Goal: Book appointment/travel/reservation

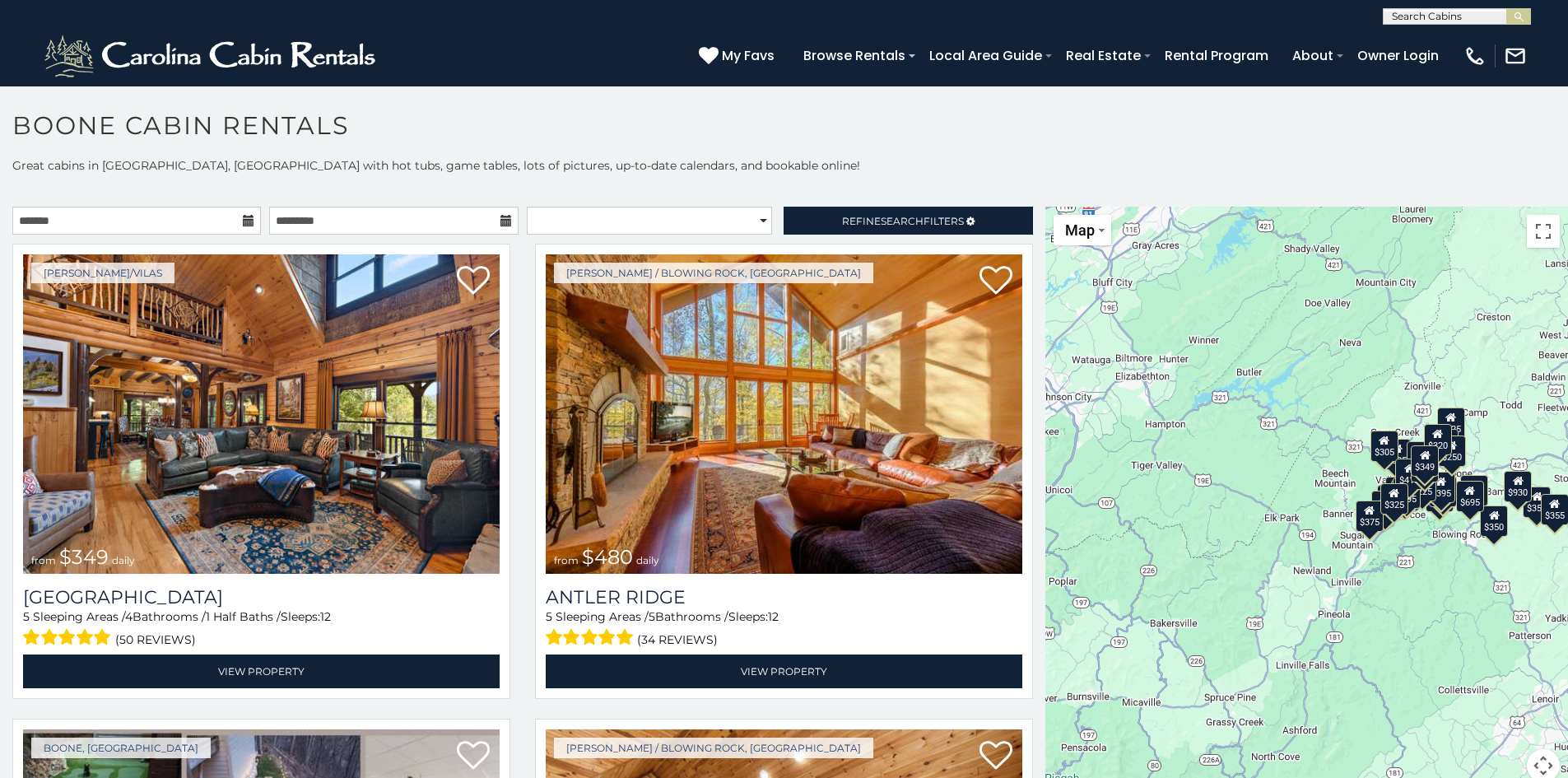
click at [247, 219] on icon at bounding box center [249, 220] width 11 height 11
click at [251, 222] on icon at bounding box center [249, 220] width 11 height 11
click at [224, 221] on input "text" at bounding box center [136, 221] width 249 height 28
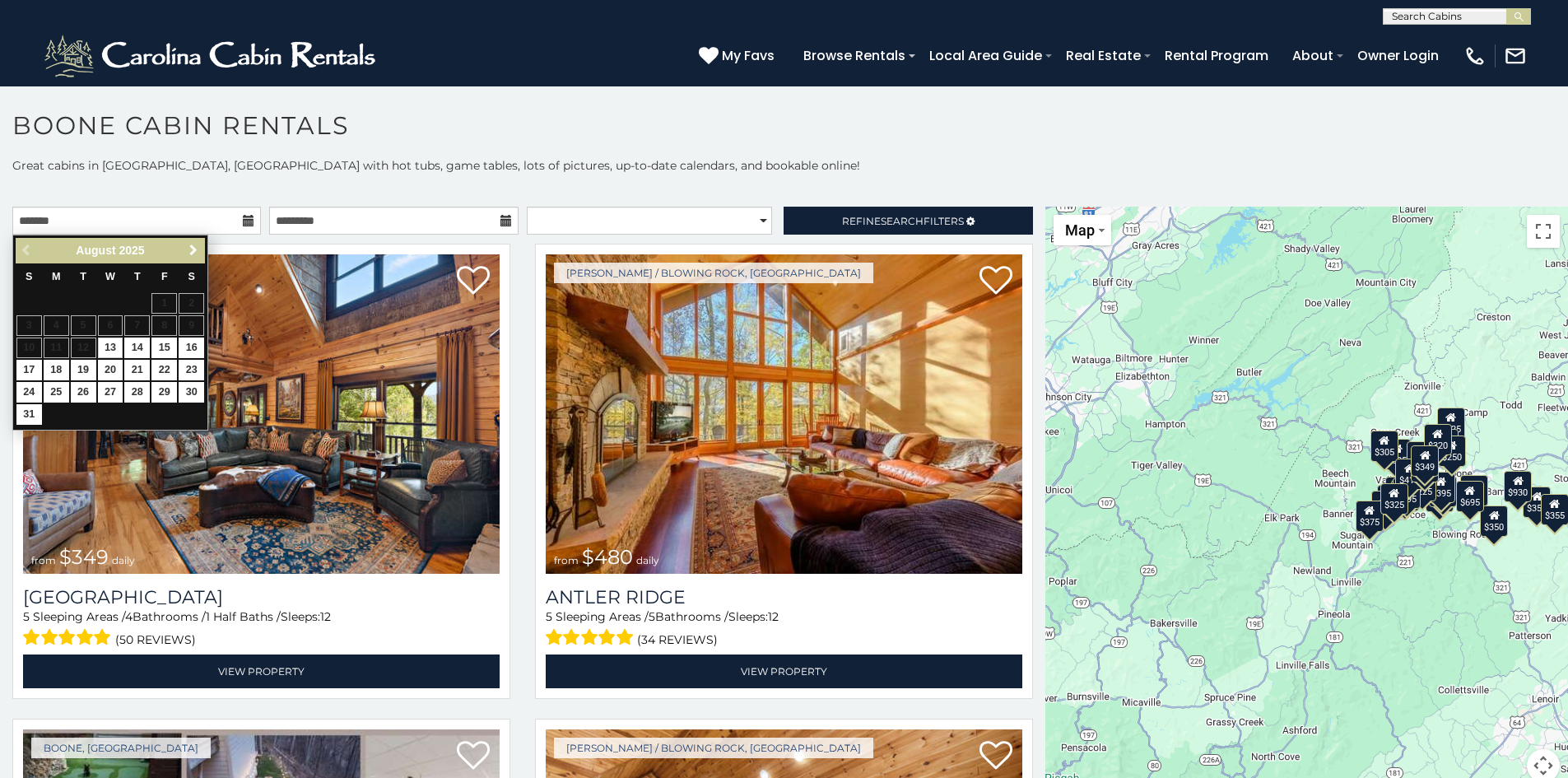
click at [197, 246] on span "Next" at bounding box center [194, 251] width 13 height 13
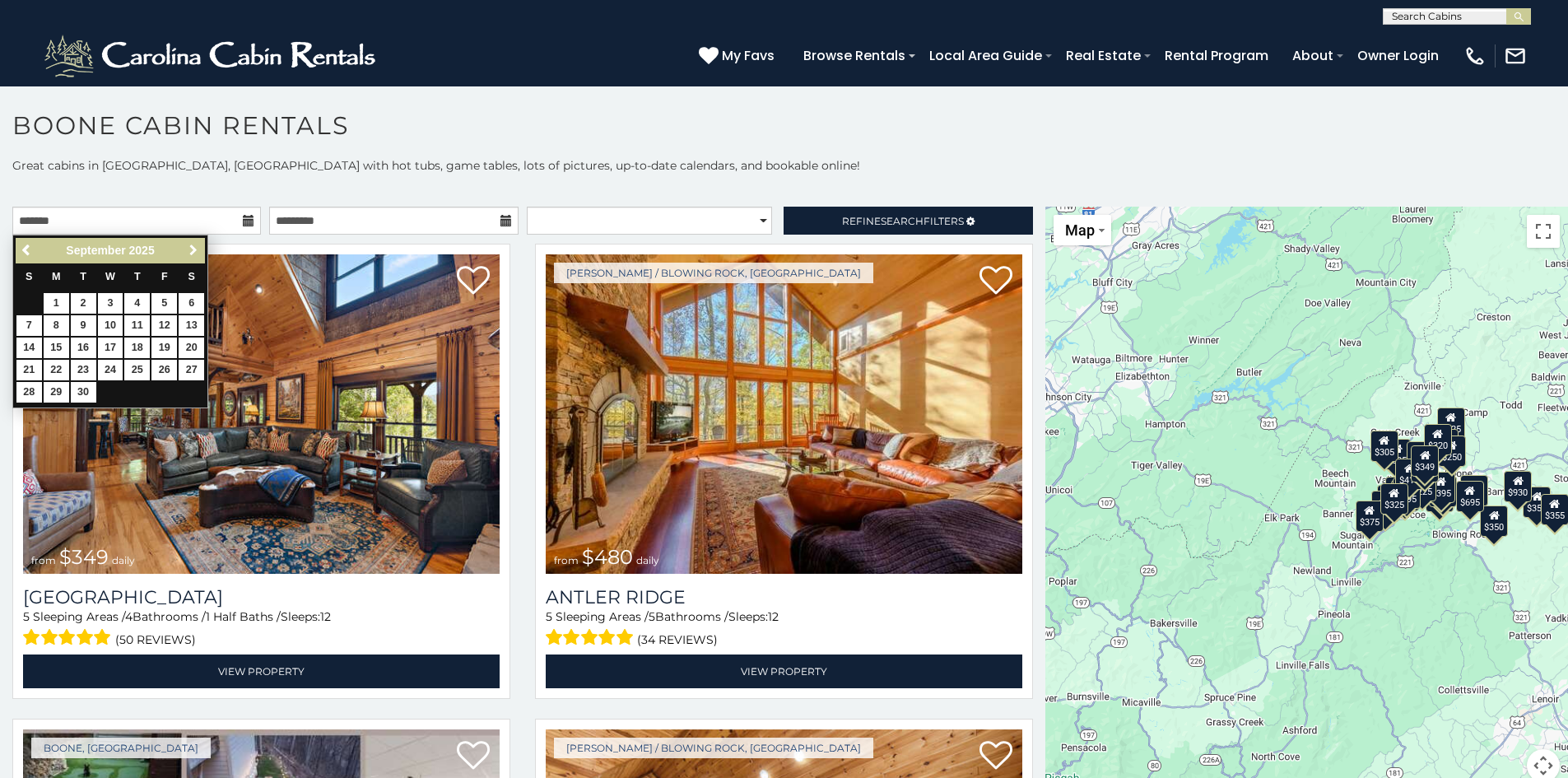
click at [197, 246] on span "Next" at bounding box center [194, 251] width 13 height 13
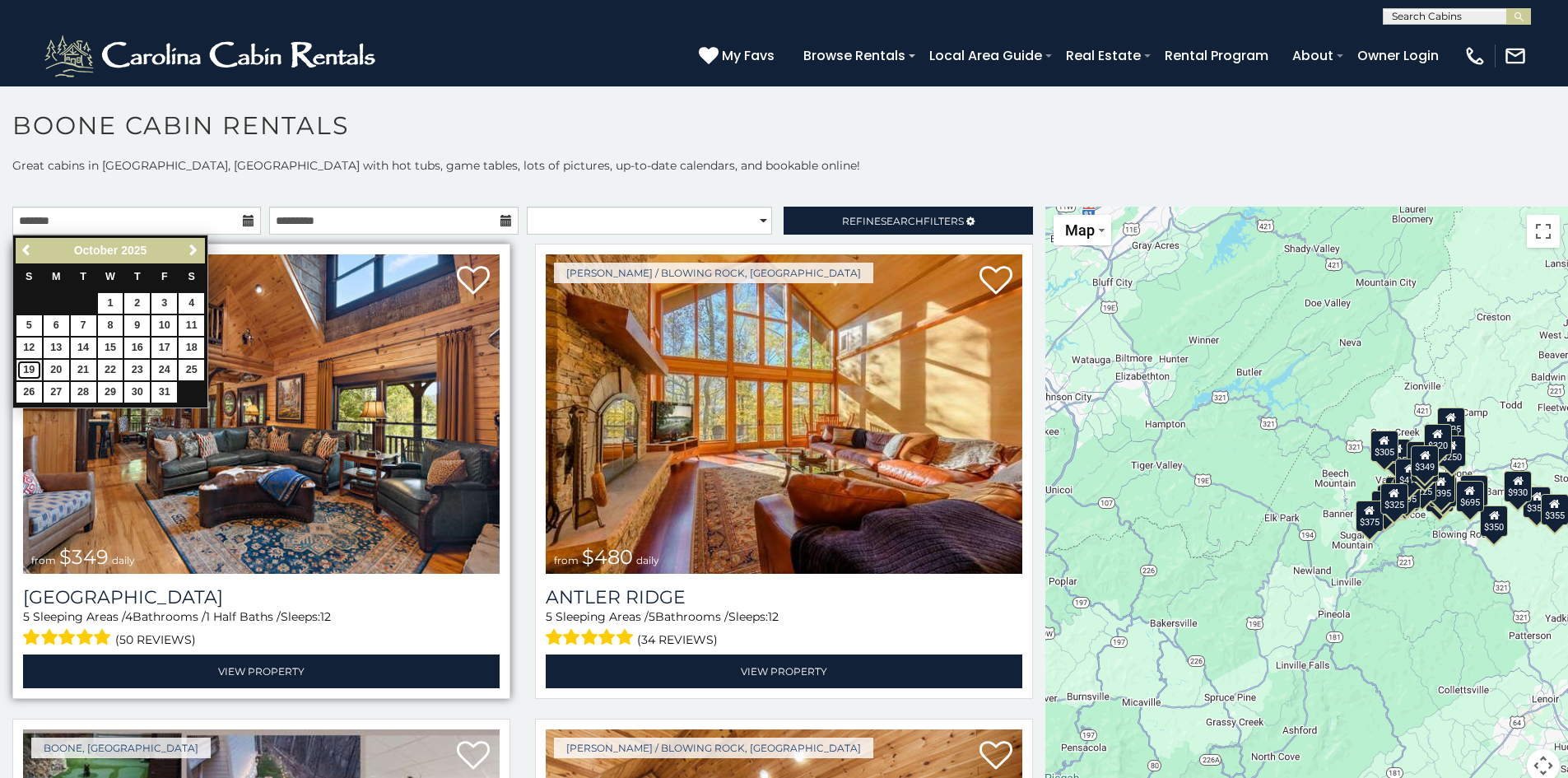
click at [23, 369] on link "19" at bounding box center [28, 371] width 26 height 21
type input "**********"
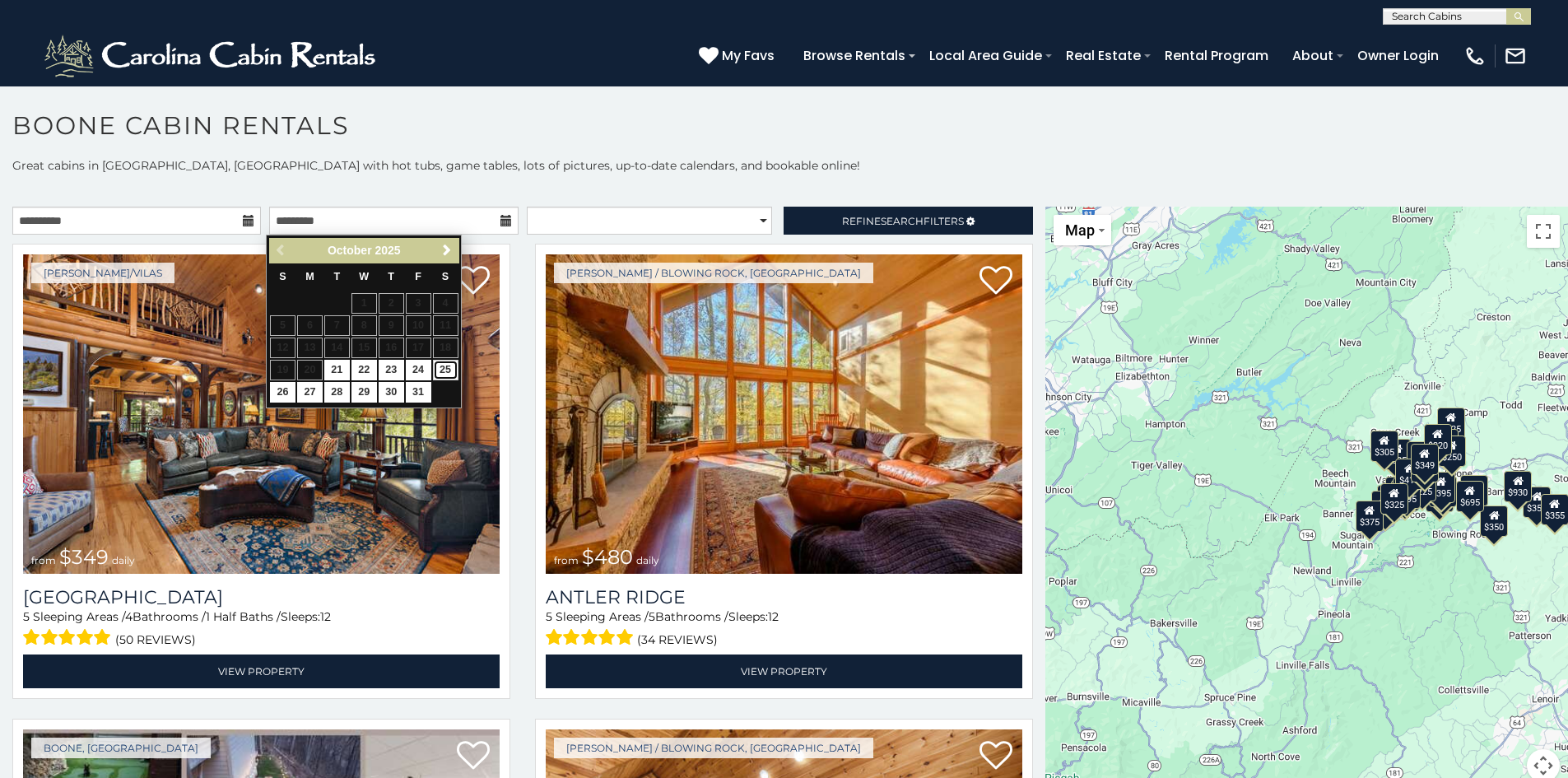
click at [452, 369] on link "25" at bounding box center [445, 371] width 26 height 21
type input "**********"
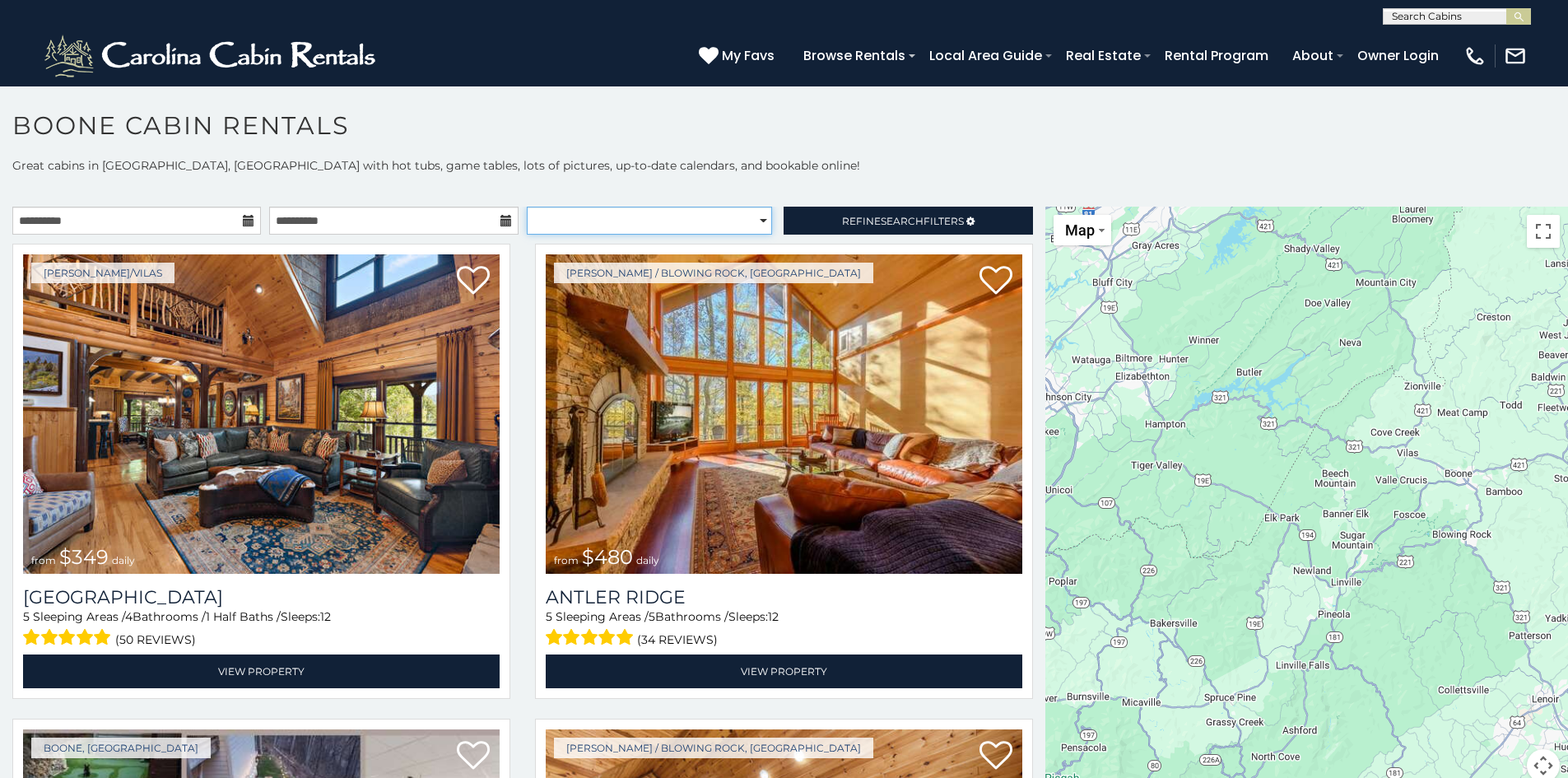
click at [616, 227] on select "**********" at bounding box center [650, 221] width 246 height 28
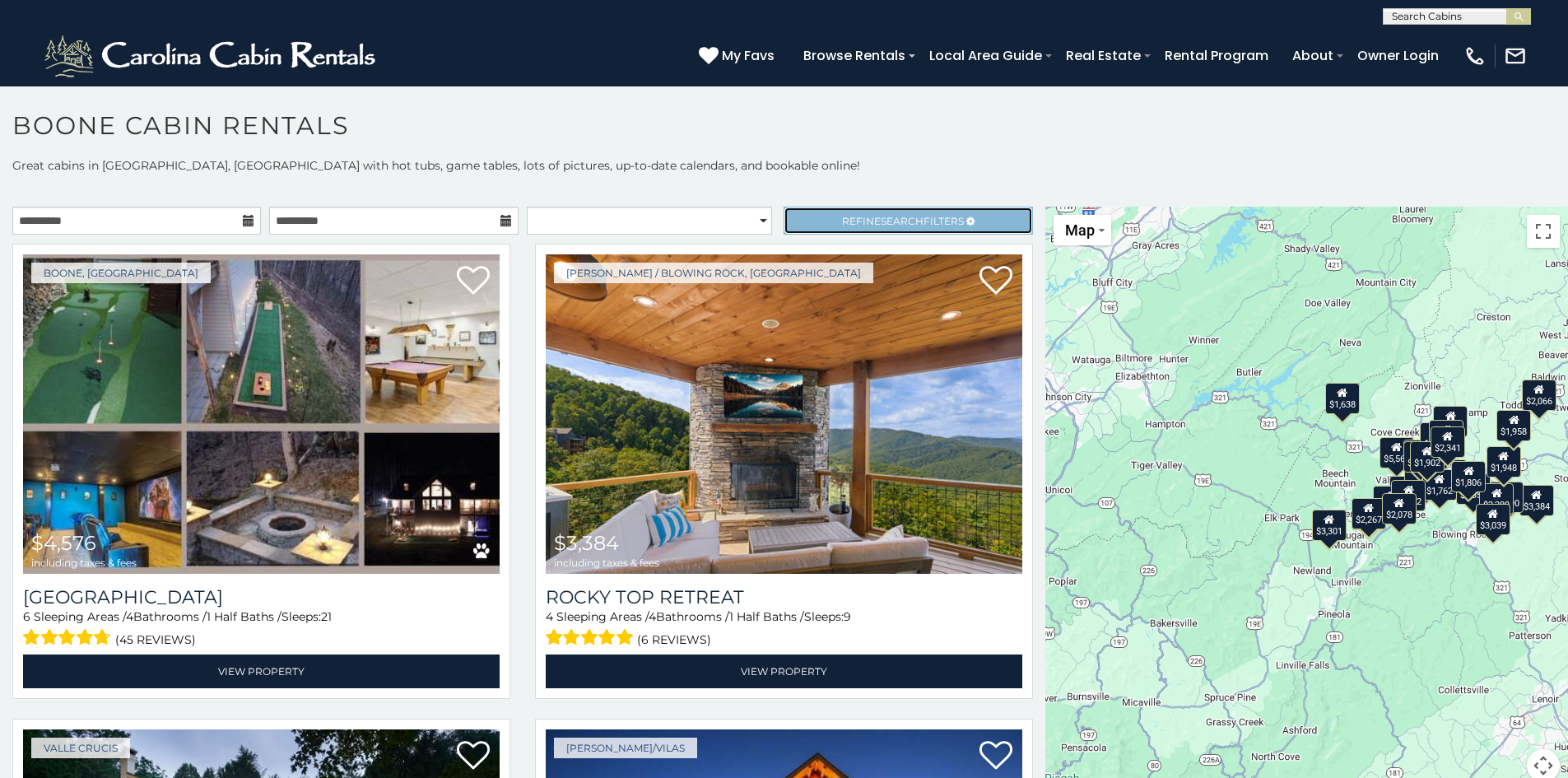
click at [867, 221] on span "Refine Search Filters" at bounding box center [903, 220] width 122 height 12
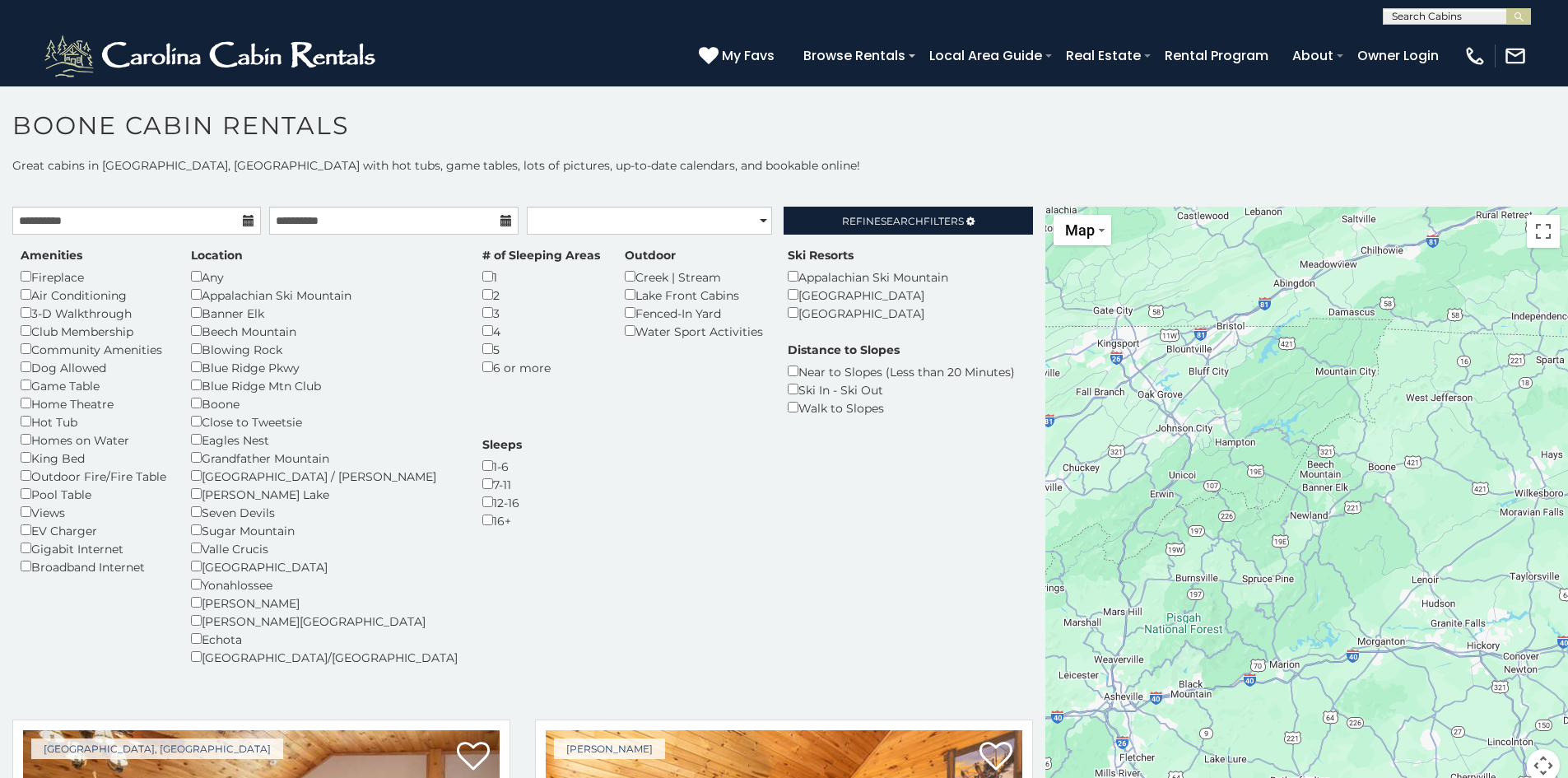
drag, startPoint x: 537, startPoint y: 519, endPoint x: 558, endPoint y: 515, distance: 21.4
click at [538, 519] on div "Amenities Fireplace Air Conditioning 3-D Walkthrough Club Membership Community …" at bounding box center [523, 466] width 1029 height 439
click at [827, 220] on link "Refine Search Filters" at bounding box center [907, 221] width 249 height 28
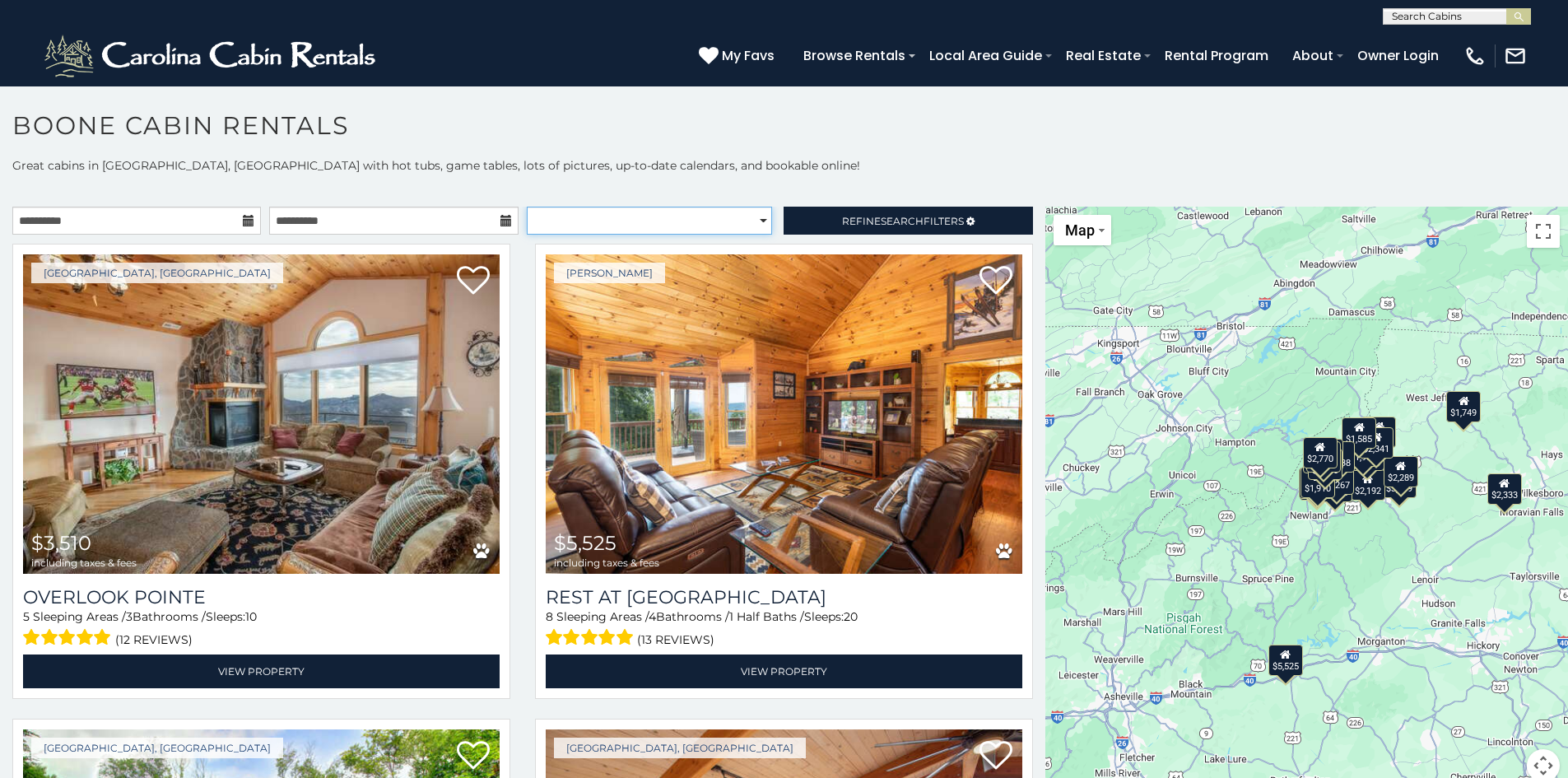
click at [753, 218] on select "**********" at bounding box center [650, 221] width 246 height 28
click at [886, 221] on span "Search" at bounding box center [902, 220] width 43 height 12
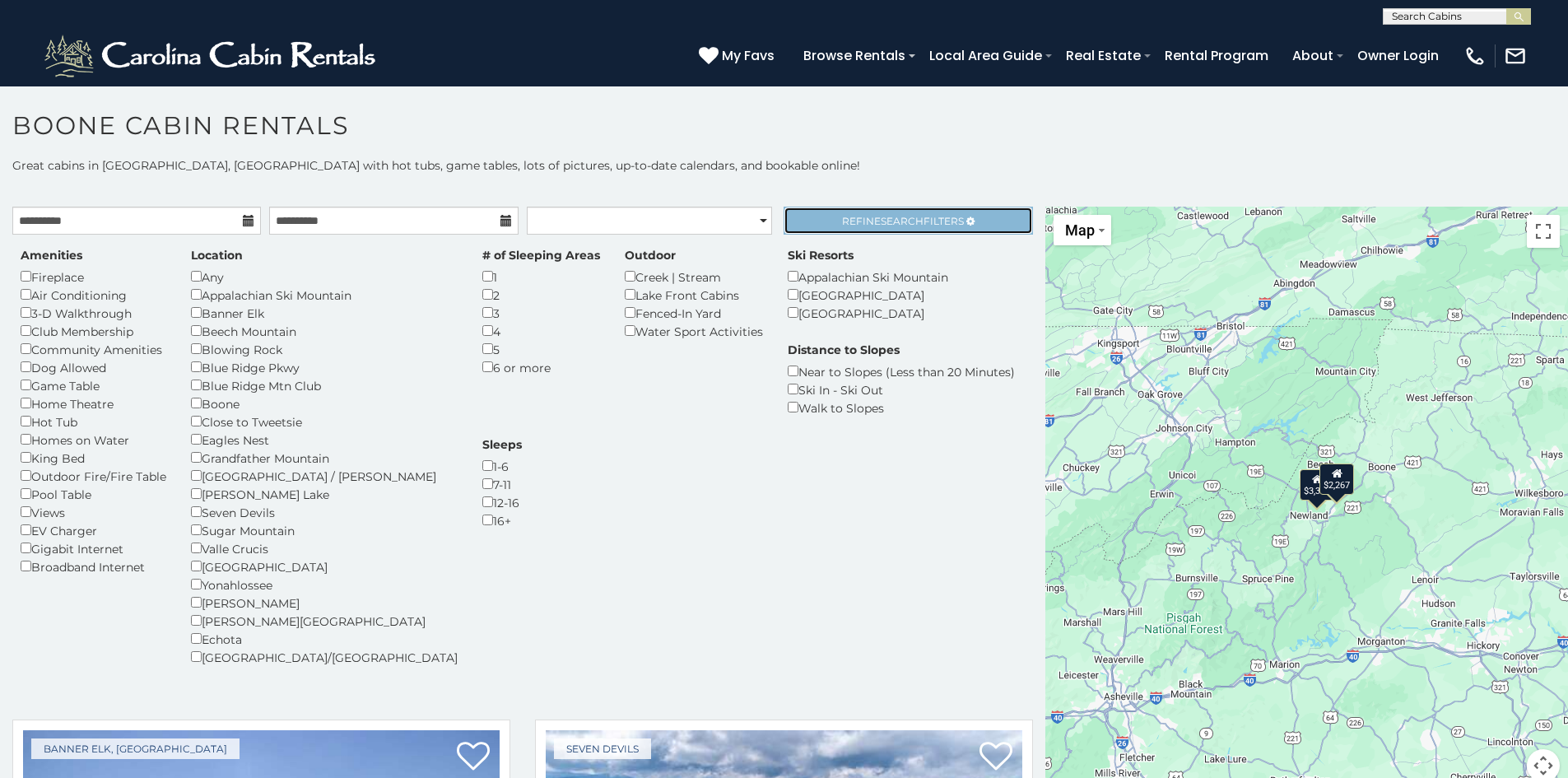
click at [913, 220] on span "Refine Search Filters" at bounding box center [903, 220] width 122 height 12
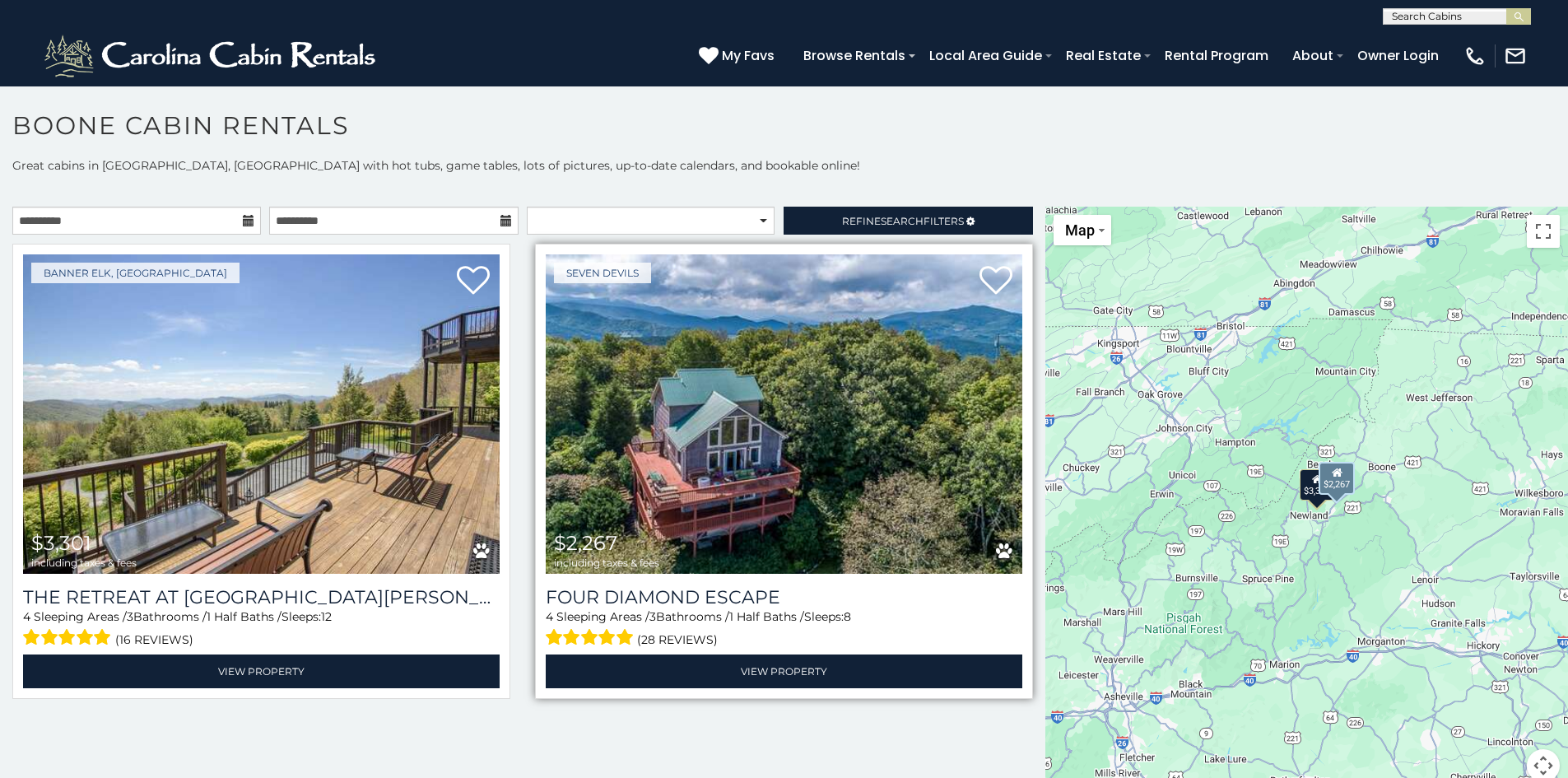
click at [754, 424] on img at bounding box center [784, 414] width 476 height 320
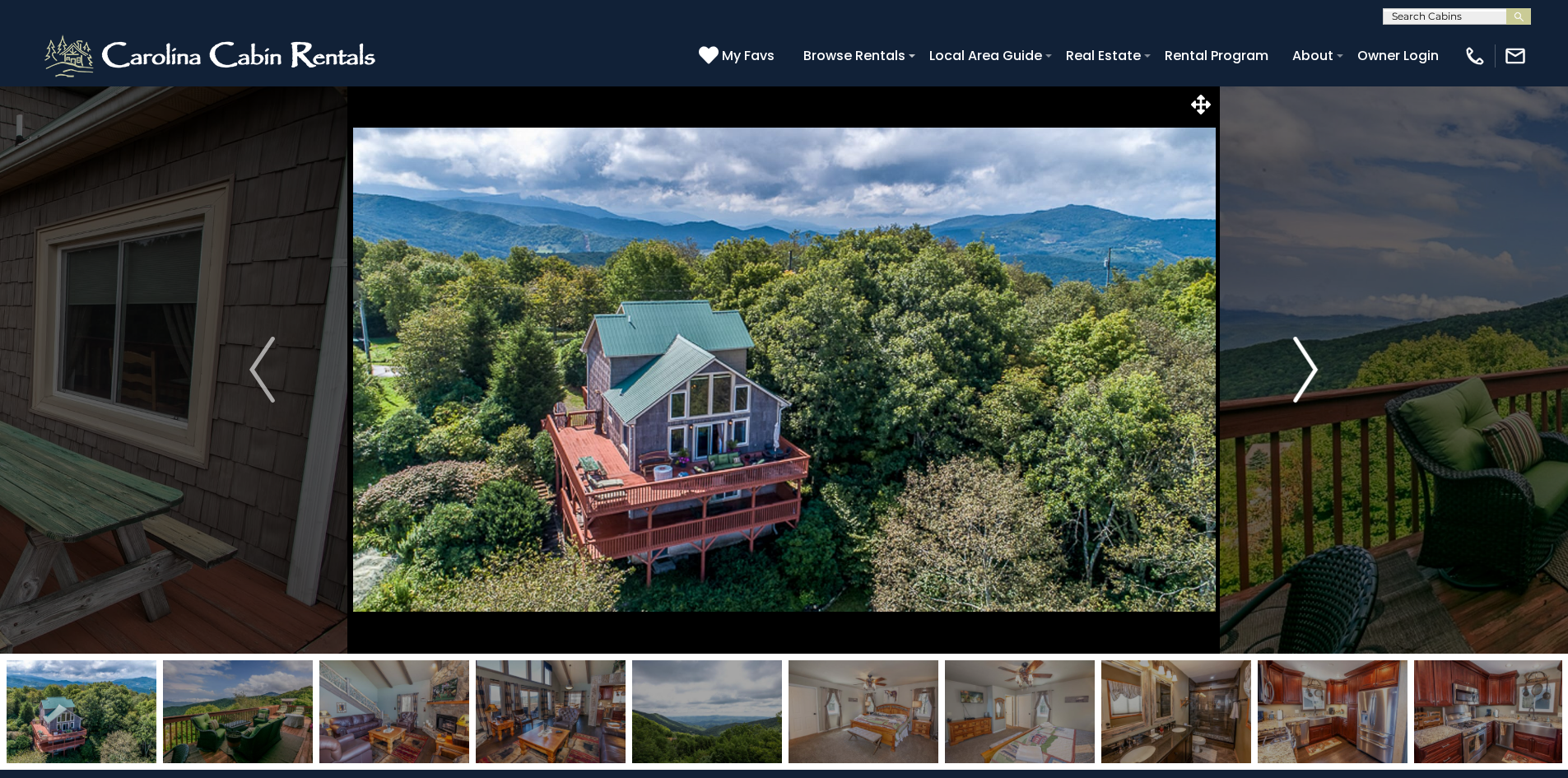
click at [1315, 380] on img "Next" at bounding box center [1306, 370] width 25 height 66
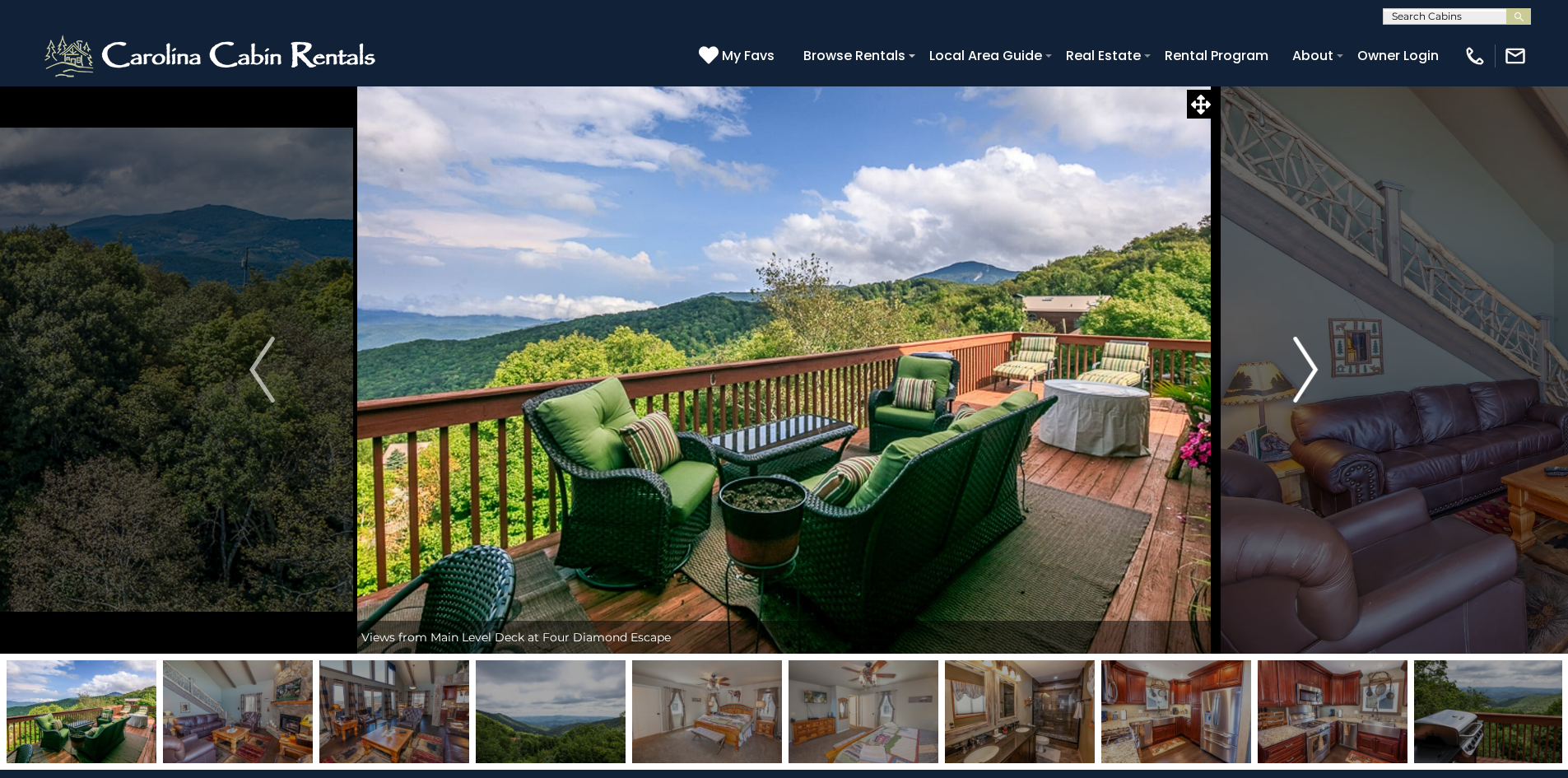
click at [1309, 365] on img "Next" at bounding box center [1306, 370] width 25 height 66
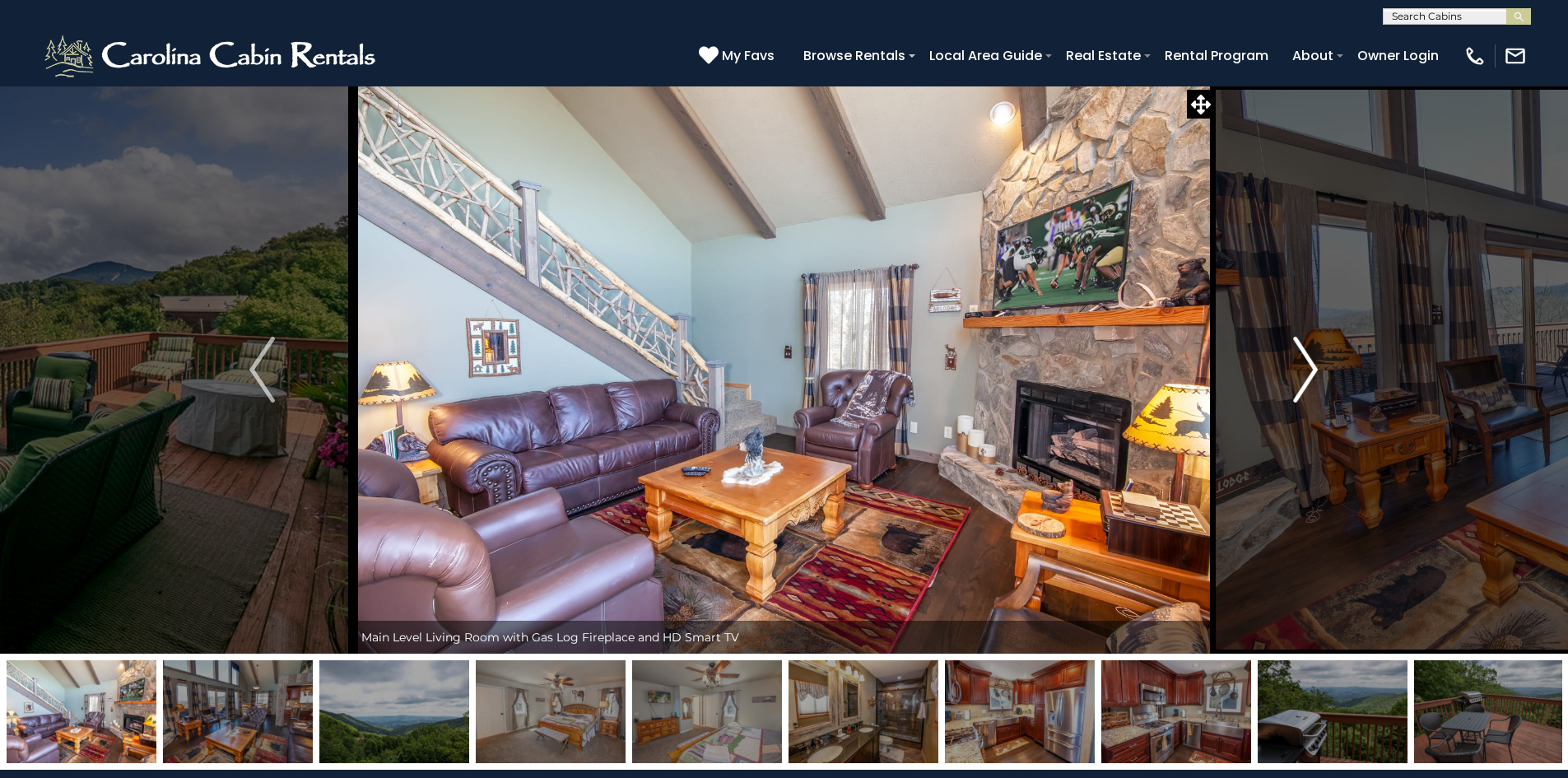
click at [1309, 365] on img "Next" at bounding box center [1306, 370] width 25 height 66
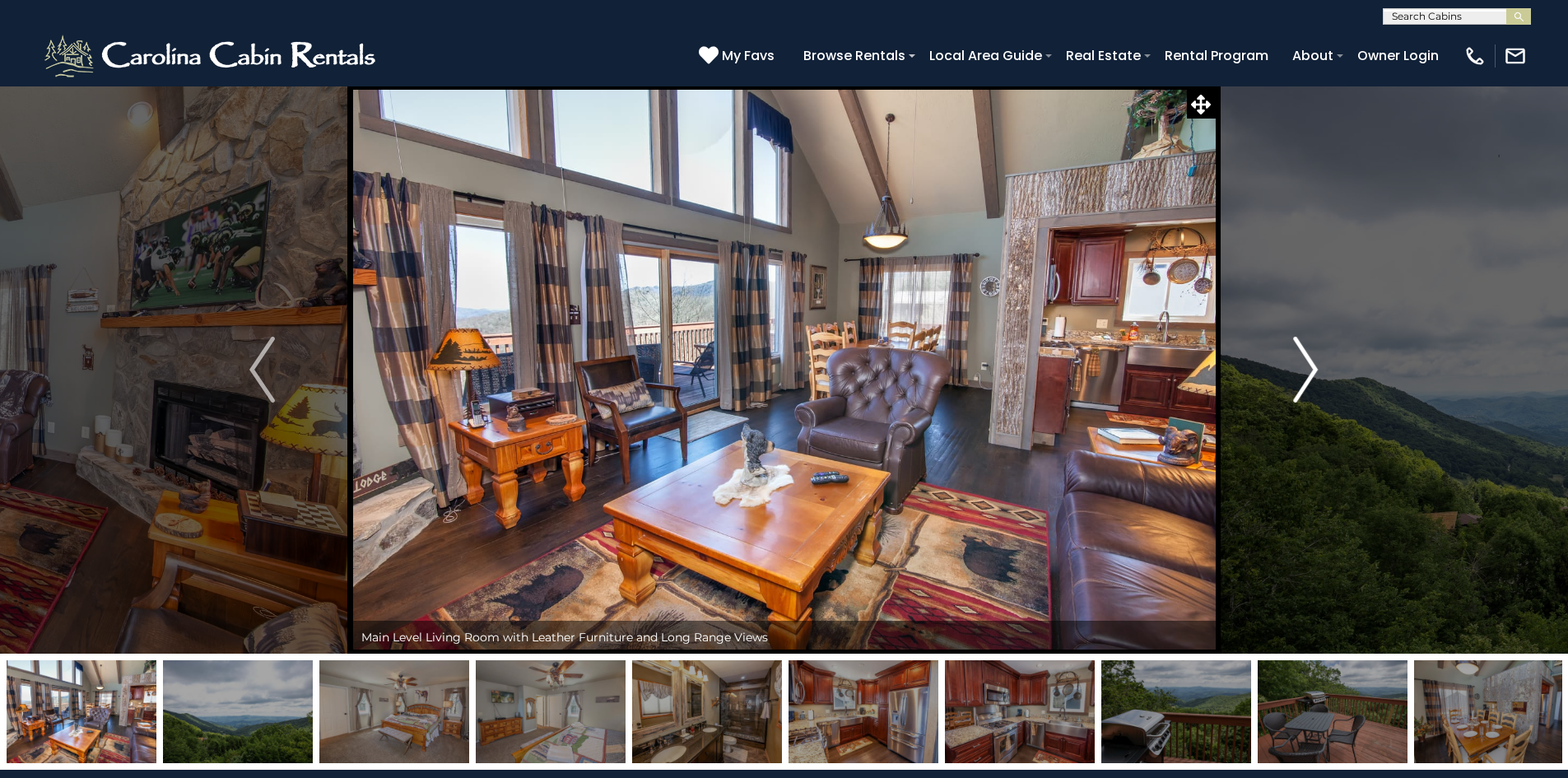
click at [1309, 365] on img "Next" at bounding box center [1306, 370] width 25 height 66
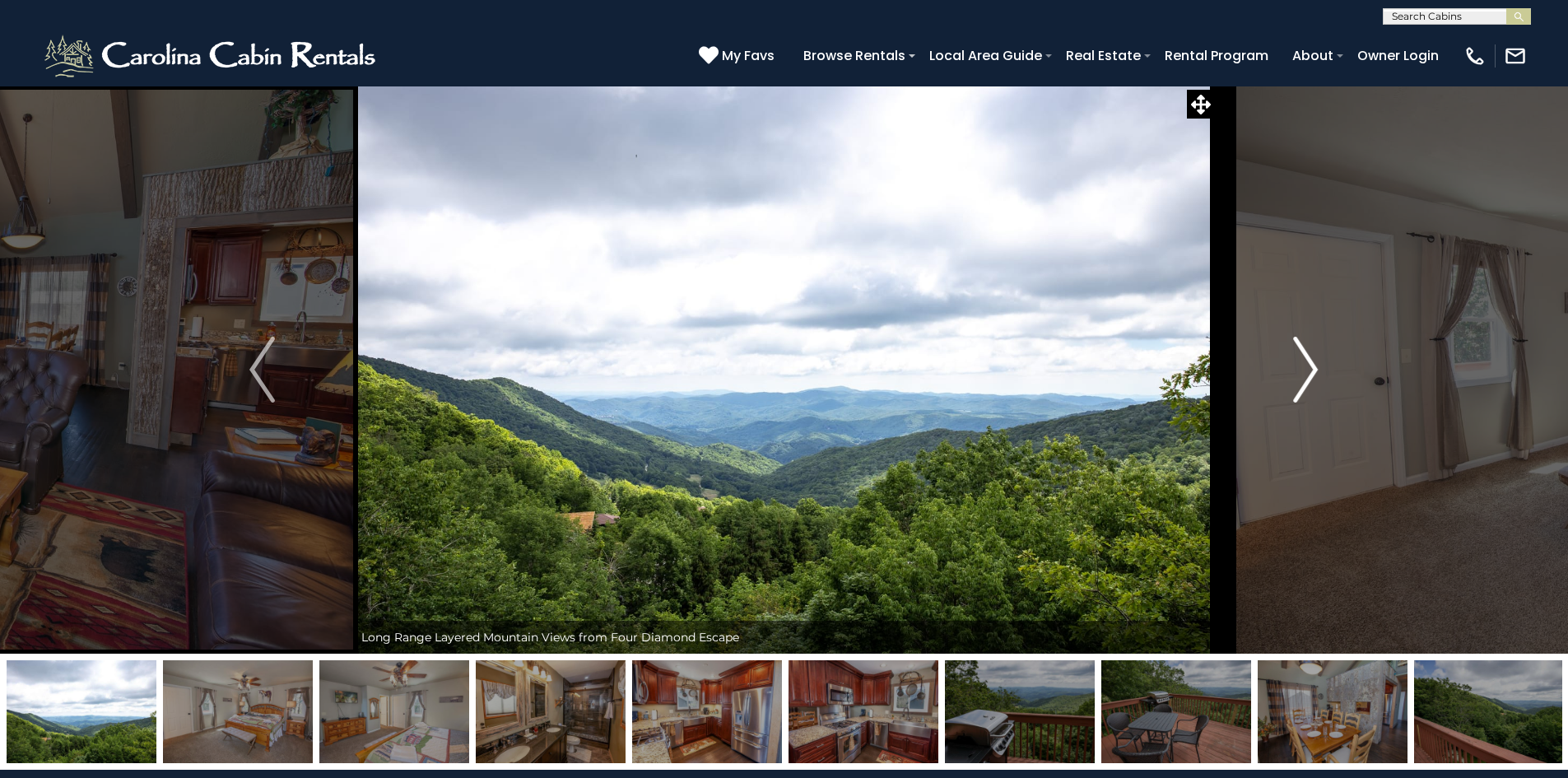
click at [1309, 365] on img "Next" at bounding box center [1306, 370] width 25 height 66
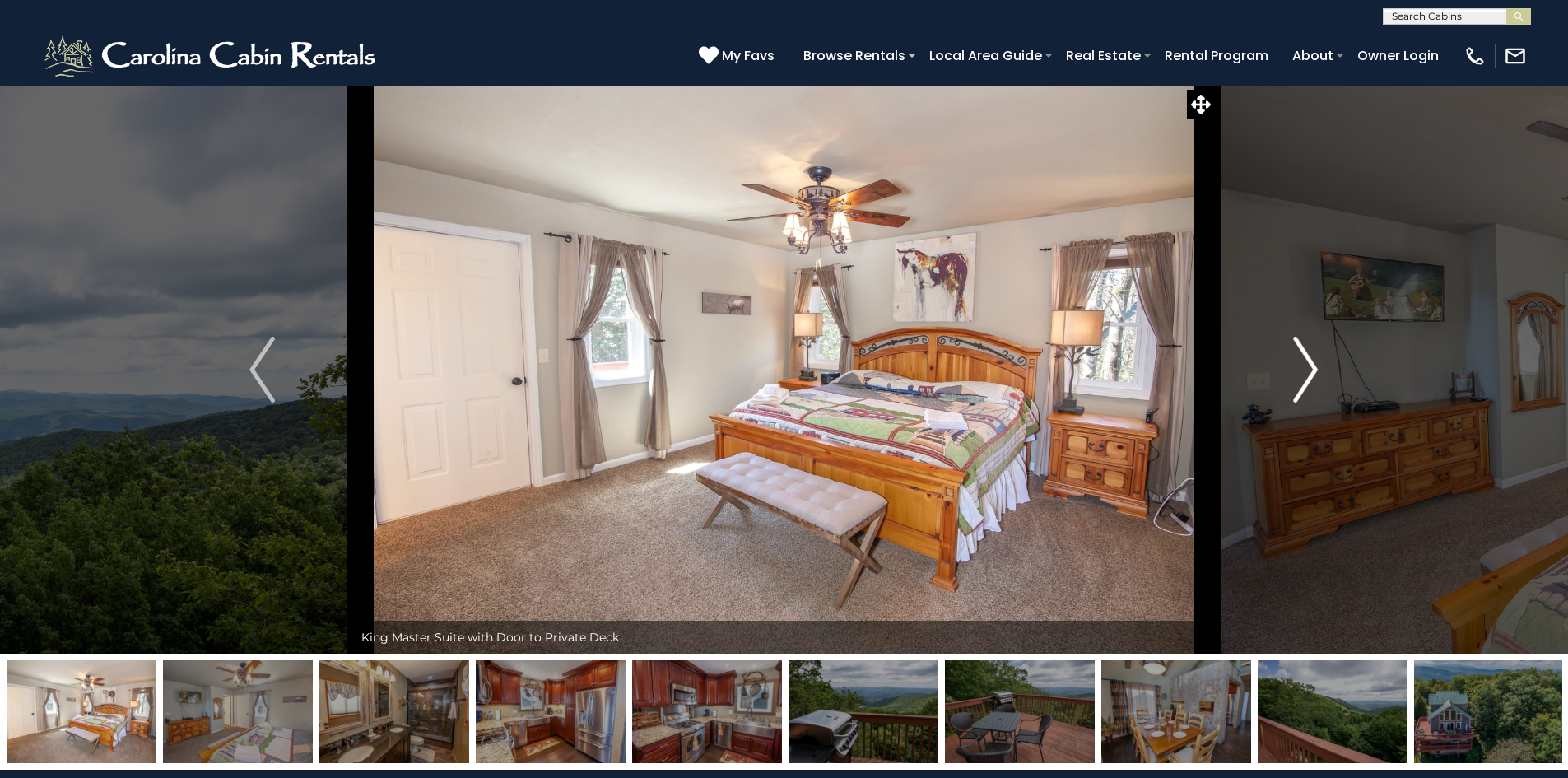
click at [1309, 365] on img "Next" at bounding box center [1306, 370] width 25 height 66
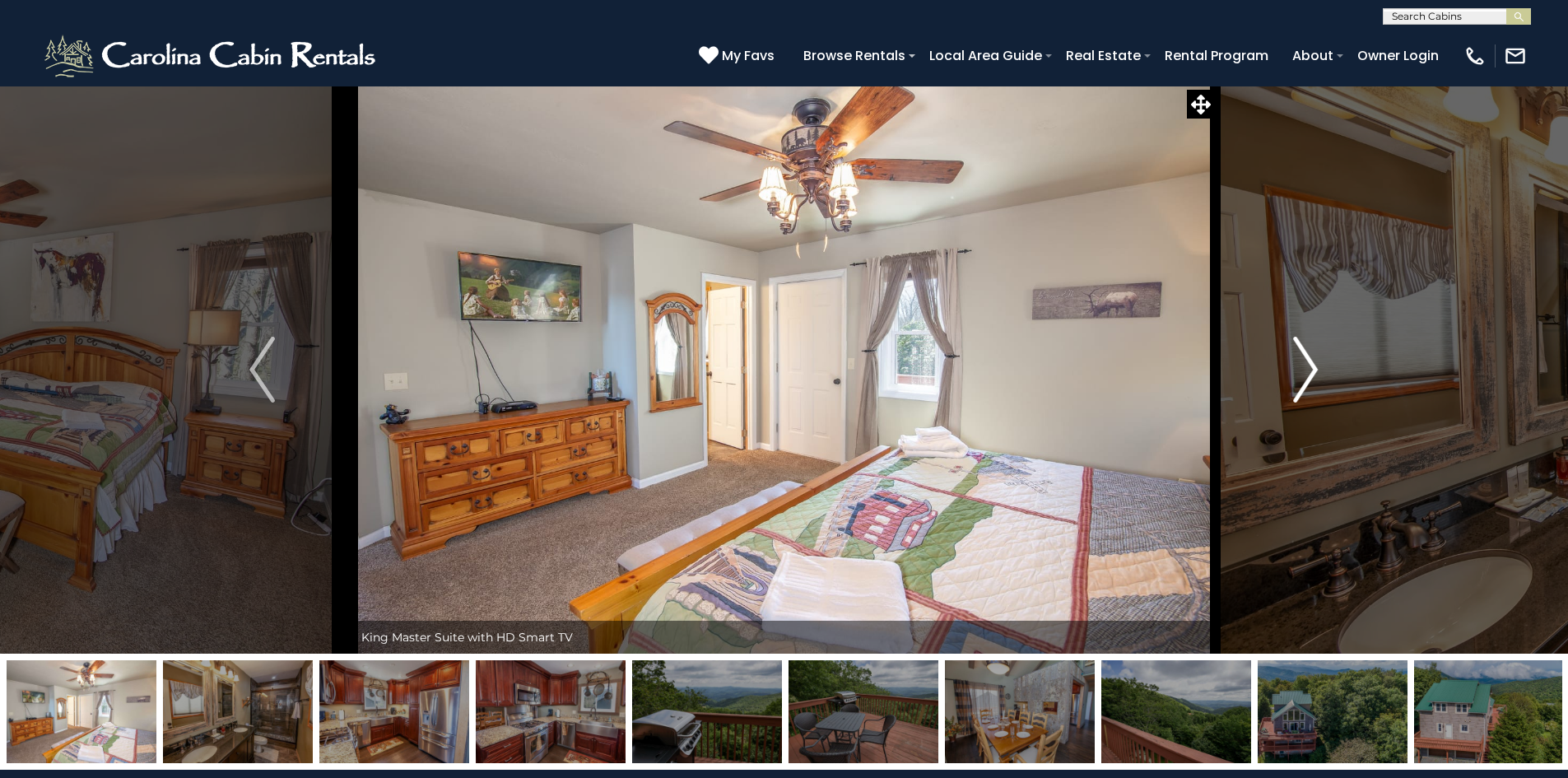
click at [1309, 365] on img "Next" at bounding box center [1306, 370] width 25 height 66
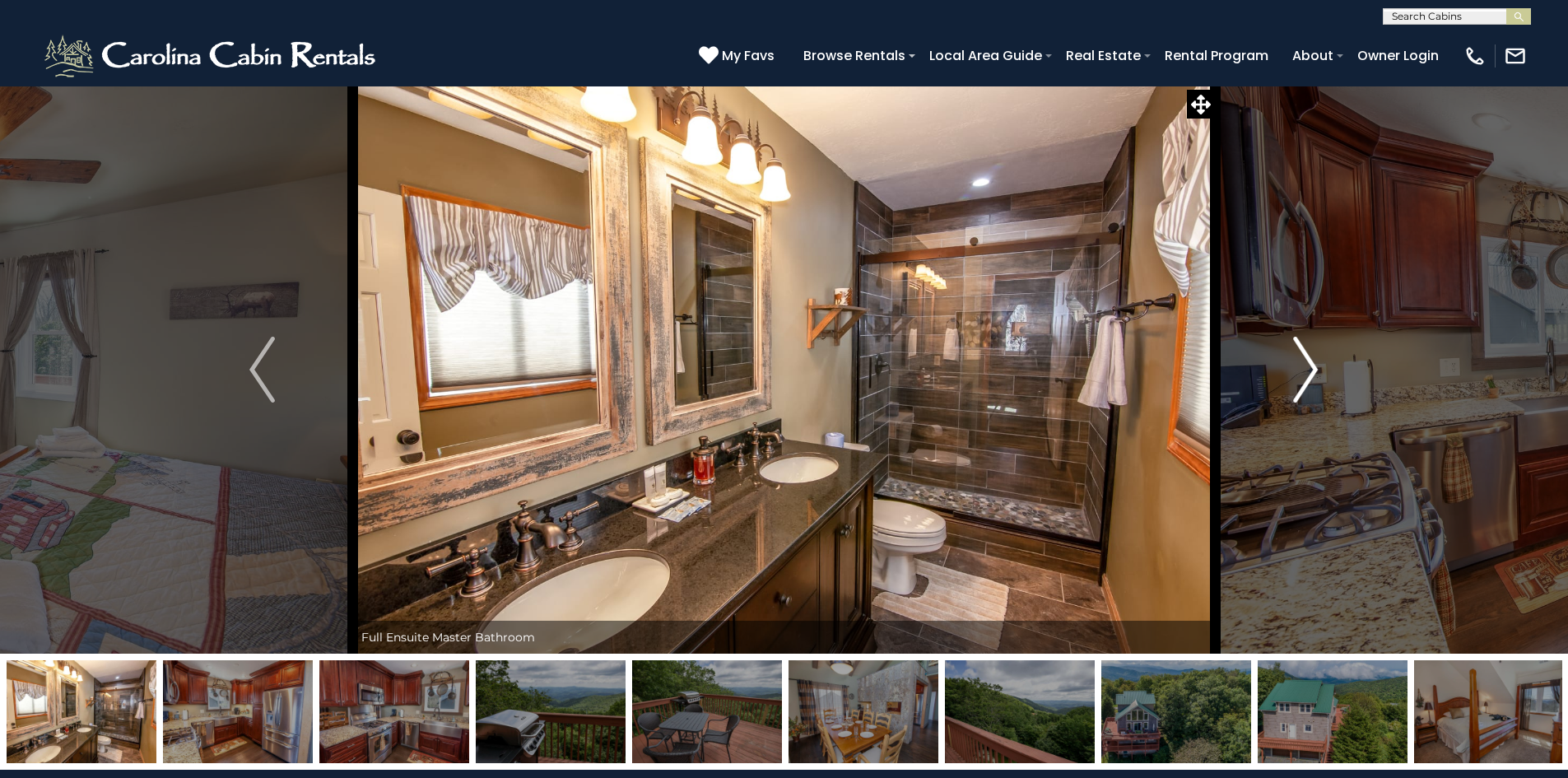
click at [1309, 365] on img "Next" at bounding box center [1306, 370] width 25 height 66
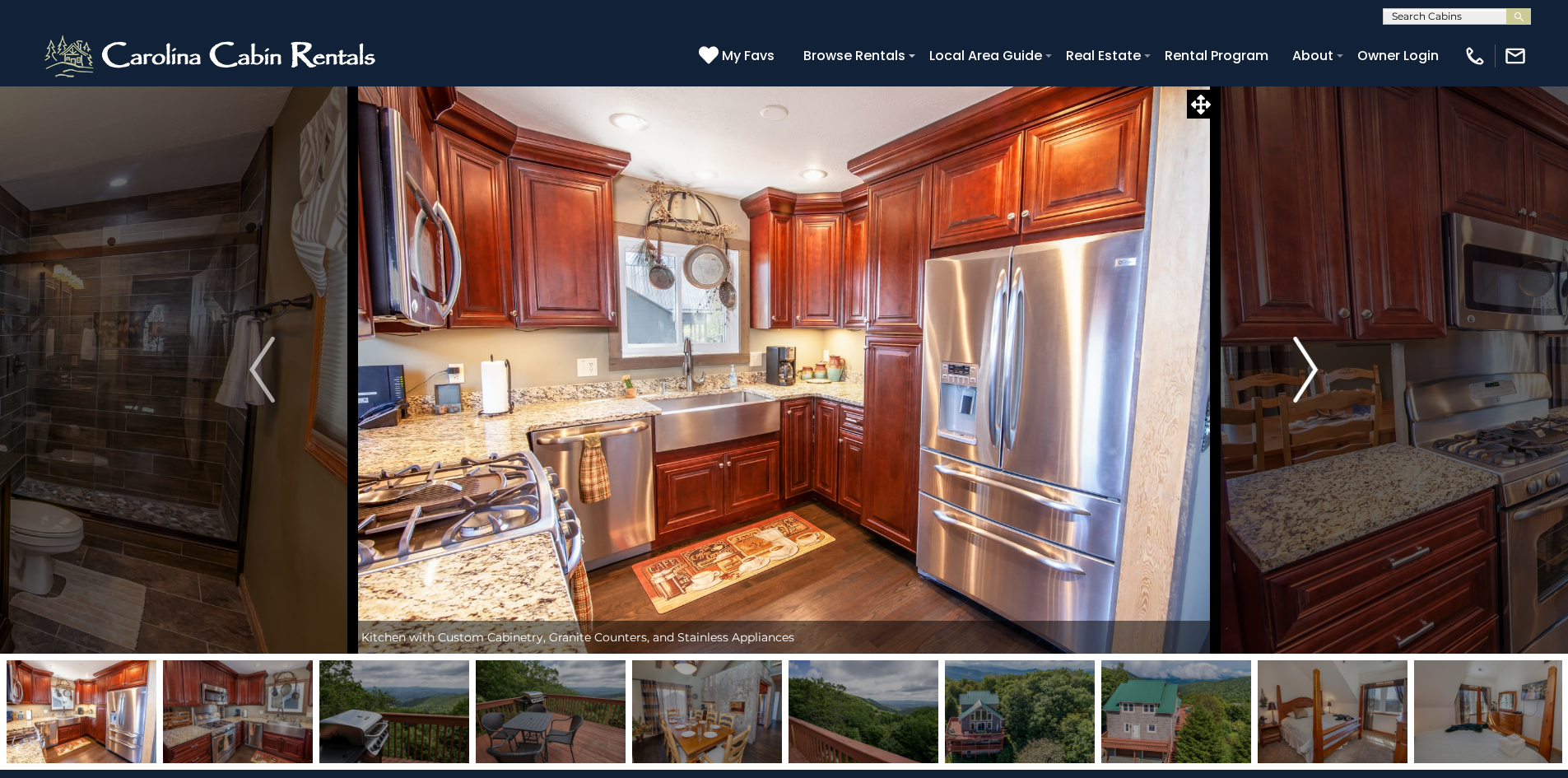
click at [1309, 365] on img "Next" at bounding box center [1306, 370] width 25 height 66
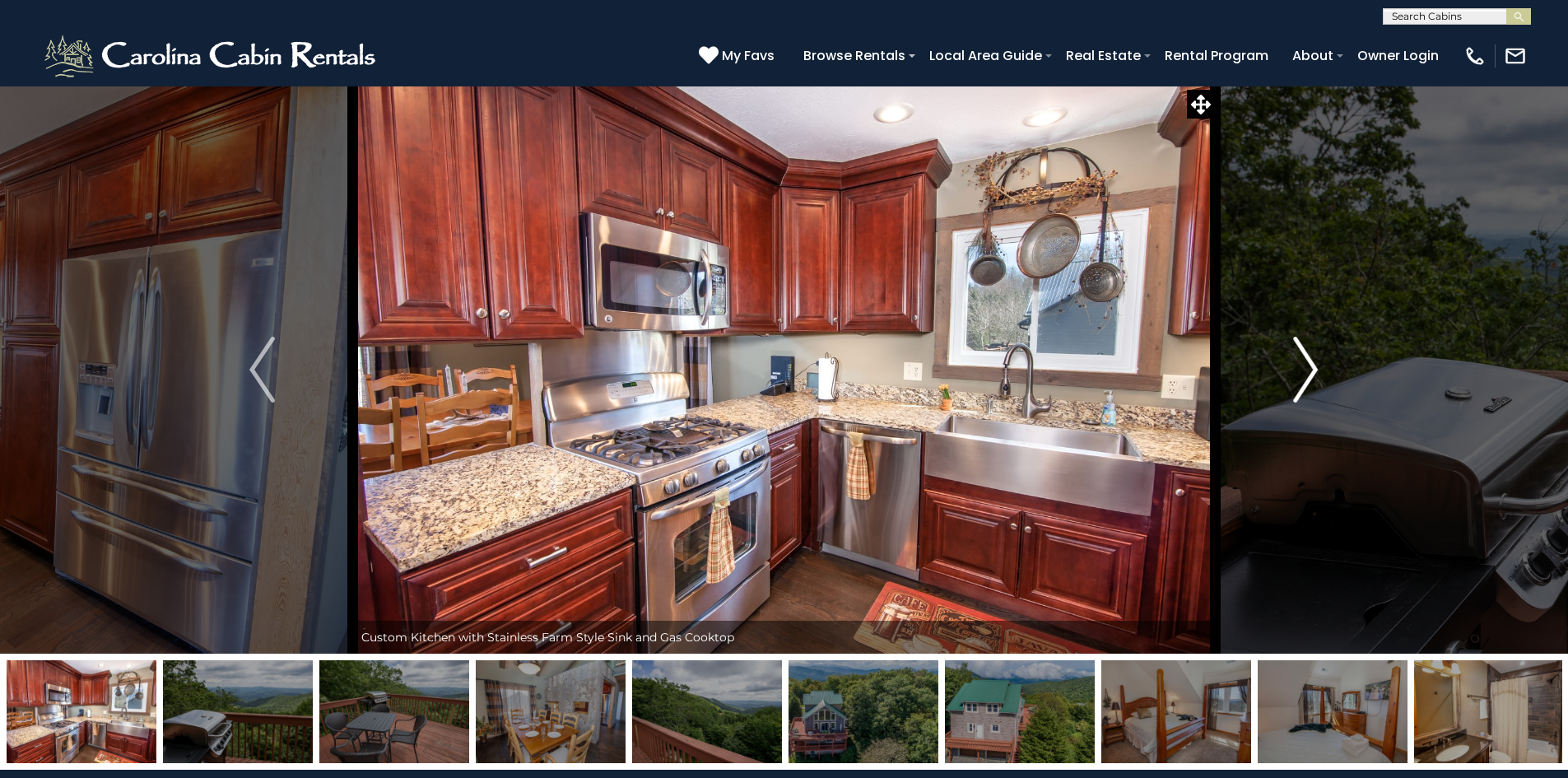
click at [1309, 365] on img "Next" at bounding box center [1306, 370] width 25 height 66
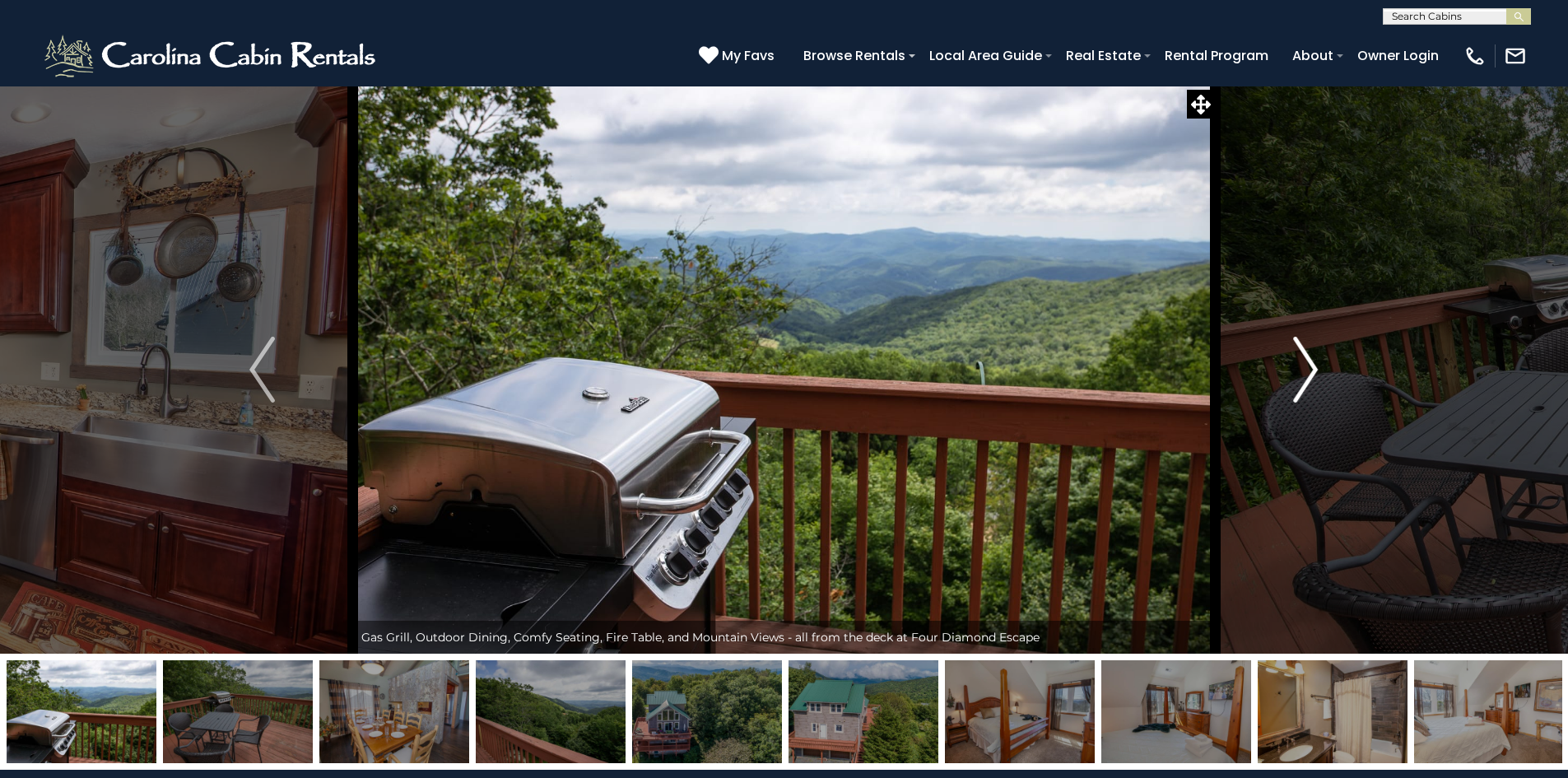
click at [1309, 365] on img "Next" at bounding box center [1306, 370] width 25 height 66
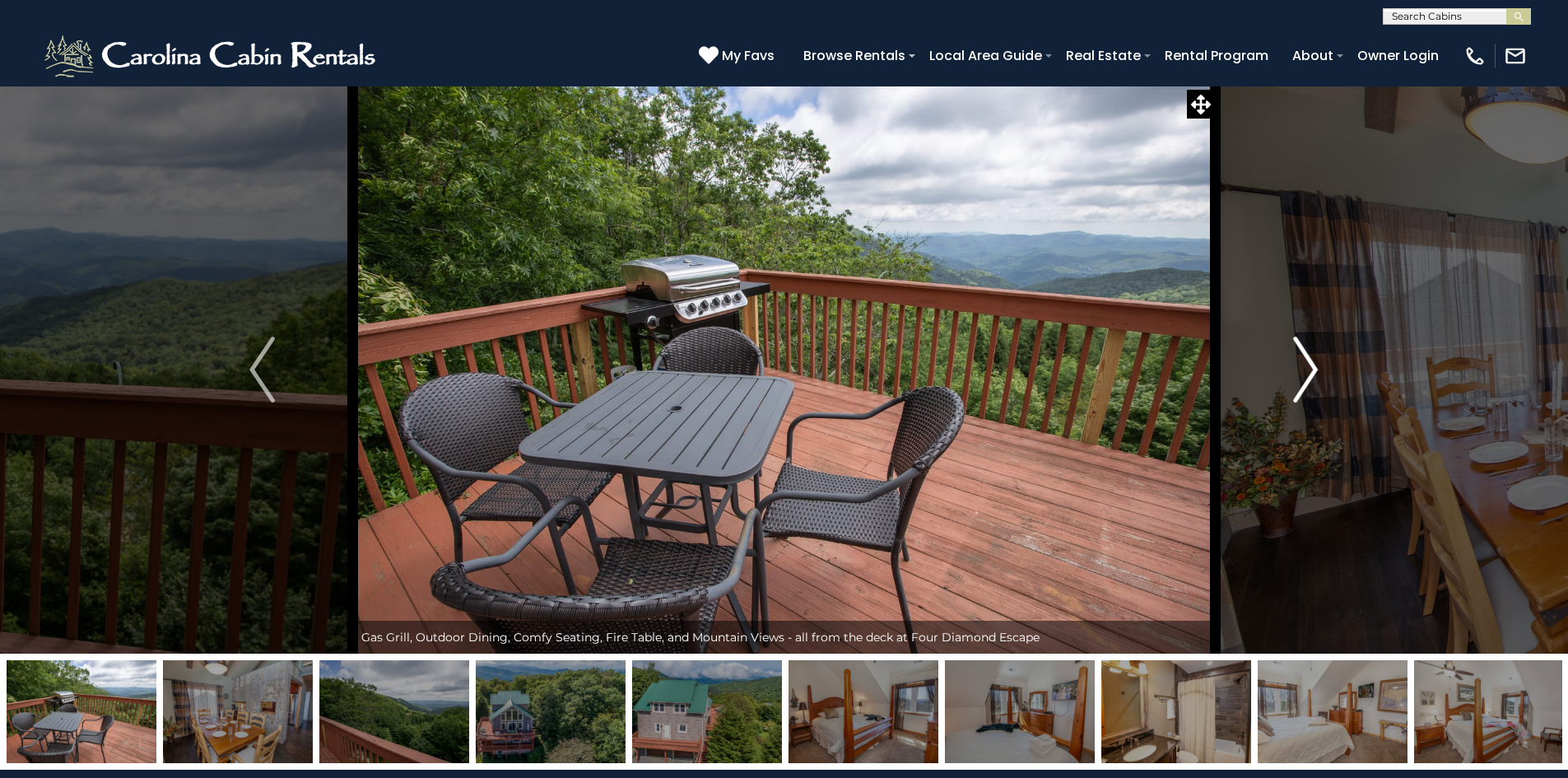
click at [1309, 365] on img "Next" at bounding box center [1306, 370] width 25 height 66
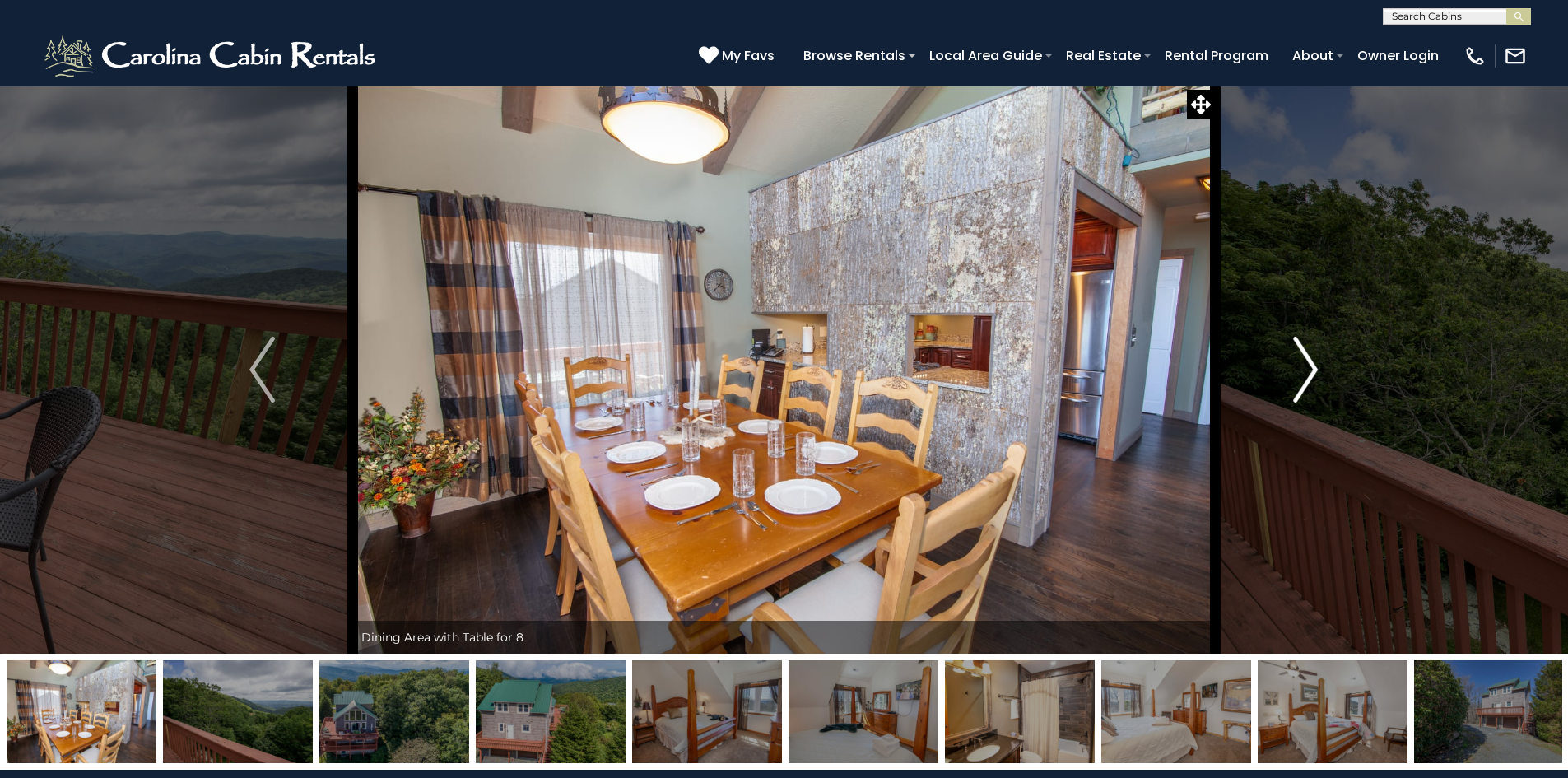
click at [1309, 365] on img "Next" at bounding box center [1306, 370] width 25 height 66
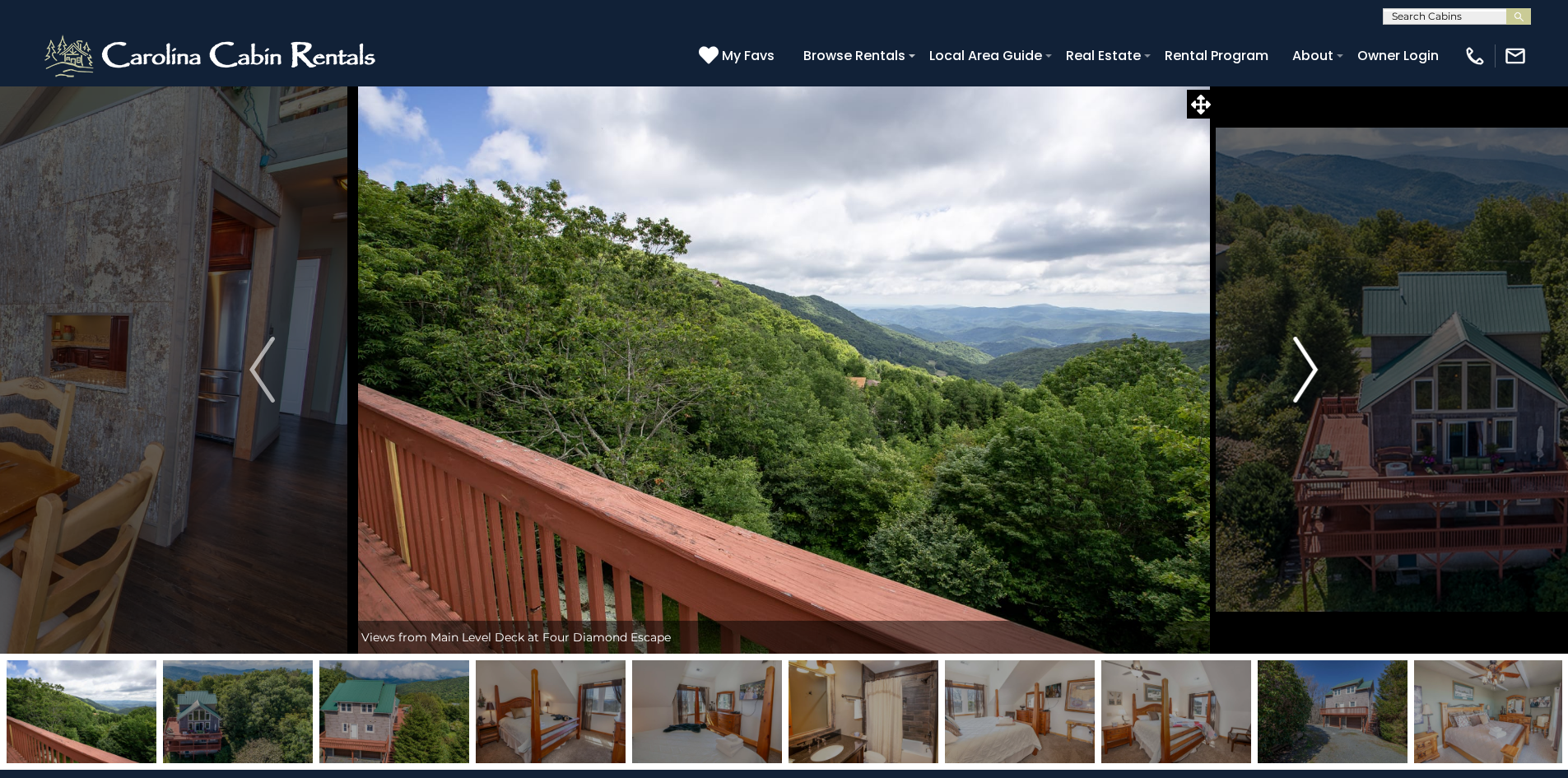
click at [1309, 365] on img "Next" at bounding box center [1306, 370] width 25 height 66
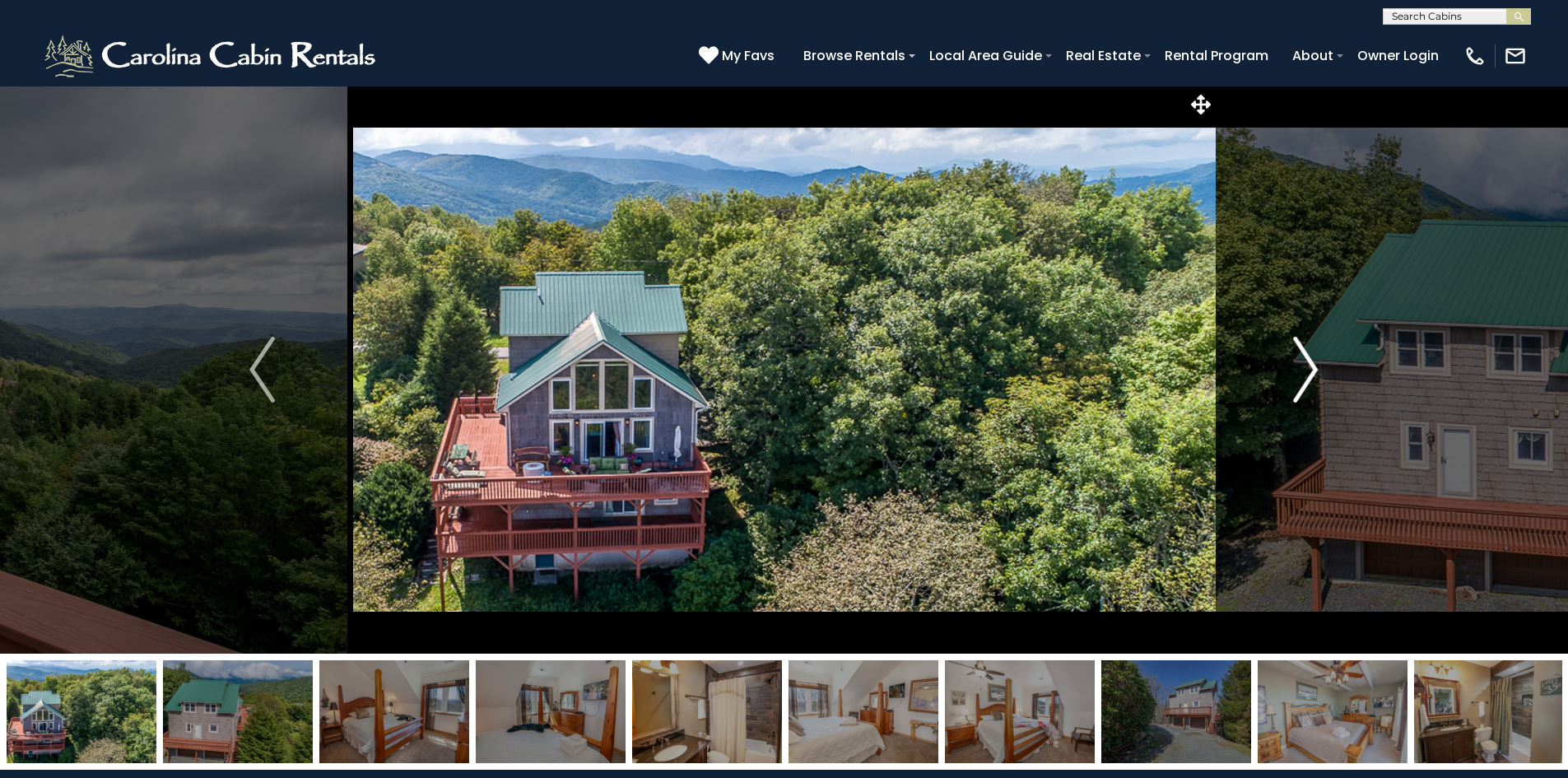
click at [1309, 365] on img "Next" at bounding box center [1306, 370] width 25 height 66
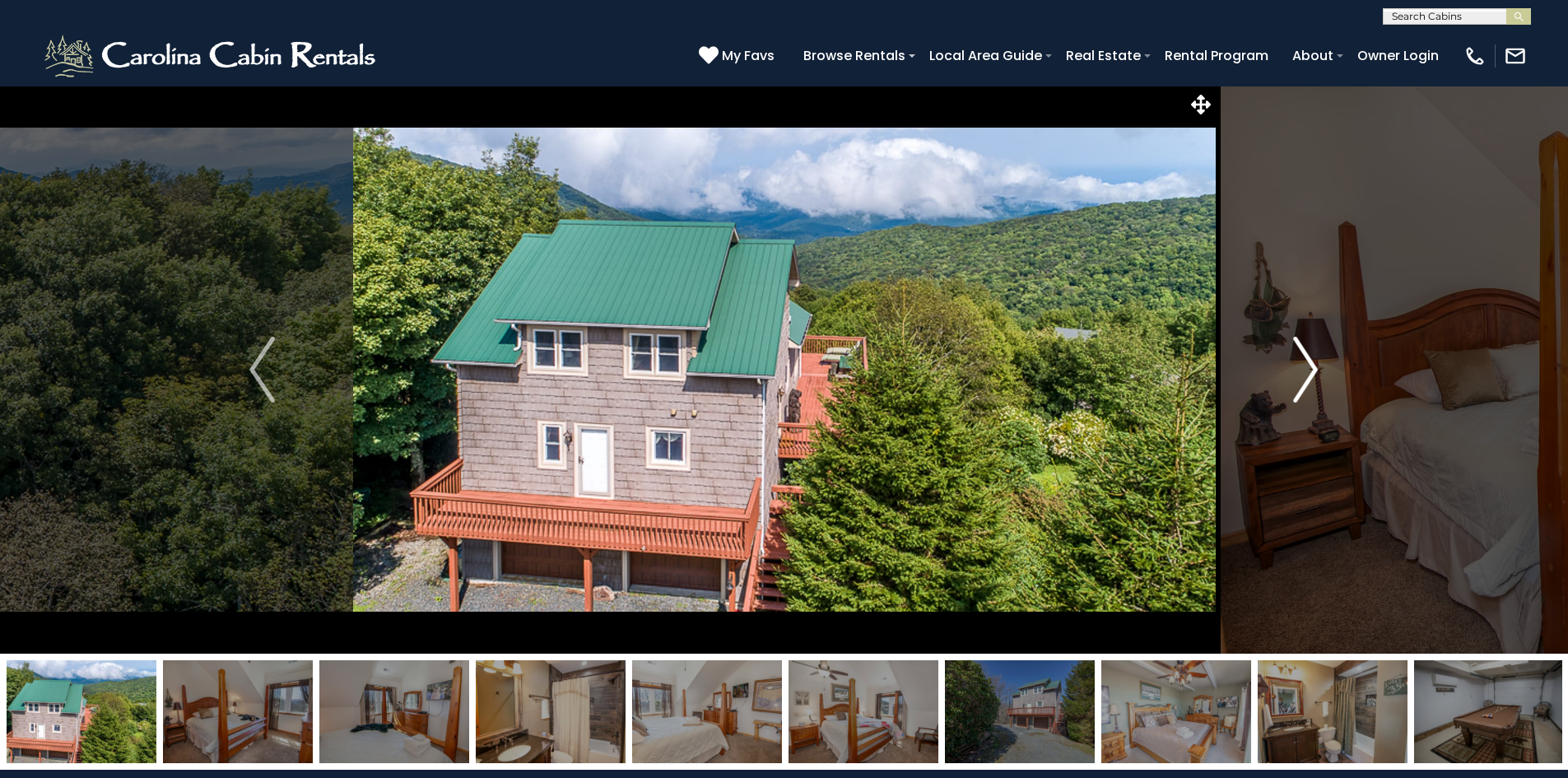
click at [1309, 365] on img "Next" at bounding box center [1306, 370] width 25 height 66
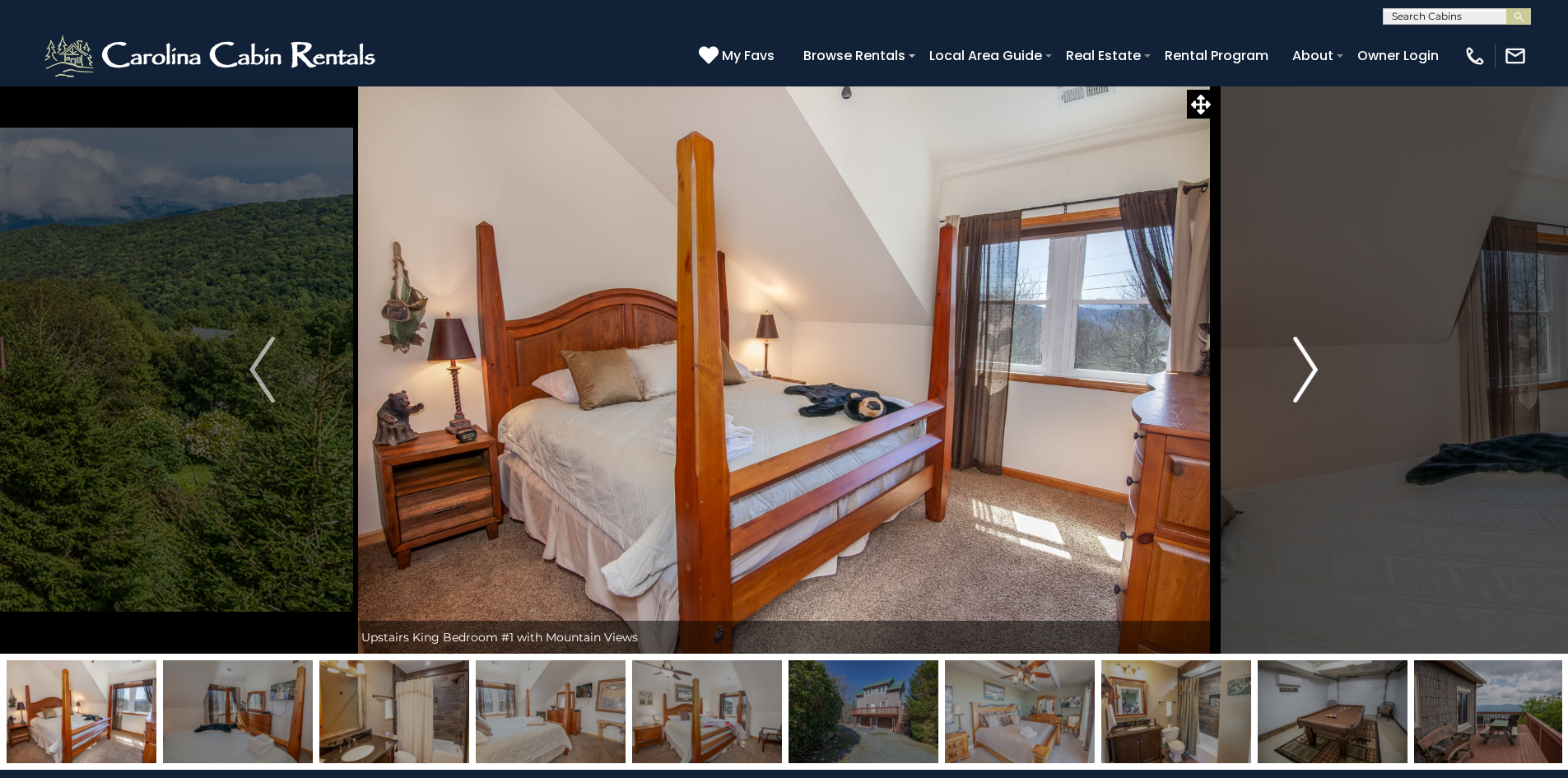
click at [1309, 365] on img "Next" at bounding box center [1306, 370] width 25 height 66
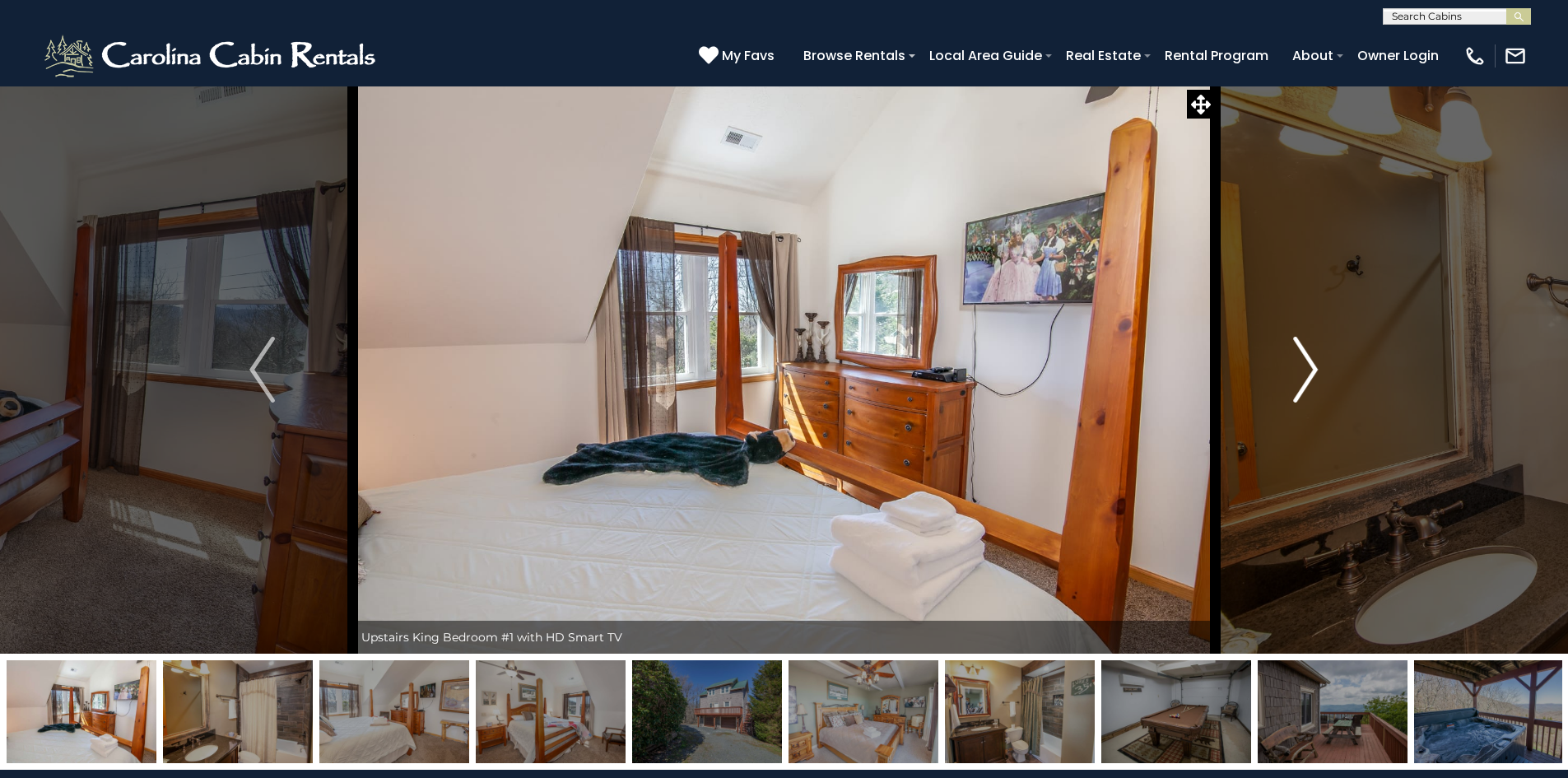
click at [1309, 365] on img "Next" at bounding box center [1306, 370] width 25 height 66
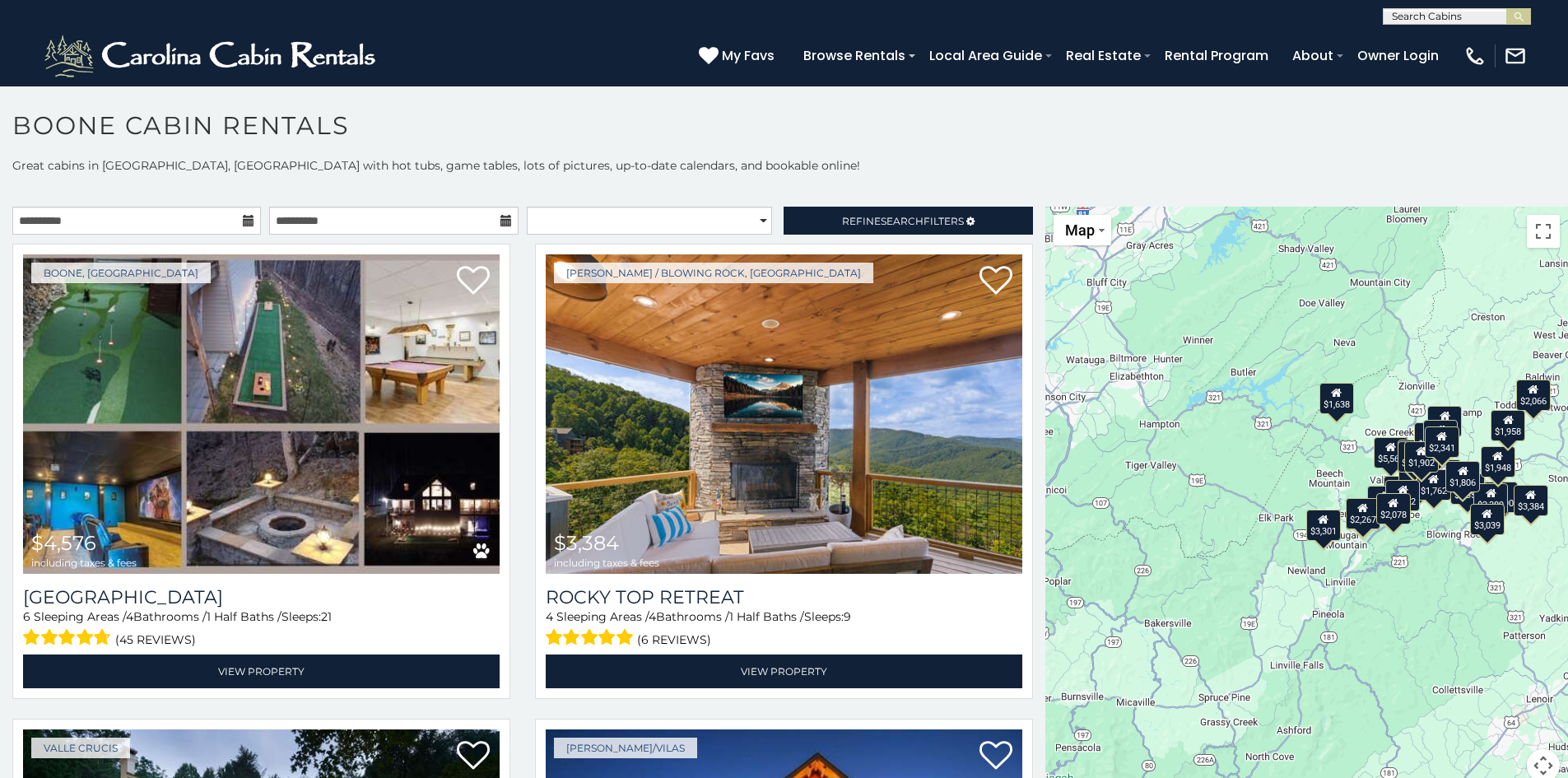
click at [1406, 393] on div "$4,576 $3,384 $5,561 $5,032 $2,616 $2,776 $3,782 $3,355 $1,904 $3,301 $2,190 $2…" at bounding box center [1306, 505] width 523 height 596
click at [1530, 223] on button "Toggle fullscreen view" at bounding box center [1543, 231] width 33 height 33
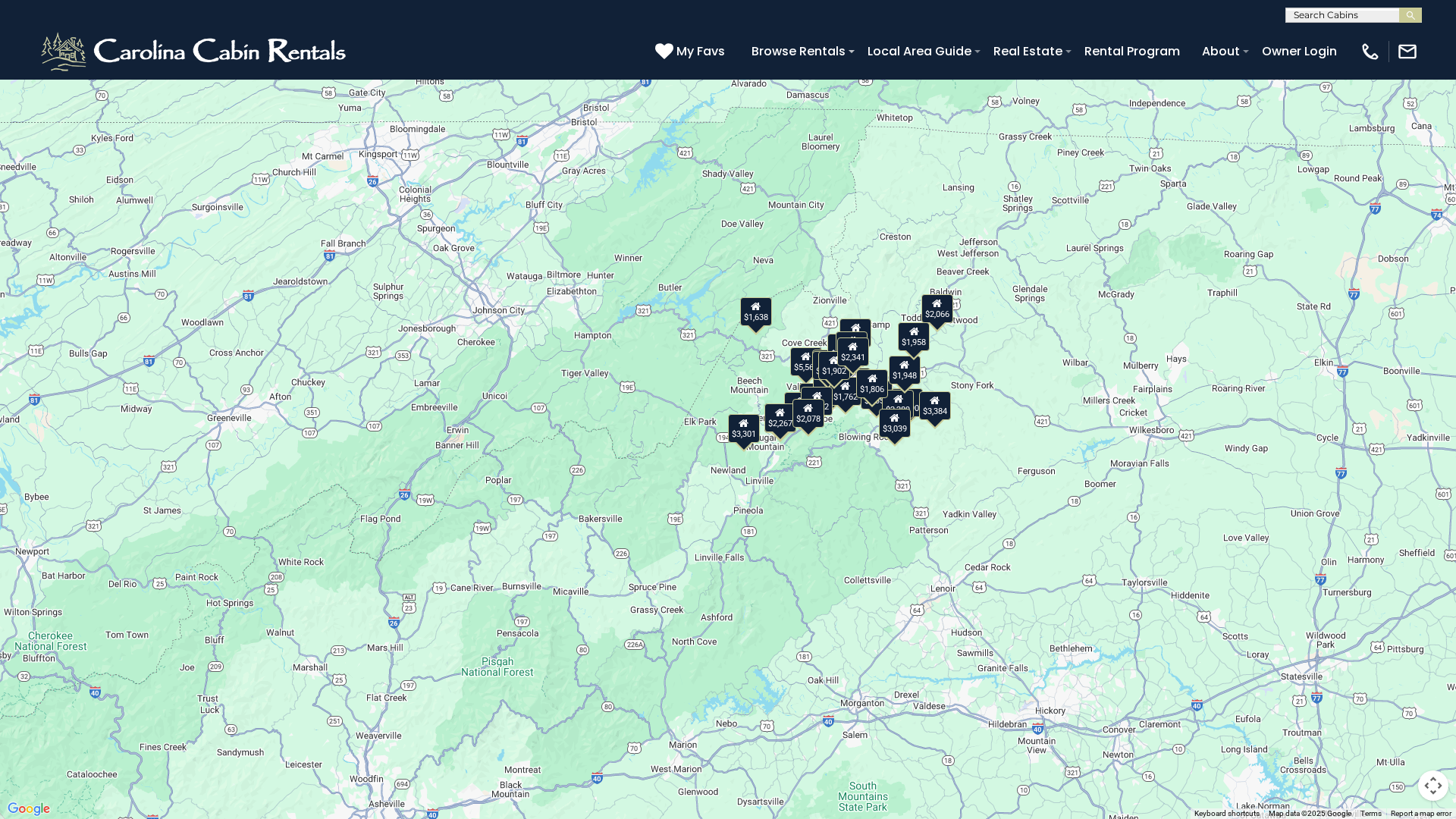
click at [1433, 27] on button "Toggle fullscreen view" at bounding box center [1433, 23] width 30 height 30
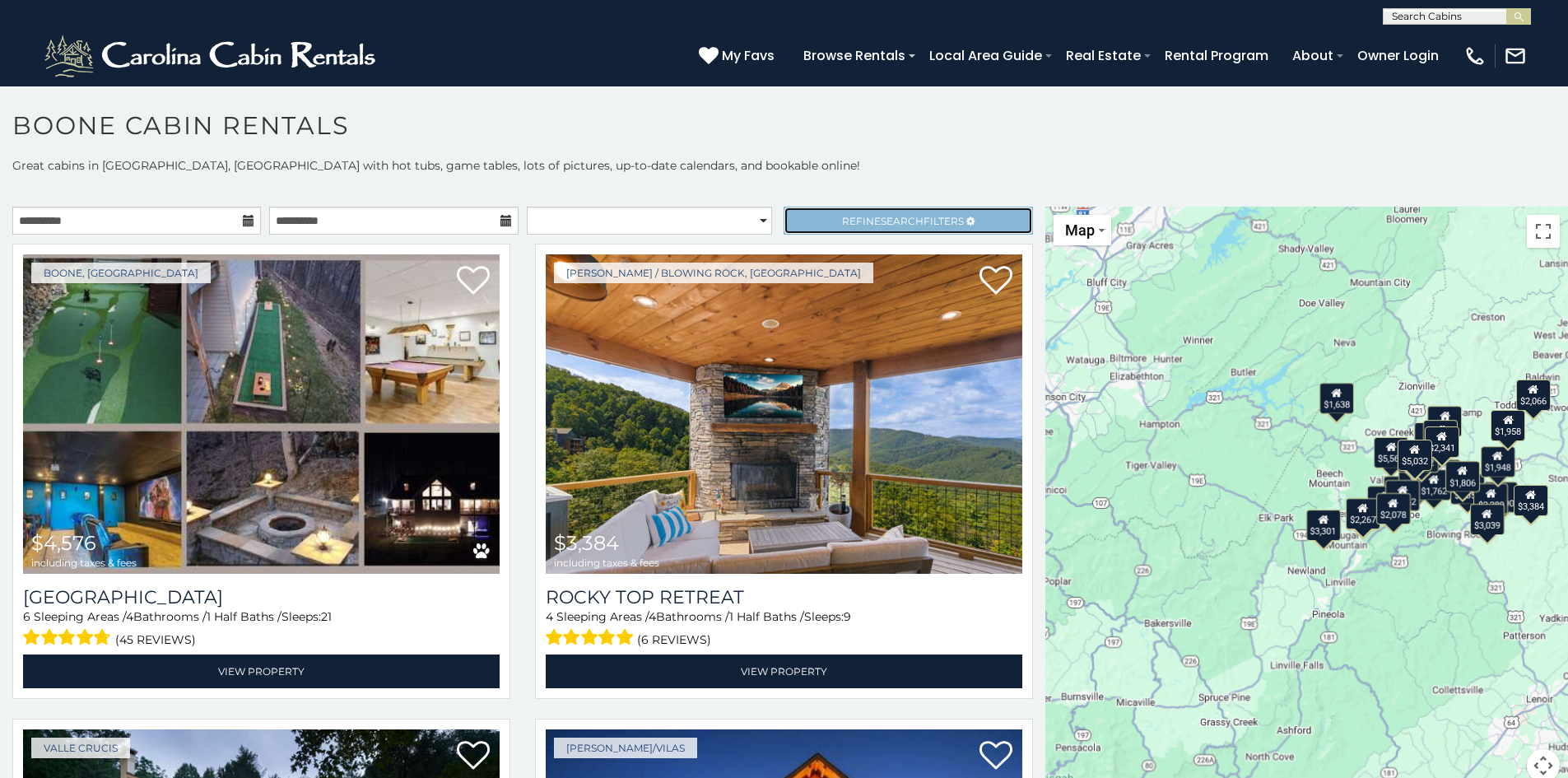
click at [887, 225] on span "Search" at bounding box center [902, 220] width 43 height 12
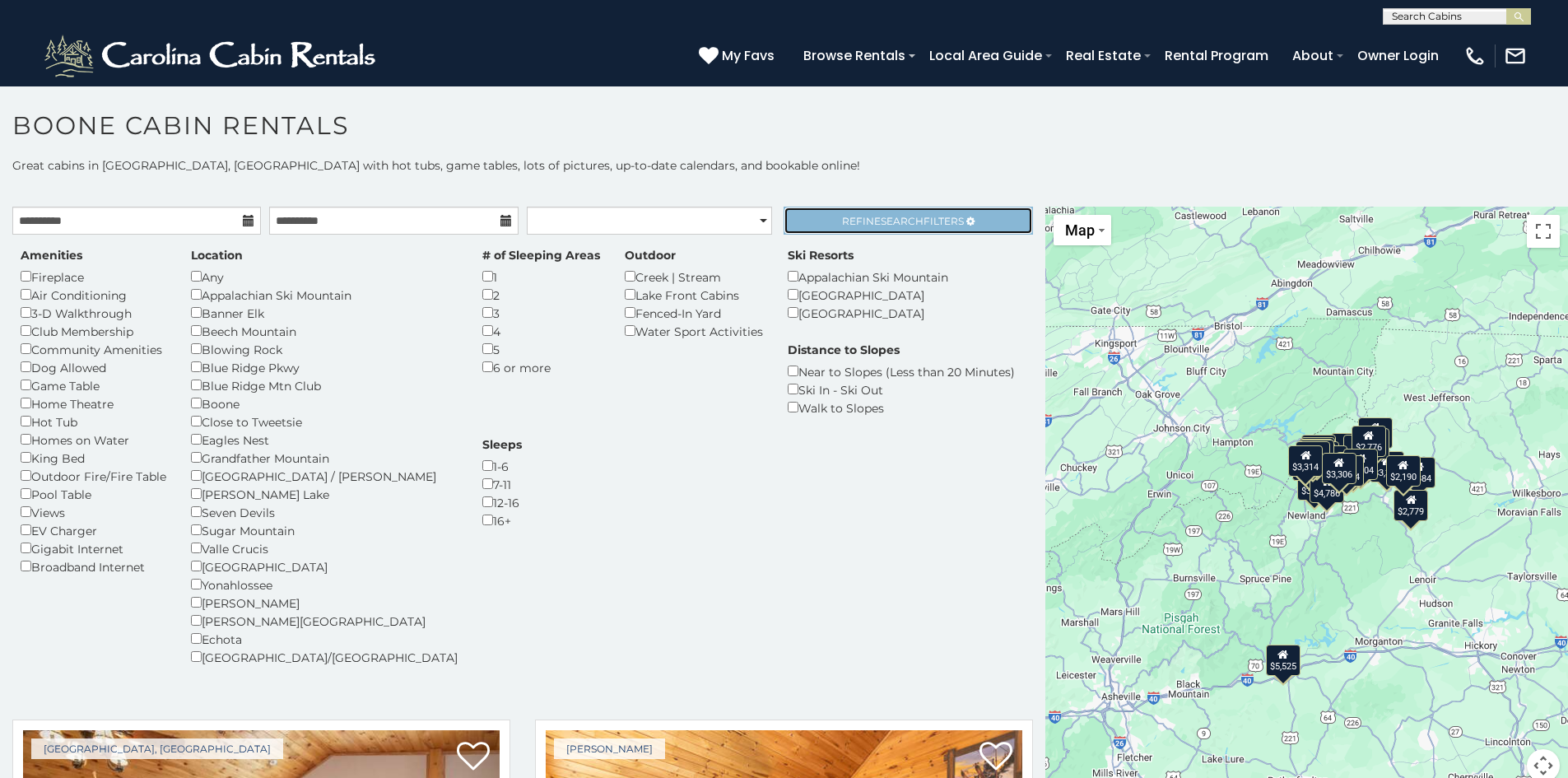
click at [881, 222] on span "Search" at bounding box center [902, 220] width 43 height 12
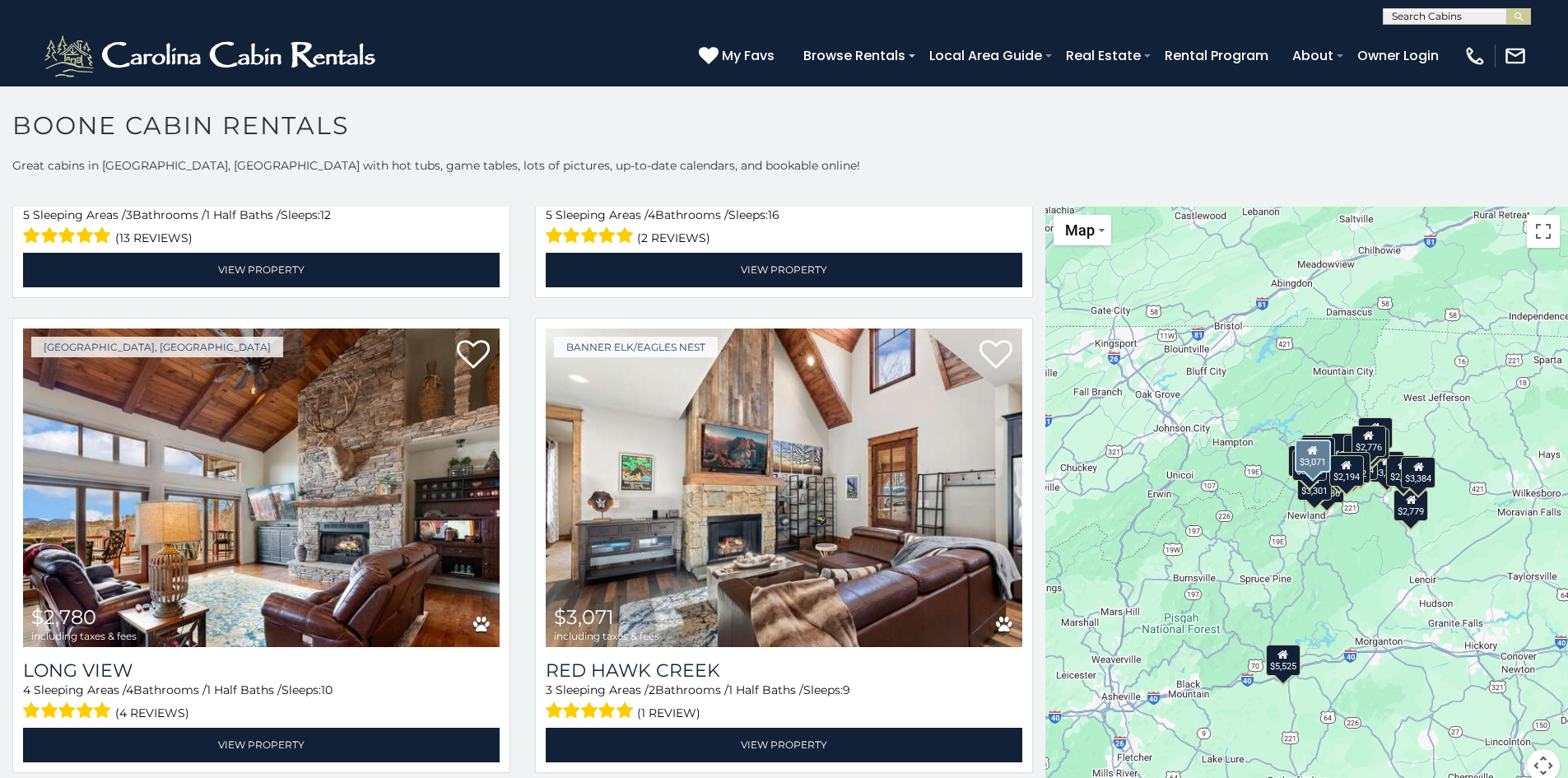
scroll to position [5600, 0]
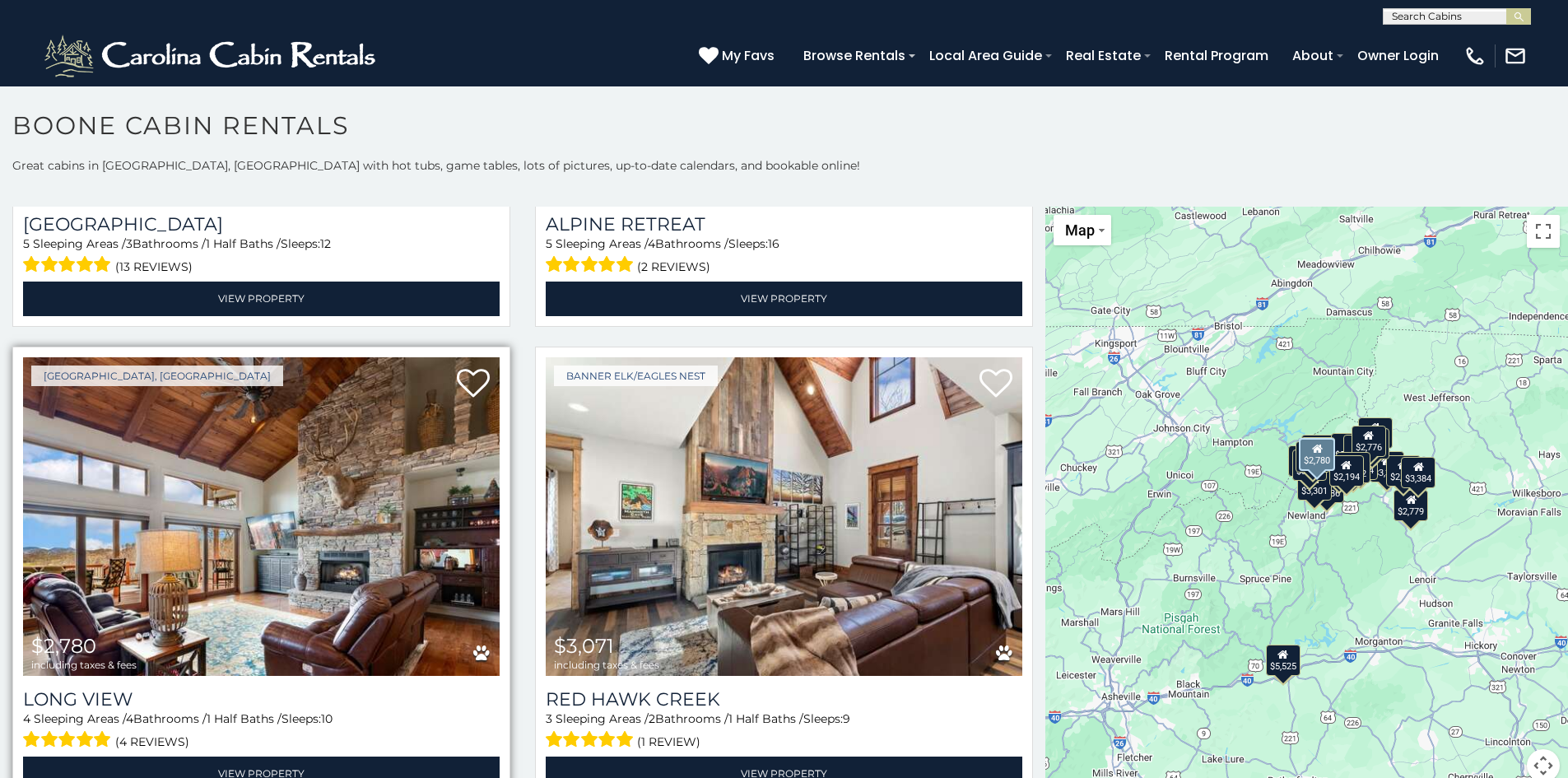
click at [278, 455] on img at bounding box center [261, 517] width 476 height 320
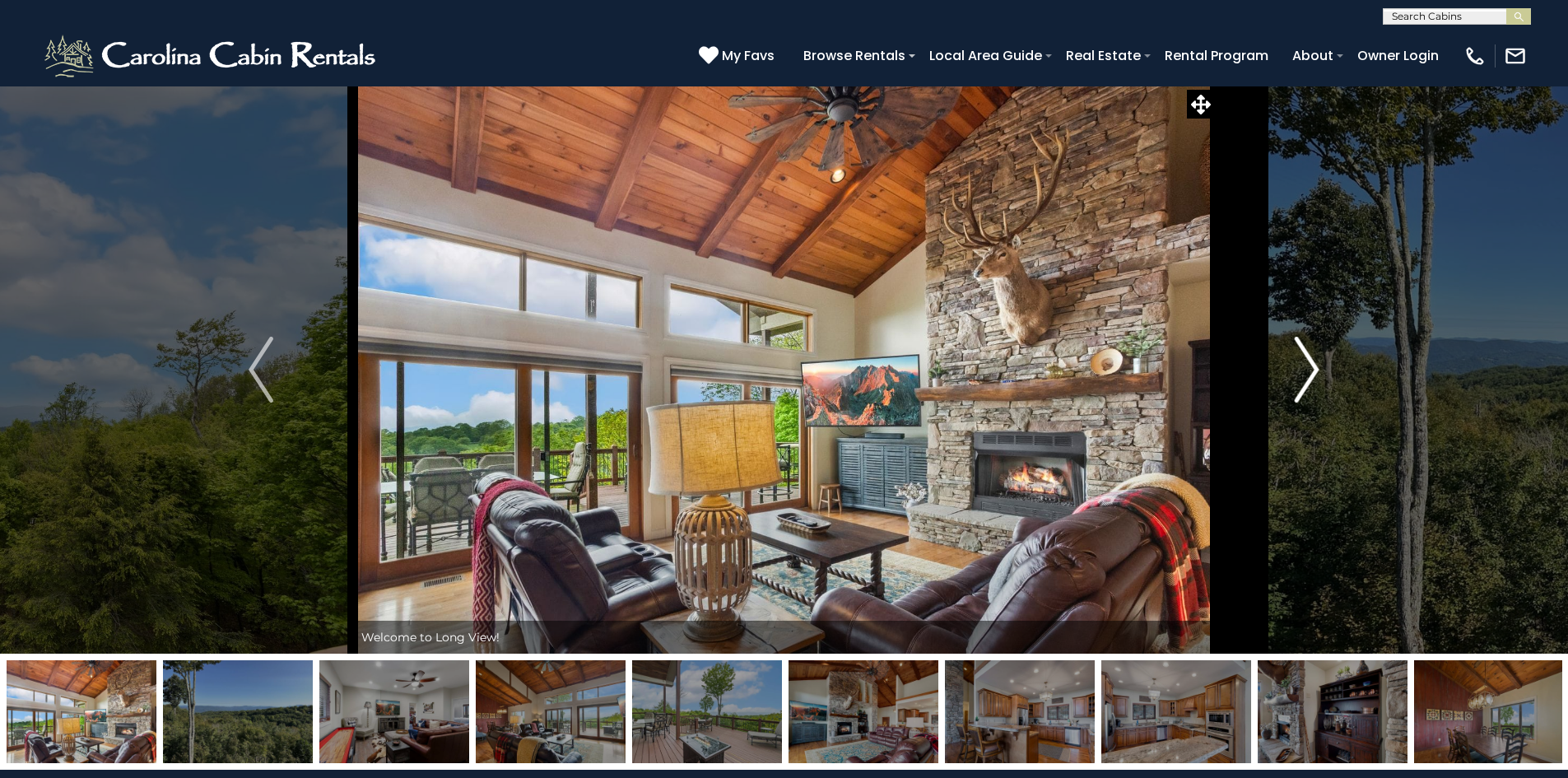
click at [1297, 380] on img "Next" at bounding box center [1307, 370] width 25 height 66
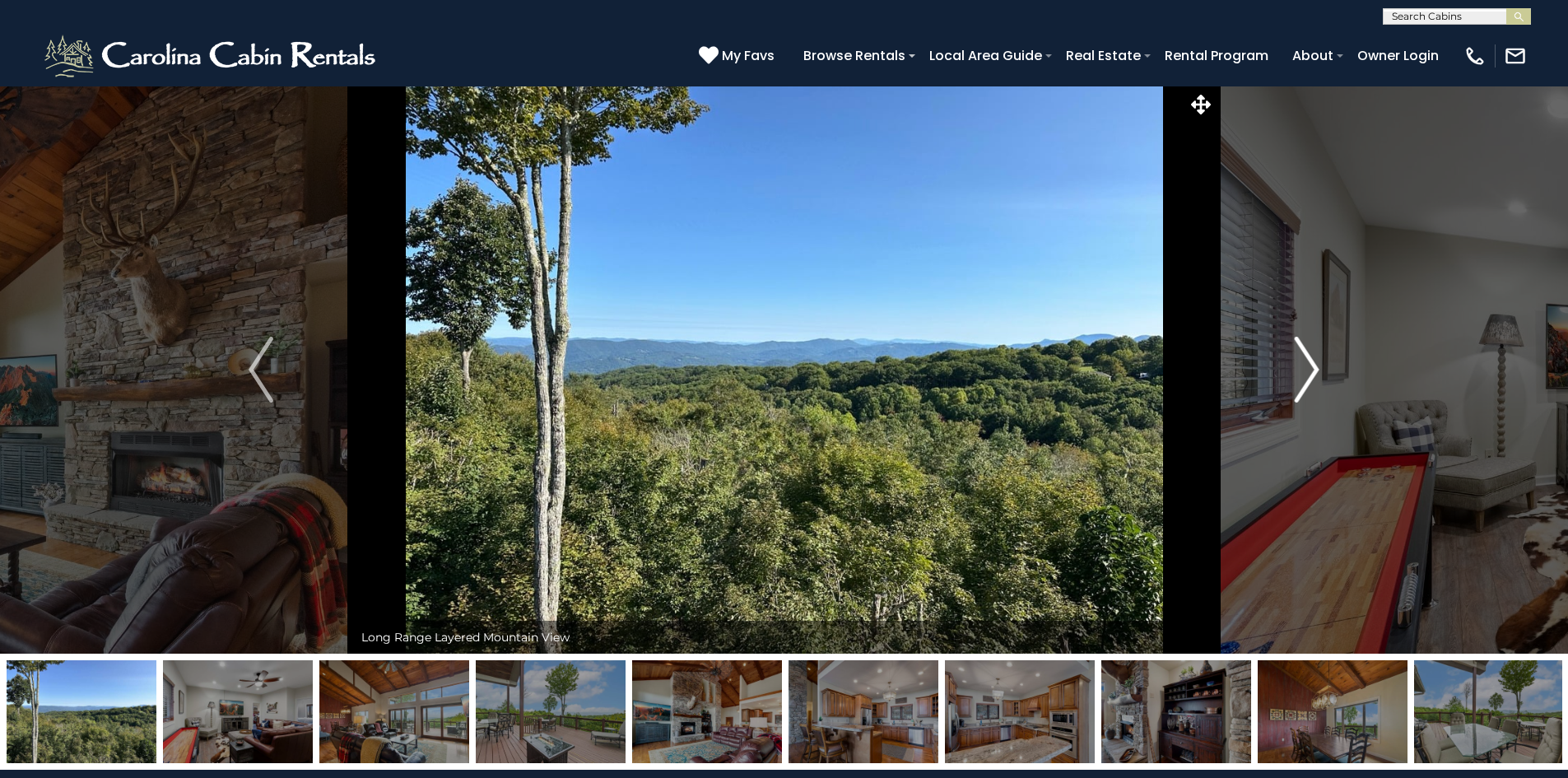
click at [1297, 380] on img "Next" at bounding box center [1307, 370] width 25 height 66
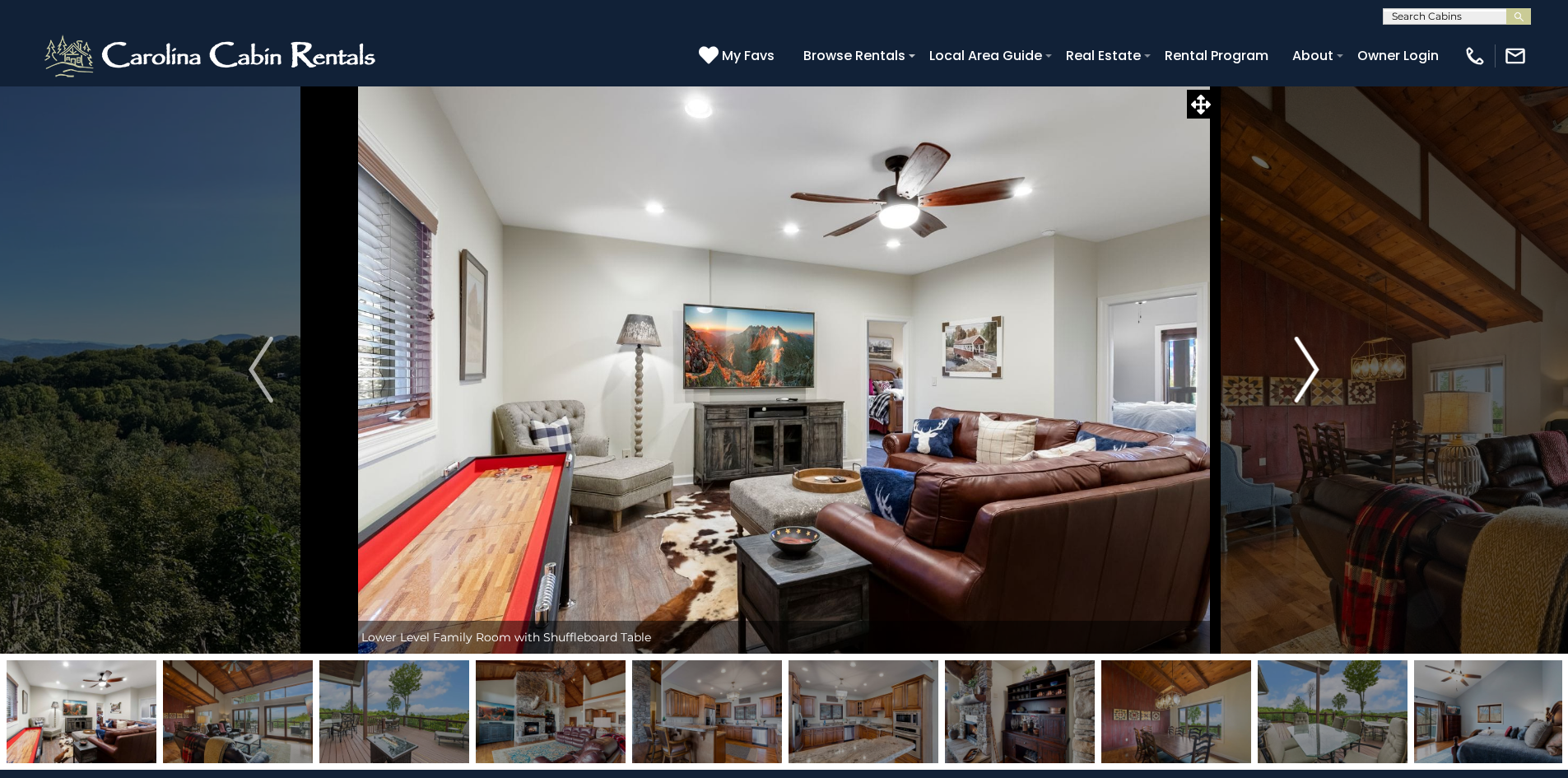
click at [1301, 381] on img "Next" at bounding box center [1307, 370] width 25 height 66
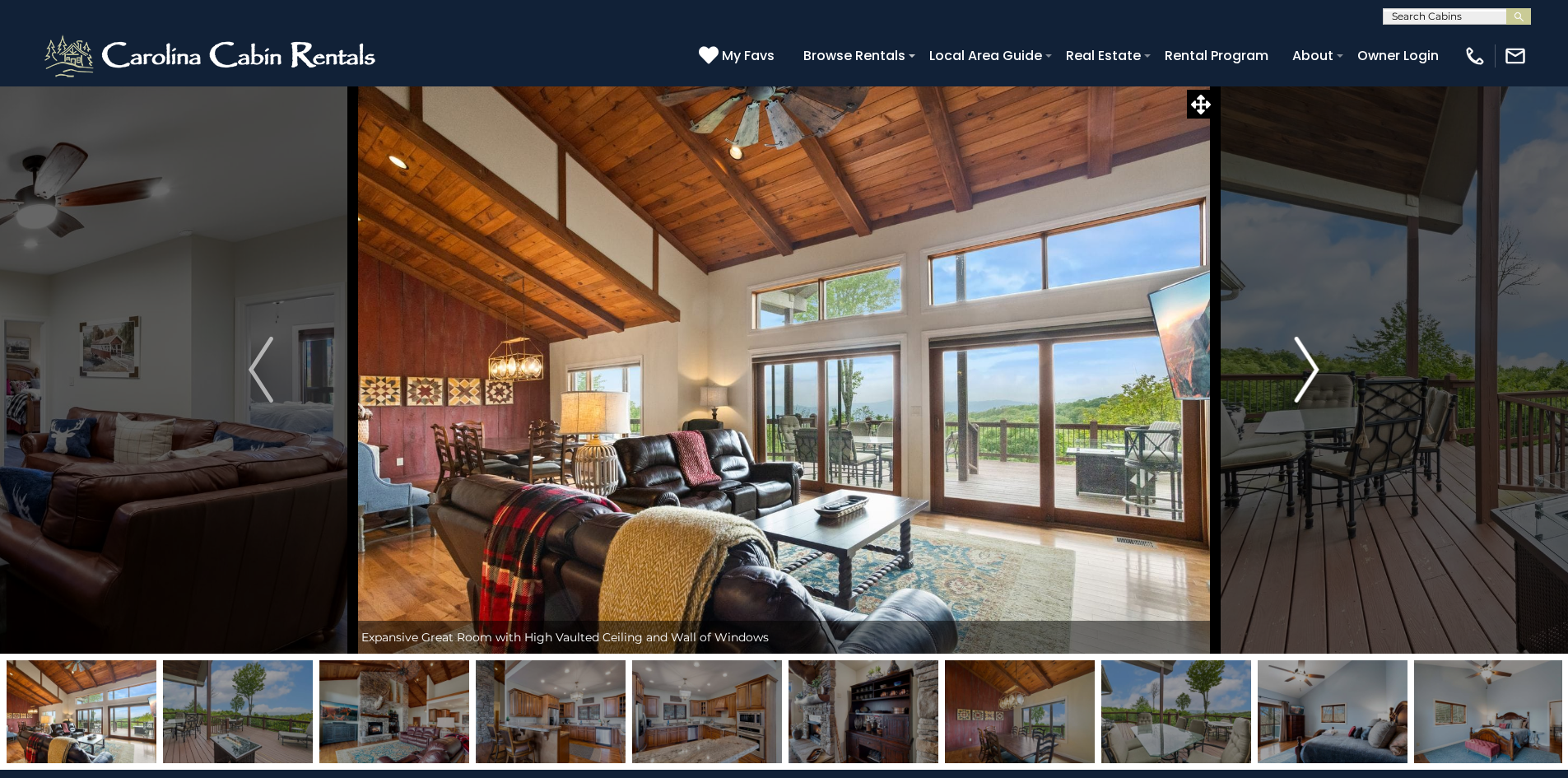
click at [1301, 381] on img "Next" at bounding box center [1307, 370] width 25 height 66
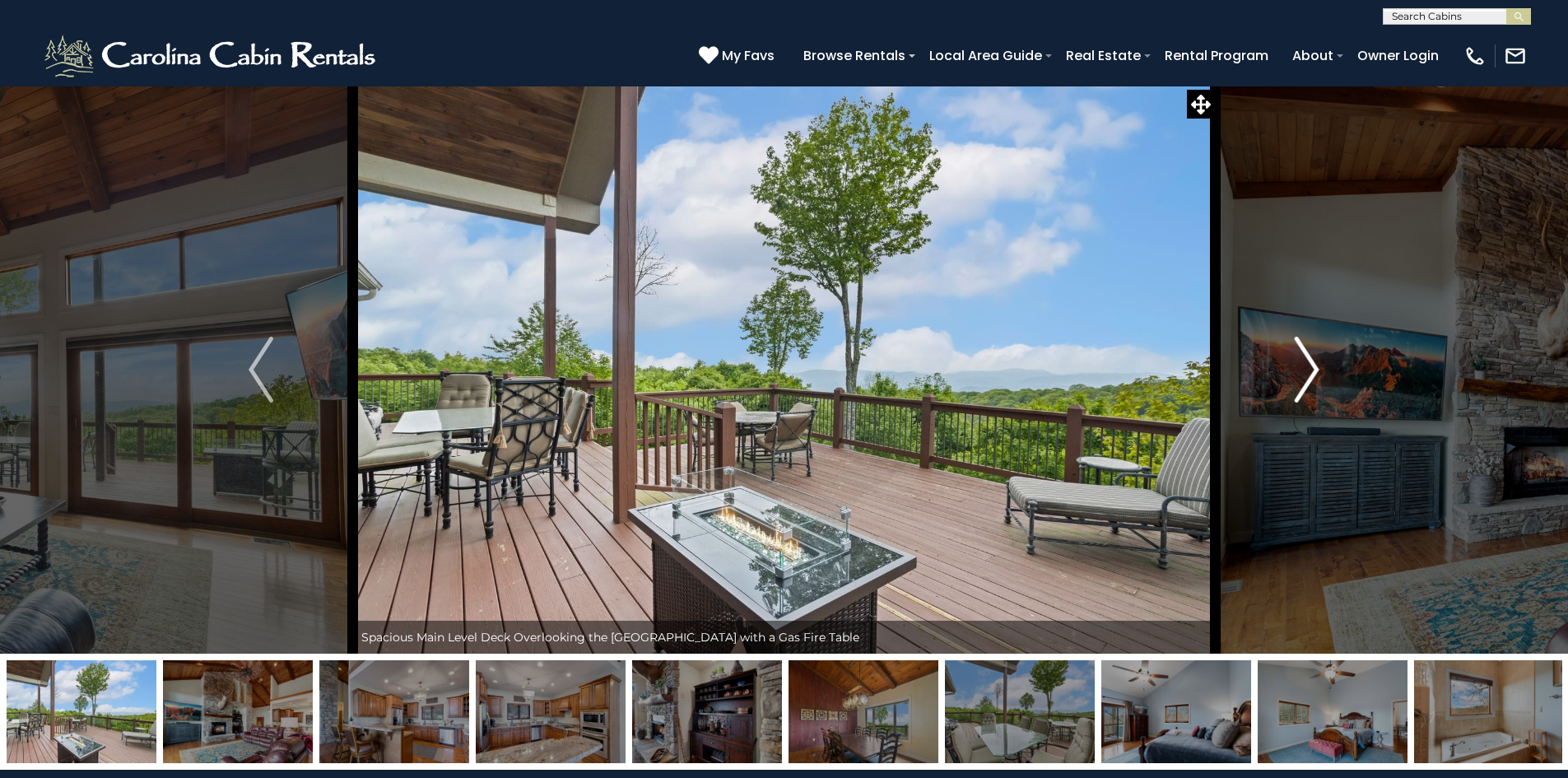
click at [1301, 381] on img "Next" at bounding box center [1307, 370] width 25 height 66
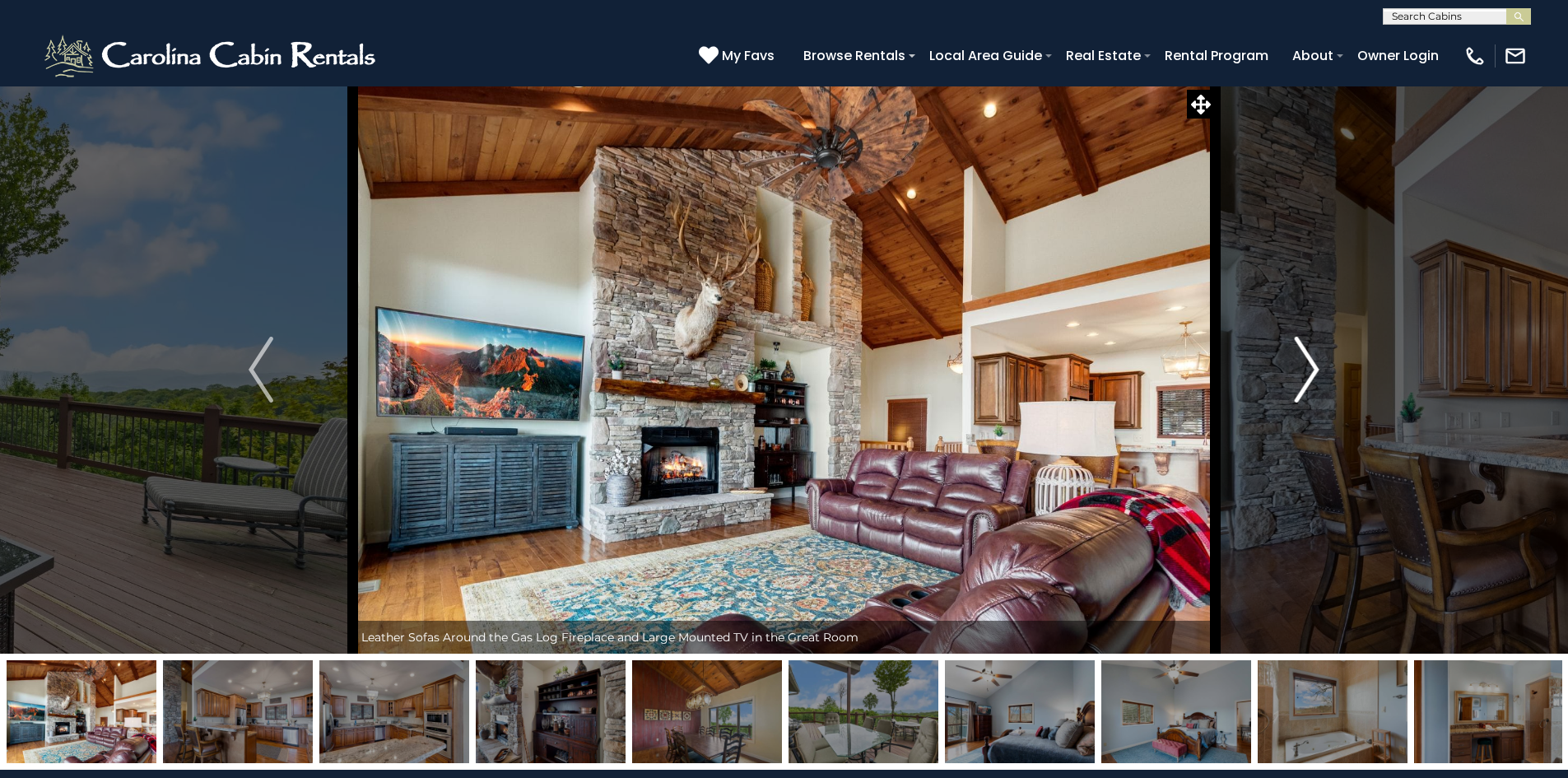
click at [1301, 381] on img "Next" at bounding box center [1307, 370] width 25 height 66
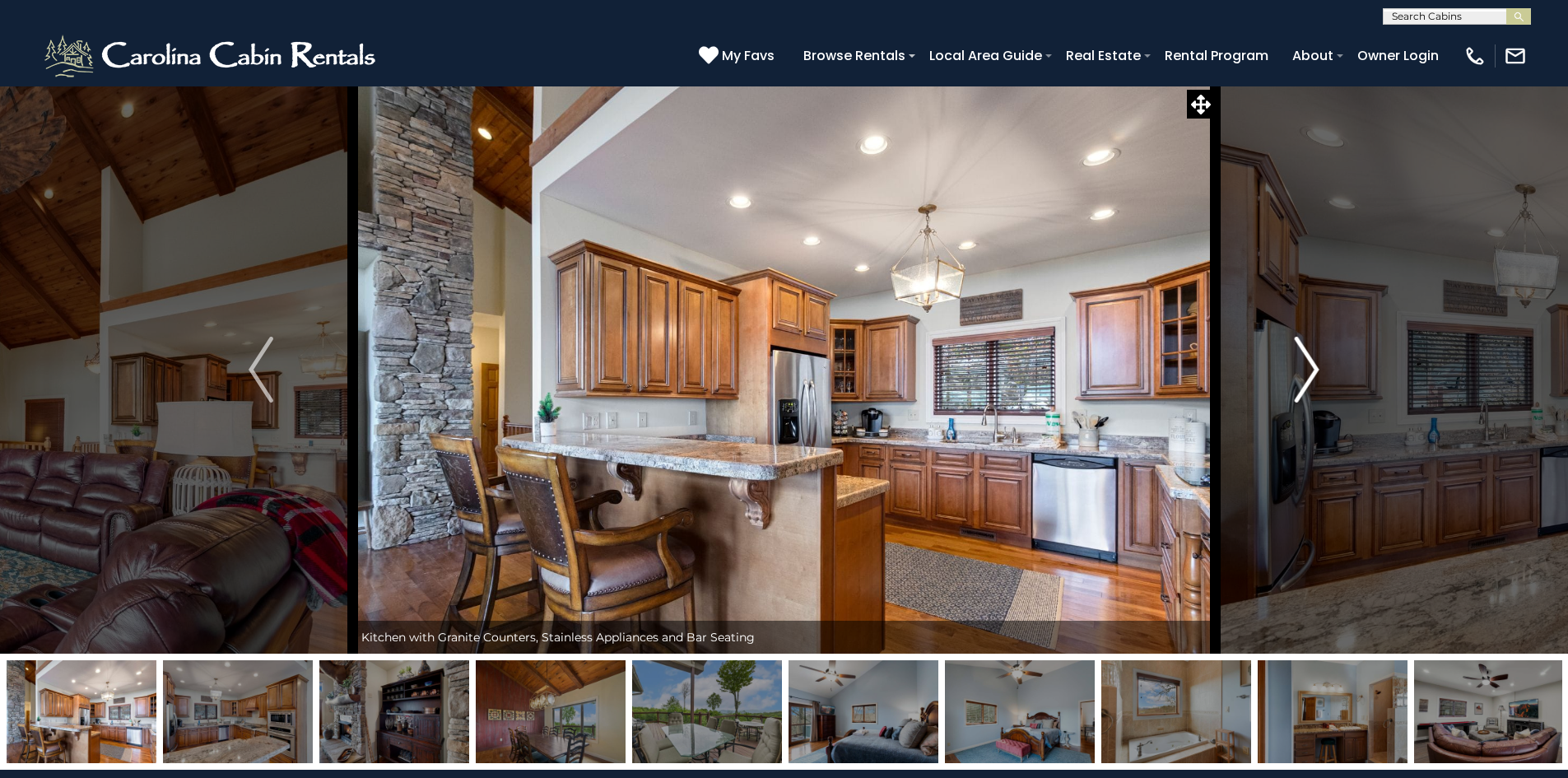
click at [1301, 381] on img "Next" at bounding box center [1307, 370] width 25 height 66
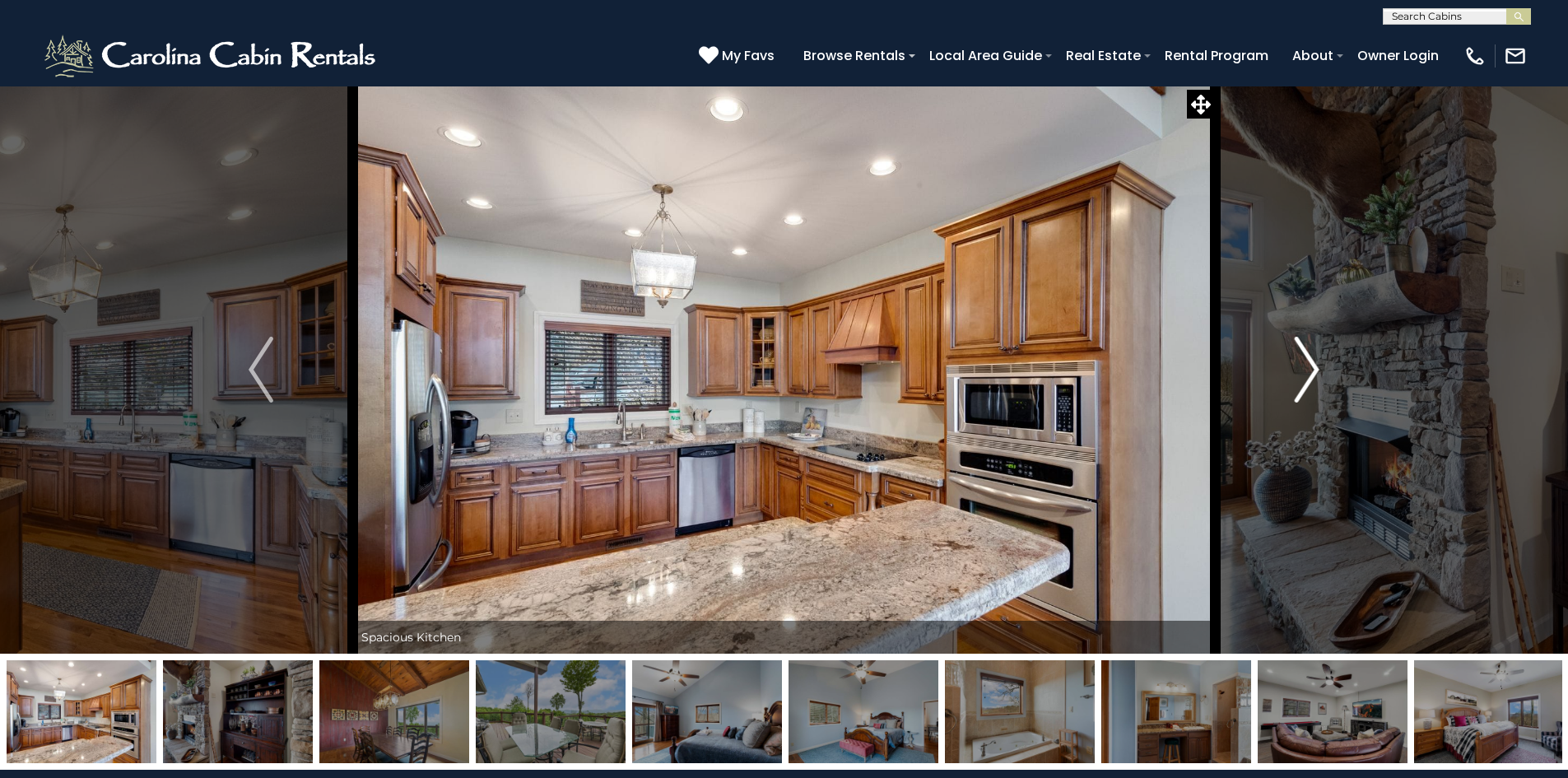
click at [1301, 381] on img "Next" at bounding box center [1307, 370] width 25 height 66
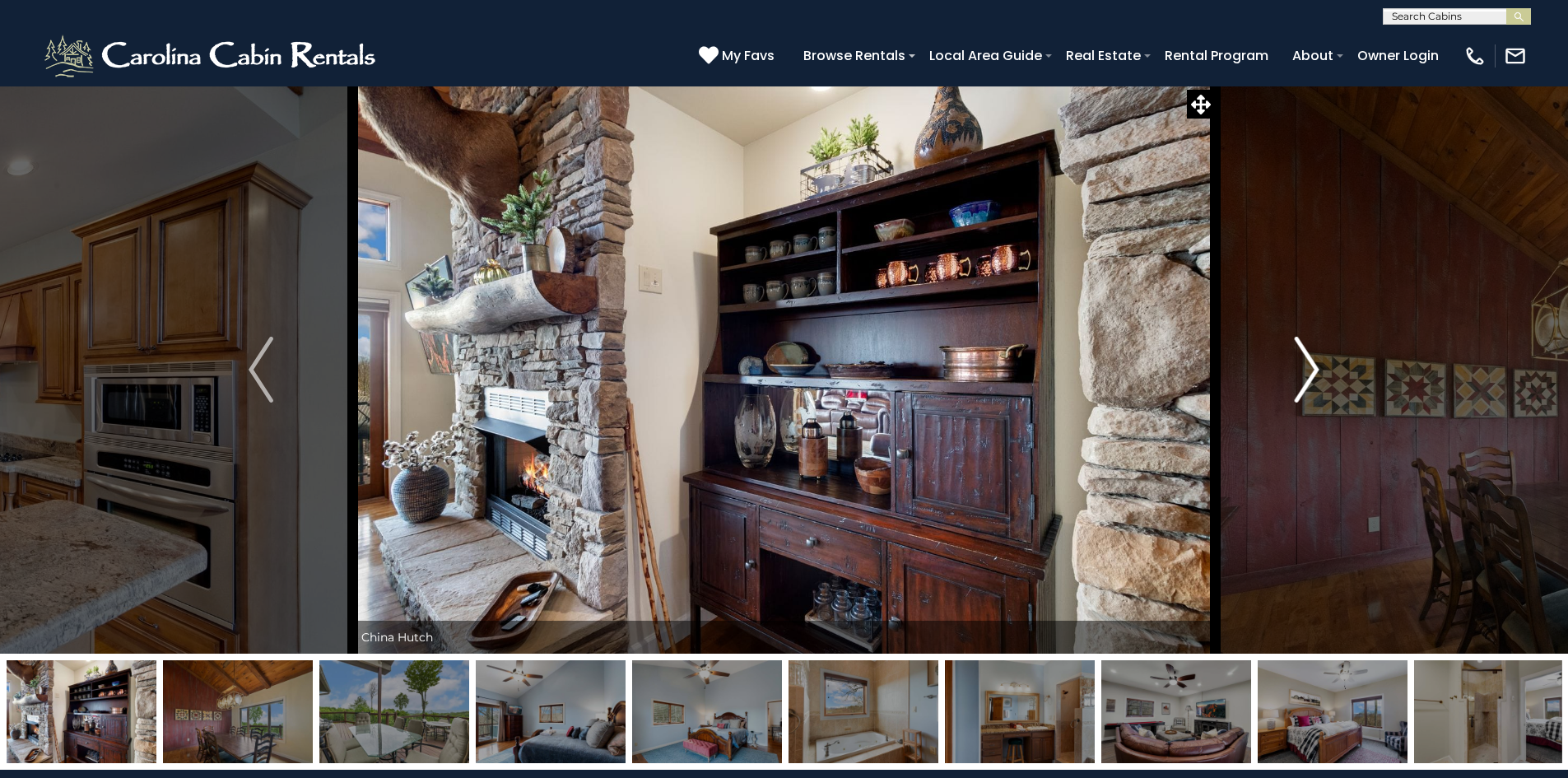
click at [1301, 381] on img "Next" at bounding box center [1307, 370] width 25 height 66
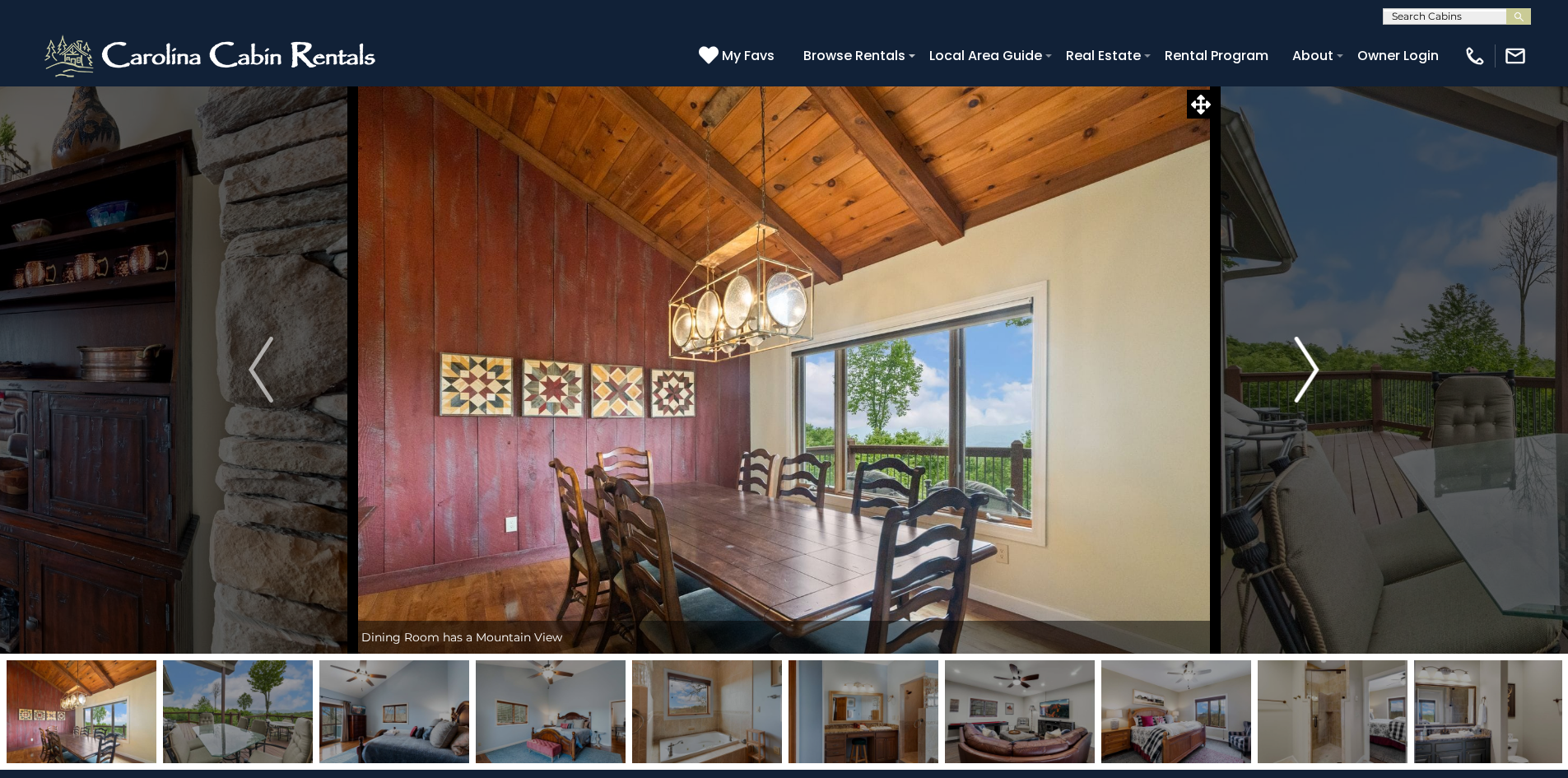
click at [1301, 381] on img "Next" at bounding box center [1307, 370] width 25 height 66
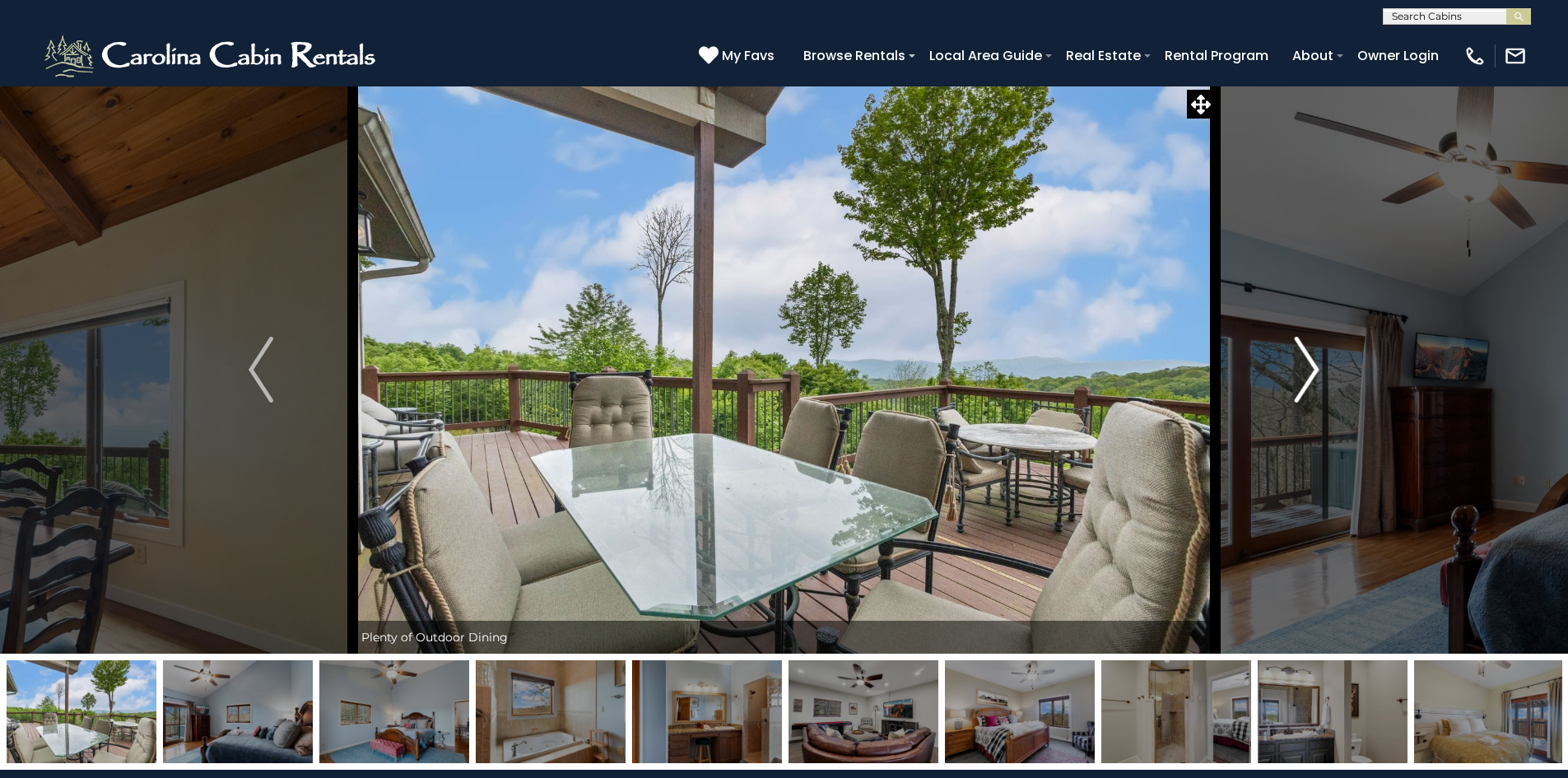
click at [1301, 381] on img "Next" at bounding box center [1307, 370] width 25 height 66
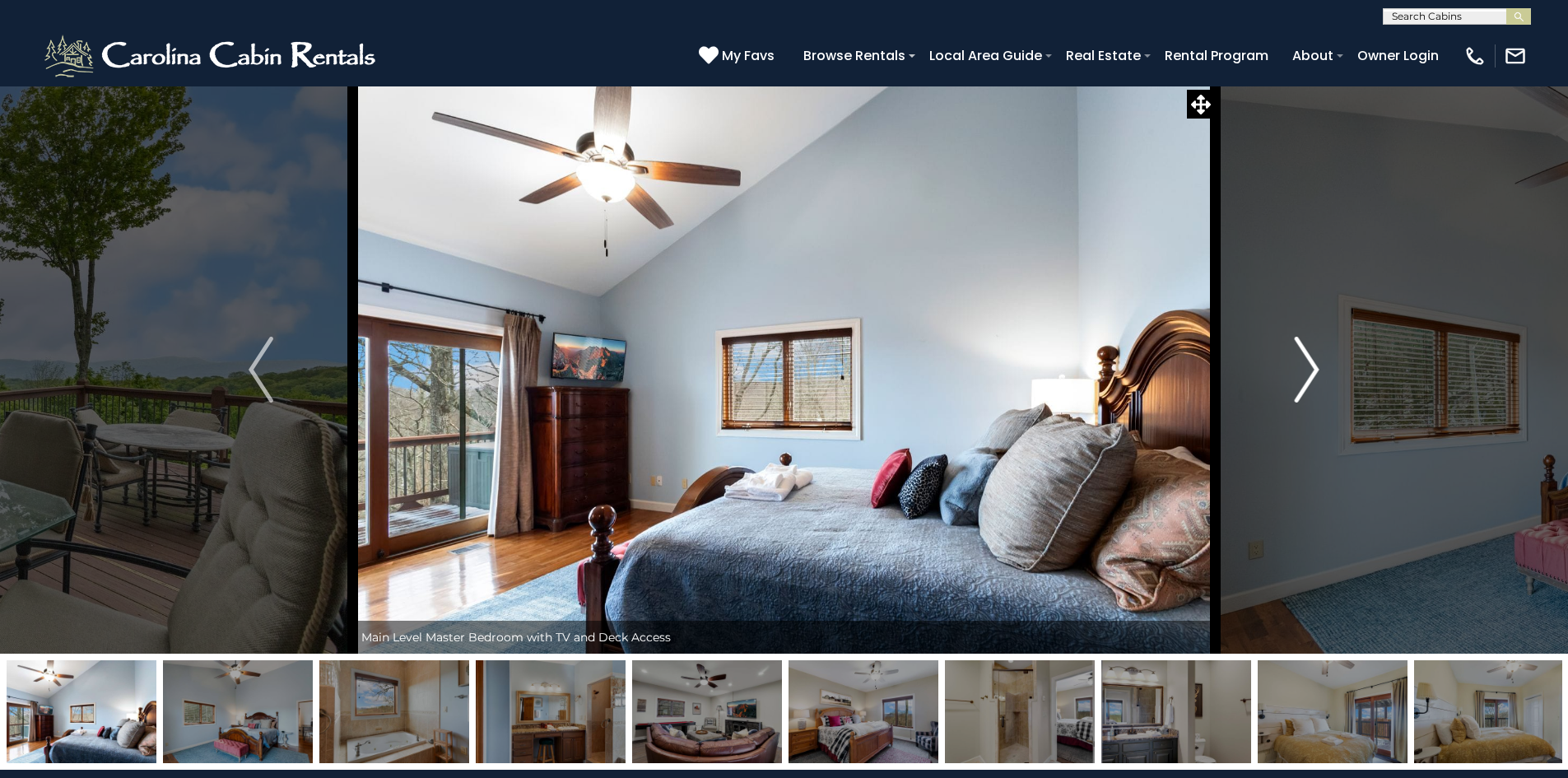
click at [1301, 381] on img "Next" at bounding box center [1307, 370] width 25 height 66
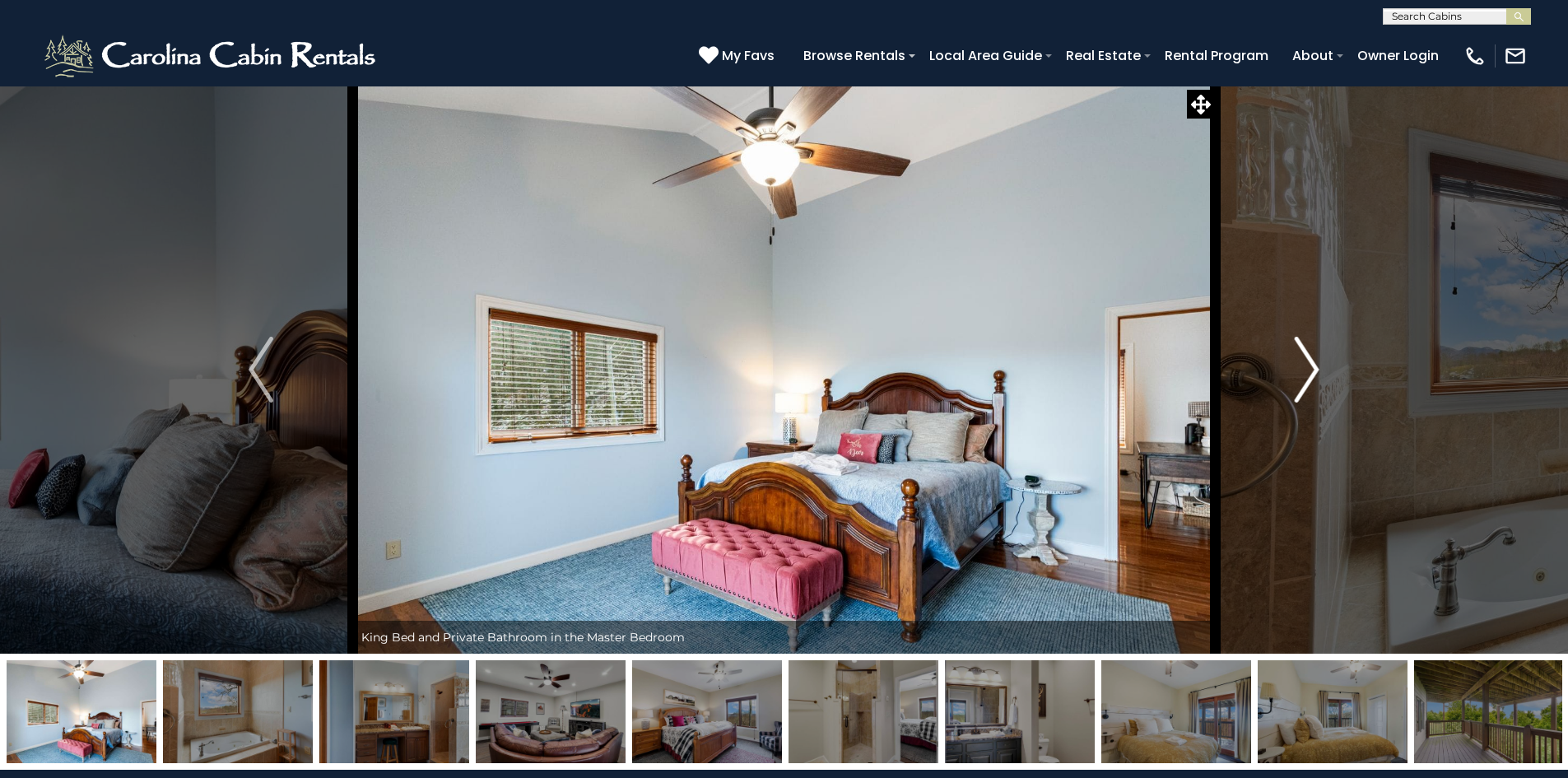
click at [1301, 381] on img "Next" at bounding box center [1307, 370] width 25 height 66
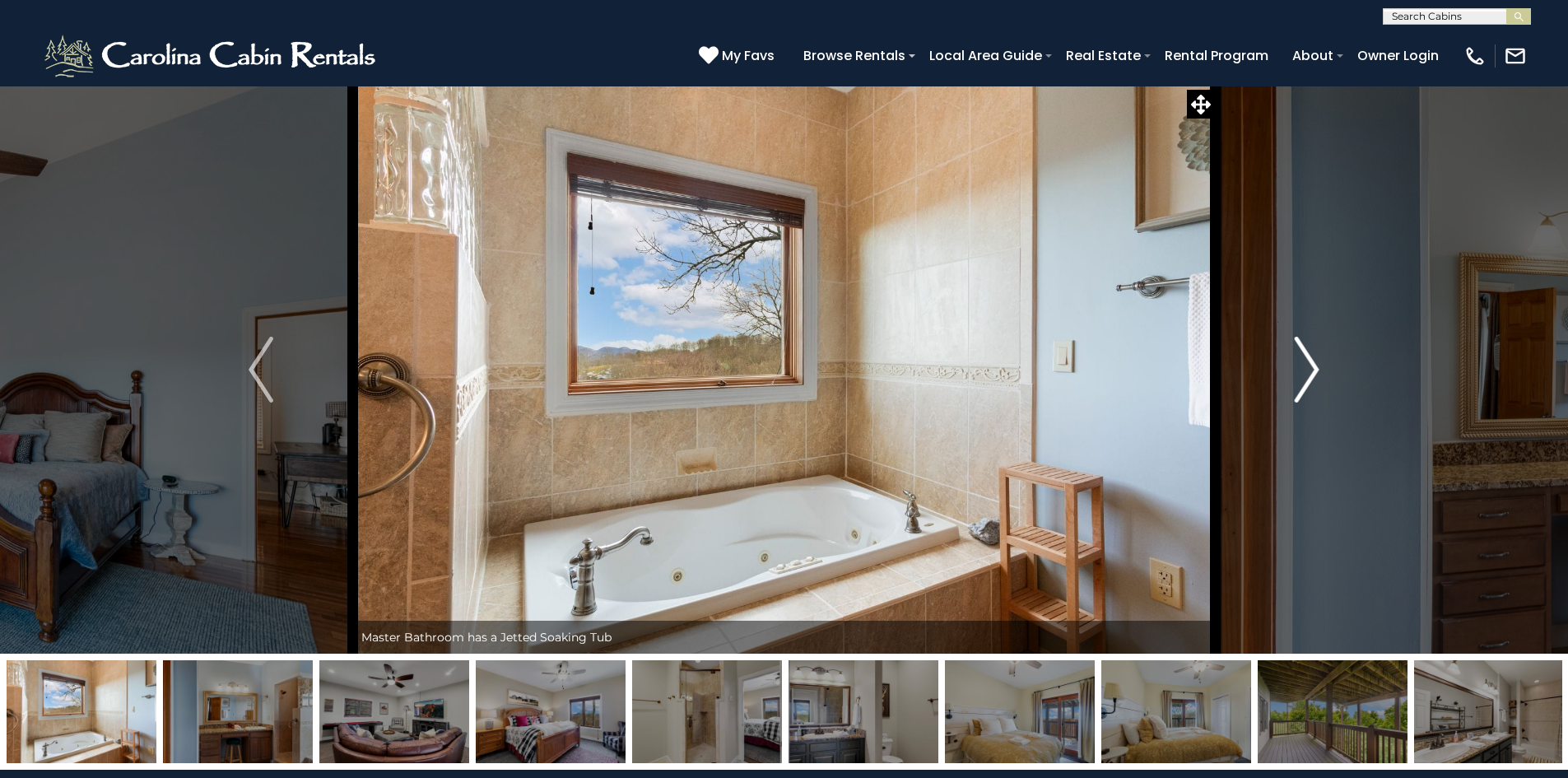
click at [1301, 381] on img "Next" at bounding box center [1307, 370] width 25 height 66
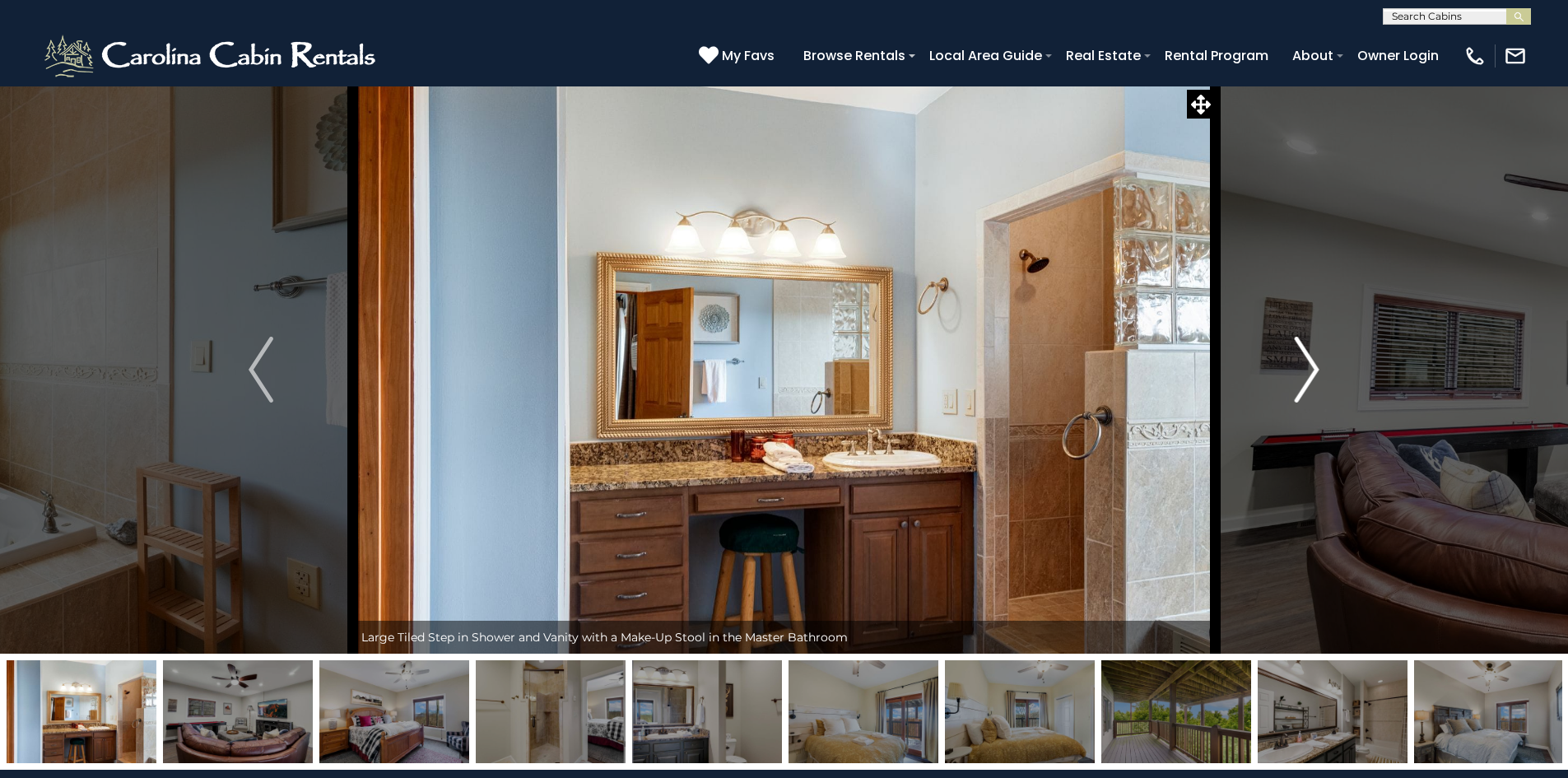
click at [1301, 381] on img "Next" at bounding box center [1307, 370] width 25 height 66
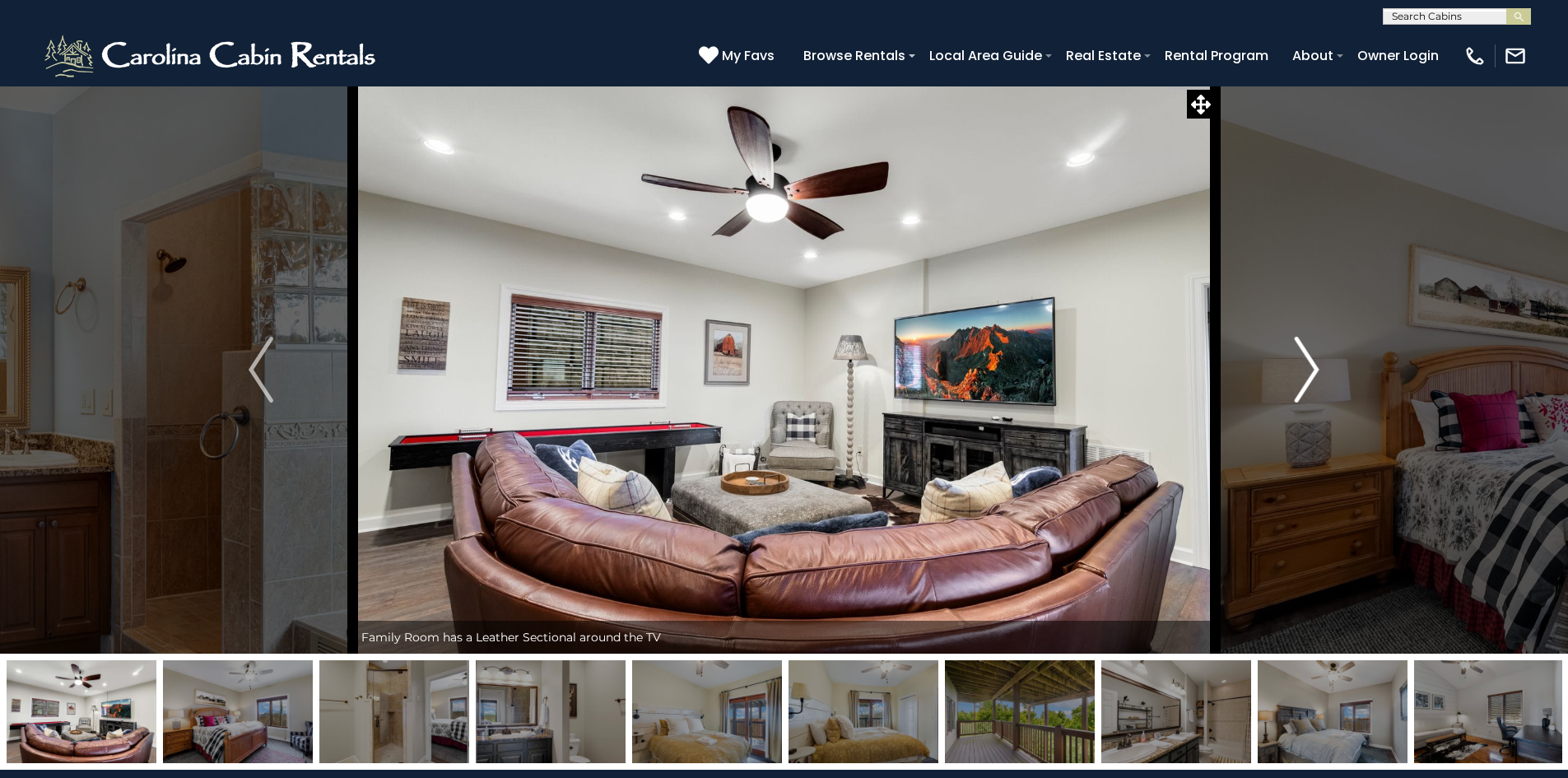
click at [1301, 381] on img "Next" at bounding box center [1307, 370] width 25 height 66
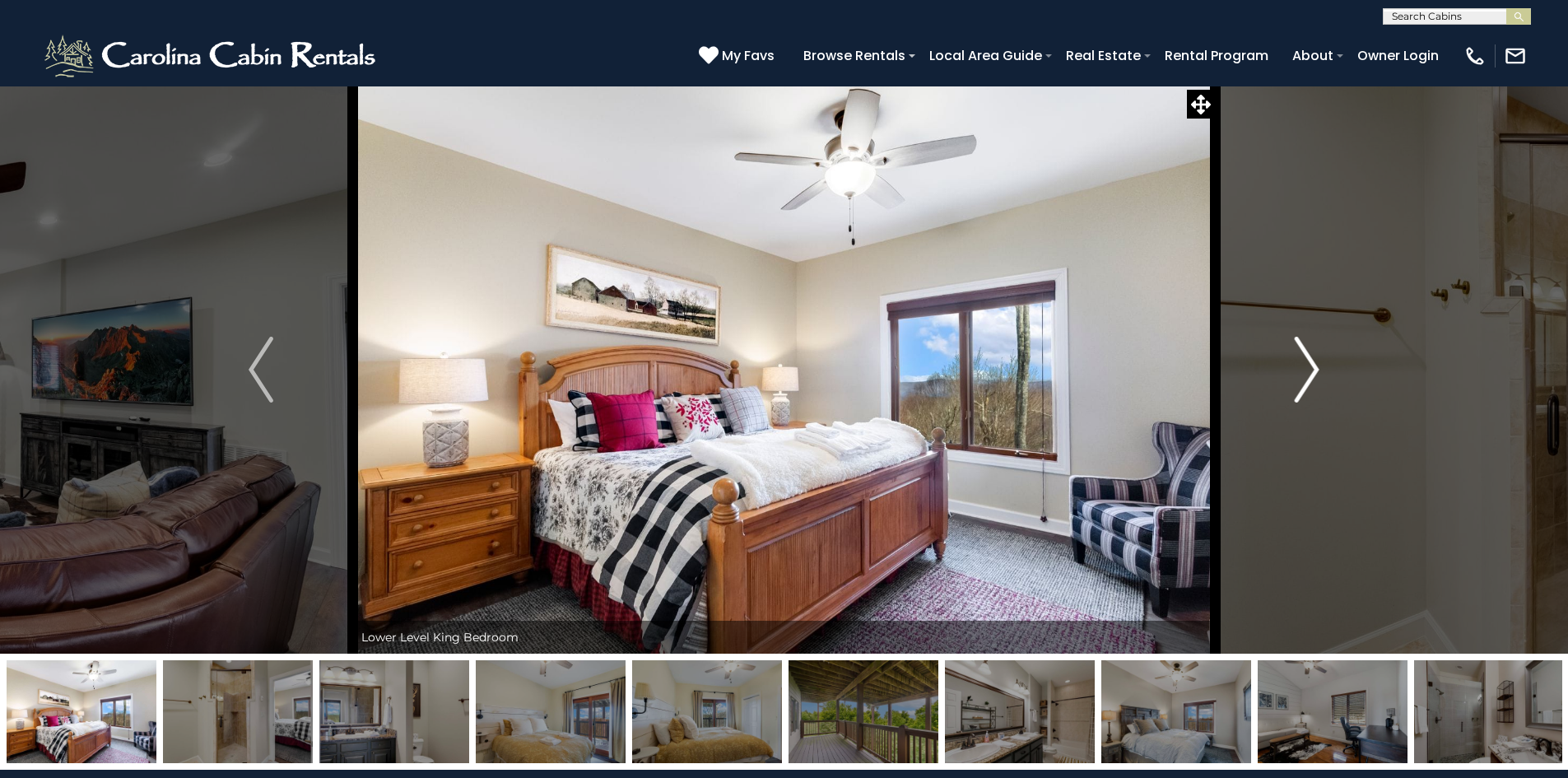
click at [1301, 381] on img "Next" at bounding box center [1307, 370] width 25 height 66
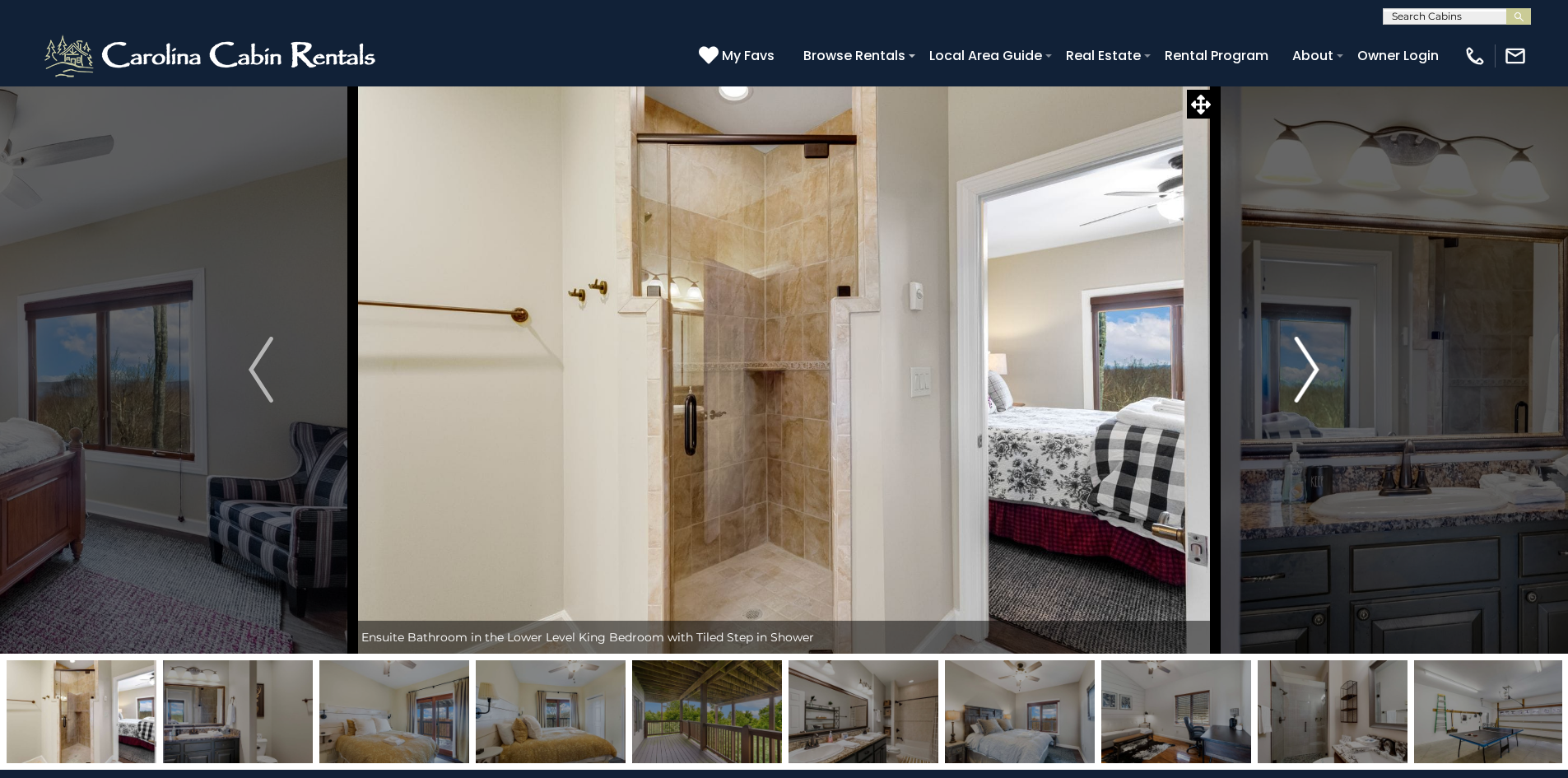
click at [1301, 381] on img "Next" at bounding box center [1307, 370] width 25 height 66
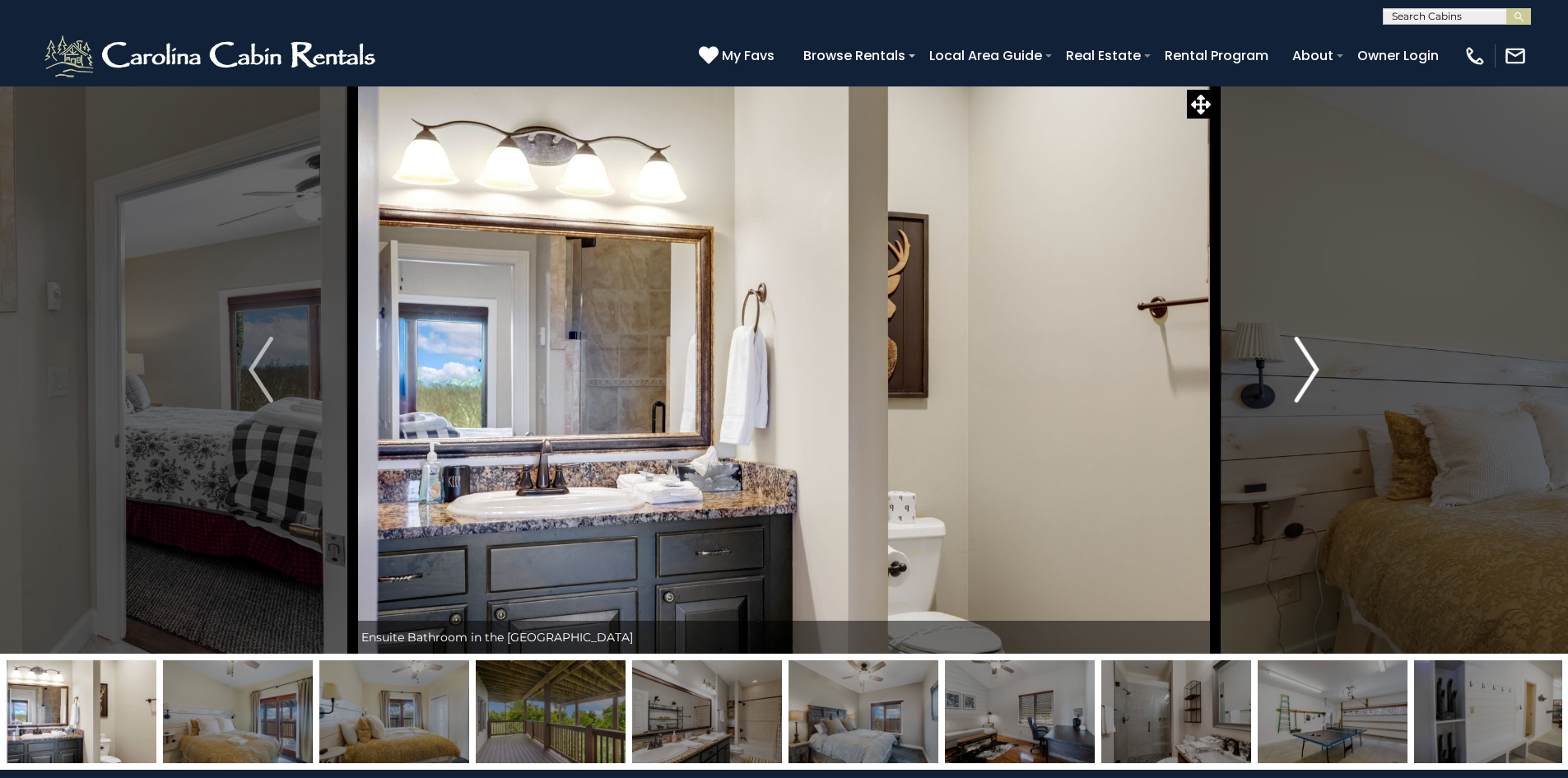
click at [1301, 381] on img "Next" at bounding box center [1307, 370] width 25 height 66
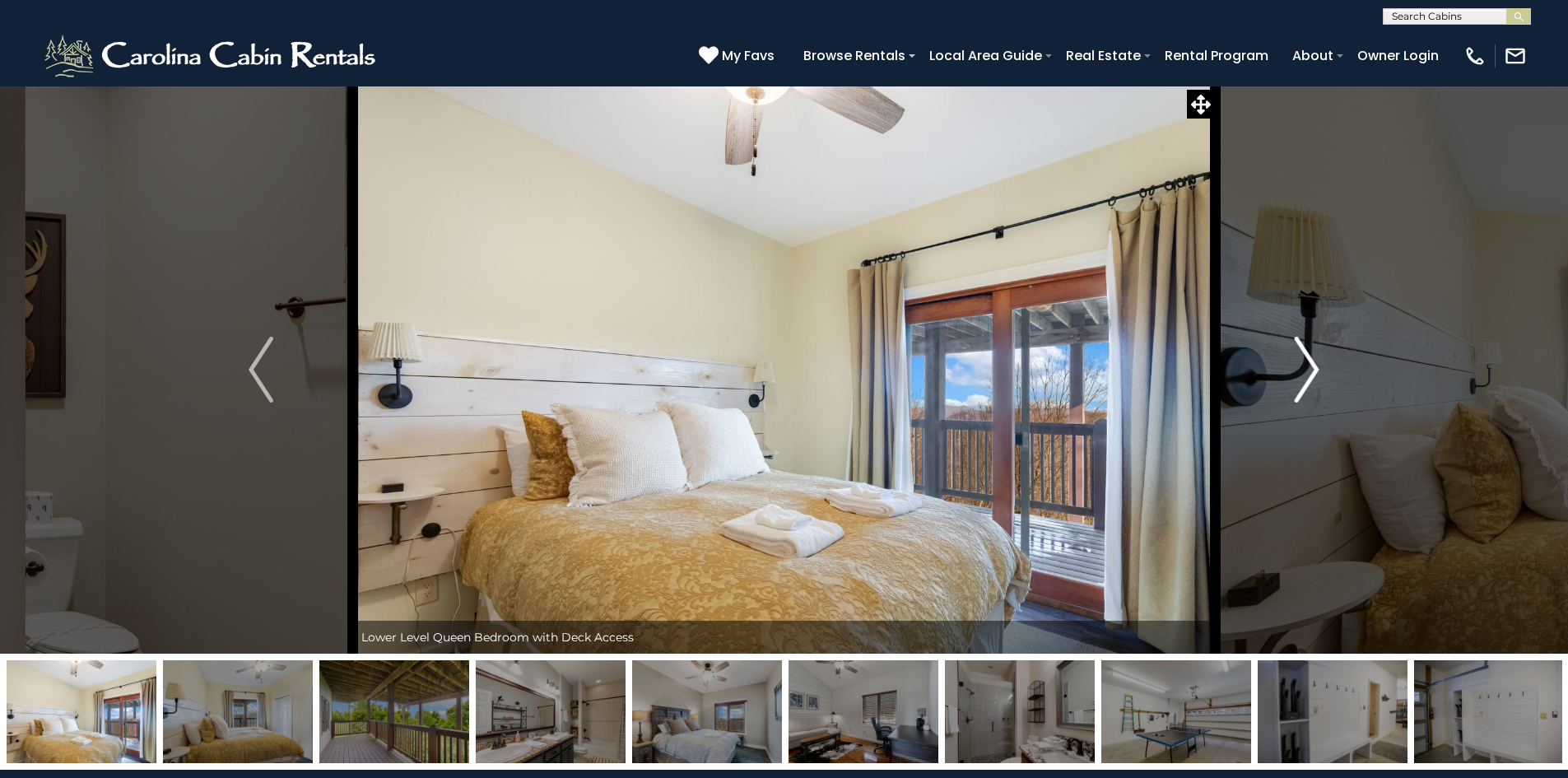
click at [1301, 381] on img "Next" at bounding box center [1307, 370] width 25 height 66
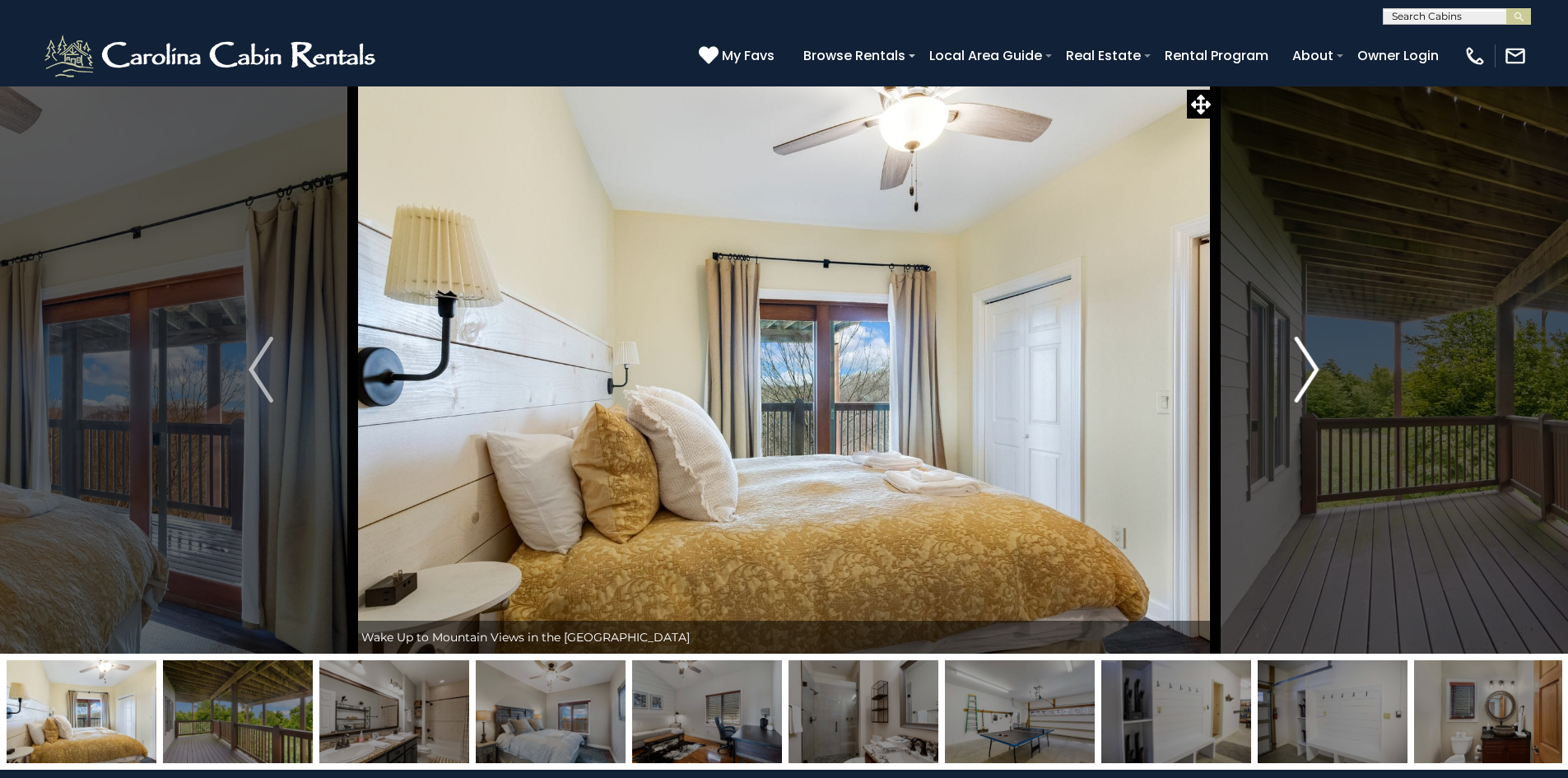
click at [1301, 381] on img "Next" at bounding box center [1307, 370] width 25 height 66
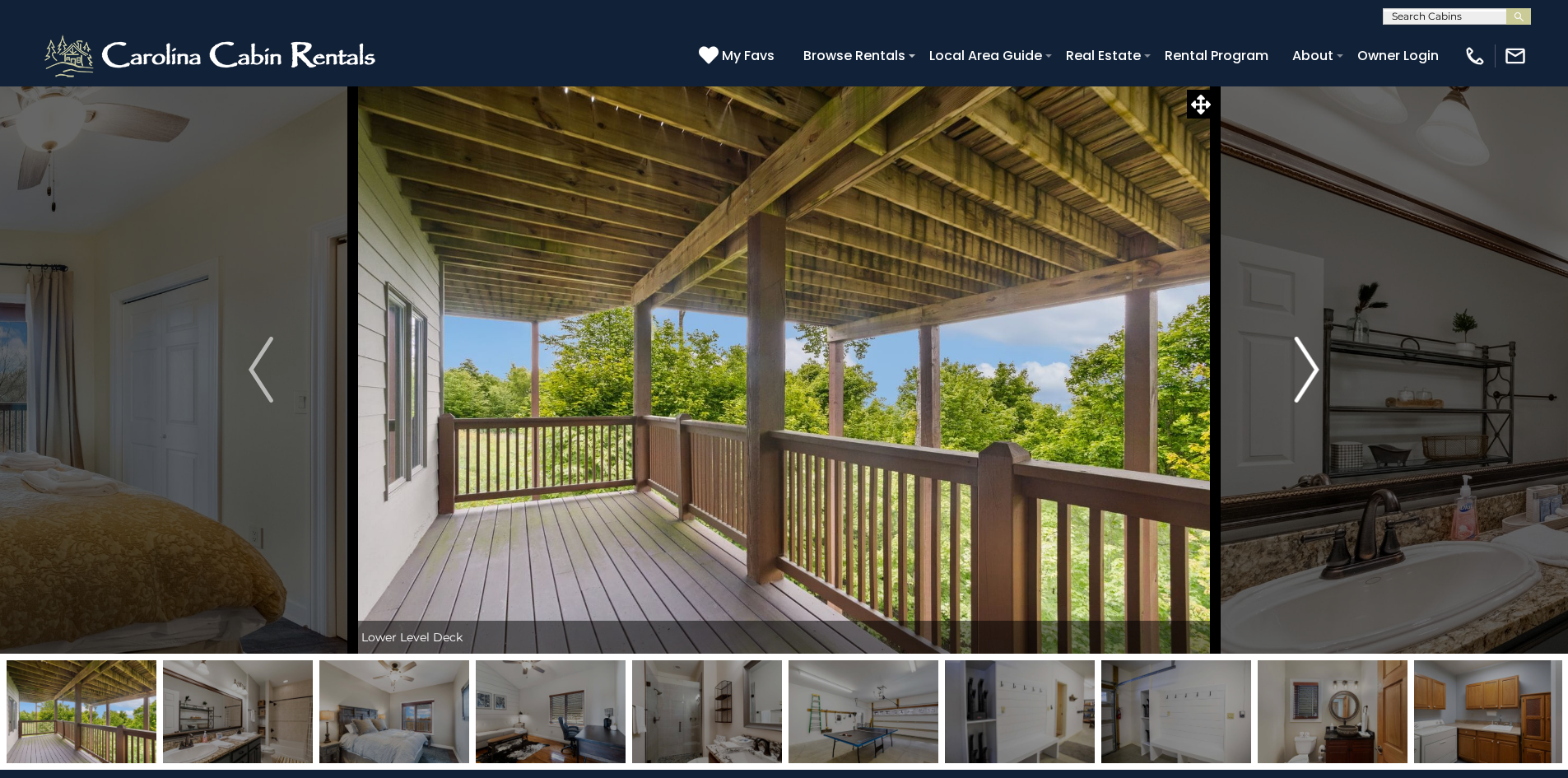
click at [1301, 381] on img "Next" at bounding box center [1307, 370] width 25 height 66
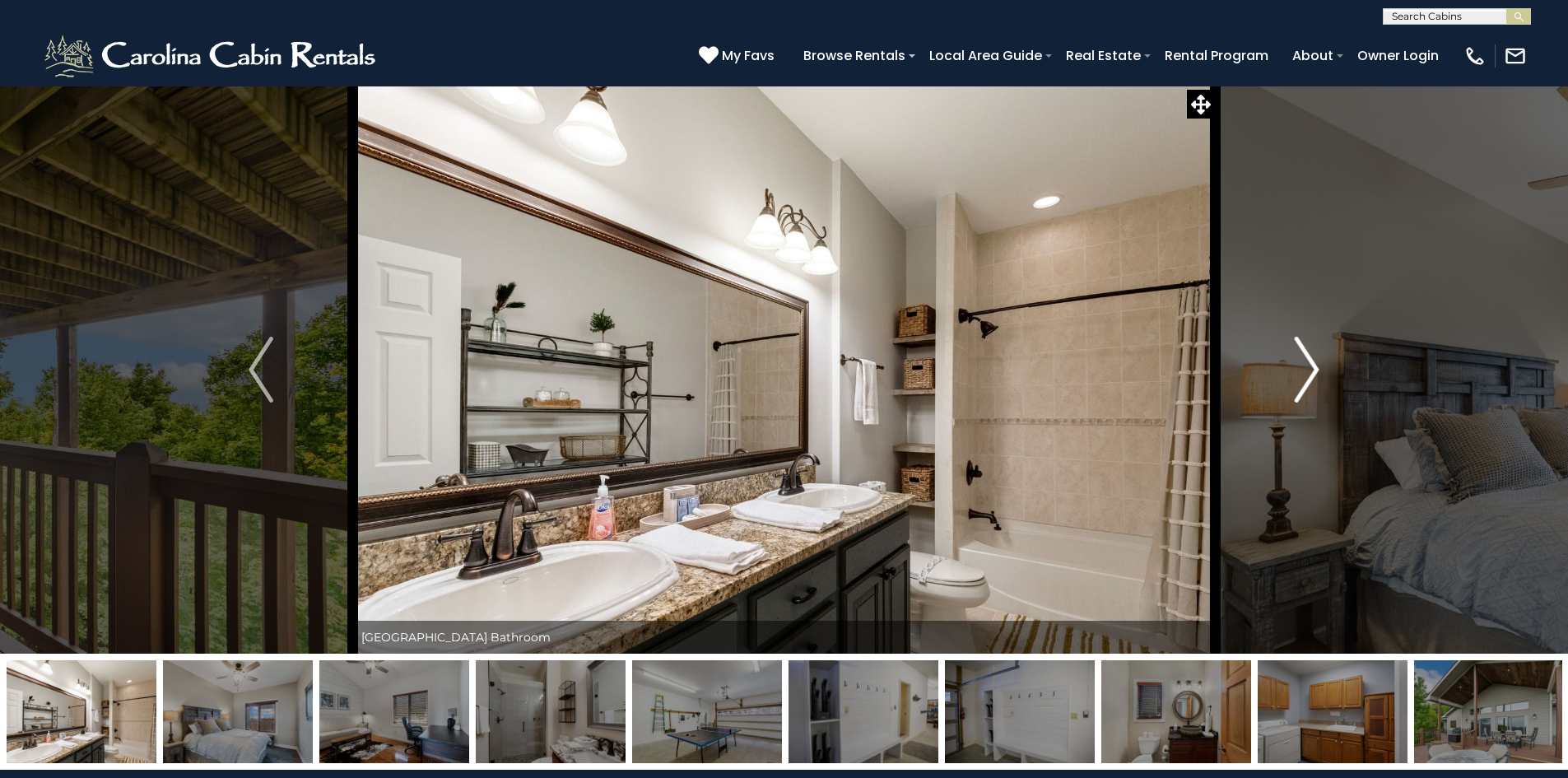
click at [1301, 381] on img "Next" at bounding box center [1307, 370] width 25 height 66
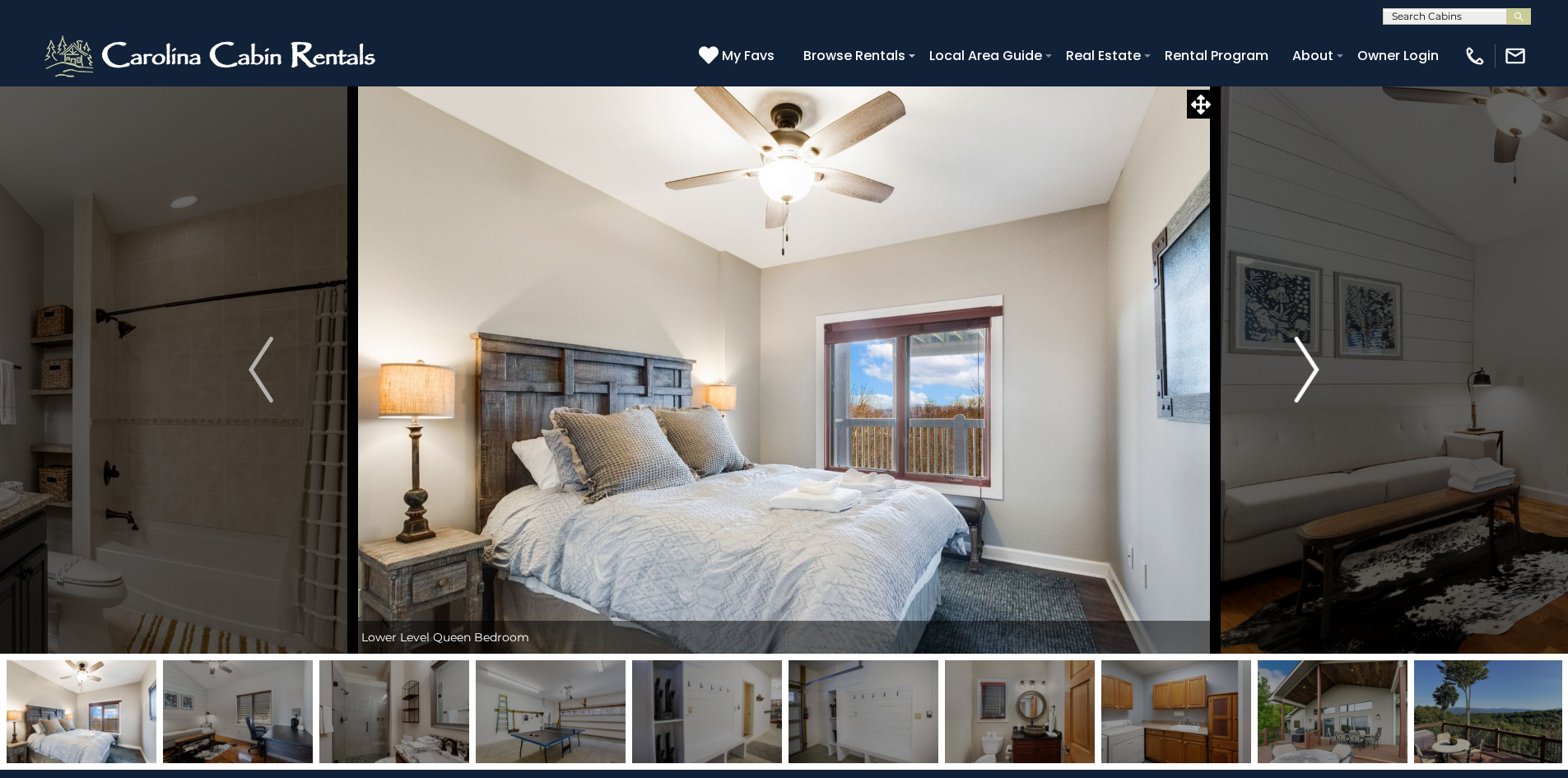
click at [1301, 381] on img "Next" at bounding box center [1307, 370] width 25 height 66
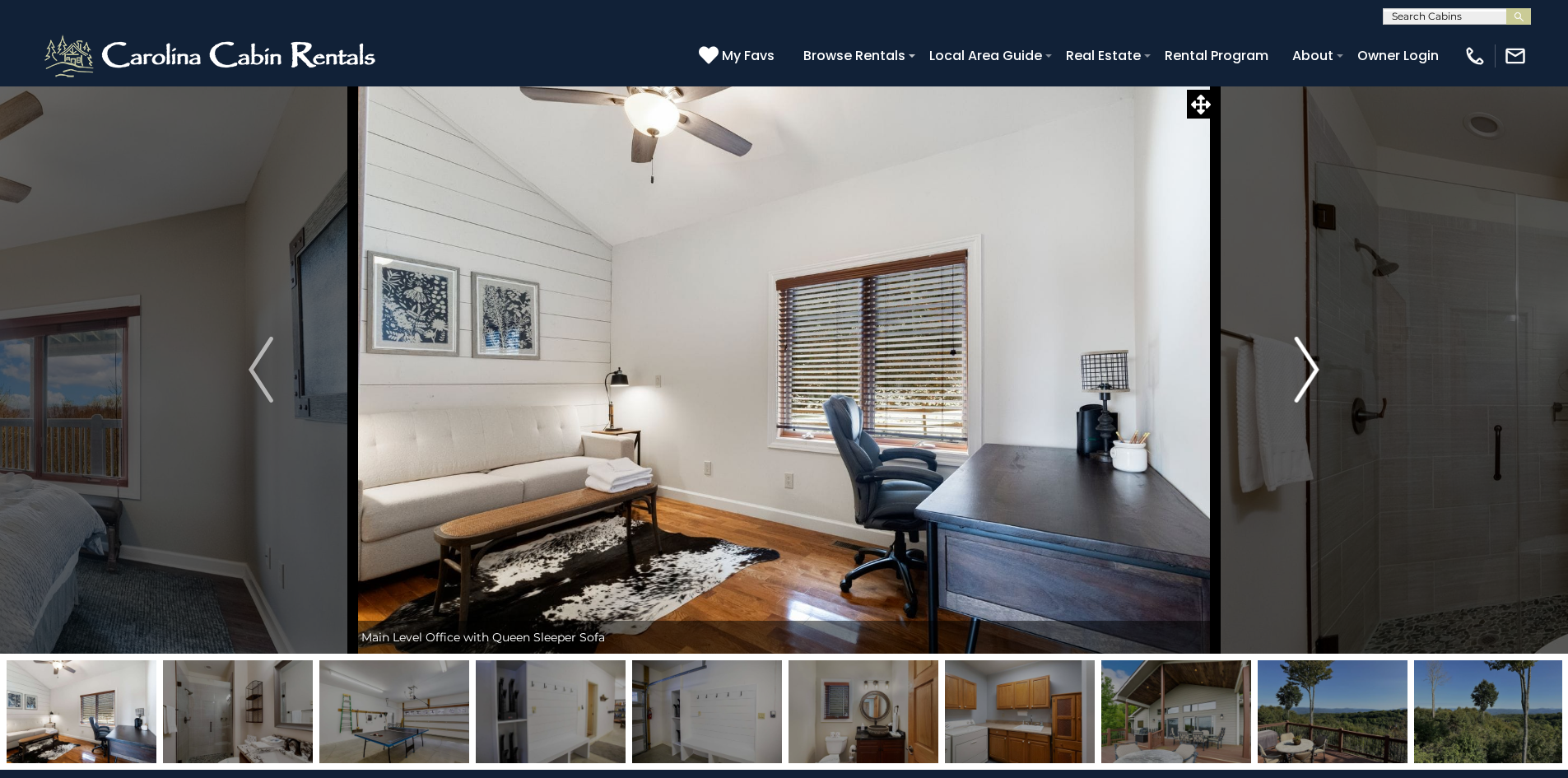
click at [1301, 381] on img "Next" at bounding box center [1307, 370] width 25 height 66
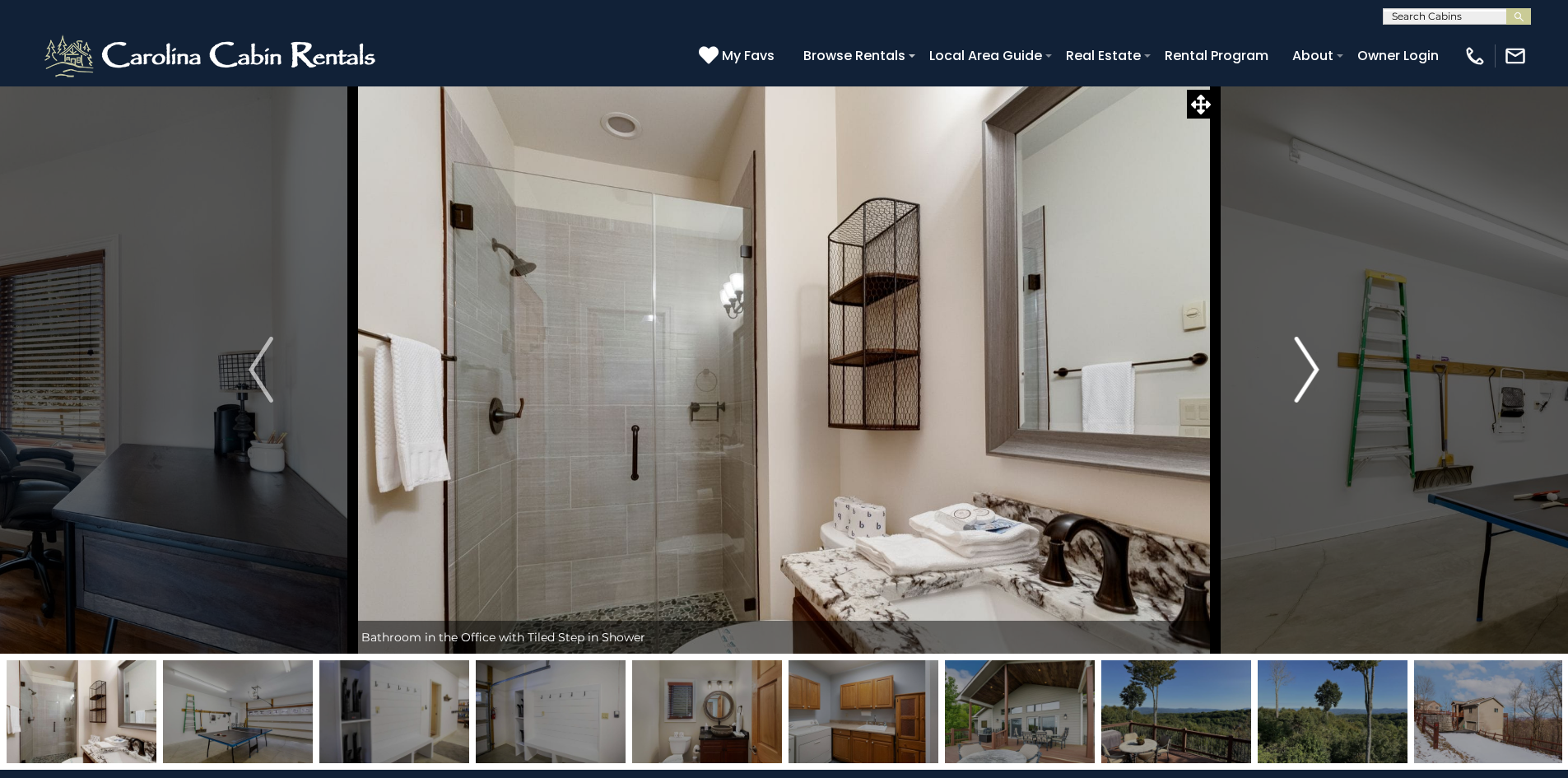
click at [1301, 381] on img "Next" at bounding box center [1307, 370] width 25 height 66
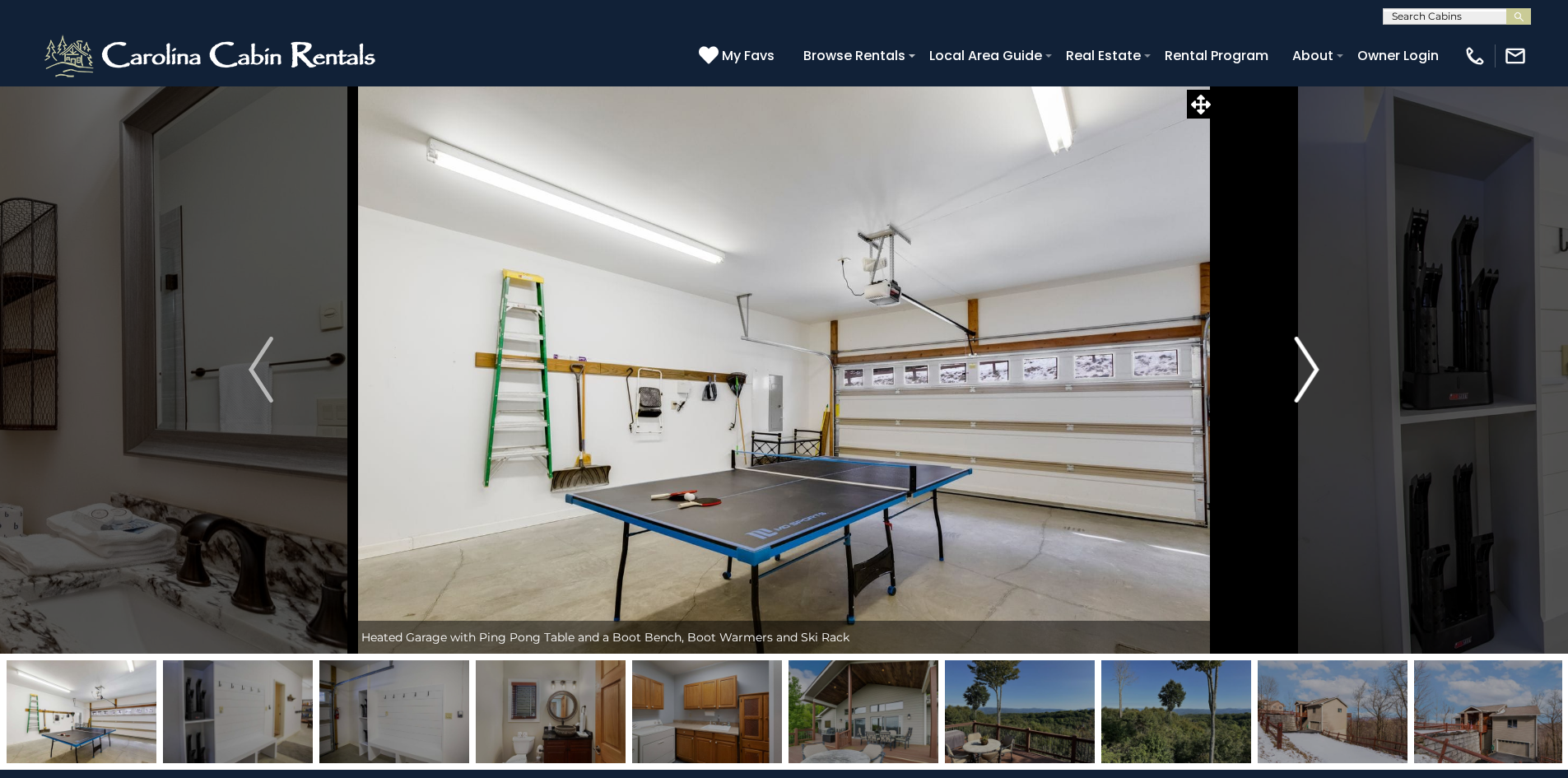
click at [1301, 381] on img "Next" at bounding box center [1307, 370] width 25 height 66
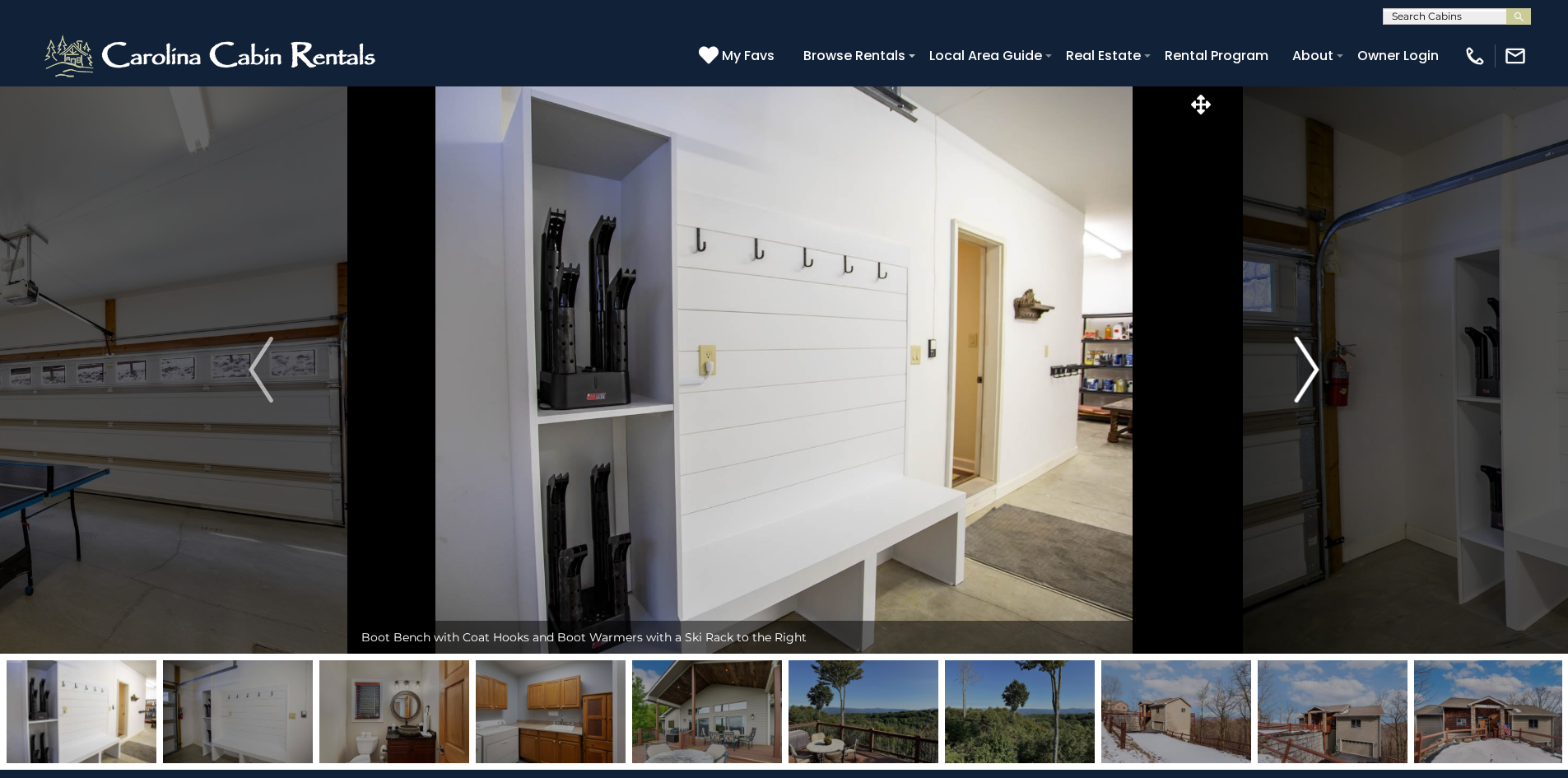
click at [1301, 381] on img "Next" at bounding box center [1307, 370] width 25 height 66
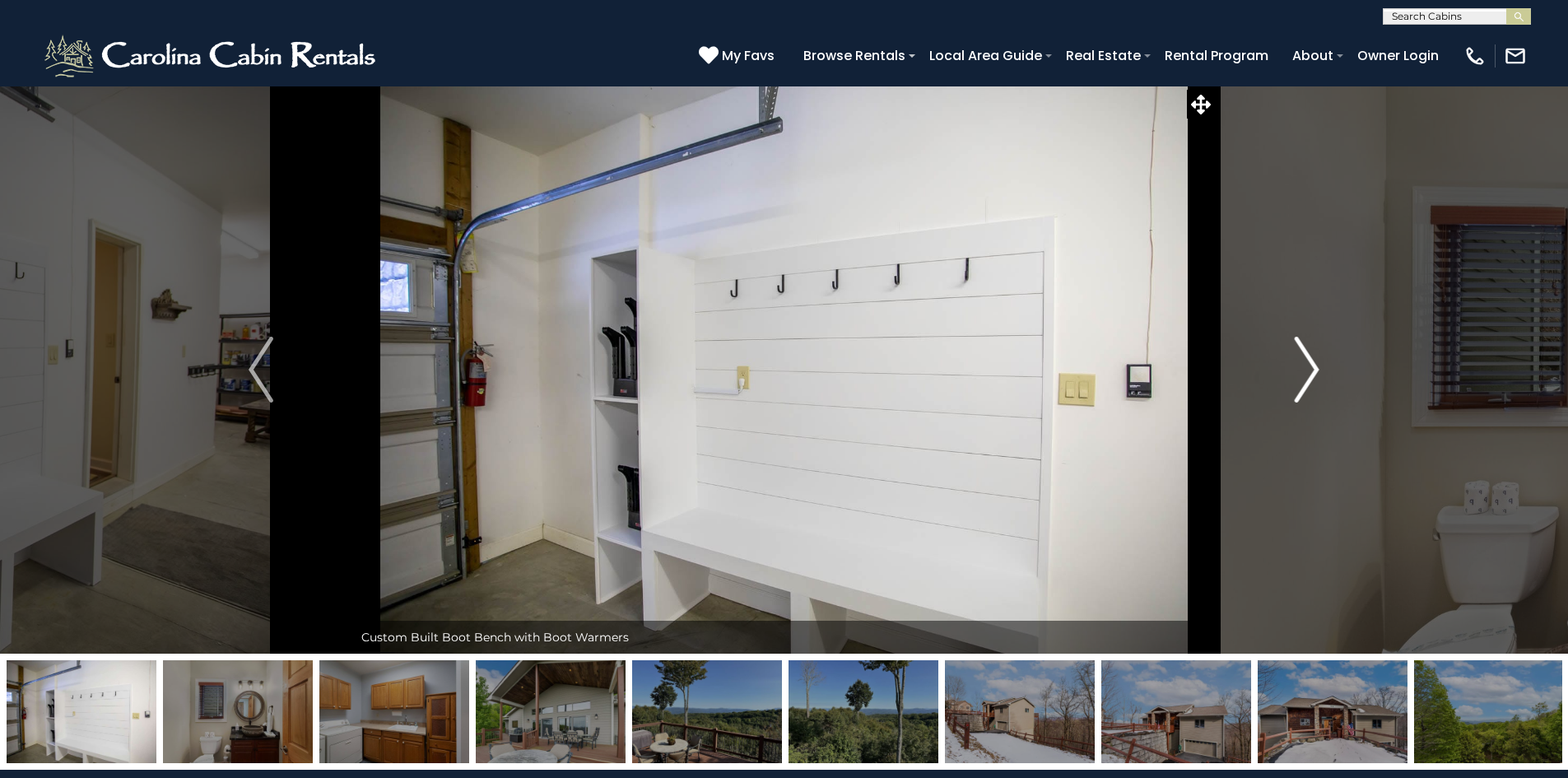
click at [1301, 381] on img "Next" at bounding box center [1307, 370] width 25 height 66
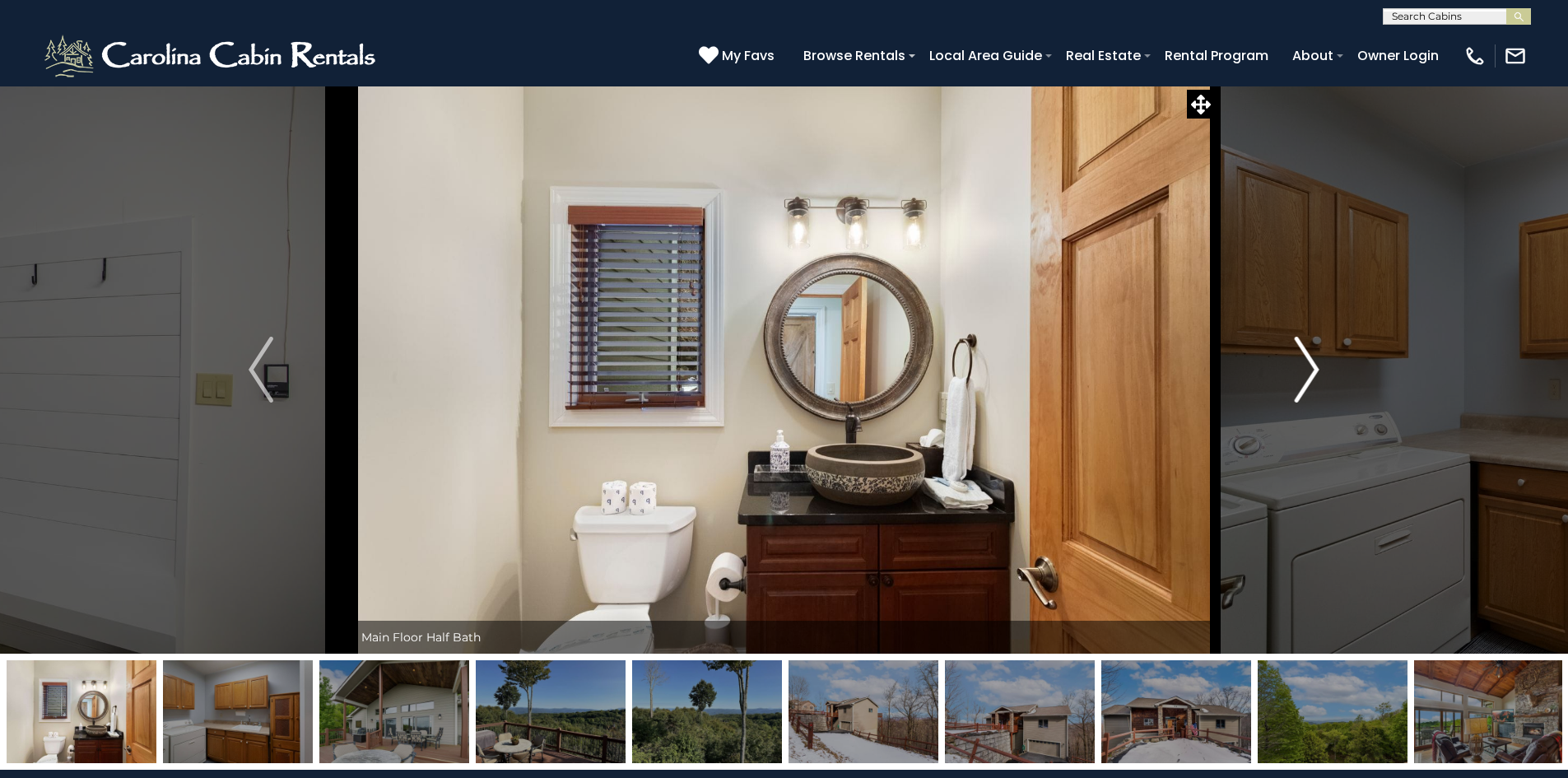
click at [1301, 381] on img "Next" at bounding box center [1307, 370] width 25 height 66
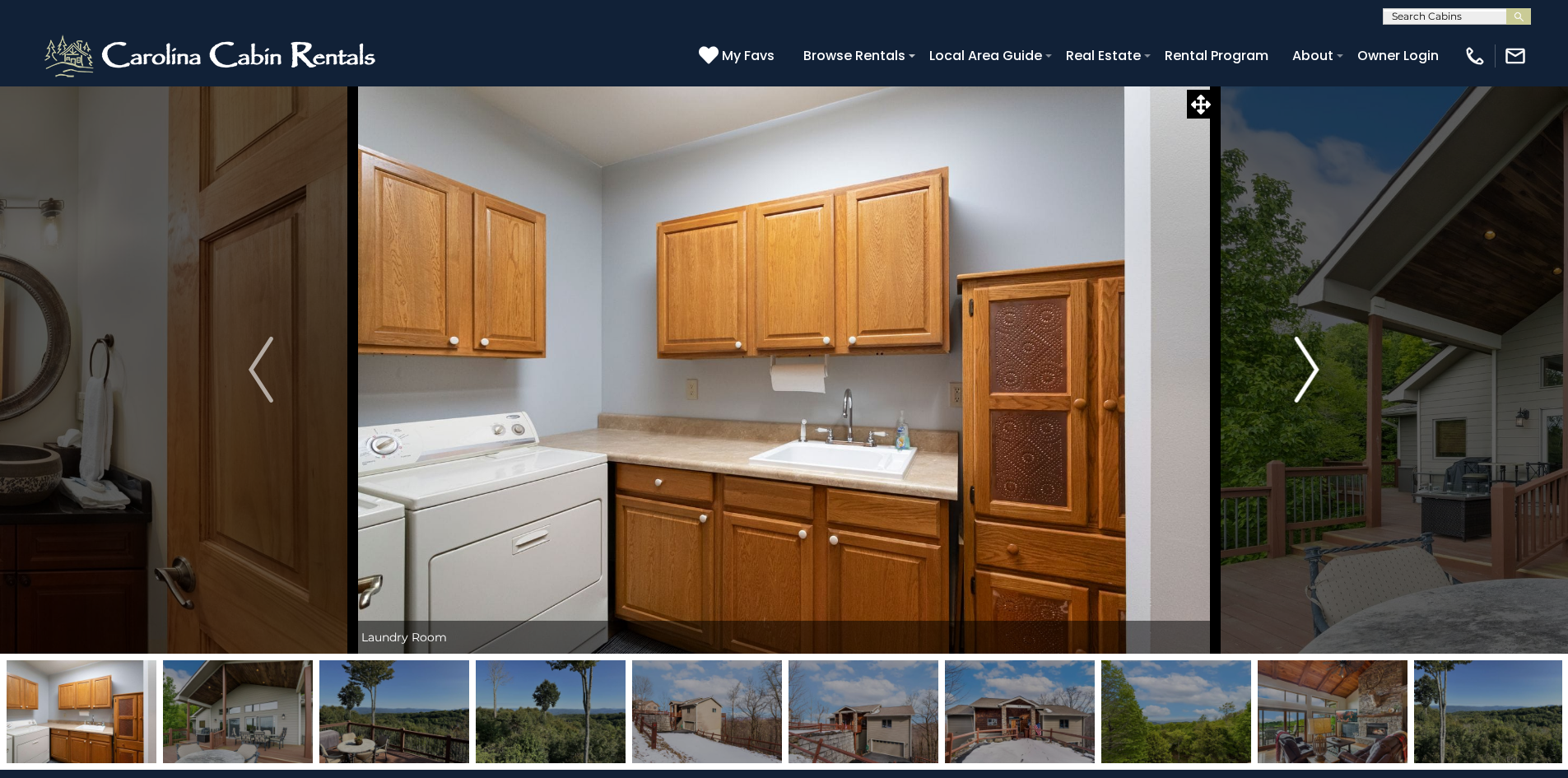
click at [1301, 381] on img "Next" at bounding box center [1307, 370] width 25 height 66
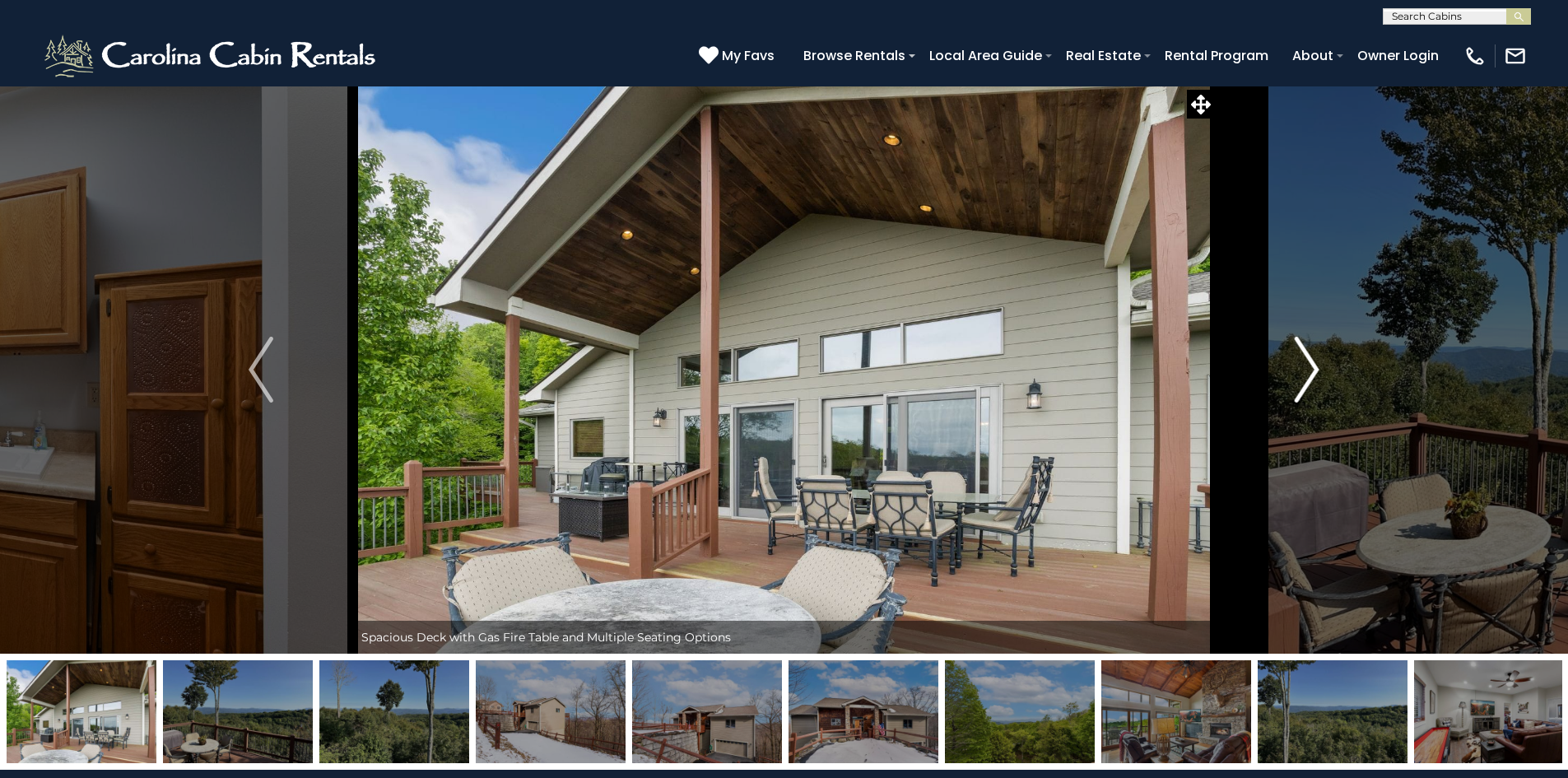
click at [1301, 381] on img "Next" at bounding box center [1307, 370] width 25 height 66
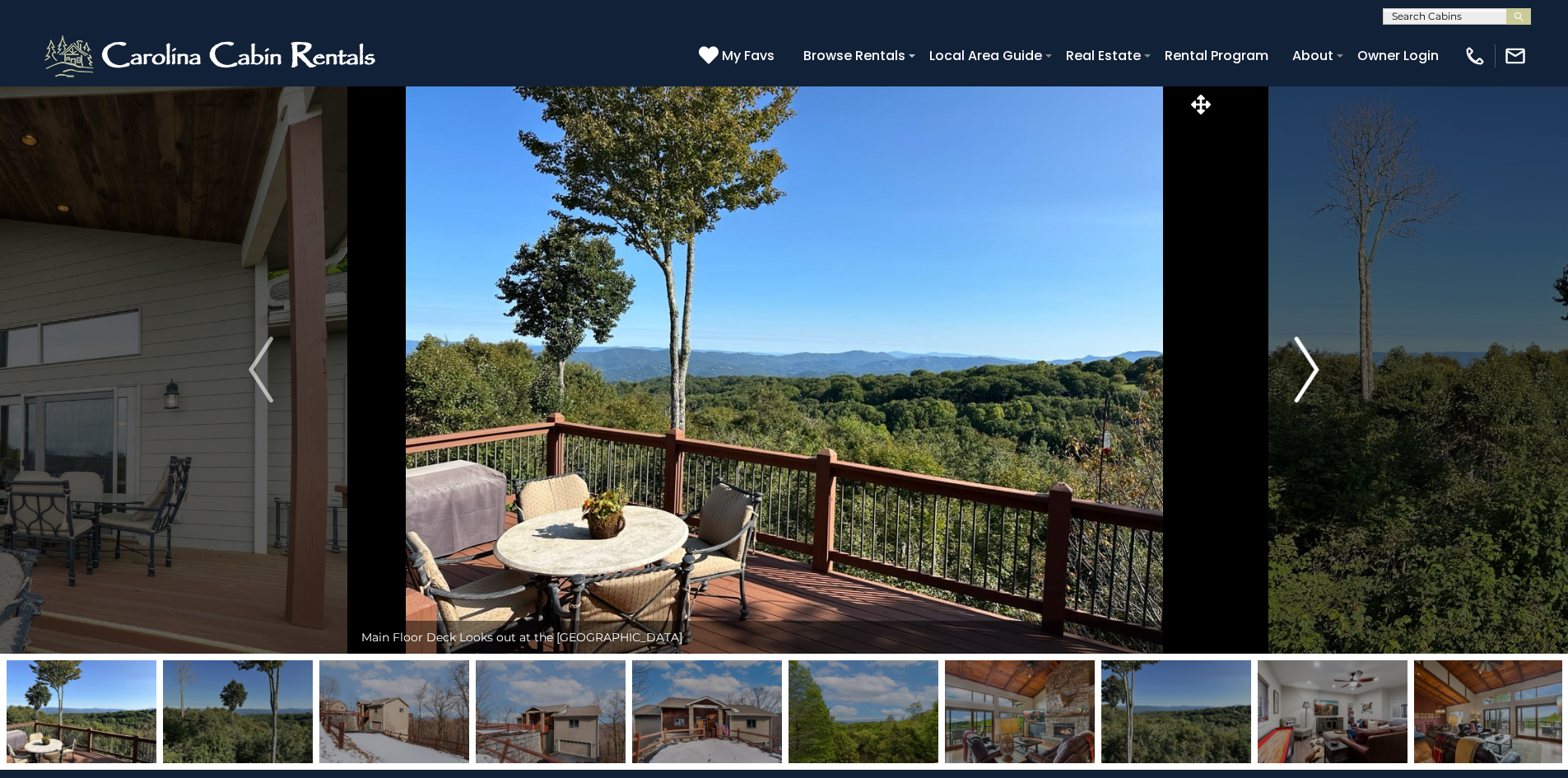
click at [1301, 381] on img "Next" at bounding box center [1307, 370] width 25 height 66
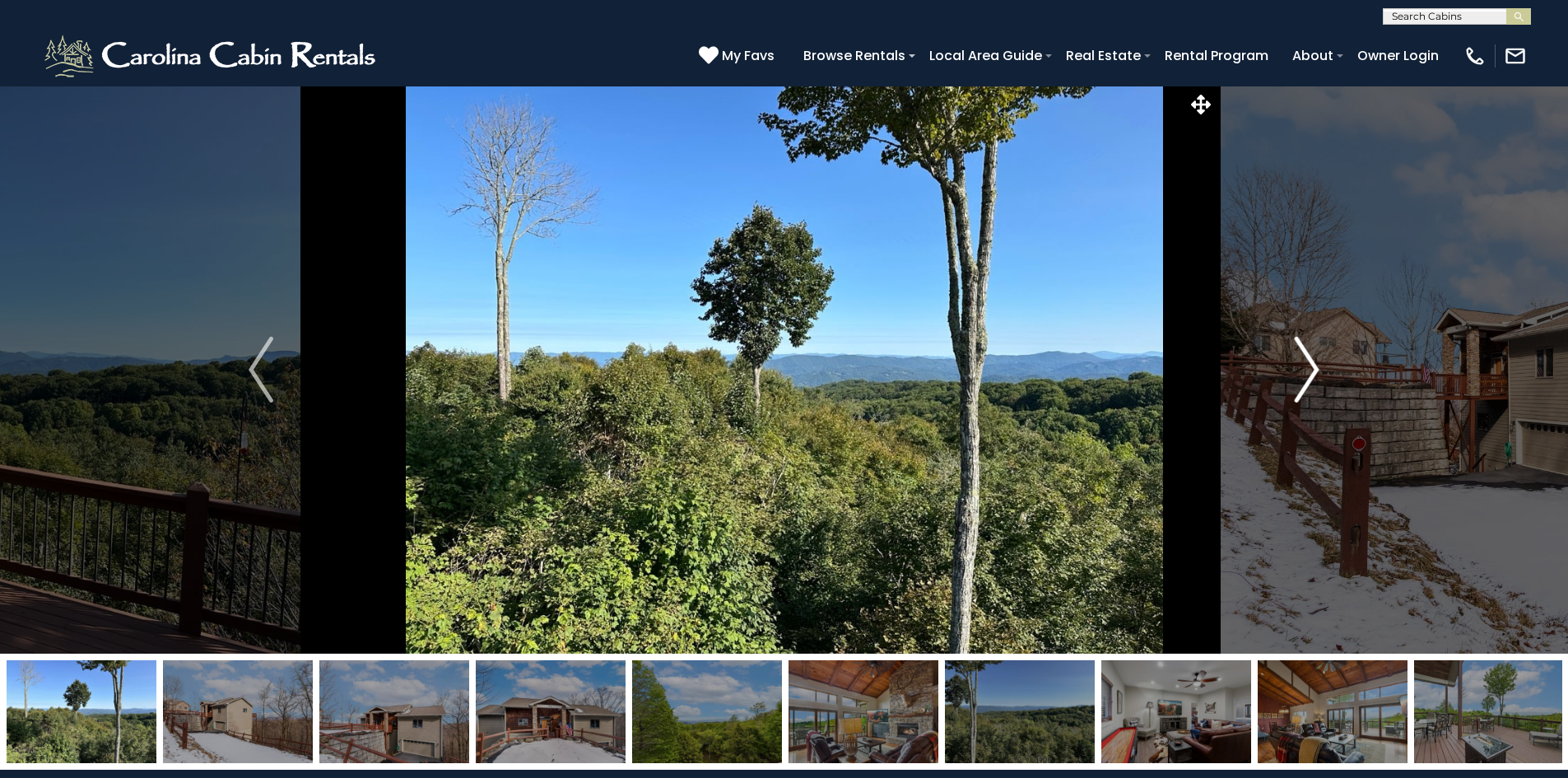
click at [1301, 381] on img "Next" at bounding box center [1307, 370] width 25 height 66
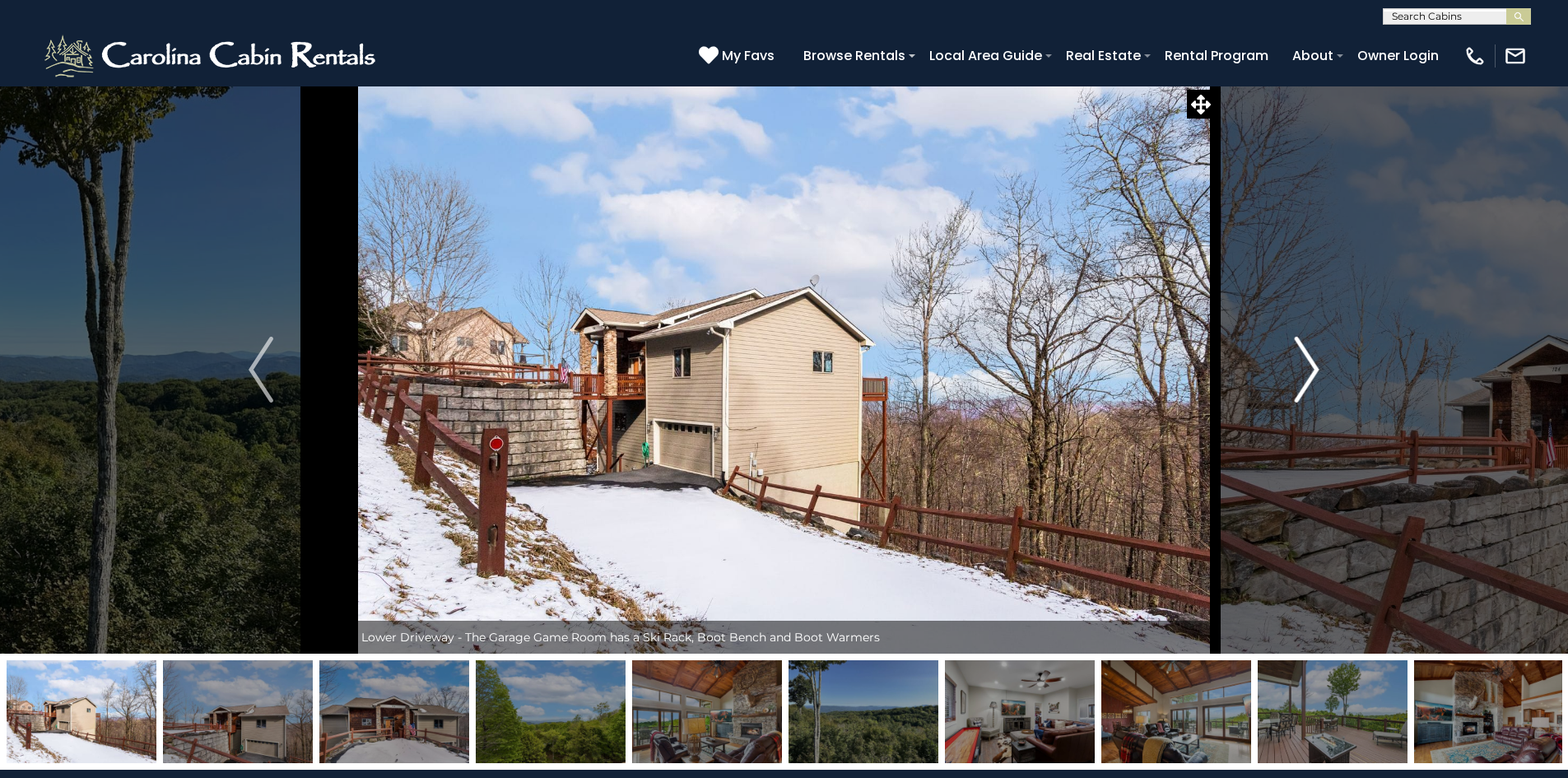
click at [1301, 381] on img "Next" at bounding box center [1307, 370] width 25 height 66
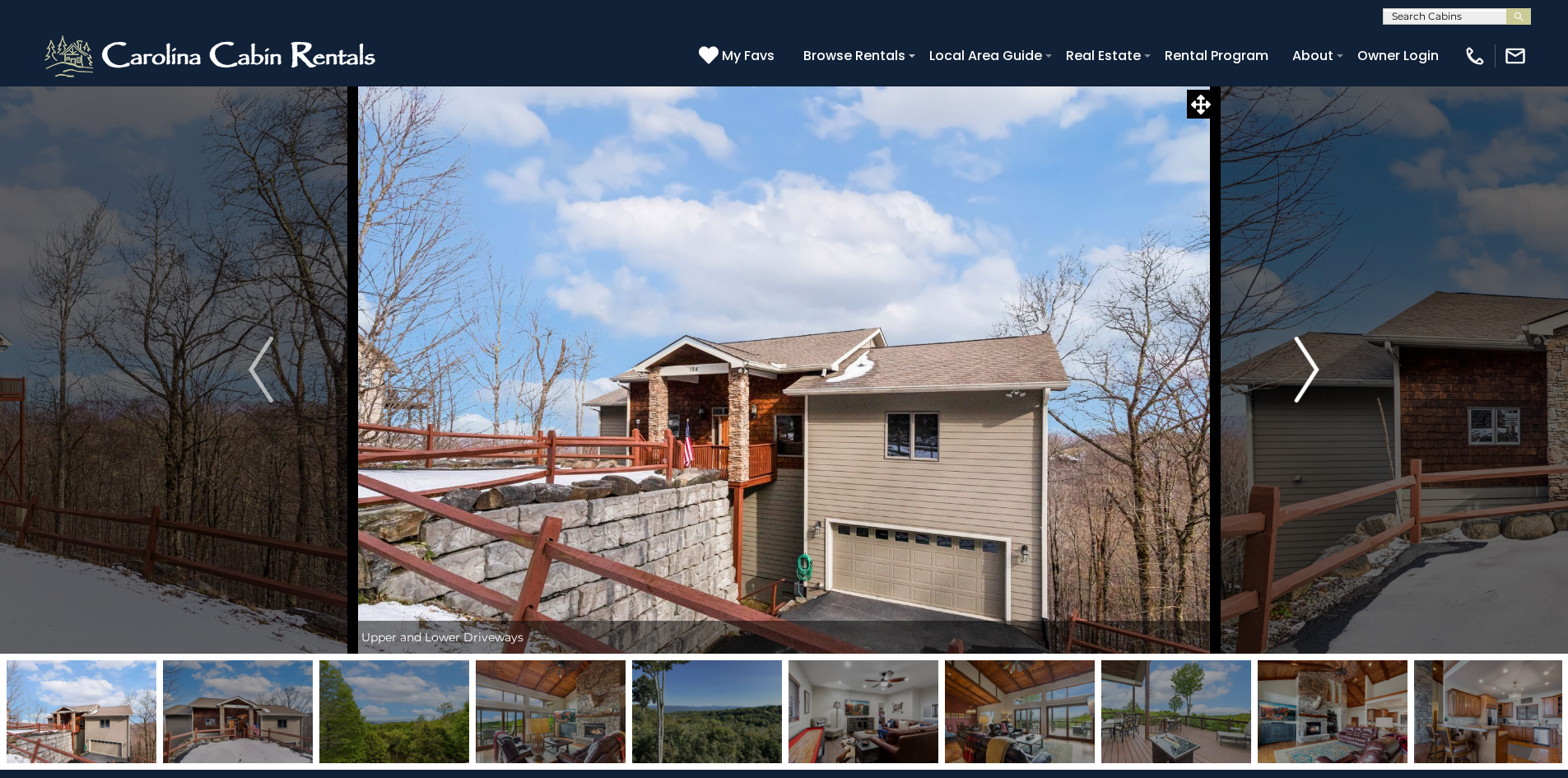
click at [1301, 381] on img "Next" at bounding box center [1307, 370] width 25 height 66
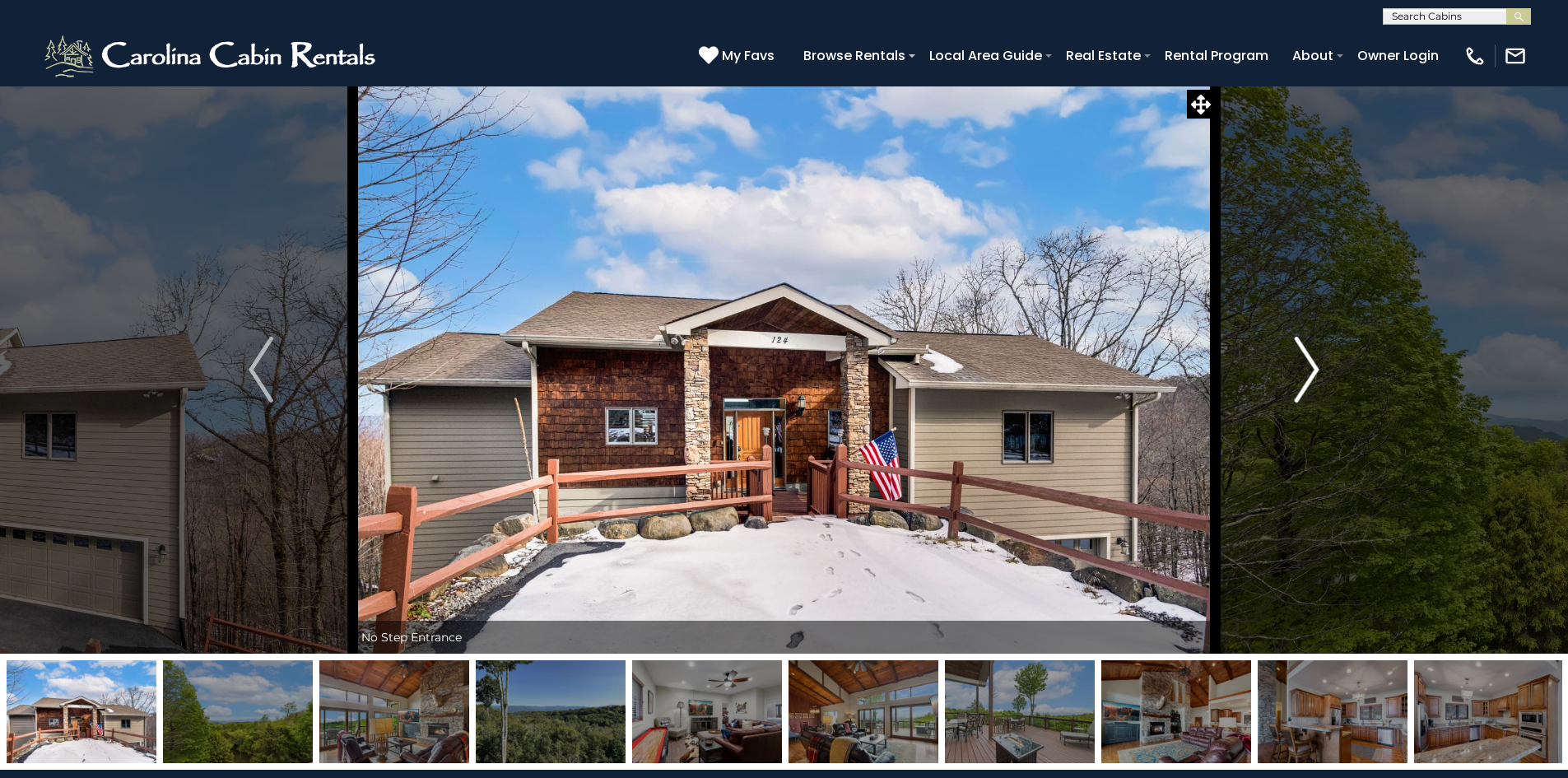
click at [1301, 381] on img "Next" at bounding box center [1307, 370] width 25 height 66
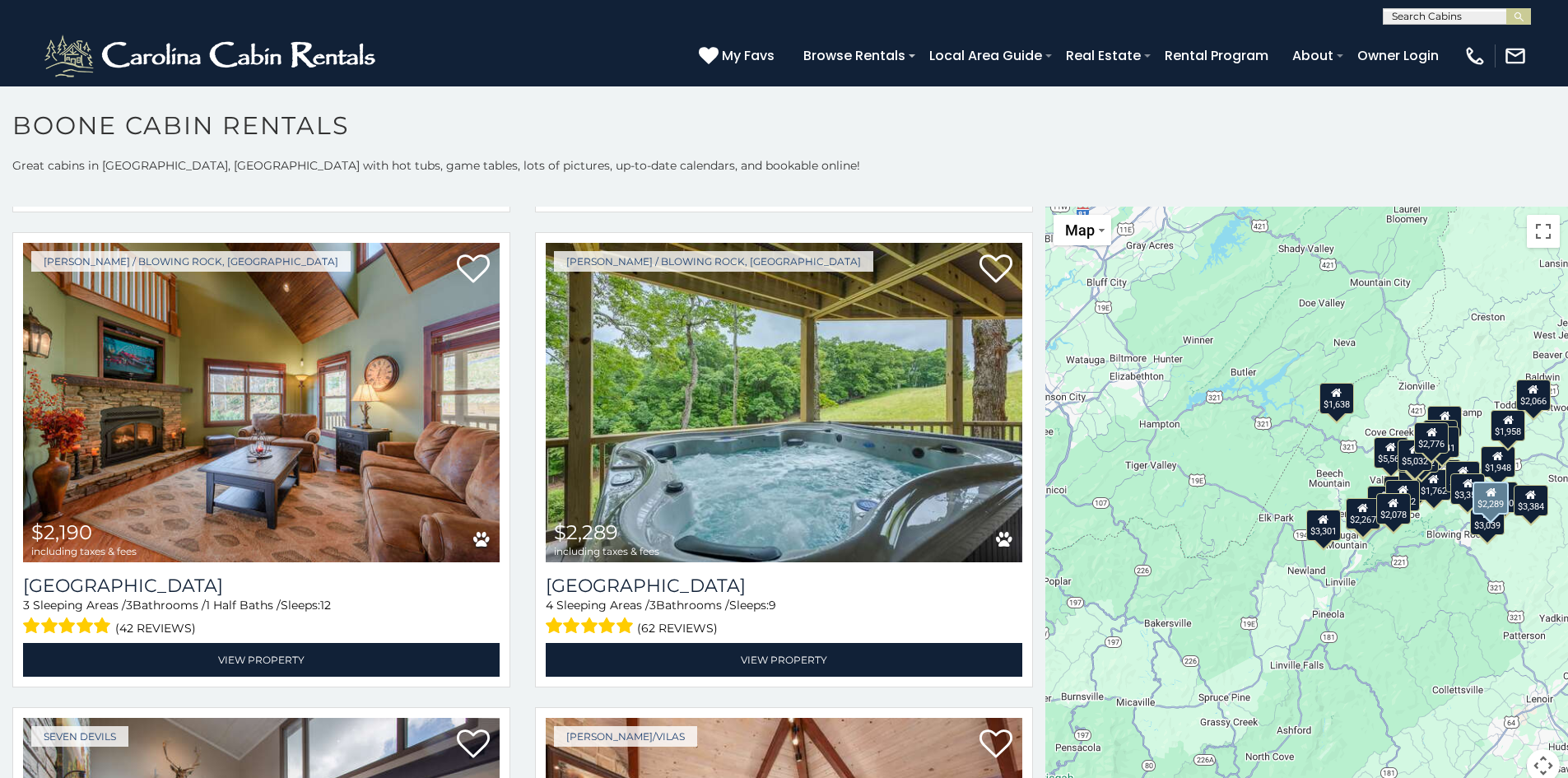
scroll to position [2388, 0]
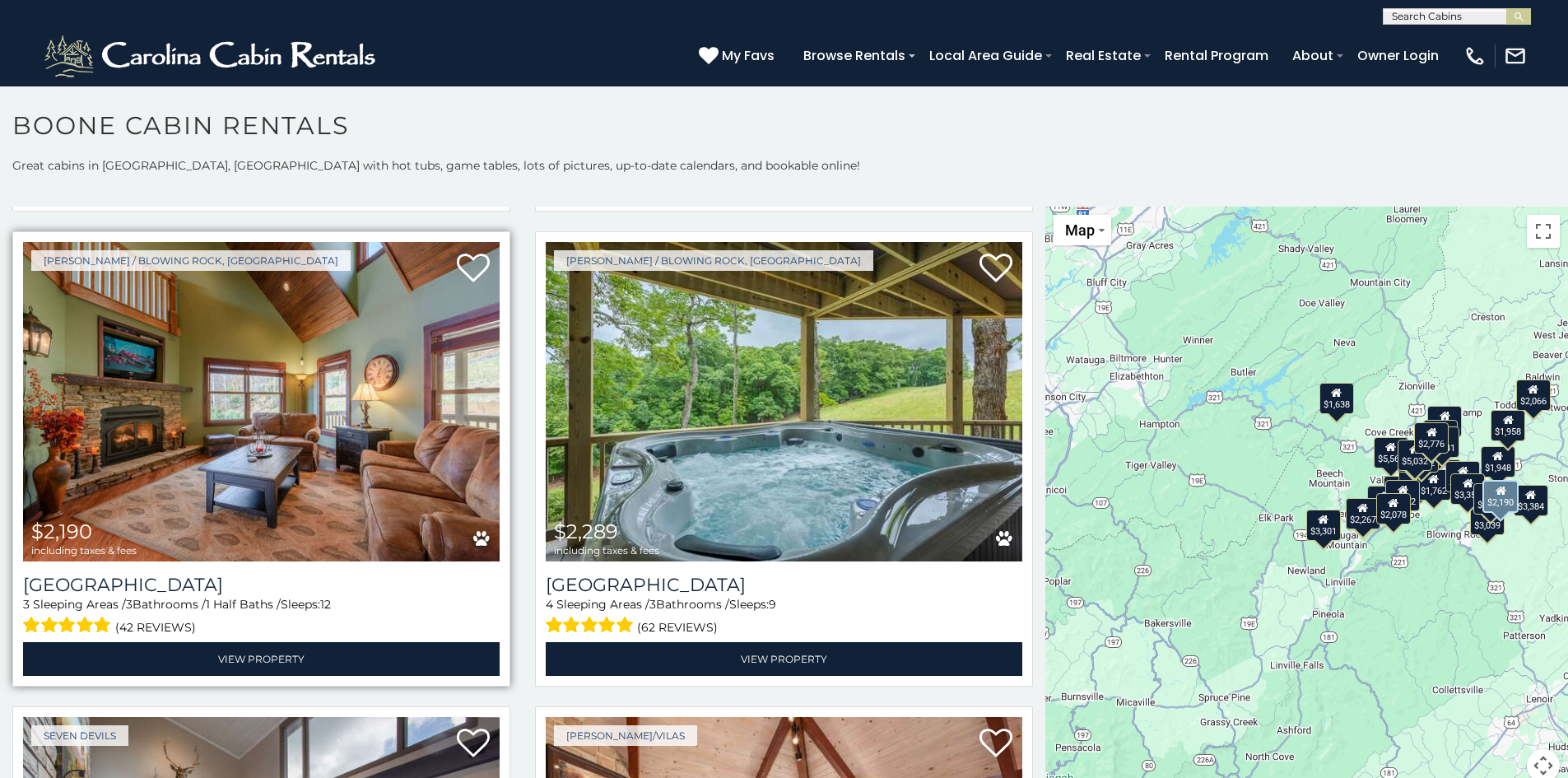
click at [199, 380] on img at bounding box center [261, 402] width 476 height 320
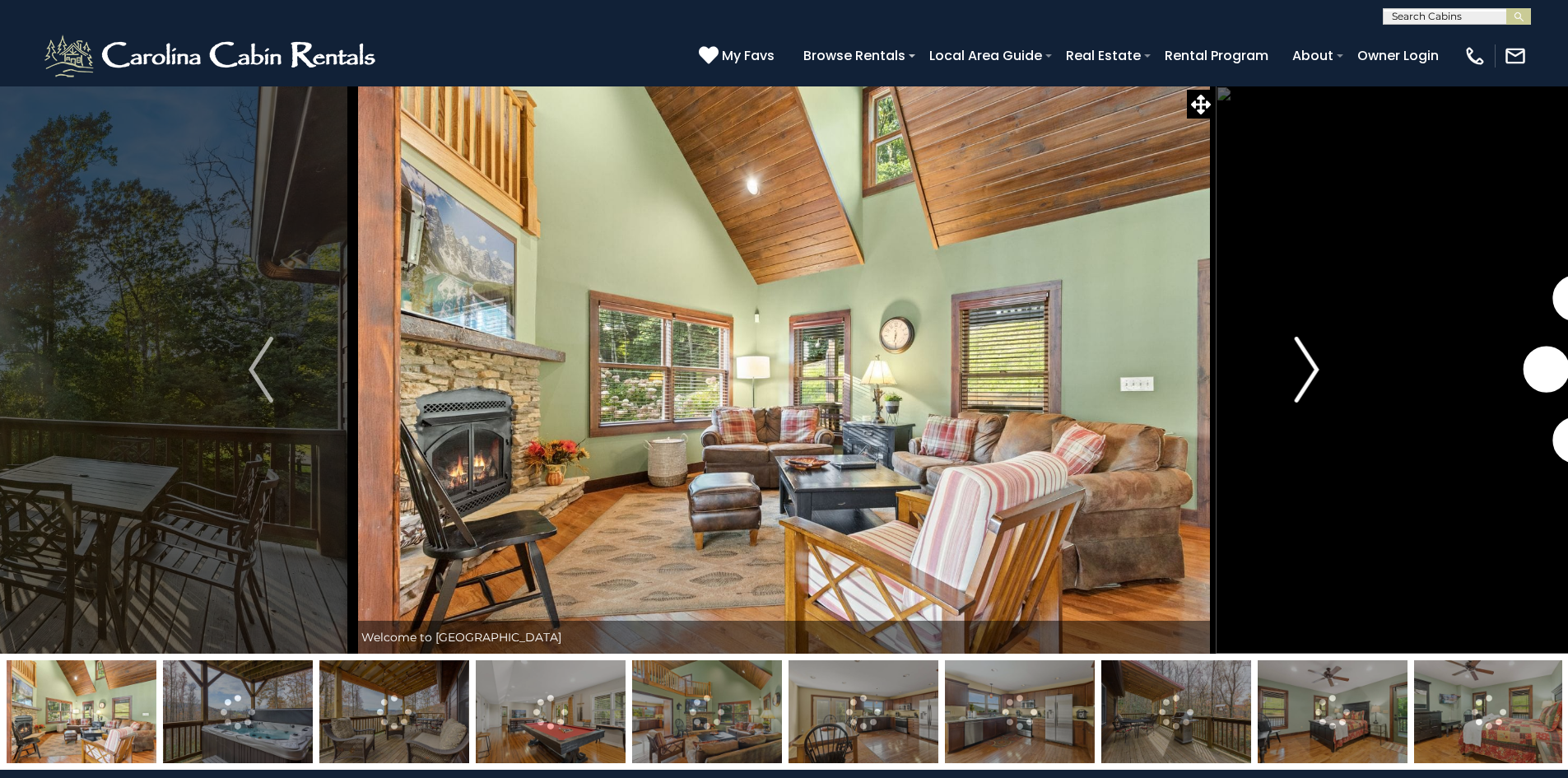
click at [1303, 377] on img "Next" at bounding box center [1307, 370] width 25 height 66
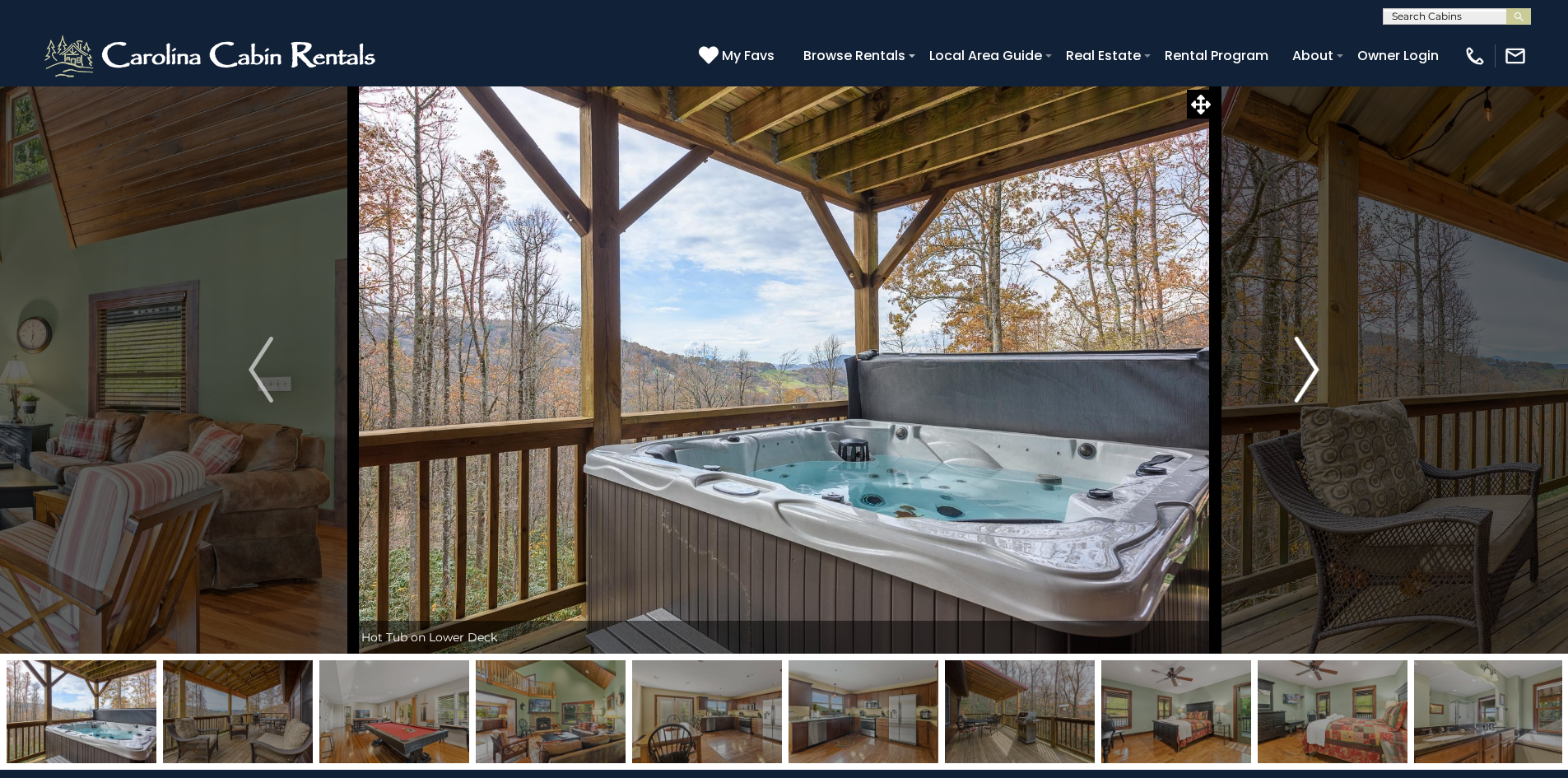
click at [1303, 377] on img "Next" at bounding box center [1307, 370] width 25 height 66
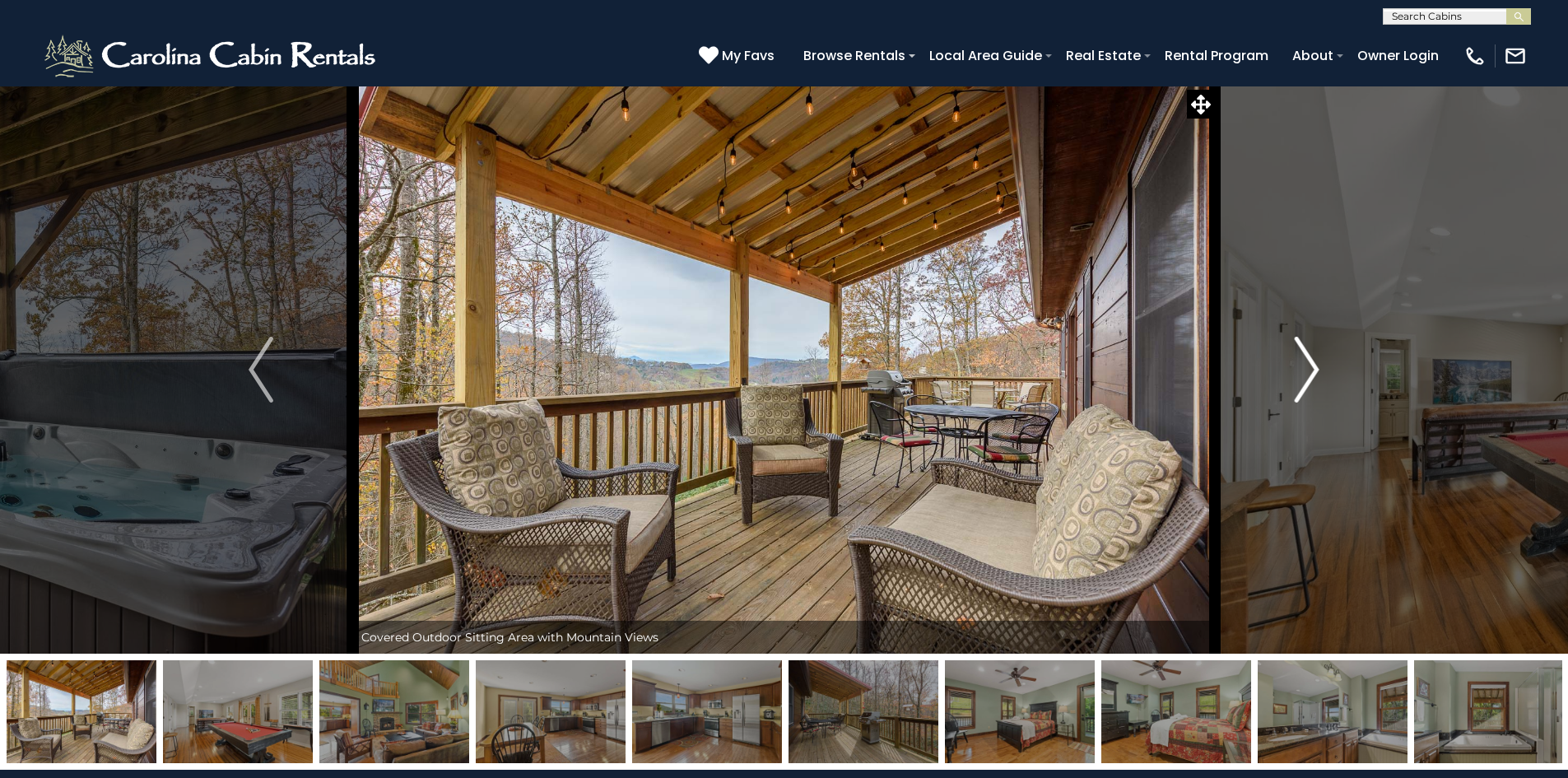
click at [1303, 377] on img "Next" at bounding box center [1307, 370] width 25 height 66
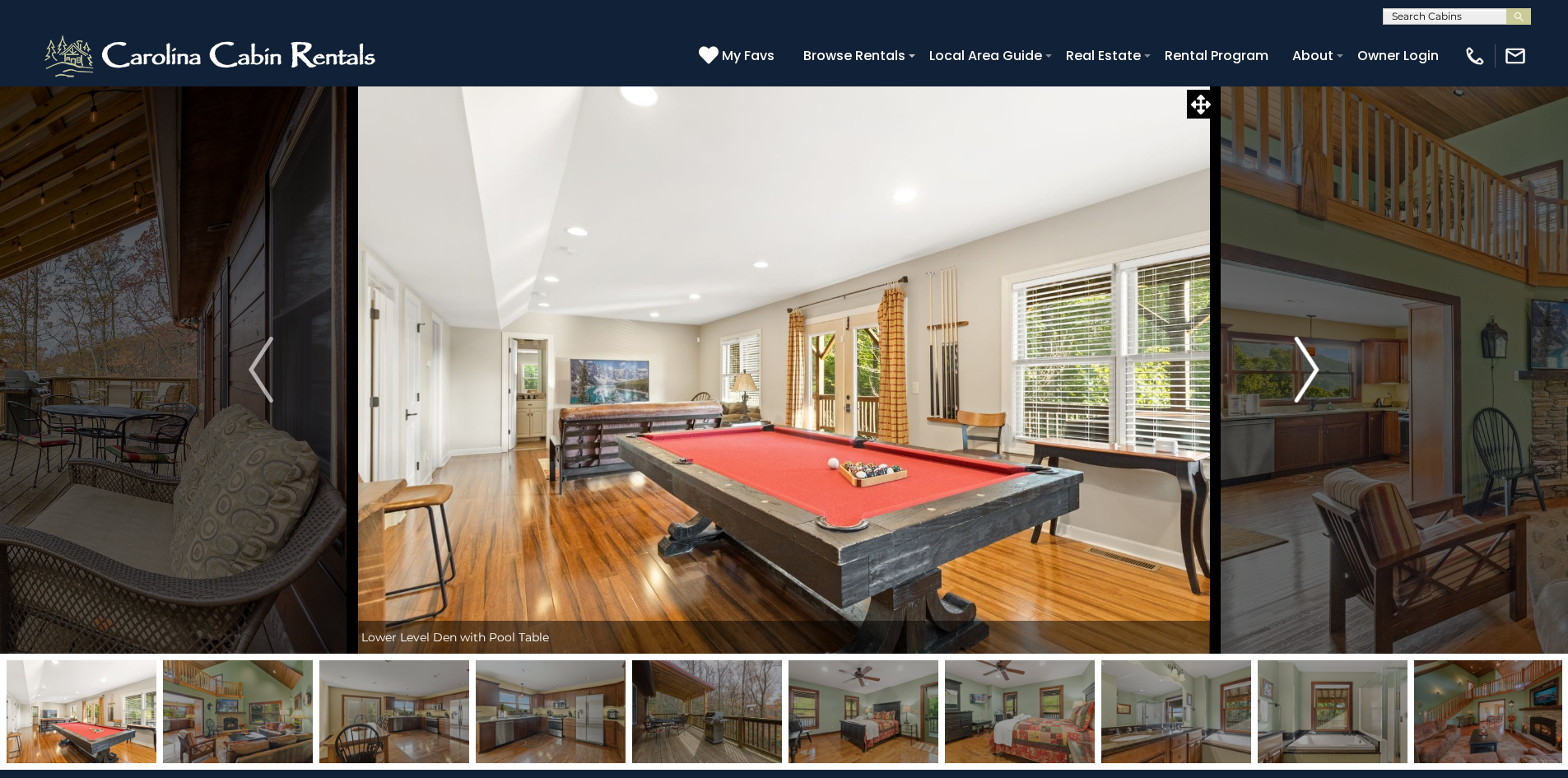
click at [1303, 377] on img "Next" at bounding box center [1307, 370] width 25 height 66
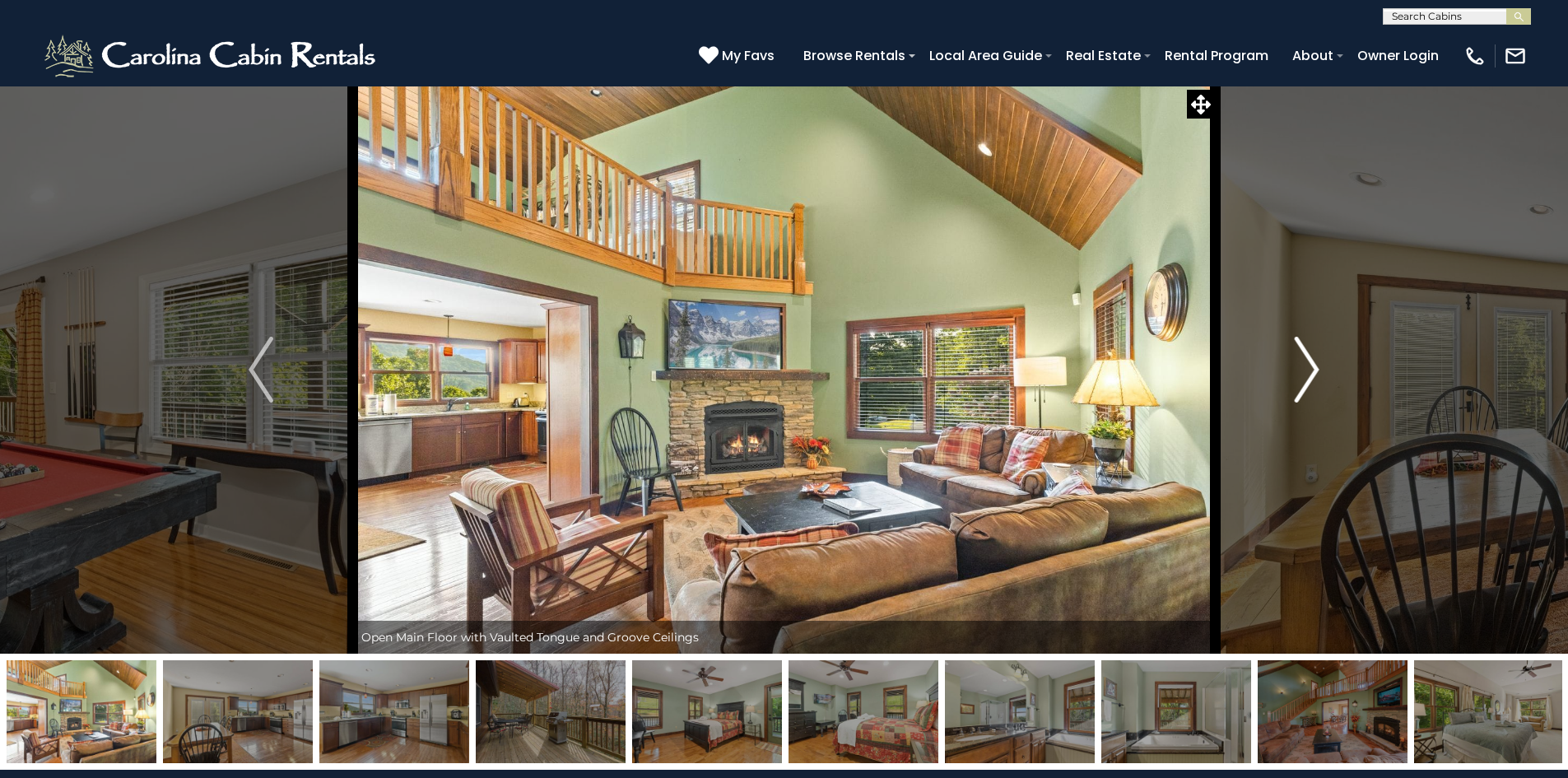
click at [1303, 377] on img "Next" at bounding box center [1307, 370] width 25 height 66
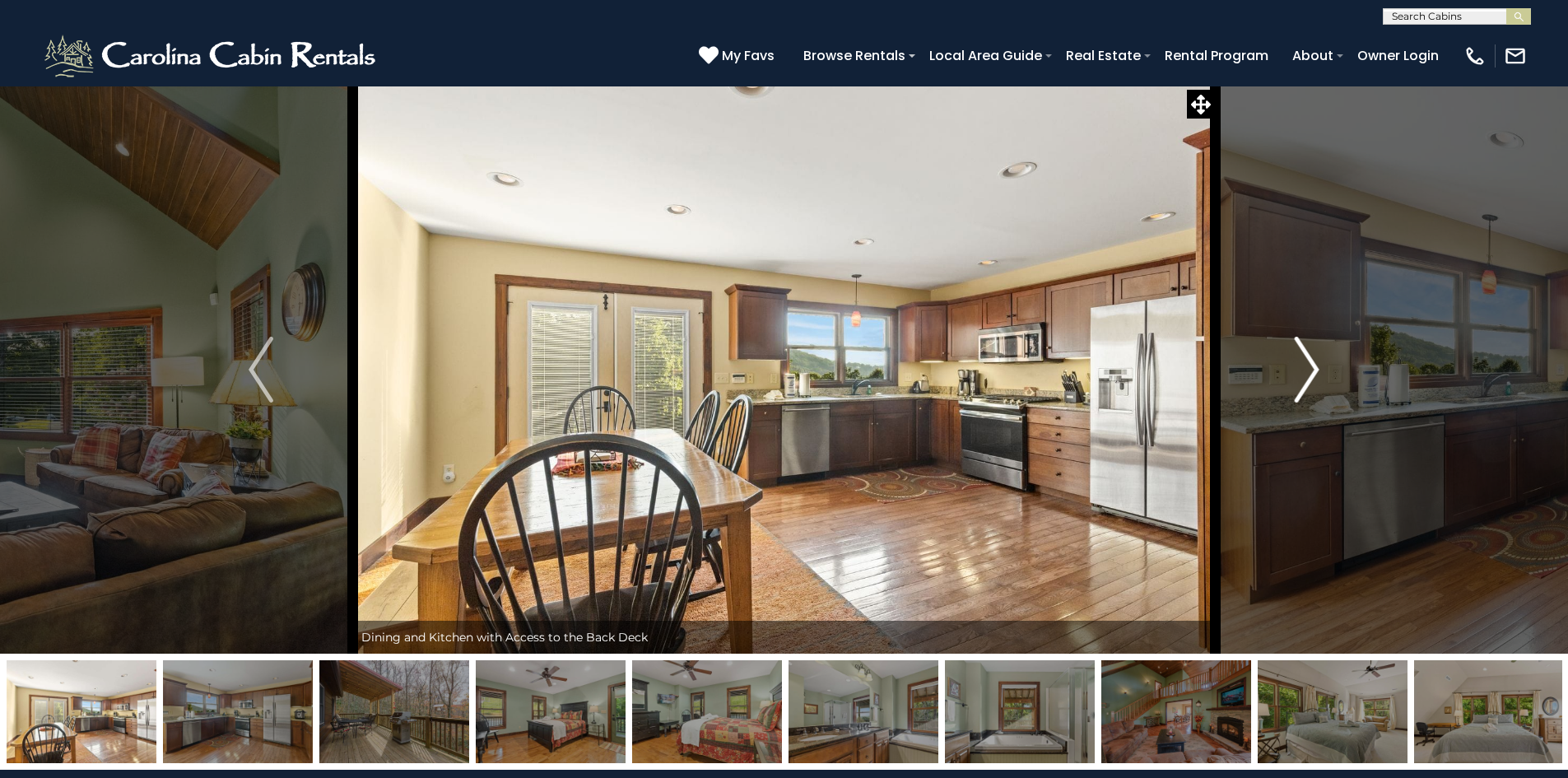
click at [1303, 377] on img "Next" at bounding box center [1307, 370] width 25 height 66
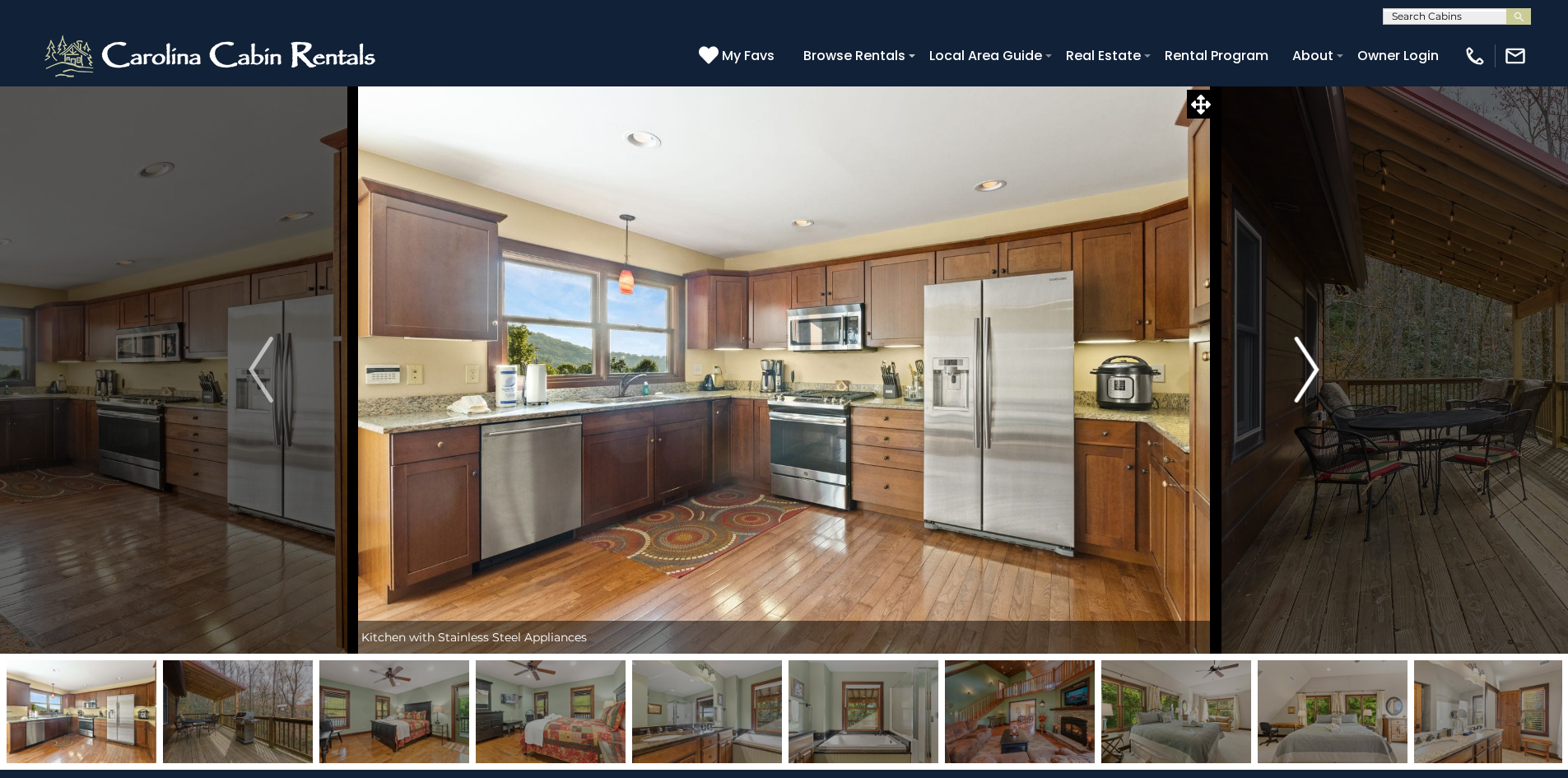
click at [1303, 377] on img "Next" at bounding box center [1307, 370] width 25 height 66
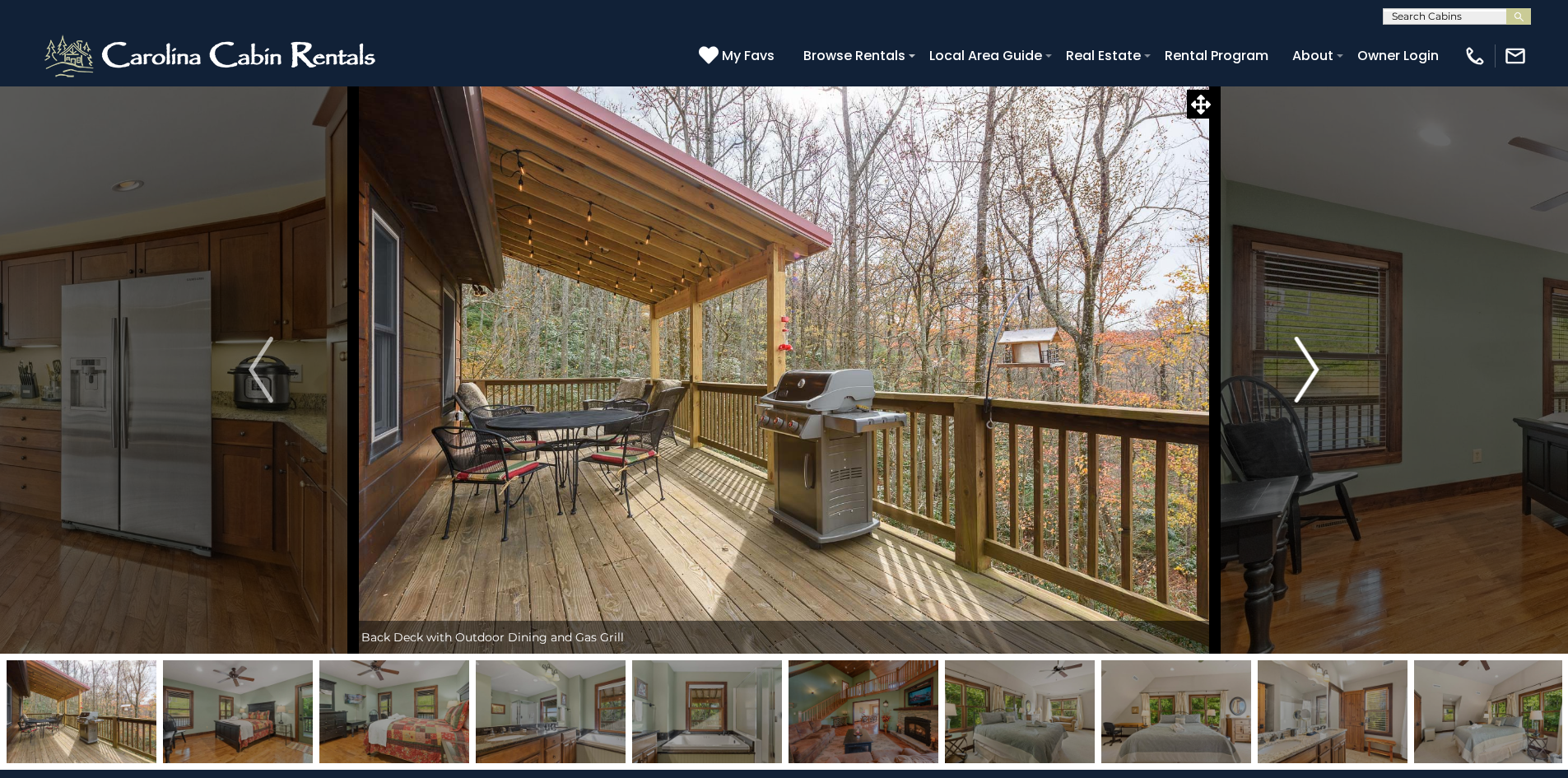
click at [1303, 377] on img "Next" at bounding box center [1307, 370] width 25 height 66
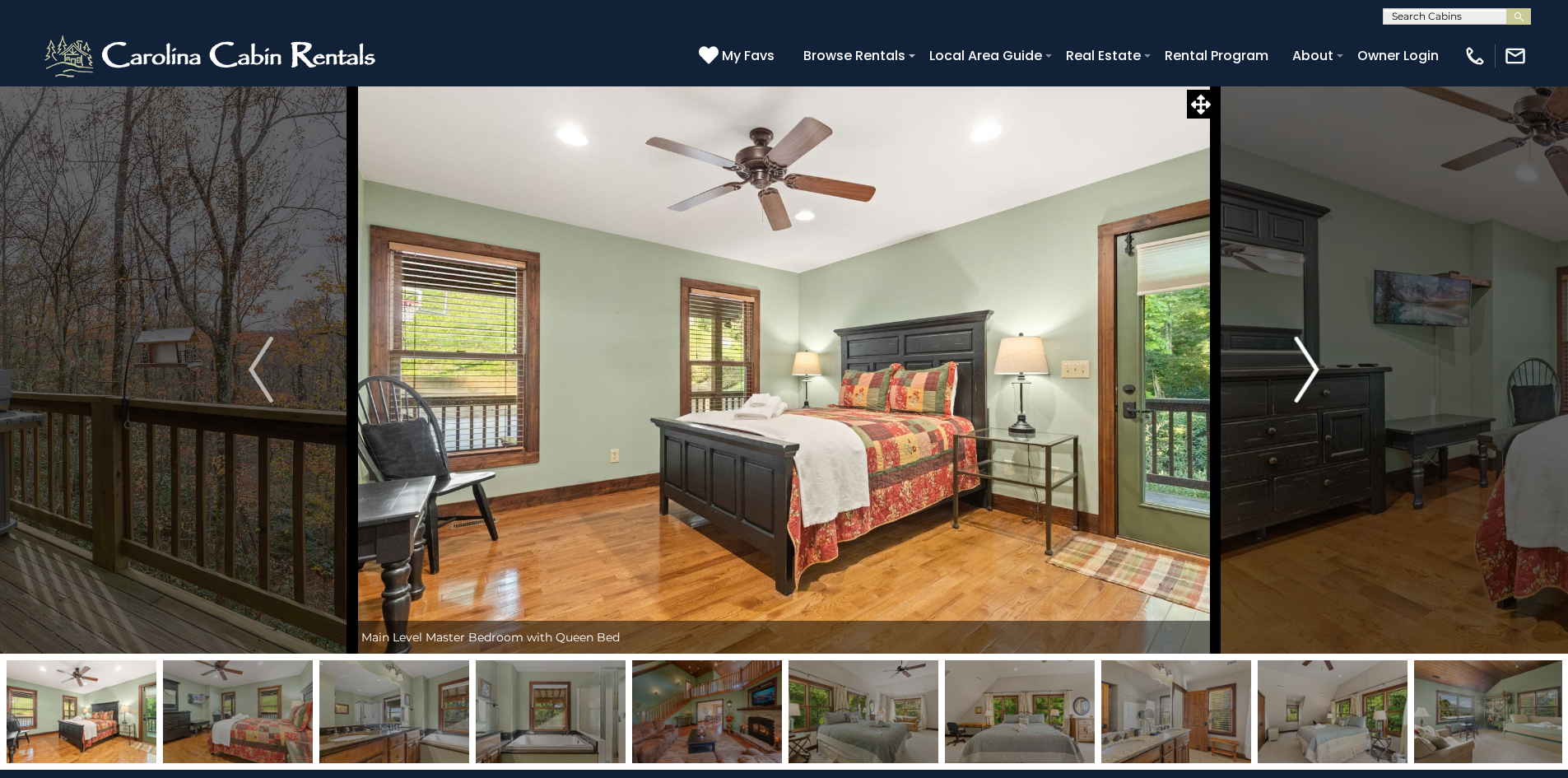
click at [1303, 377] on img "Next" at bounding box center [1307, 370] width 25 height 66
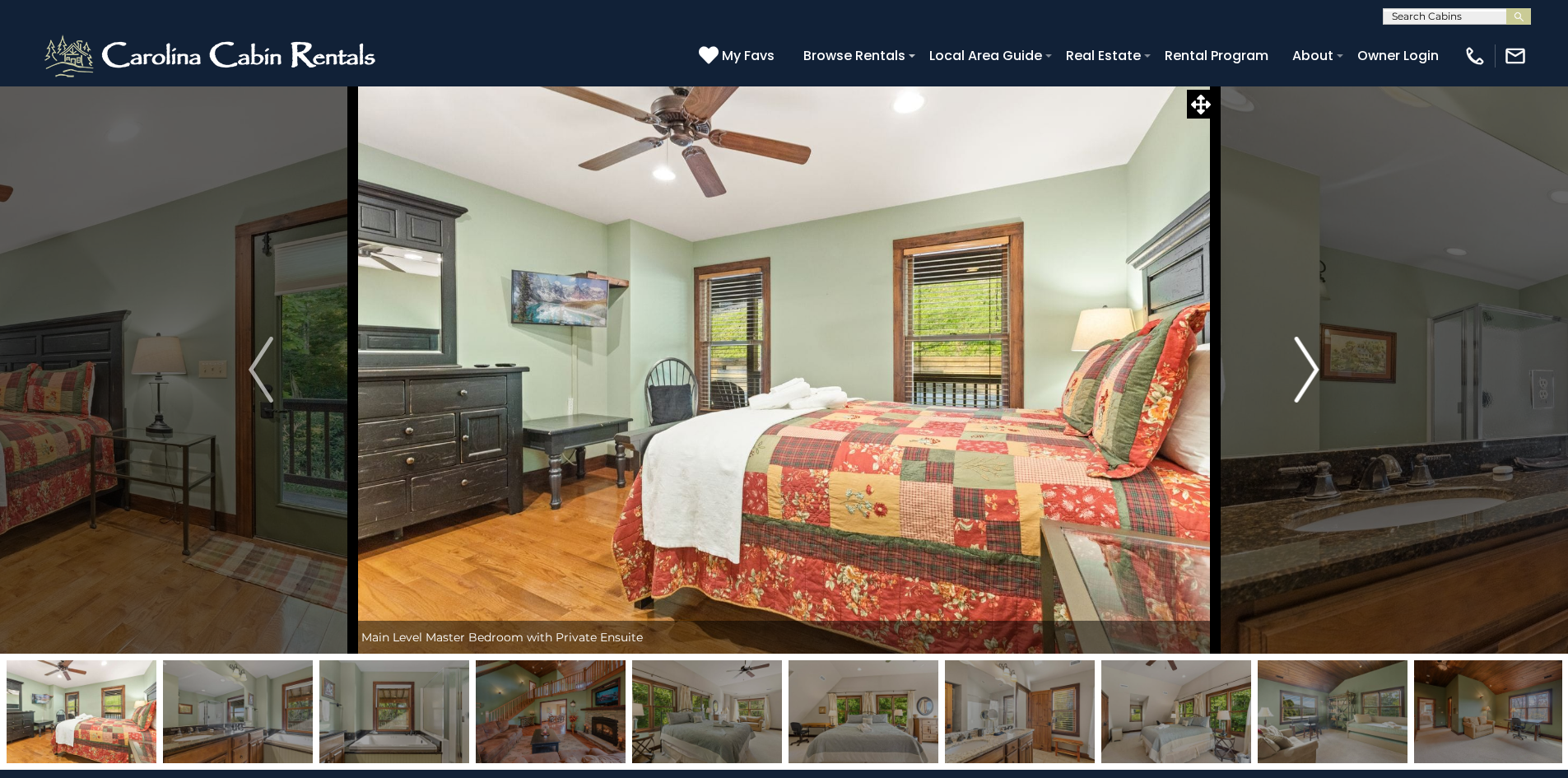
click at [1303, 377] on img "Next" at bounding box center [1307, 370] width 25 height 66
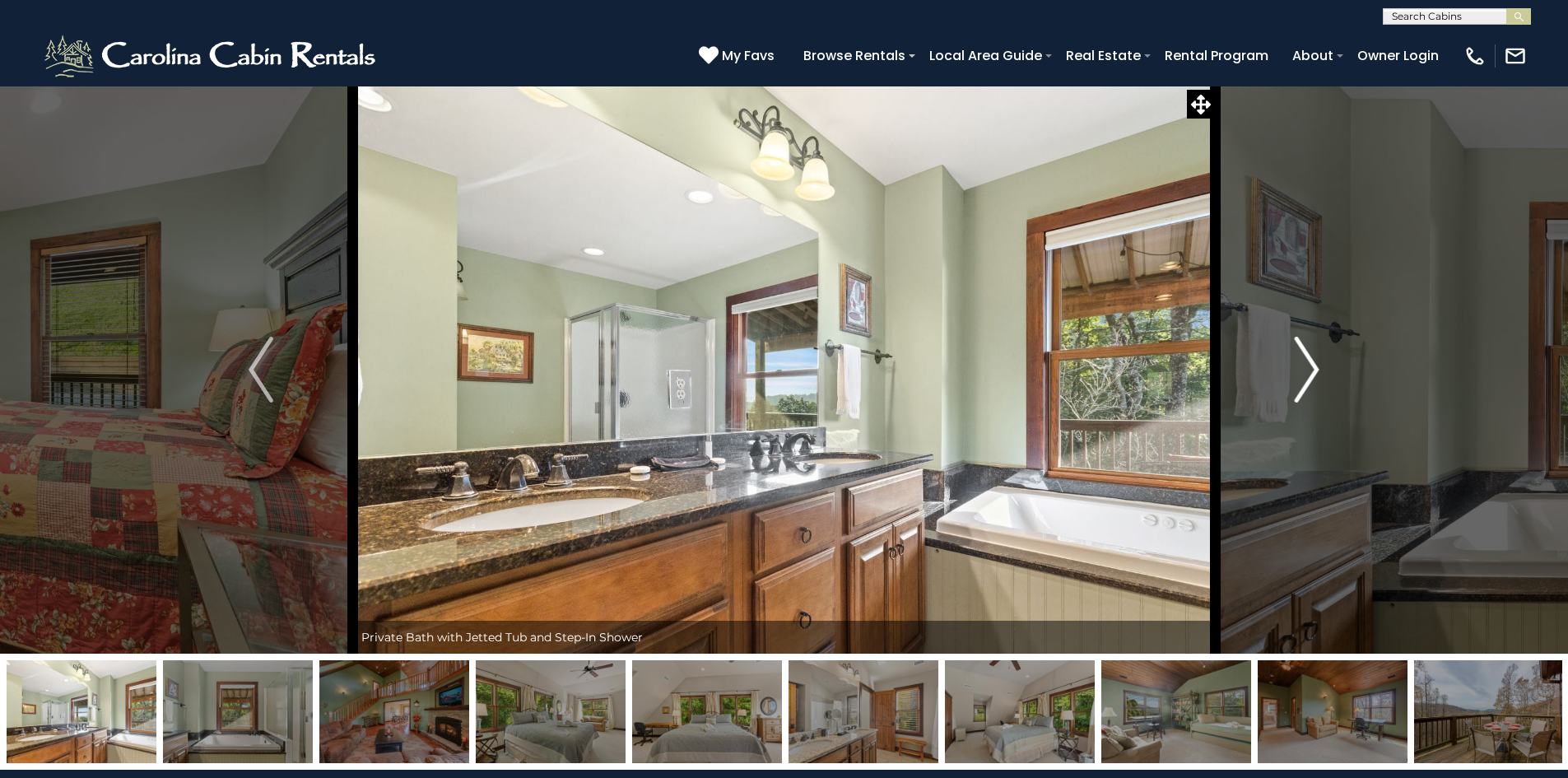
click at [1303, 377] on img "Next" at bounding box center [1307, 370] width 25 height 66
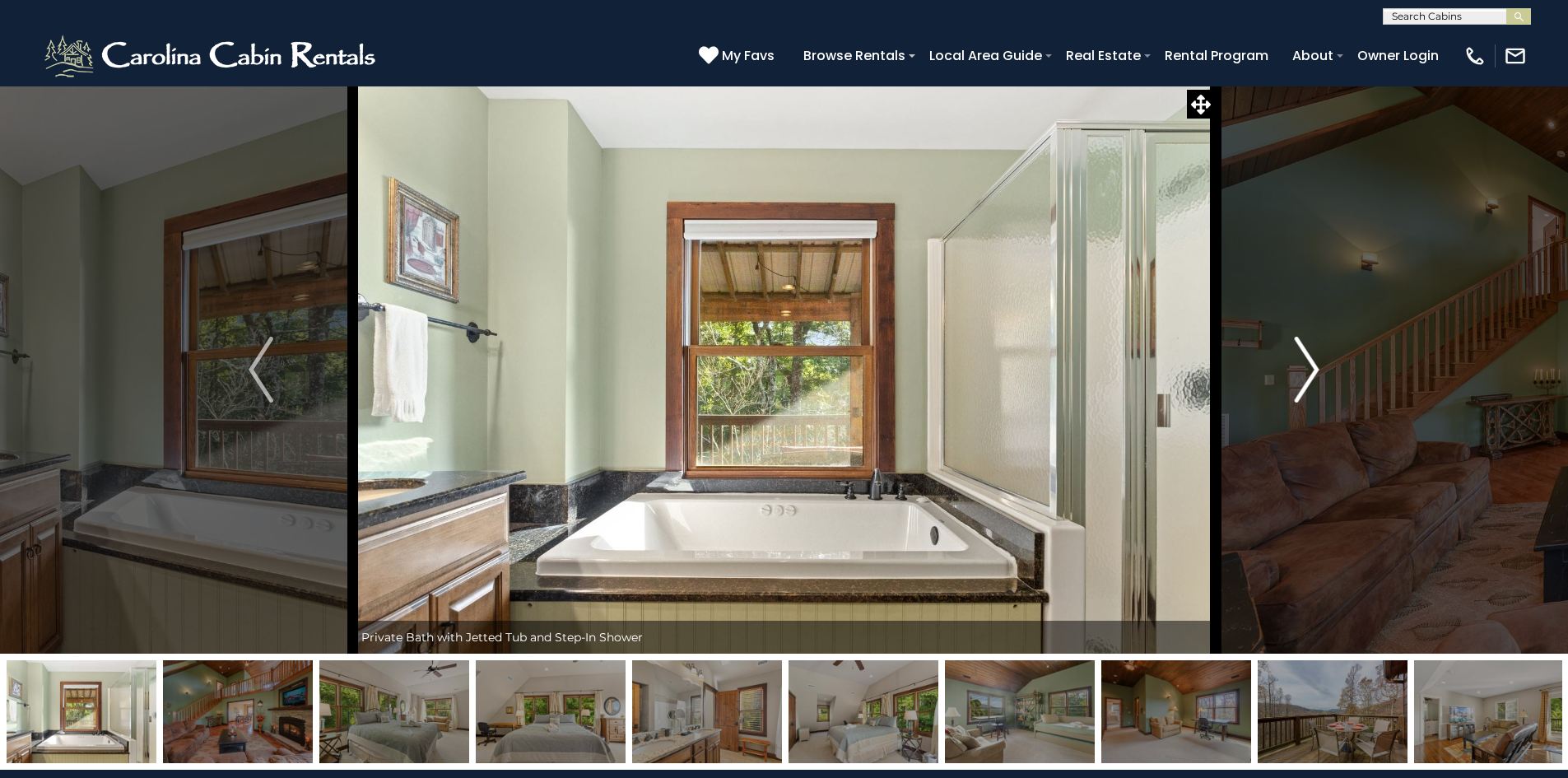
click at [1303, 377] on img "Next" at bounding box center [1307, 370] width 25 height 66
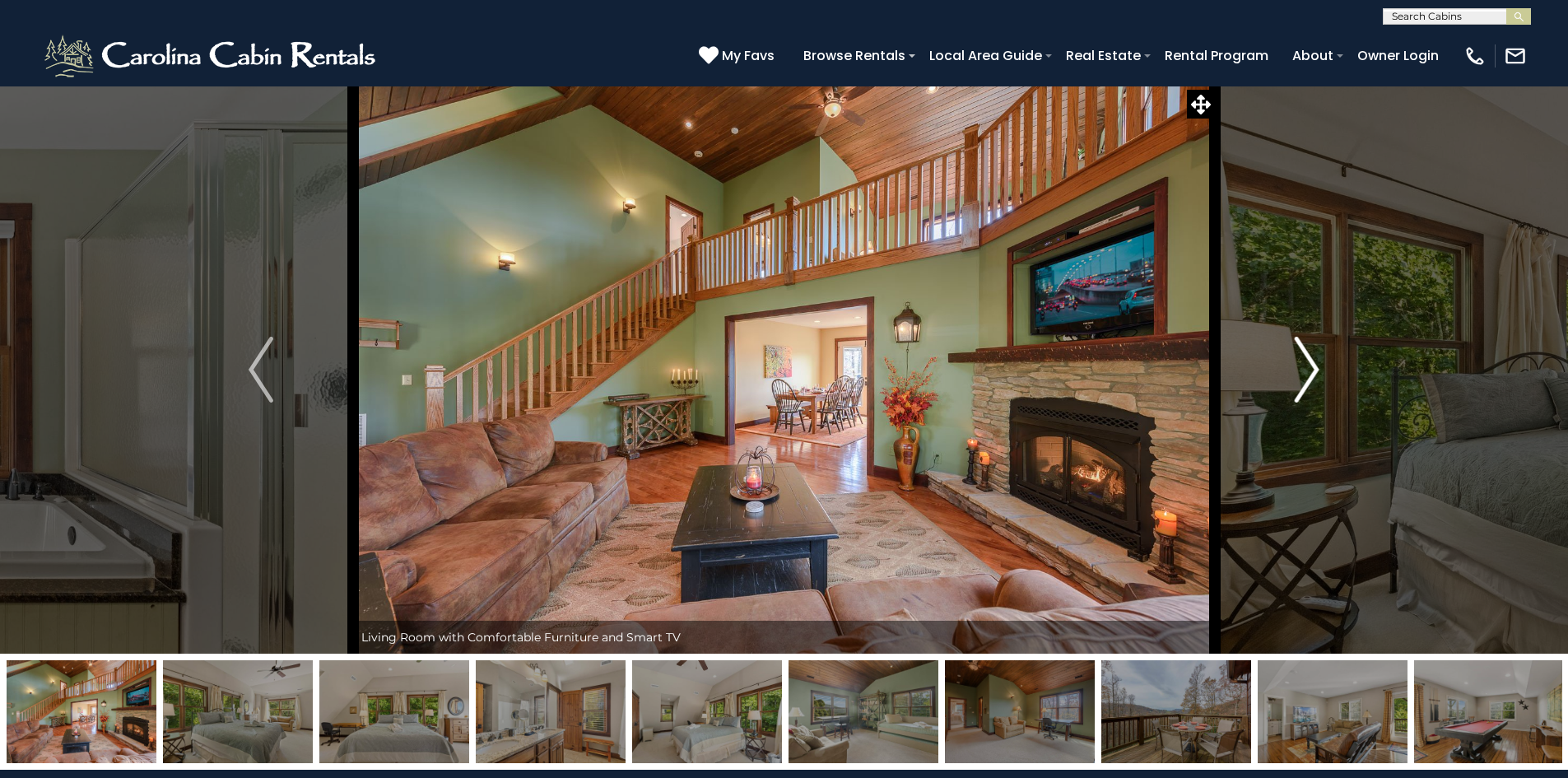
click at [1303, 377] on img "Next" at bounding box center [1307, 370] width 25 height 66
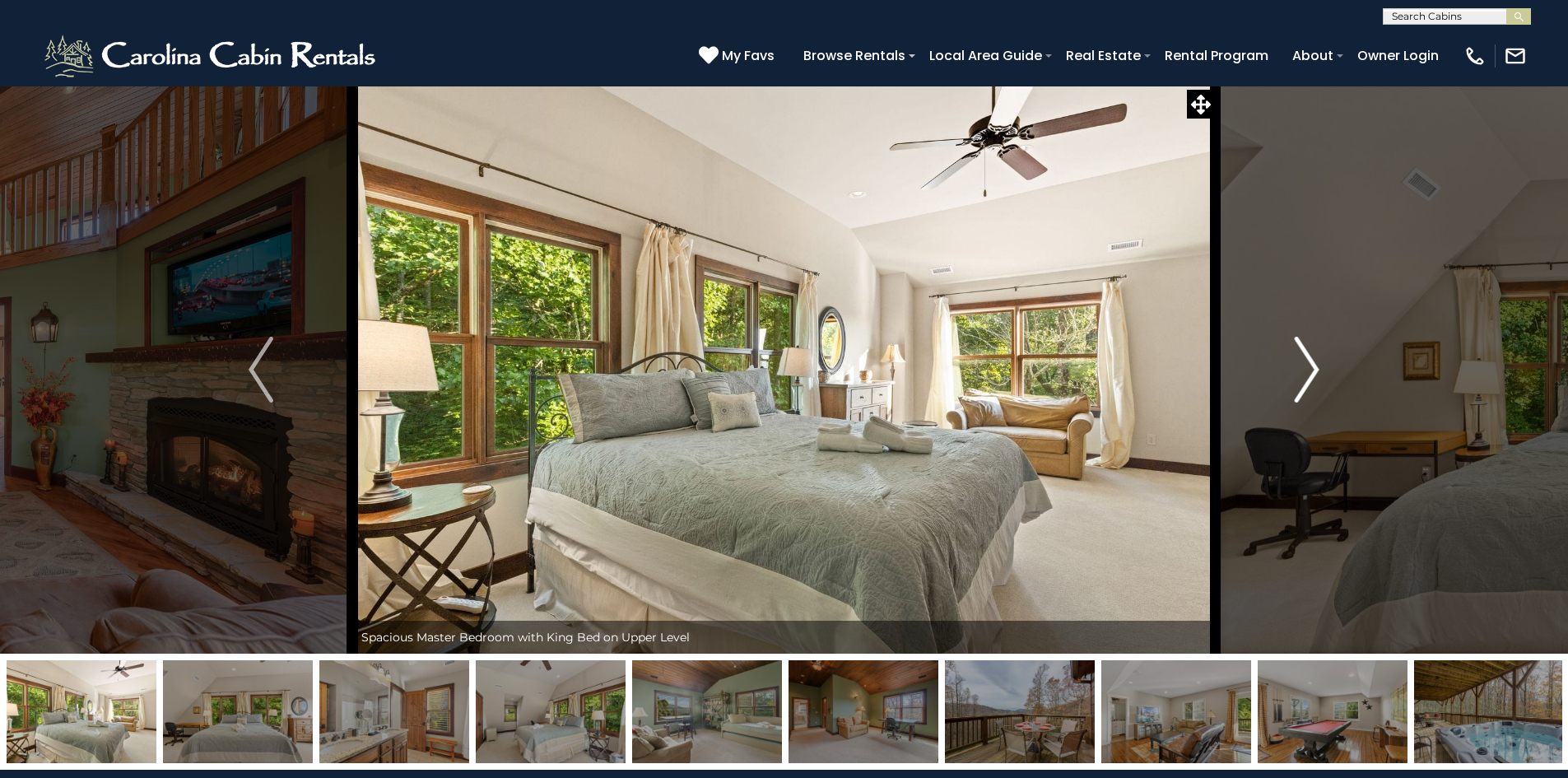
click at [1303, 377] on img "Next" at bounding box center [1307, 370] width 25 height 66
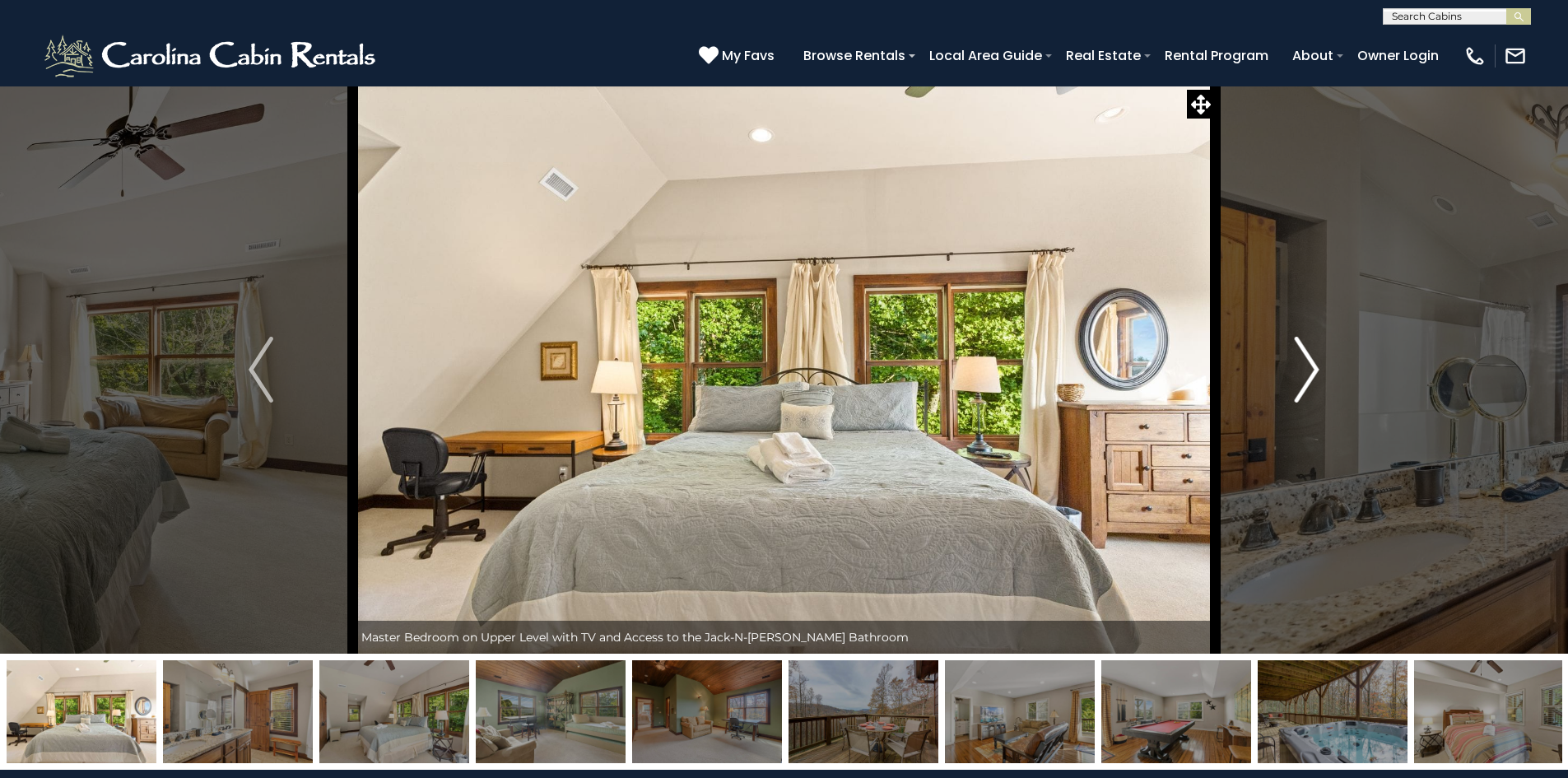
click at [1303, 377] on img "Next" at bounding box center [1307, 370] width 25 height 66
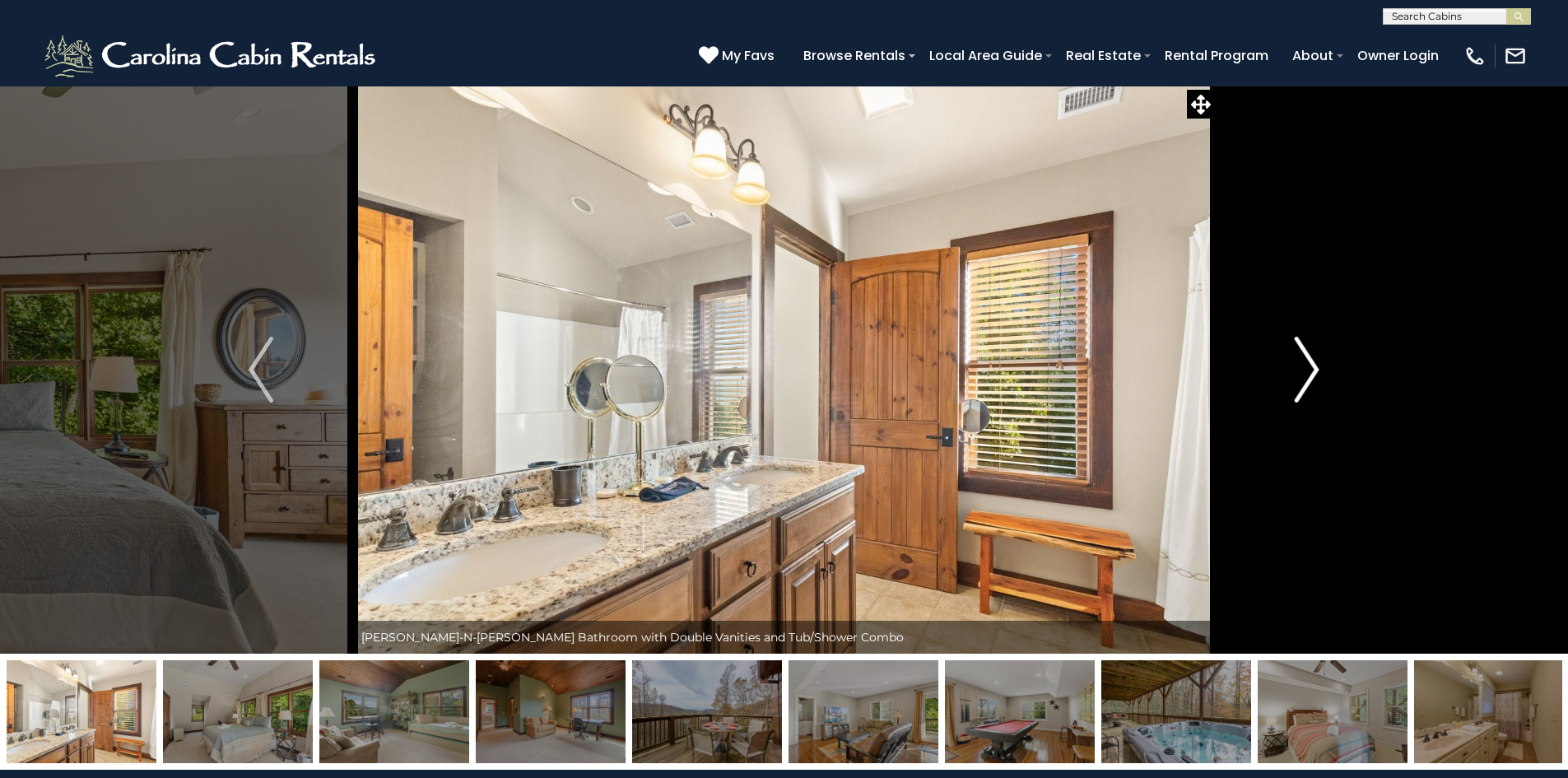
click at [1303, 377] on img "Next" at bounding box center [1307, 370] width 25 height 66
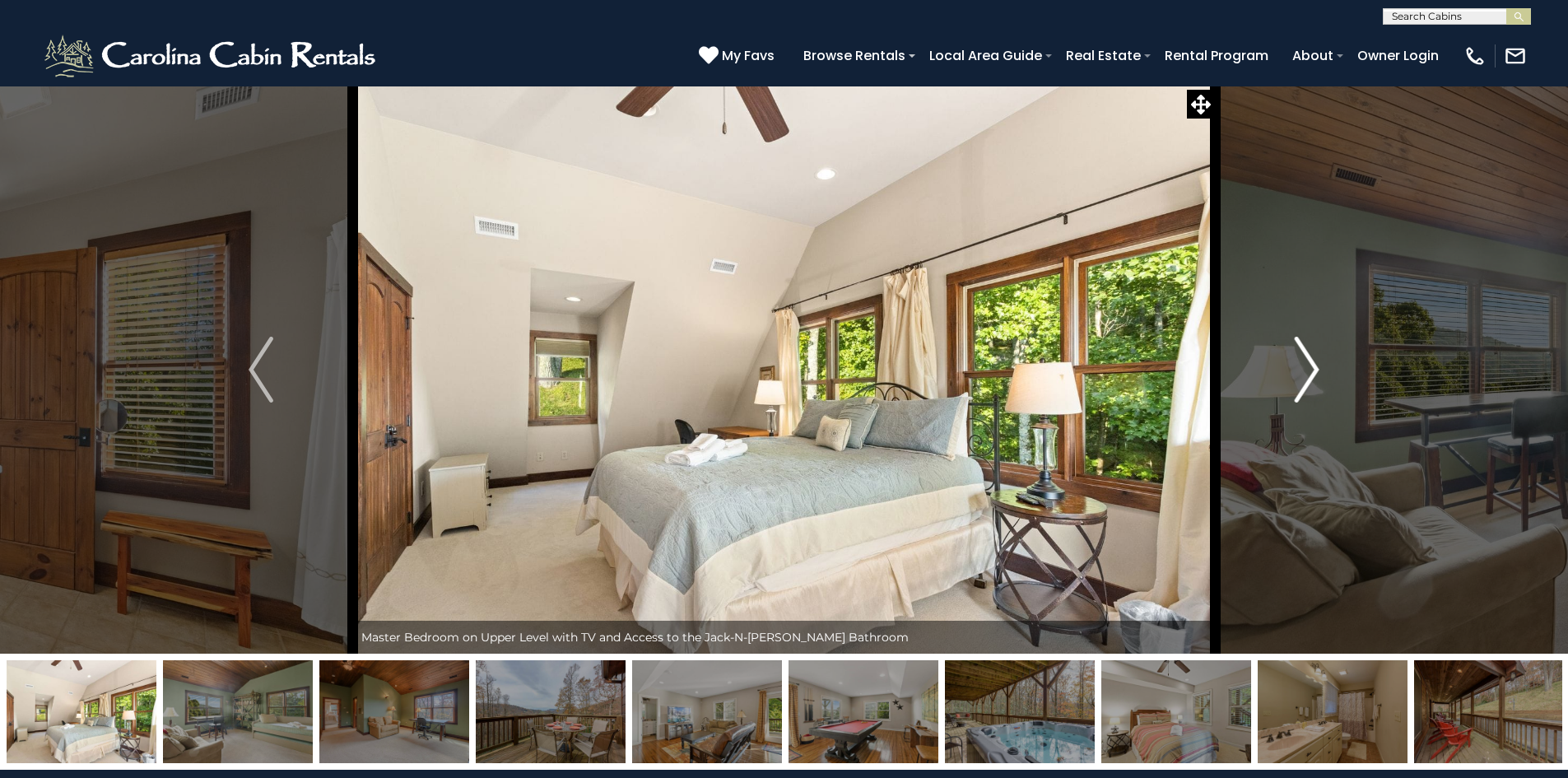
click at [1303, 377] on img "Next" at bounding box center [1307, 370] width 25 height 66
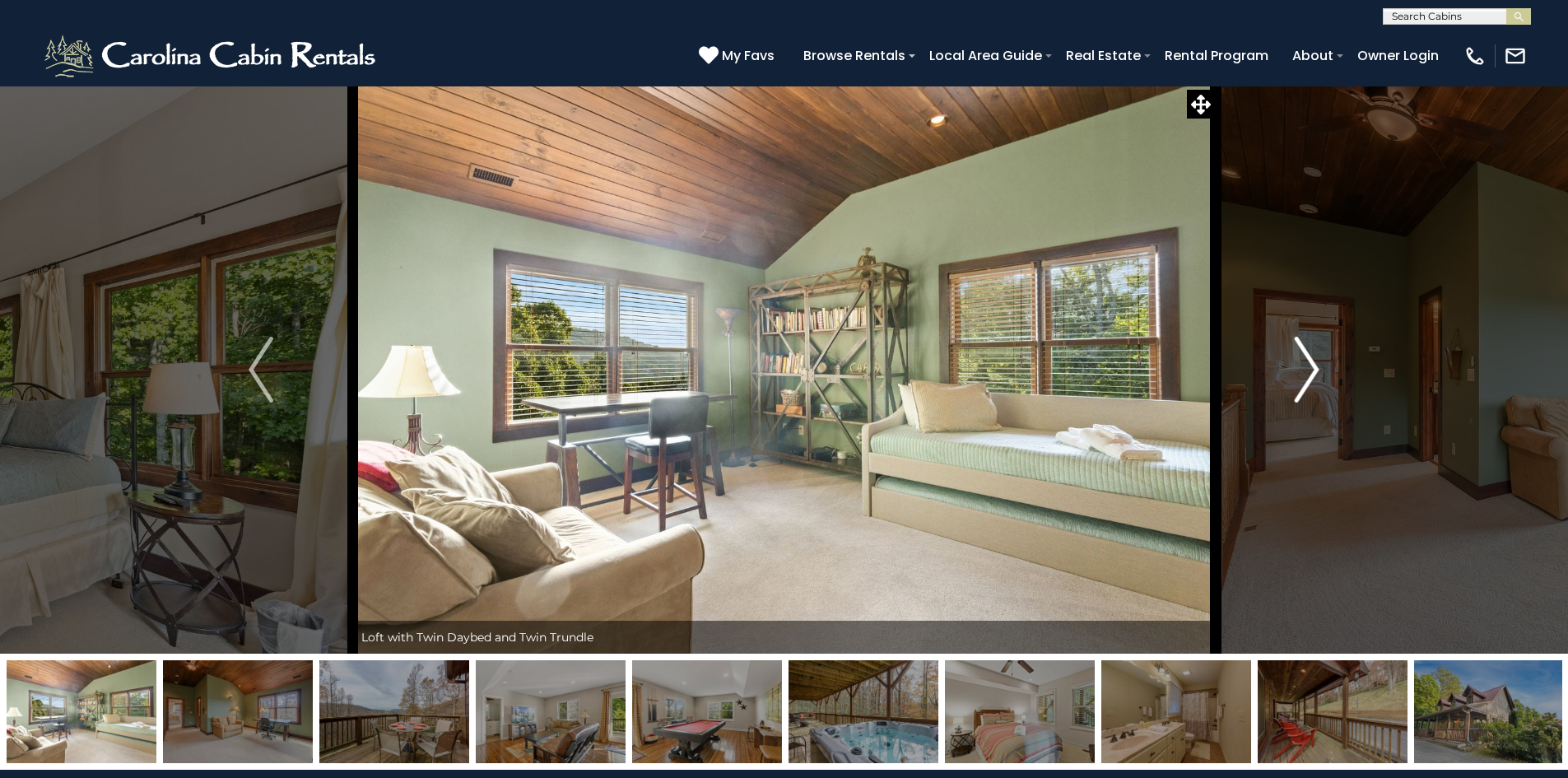
click at [1303, 377] on img "Next" at bounding box center [1307, 370] width 25 height 66
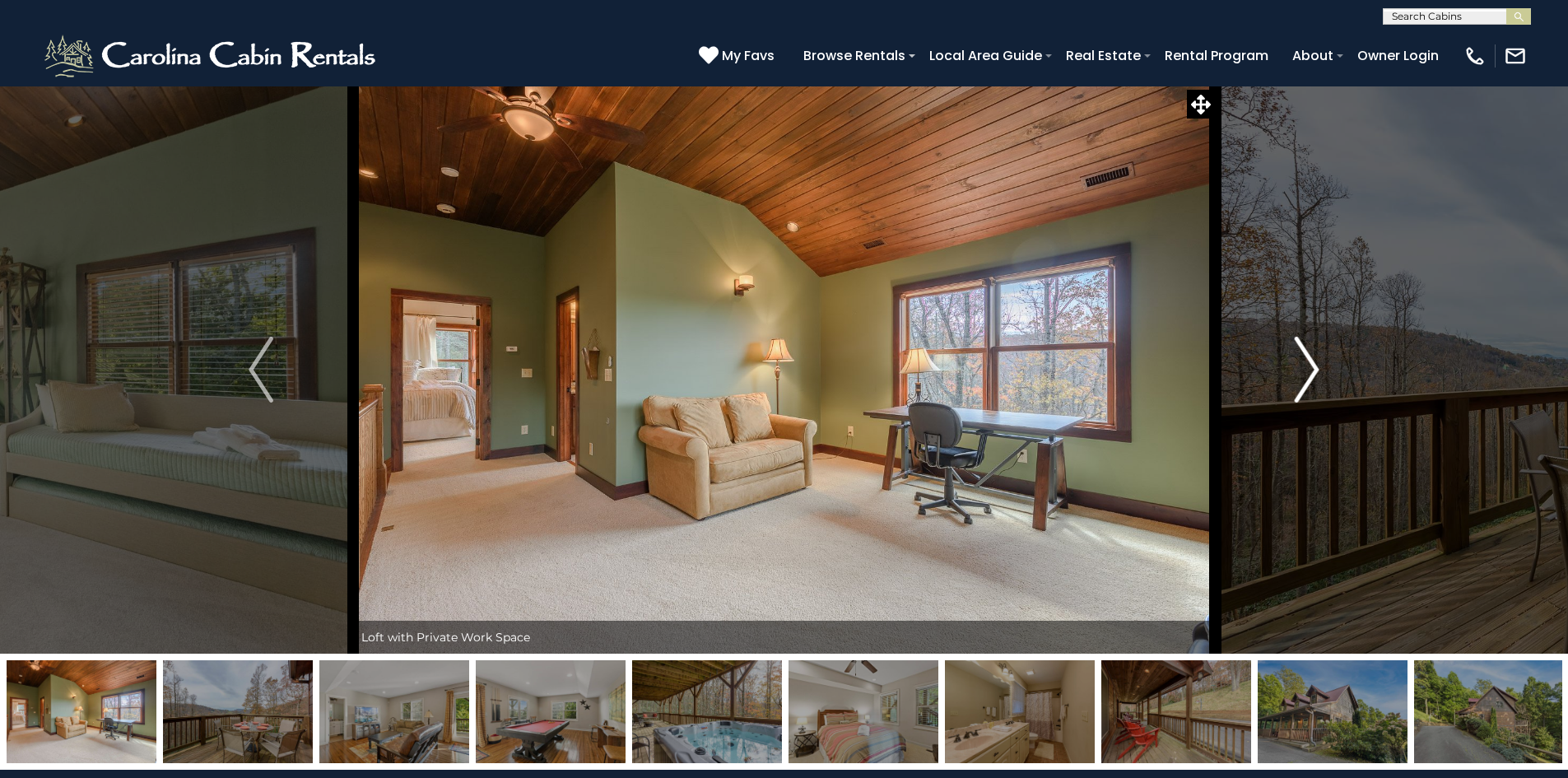
click at [1303, 377] on img "Next" at bounding box center [1307, 370] width 25 height 66
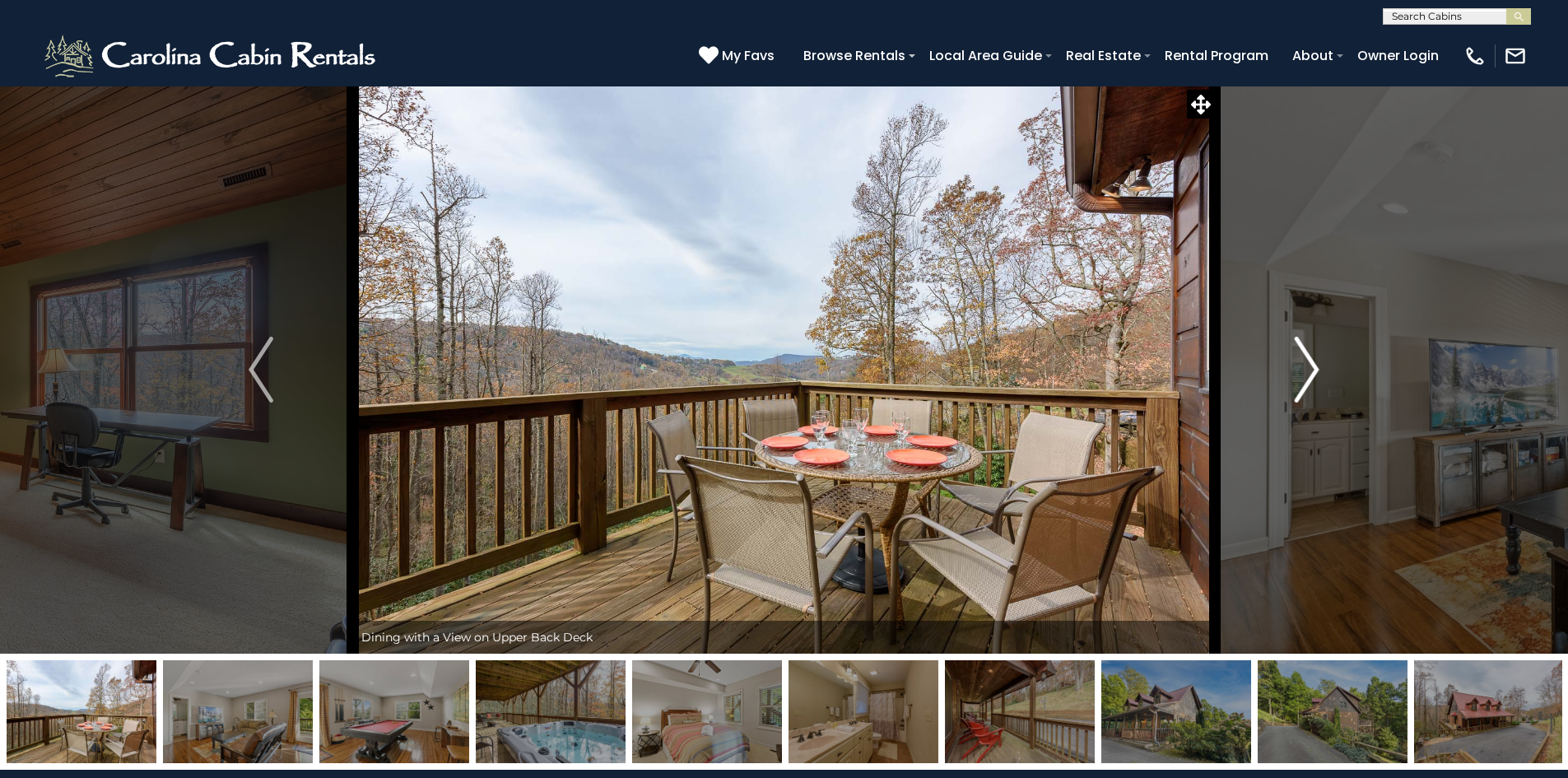
click at [1303, 377] on img "Next" at bounding box center [1307, 370] width 25 height 66
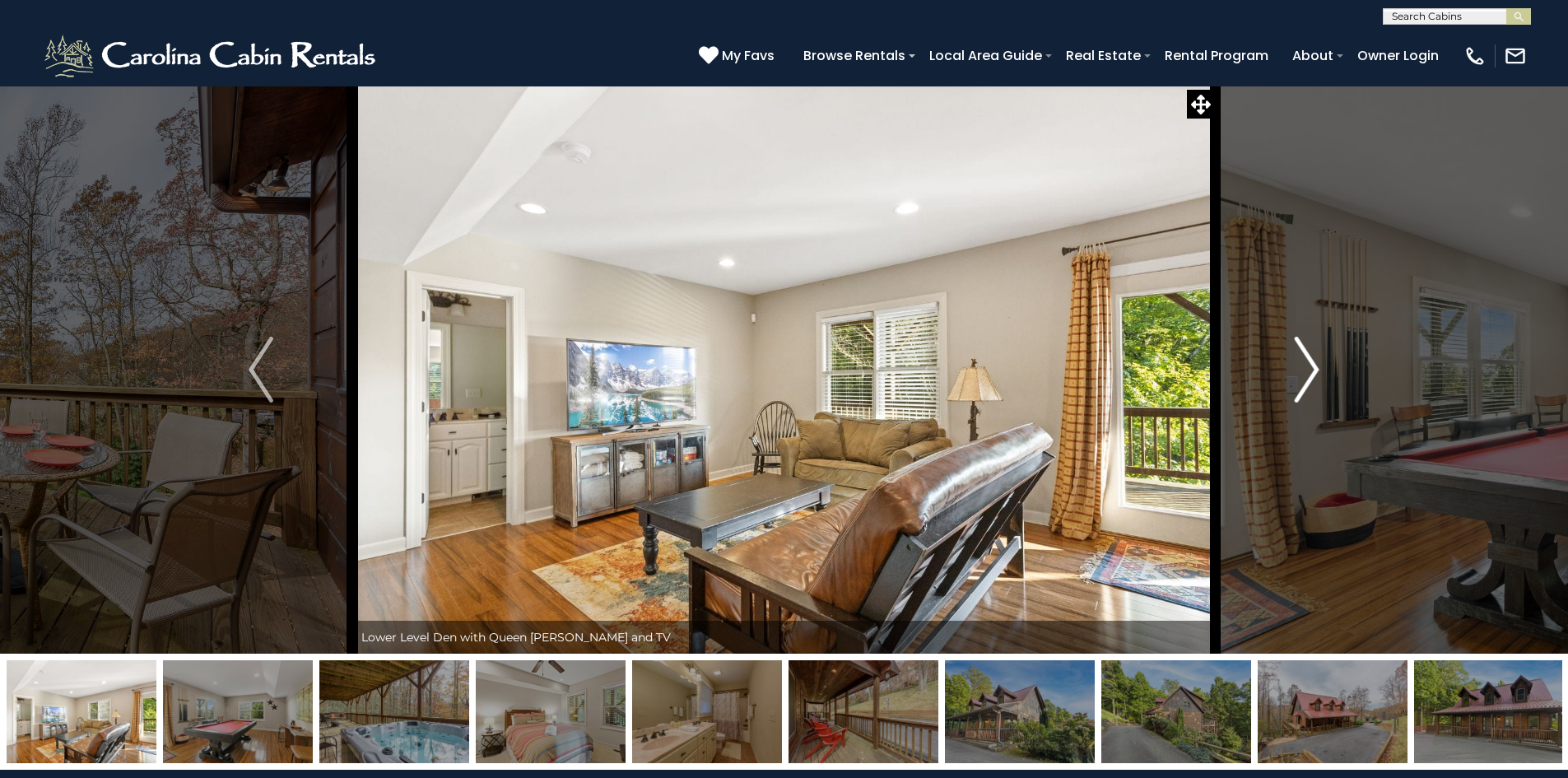
click at [1303, 377] on img "Next" at bounding box center [1307, 370] width 25 height 66
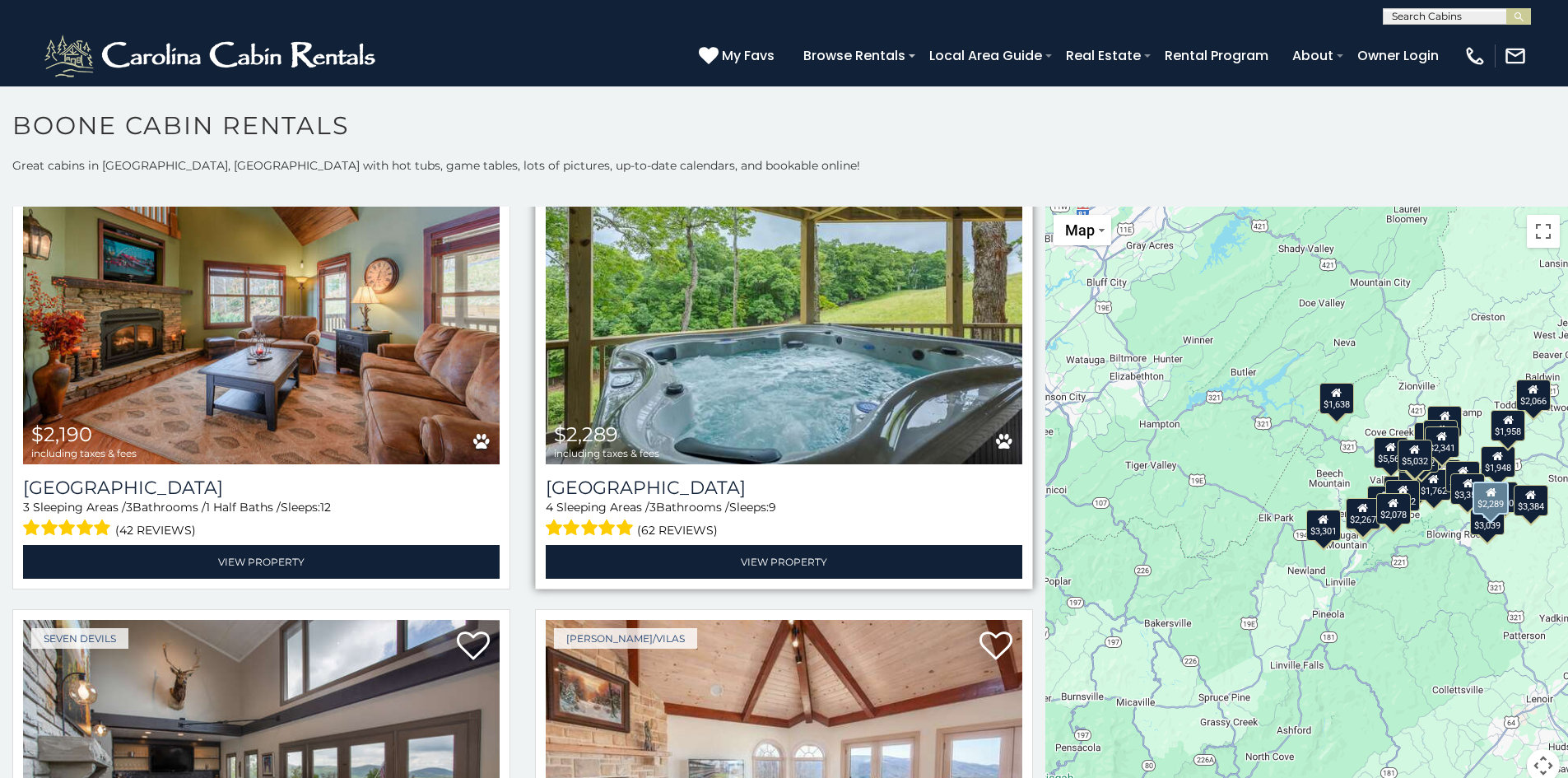
scroll to position [2388, 0]
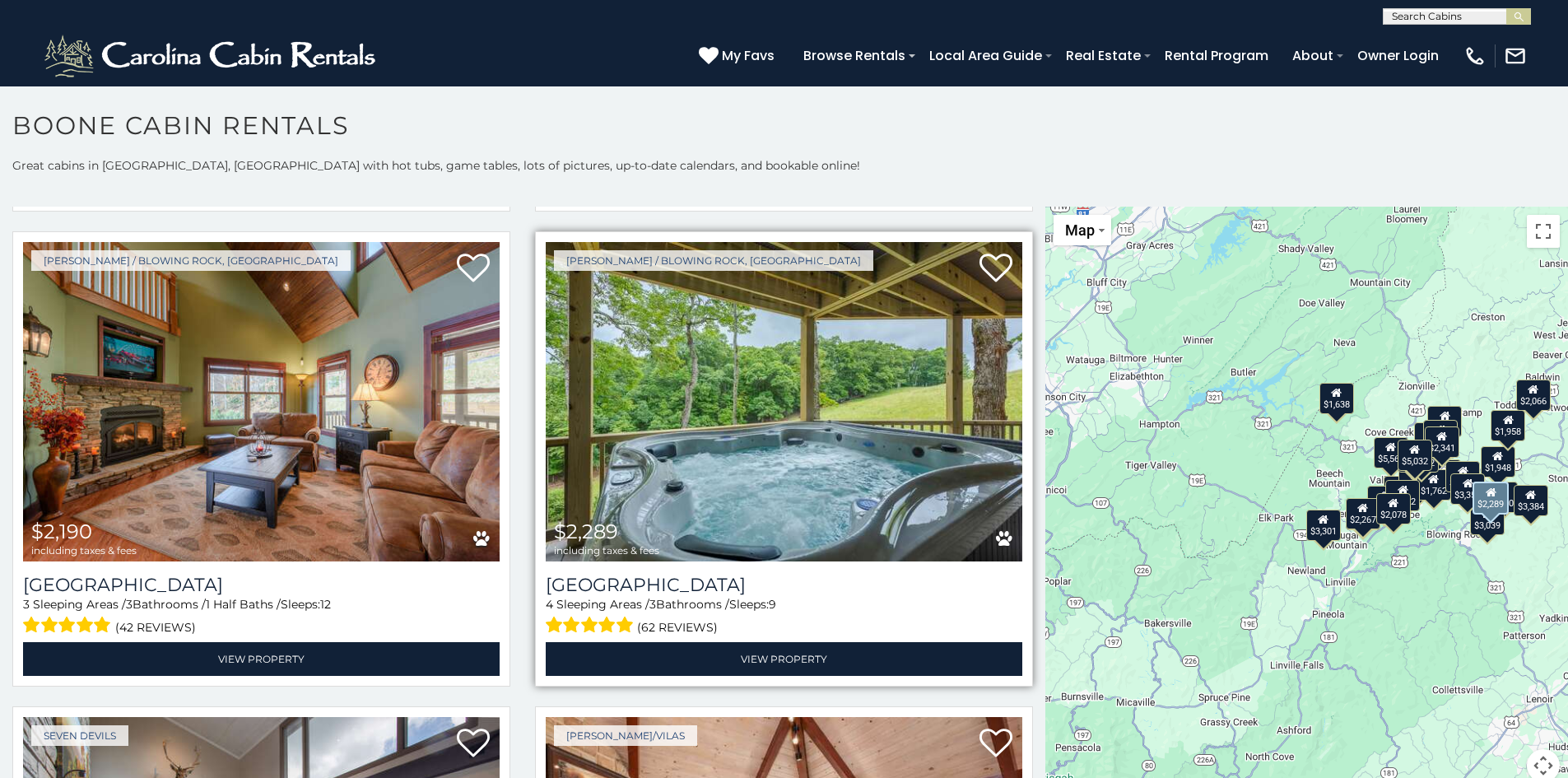
click at [818, 366] on img at bounding box center [784, 402] width 476 height 320
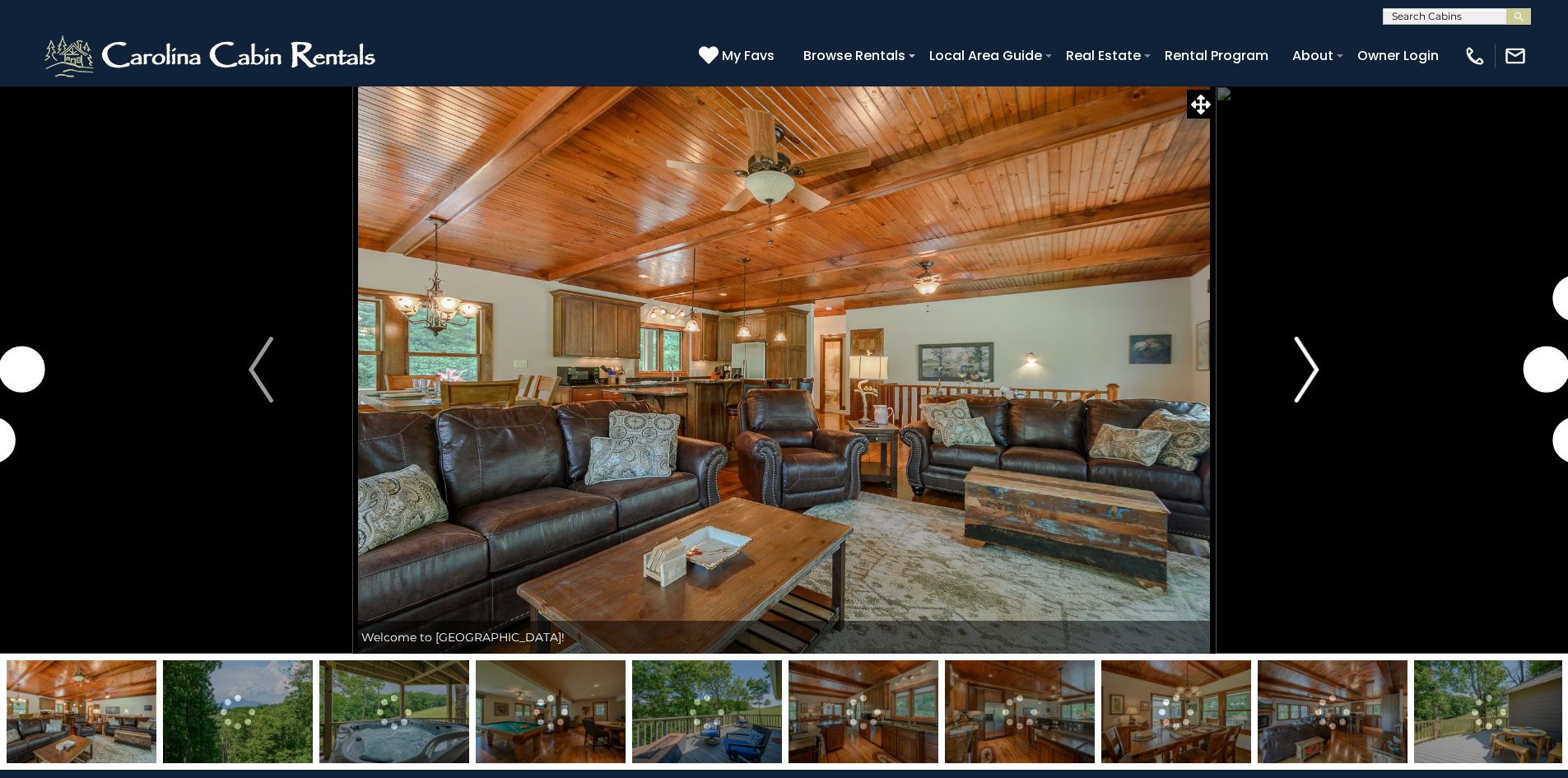
click at [1307, 376] on img "Next" at bounding box center [1307, 370] width 25 height 66
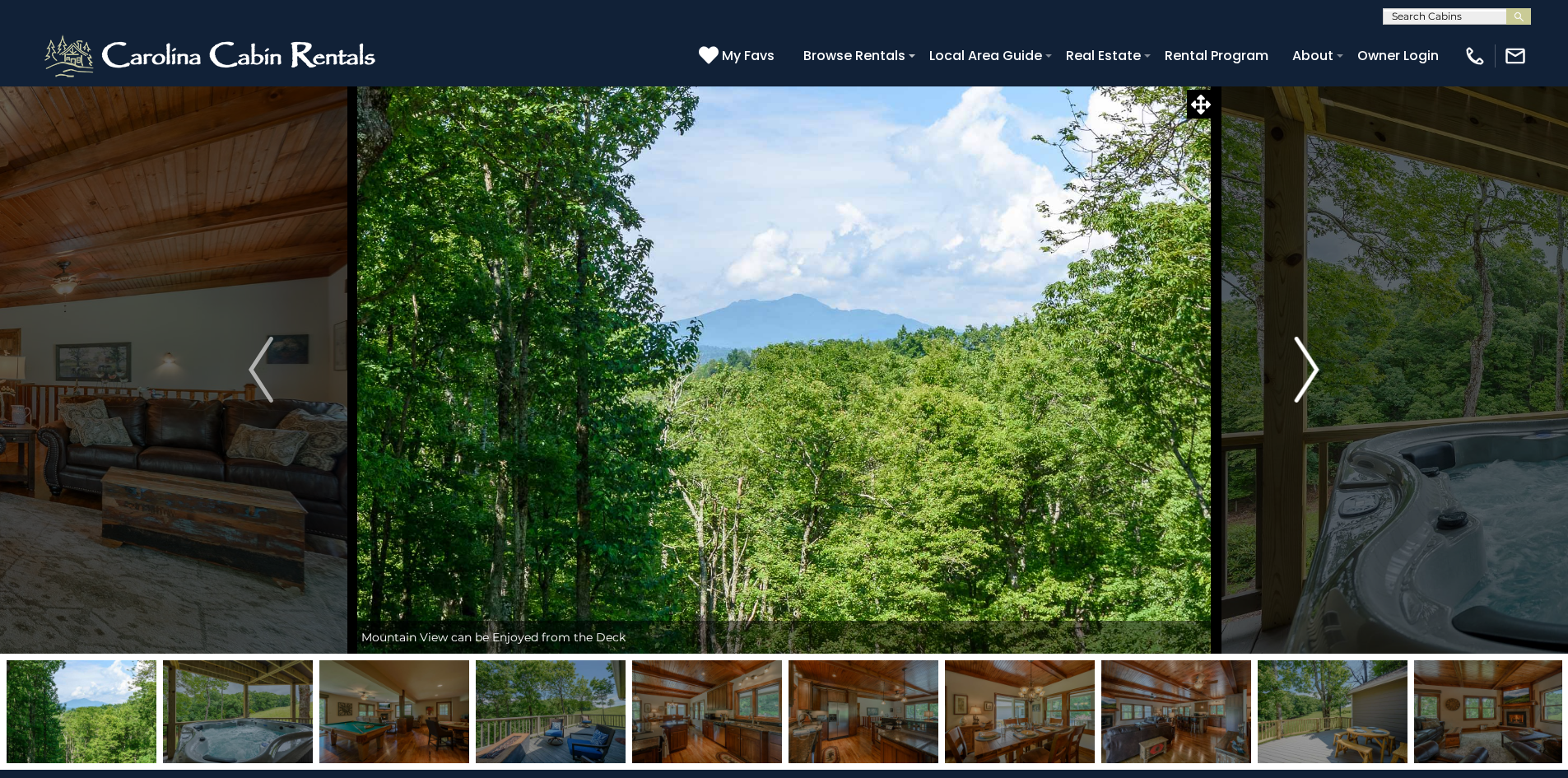
click at [1307, 376] on img "Next" at bounding box center [1307, 370] width 25 height 66
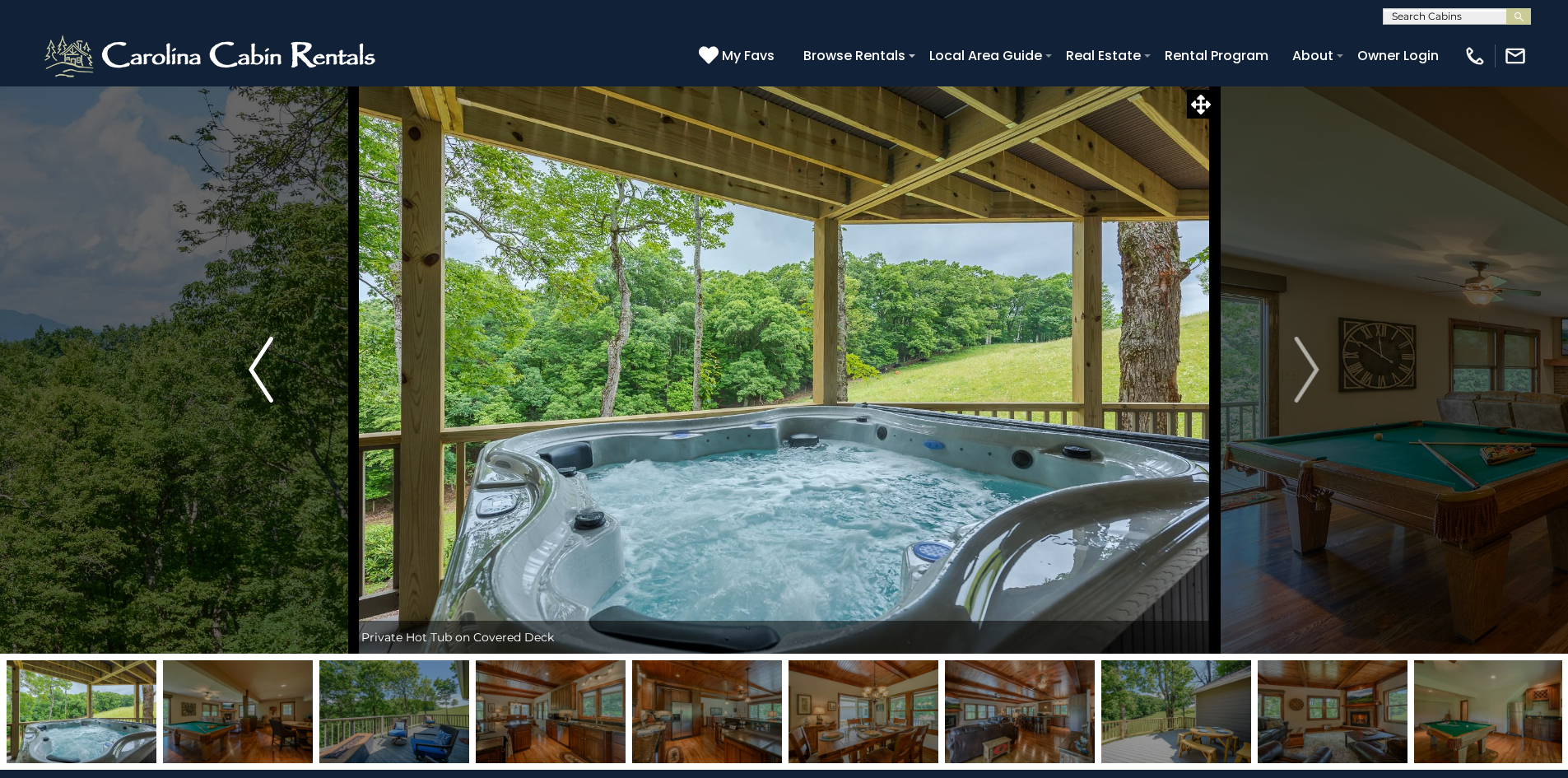
click at [270, 361] on img "Previous" at bounding box center [261, 370] width 25 height 66
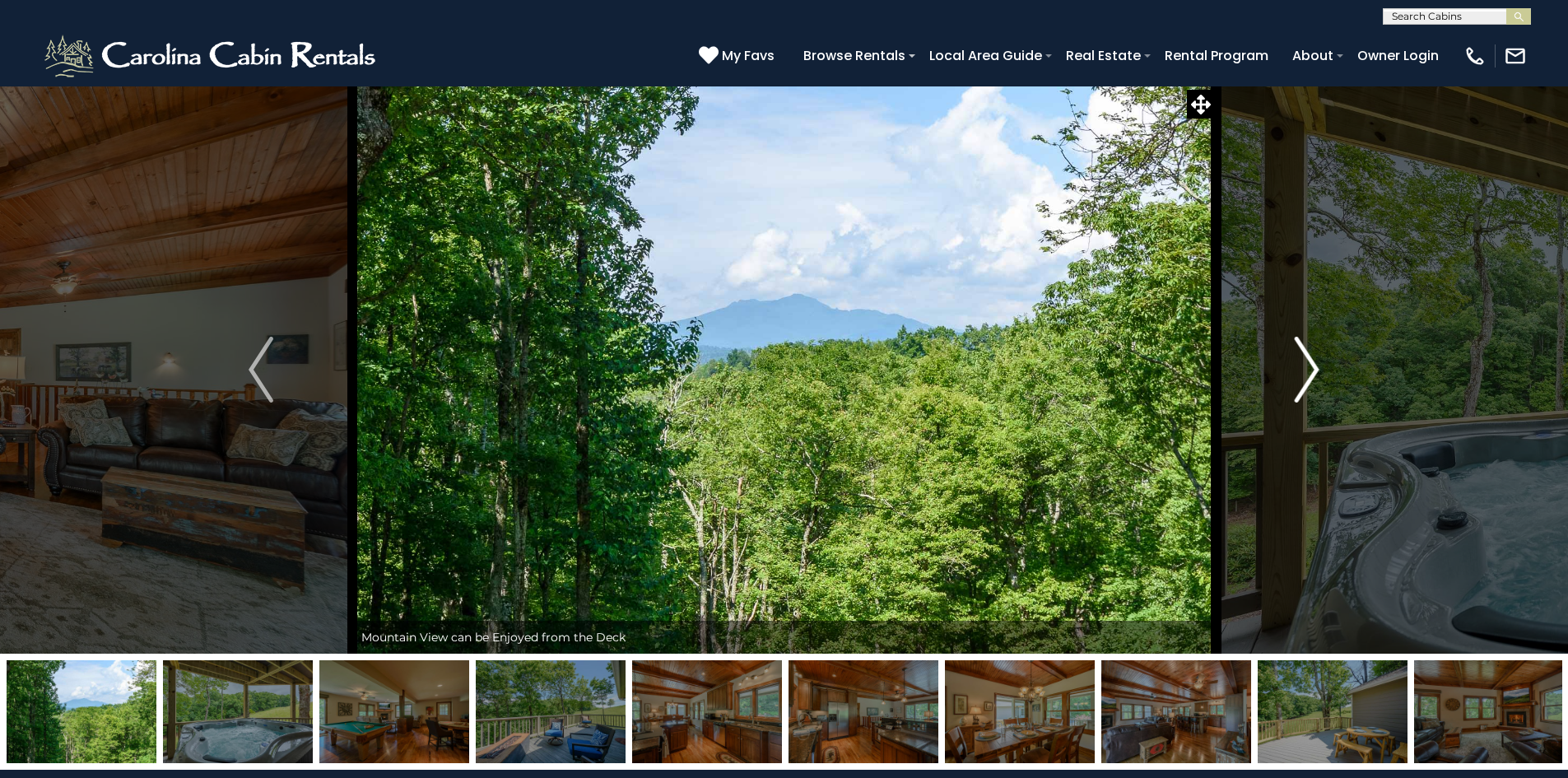
click at [1309, 380] on img "Next" at bounding box center [1307, 370] width 25 height 66
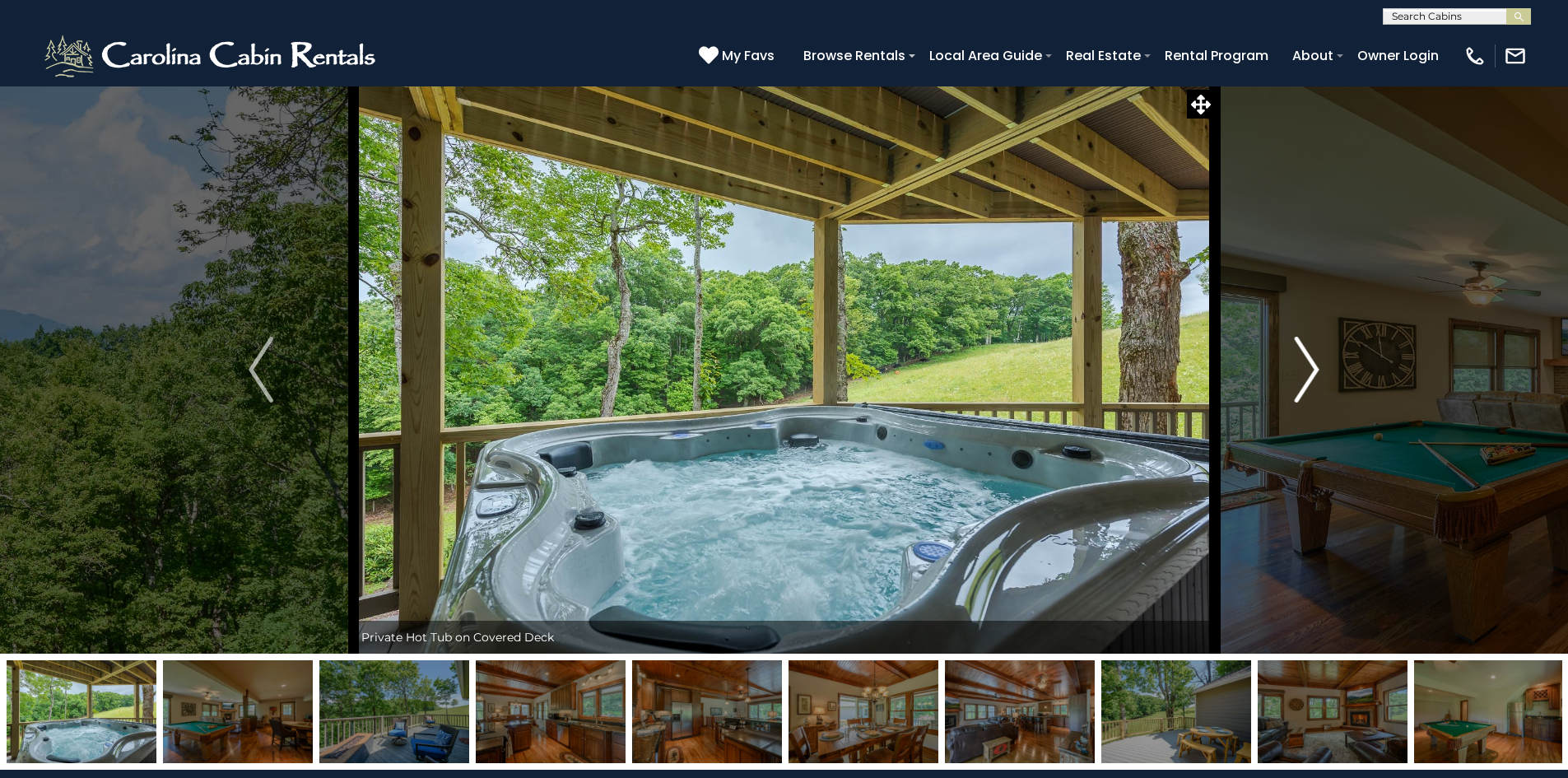
click at [1309, 380] on img "Next" at bounding box center [1307, 370] width 25 height 66
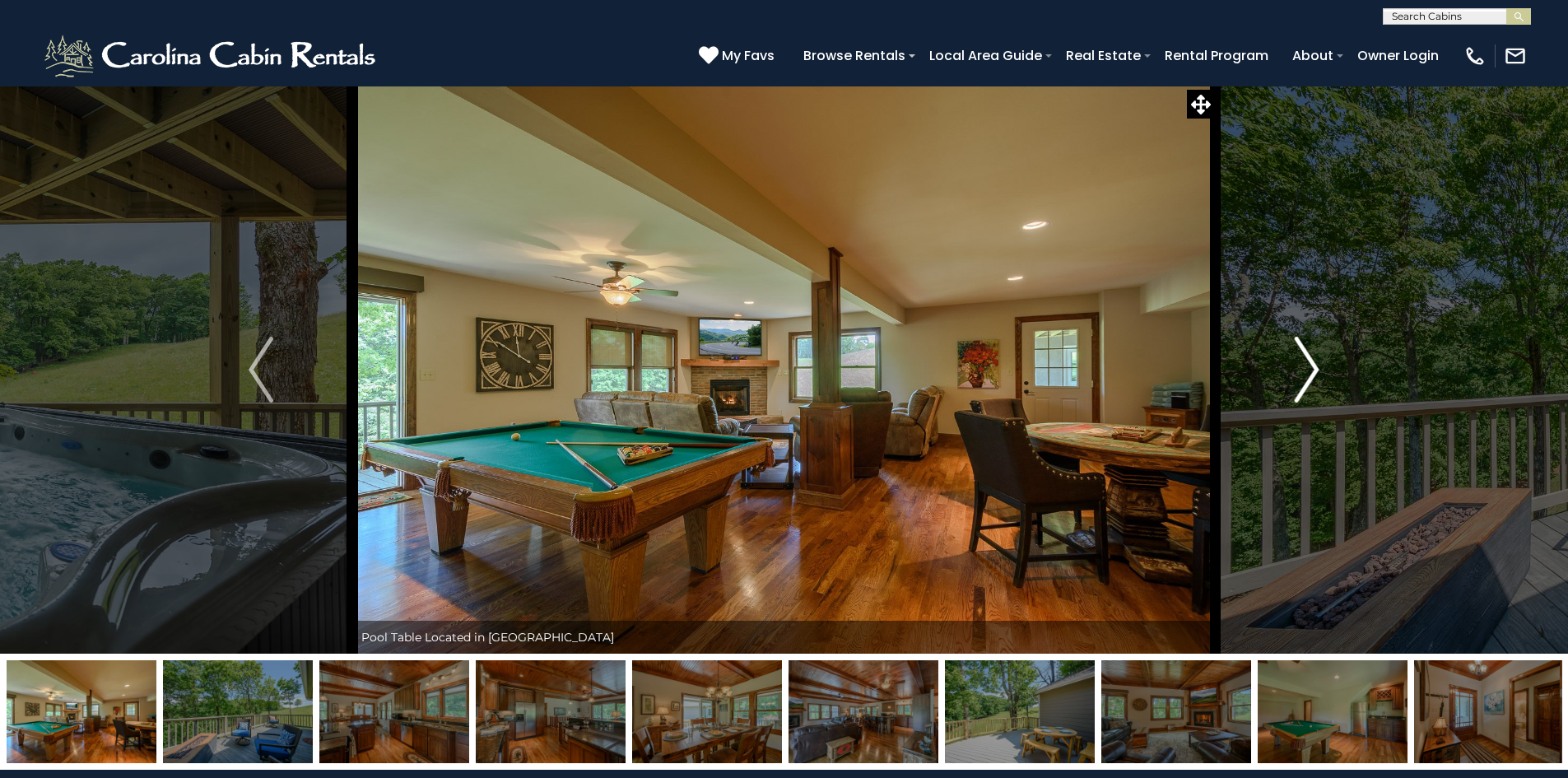
click at [1309, 380] on img "Next" at bounding box center [1307, 370] width 25 height 66
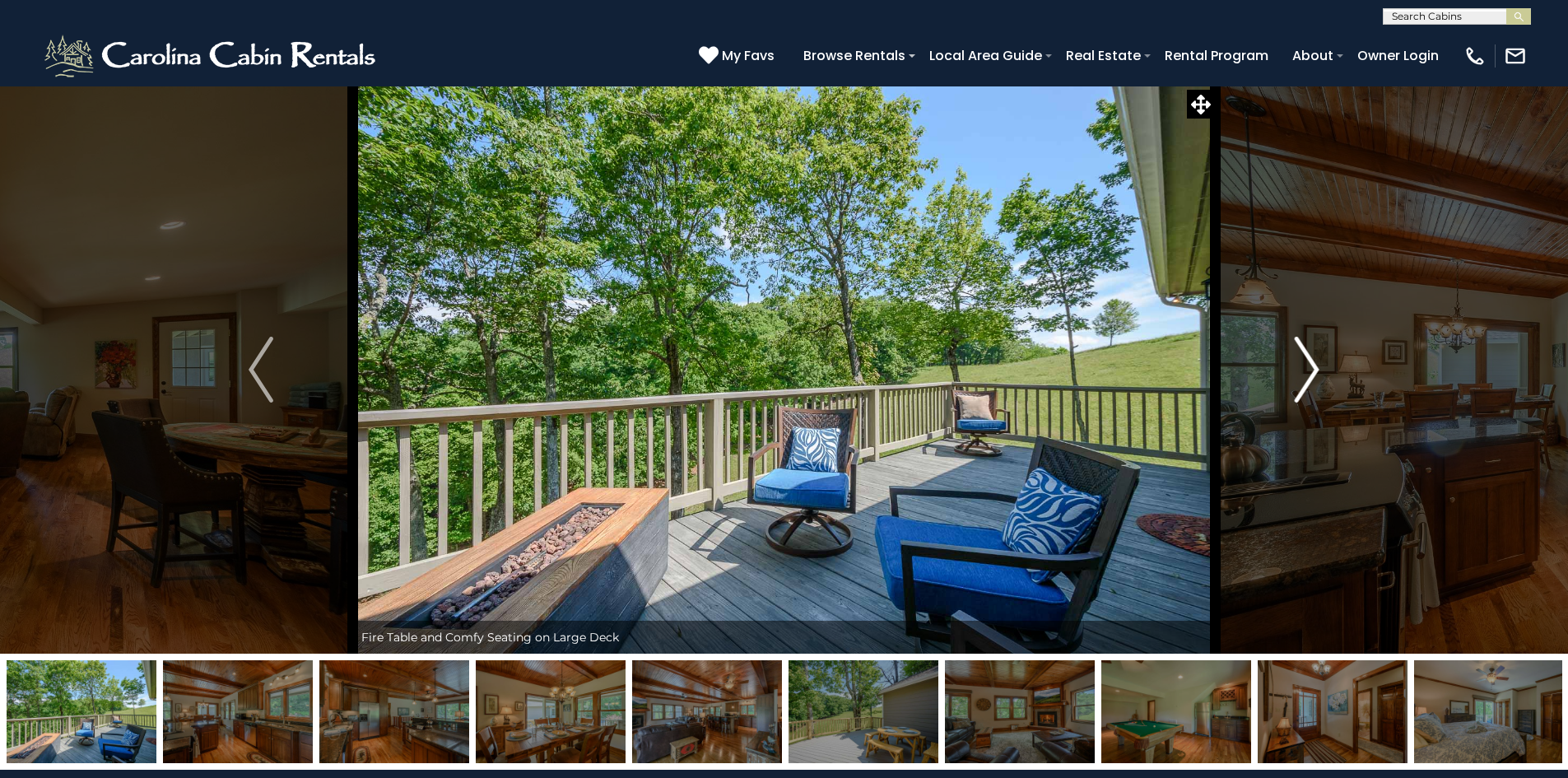
click at [1301, 373] on img "Next" at bounding box center [1307, 370] width 25 height 66
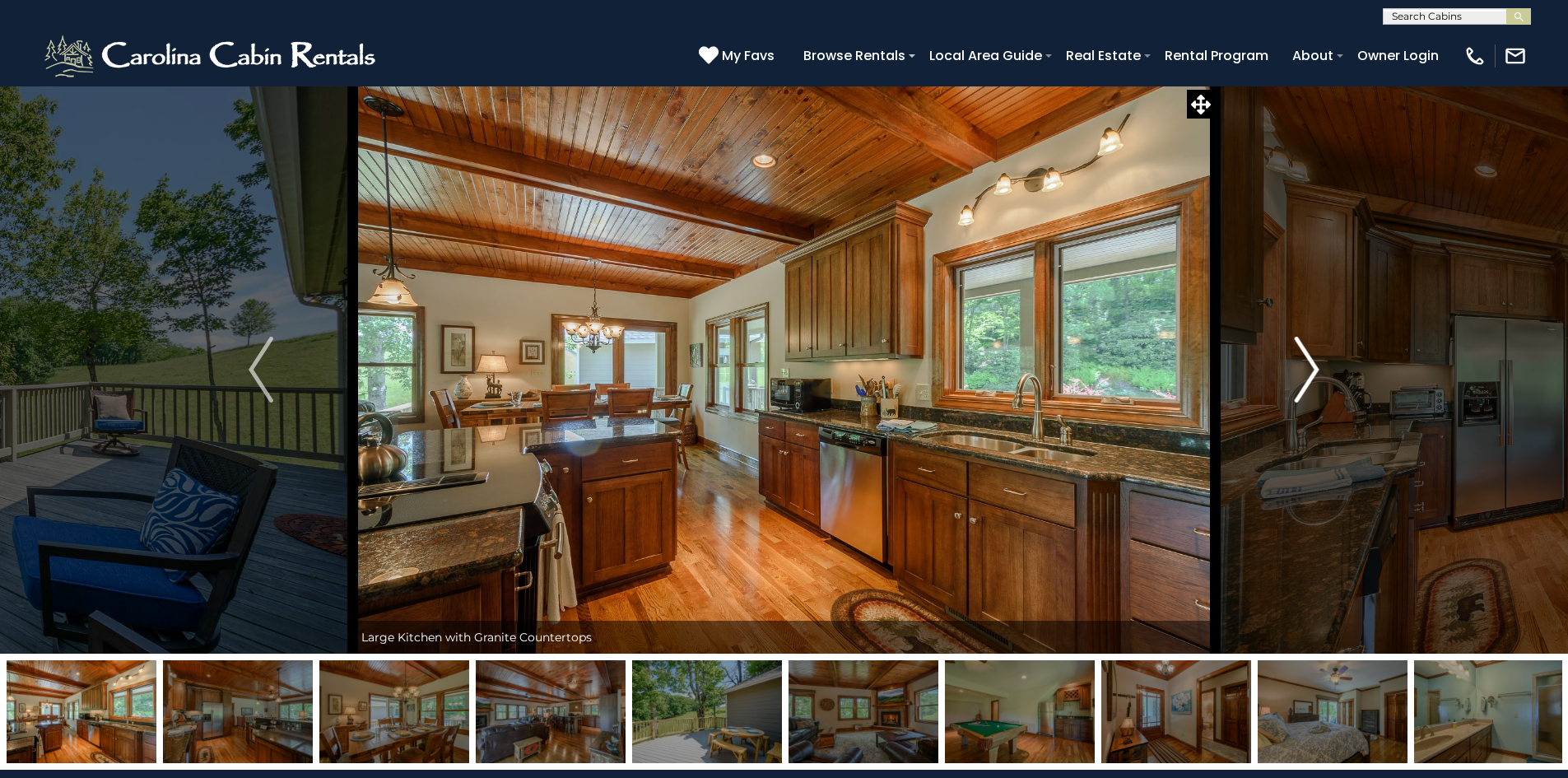
click at [1301, 373] on img "Next" at bounding box center [1307, 370] width 25 height 66
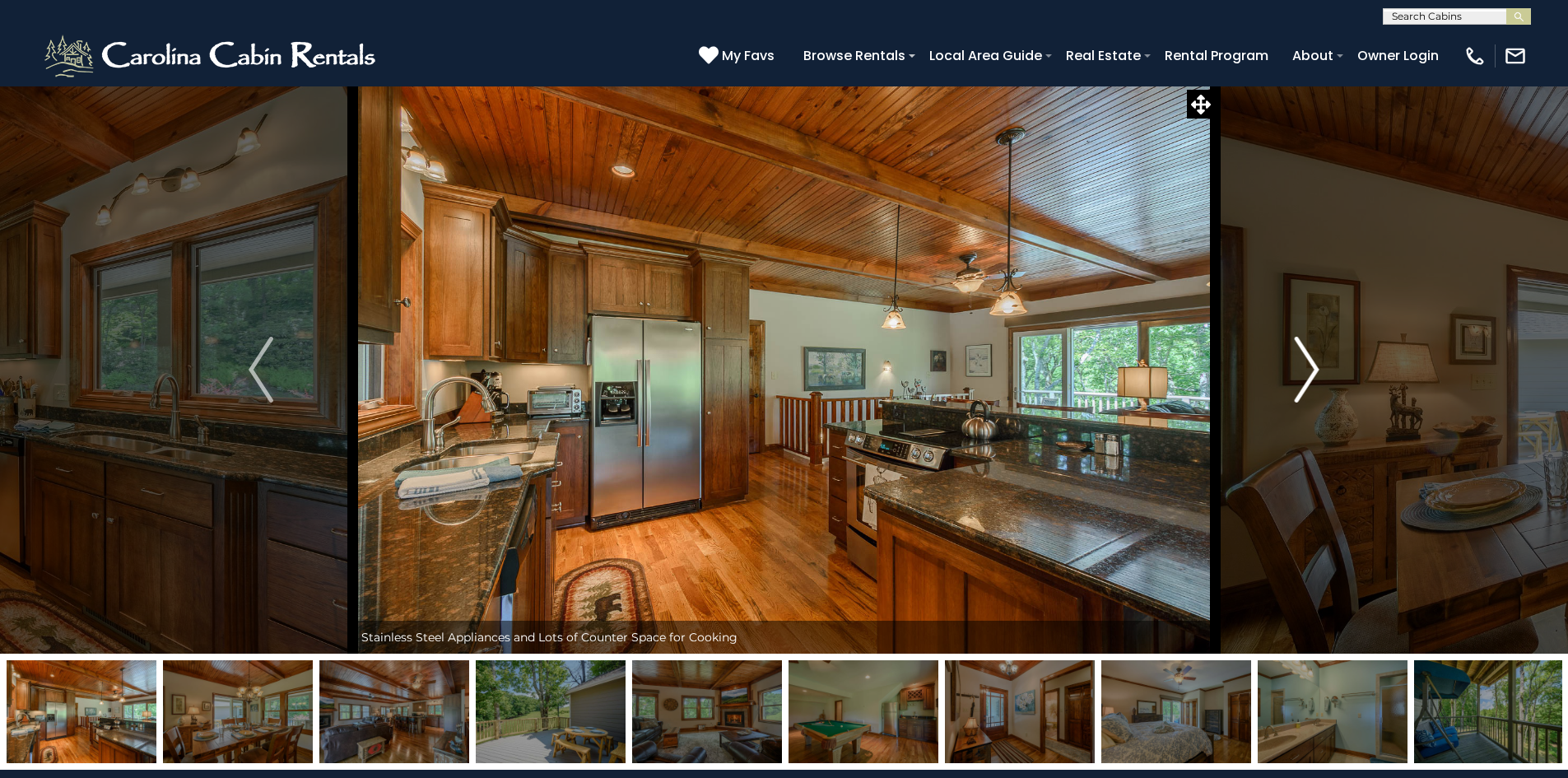
click at [1301, 373] on img "Next" at bounding box center [1307, 370] width 25 height 66
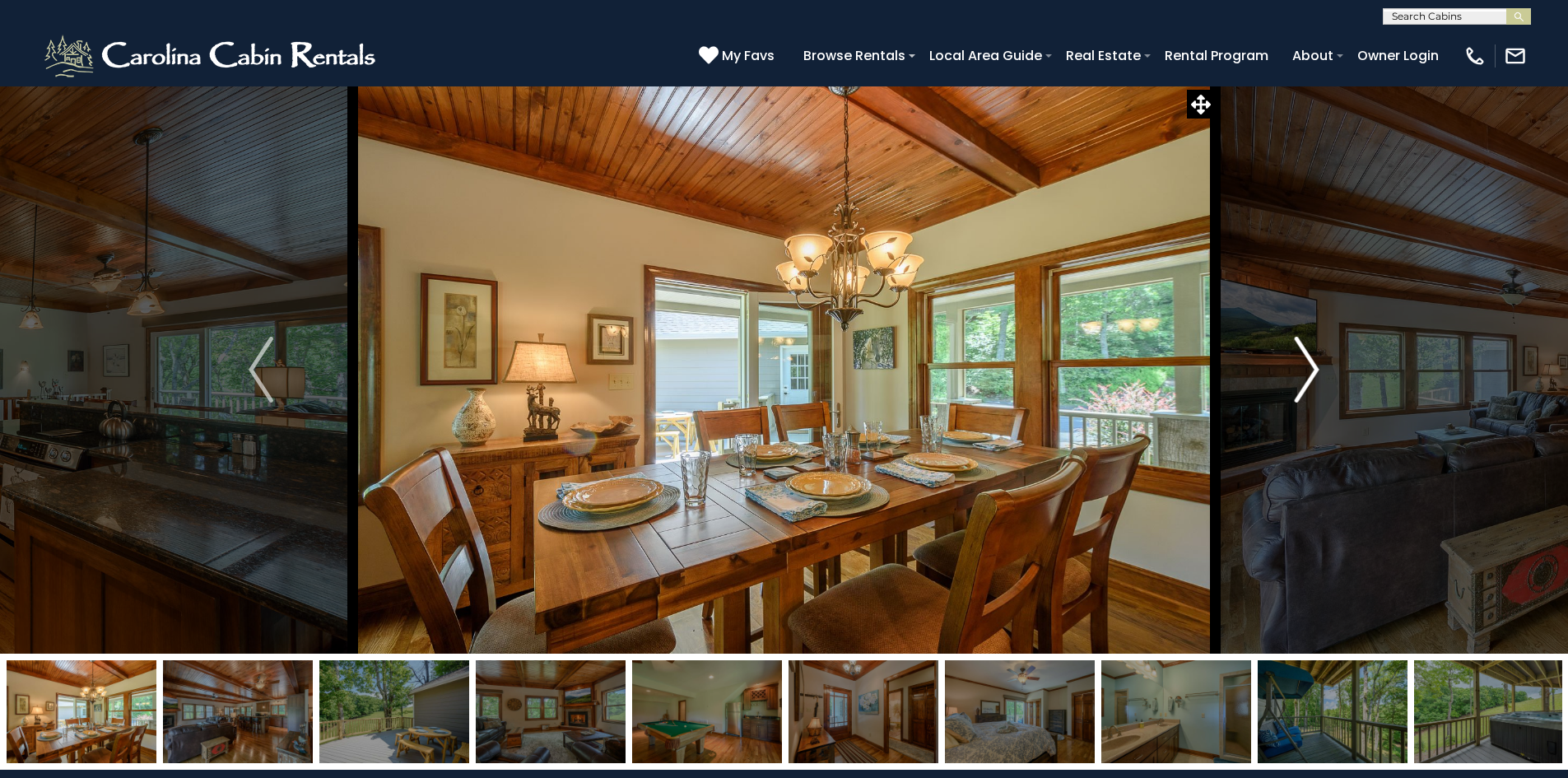
click at [1301, 373] on img "Next" at bounding box center [1307, 370] width 25 height 66
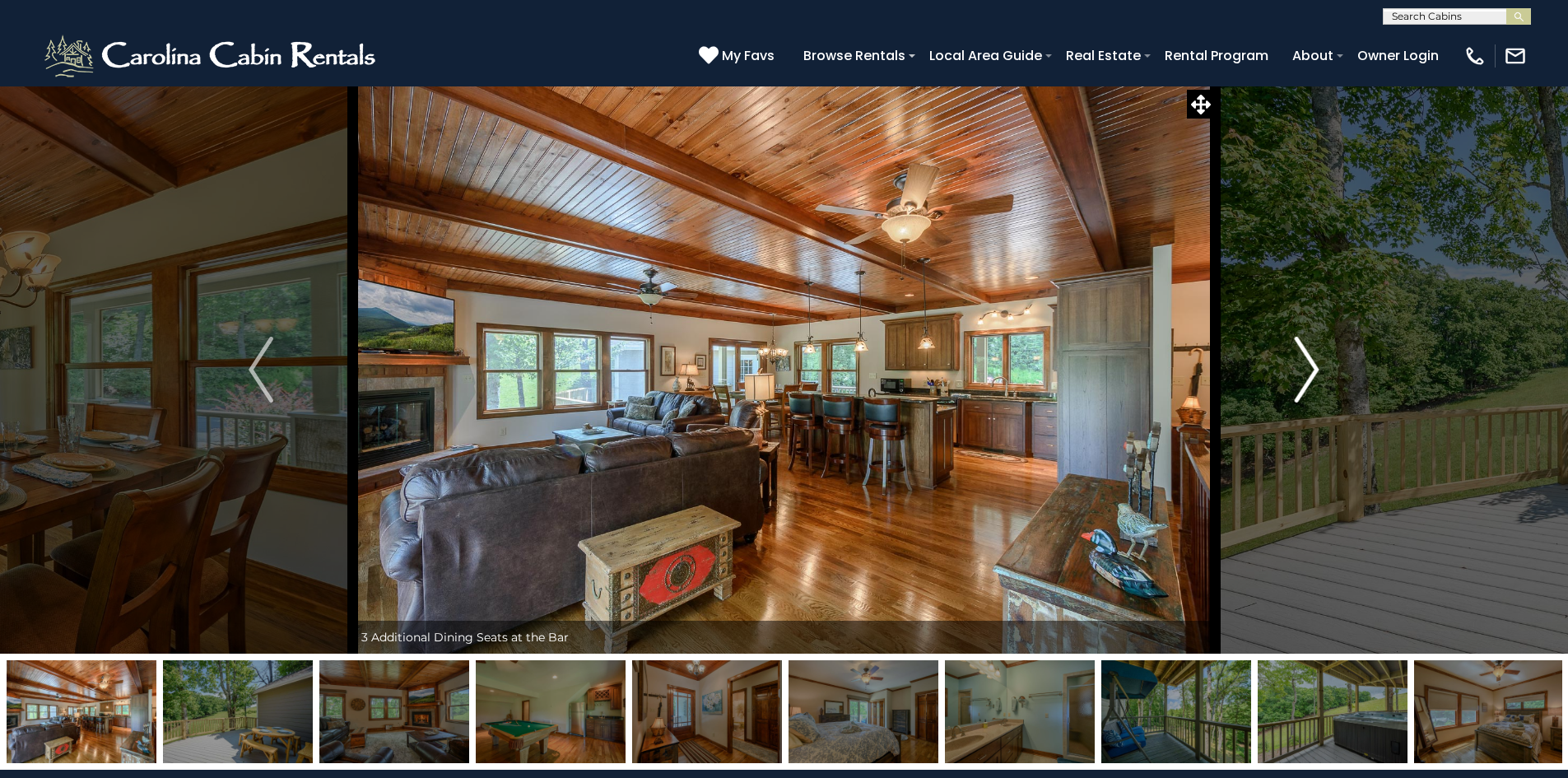
click at [1301, 373] on img "Next" at bounding box center [1307, 370] width 25 height 66
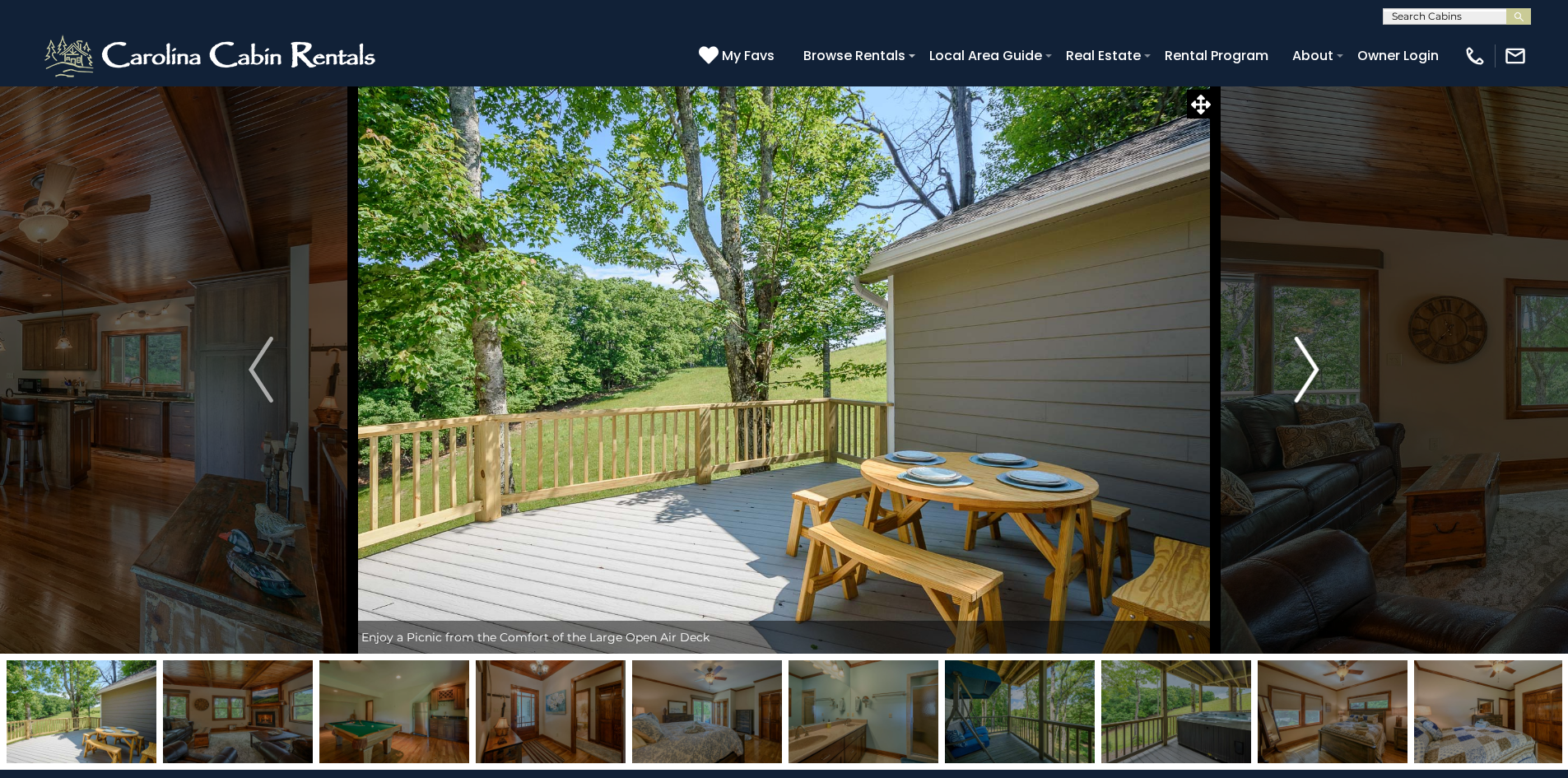
click at [1301, 373] on img "Next" at bounding box center [1307, 370] width 25 height 66
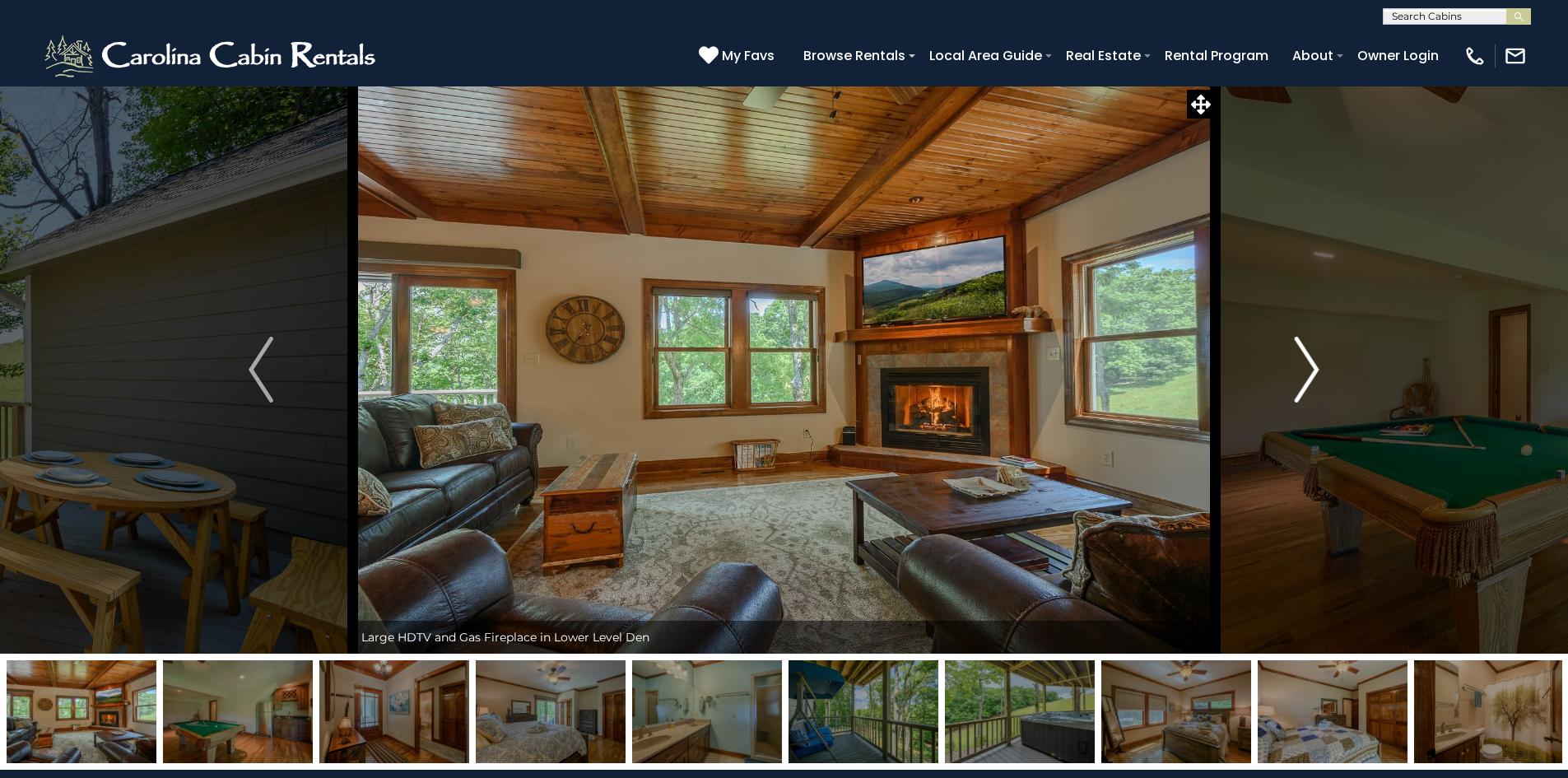
click at [1301, 373] on img "Next" at bounding box center [1307, 370] width 25 height 66
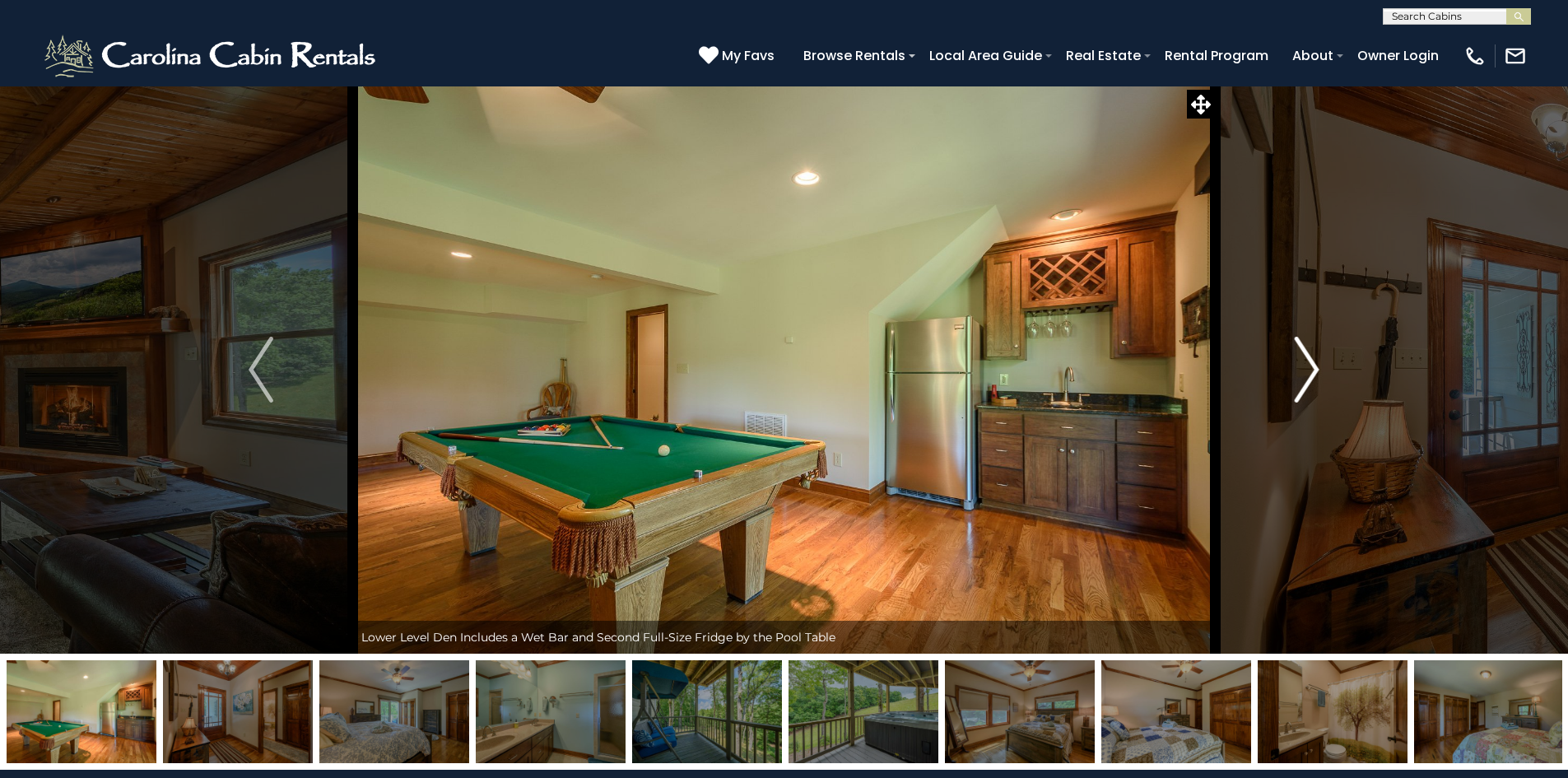
click at [1301, 373] on img "Next" at bounding box center [1307, 370] width 25 height 66
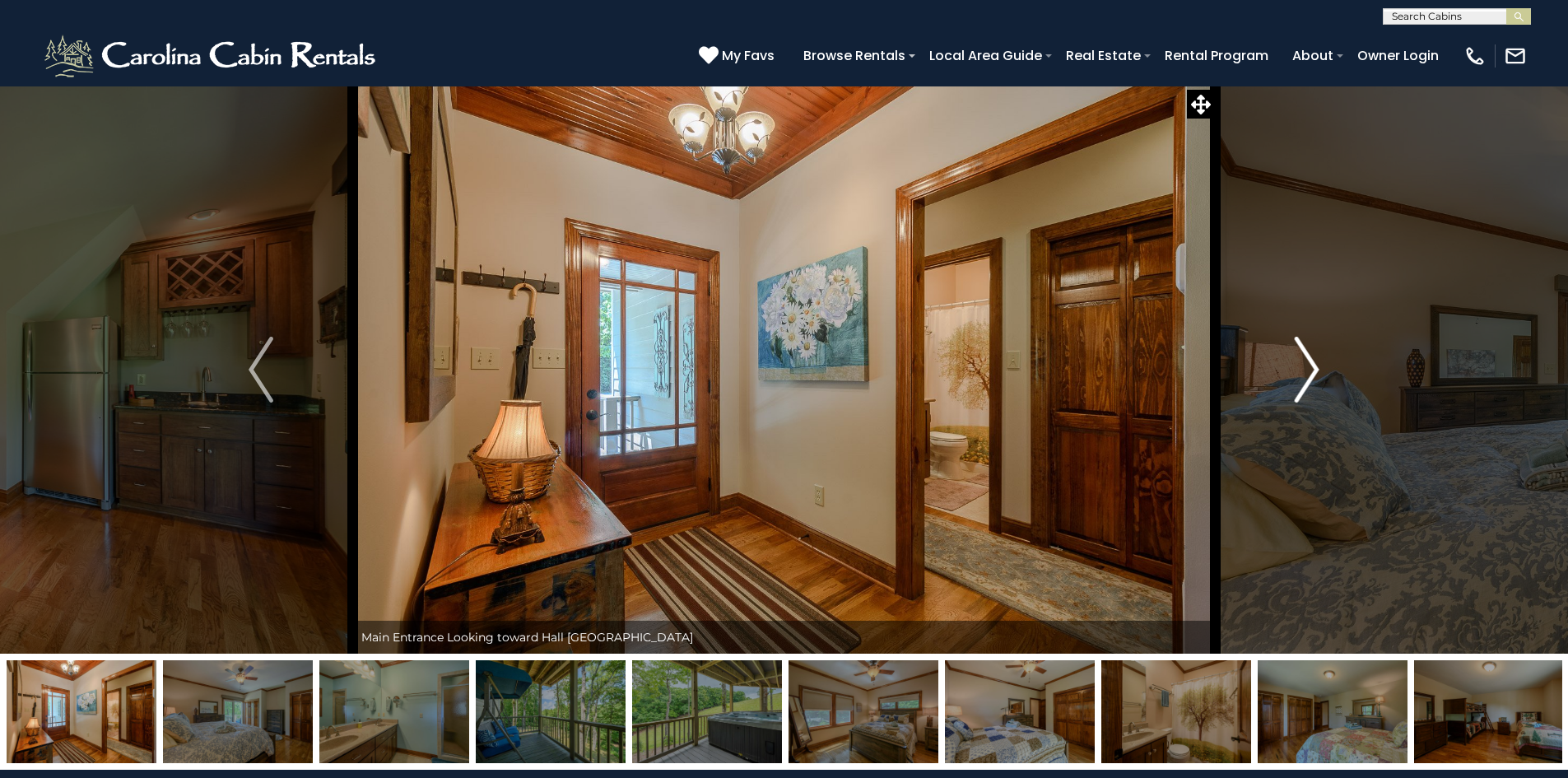
click at [1301, 373] on img "Next" at bounding box center [1307, 370] width 25 height 66
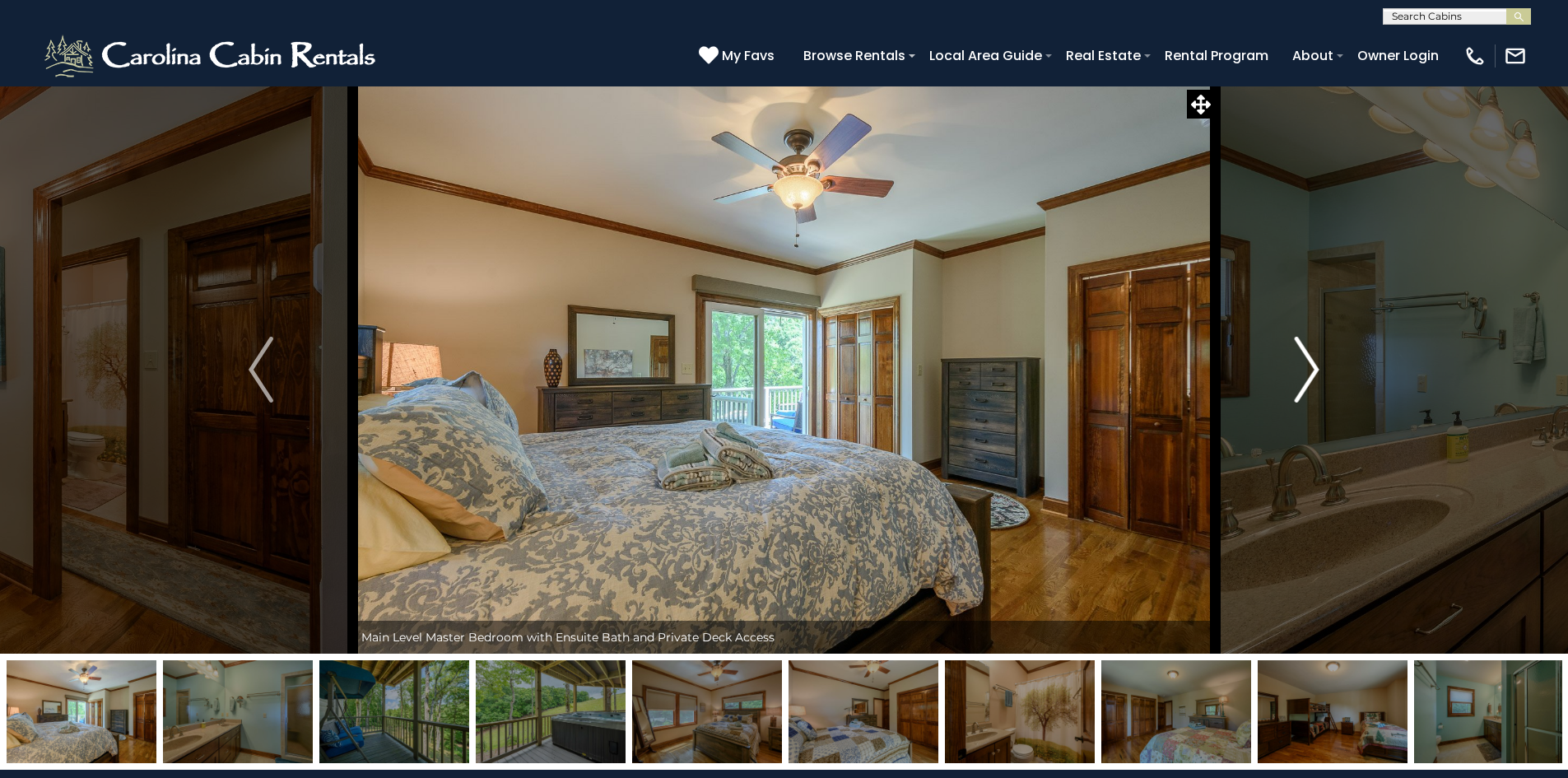
click at [1301, 373] on img "Next" at bounding box center [1307, 370] width 25 height 66
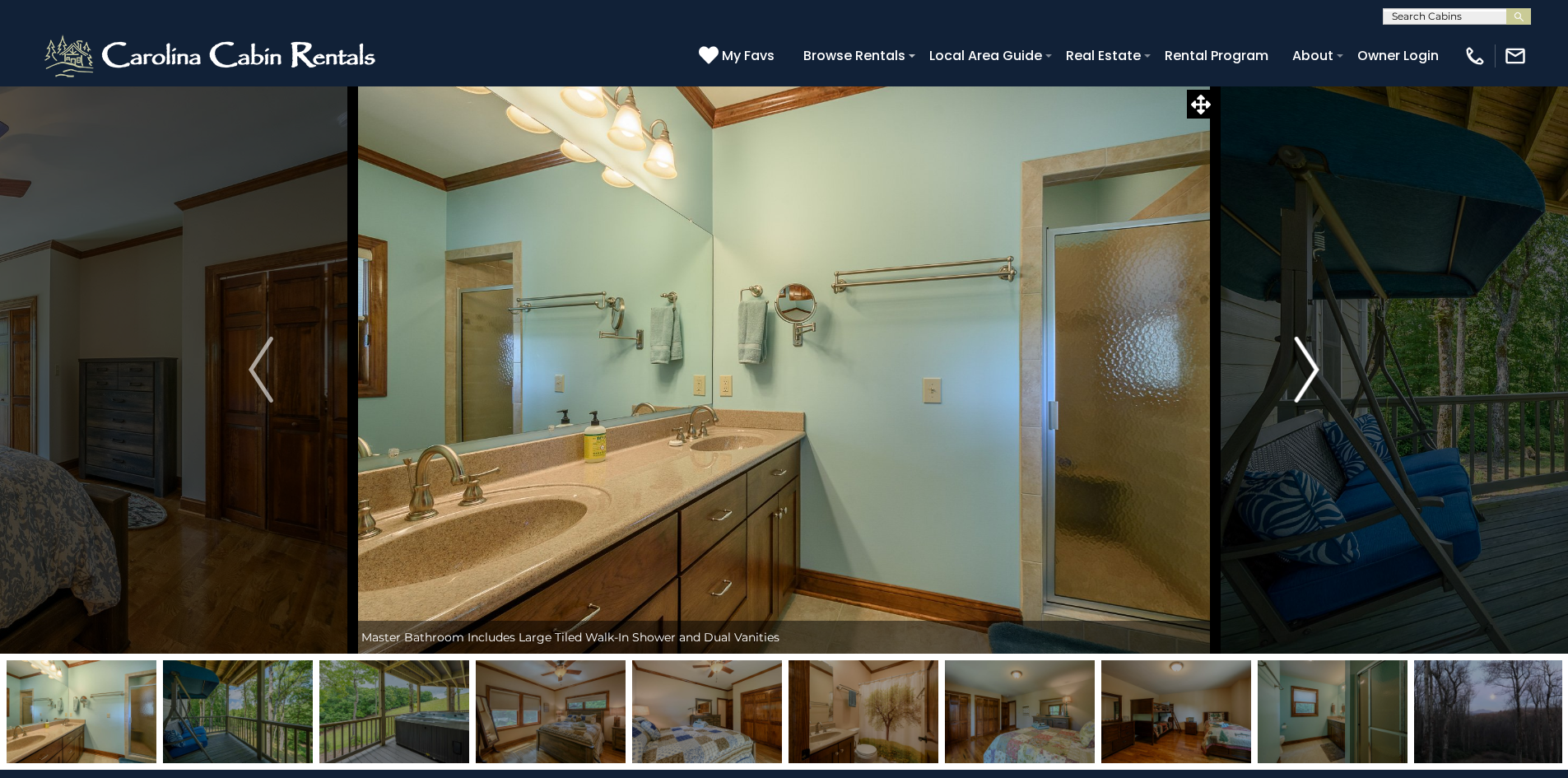
click at [1301, 373] on img "Next" at bounding box center [1307, 370] width 25 height 66
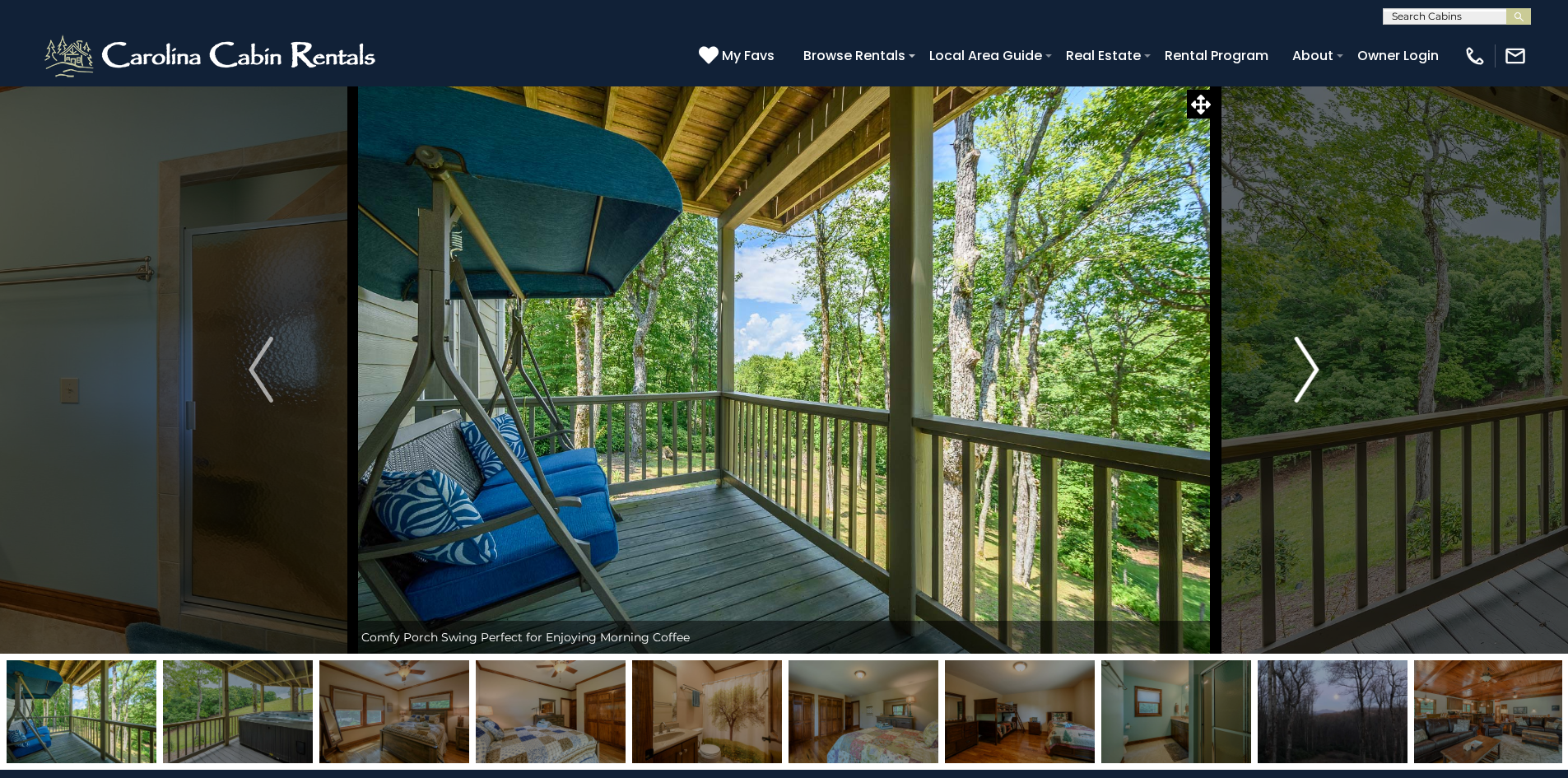
click at [1294, 386] on button "Next" at bounding box center [1307, 370] width 183 height 568
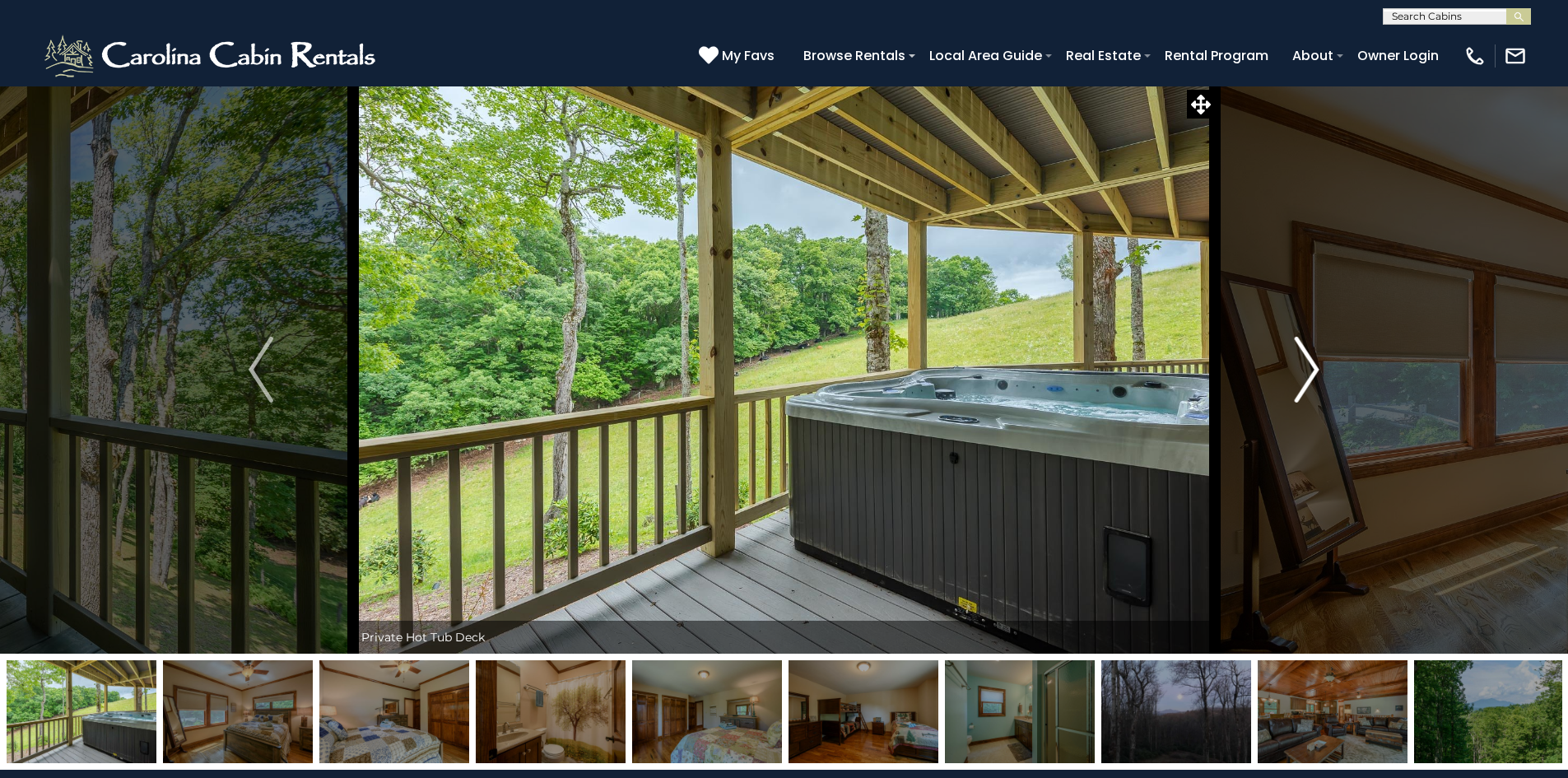
click at [1300, 384] on img "Next" at bounding box center [1307, 370] width 25 height 66
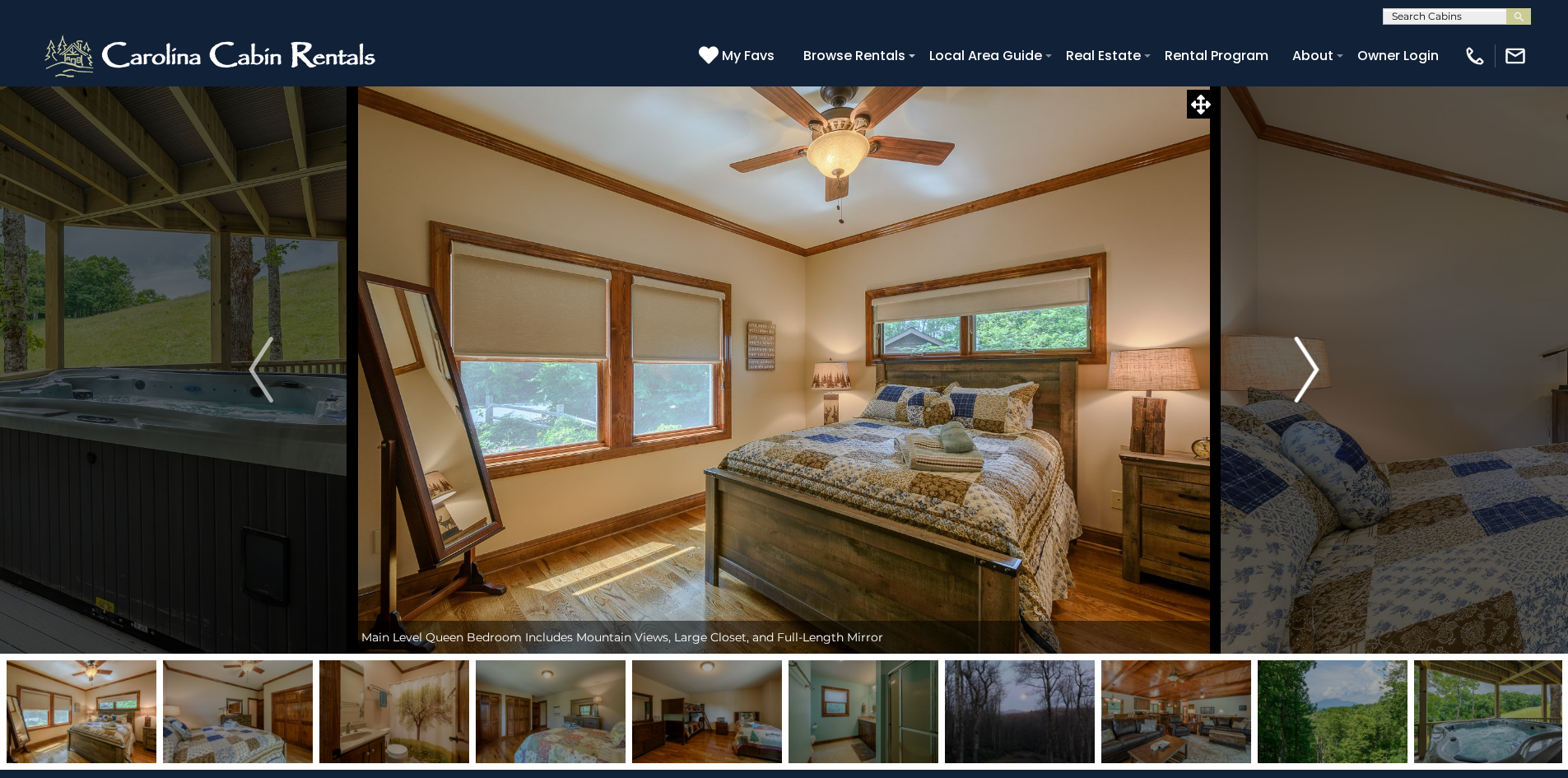
click at [1309, 383] on img "Next" at bounding box center [1307, 370] width 25 height 66
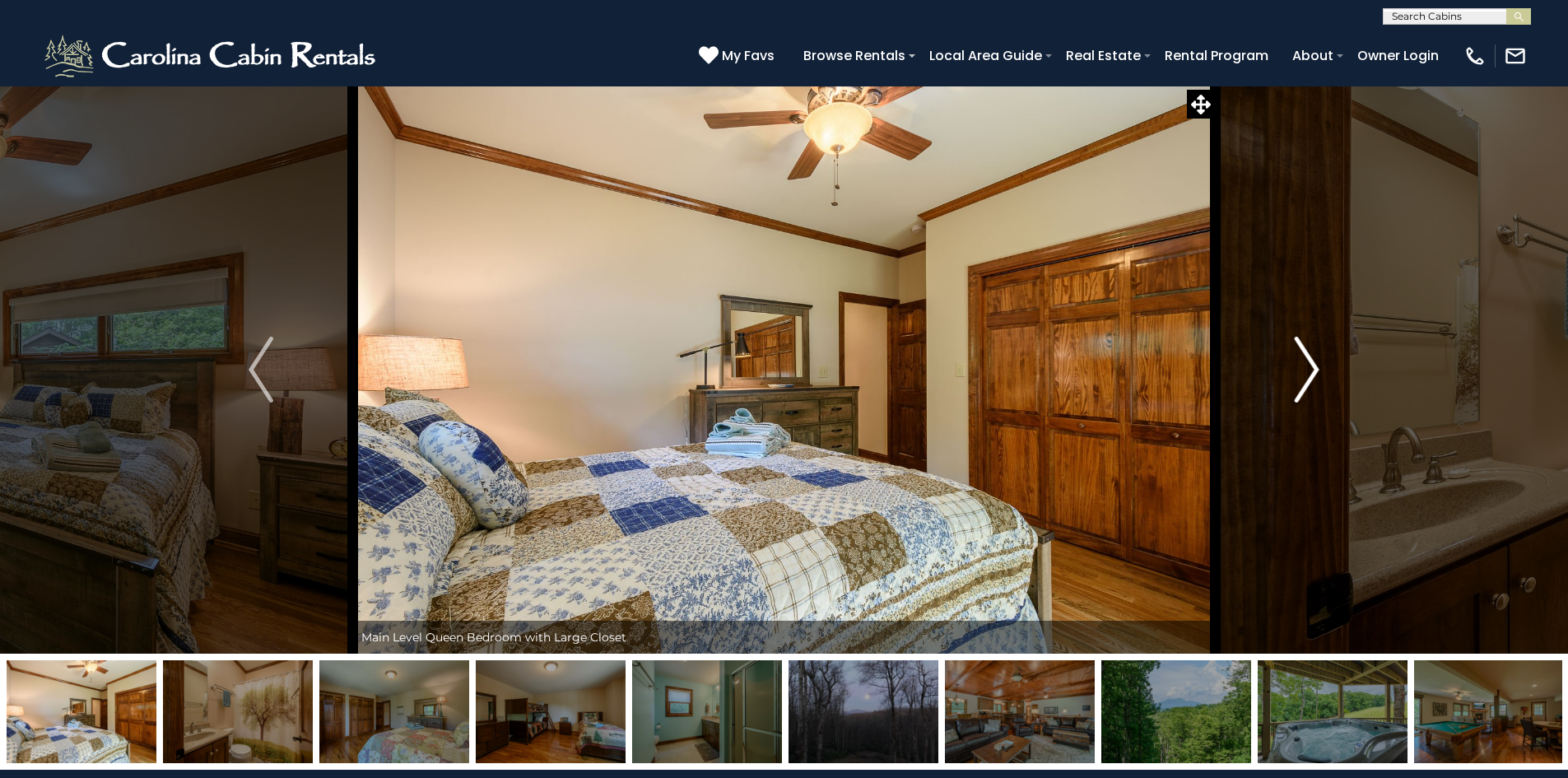
click at [1309, 383] on img "Next" at bounding box center [1307, 370] width 25 height 66
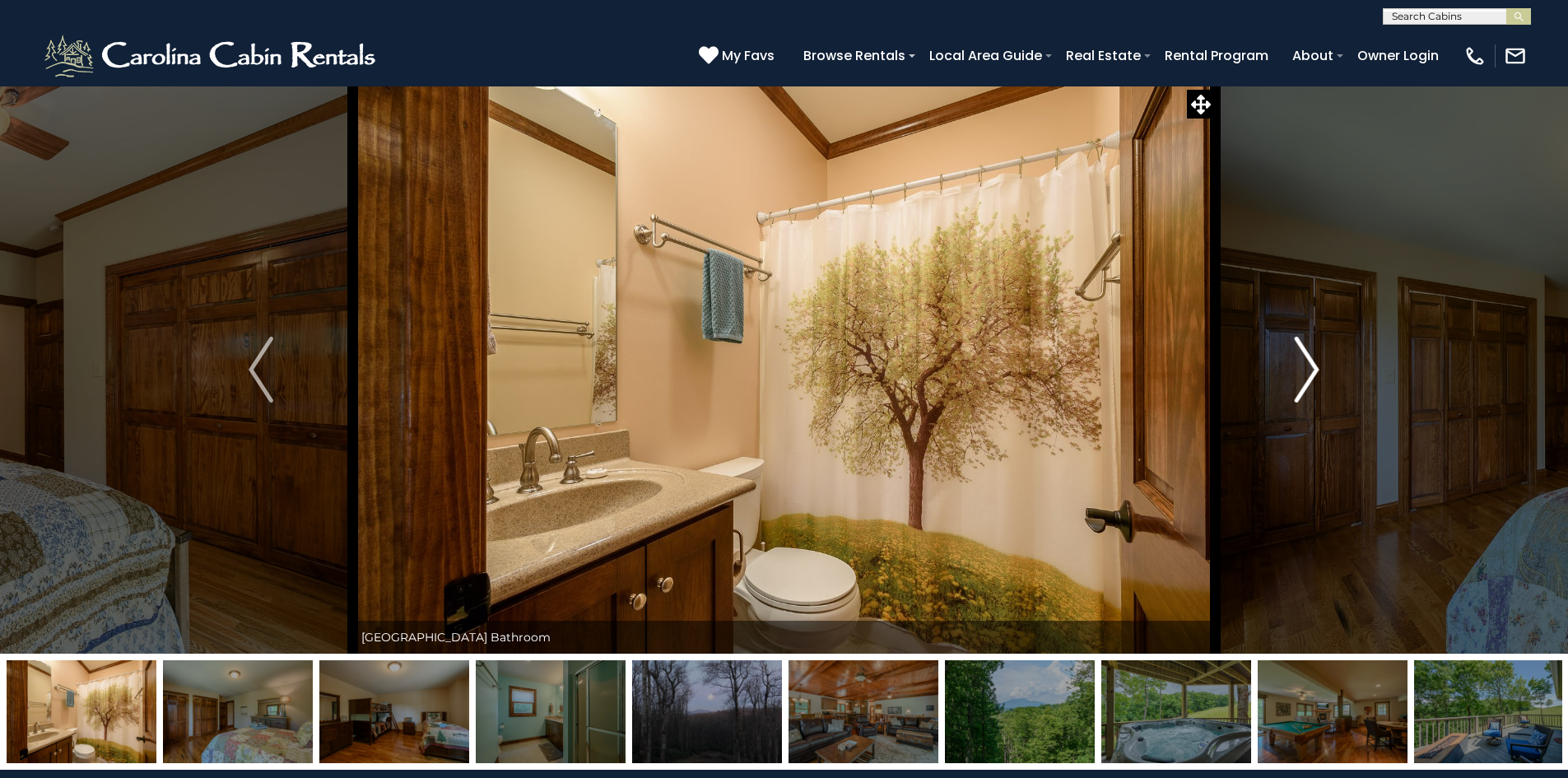
click at [1309, 383] on img "Next" at bounding box center [1307, 370] width 25 height 66
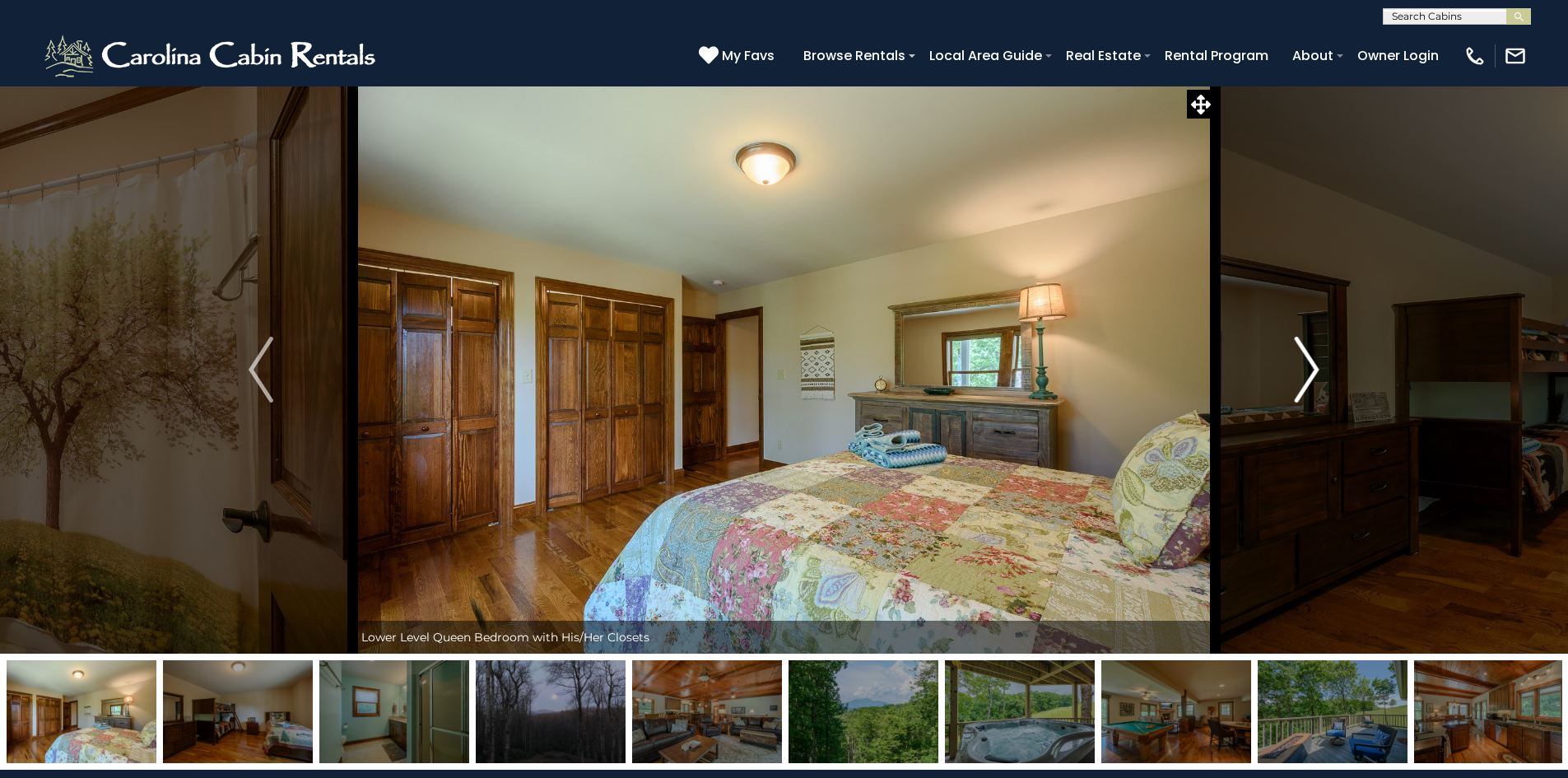
click at [1309, 383] on img "Next" at bounding box center [1307, 370] width 25 height 66
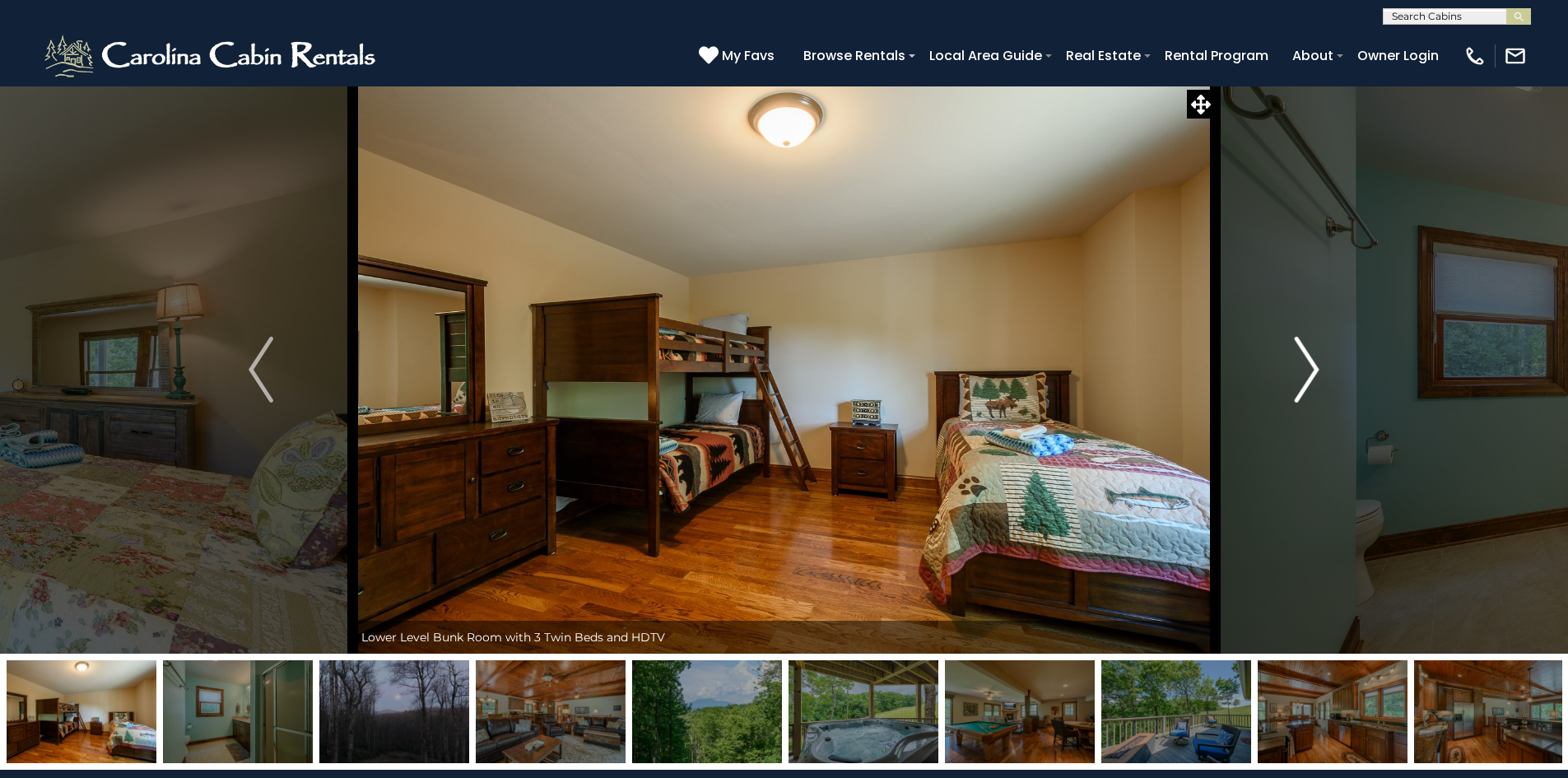
click at [1307, 382] on img "Next" at bounding box center [1307, 370] width 25 height 66
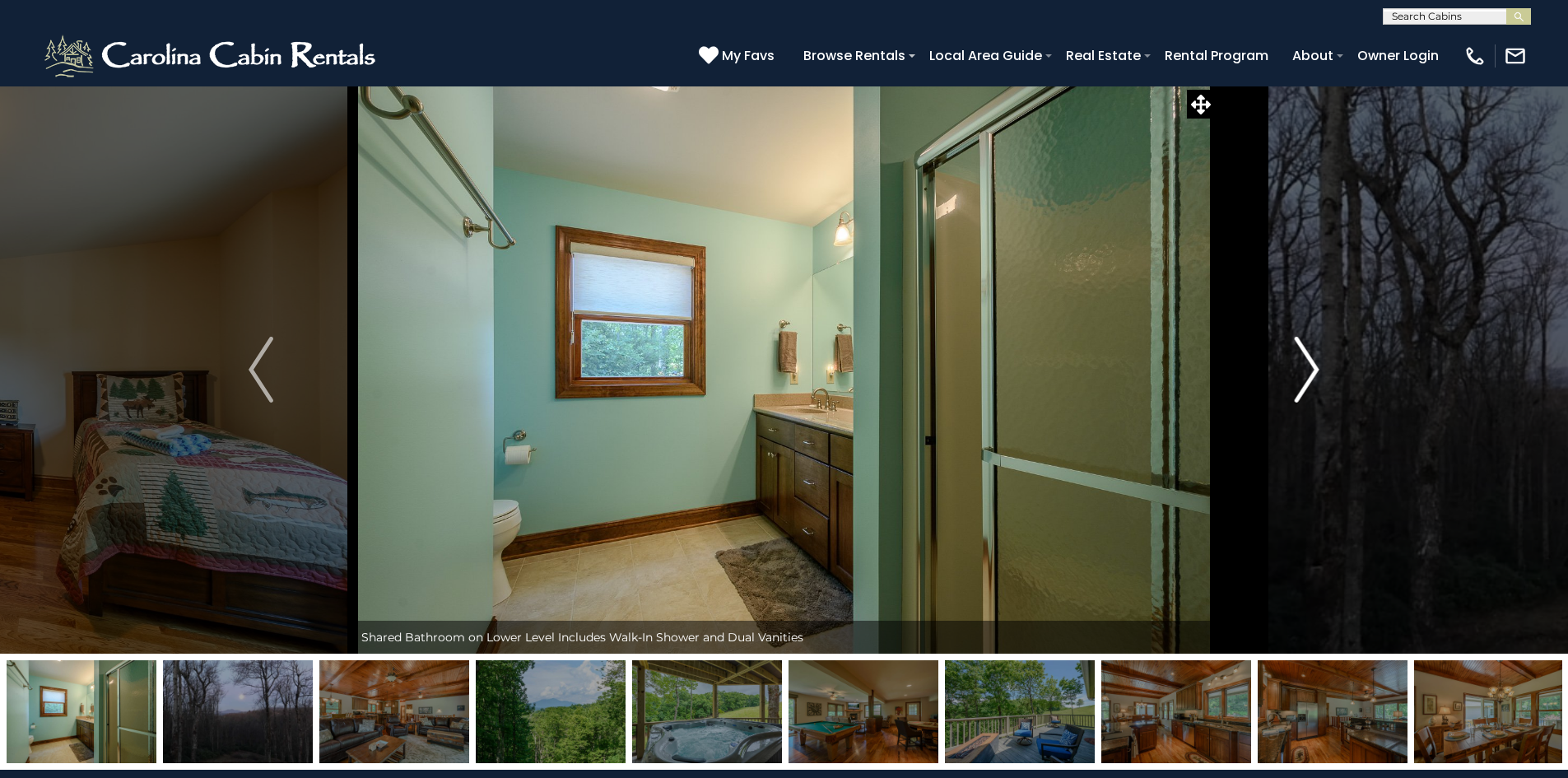
click at [1307, 382] on img "Next" at bounding box center [1307, 370] width 25 height 66
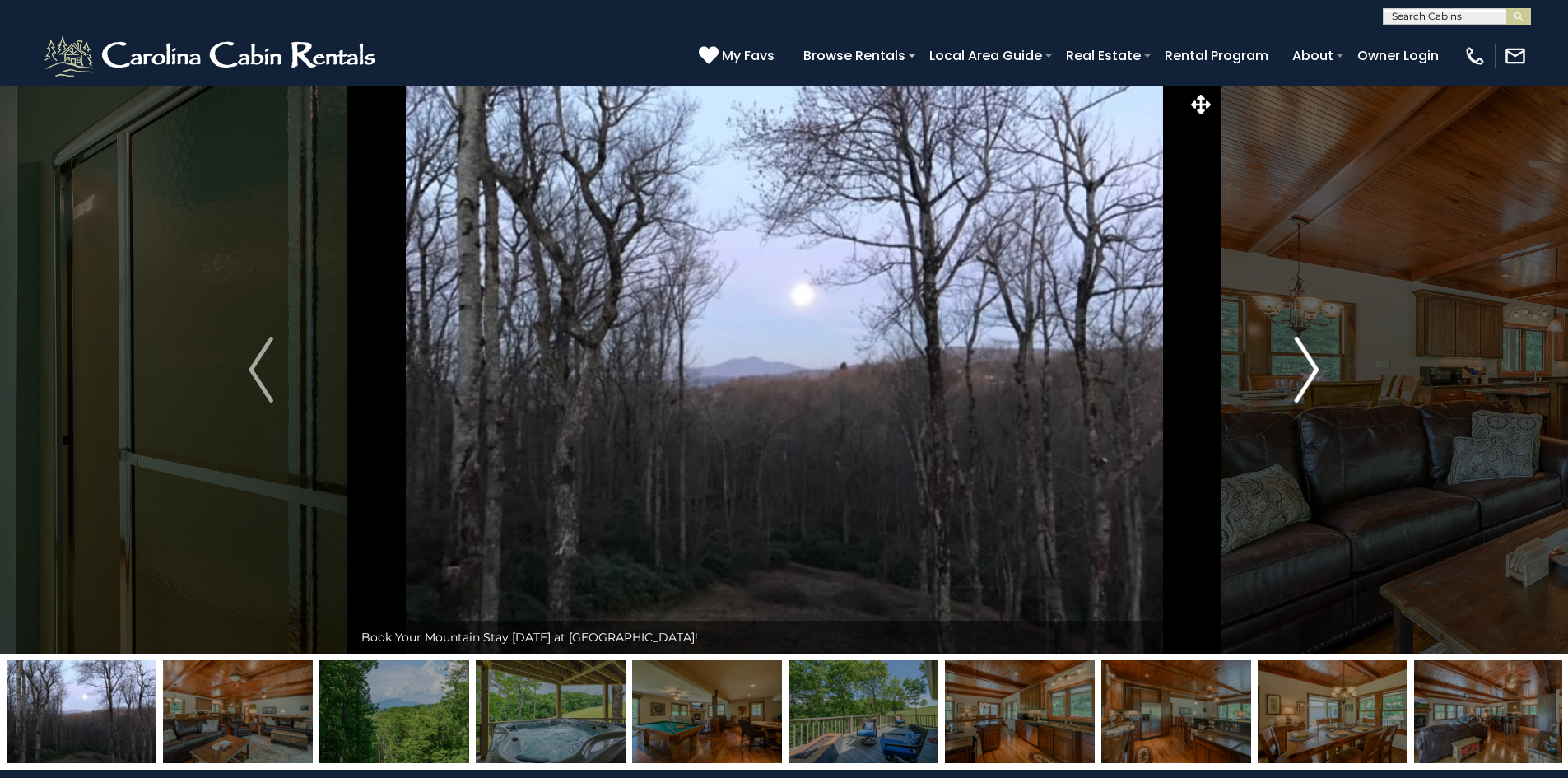
click at [1307, 382] on img "Next" at bounding box center [1307, 370] width 25 height 66
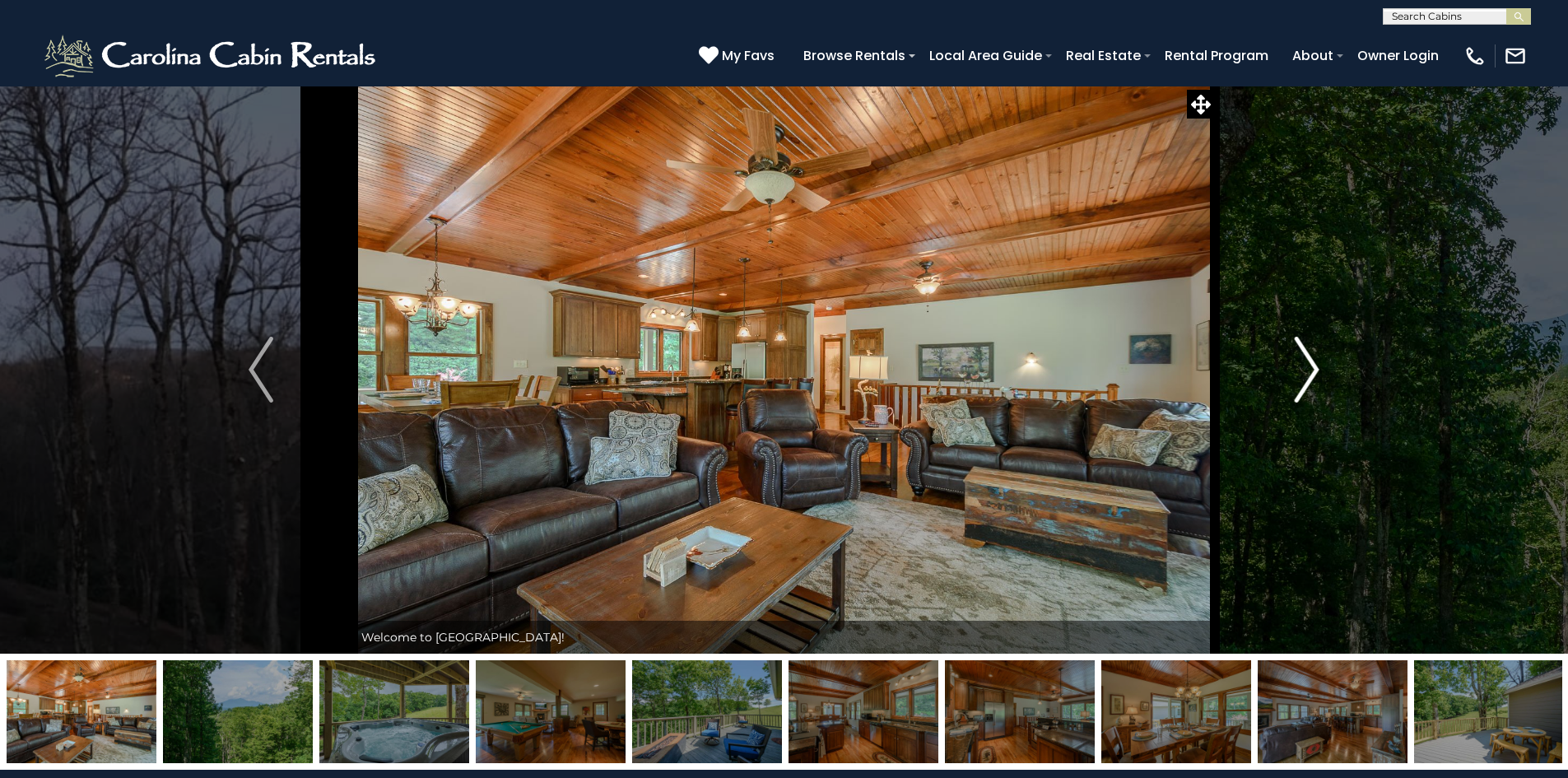
click at [1307, 381] on img "Next" at bounding box center [1307, 370] width 25 height 66
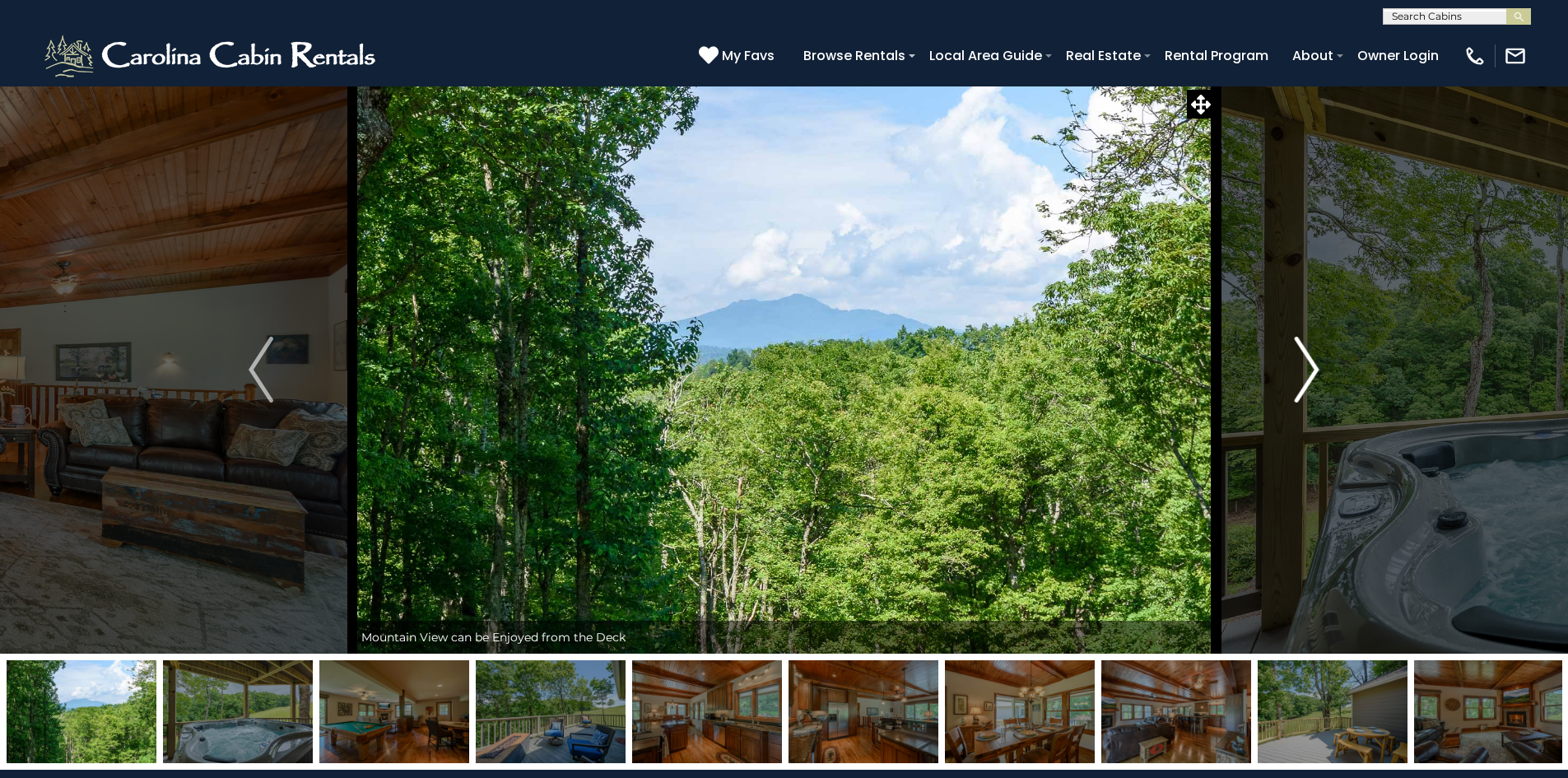
click at [1307, 381] on img "Next" at bounding box center [1307, 370] width 25 height 66
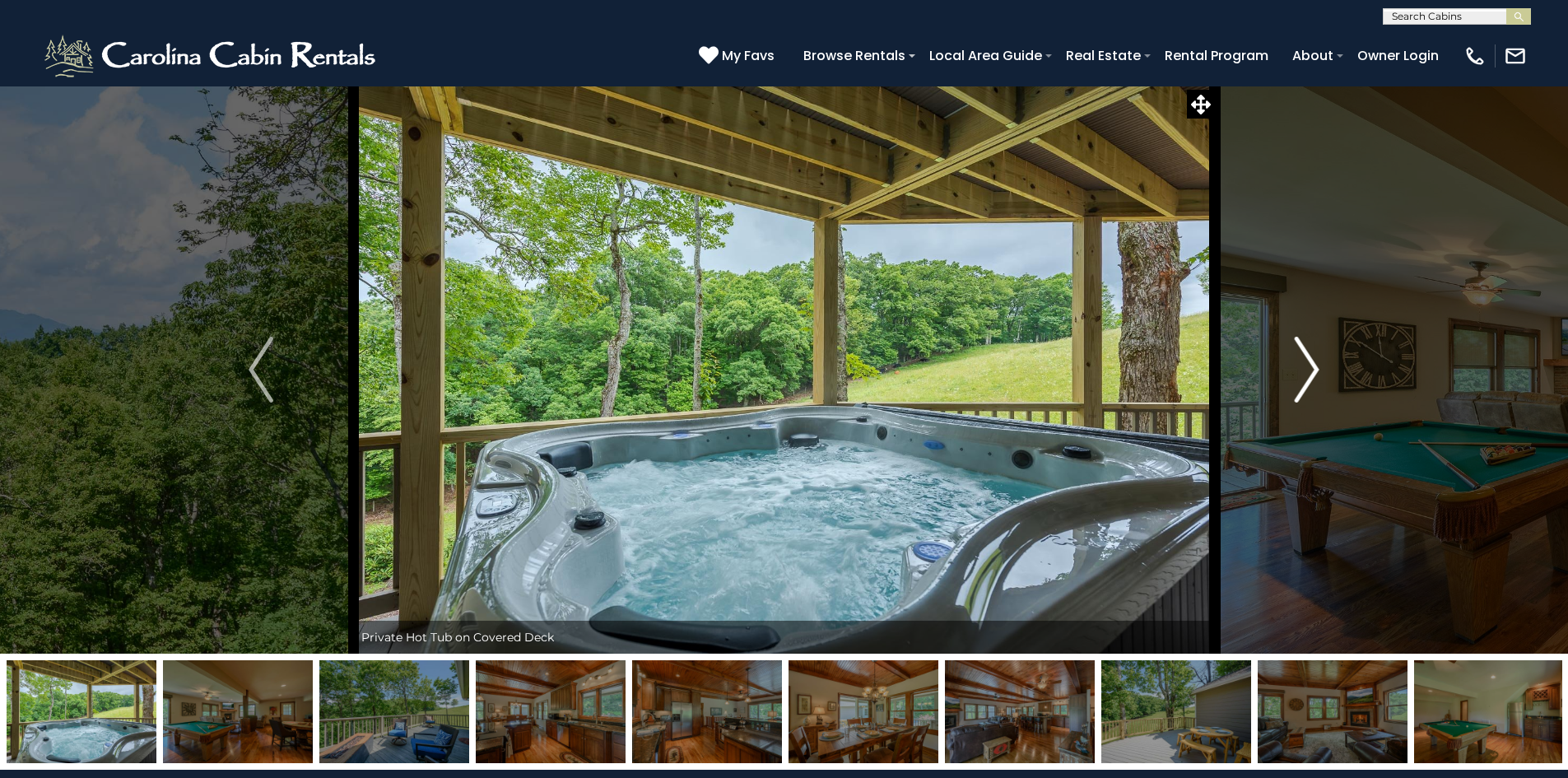
click at [1307, 381] on img "Next" at bounding box center [1307, 370] width 25 height 66
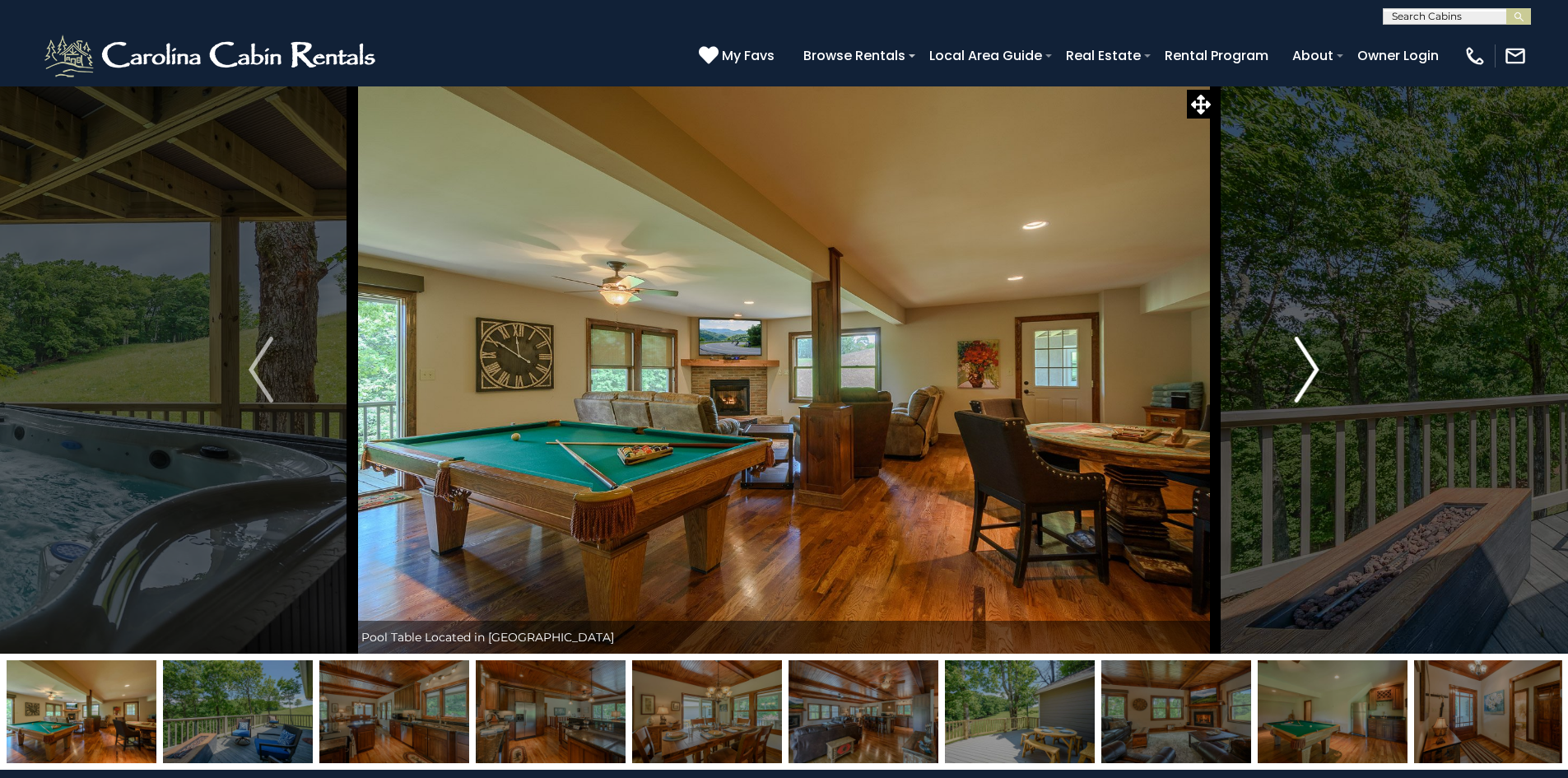
click at [1307, 381] on img "Next" at bounding box center [1307, 370] width 25 height 66
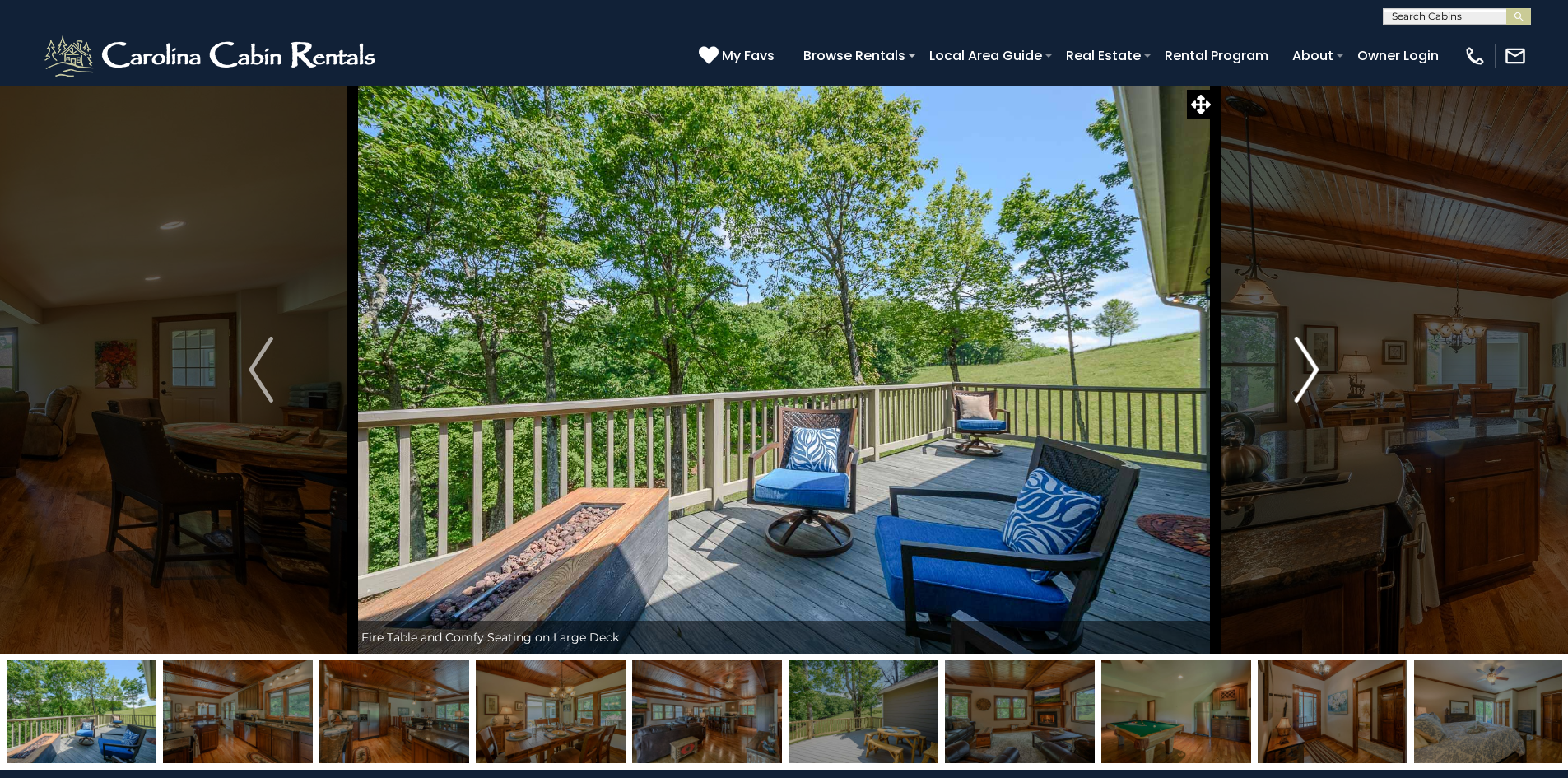
click at [1307, 381] on img "Next" at bounding box center [1307, 370] width 25 height 66
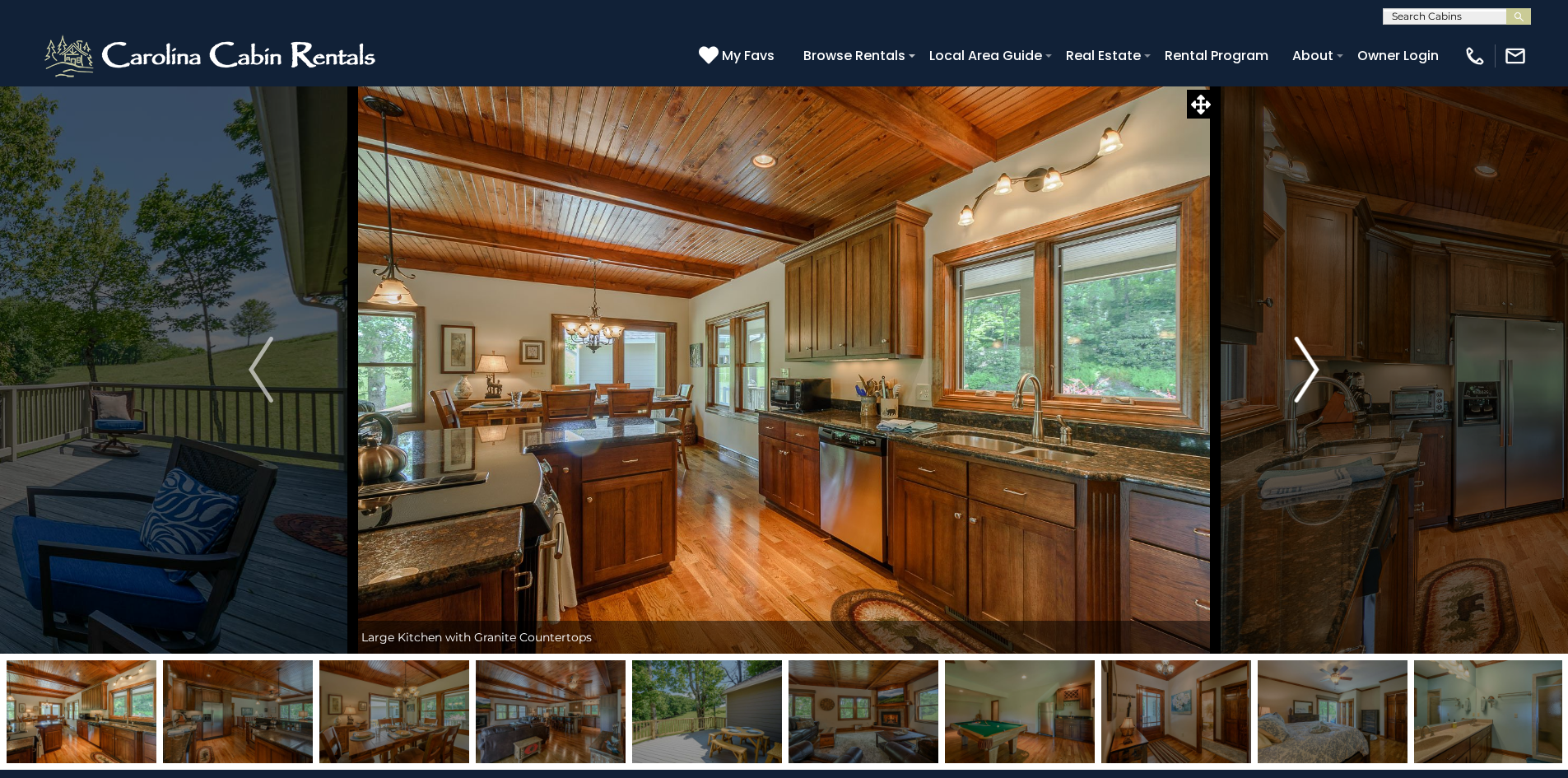
click at [1307, 381] on img "Next" at bounding box center [1307, 370] width 25 height 66
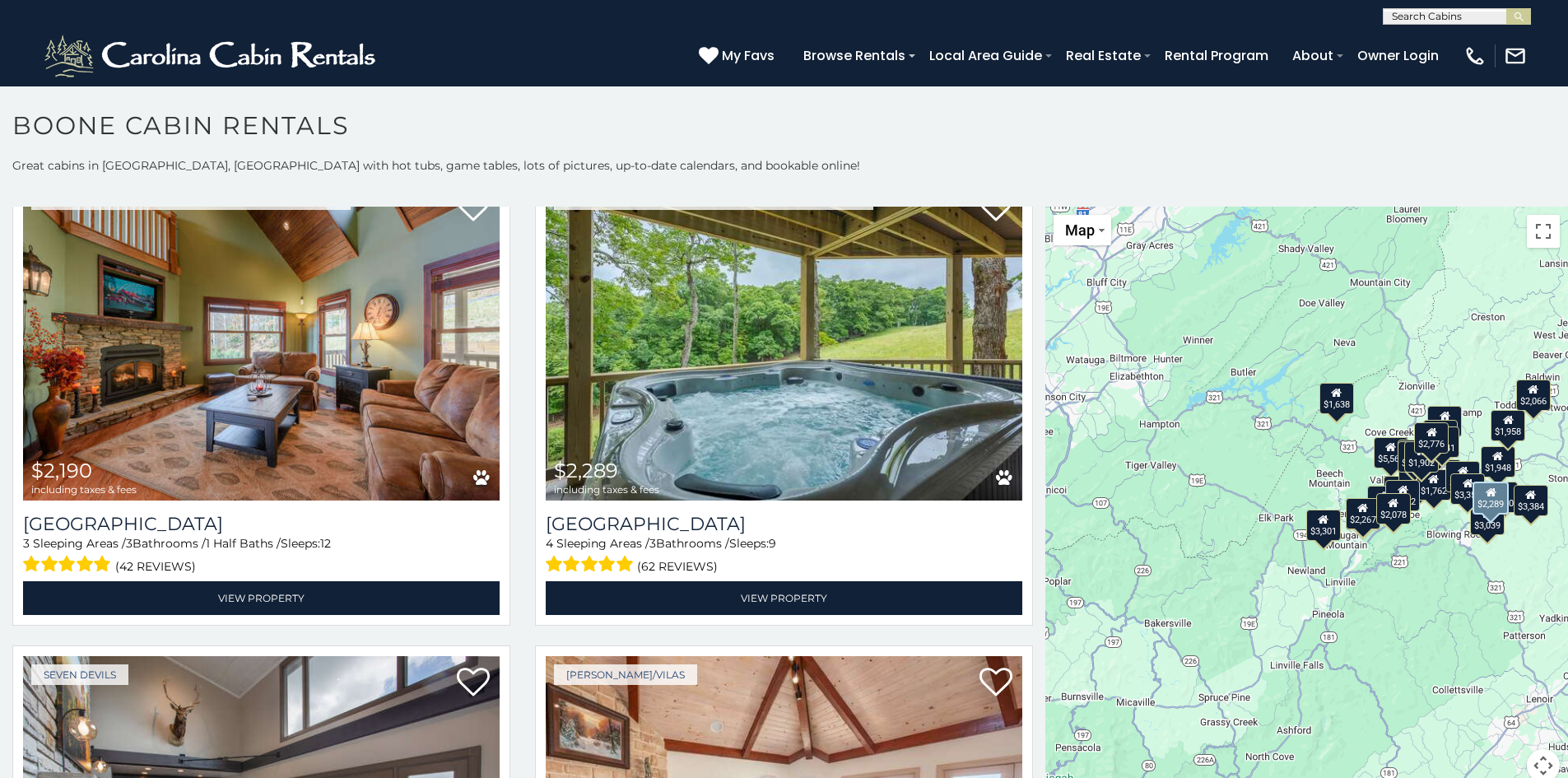
scroll to position [2470, 0]
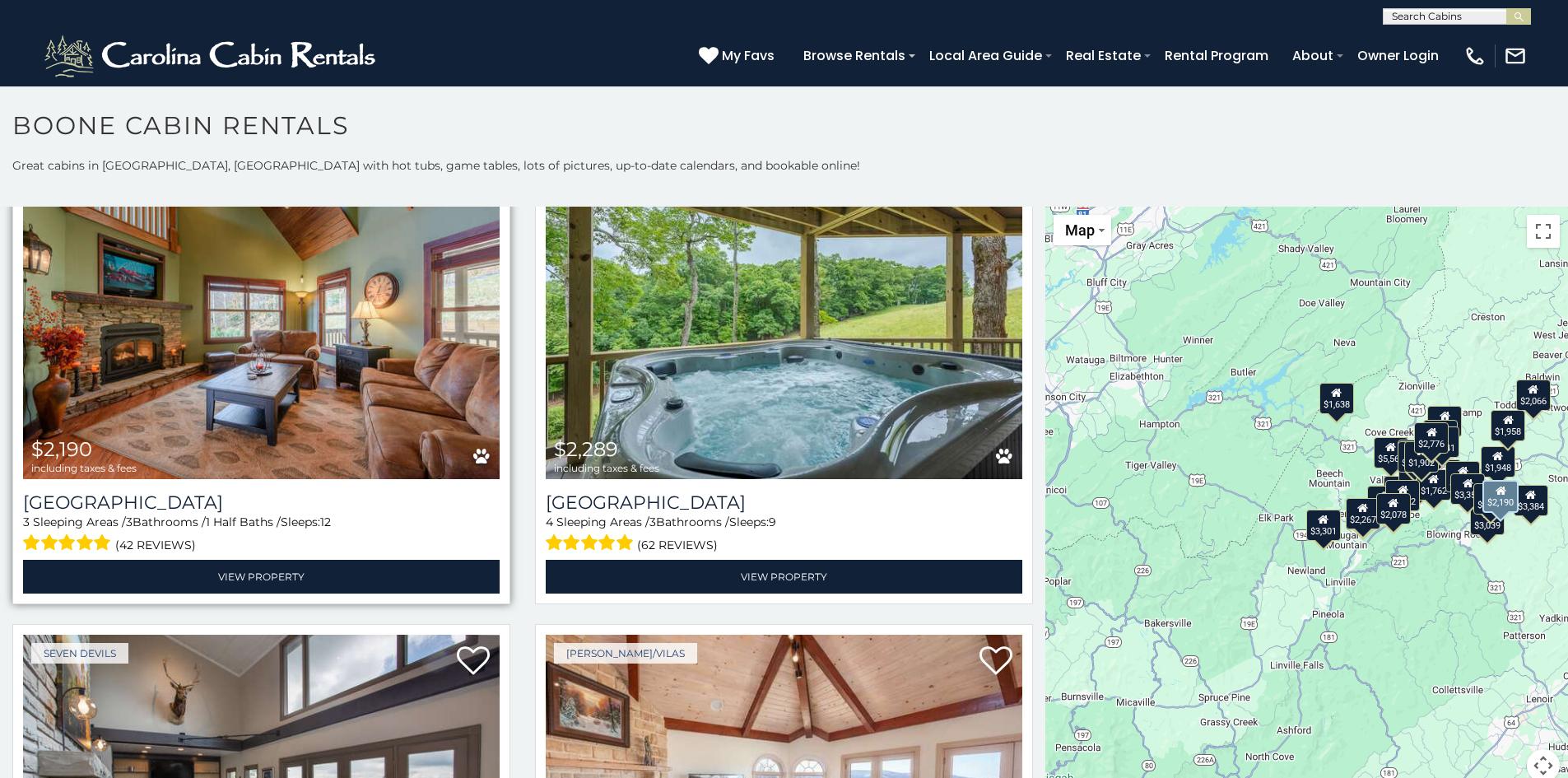
click at [212, 341] on img at bounding box center [261, 320] width 476 height 320
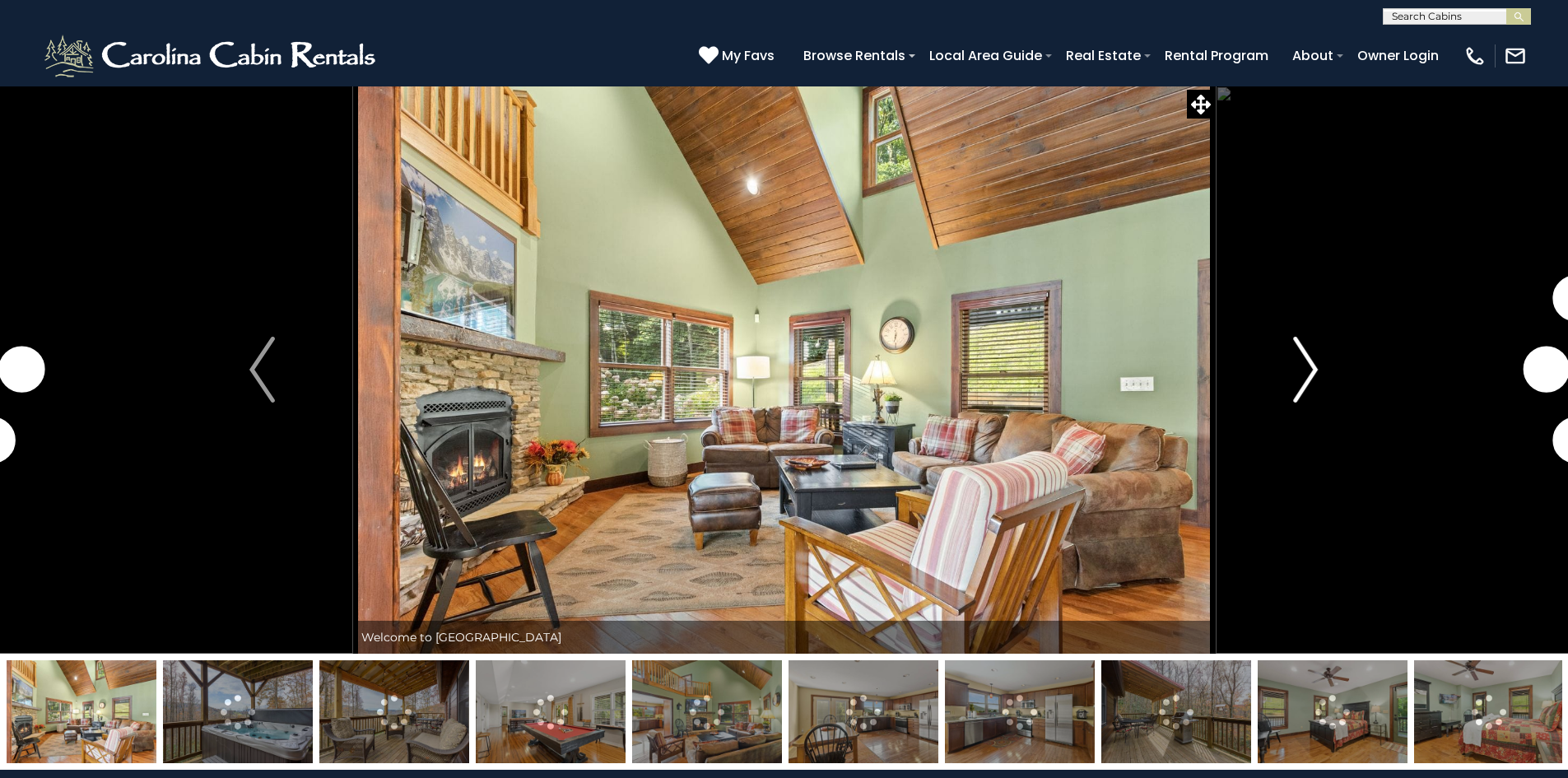
click at [1319, 370] on button "Next" at bounding box center [1306, 370] width 181 height 568
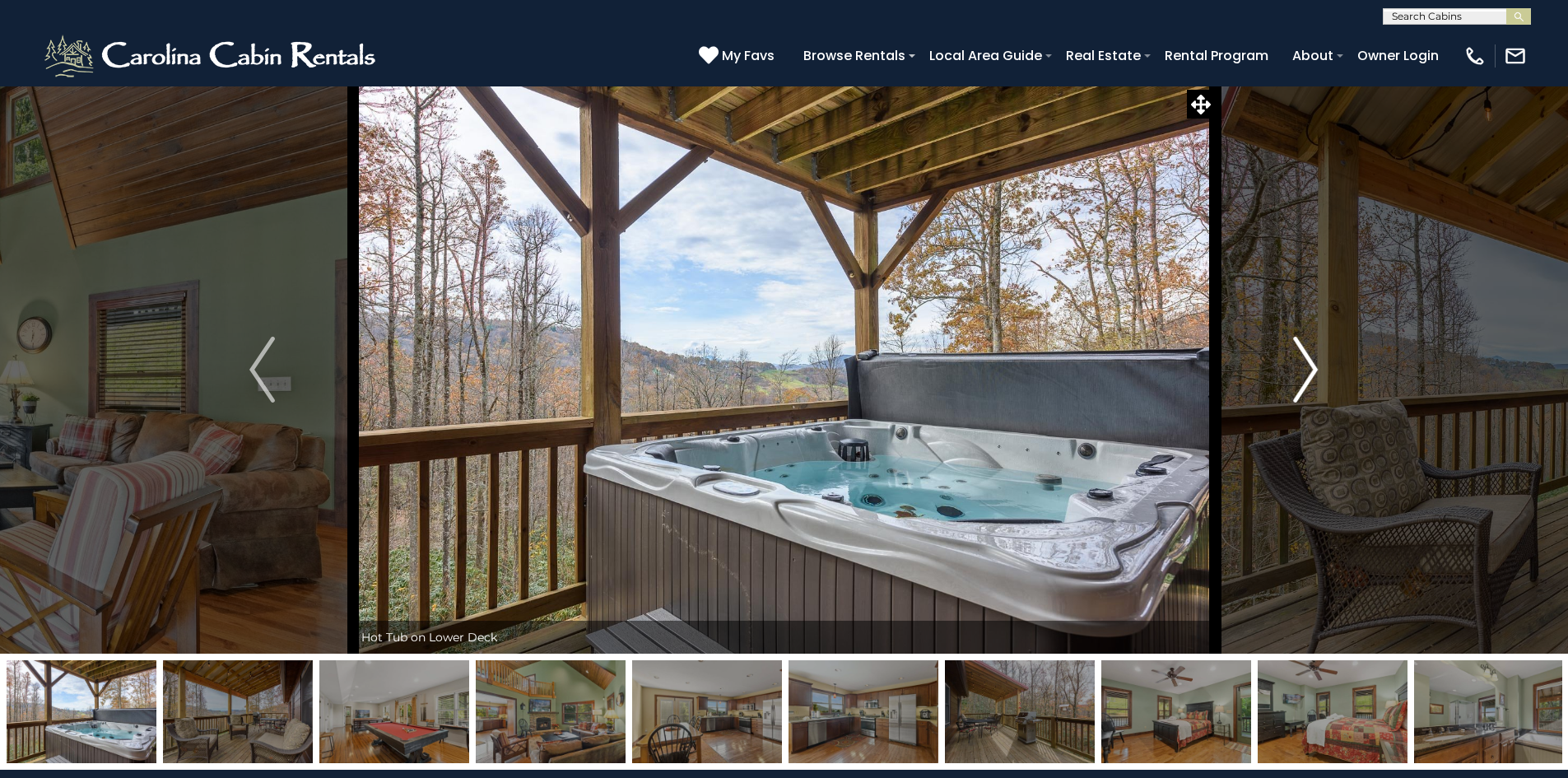
click at [1313, 372] on img "Next" at bounding box center [1306, 370] width 25 height 66
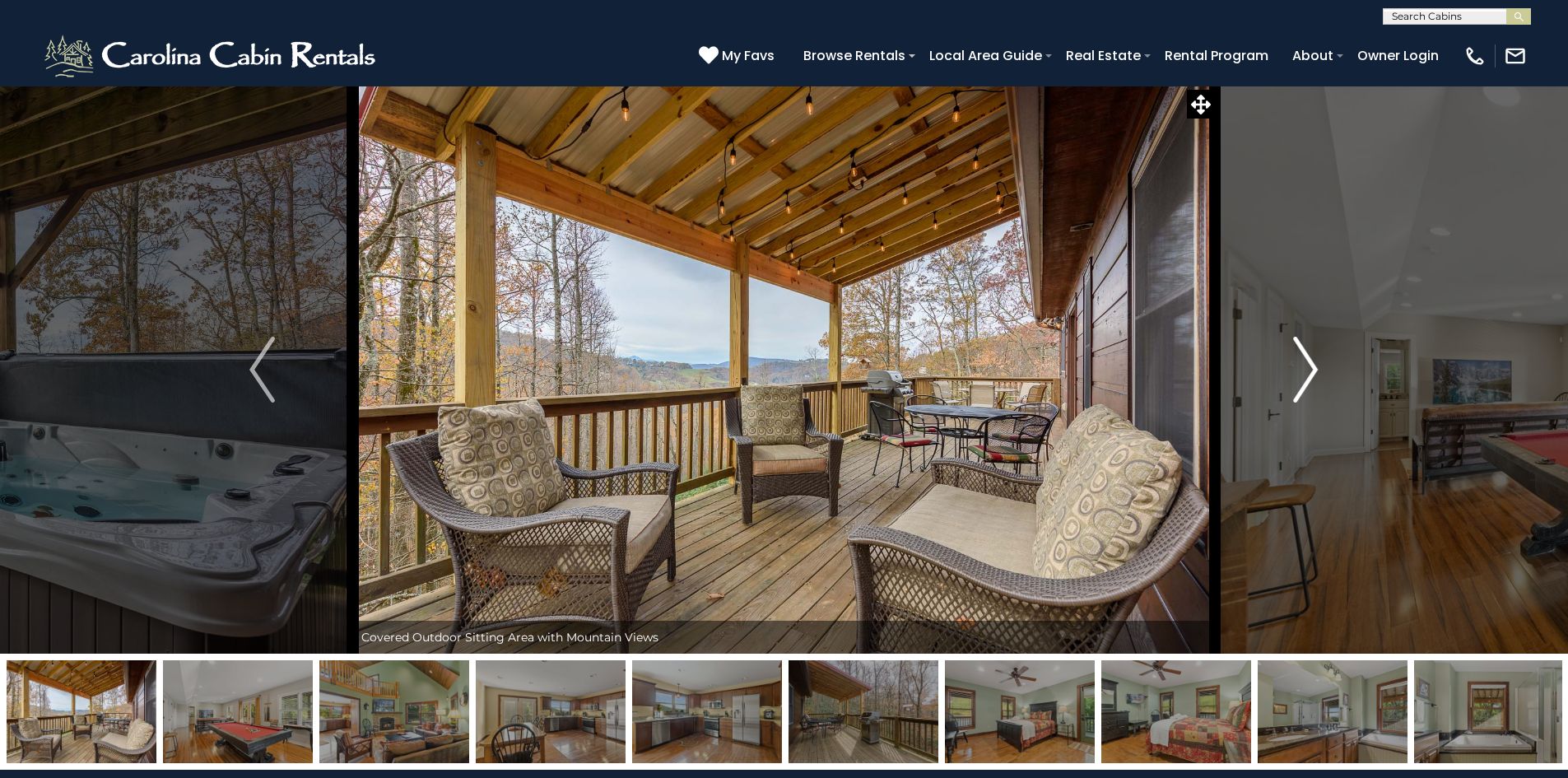
click at [1313, 372] on img "Next" at bounding box center [1306, 370] width 25 height 66
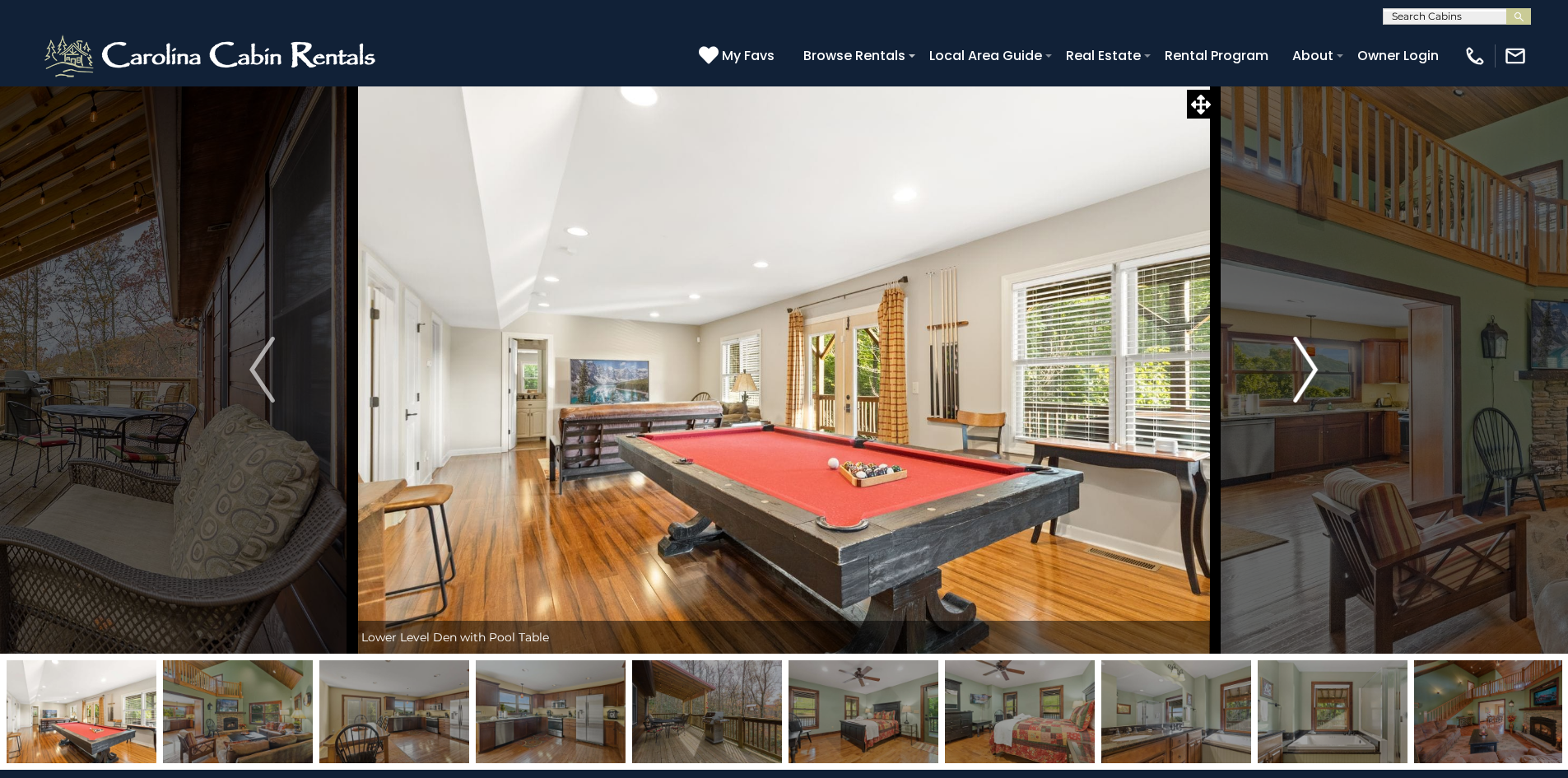
click at [1313, 372] on img "Next" at bounding box center [1306, 370] width 25 height 66
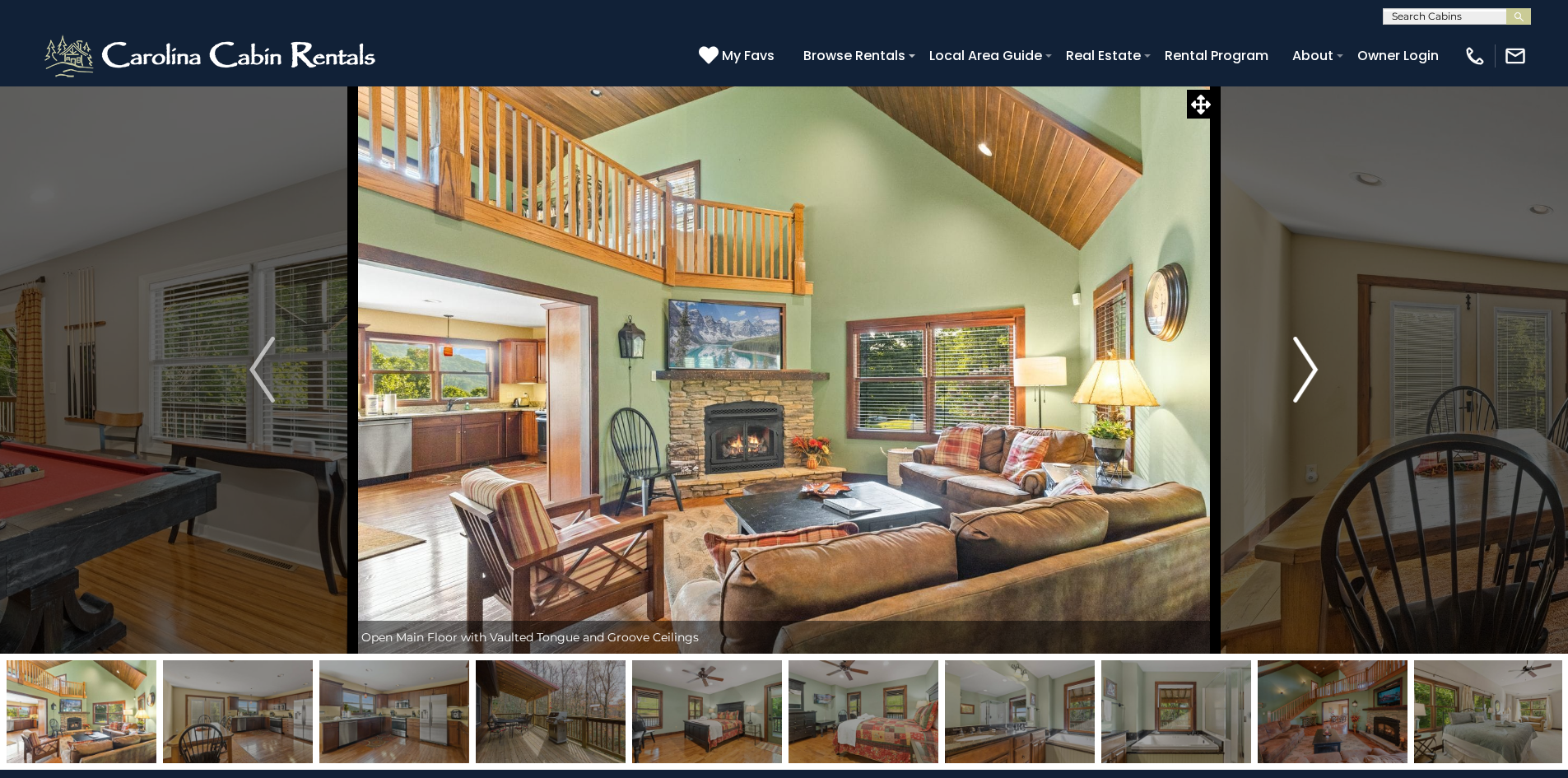
click at [1313, 372] on img "Next" at bounding box center [1306, 370] width 25 height 66
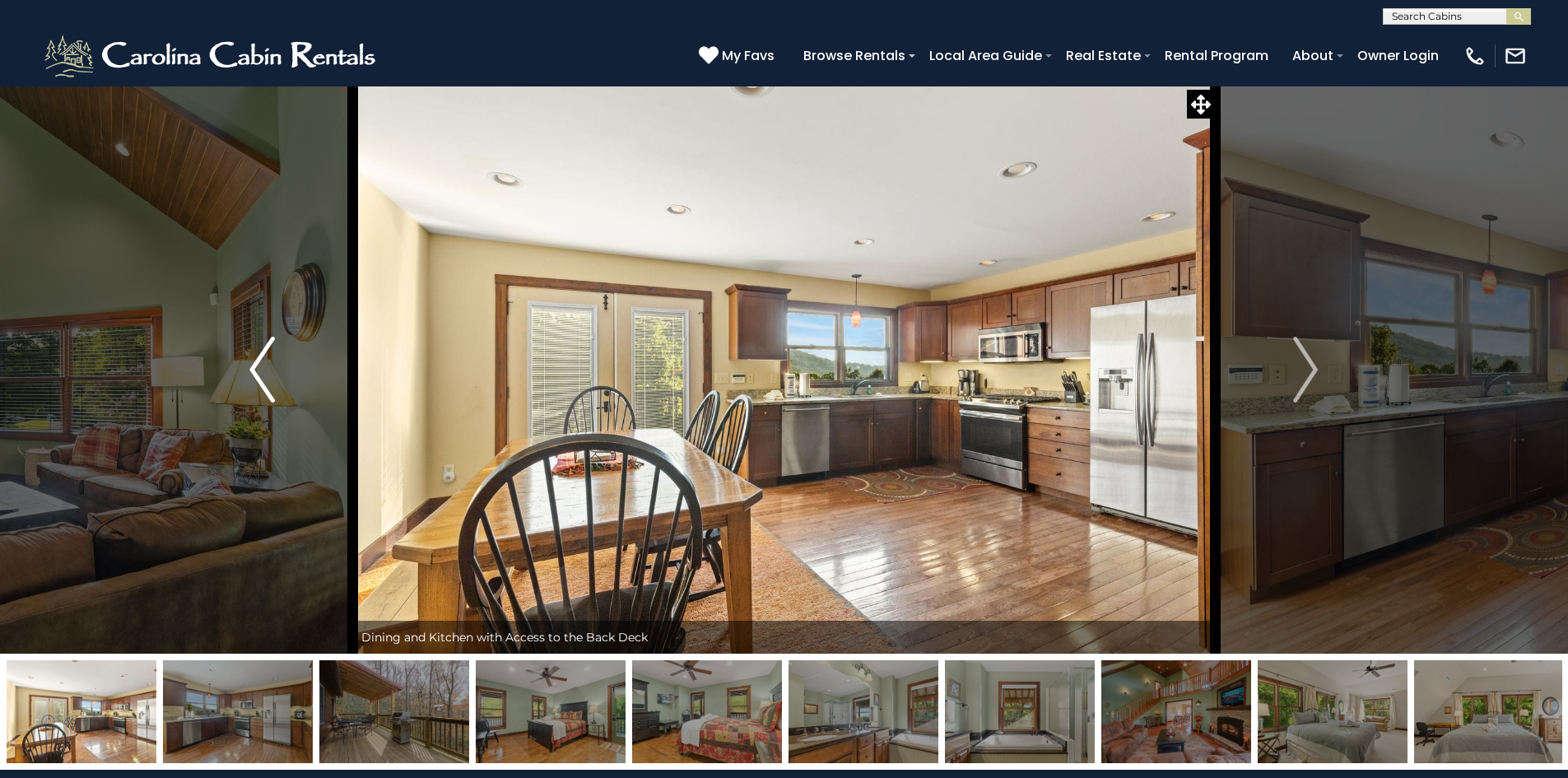
click at [259, 373] on img "Previous" at bounding box center [262, 370] width 25 height 66
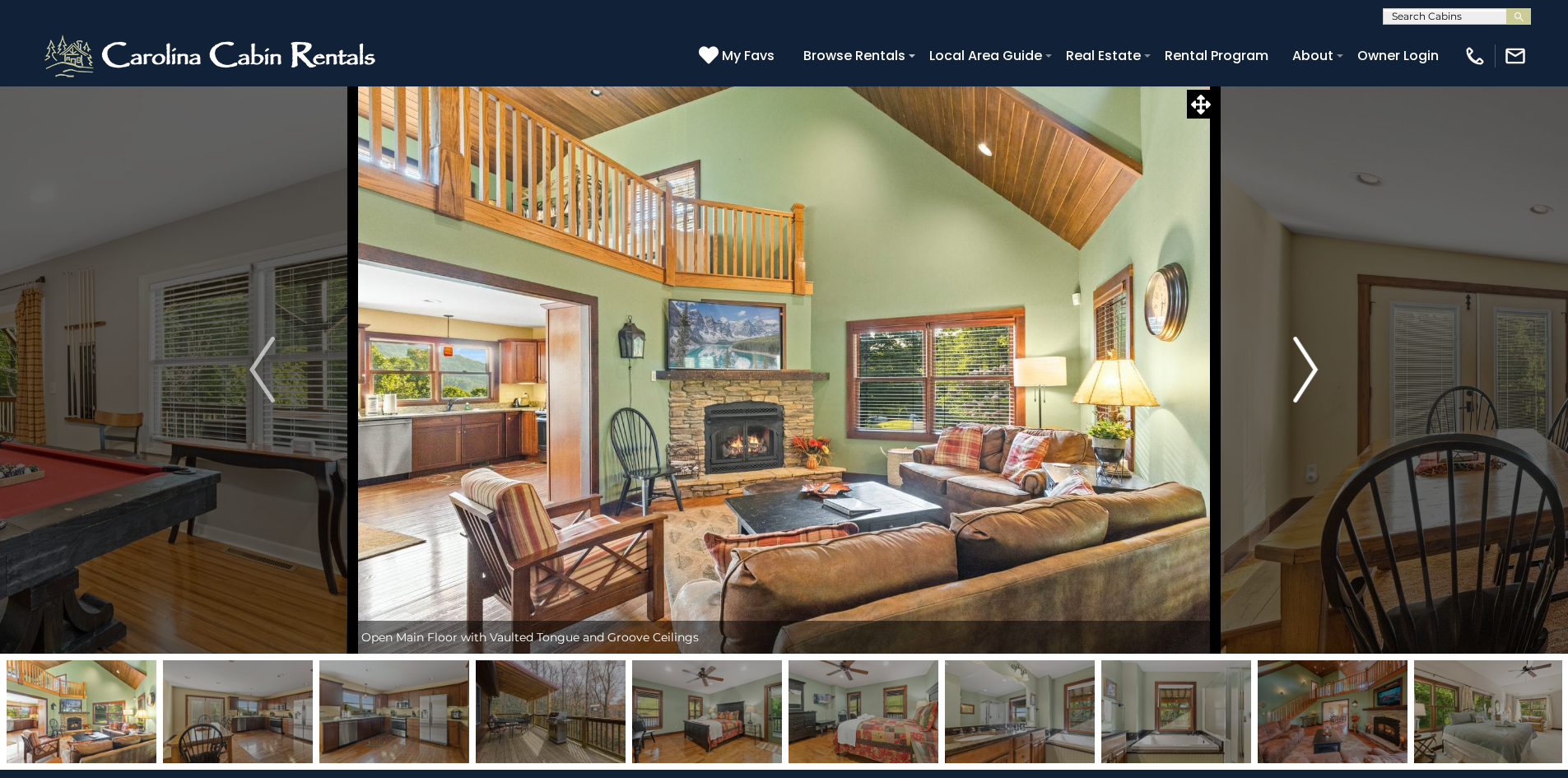
click at [1303, 373] on img "Next" at bounding box center [1306, 370] width 25 height 66
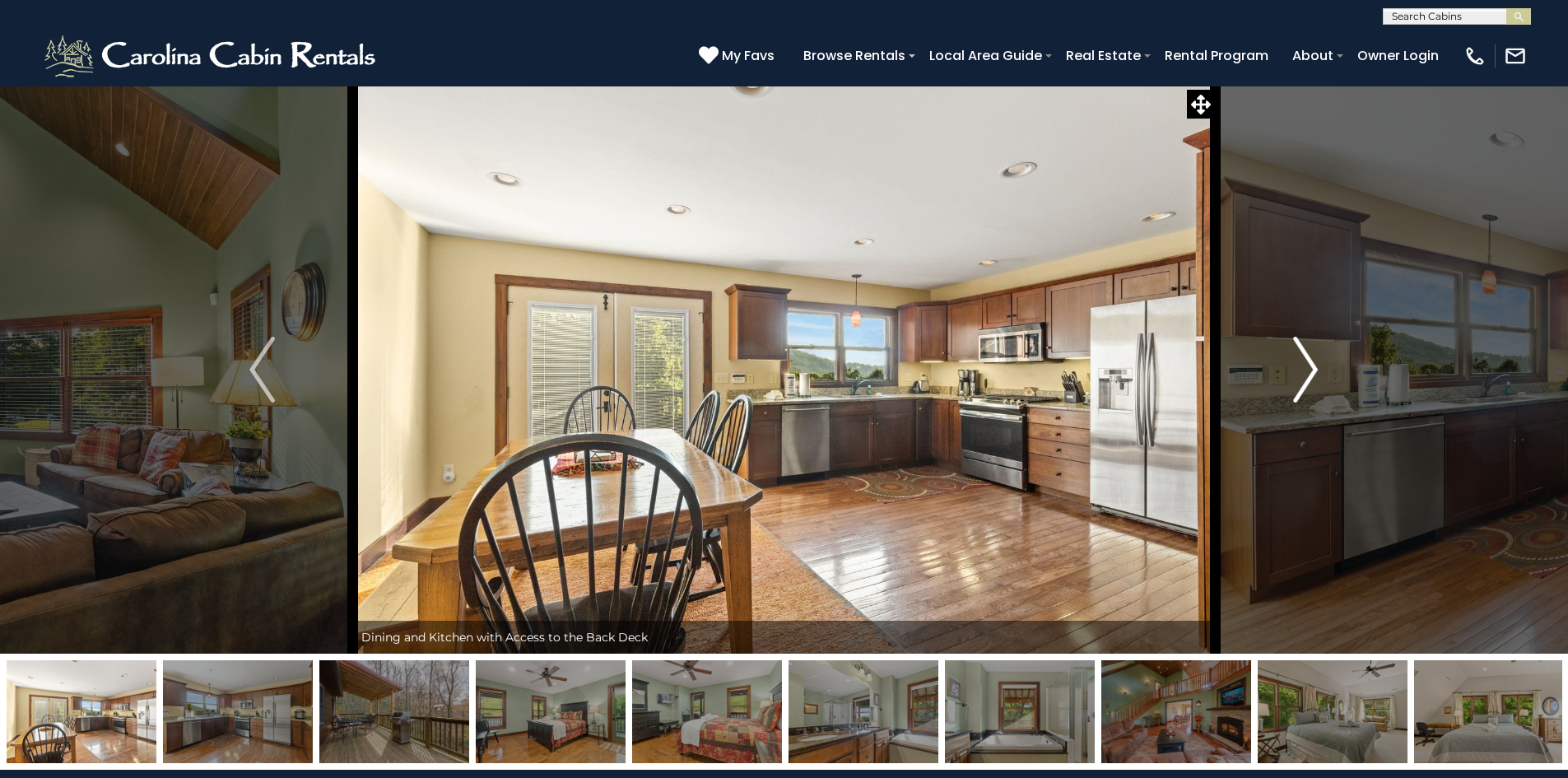
click at [1303, 373] on img "Next" at bounding box center [1306, 370] width 25 height 66
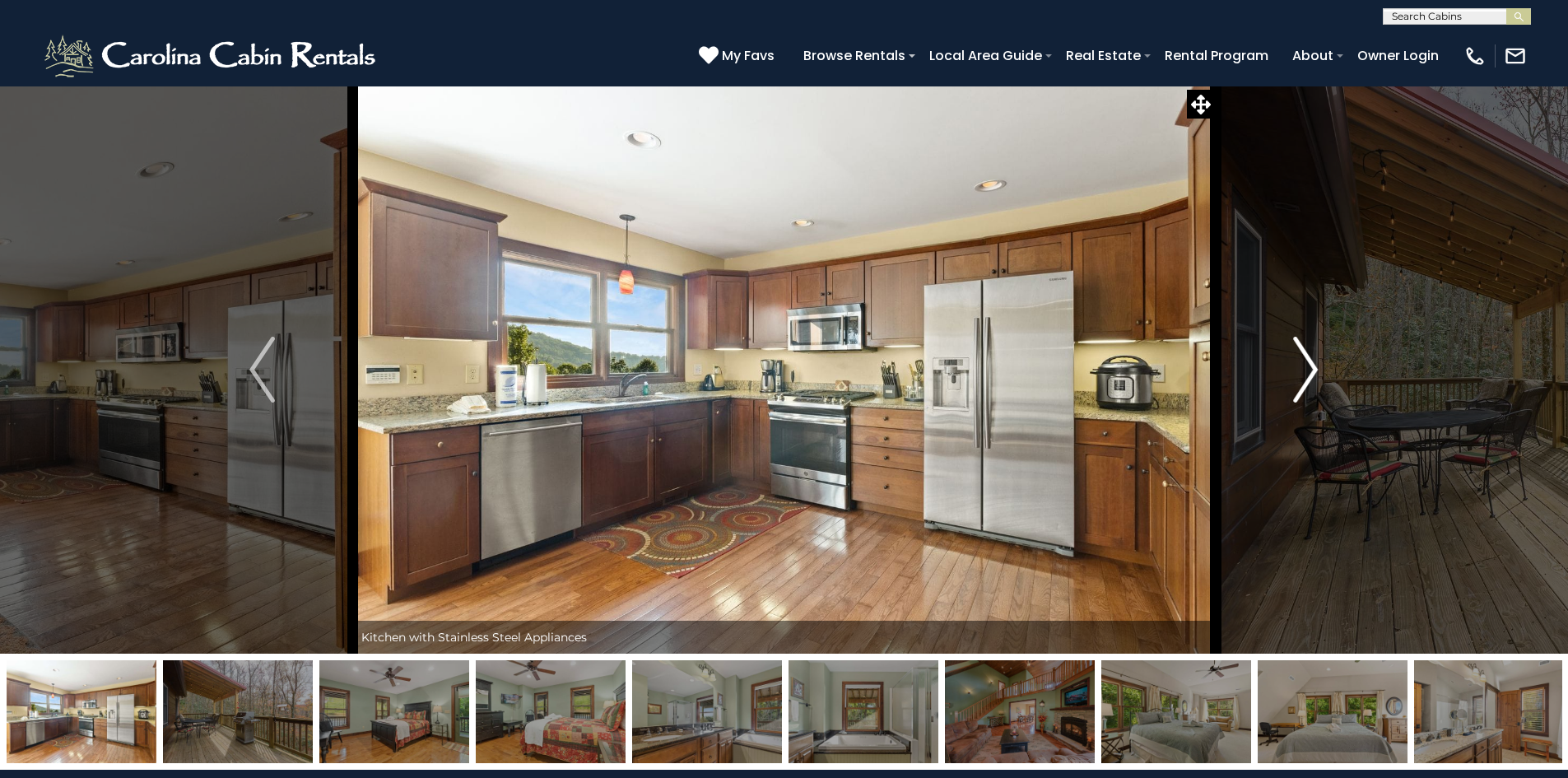
click at [1303, 373] on img "Next" at bounding box center [1306, 370] width 25 height 66
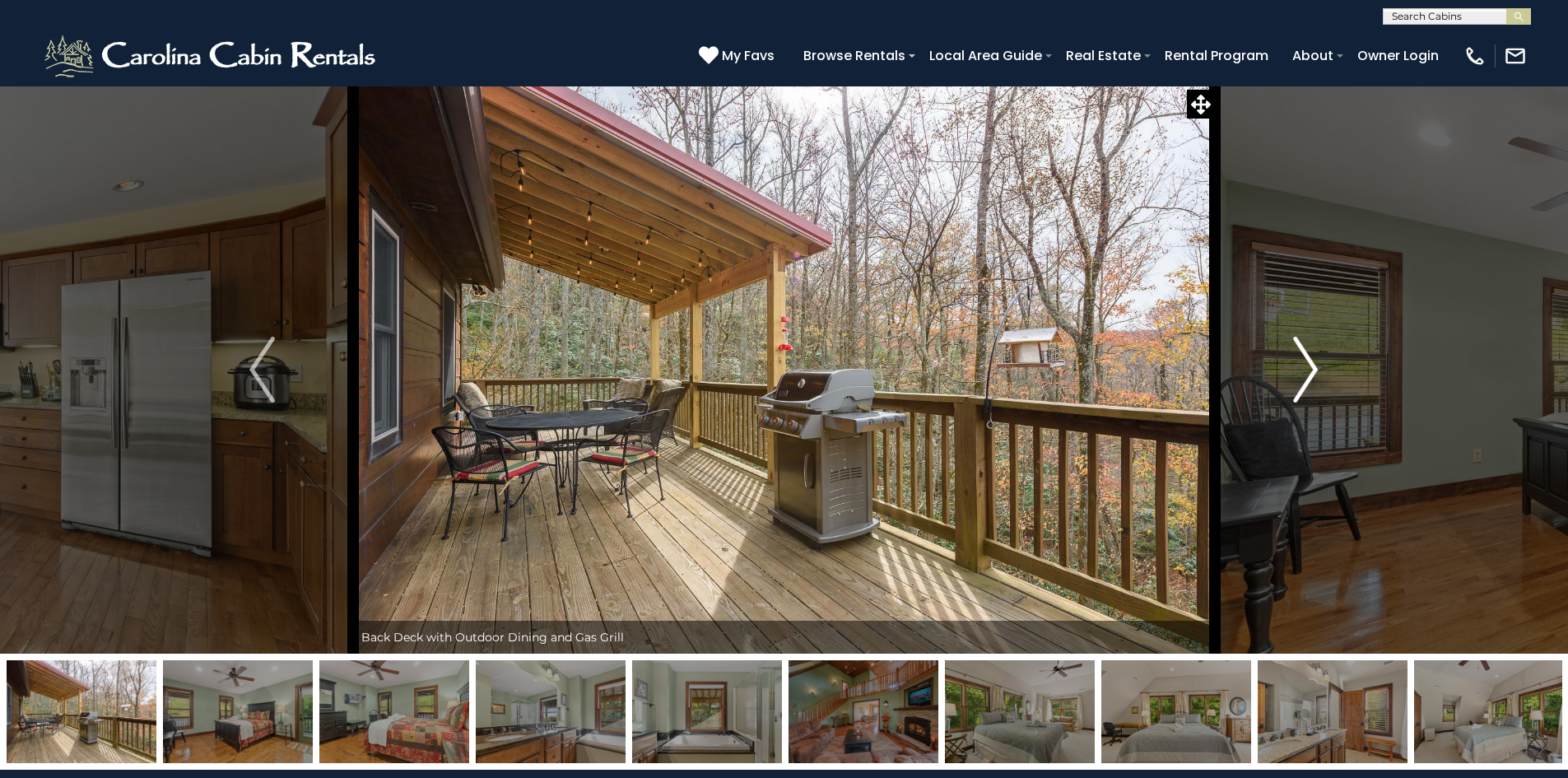
click at [1315, 367] on img "Next" at bounding box center [1306, 370] width 25 height 66
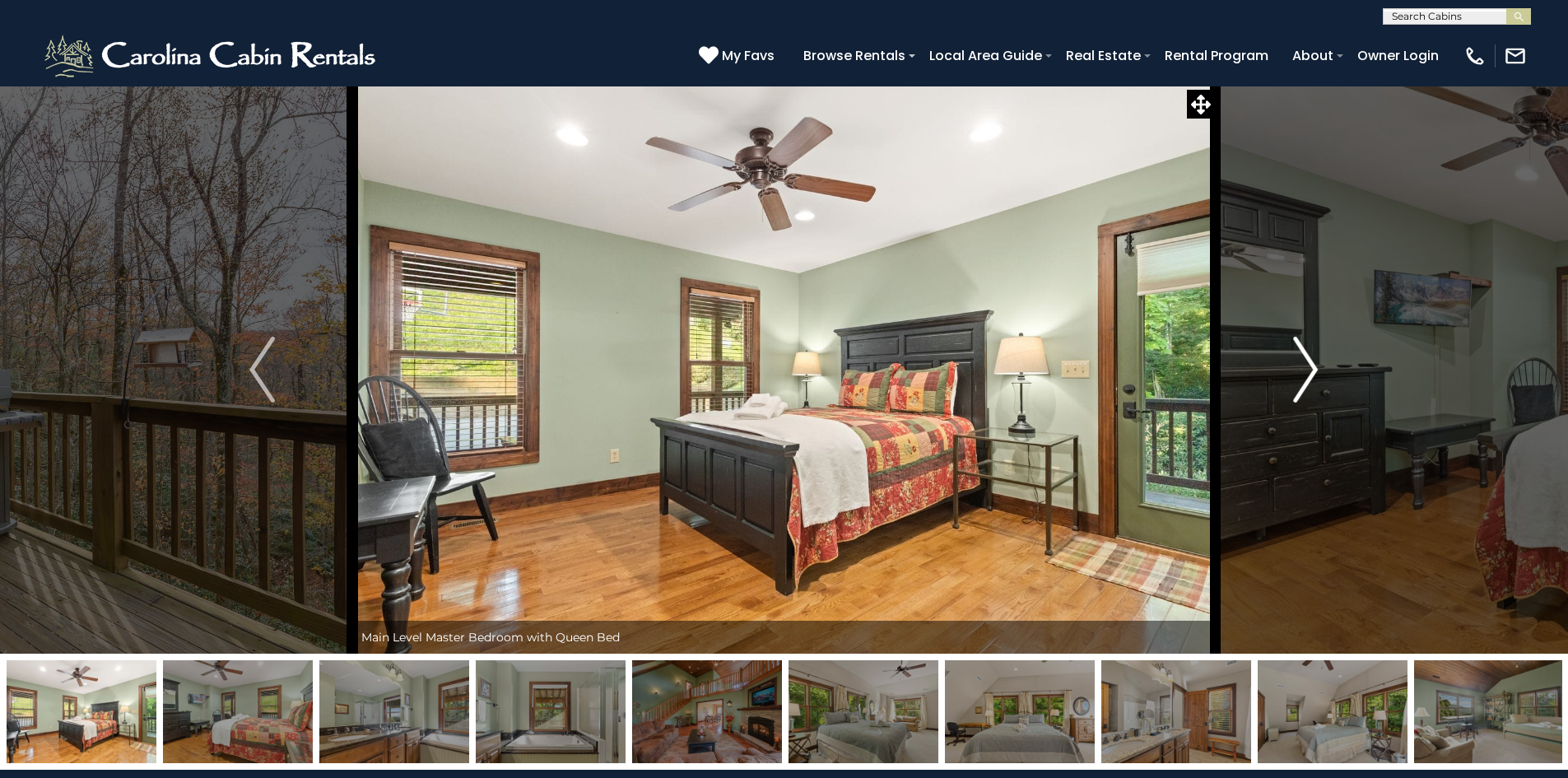
click at [1315, 367] on img "Next" at bounding box center [1306, 370] width 25 height 66
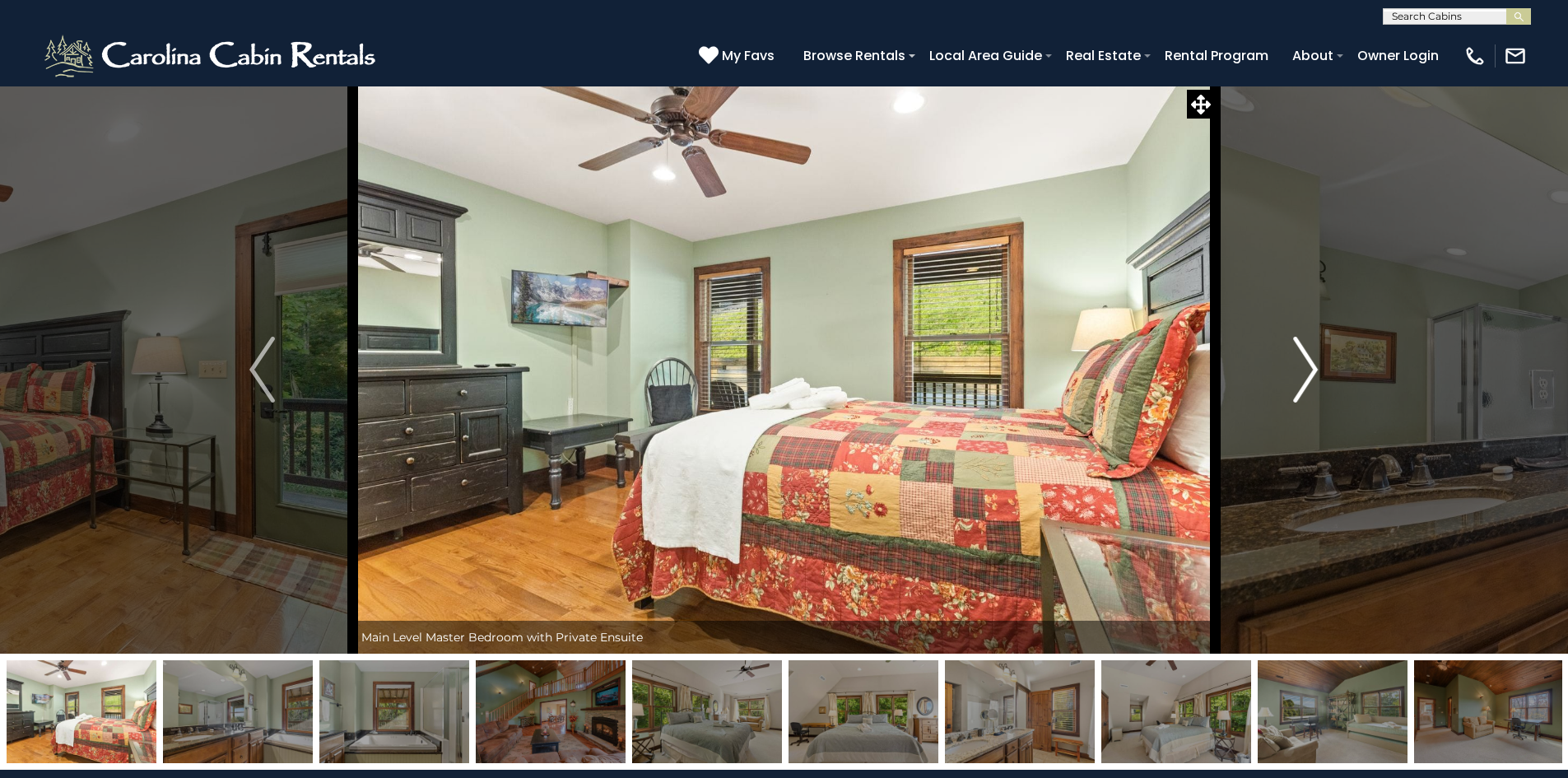
click at [1315, 367] on img "Next" at bounding box center [1306, 370] width 25 height 66
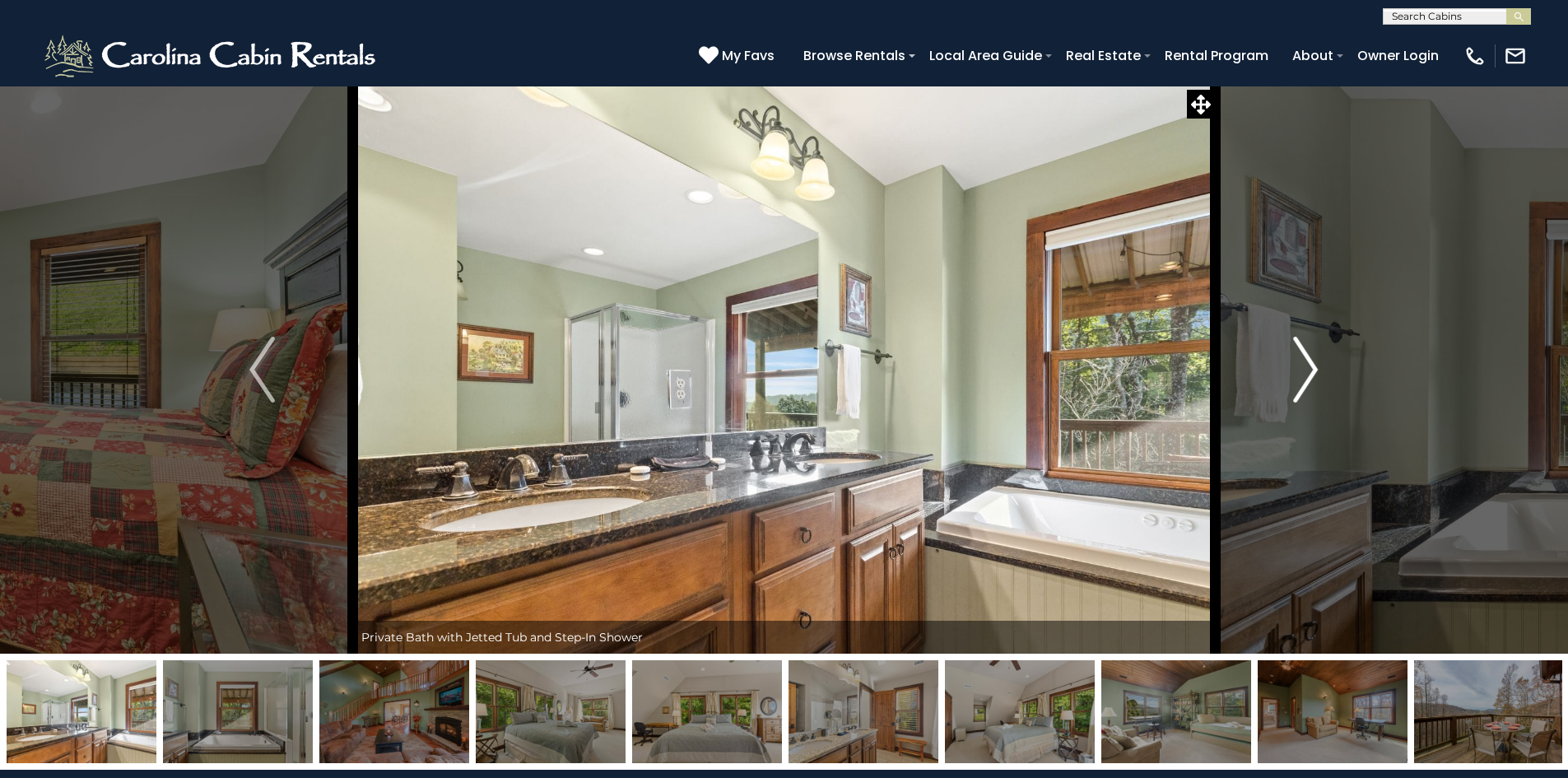
click at [1315, 367] on img "Next" at bounding box center [1306, 370] width 25 height 66
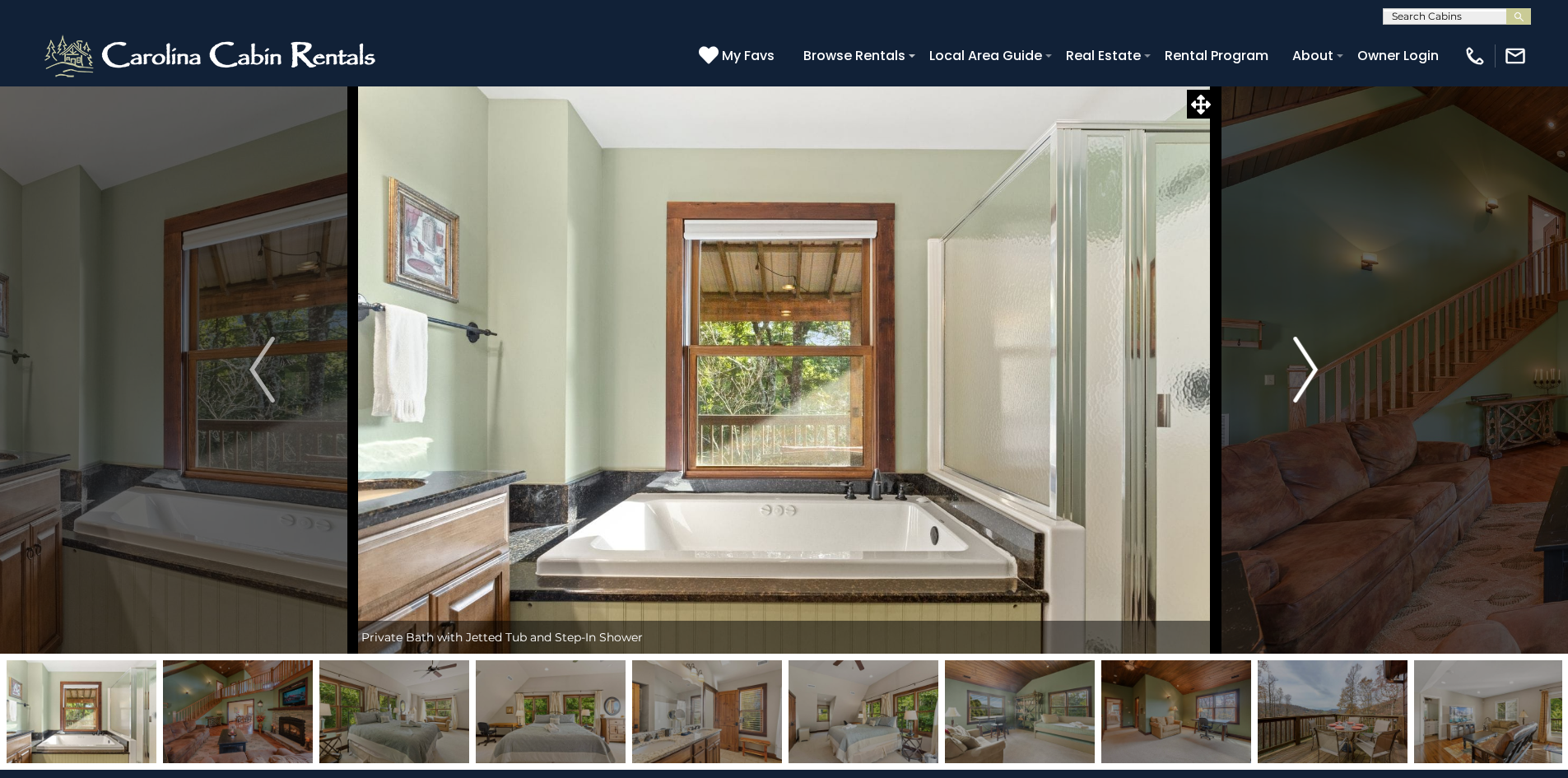
click at [1315, 367] on img "Next" at bounding box center [1306, 370] width 25 height 66
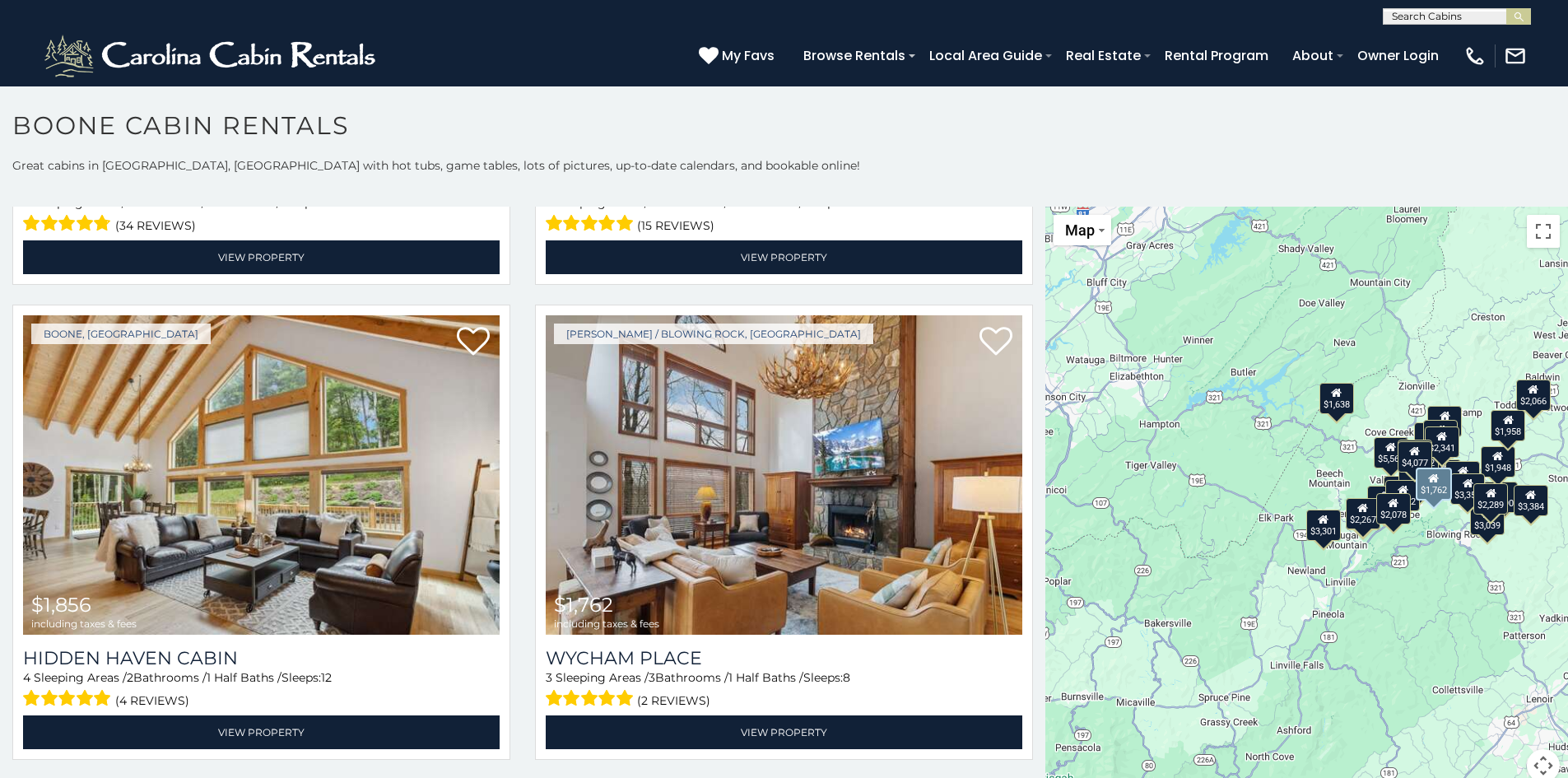
scroll to position [3294, 0]
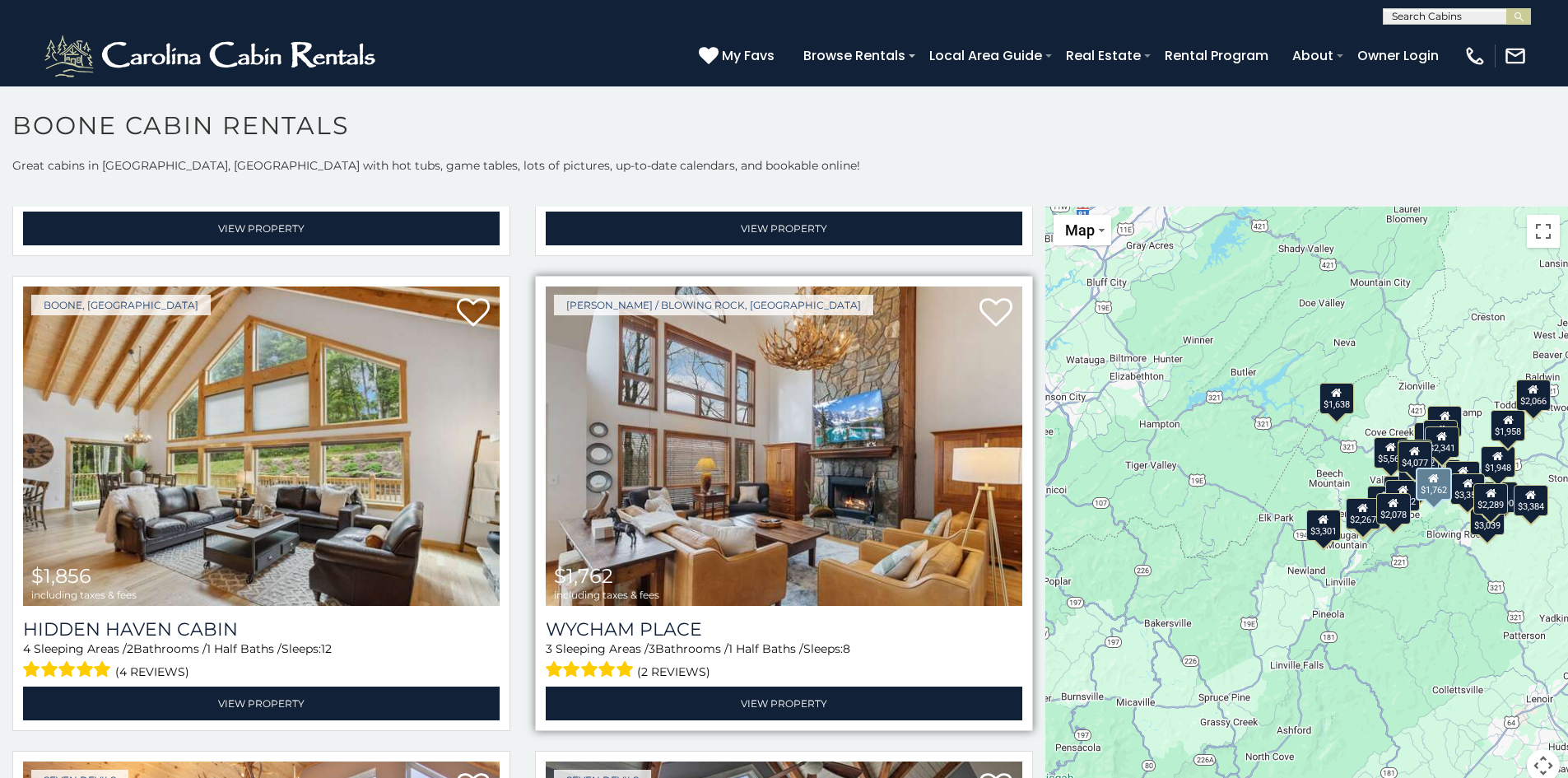
click at [774, 413] on img at bounding box center [784, 446] width 476 height 320
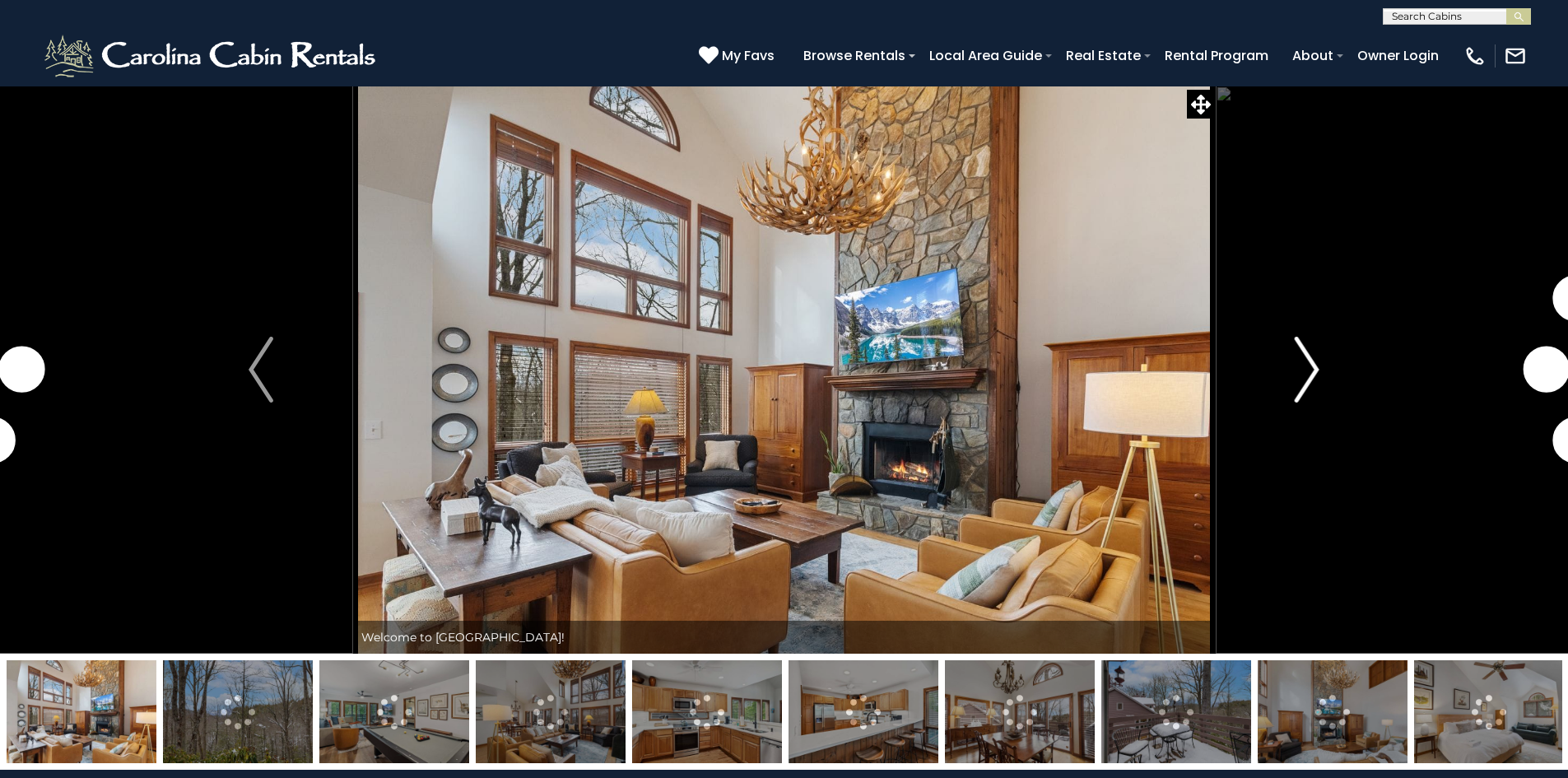
click at [1321, 369] on button "Next" at bounding box center [1307, 370] width 183 height 568
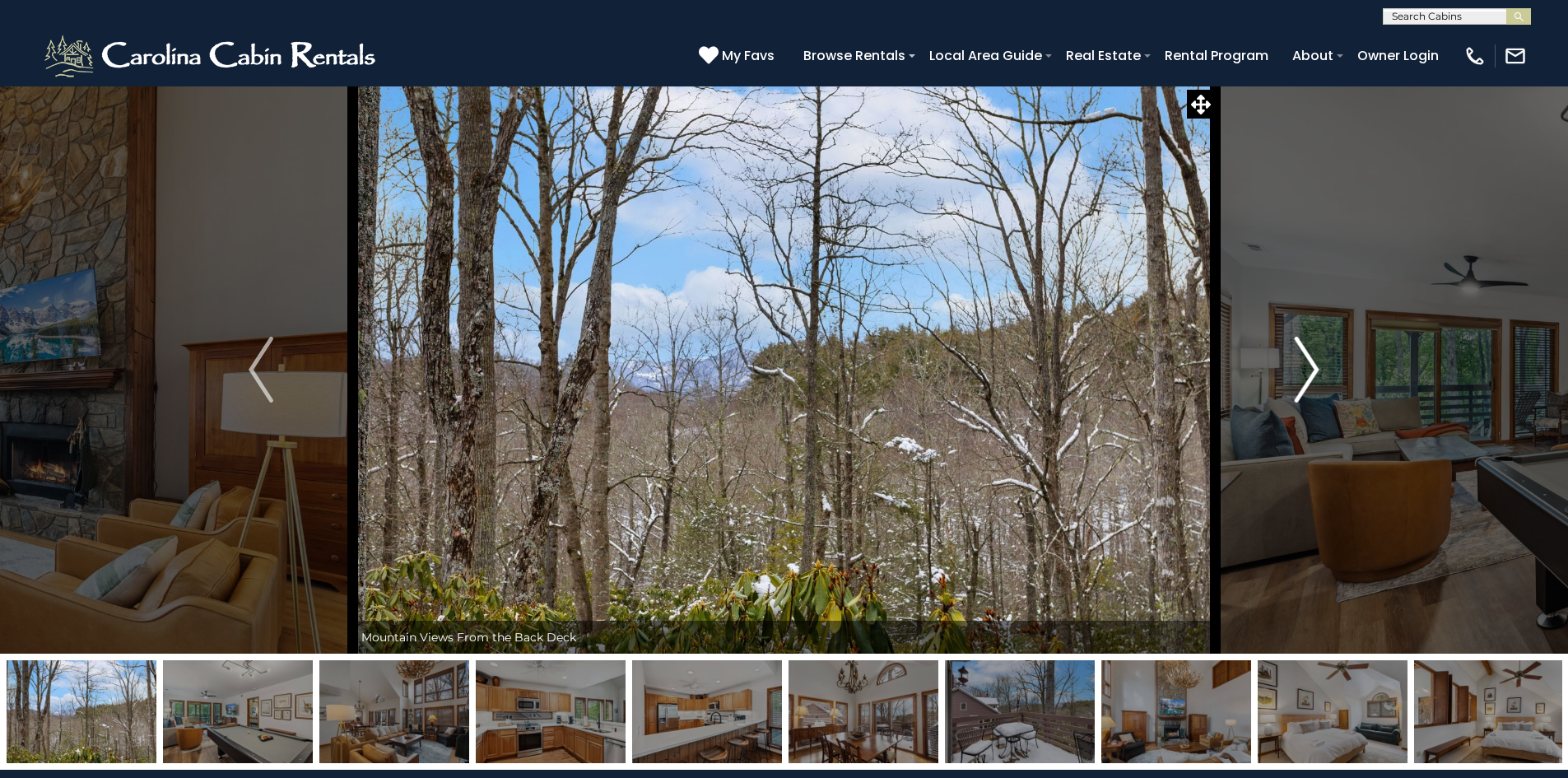
click at [1306, 372] on img "Next" at bounding box center [1307, 370] width 25 height 66
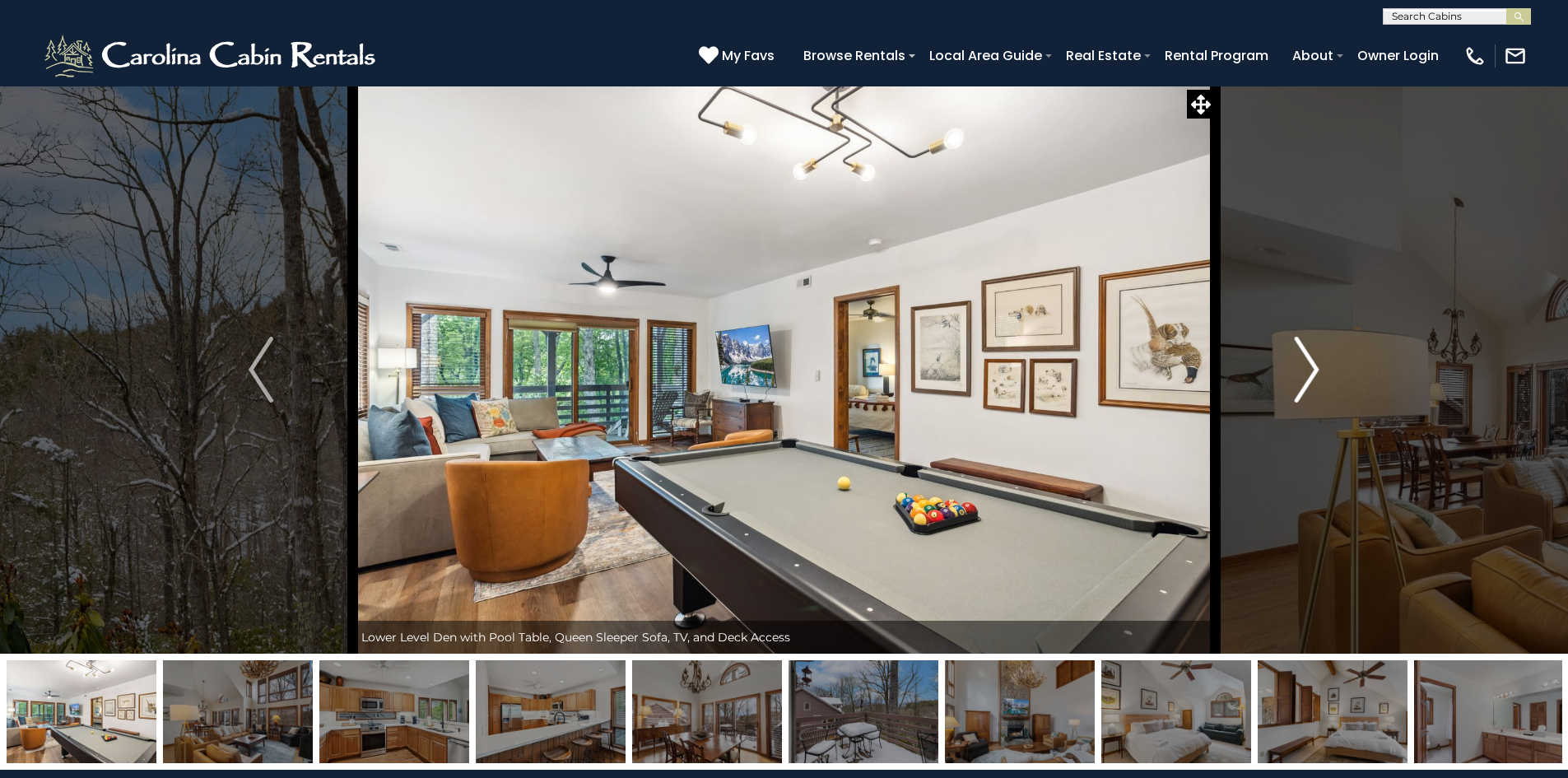
click at [1306, 372] on img "Next" at bounding box center [1307, 370] width 25 height 66
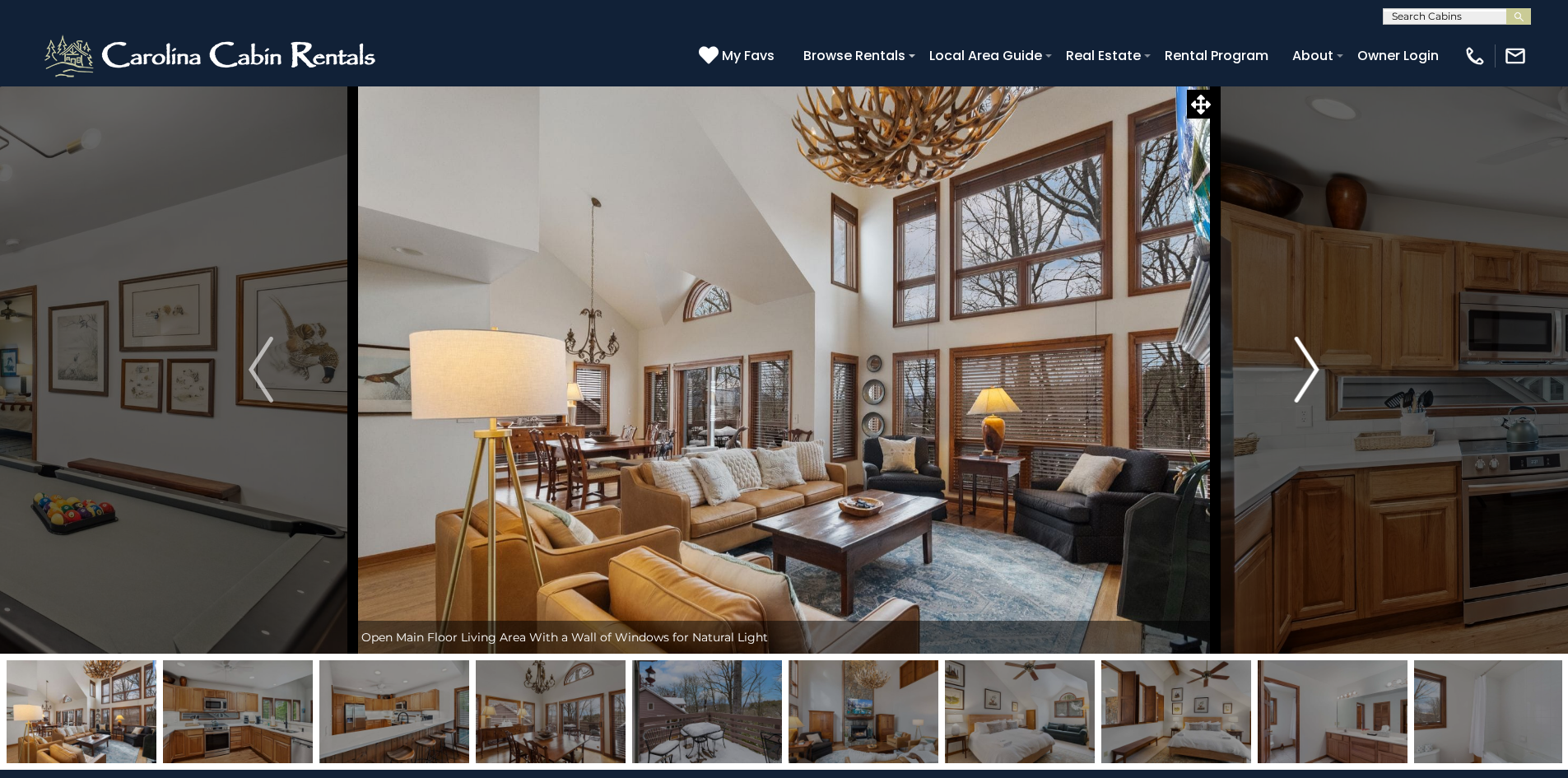
click at [1315, 372] on img "Next" at bounding box center [1307, 370] width 25 height 66
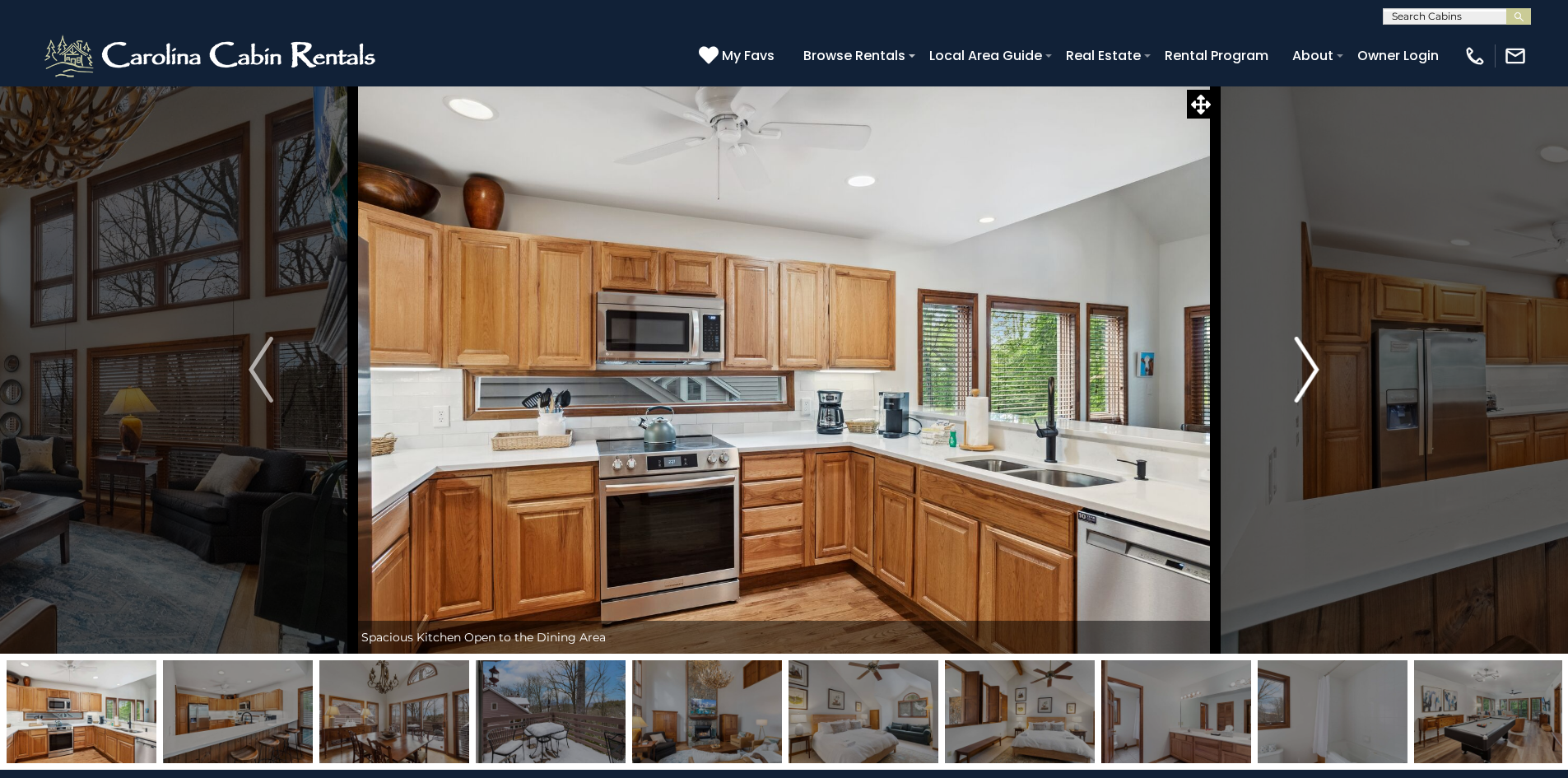
click at [1315, 372] on img "Next" at bounding box center [1307, 370] width 25 height 66
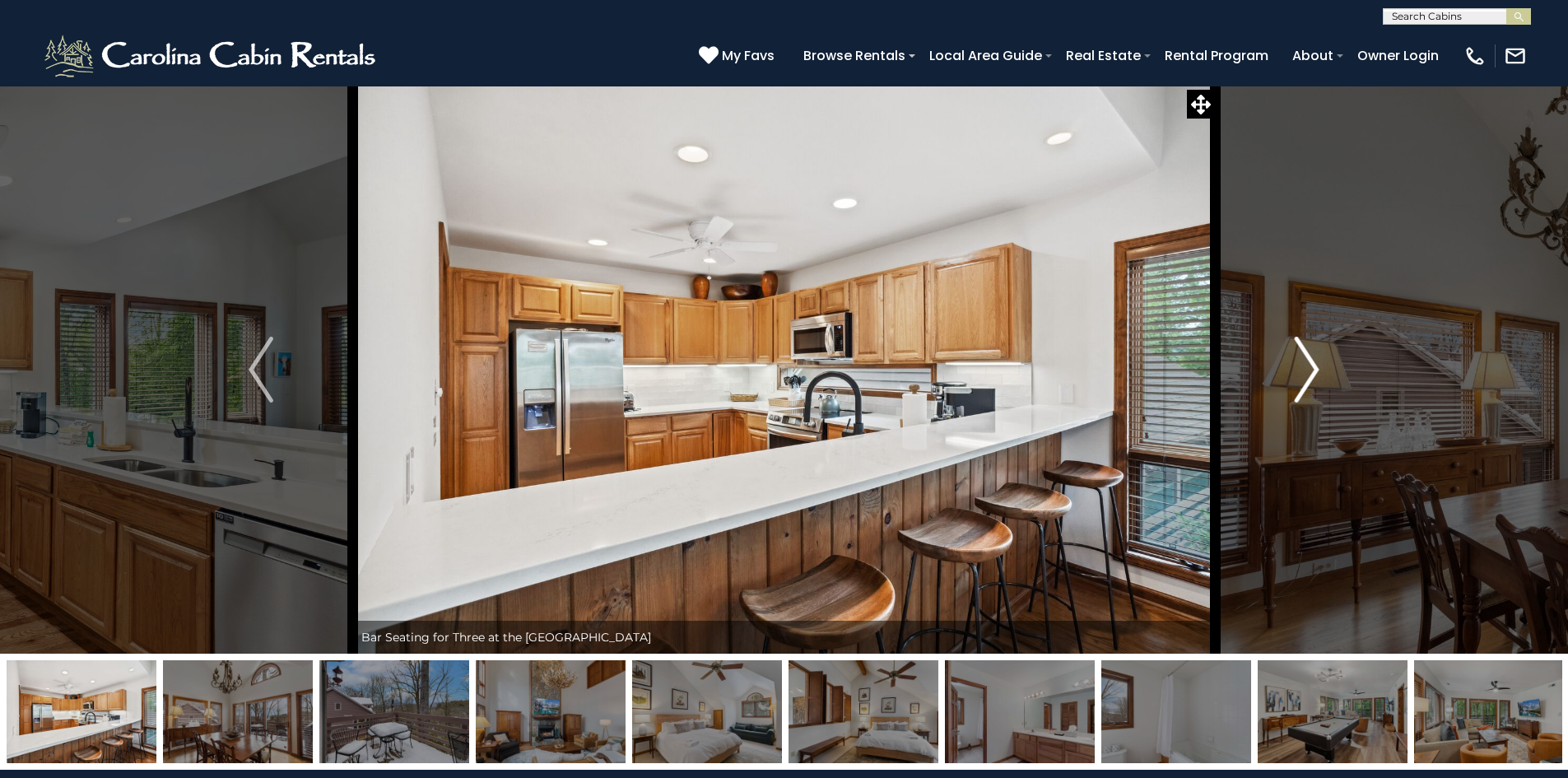
click at [1315, 372] on img "Next" at bounding box center [1307, 370] width 25 height 66
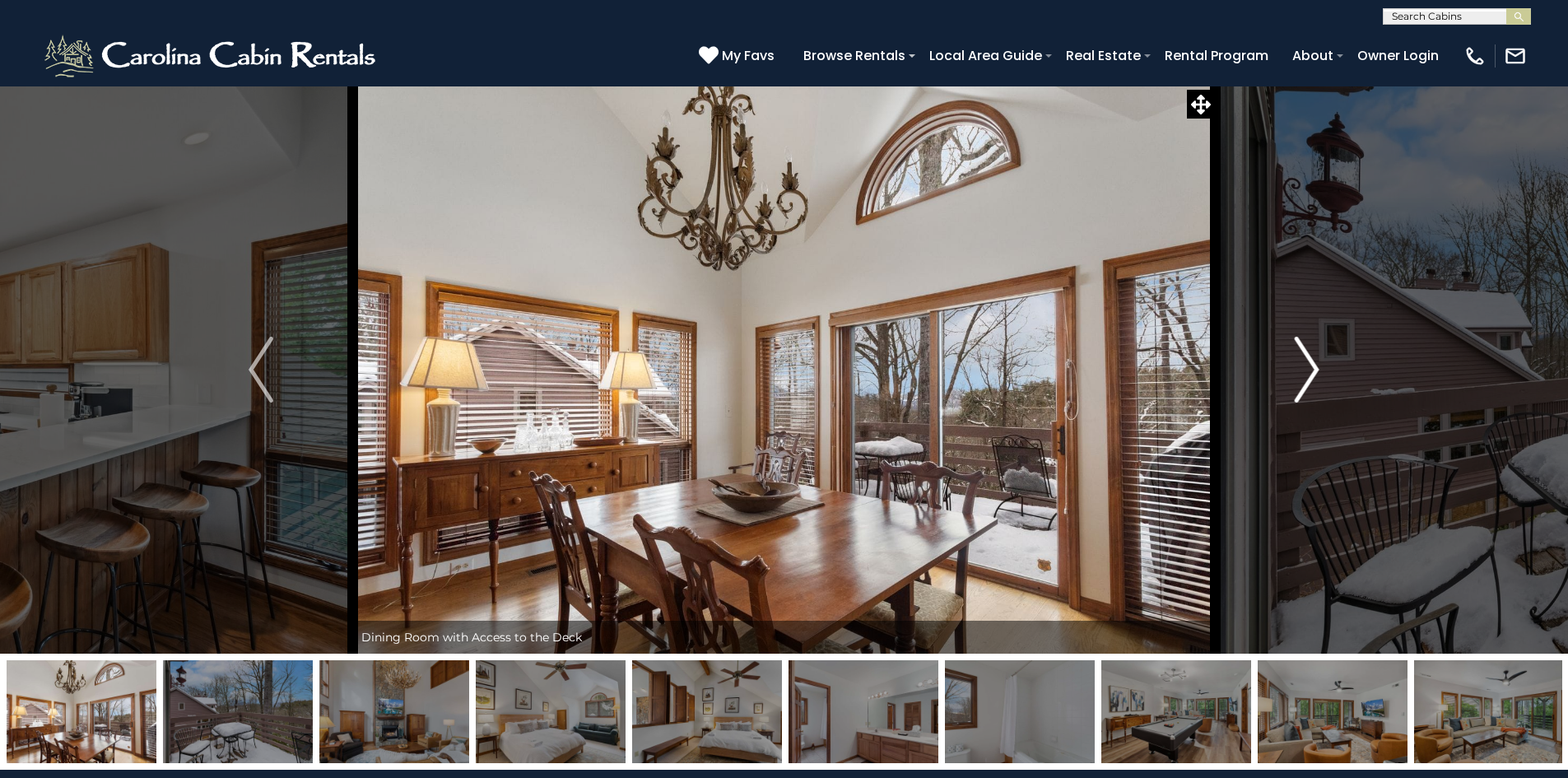
click at [1315, 372] on img "Next" at bounding box center [1307, 370] width 25 height 66
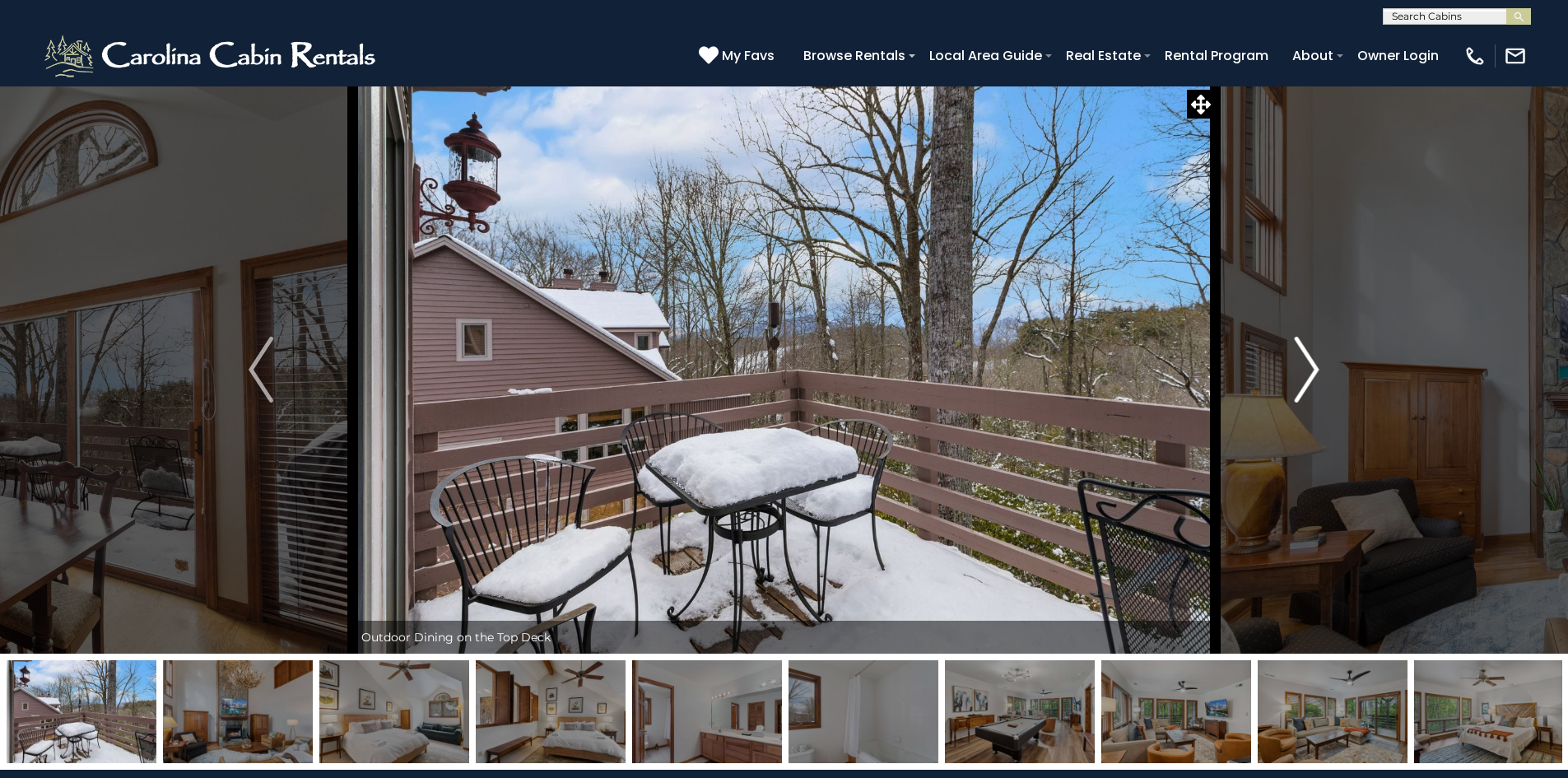
click at [1315, 372] on img "Next" at bounding box center [1307, 370] width 25 height 66
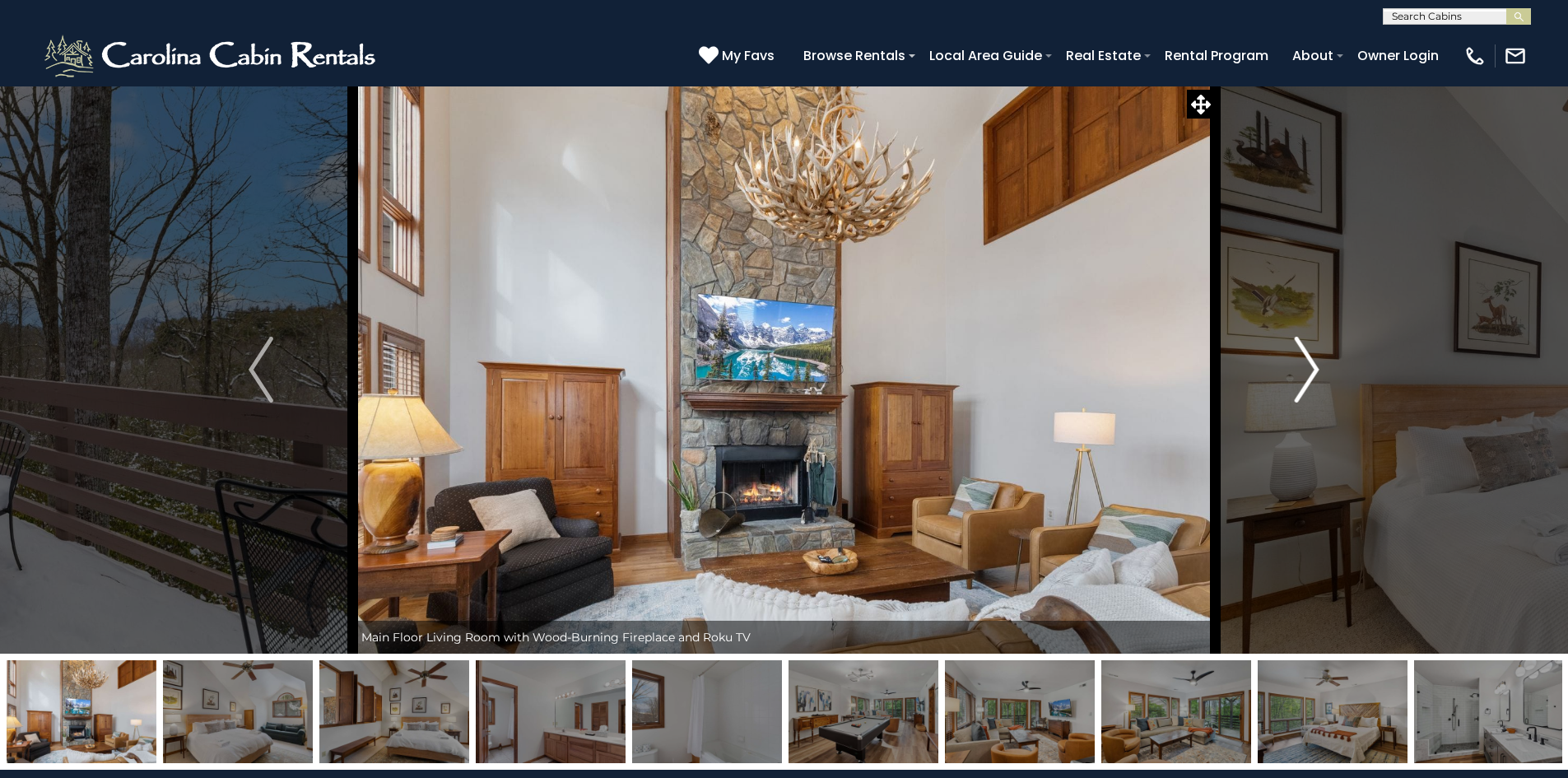
click at [1315, 372] on img "Next" at bounding box center [1307, 370] width 25 height 66
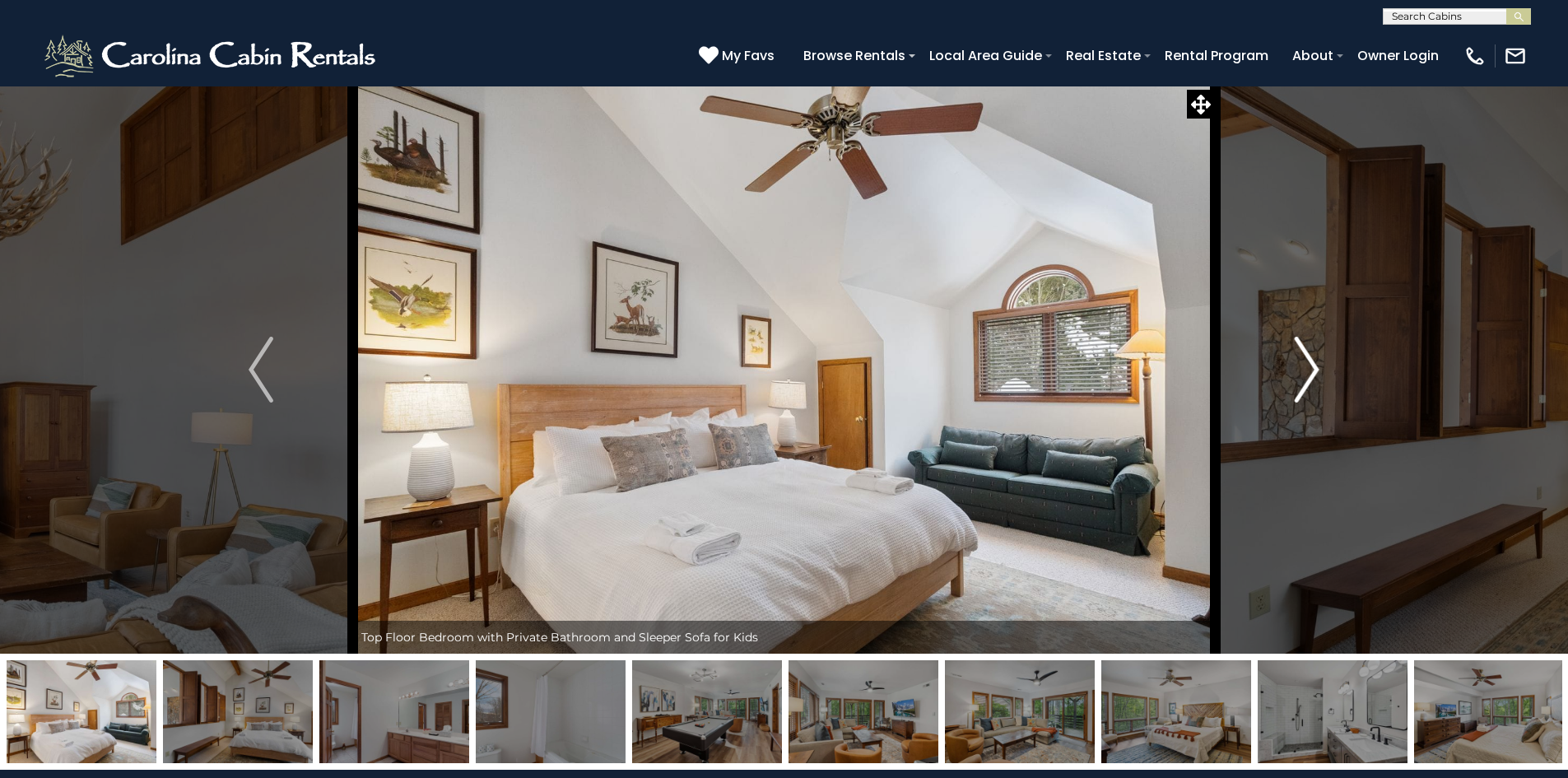
click at [1315, 372] on img "Next" at bounding box center [1307, 370] width 25 height 66
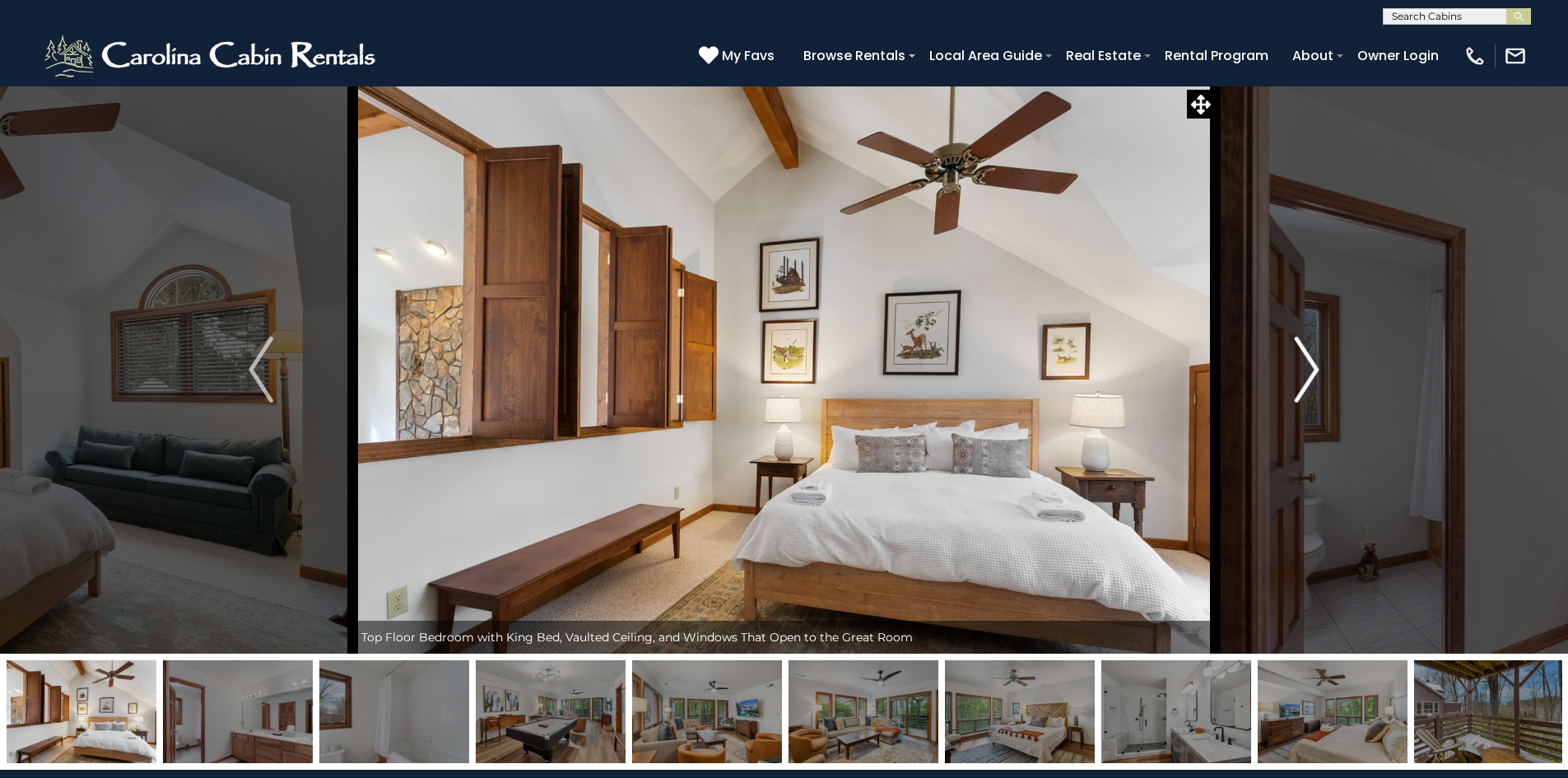
click at [1315, 372] on img "Next" at bounding box center [1307, 370] width 25 height 66
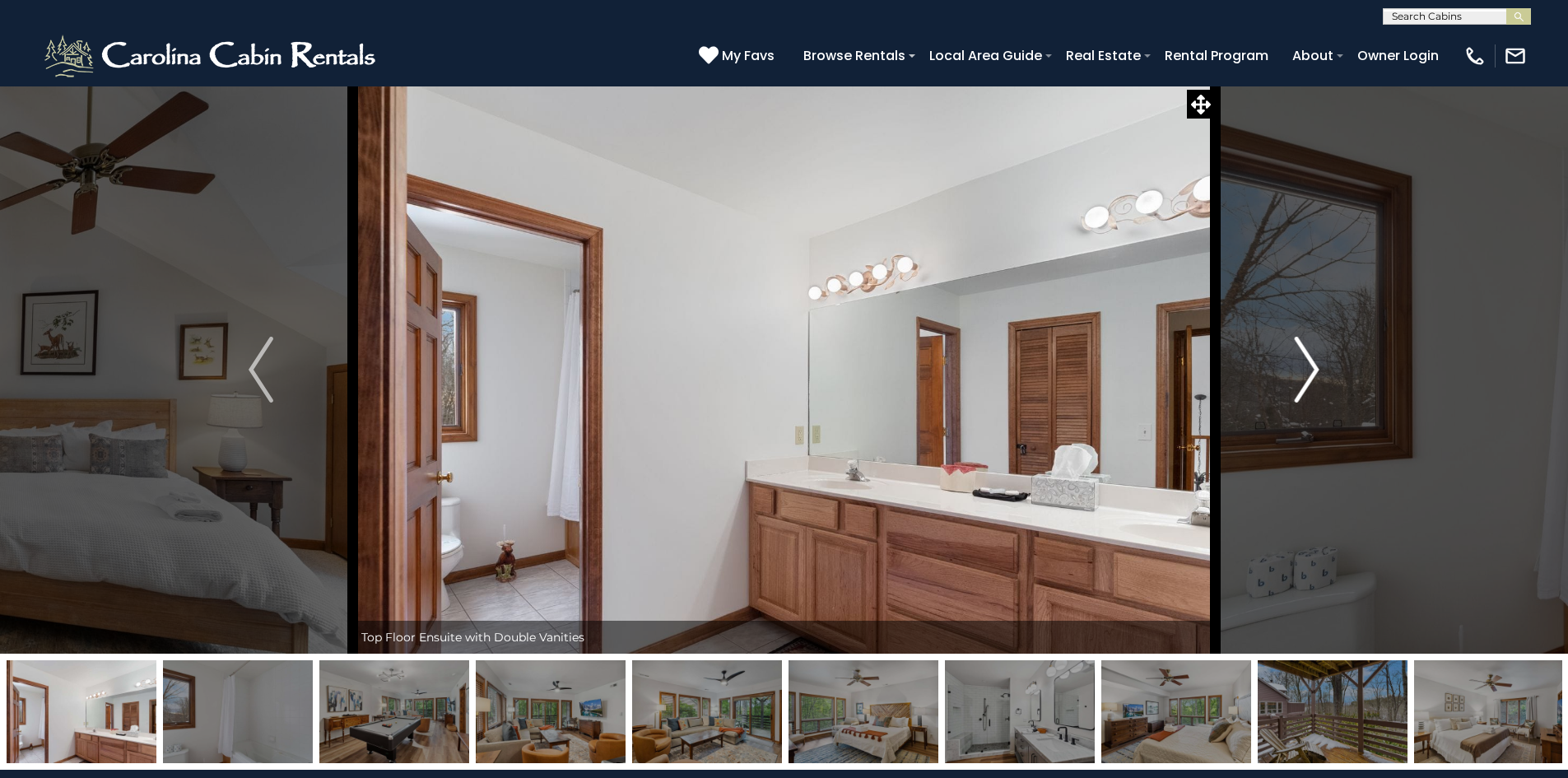
click at [1315, 372] on img "Next" at bounding box center [1307, 370] width 25 height 66
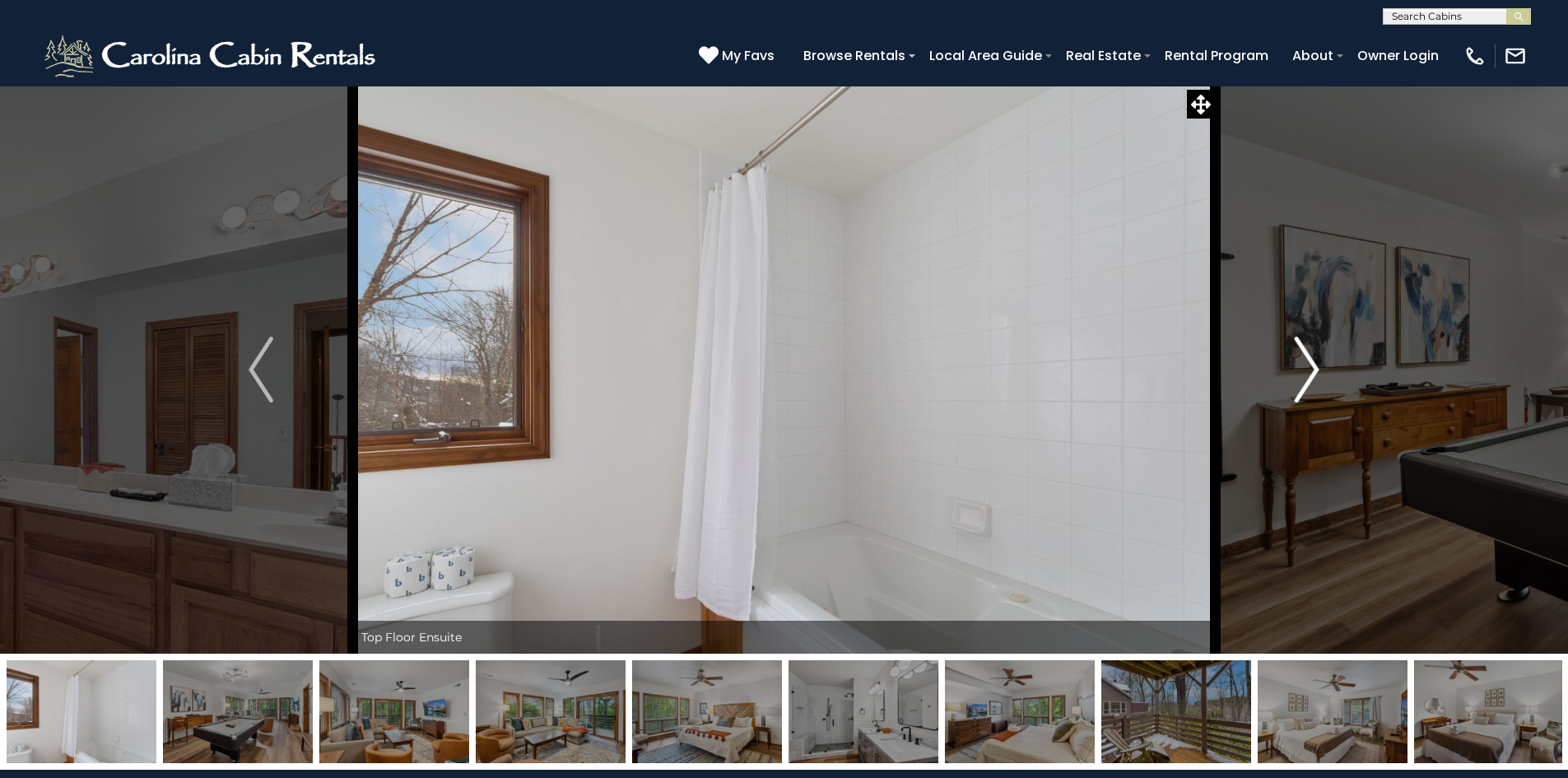
click at [1315, 372] on img "Next" at bounding box center [1307, 370] width 25 height 66
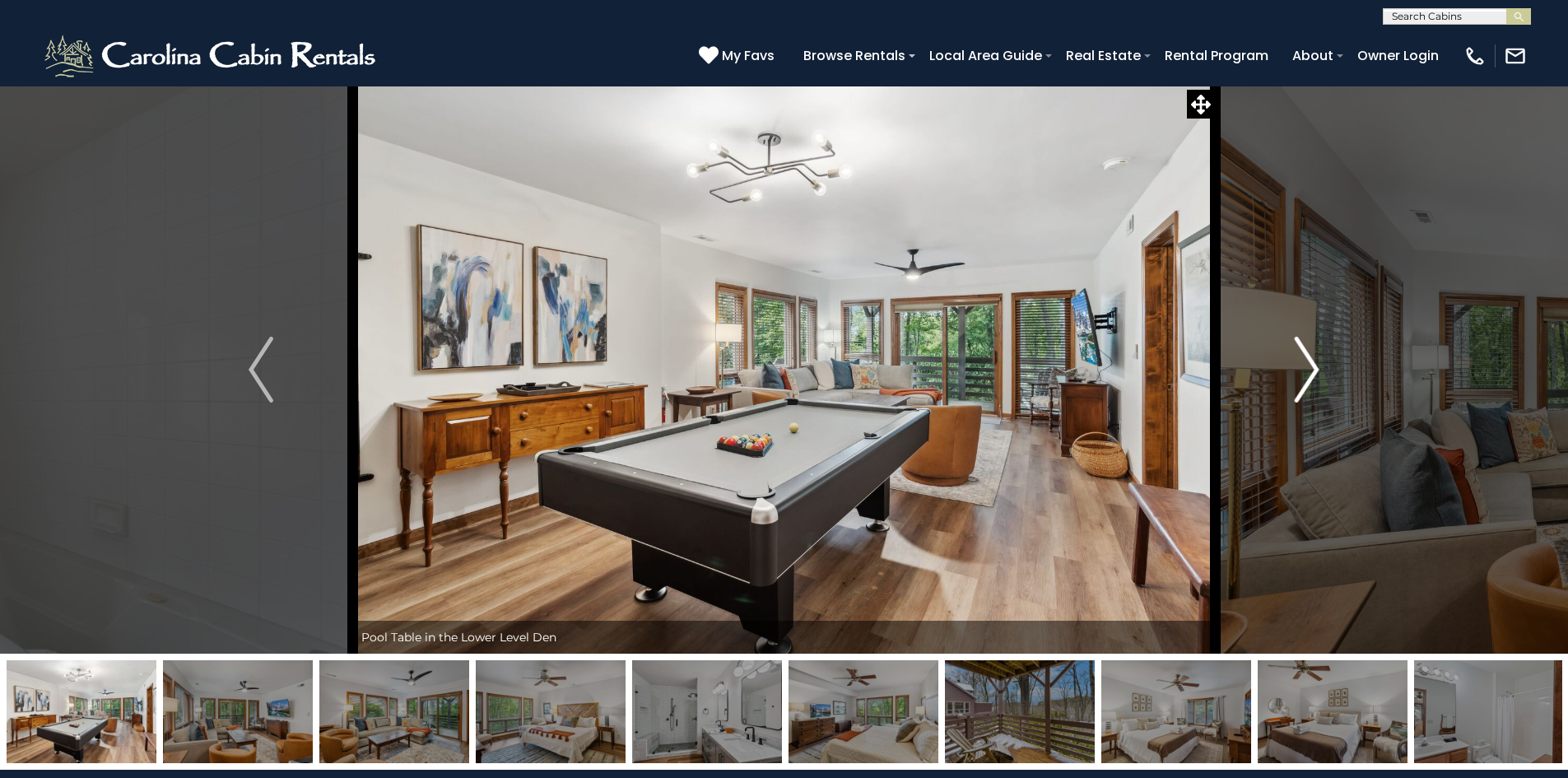
click at [1315, 372] on img "Next" at bounding box center [1307, 370] width 25 height 66
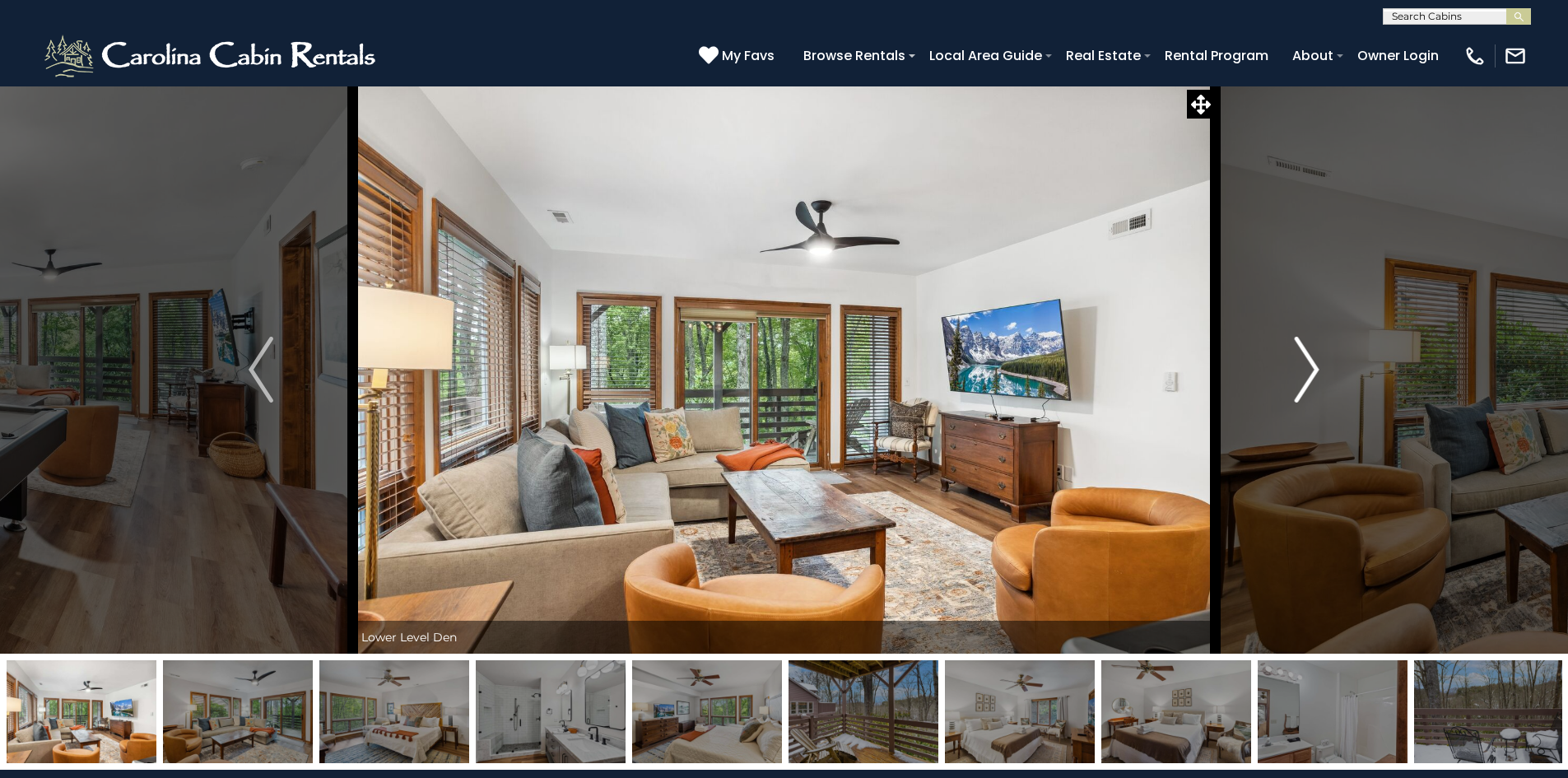
click at [1315, 372] on img "Next" at bounding box center [1307, 370] width 25 height 66
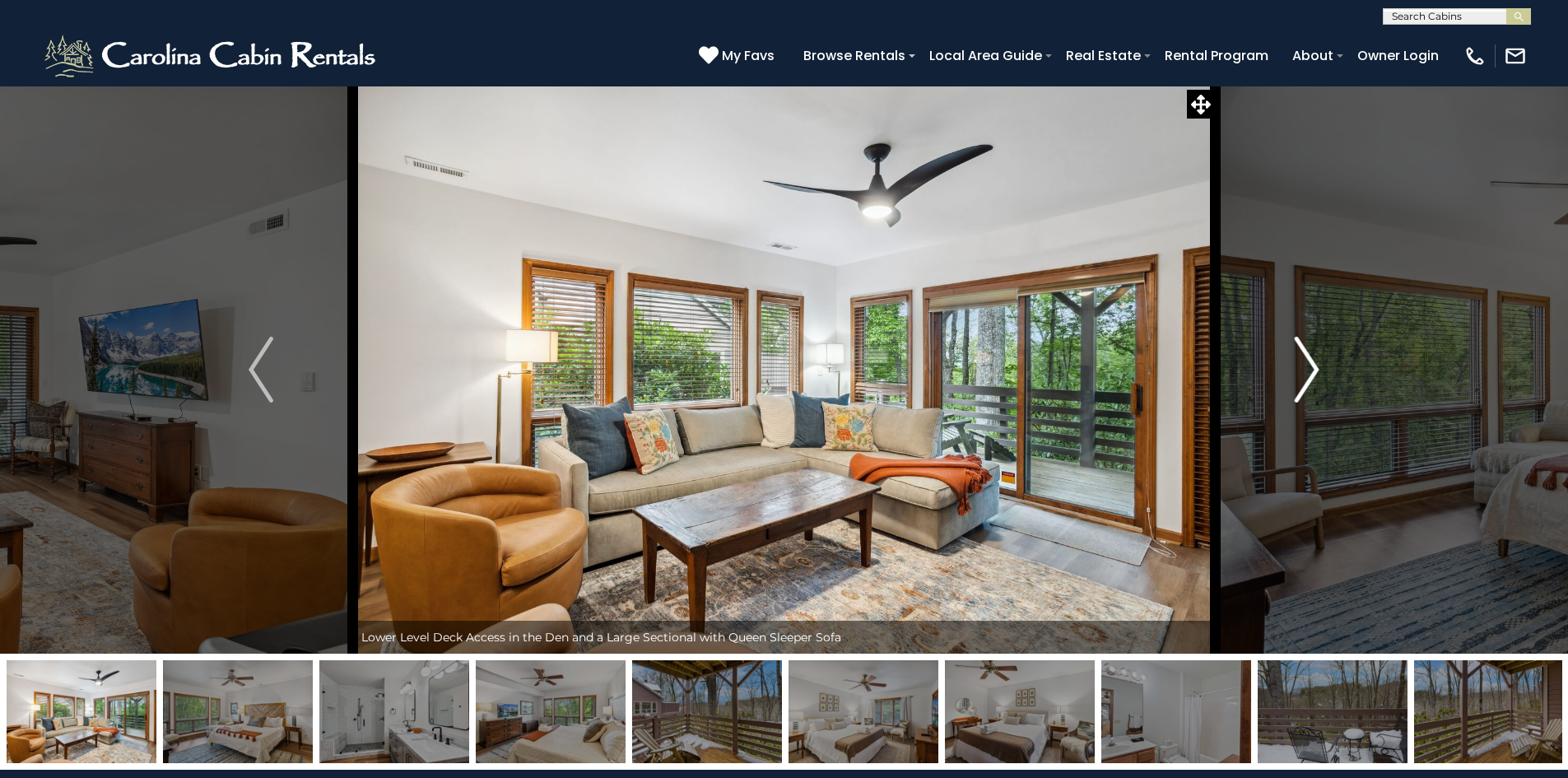
click at [1315, 372] on img "Next" at bounding box center [1307, 370] width 25 height 66
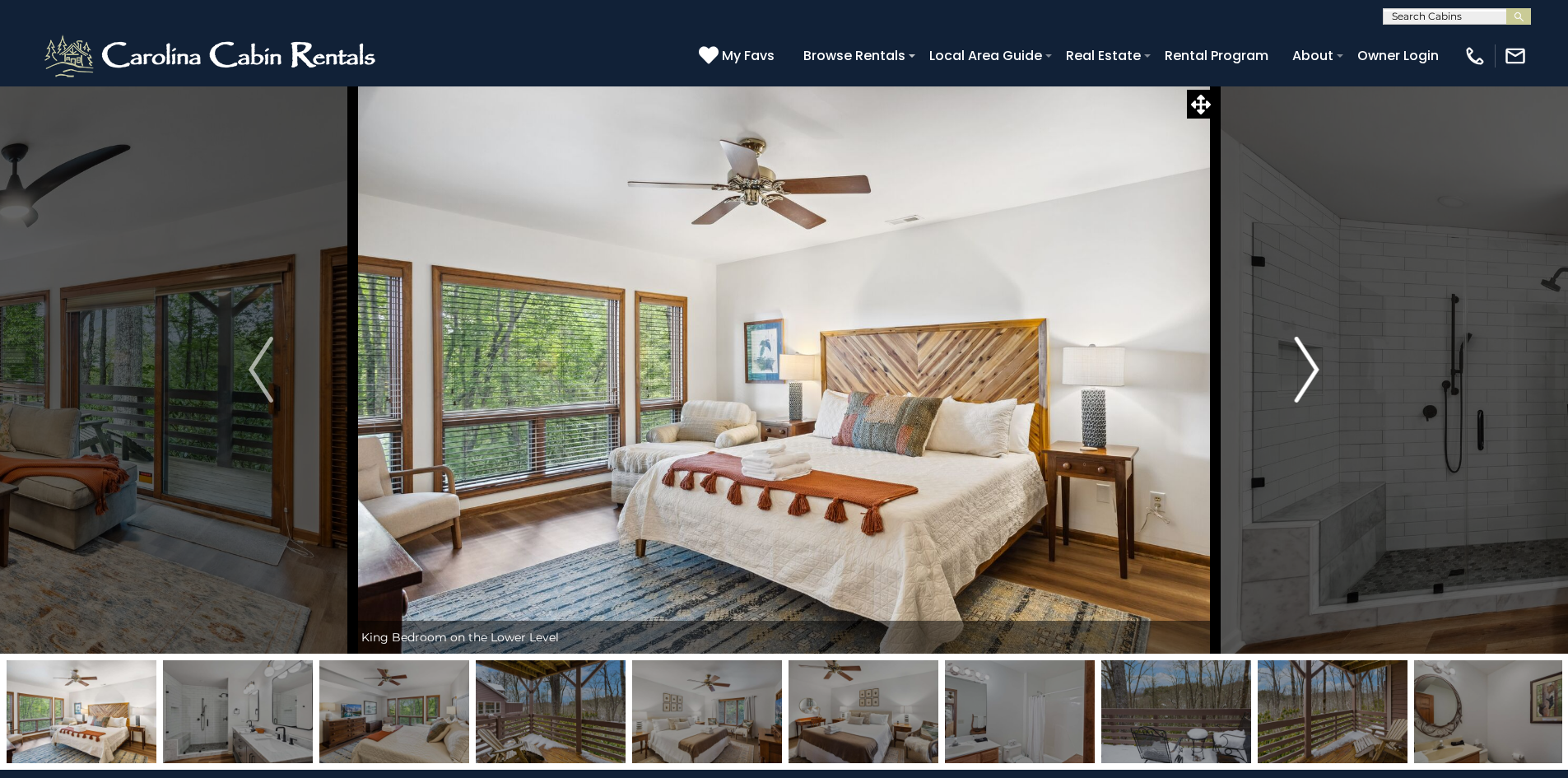
click at [1315, 372] on img "Next" at bounding box center [1307, 370] width 25 height 66
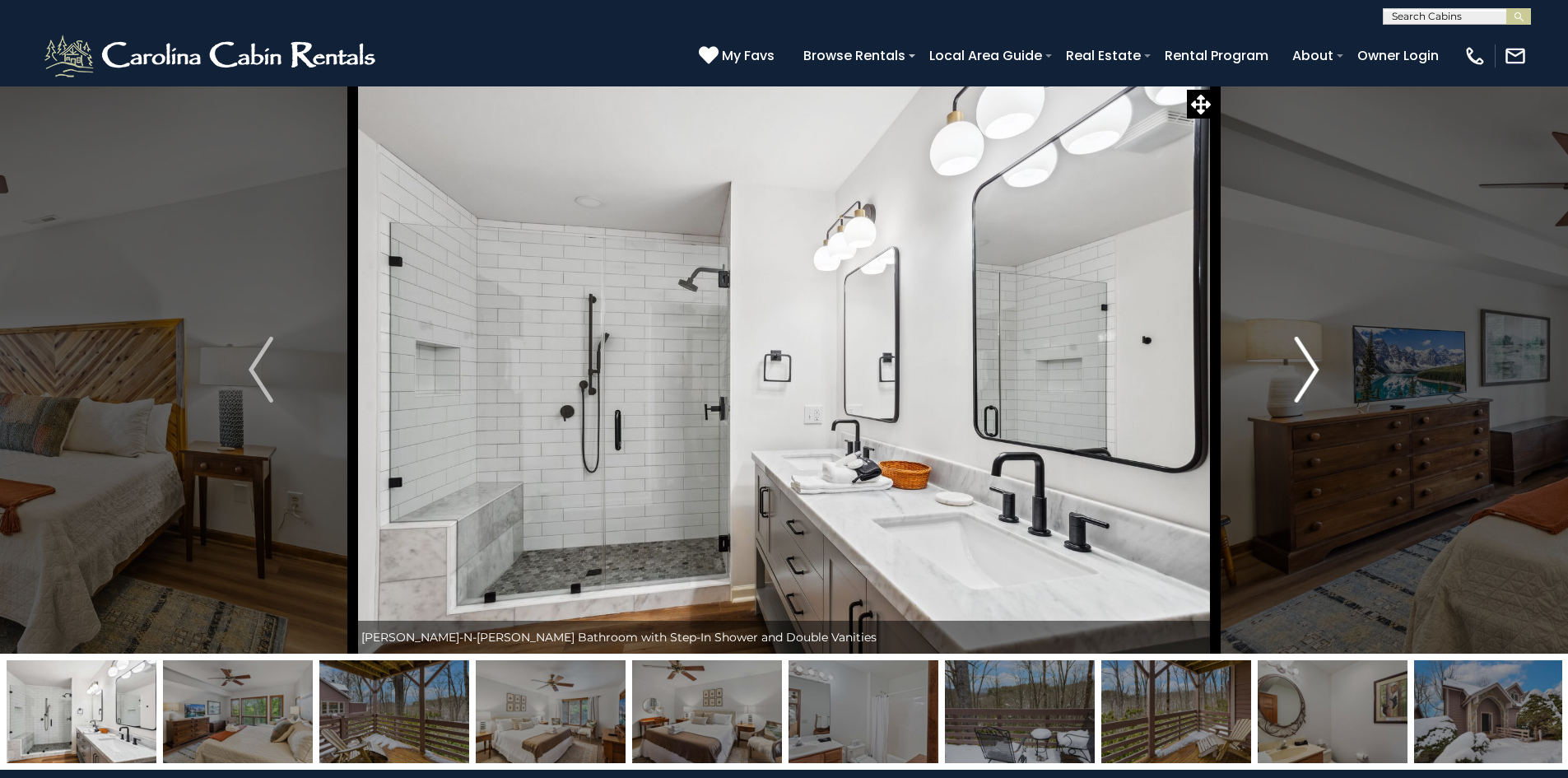
click at [1315, 372] on img "Next" at bounding box center [1307, 370] width 25 height 66
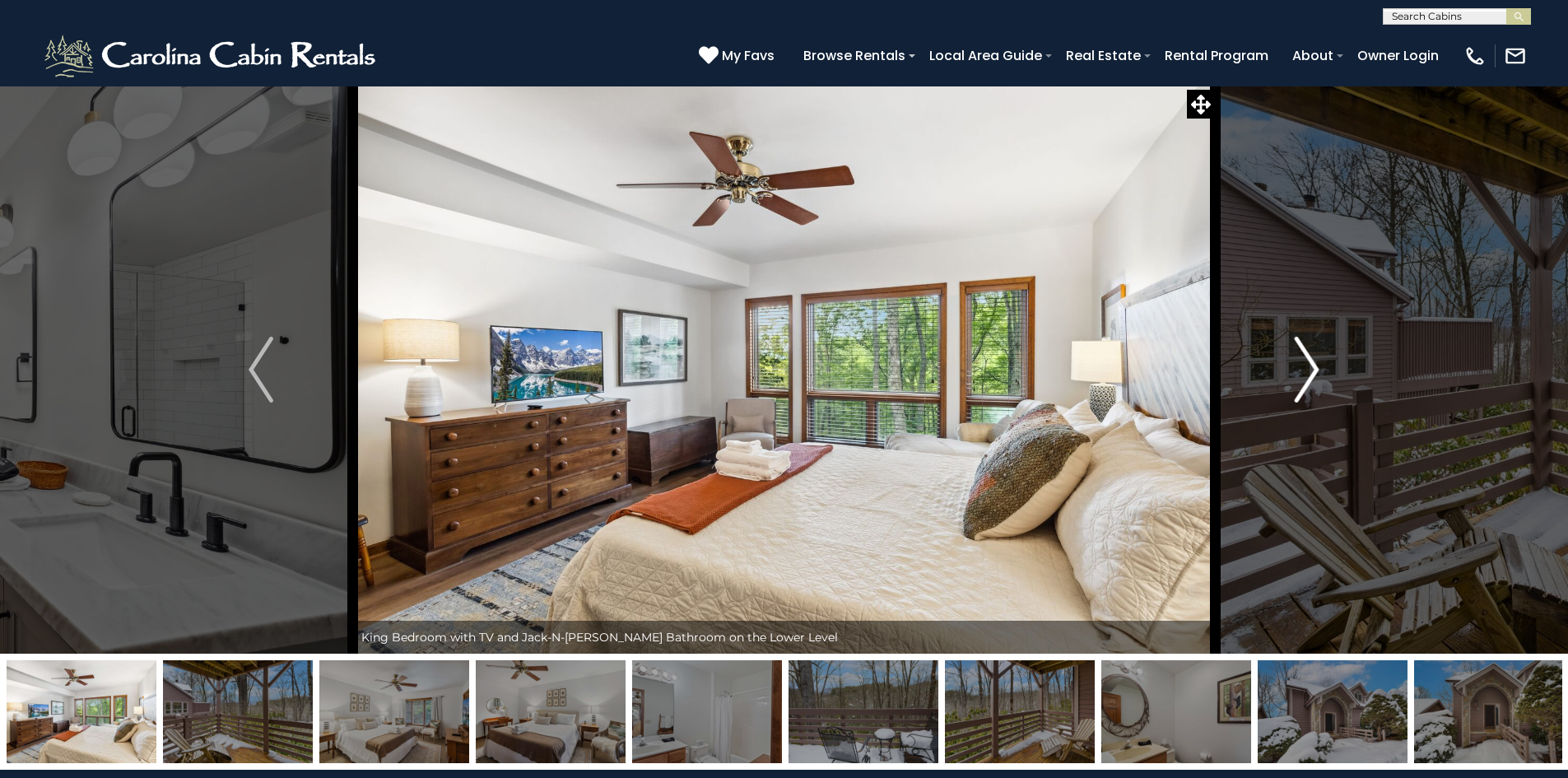
click at [1315, 372] on img "Next" at bounding box center [1307, 370] width 25 height 66
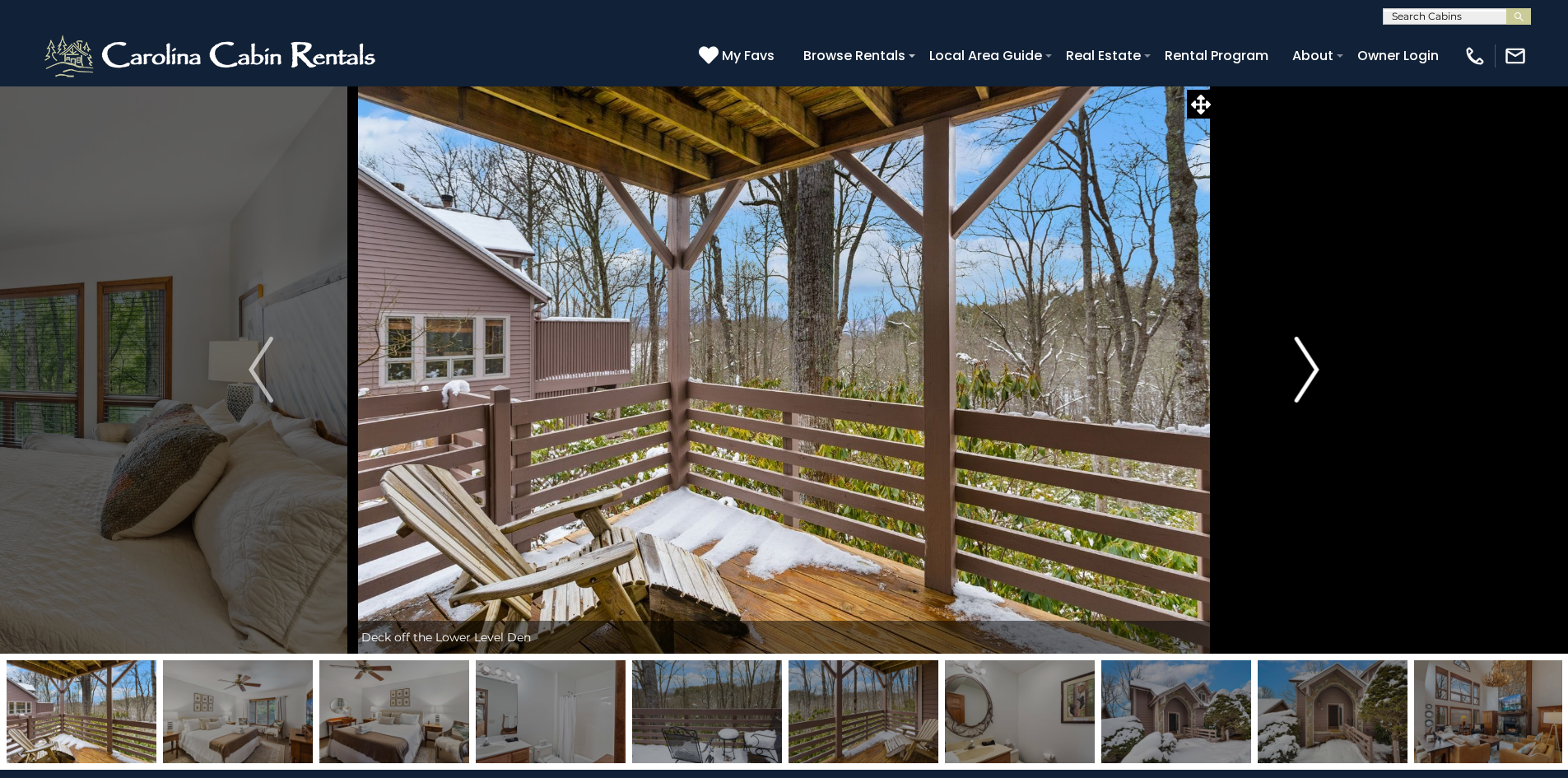
click at [1315, 372] on img "Next" at bounding box center [1307, 370] width 25 height 66
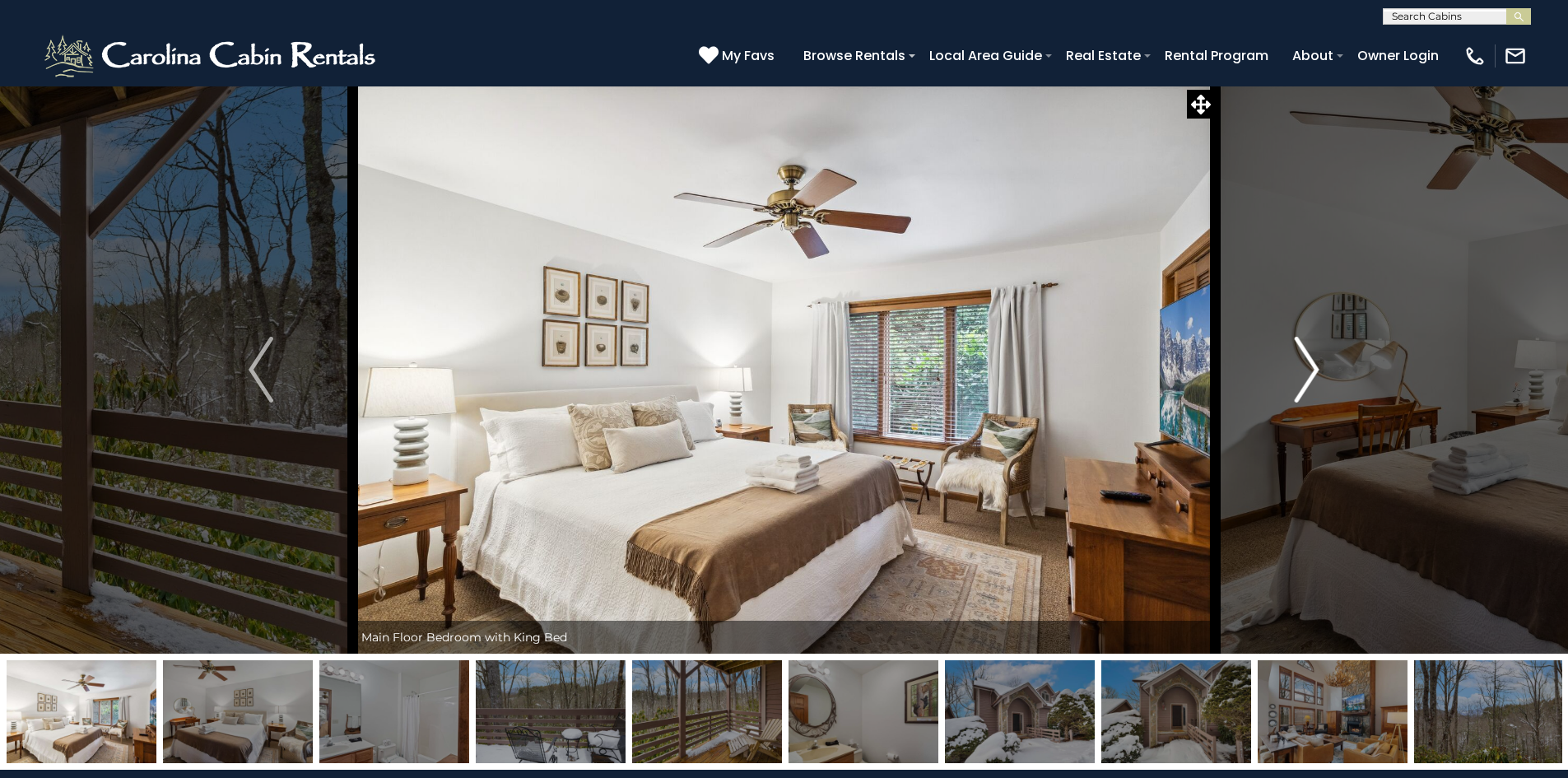
click at [1315, 372] on img "Next" at bounding box center [1307, 370] width 25 height 66
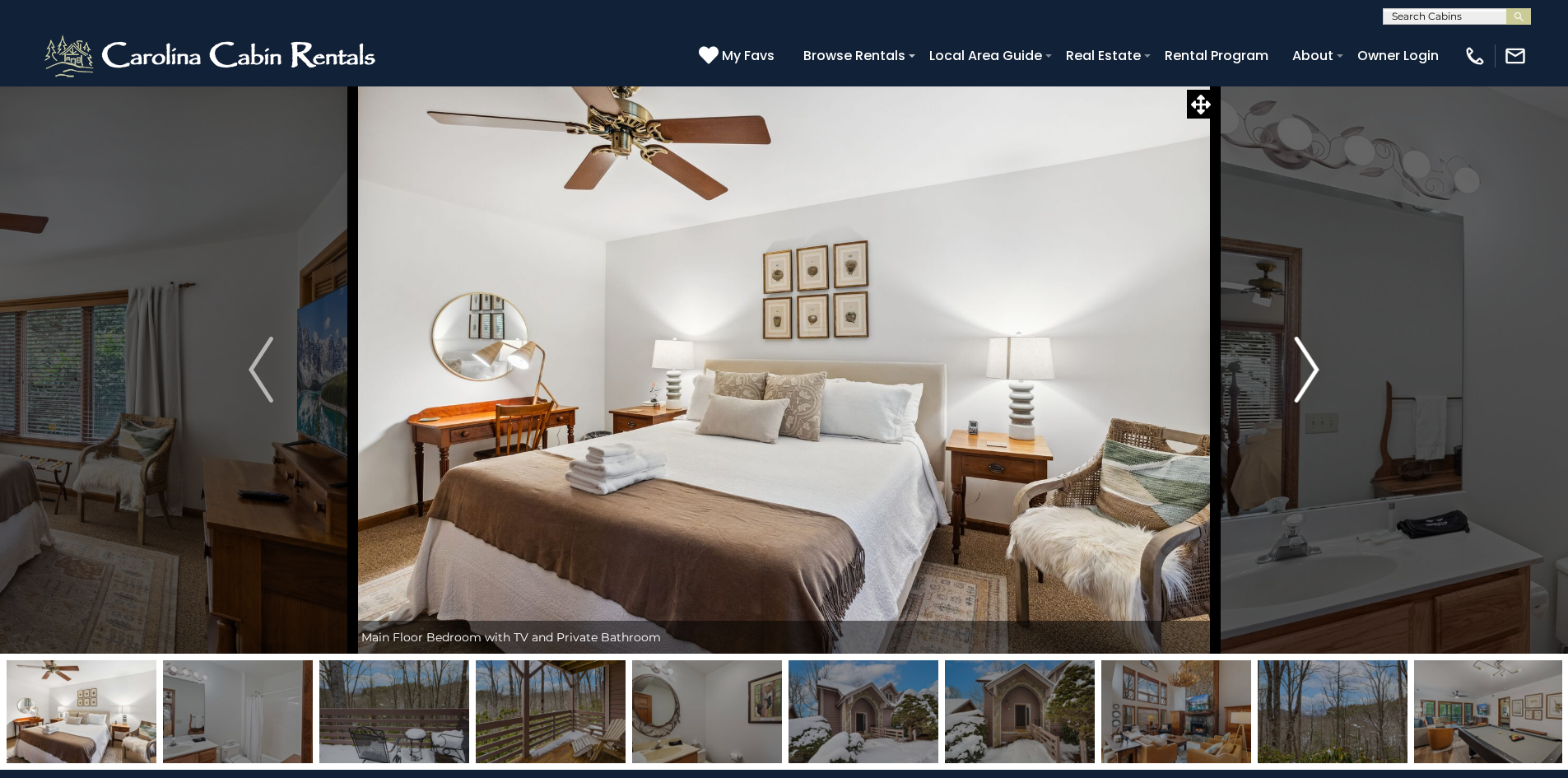
click at [1315, 372] on img "Next" at bounding box center [1307, 370] width 25 height 66
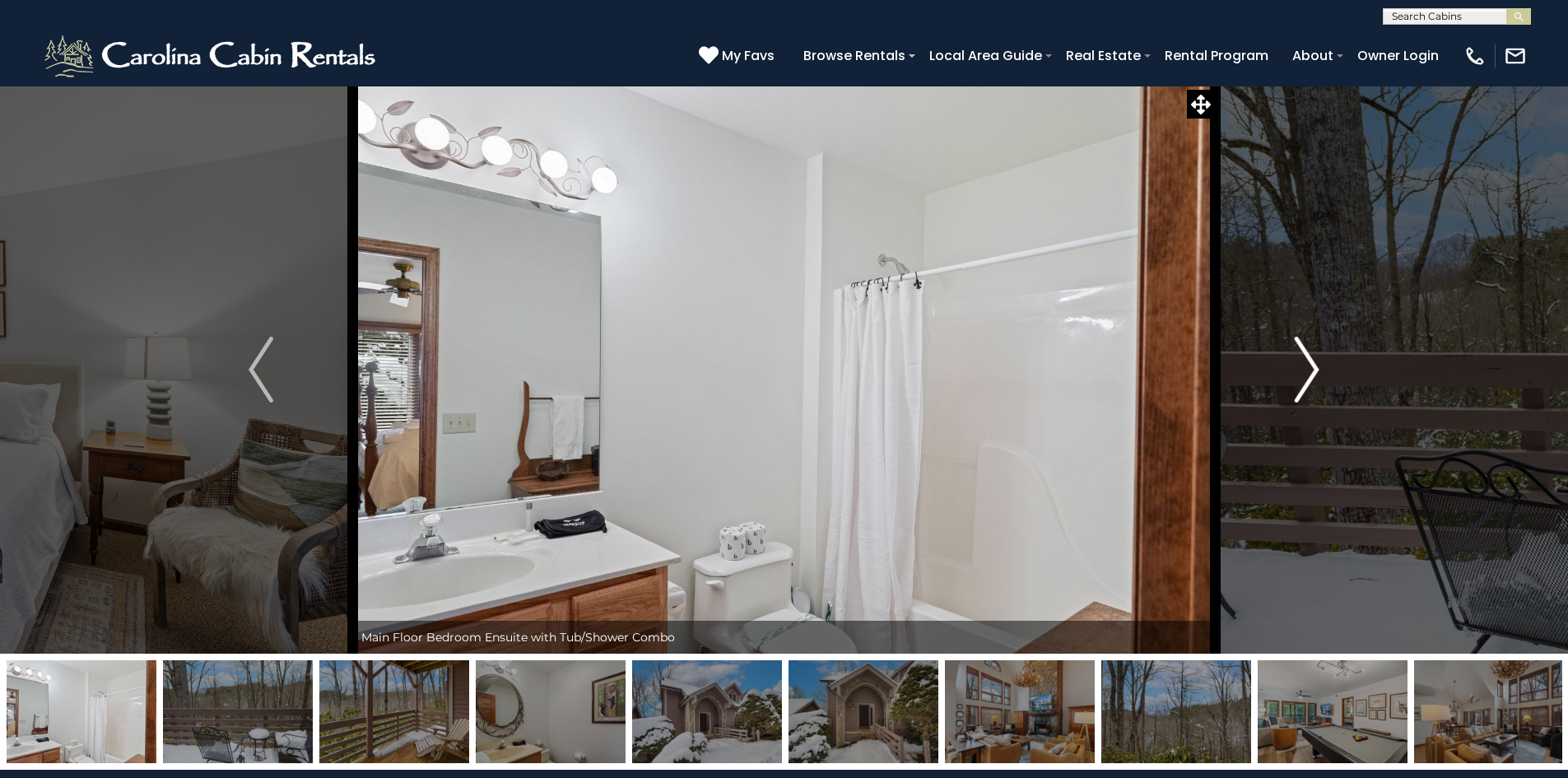
click at [1315, 372] on img "Next" at bounding box center [1307, 370] width 25 height 66
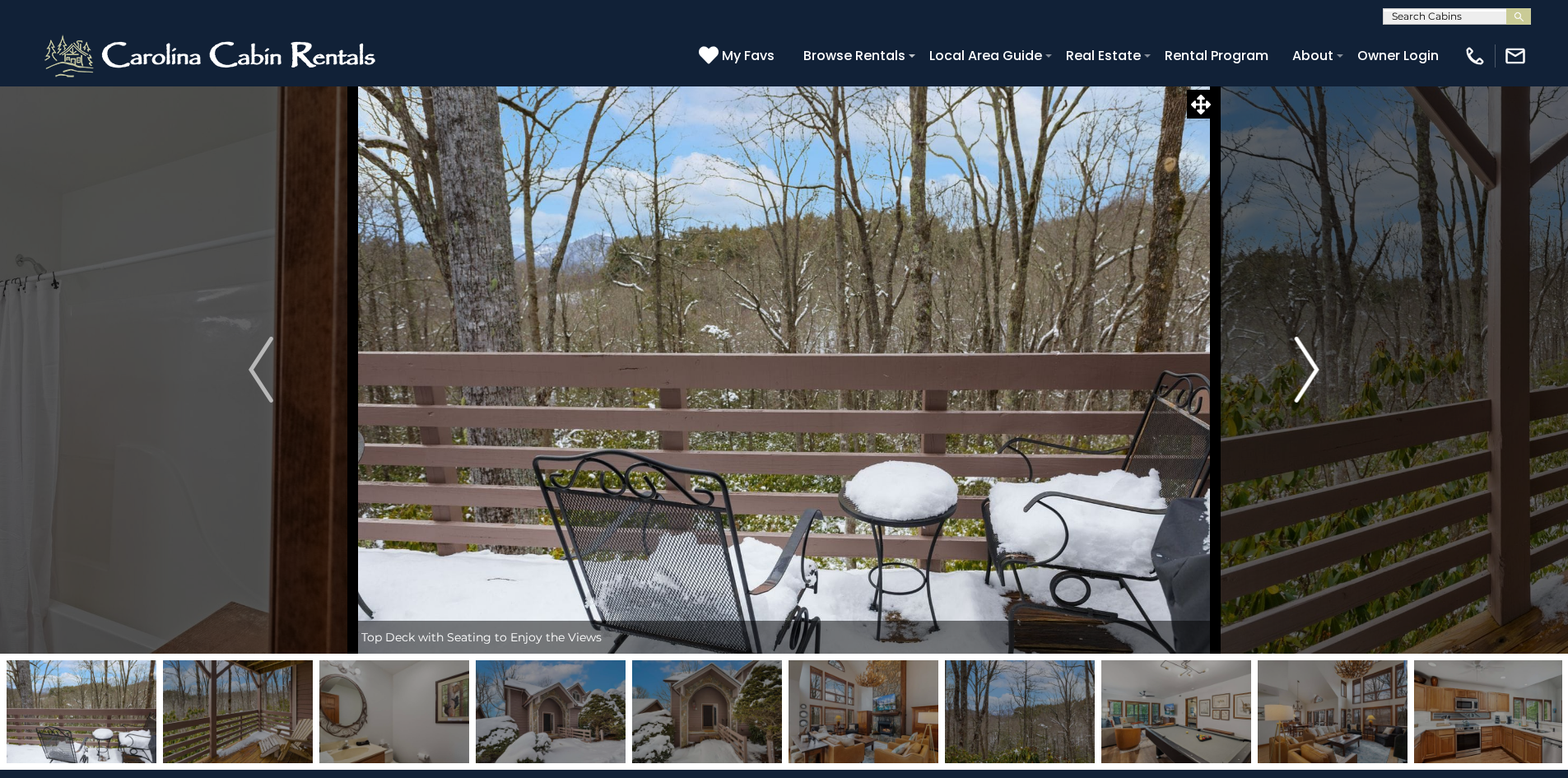
click at [1315, 372] on img "Next" at bounding box center [1307, 370] width 25 height 66
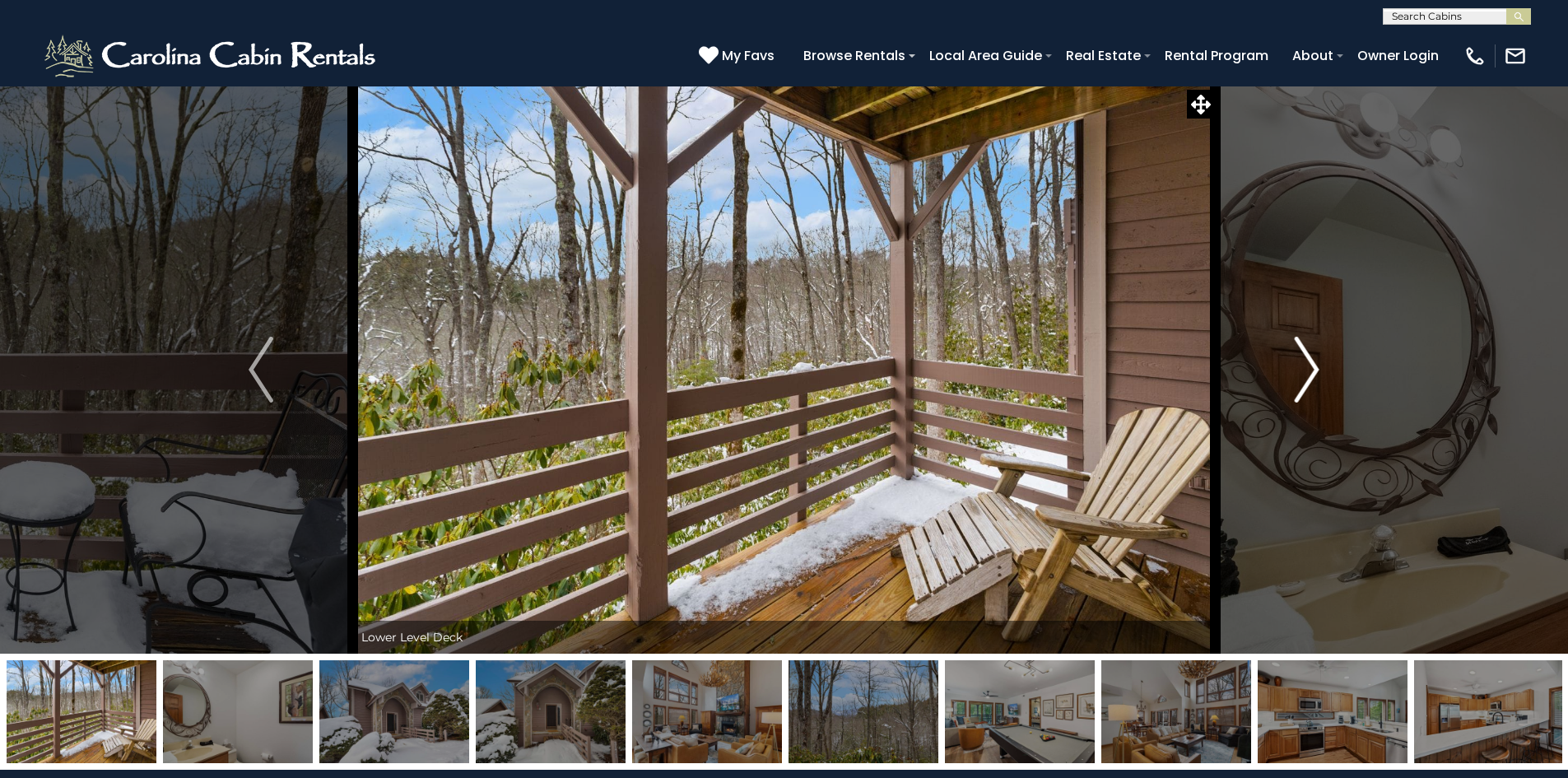
click at [1315, 372] on img "Next" at bounding box center [1307, 370] width 25 height 66
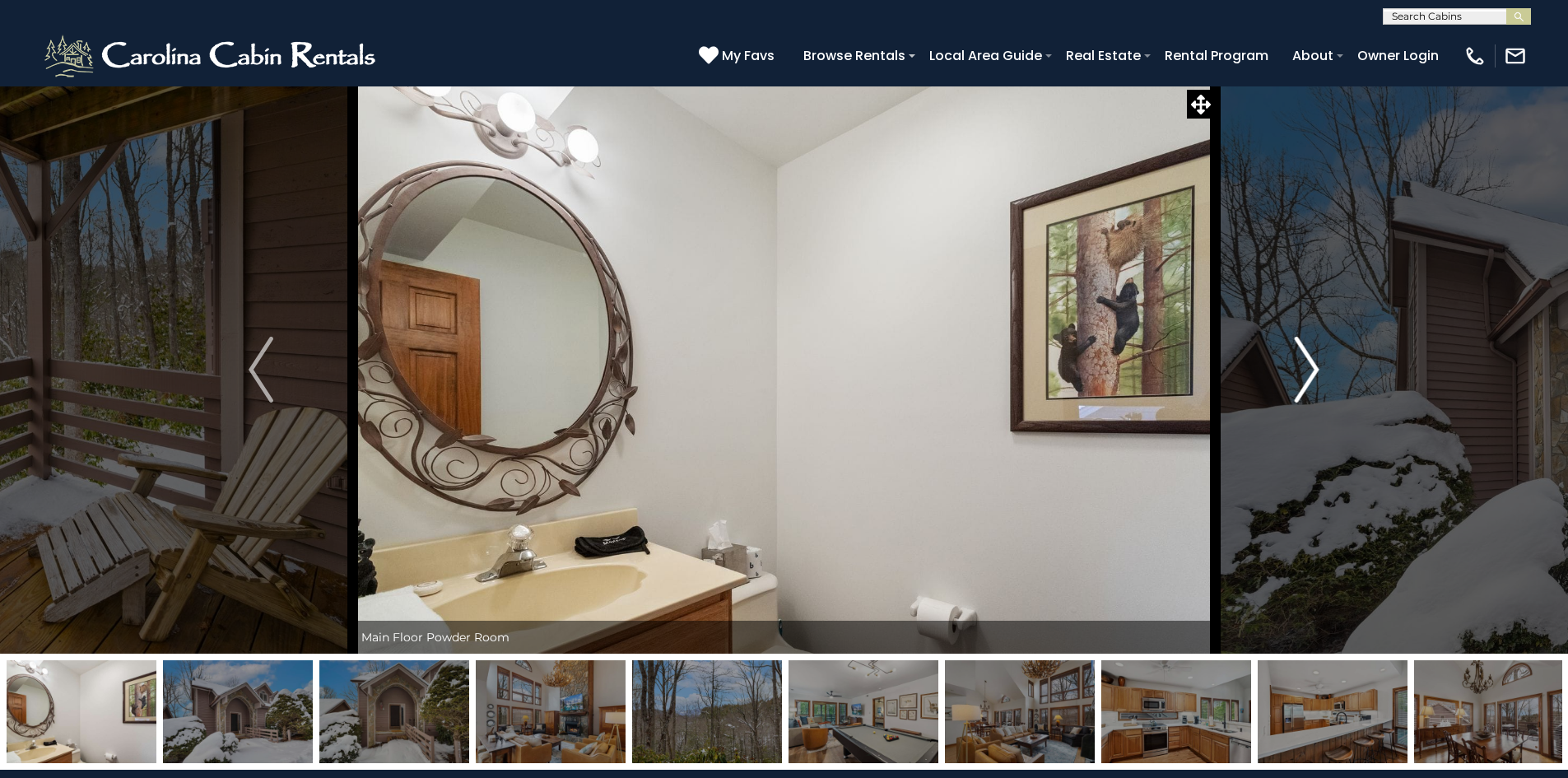
click at [1315, 372] on img "Next" at bounding box center [1307, 370] width 25 height 66
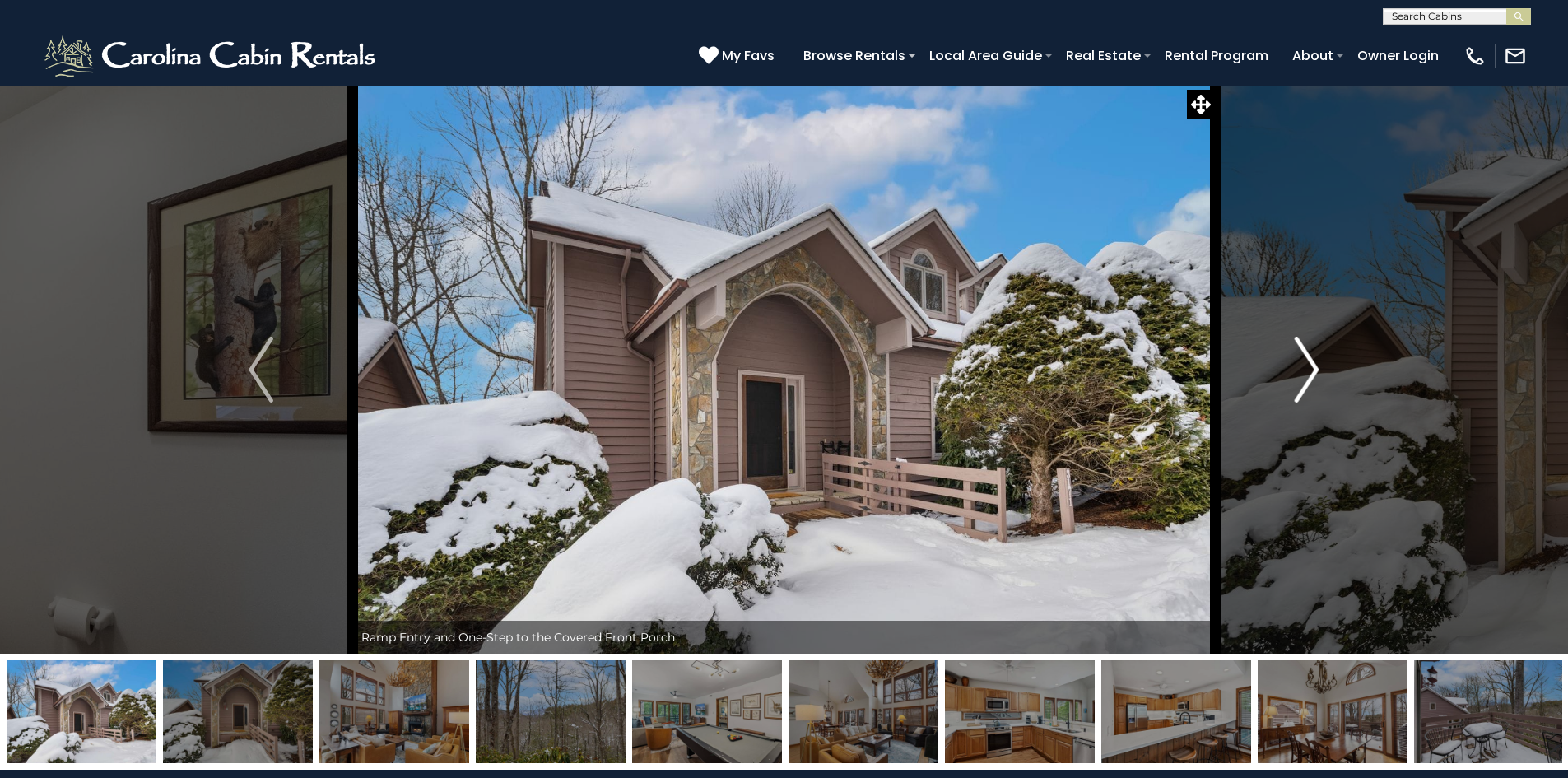
click at [1315, 372] on img "Next" at bounding box center [1307, 370] width 25 height 66
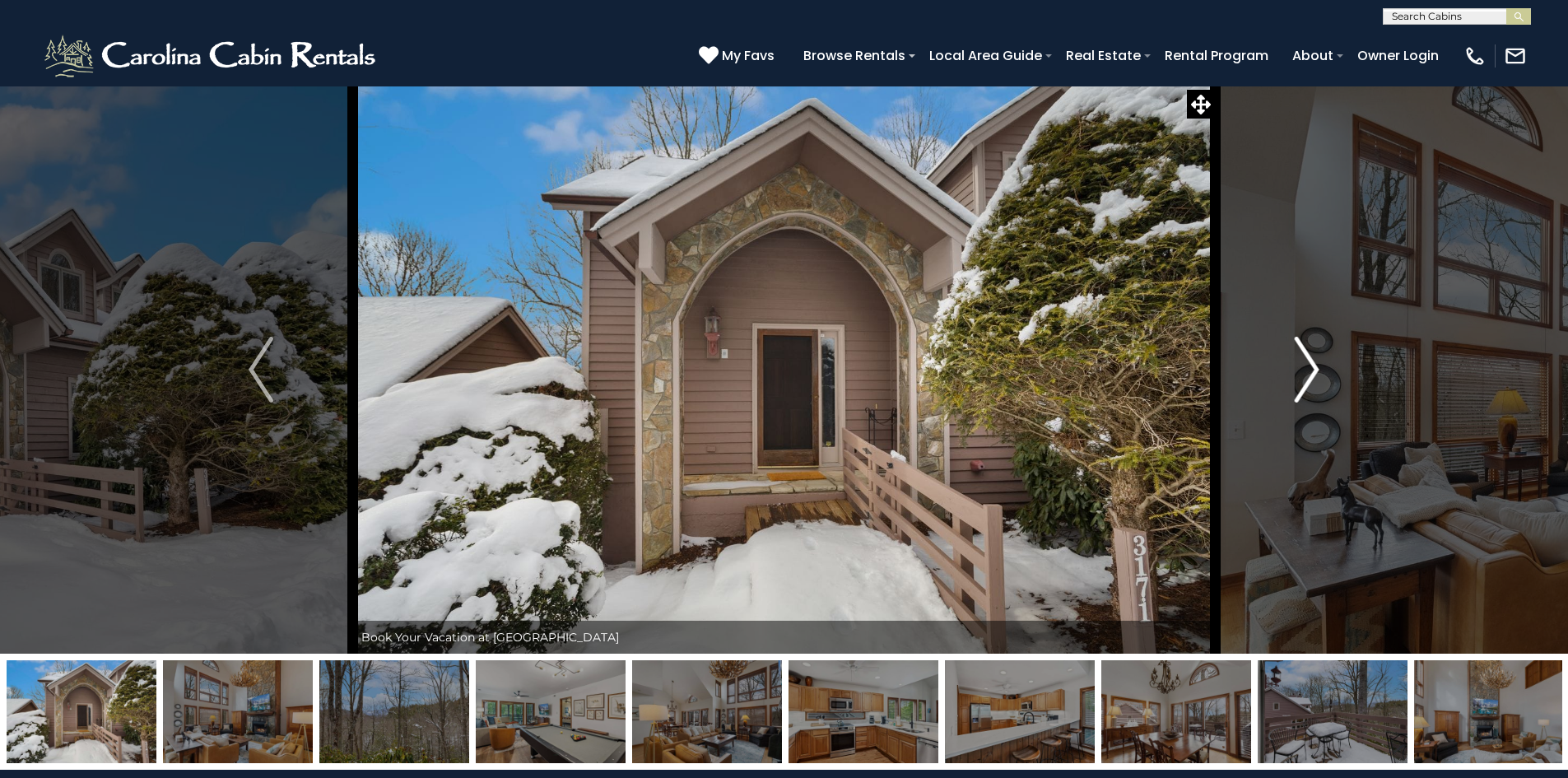
click at [1315, 372] on img "Next" at bounding box center [1307, 370] width 25 height 66
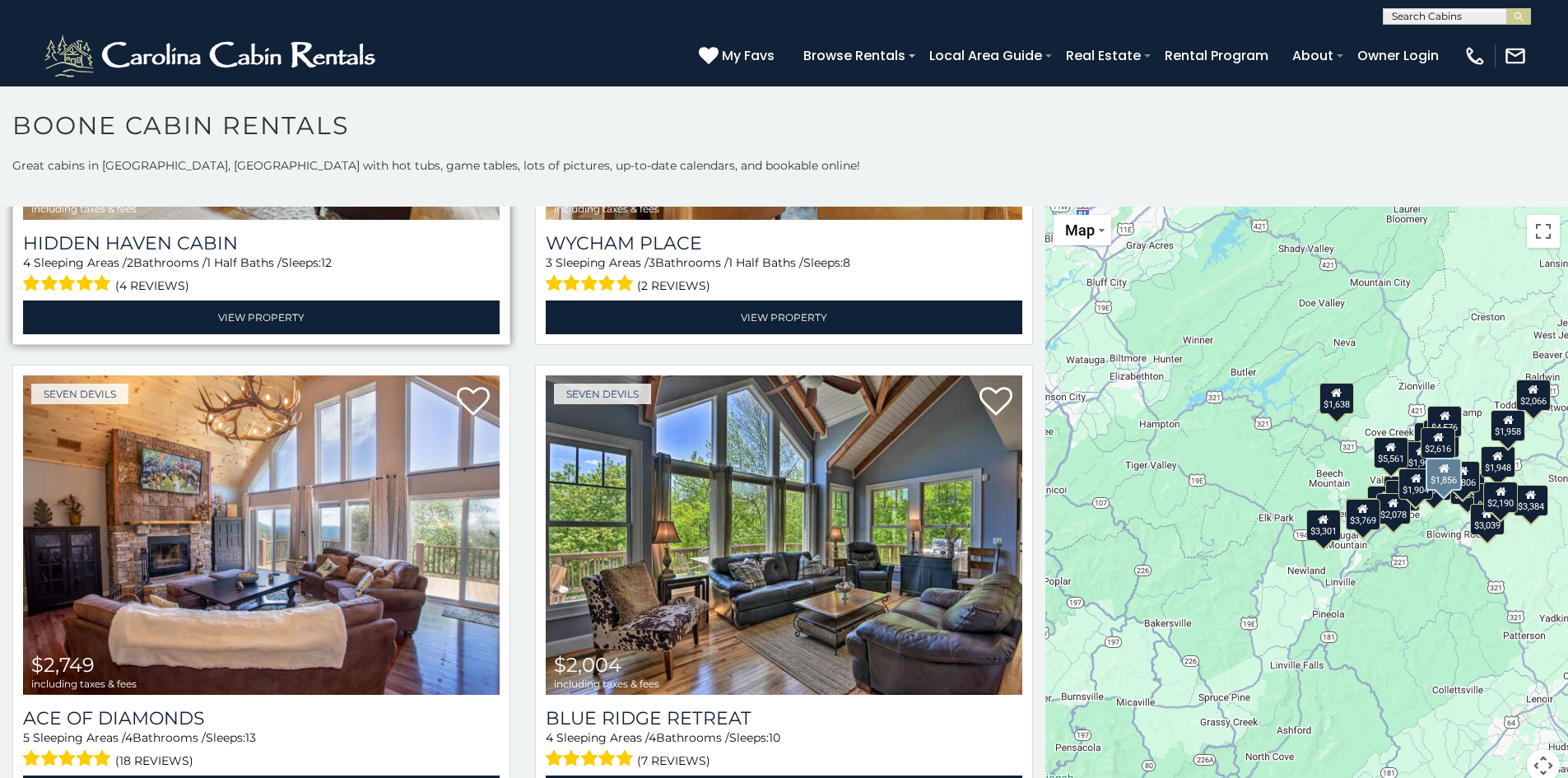
scroll to position [3706, 0]
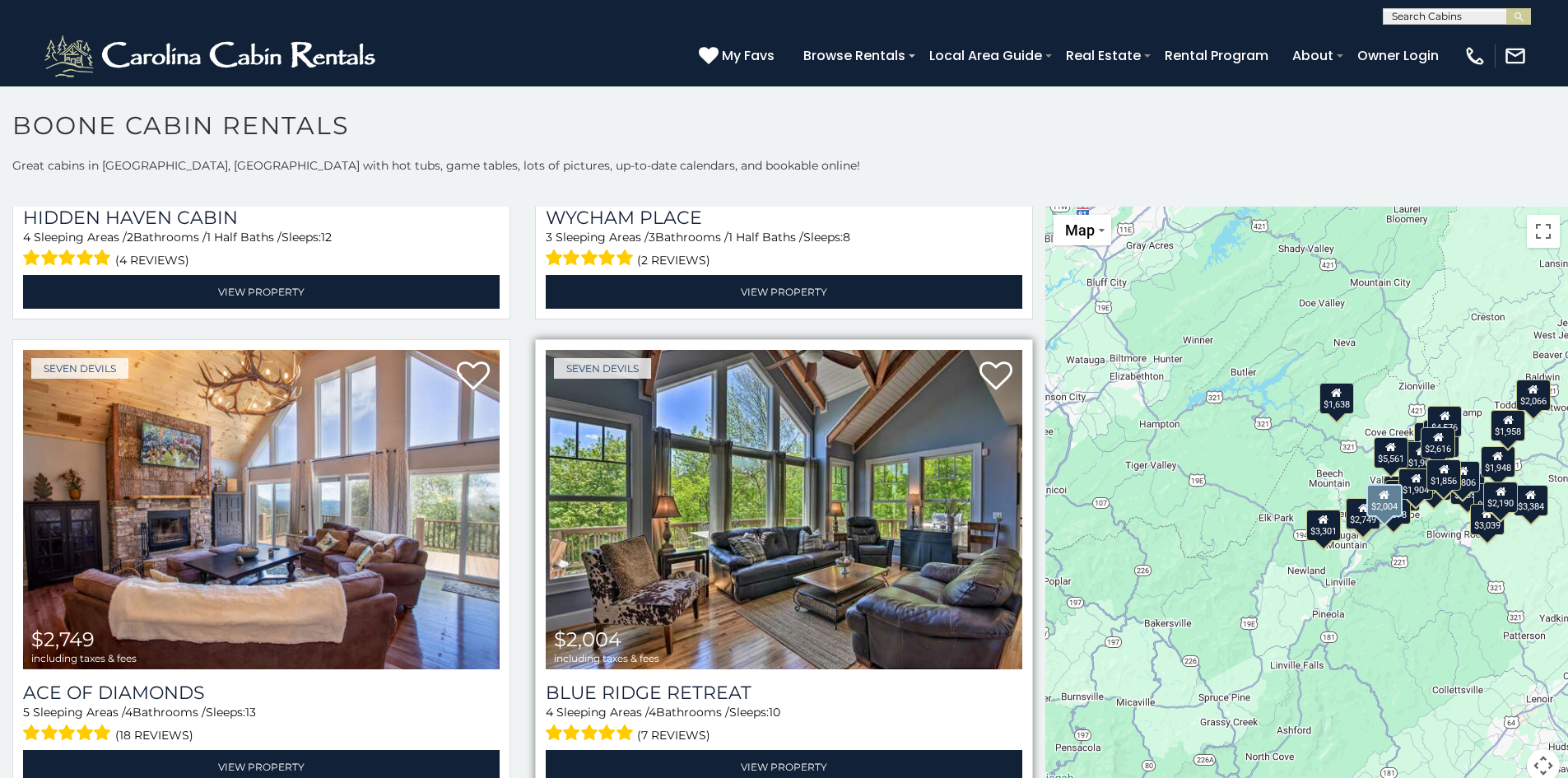
click at [664, 458] on img at bounding box center [784, 510] width 476 height 320
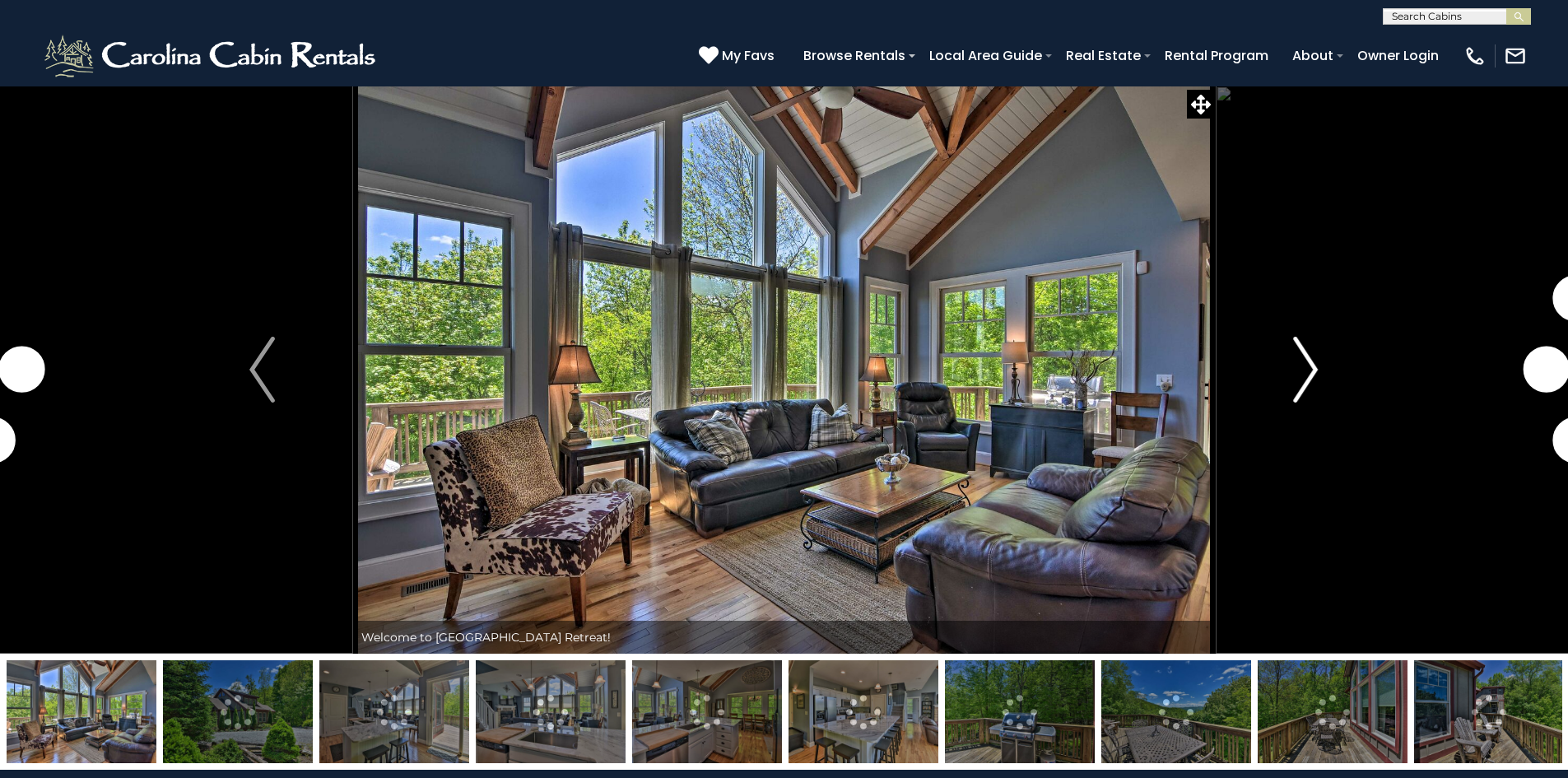
click at [1312, 379] on img "Next" at bounding box center [1306, 370] width 25 height 66
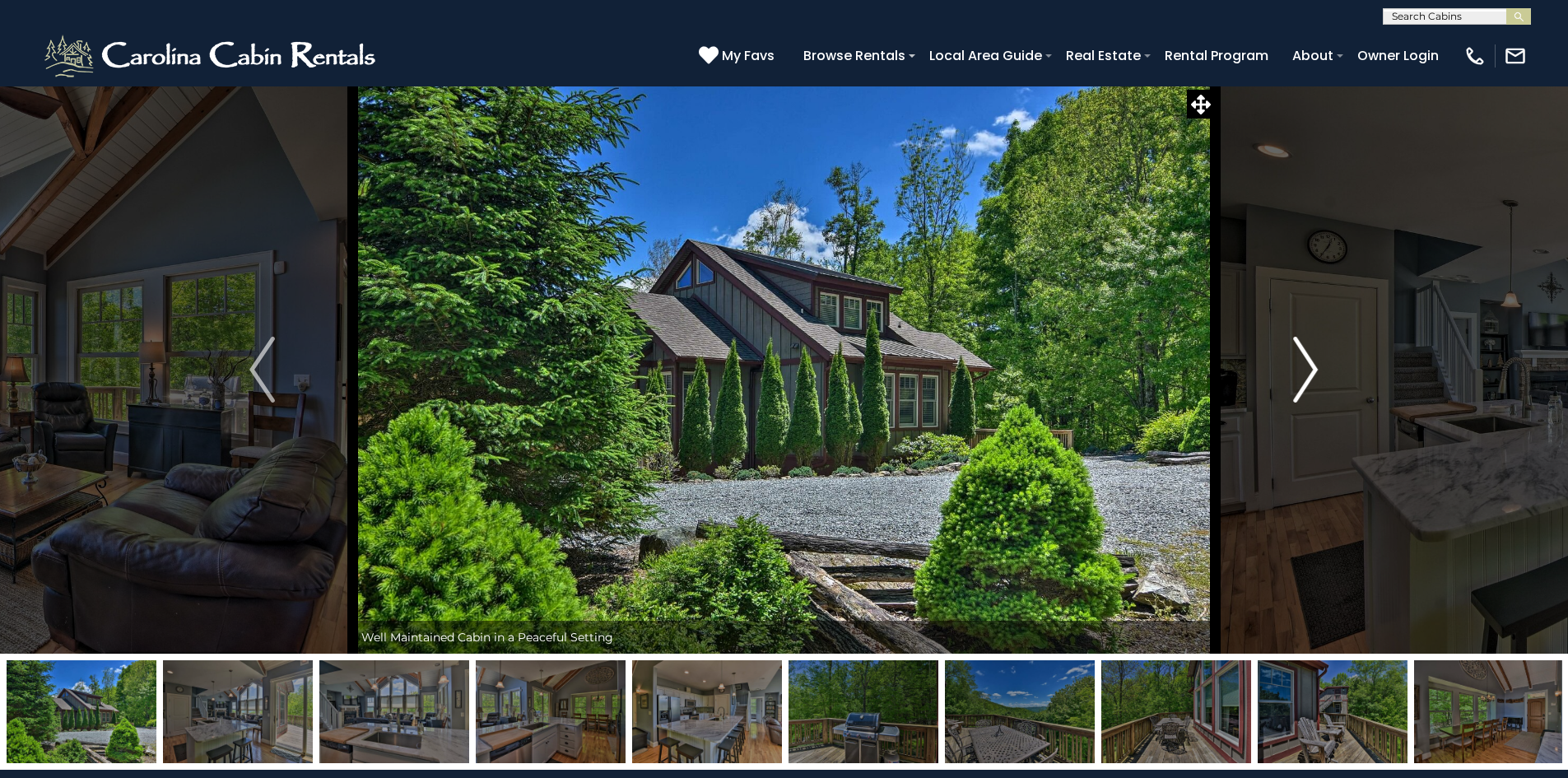
click at [1312, 379] on img "Next" at bounding box center [1306, 370] width 25 height 66
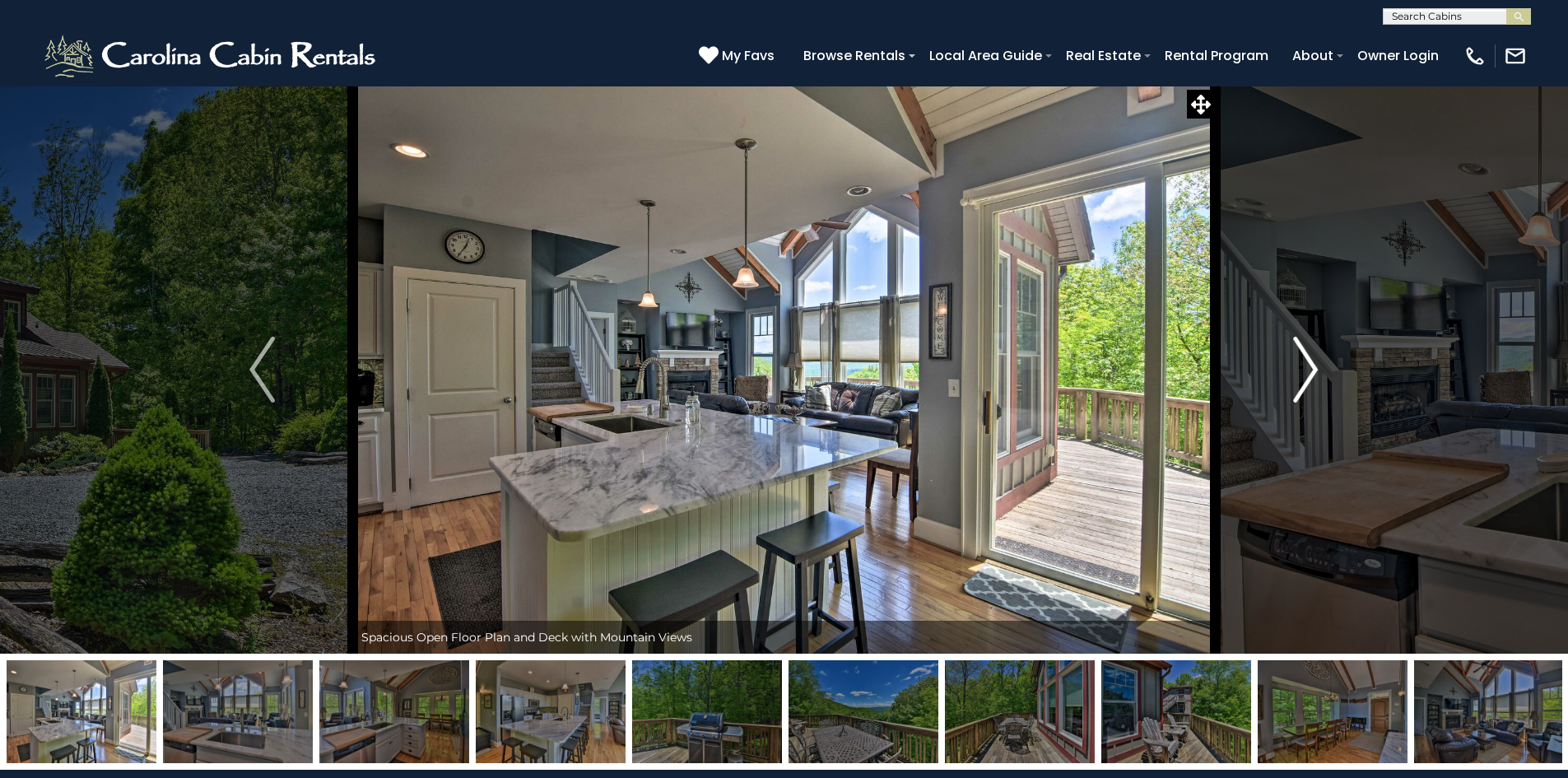
click at [1312, 379] on img "Next" at bounding box center [1306, 370] width 25 height 66
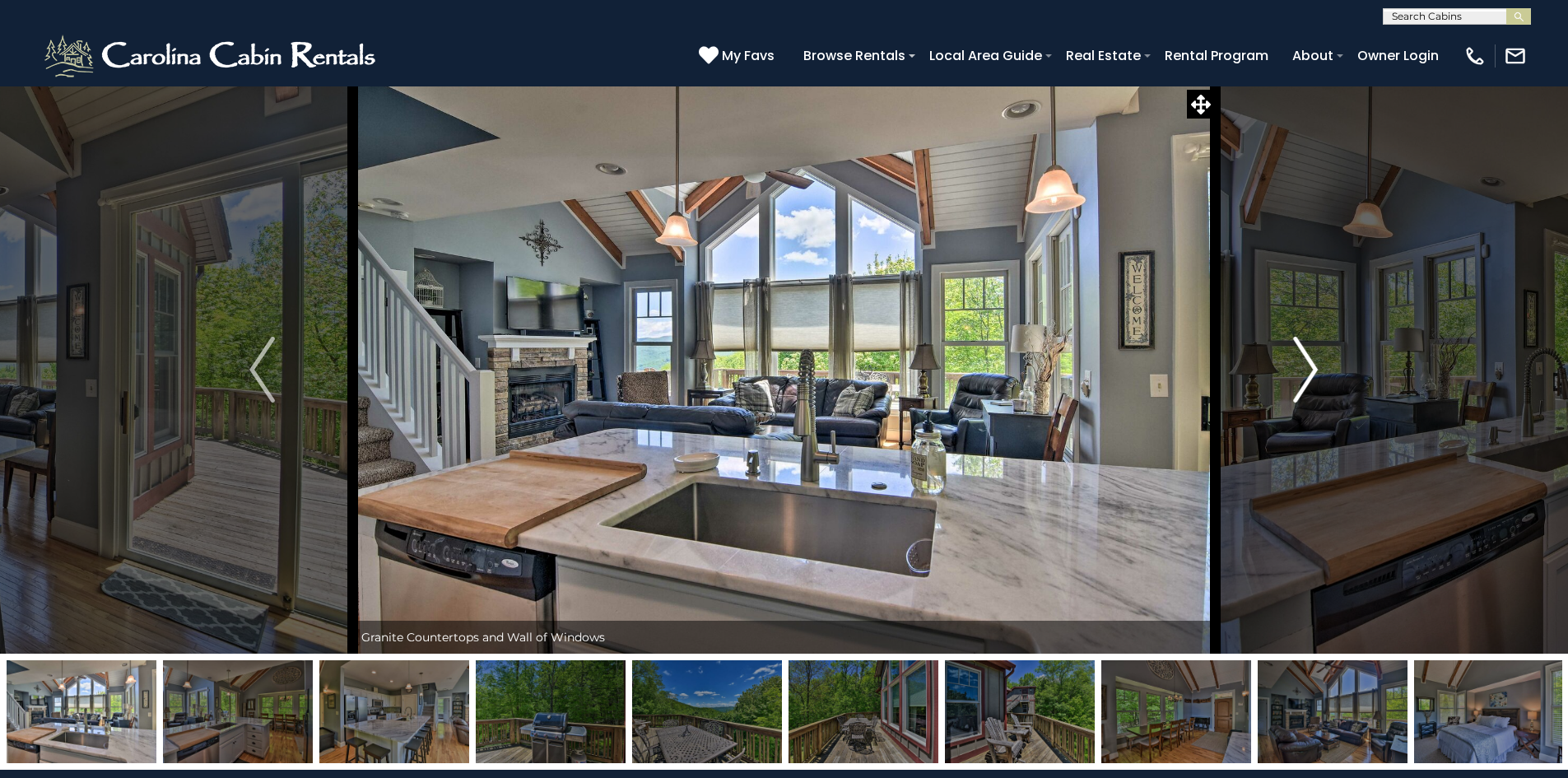
click at [1312, 379] on img "Next" at bounding box center [1306, 370] width 25 height 66
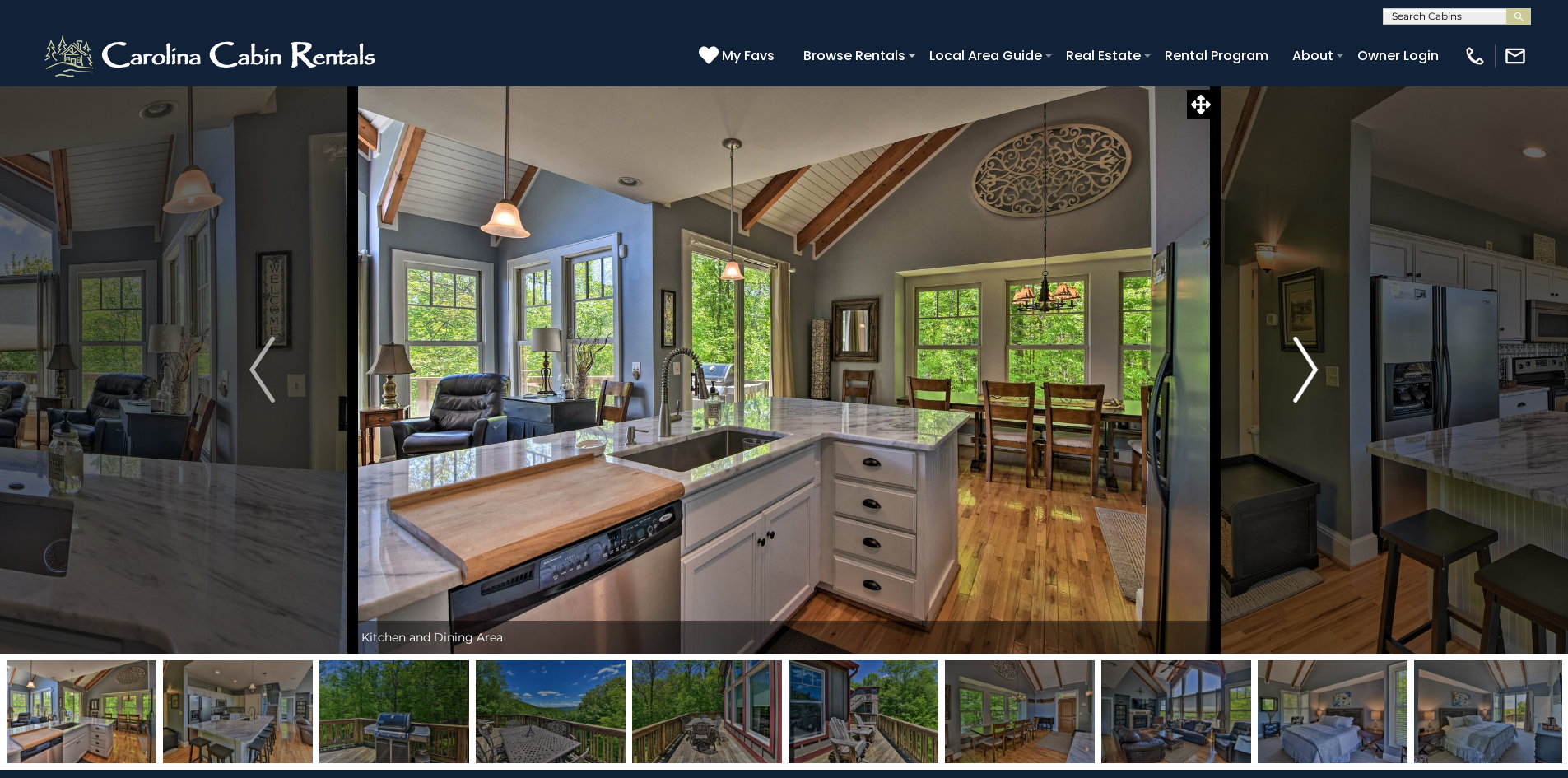
click at [1312, 379] on img "Next" at bounding box center [1306, 370] width 25 height 66
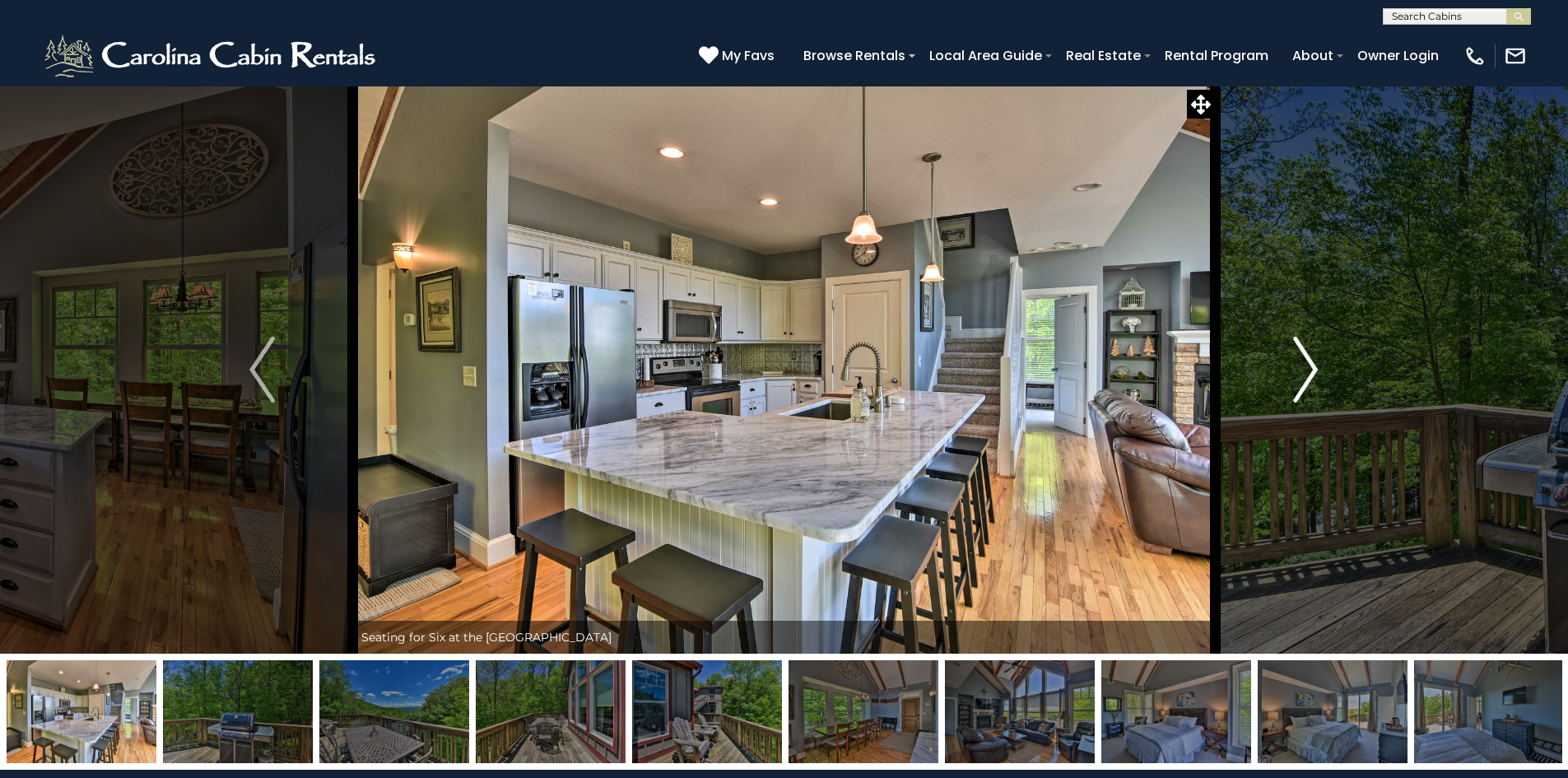
click at [1312, 379] on img "Next" at bounding box center [1306, 370] width 25 height 66
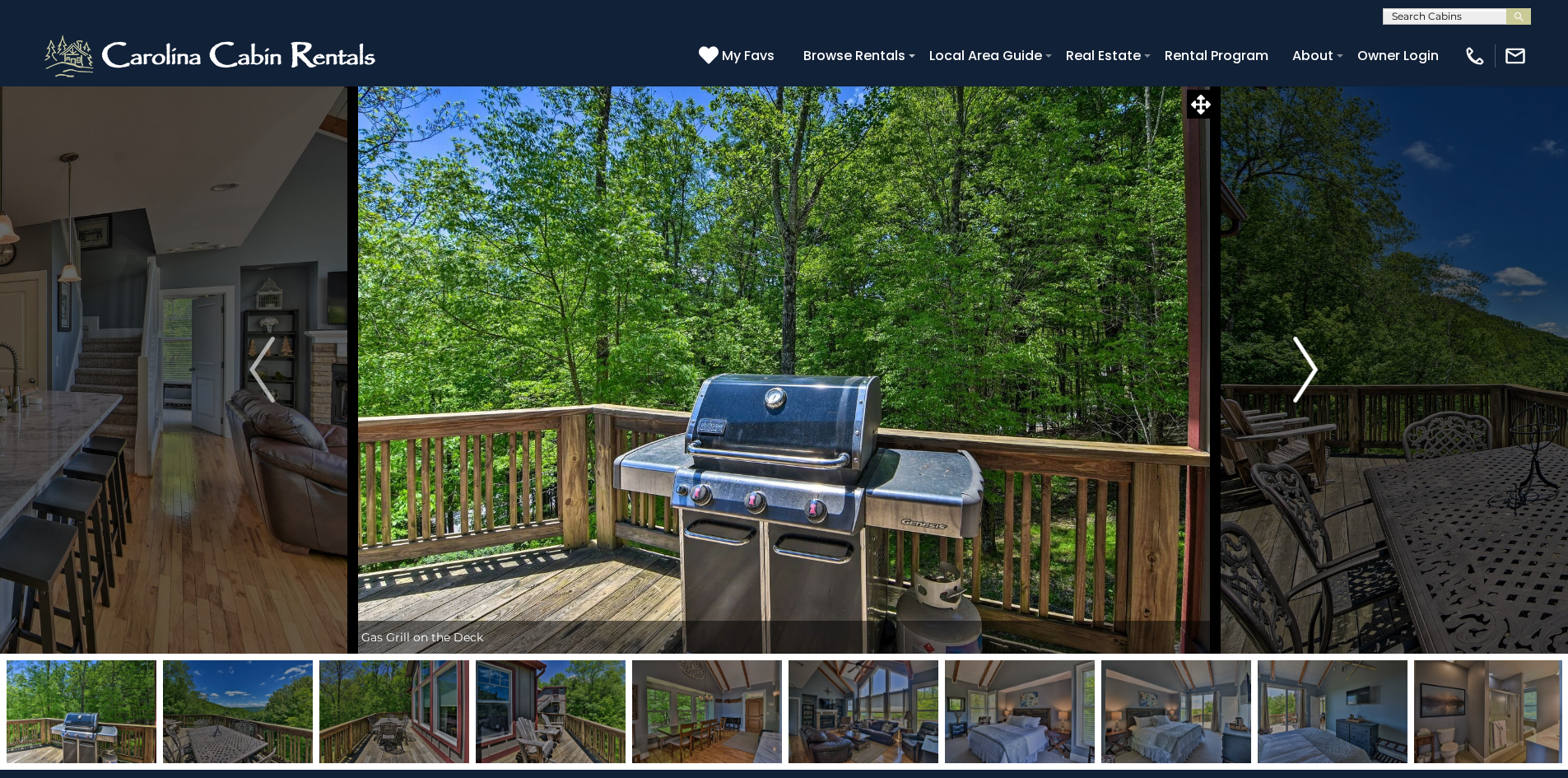
click at [1312, 379] on img "Next" at bounding box center [1306, 370] width 25 height 66
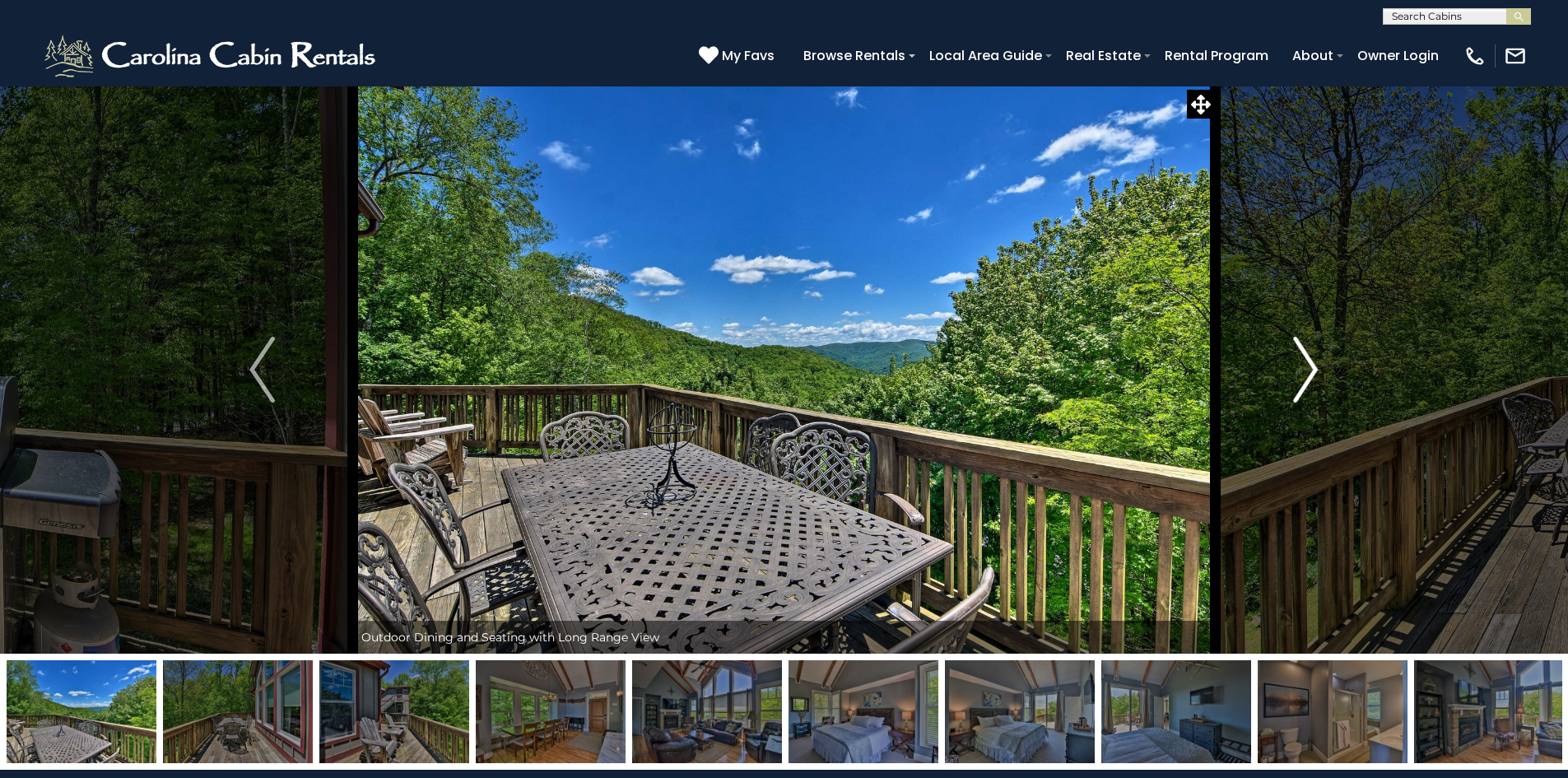
click at [1312, 379] on img "Next" at bounding box center [1306, 370] width 25 height 66
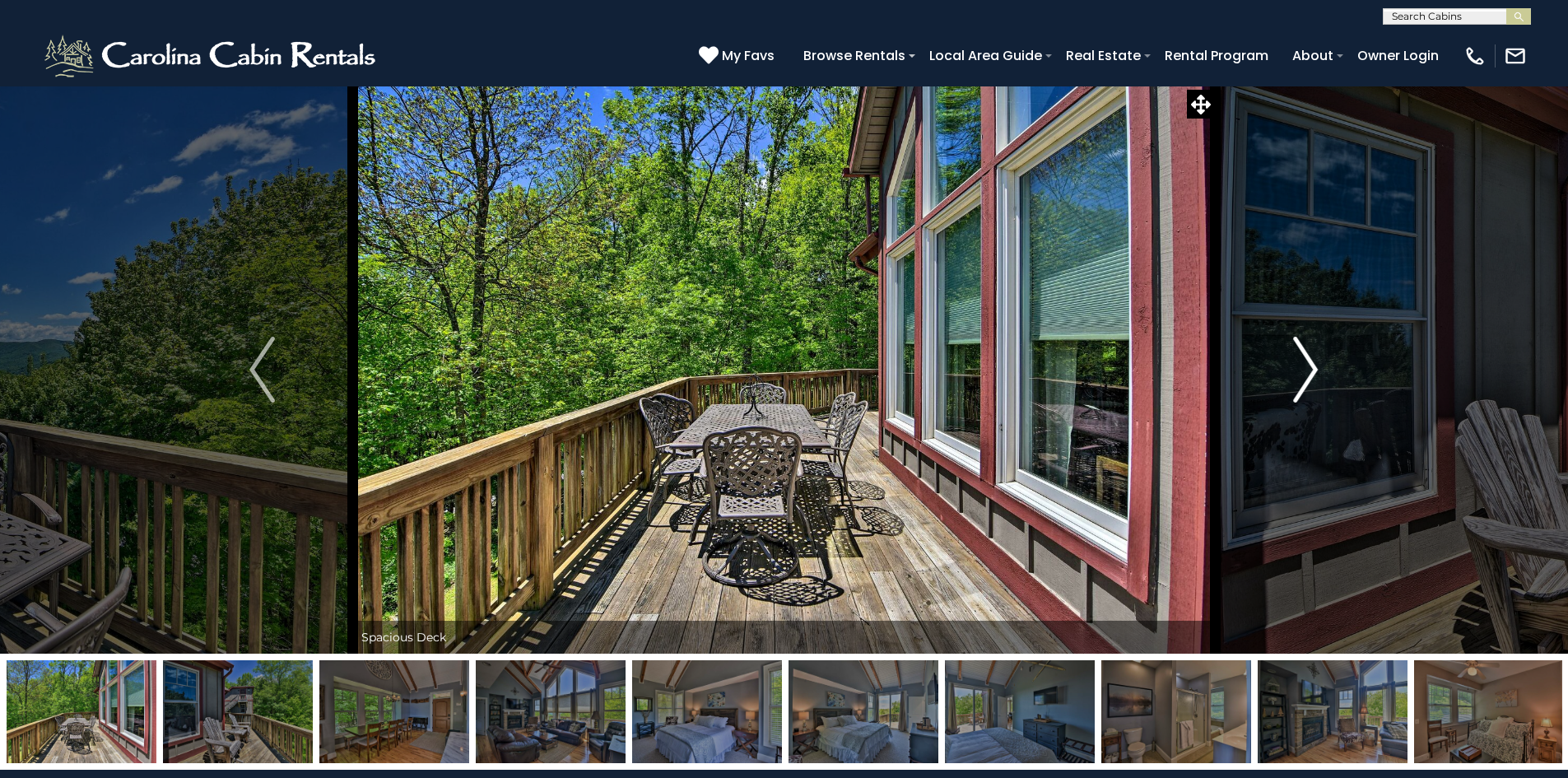
click at [1312, 379] on img "Next" at bounding box center [1306, 370] width 25 height 66
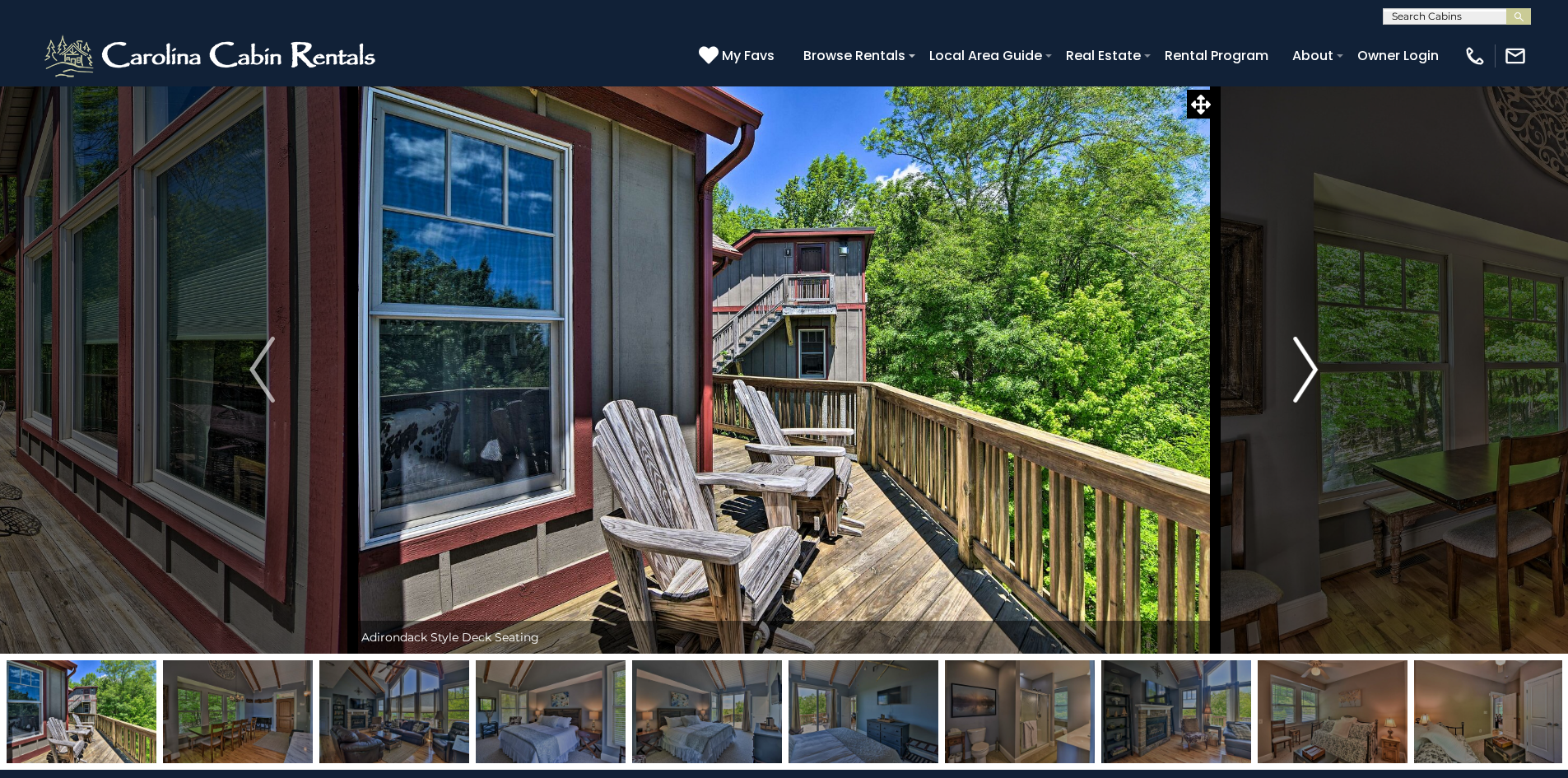
click at [1312, 379] on img "Next" at bounding box center [1306, 370] width 25 height 66
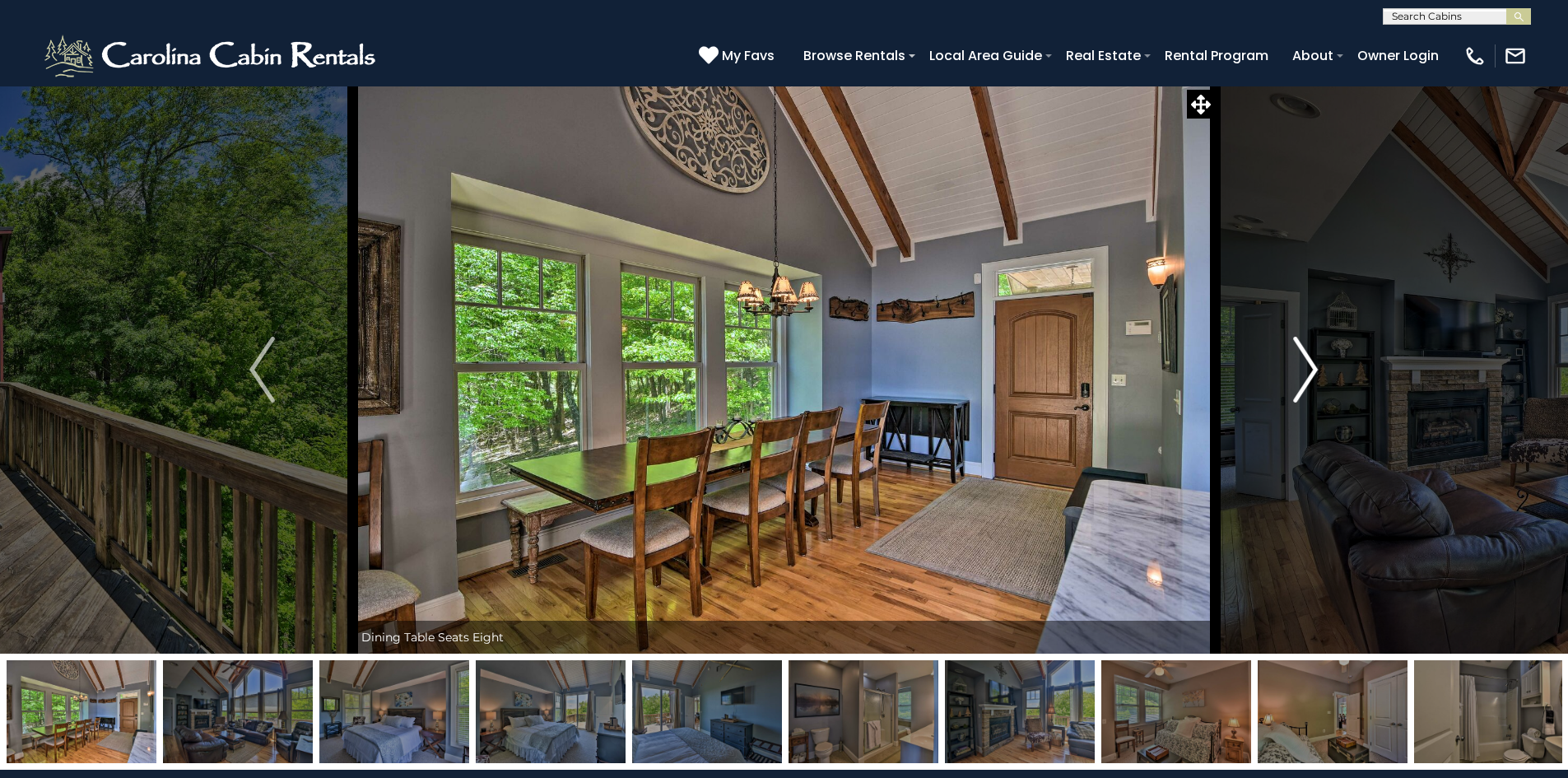
click at [1312, 379] on img "Next" at bounding box center [1306, 370] width 25 height 66
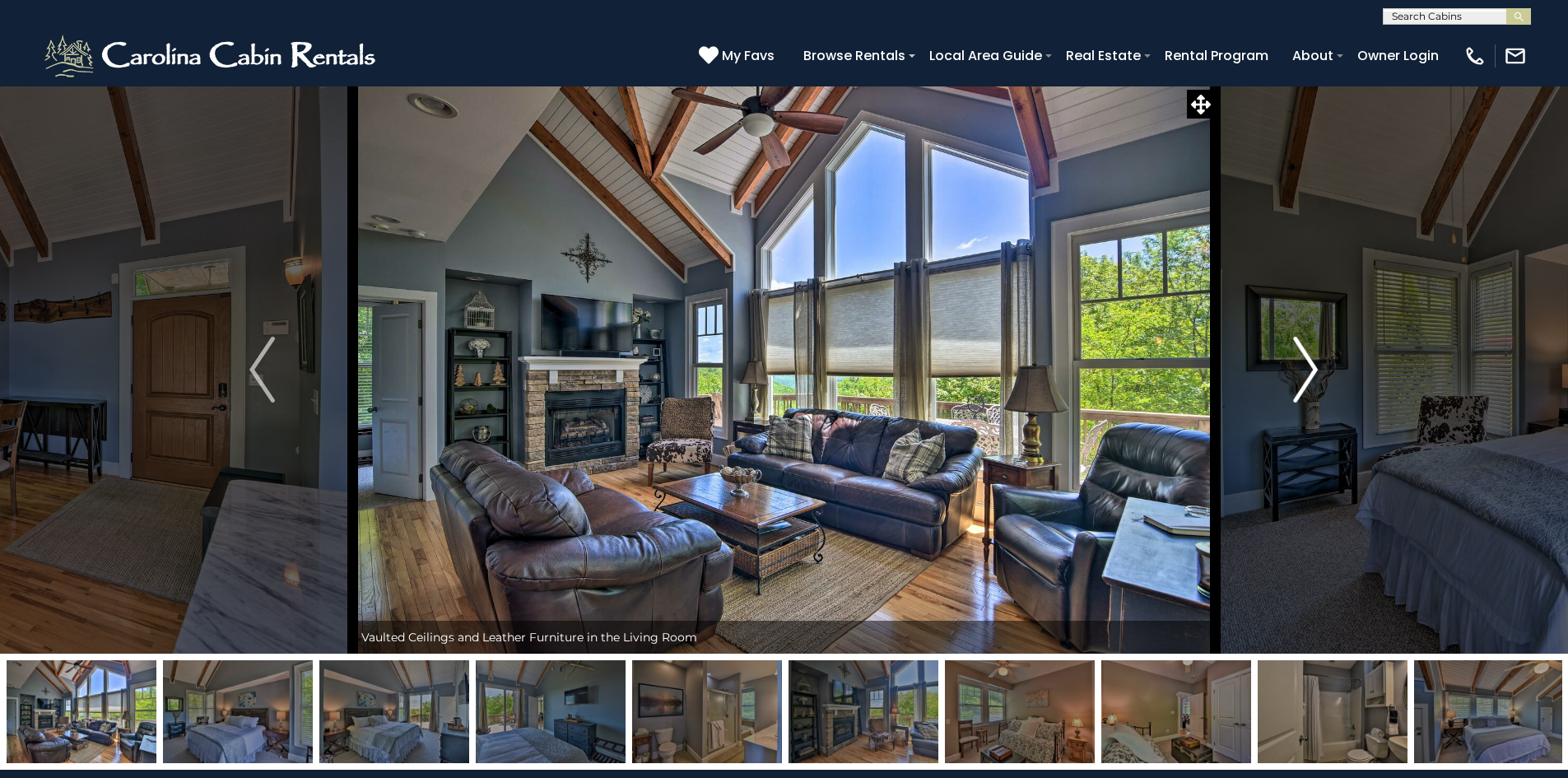
click at [1312, 379] on img "Next" at bounding box center [1306, 370] width 25 height 66
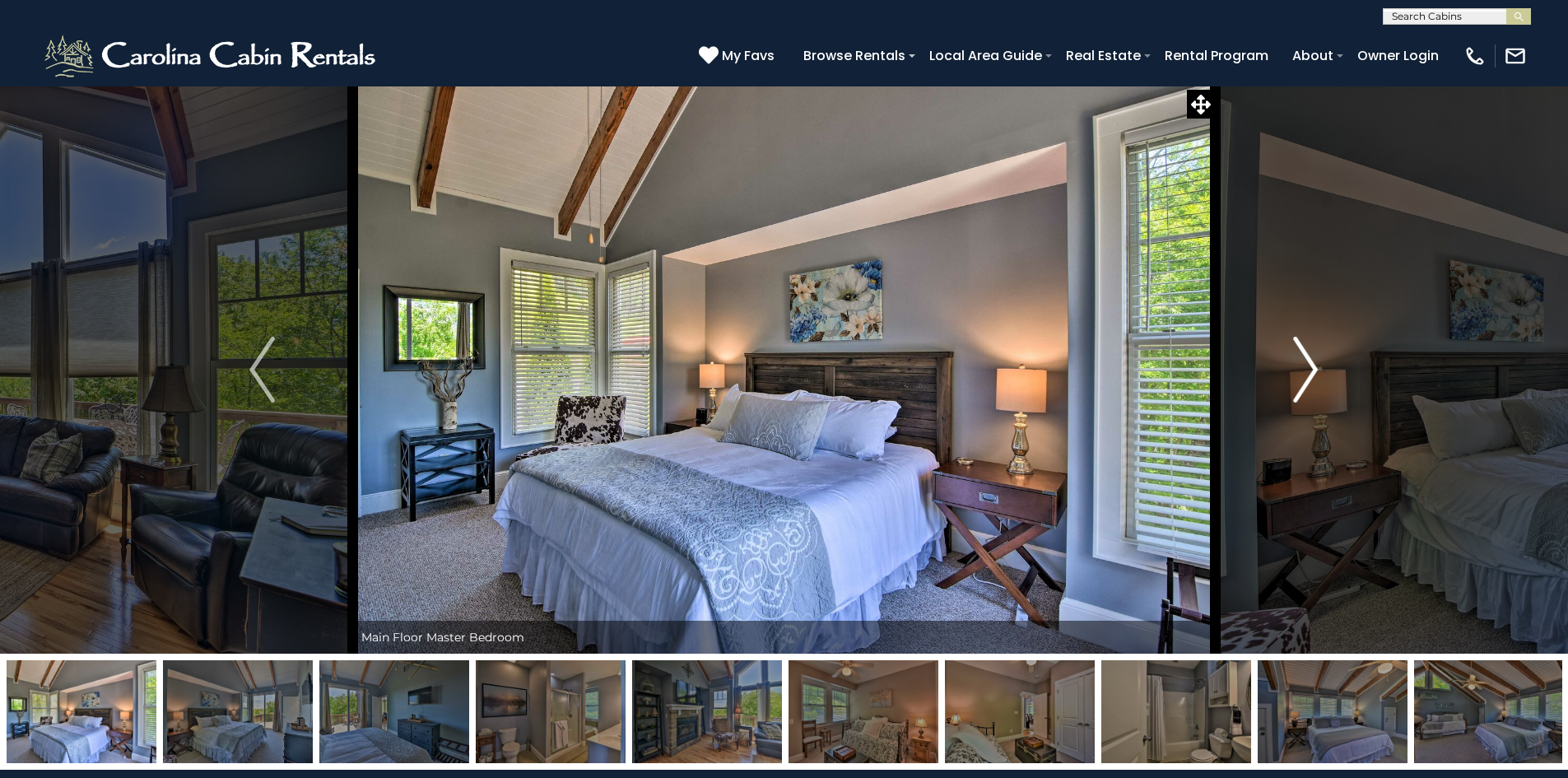
click at [1312, 379] on img "Next" at bounding box center [1306, 370] width 25 height 66
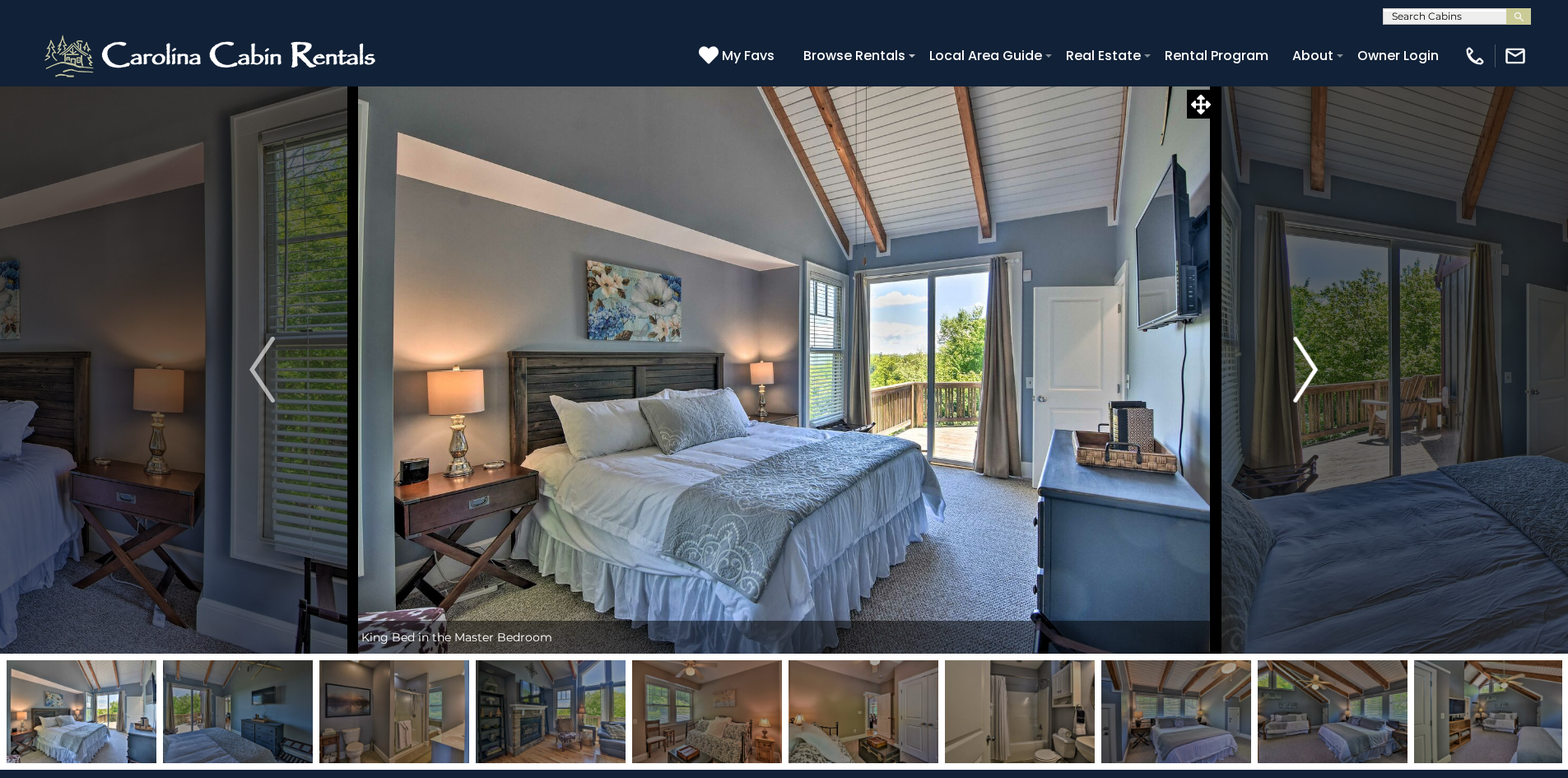
click at [1312, 379] on img "Next" at bounding box center [1306, 370] width 25 height 66
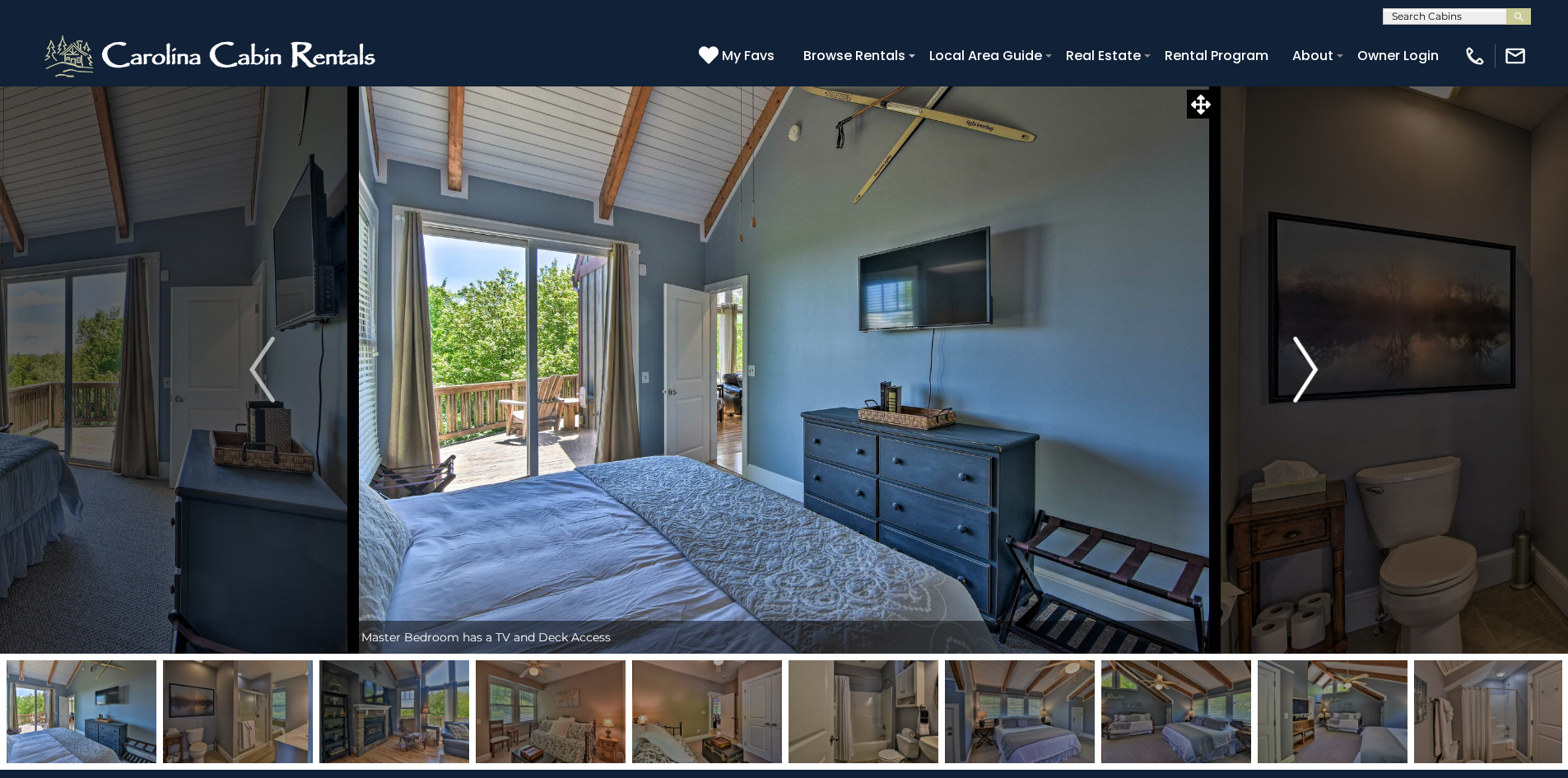
click at [1312, 379] on img "Next" at bounding box center [1306, 370] width 25 height 66
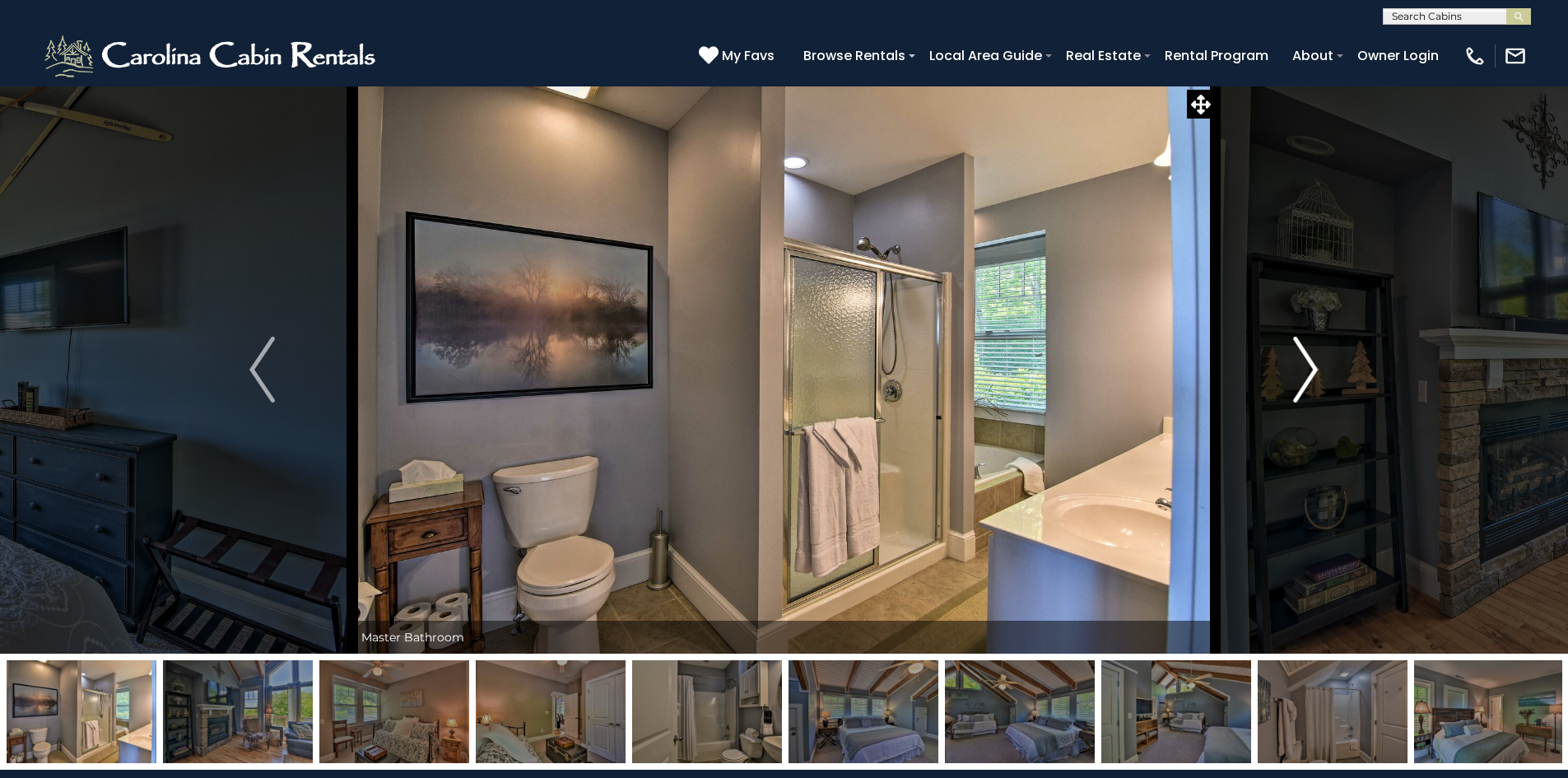
click at [1312, 379] on img "Next" at bounding box center [1306, 370] width 25 height 66
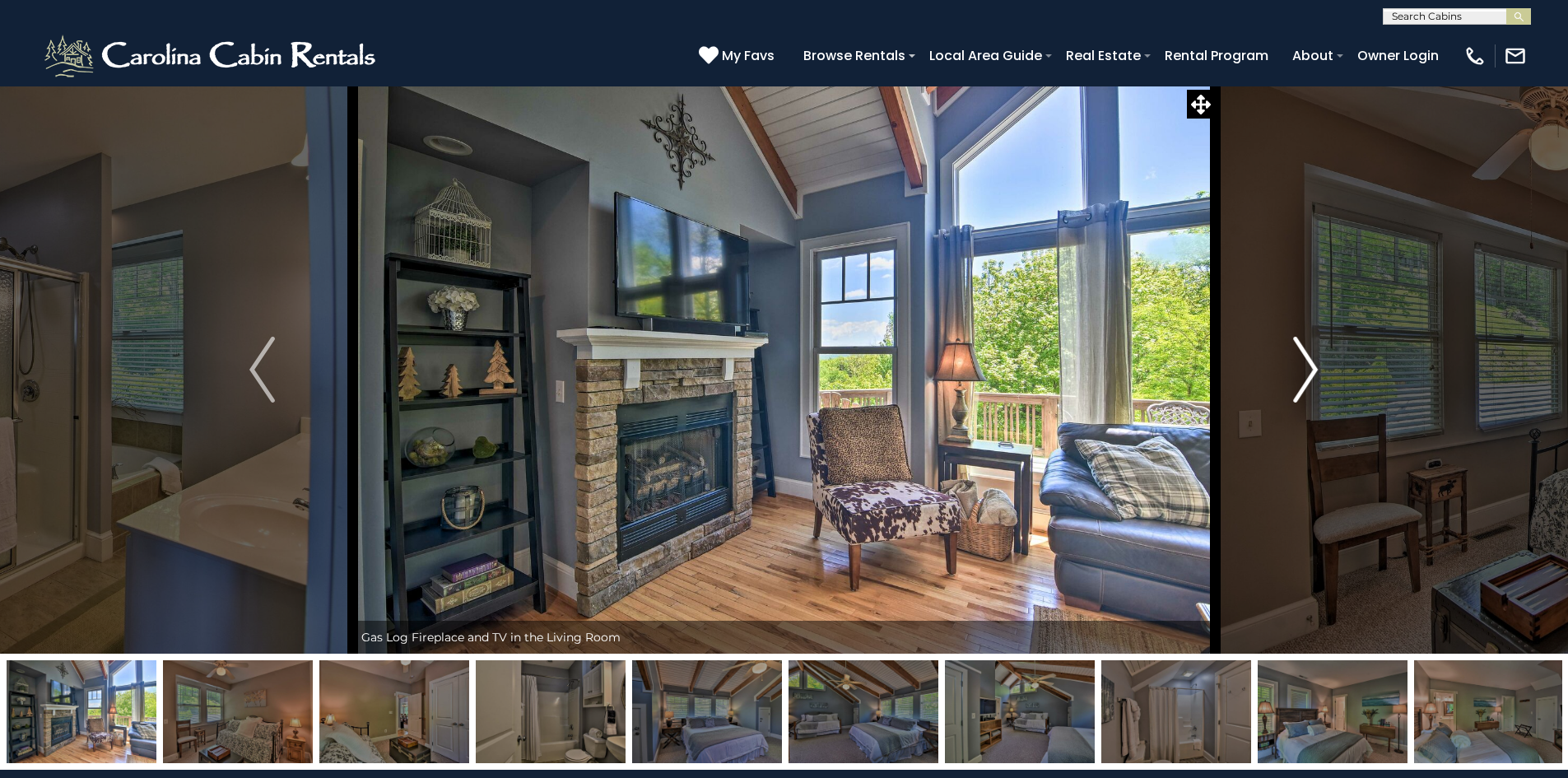
click at [1312, 379] on img "Next" at bounding box center [1306, 370] width 25 height 66
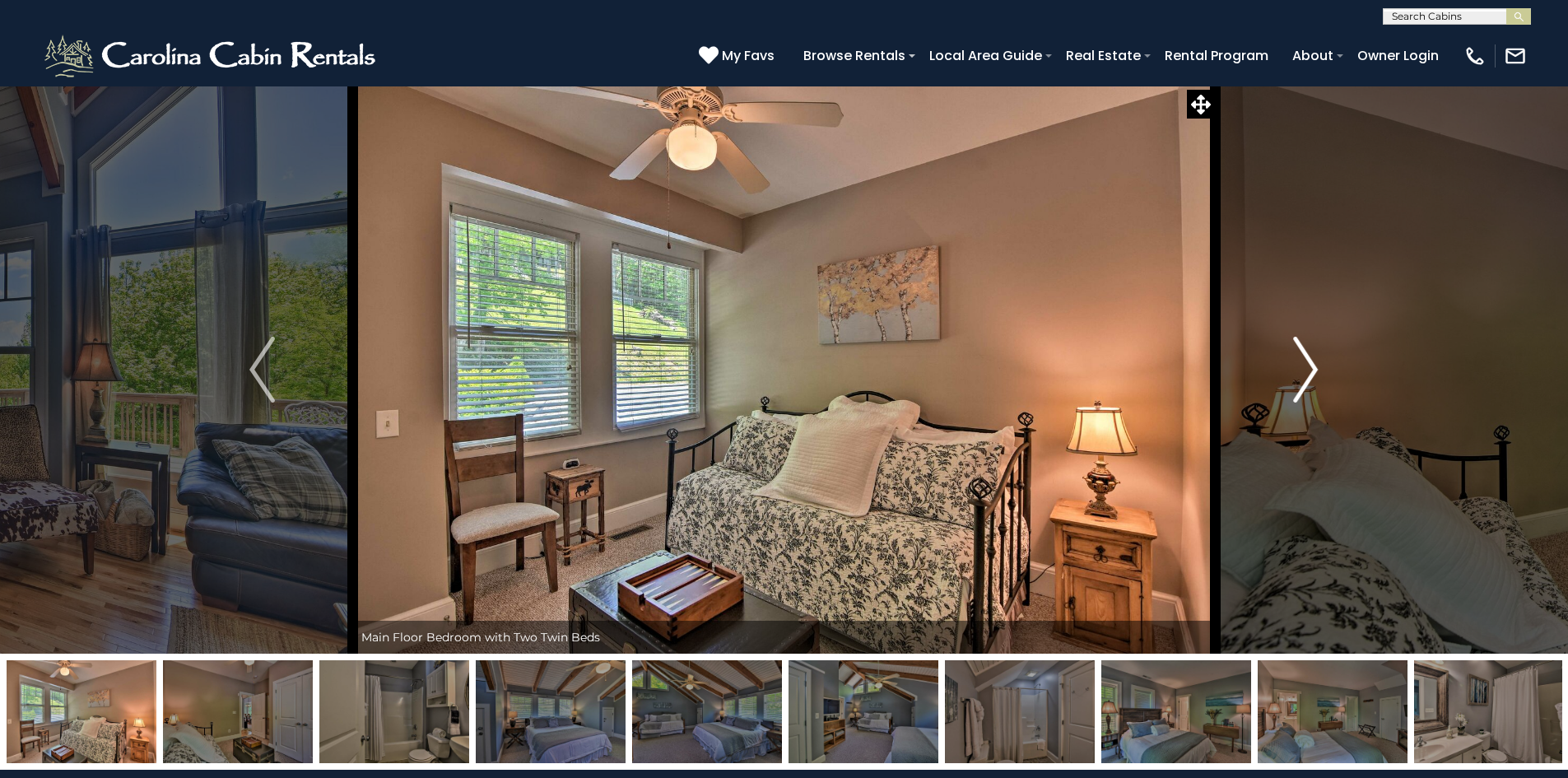
click at [1307, 374] on img "Next" at bounding box center [1306, 370] width 25 height 66
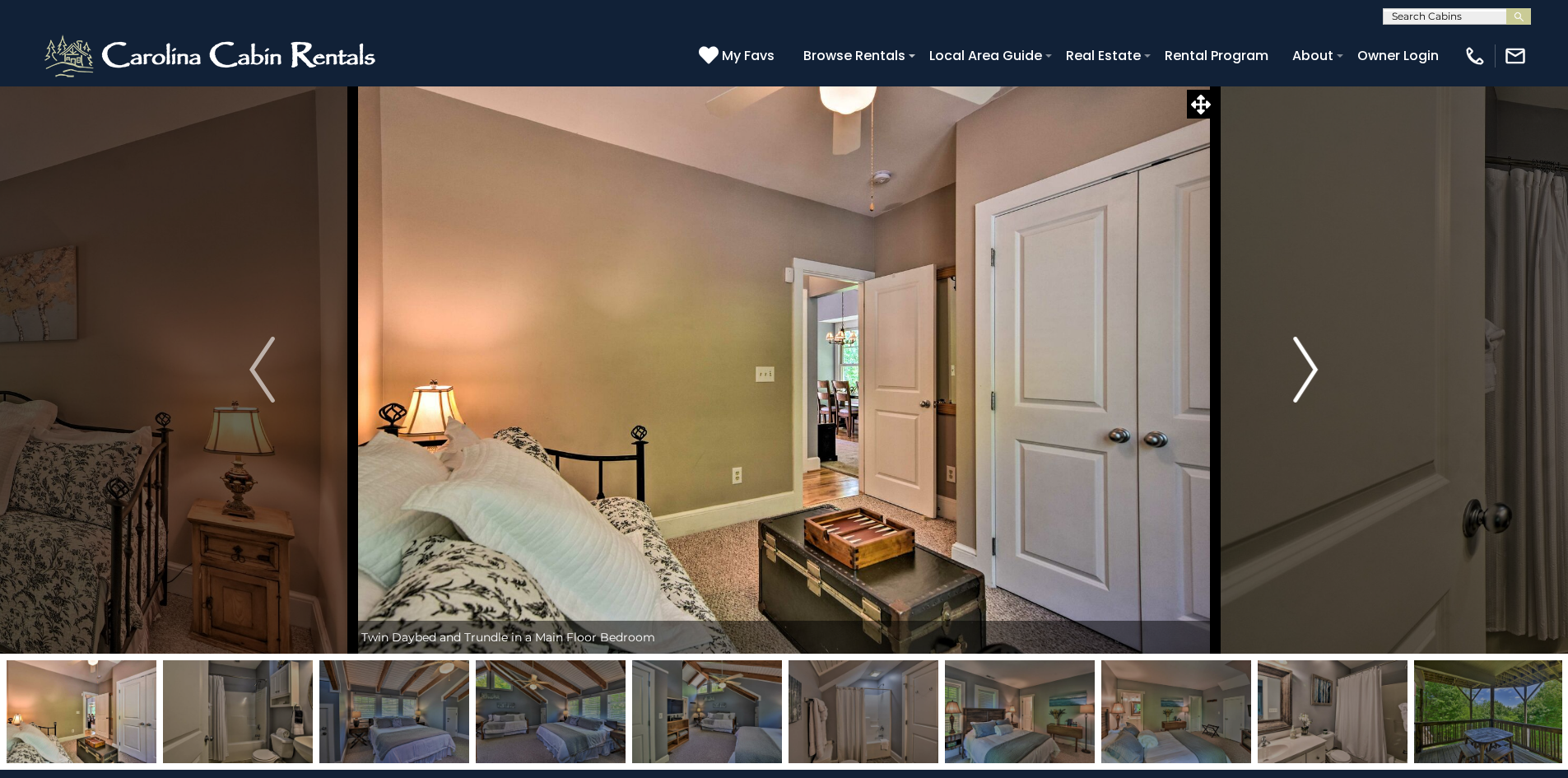
click at [1307, 374] on img "Next" at bounding box center [1306, 370] width 25 height 66
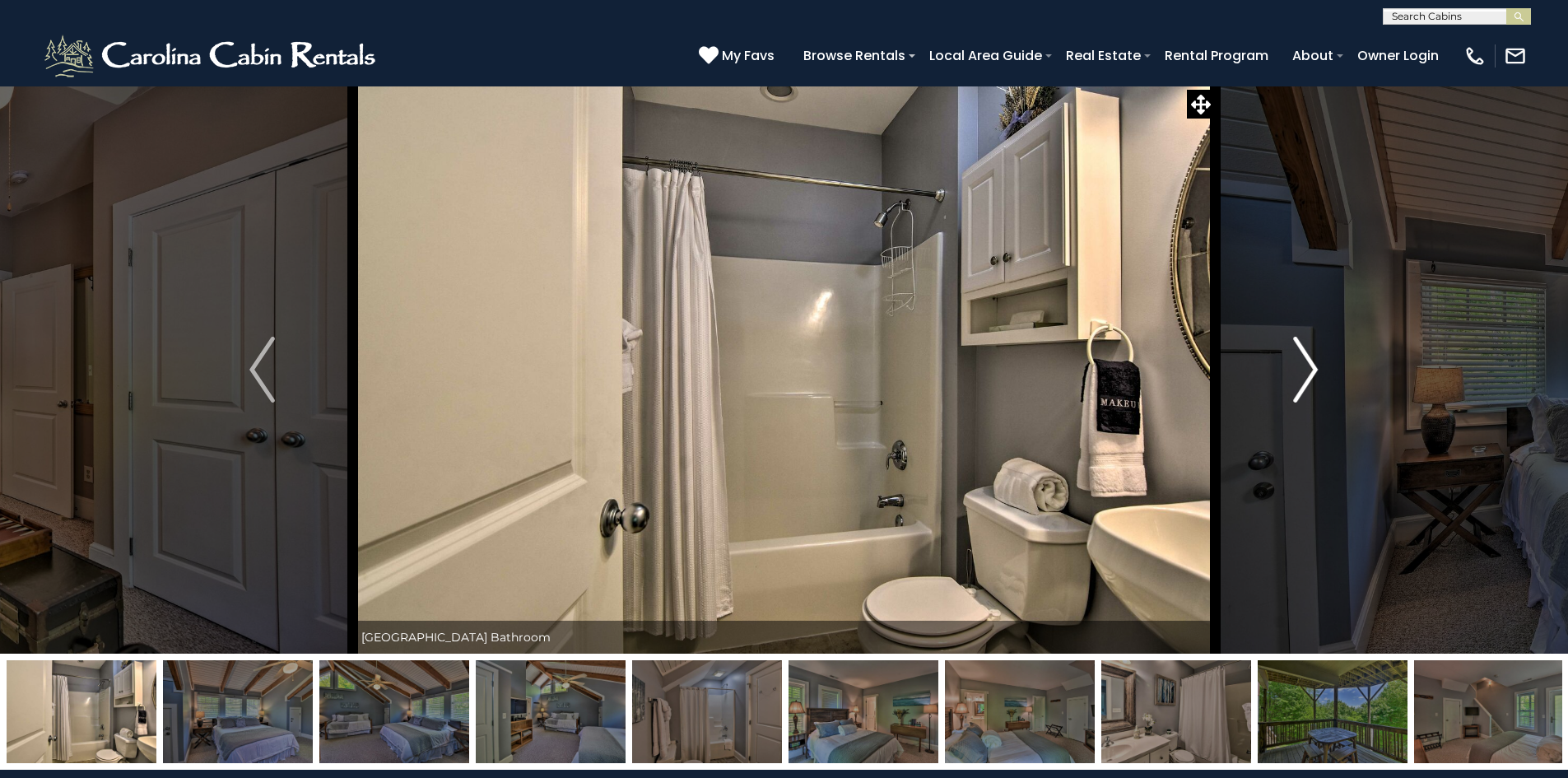
click at [1307, 374] on img "Next" at bounding box center [1306, 370] width 25 height 66
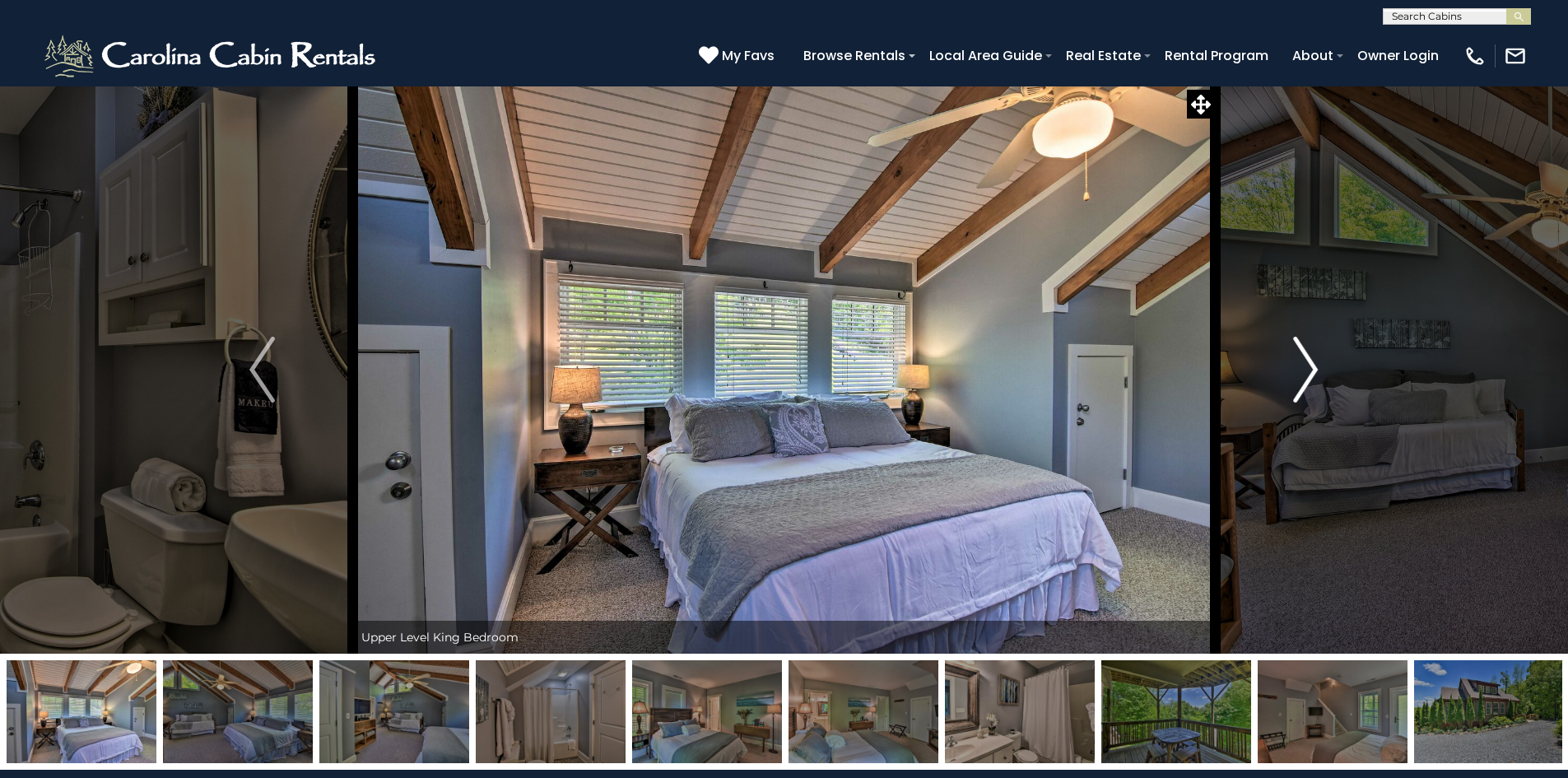
click at [1312, 366] on img "Next" at bounding box center [1306, 370] width 25 height 66
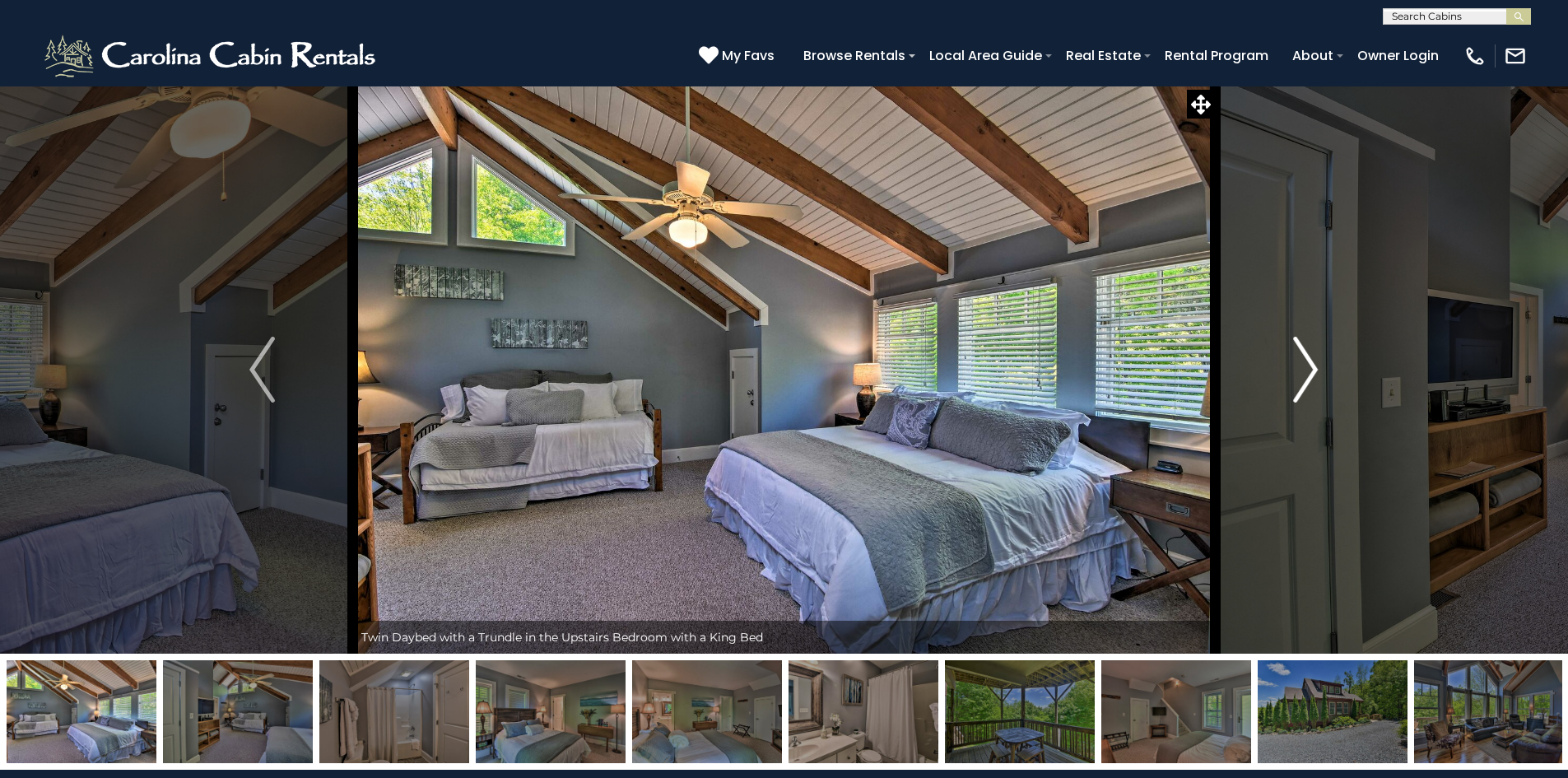
click at [1312, 366] on img "Next" at bounding box center [1306, 370] width 25 height 66
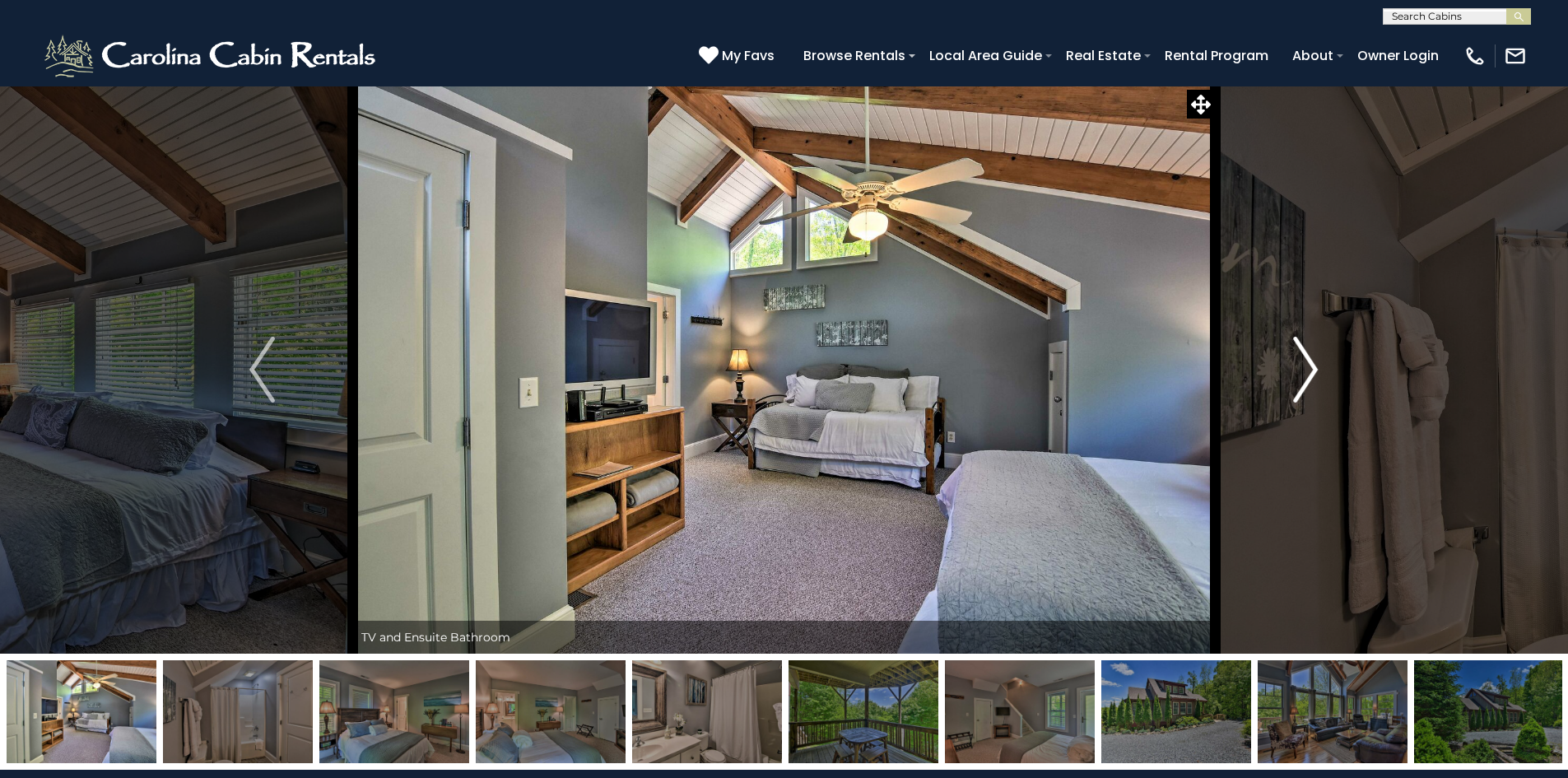
click at [1312, 366] on img "Next" at bounding box center [1306, 370] width 25 height 66
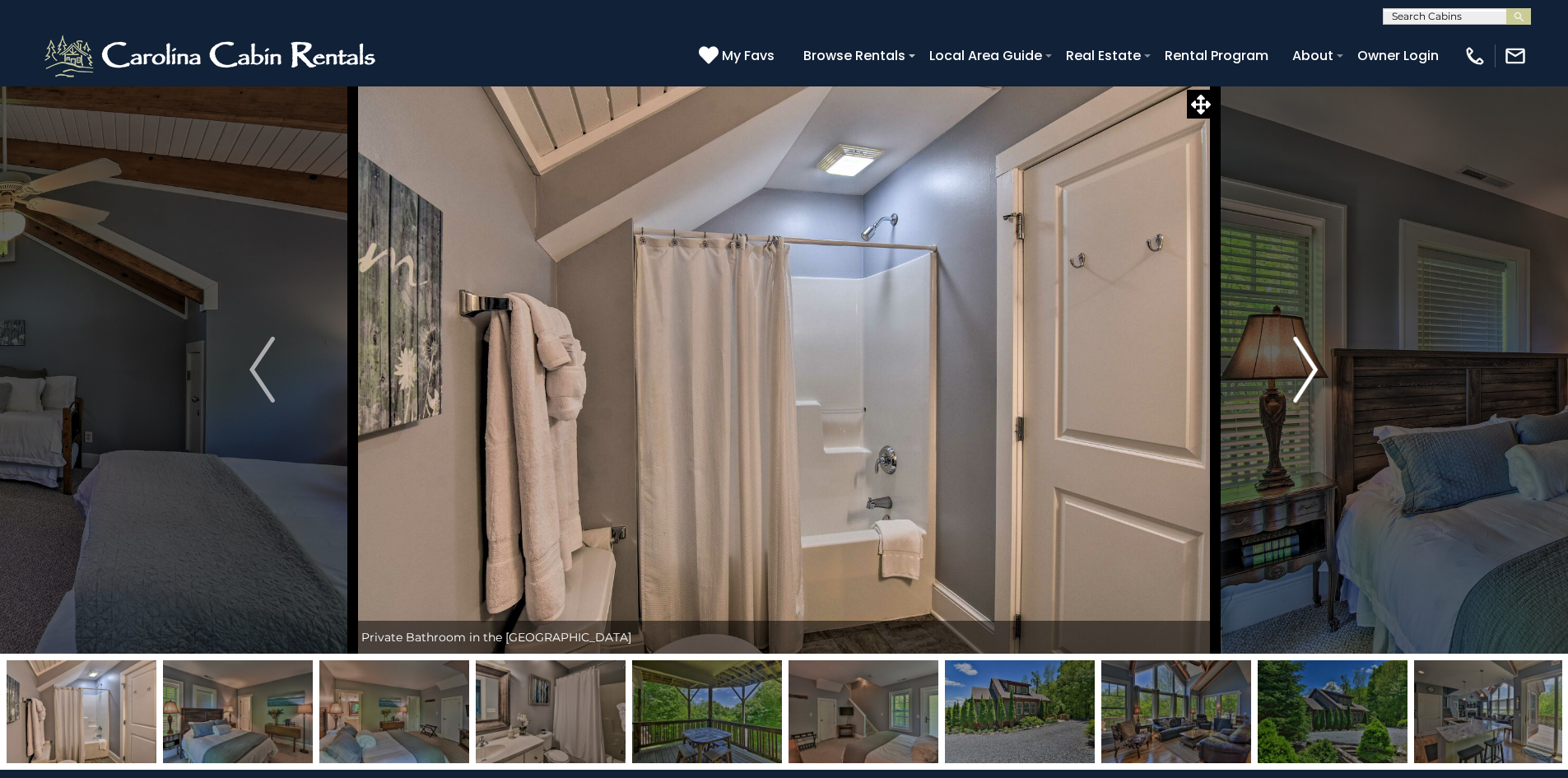
click at [1312, 366] on img "Next" at bounding box center [1306, 370] width 25 height 66
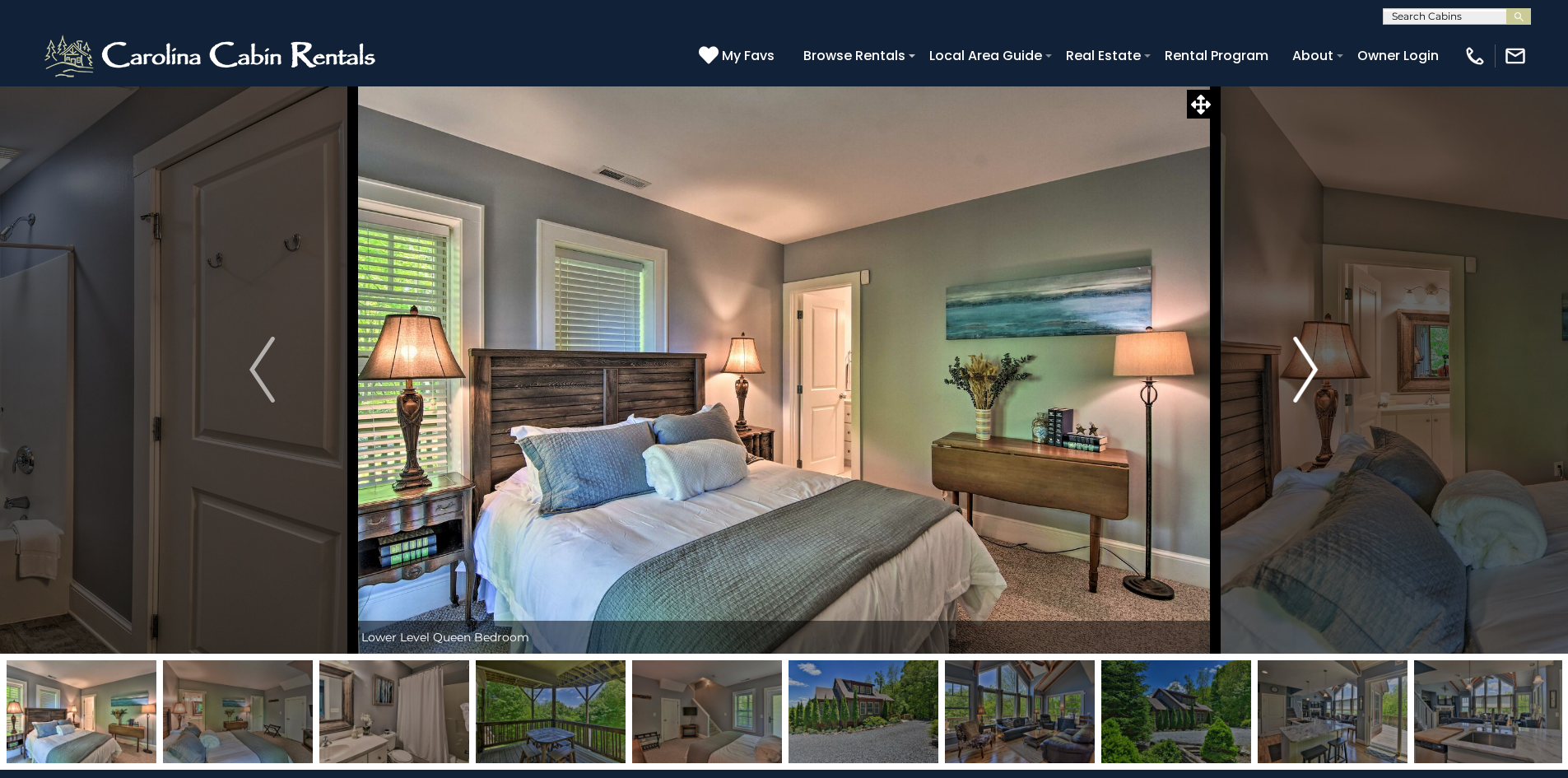
click at [1312, 366] on img "Next" at bounding box center [1306, 370] width 25 height 66
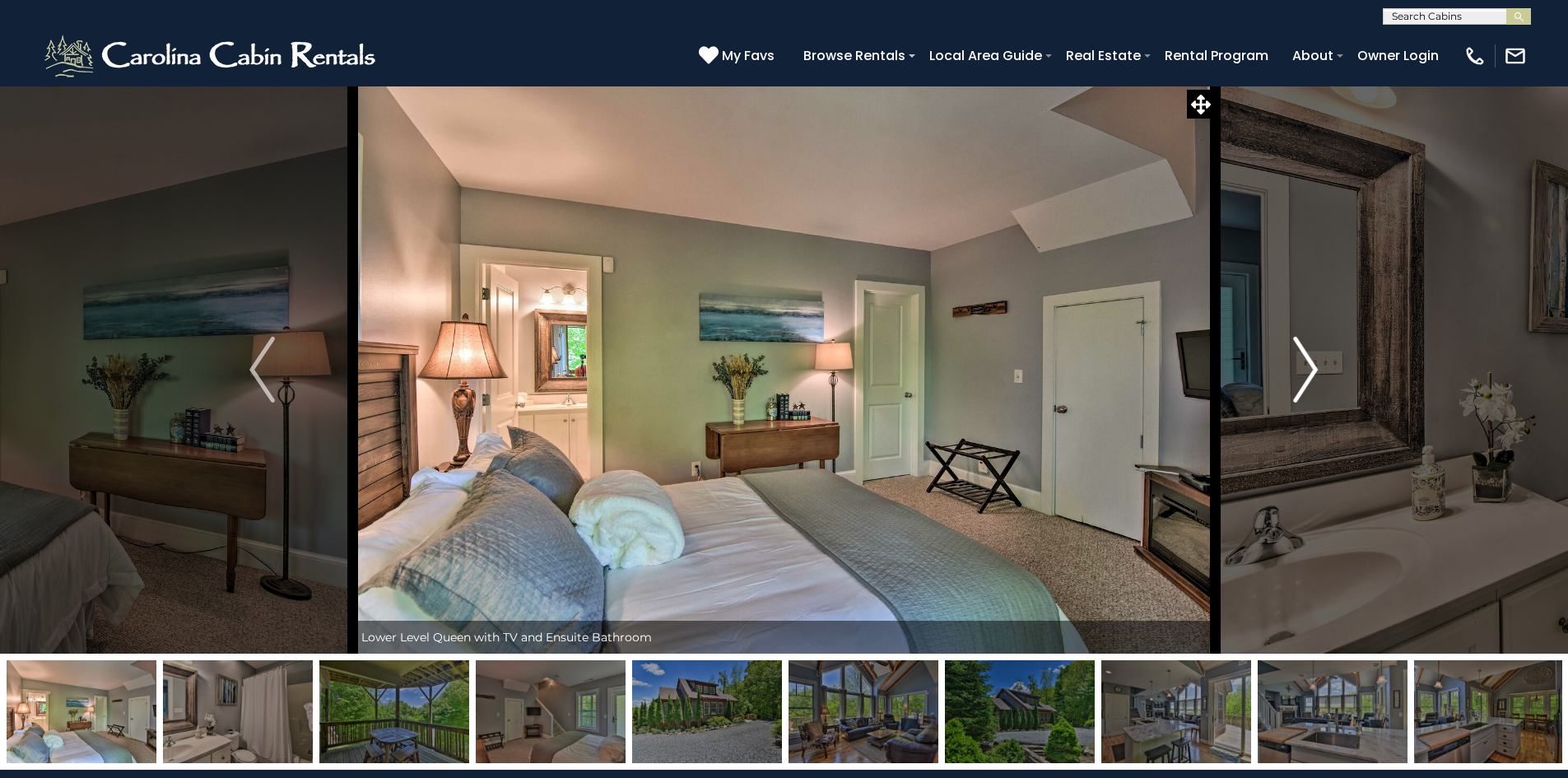
click at [1313, 375] on img "Next" at bounding box center [1306, 370] width 25 height 66
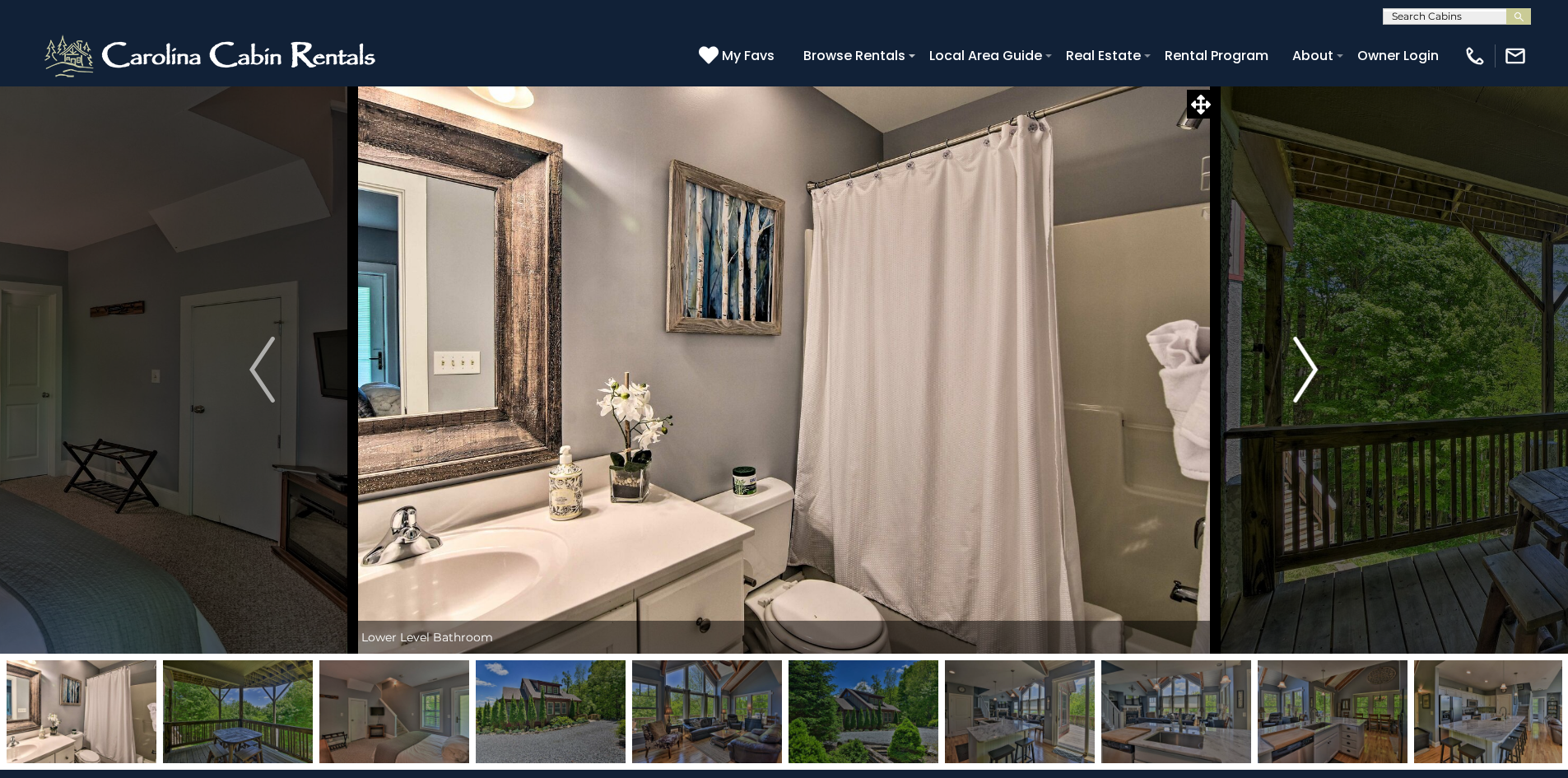
click at [1313, 375] on img "Next" at bounding box center [1306, 370] width 25 height 66
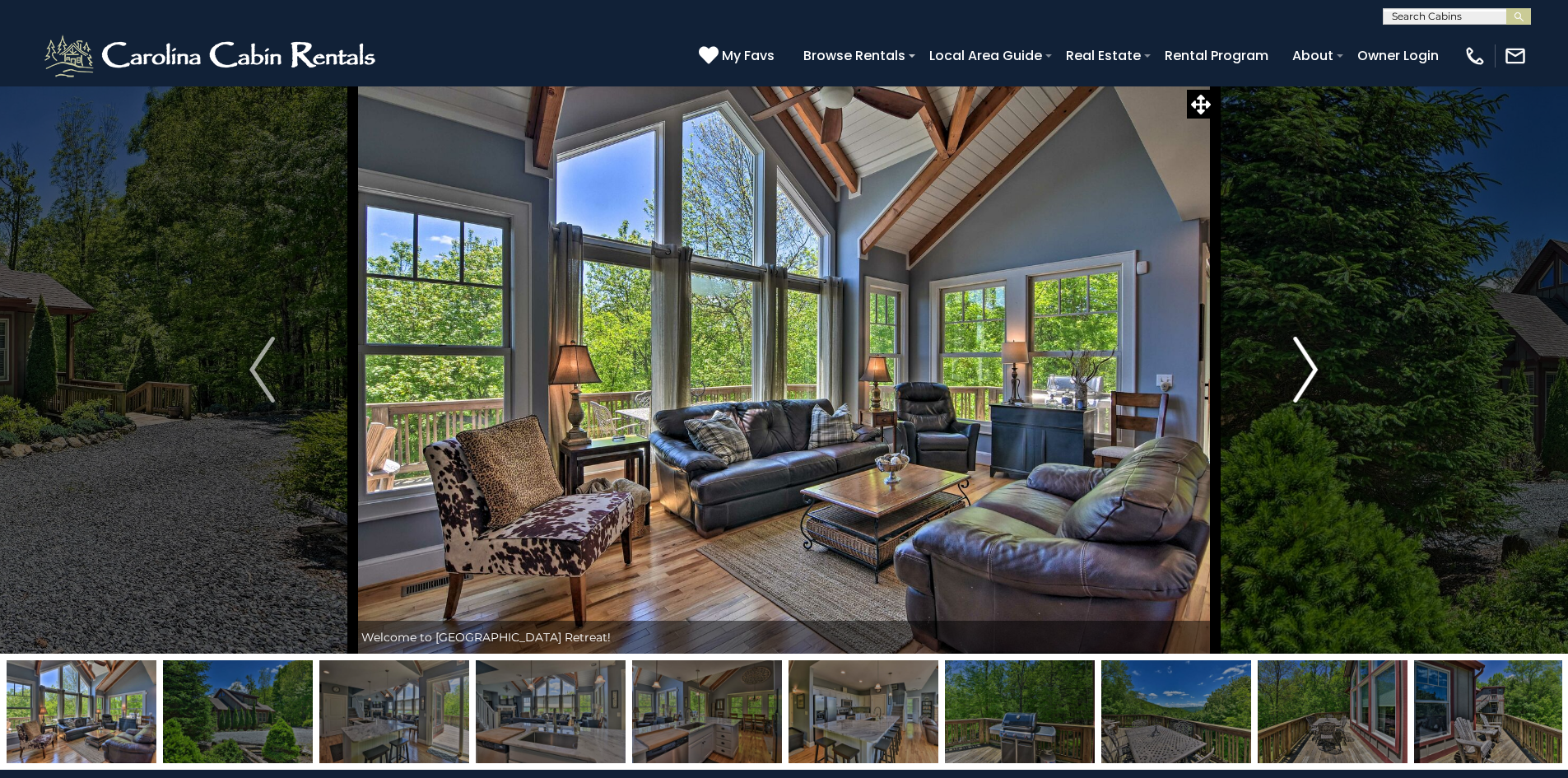
click at [1313, 368] on img "Next" at bounding box center [1306, 370] width 25 height 66
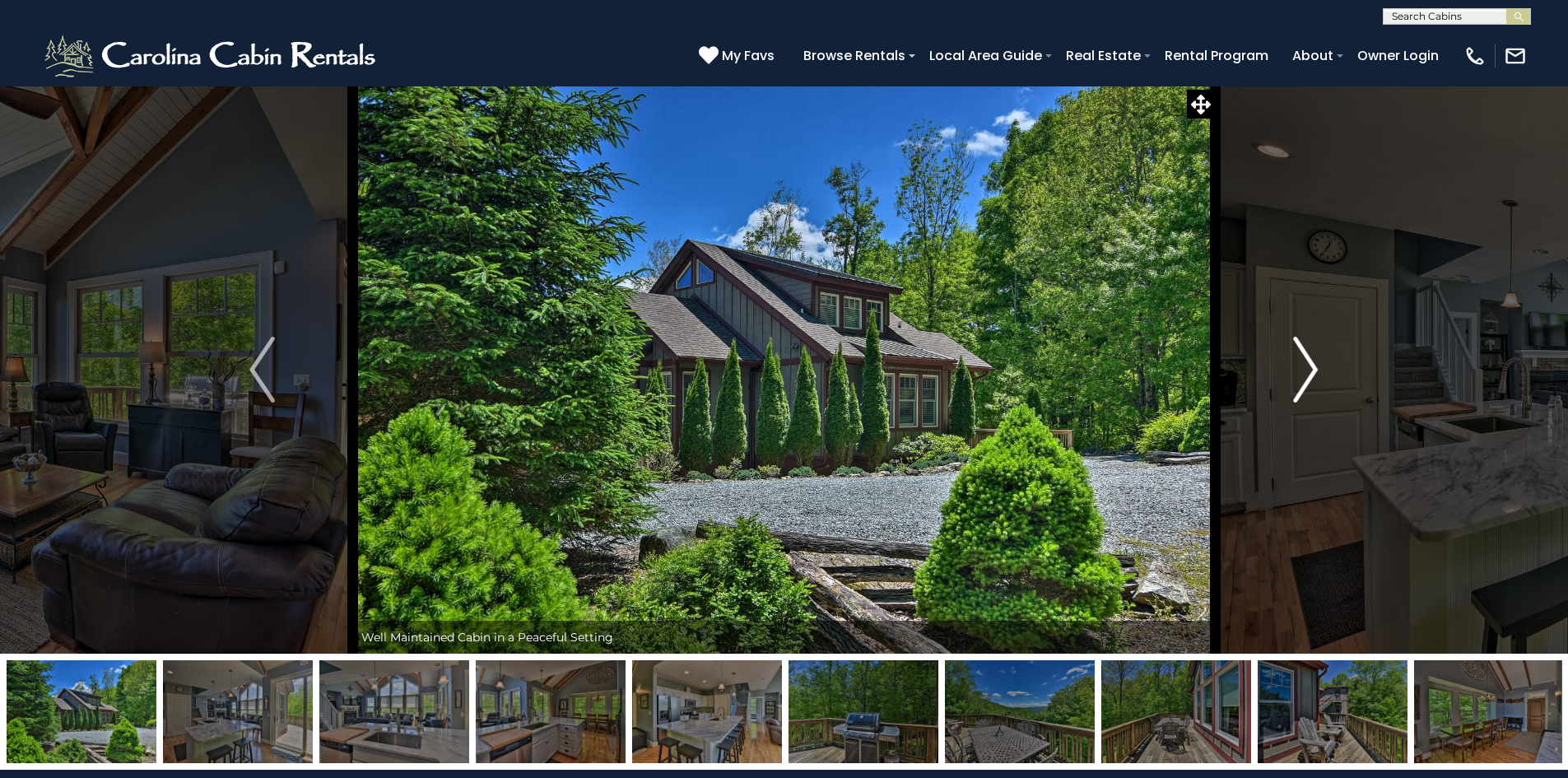
click at [1313, 368] on img "Next" at bounding box center [1306, 370] width 25 height 66
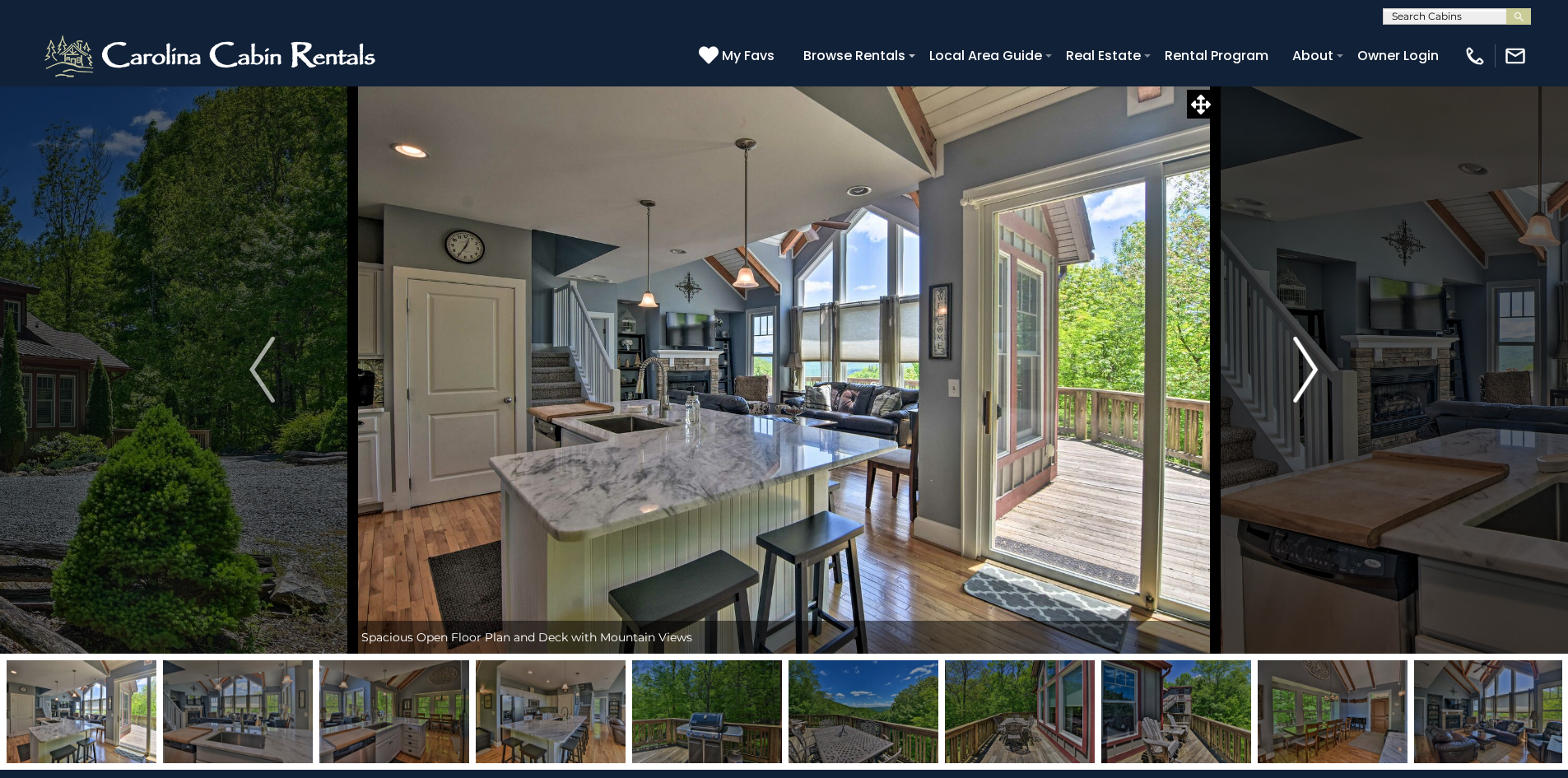
click at [1313, 368] on img "Next" at bounding box center [1306, 370] width 25 height 66
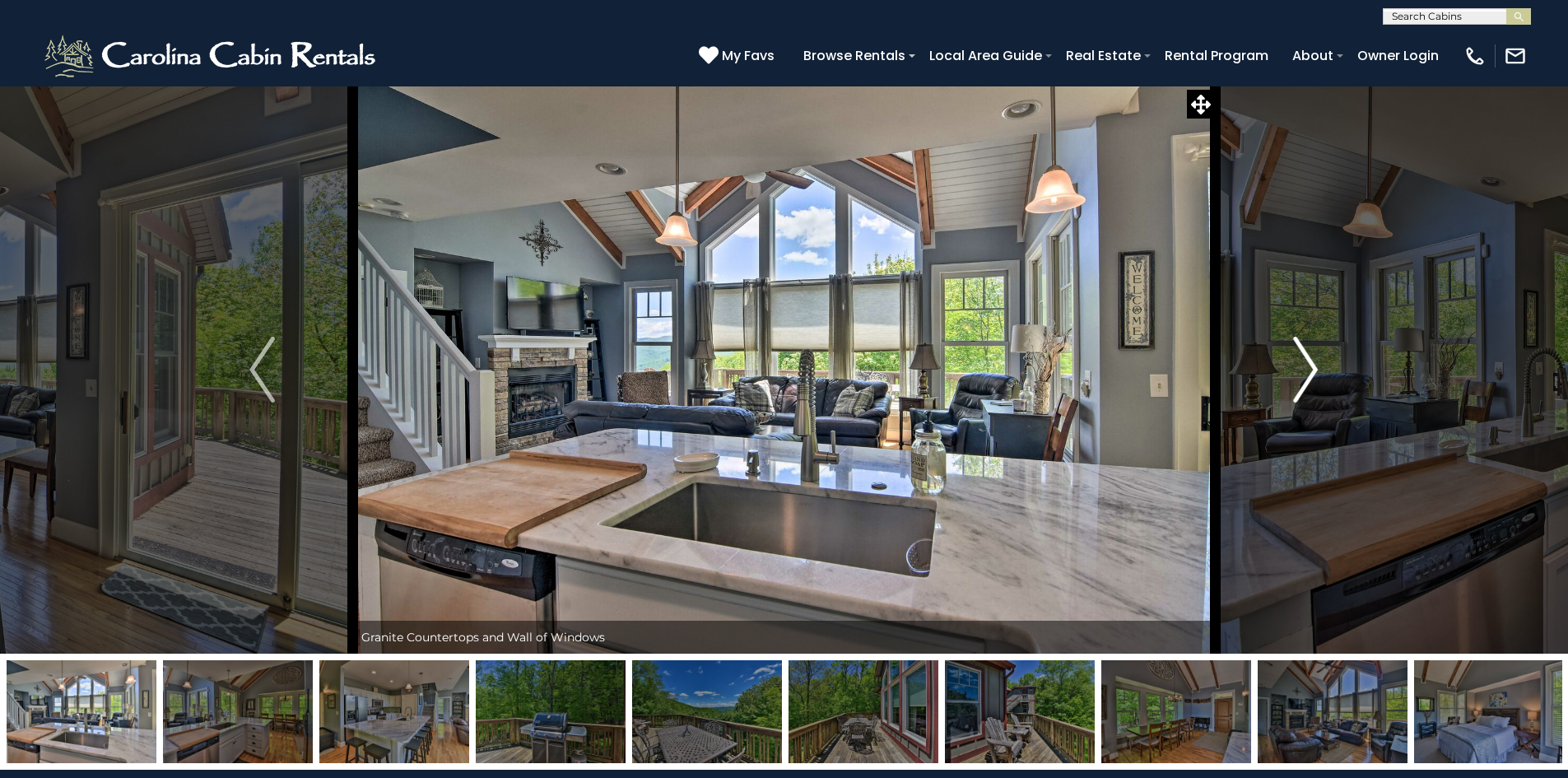
click at [1313, 368] on img "Next" at bounding box center [1306, 370] width 25 height 66
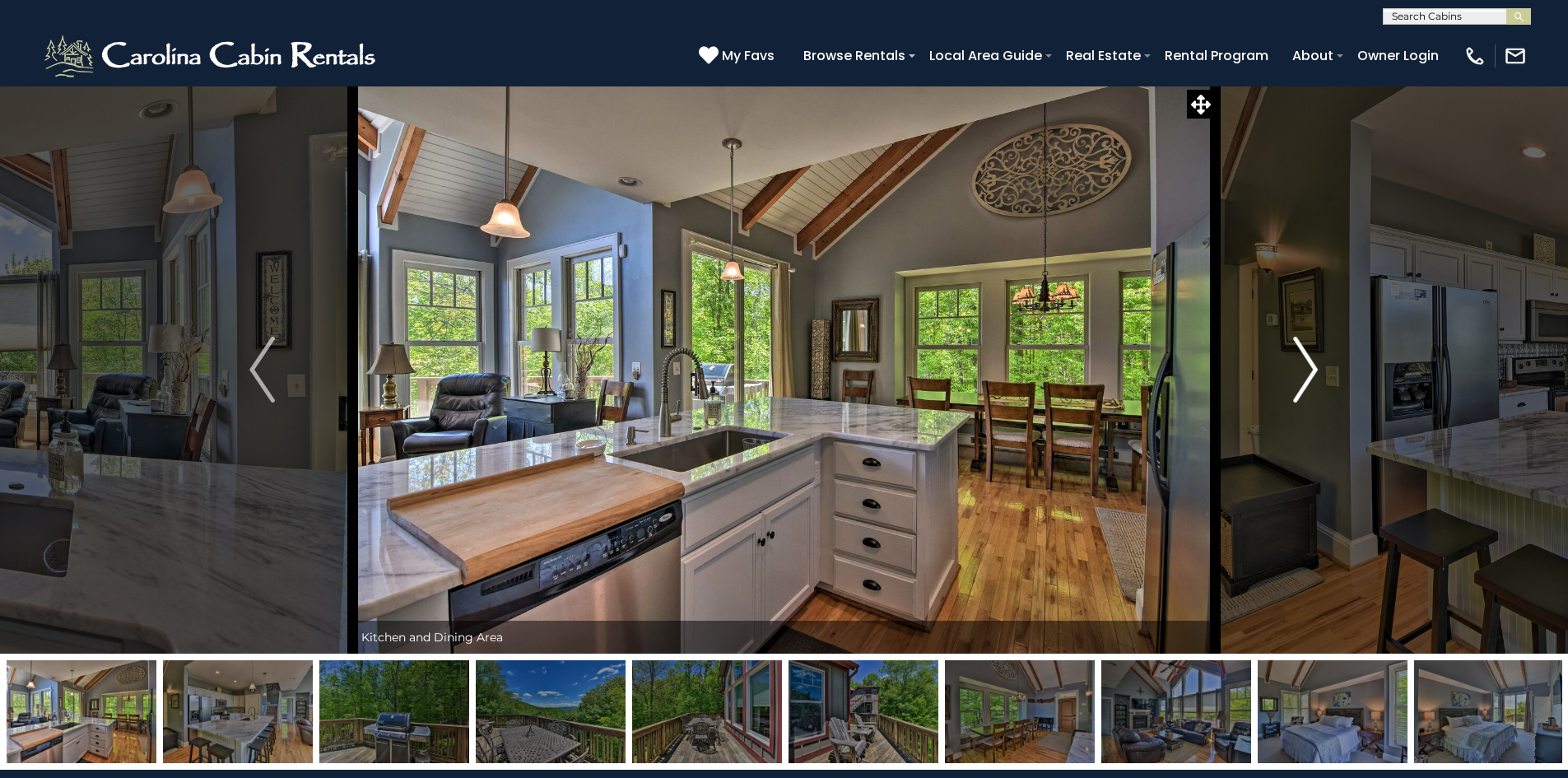
click at [1313, 368] on img "Next" at bounding box center [1306, 370] width 25 height 66
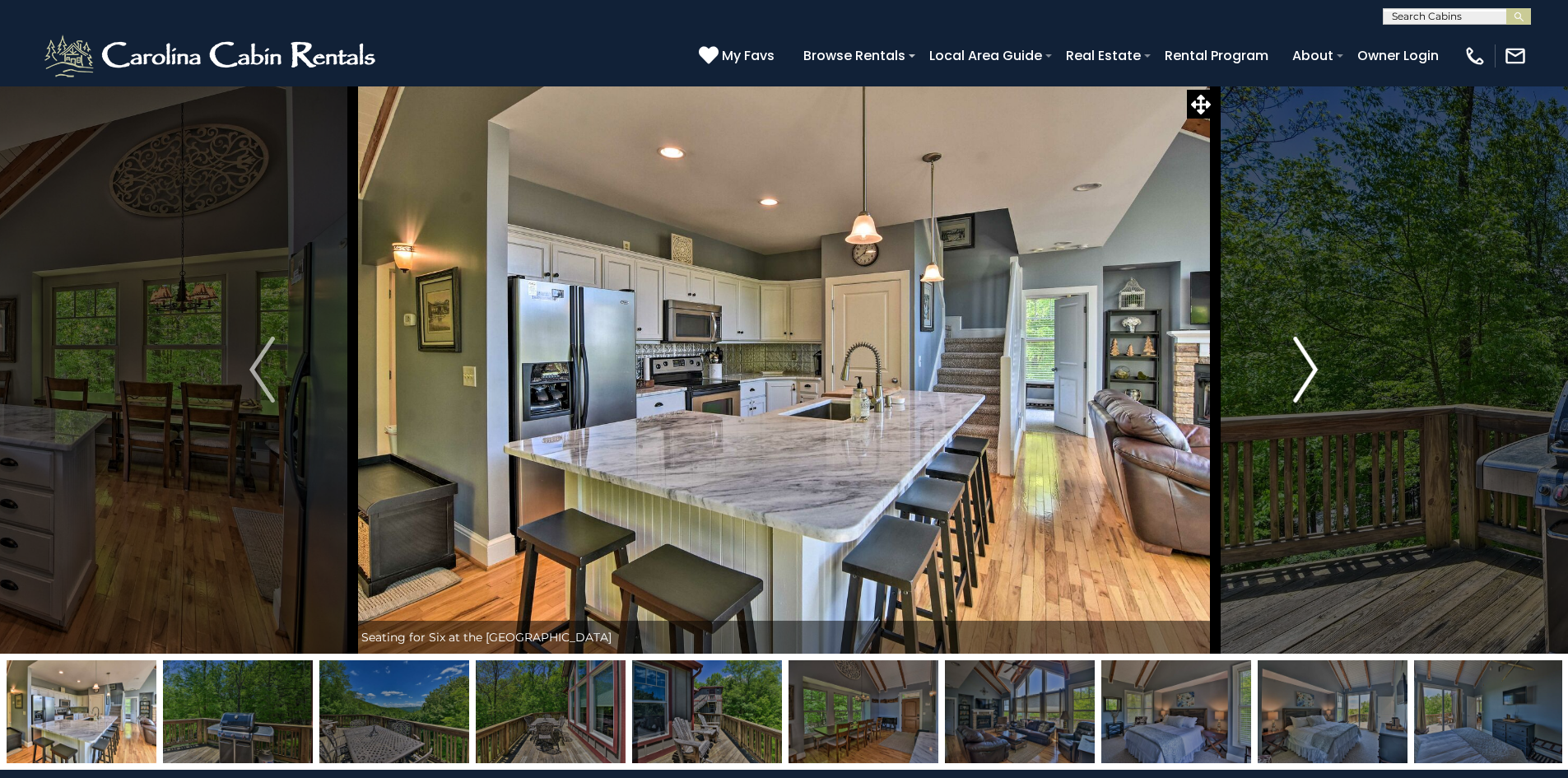
click at [1313, 368] on img "Next" at bounding box center [1306, 370] width 25 height 66
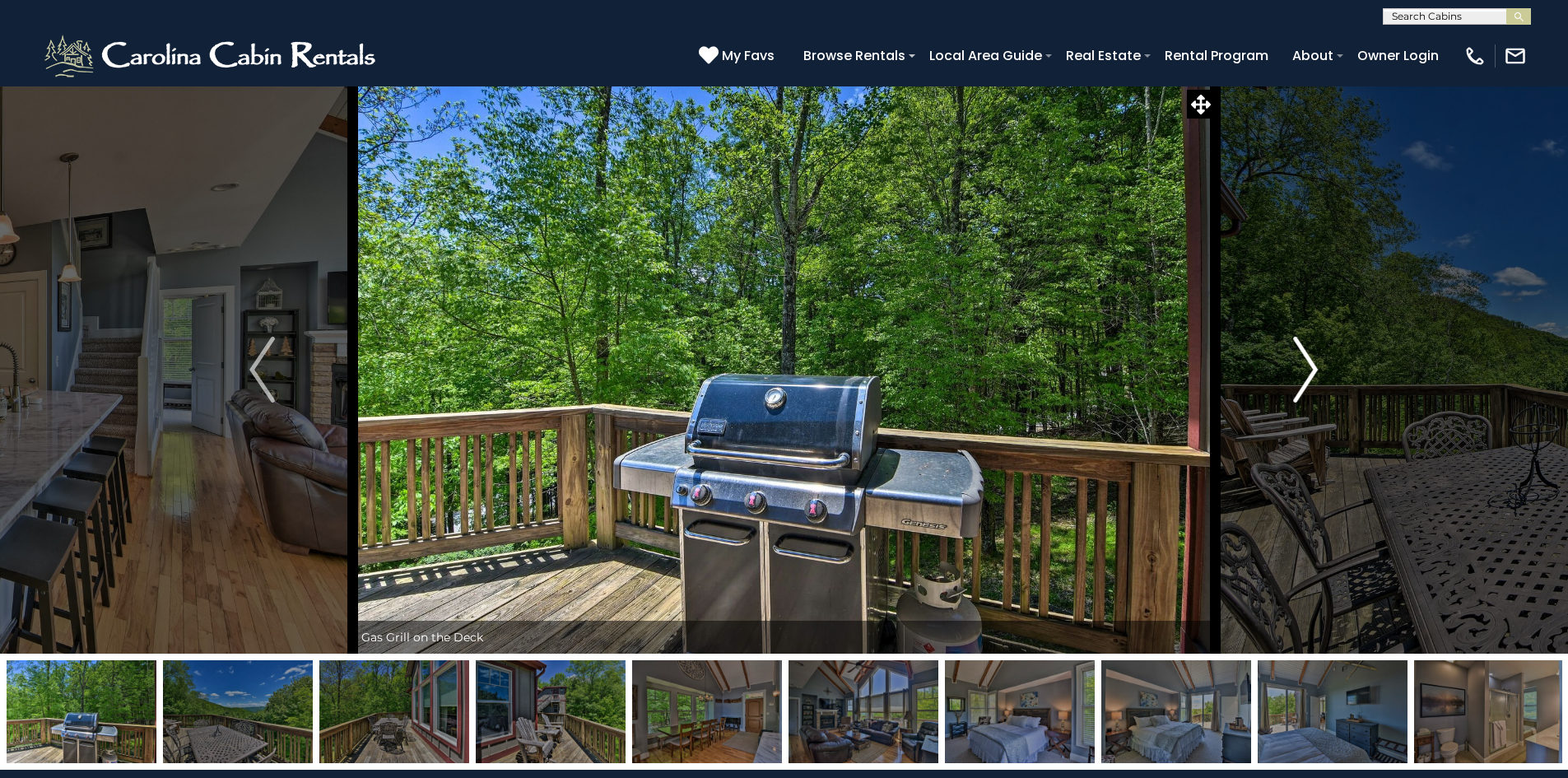
click at [1313, 368] on img "Next" at bounding box center [1306, 370] width 25 height 66
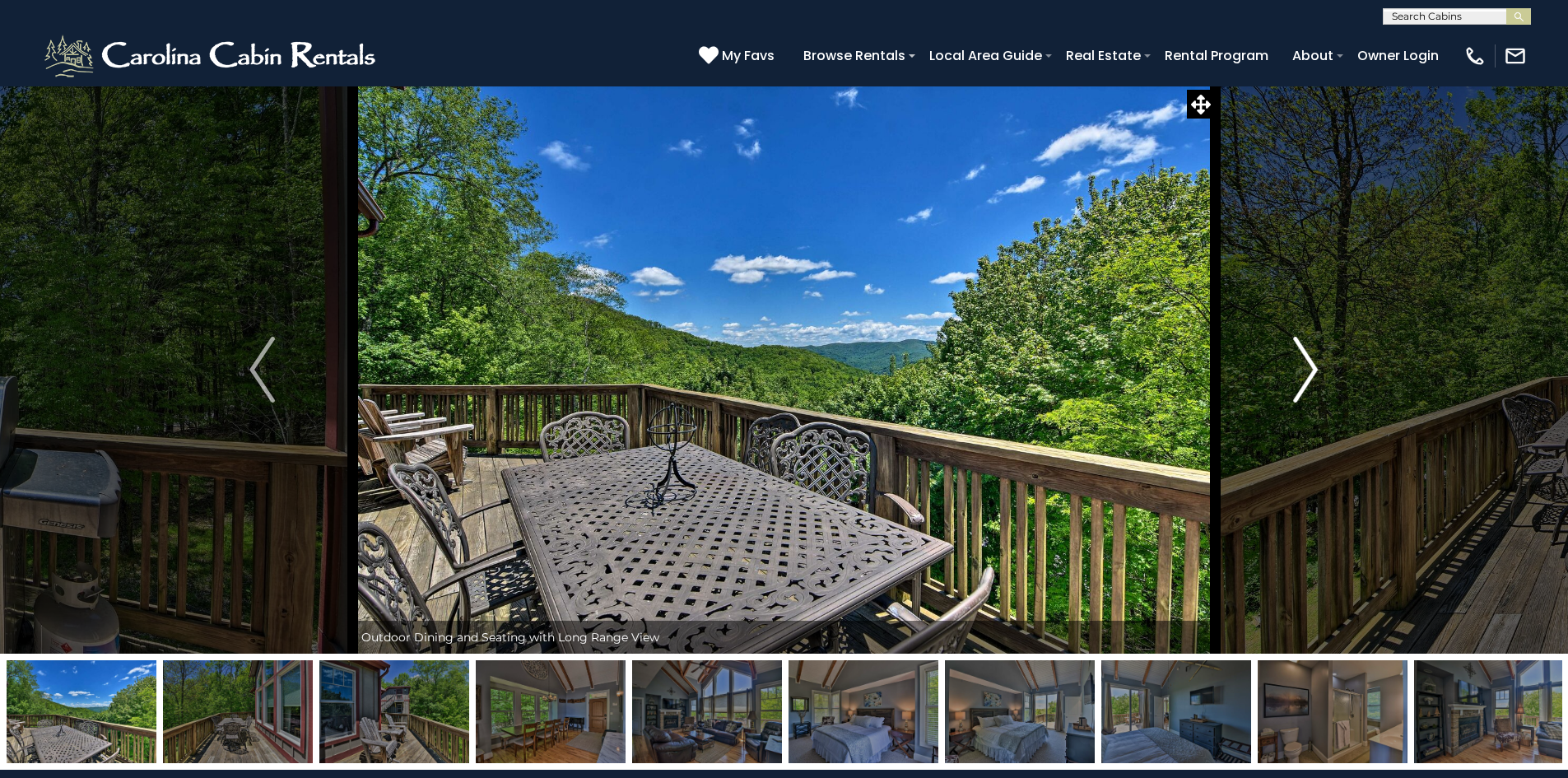
click at [1313, 368] on img "Next" at bounding box center [1306, 370] width 25 height 66
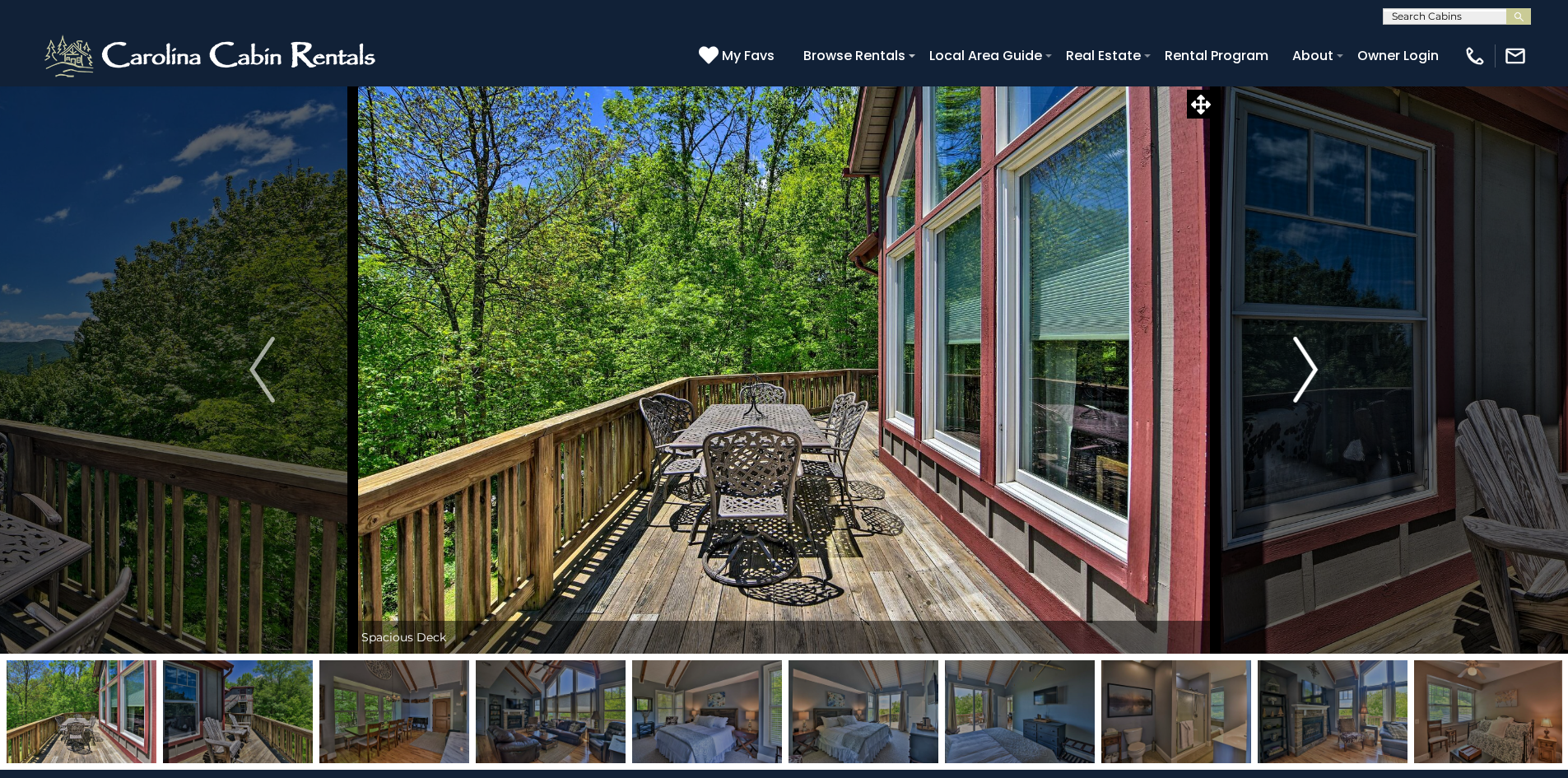
click at [1313, 368] on img "Next" at bounding box center [1306, 370] width 25 height 66
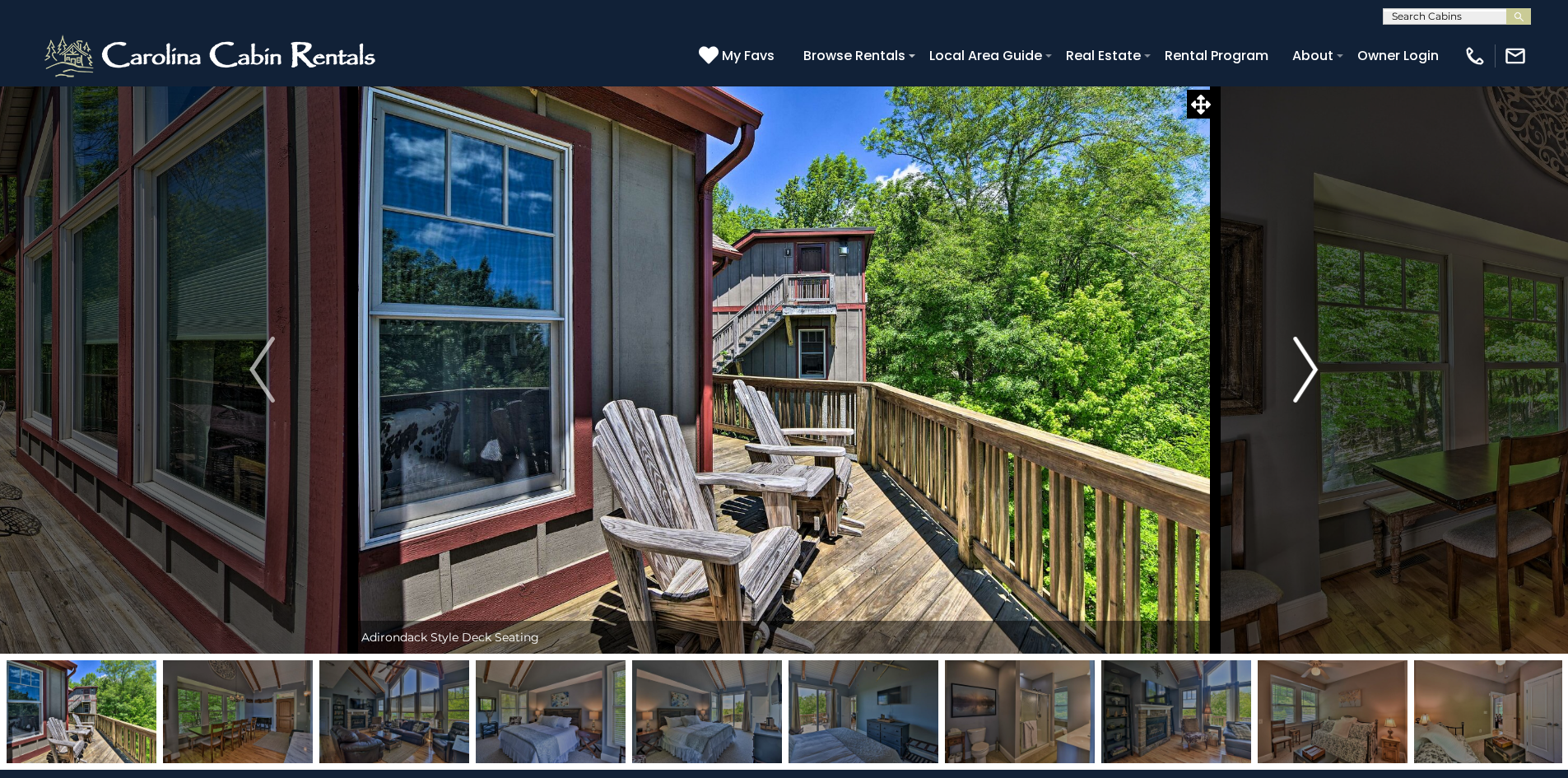
click at [1313, 368] on img "Next" at bounding box center [1306, 370] width 25 height 66
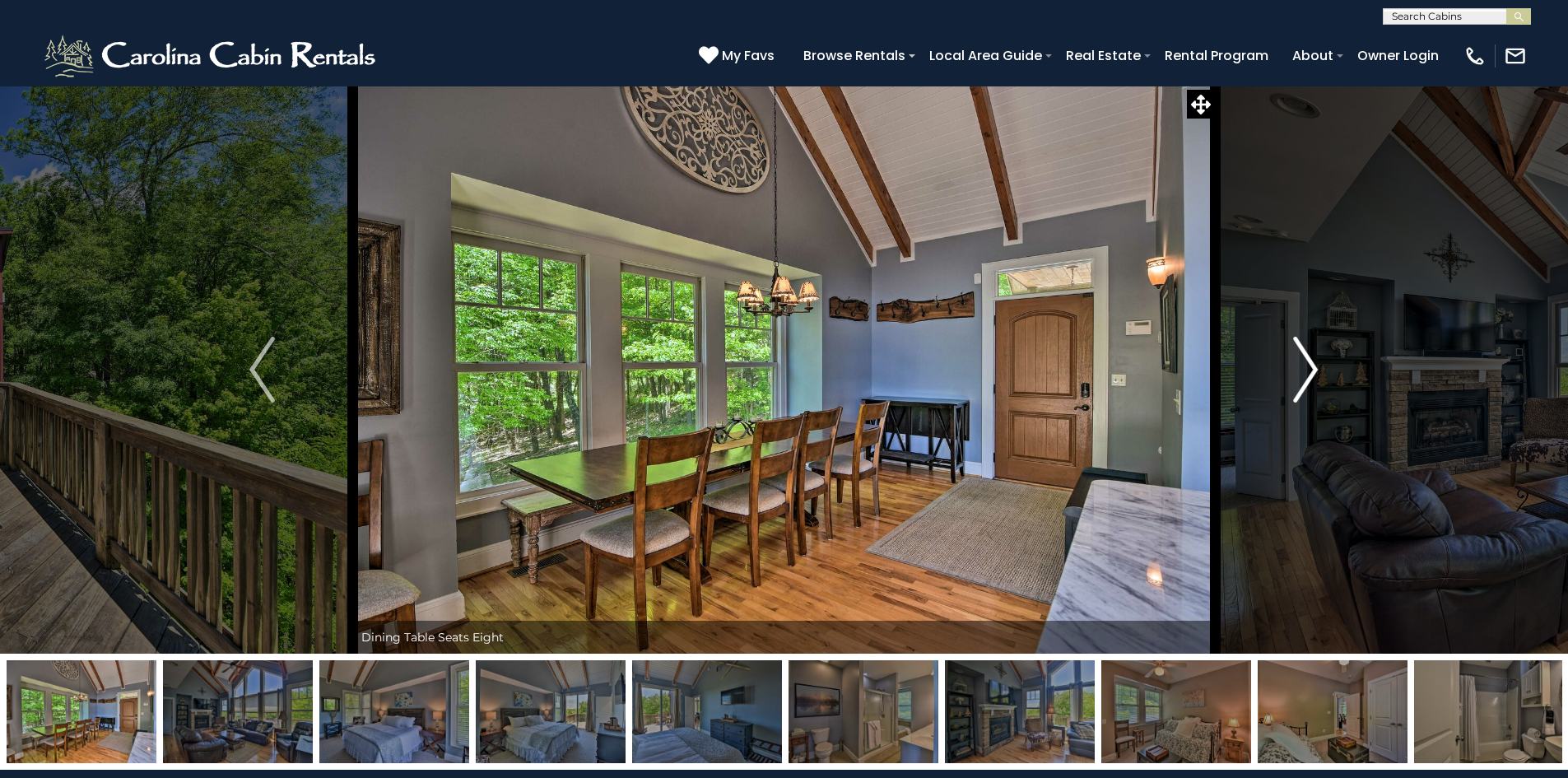
click at [1313, 368] on img "Next" at bounding box center [1306, 370] width 25 height 66
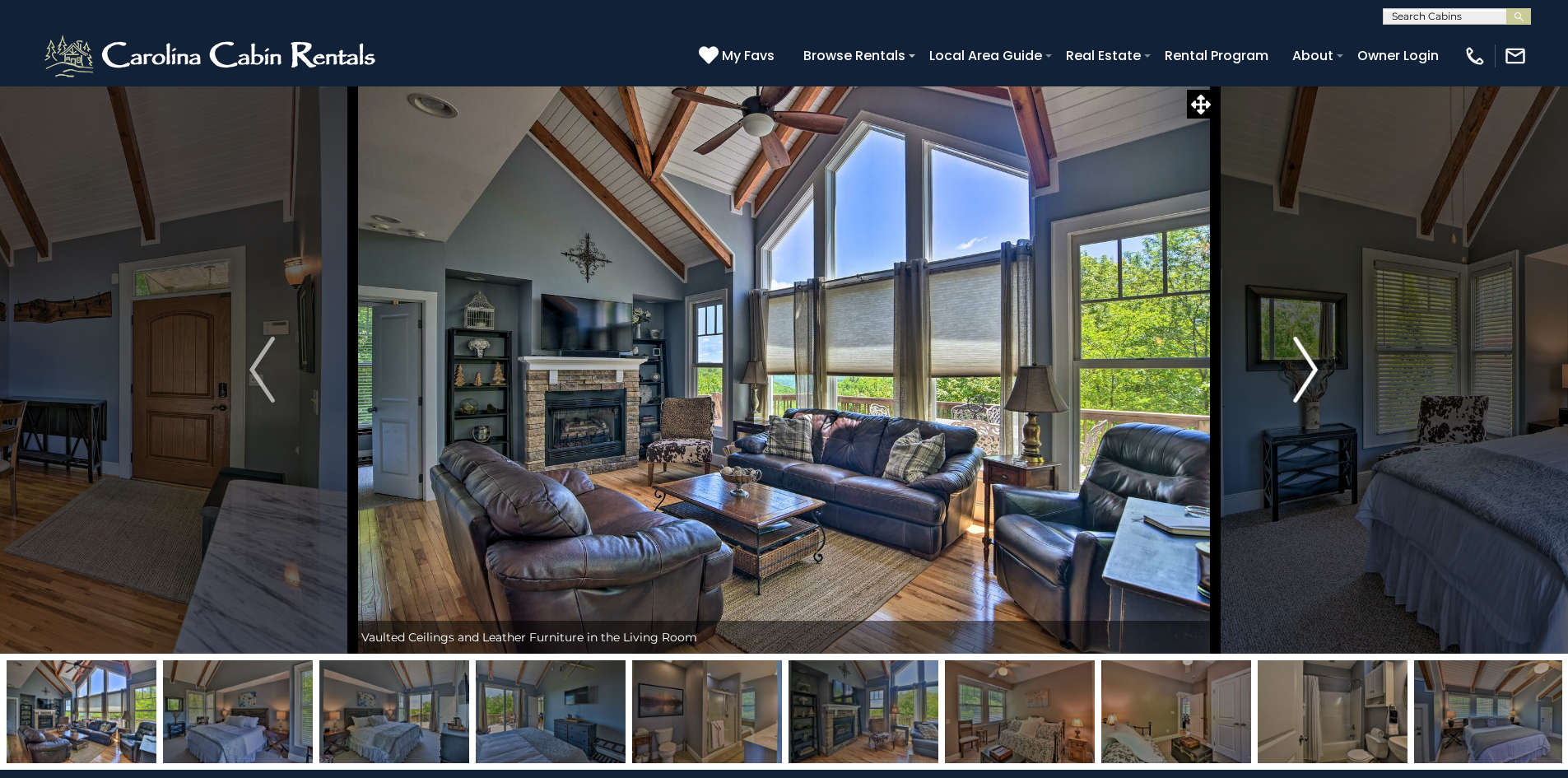
click at [1313, 368] on img "Next" at bounding box center [1306, 370] width 25 height 66
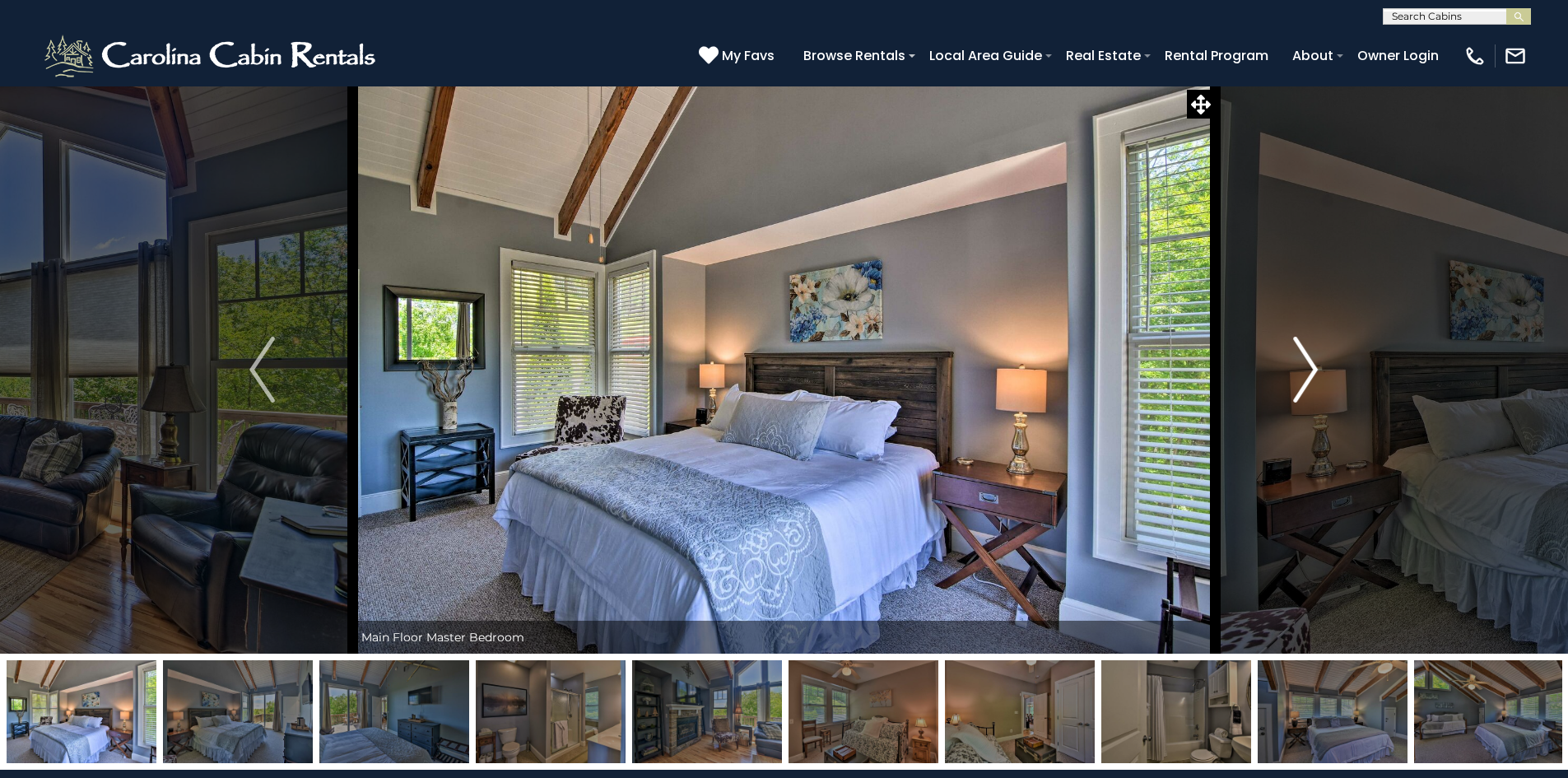
click at [1313, 368] on img "Next" at bounding box center [1306, 370] width 25 height 66
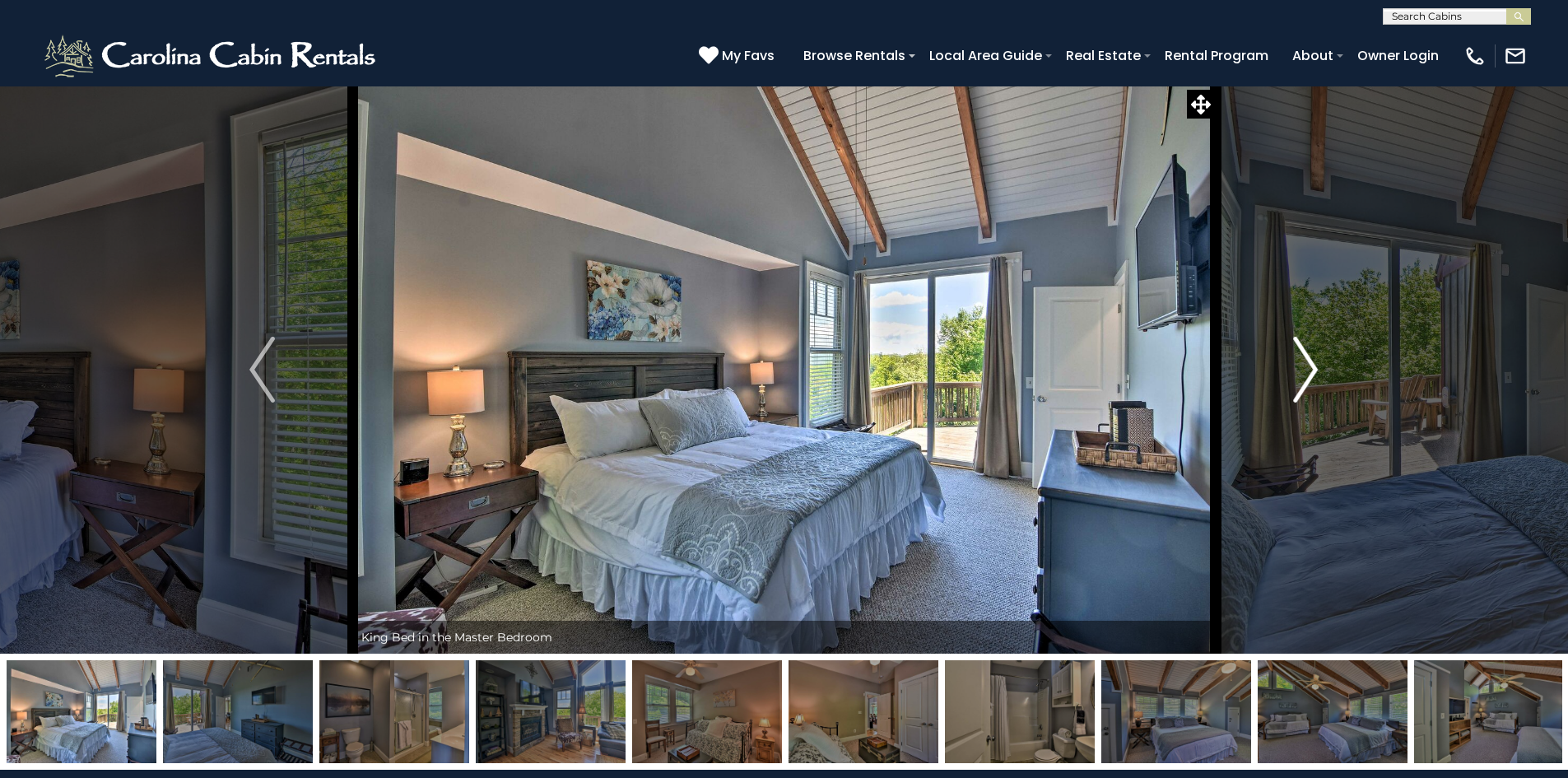
click at [1313, 368] on img "Next" at bounding box center [1306, 370] width 25 height 66
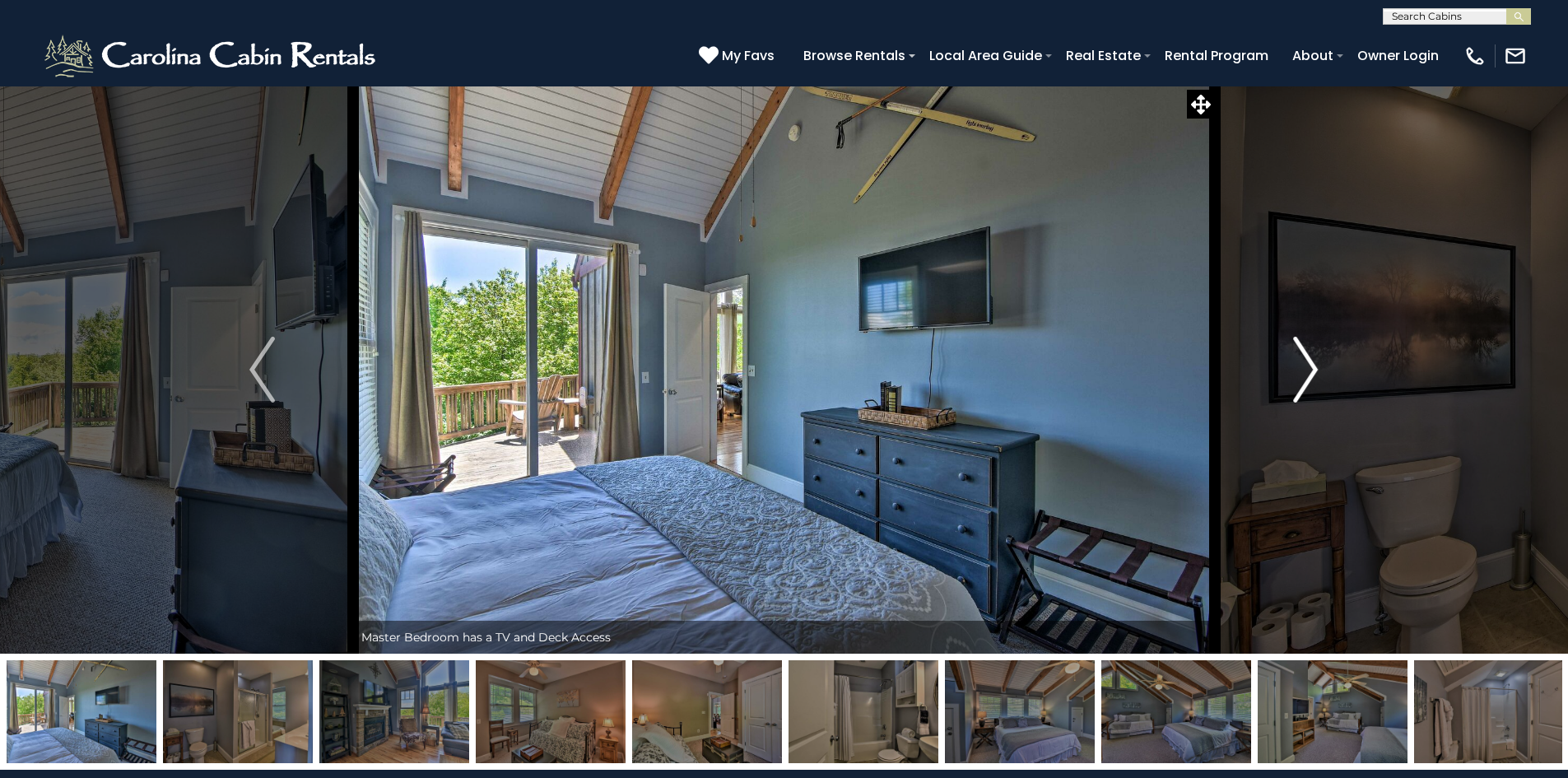
click at [1313, 368] on img "Next" at bounding box center [1306, 370] width 25 height 66
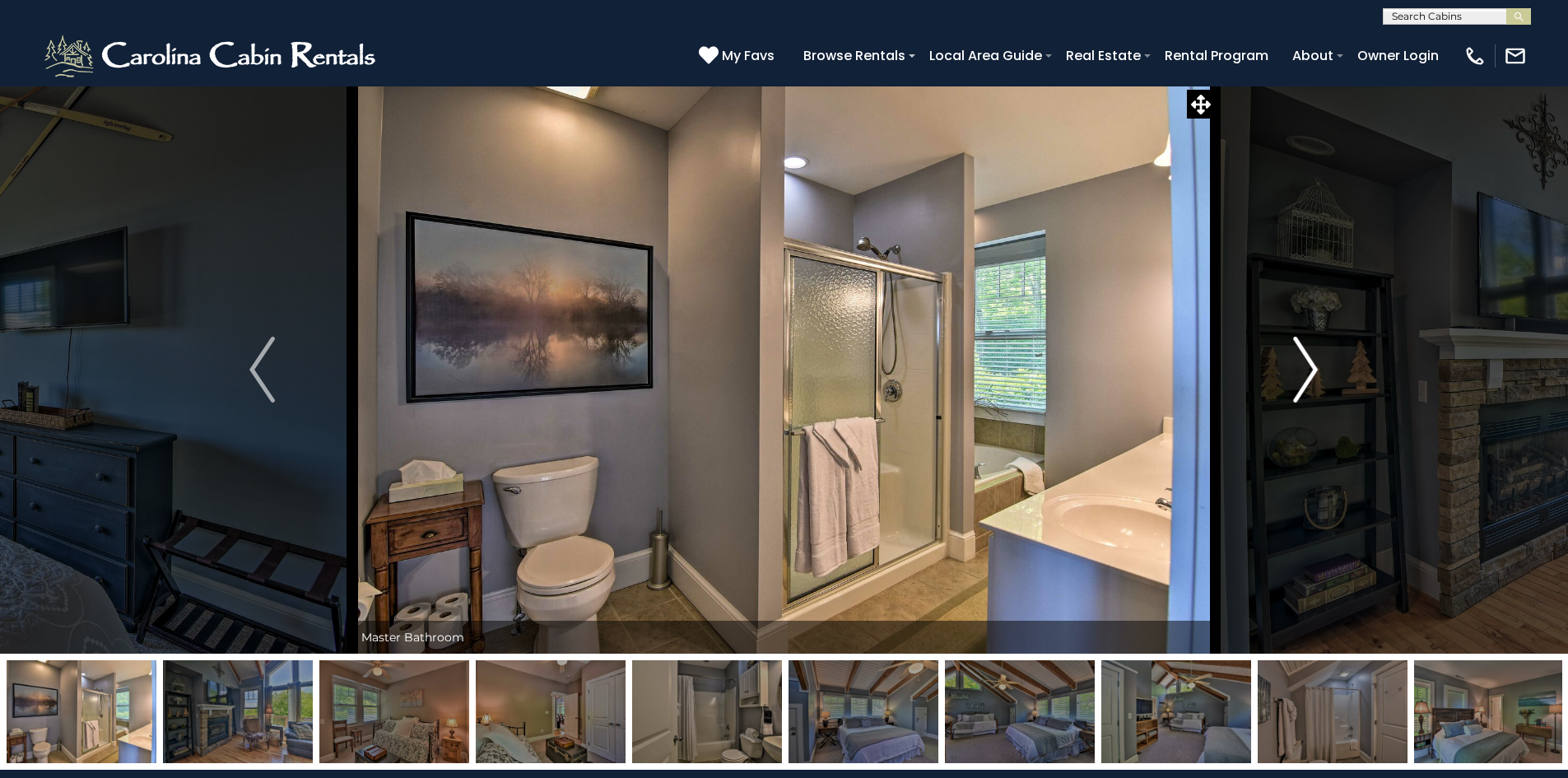
click at [1313, 368] on img "Next" at bounding box center [1306, 370] width 25 height 66
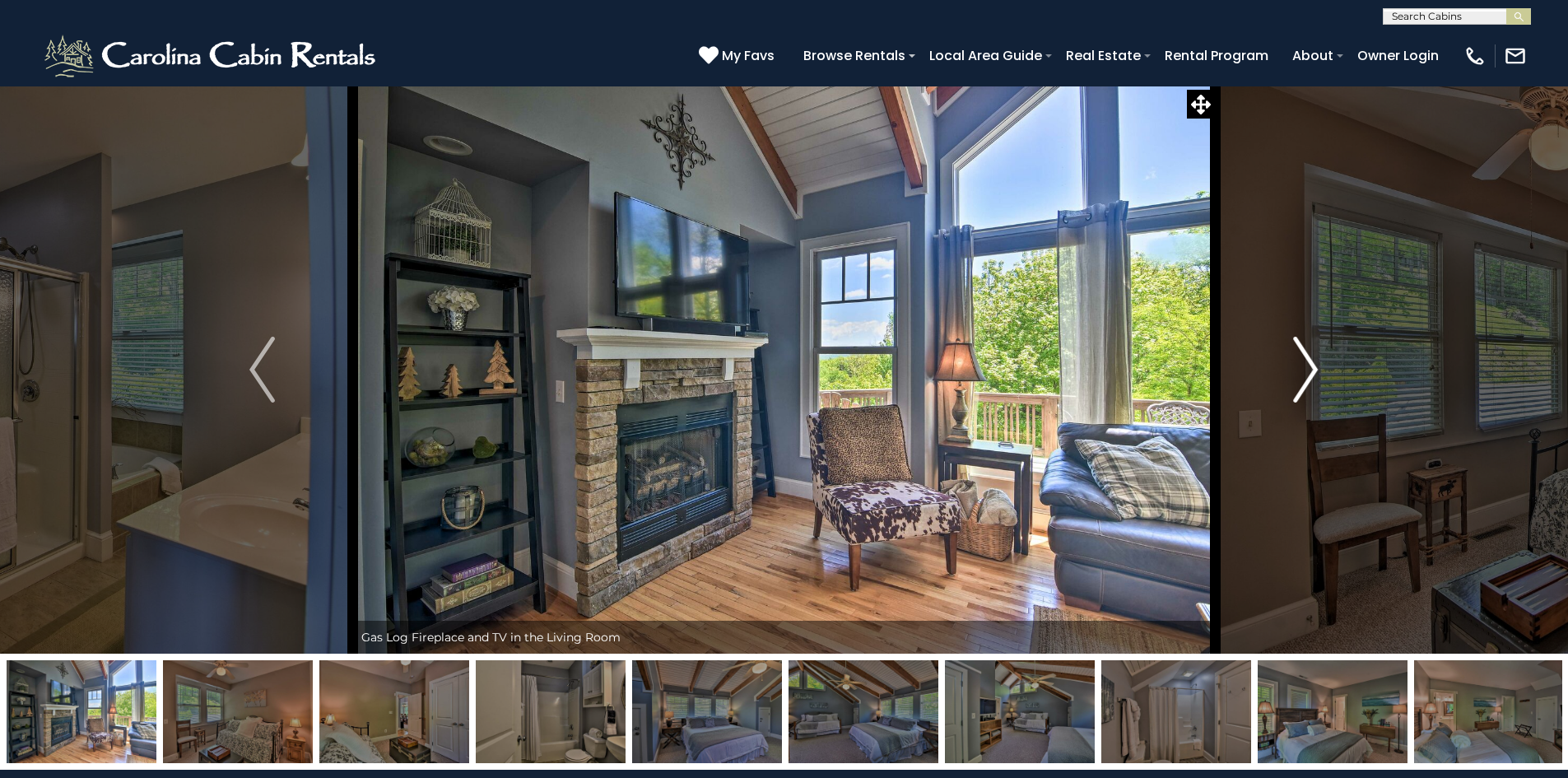
click at [1313, 368] on img "Next" at bounding box center [1306, 370] width 25 height 66
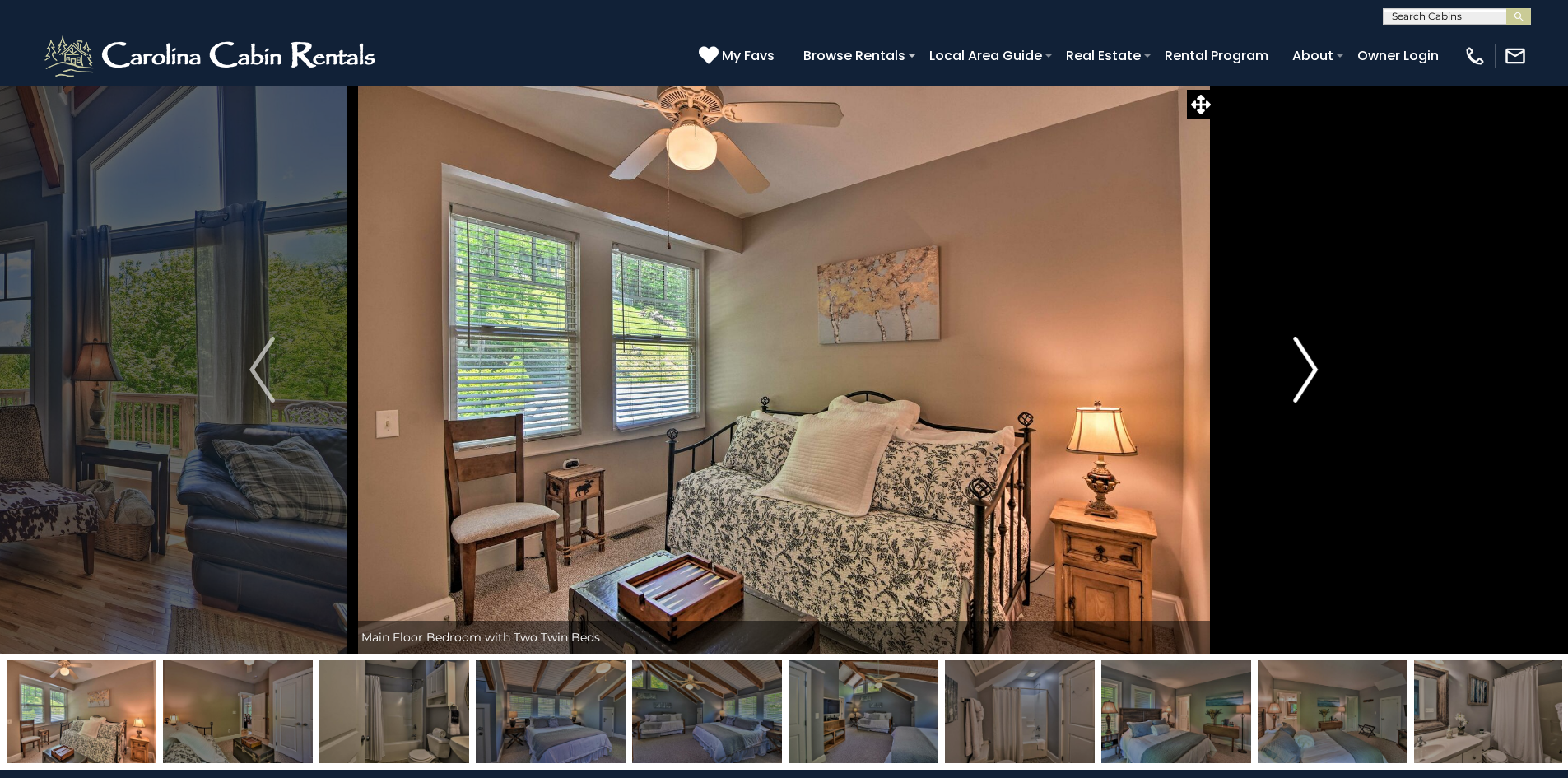
click at [1313, 368] on img "Next" at bounding box center [1306, 370] width 25 height 66
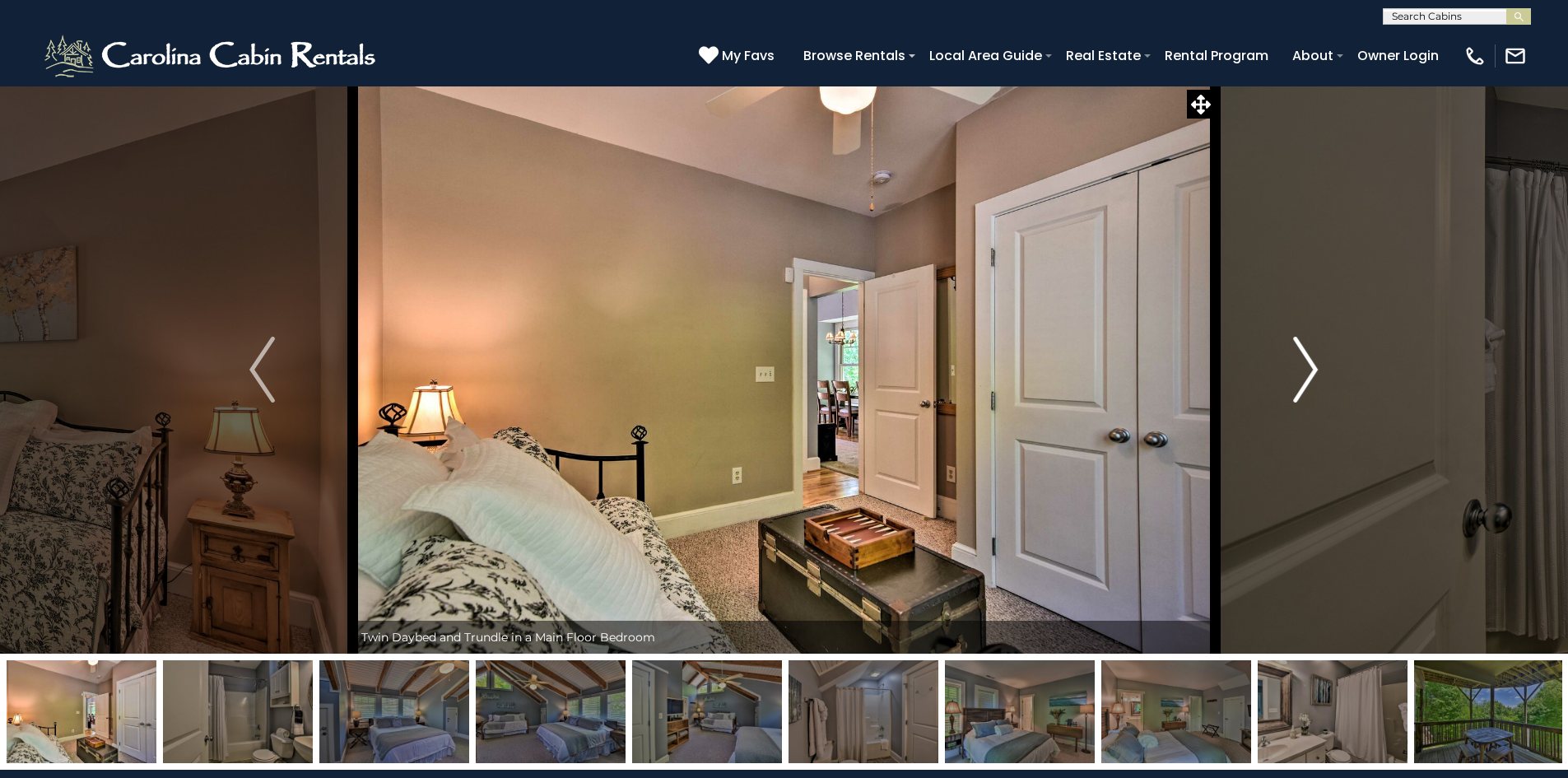
click at [1313, 368] on img "Next" at bounding box center [1306, 370] width 25 height 66
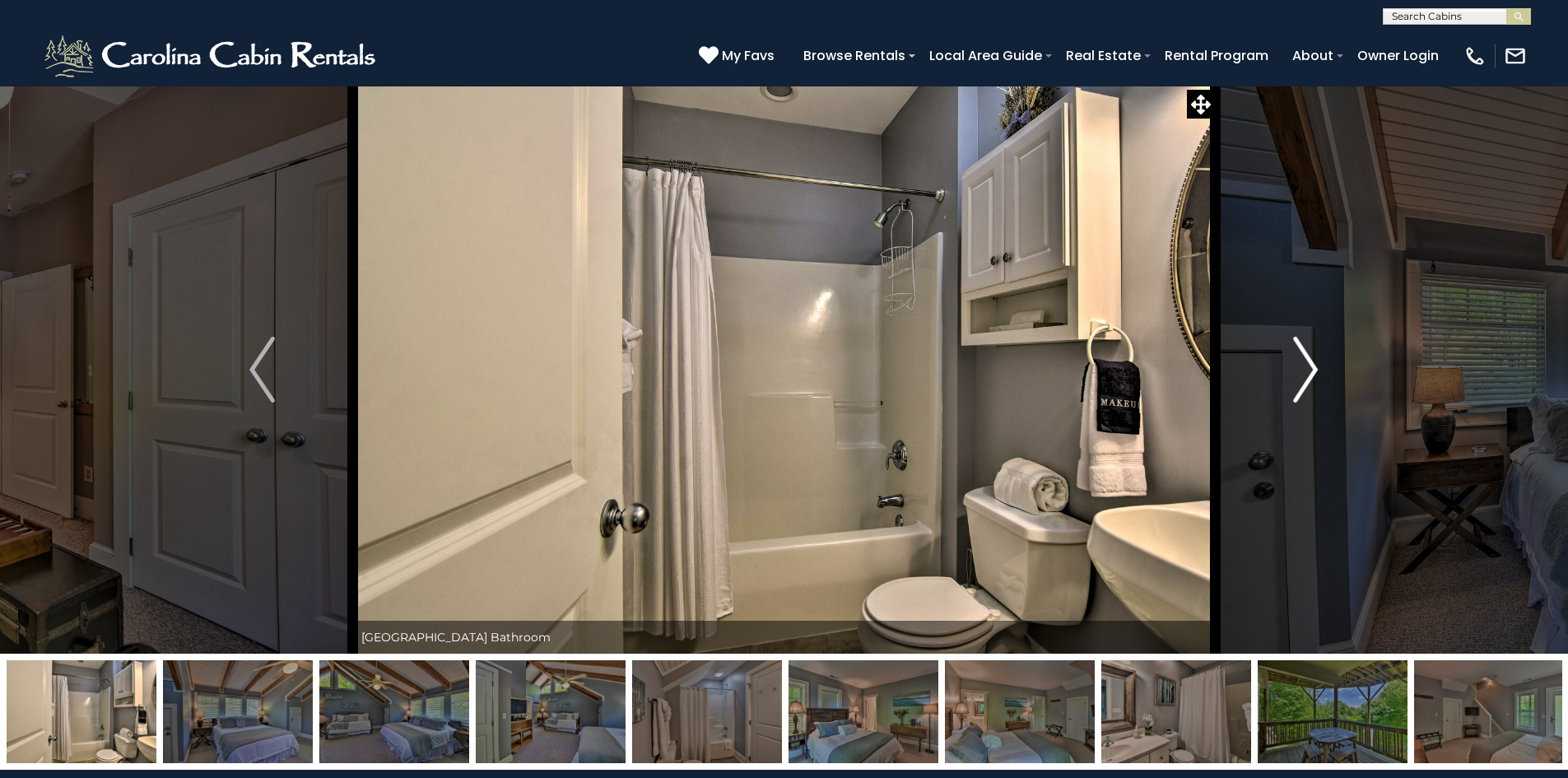
click at [1313, 368] on img "Next" at bounding box center [1306, 370] width 25 height 66
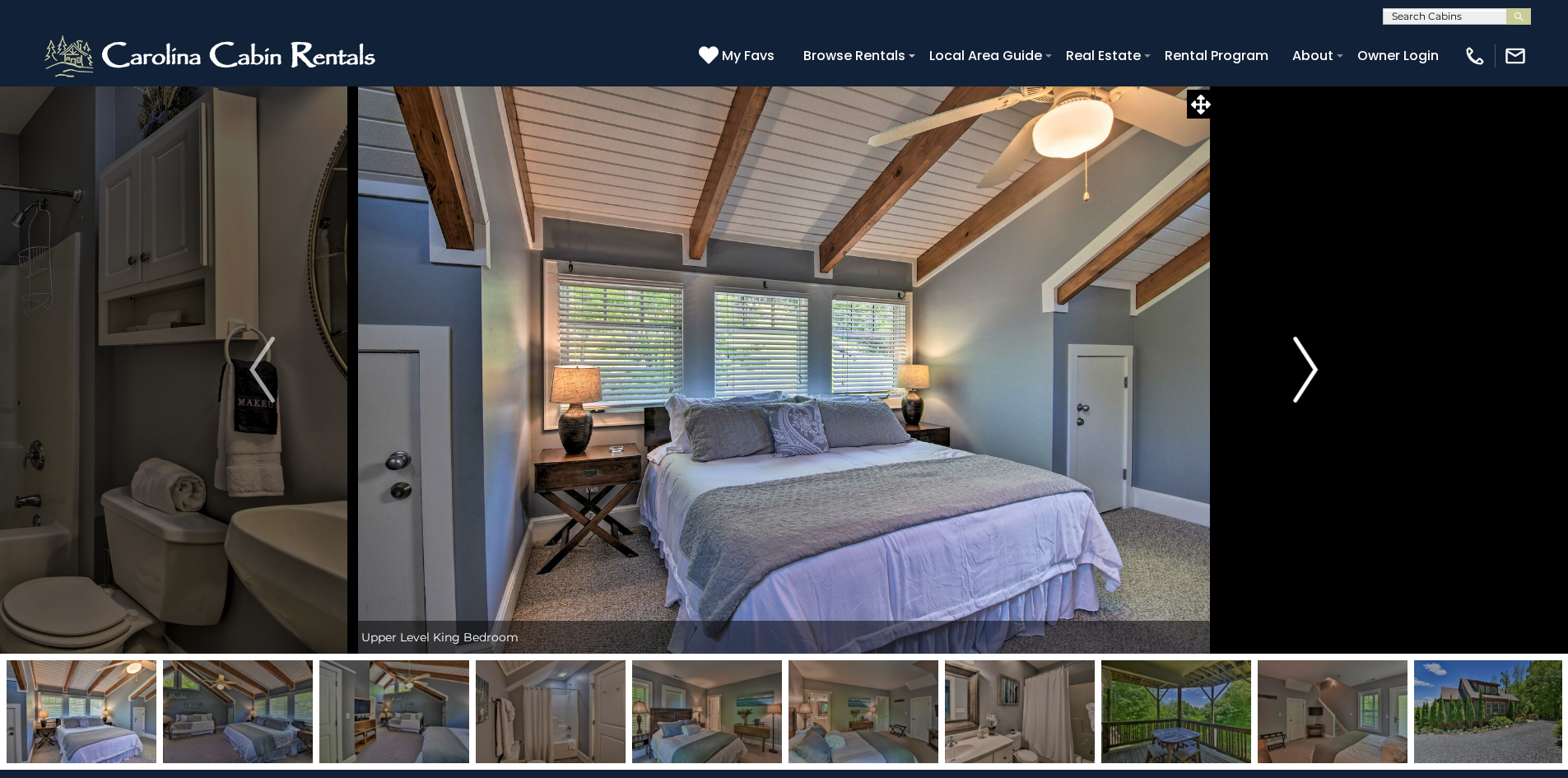
click at [1313, 368] on img "Next" at bounding box center [1306, 370] width 25 height 66
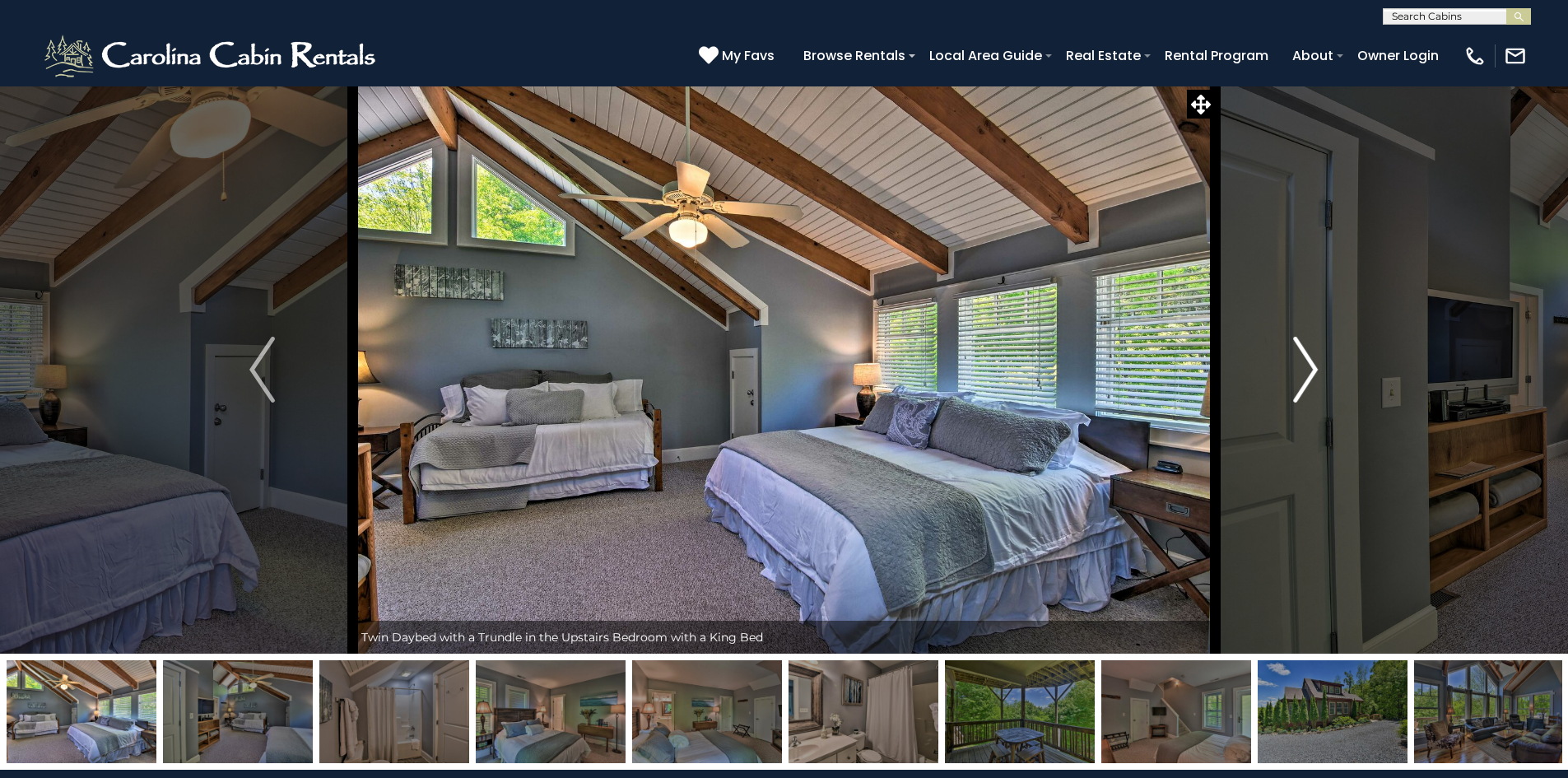
click at [1313, 368] on img "Next" at bounding box center [1306, 370] width 25 height 66
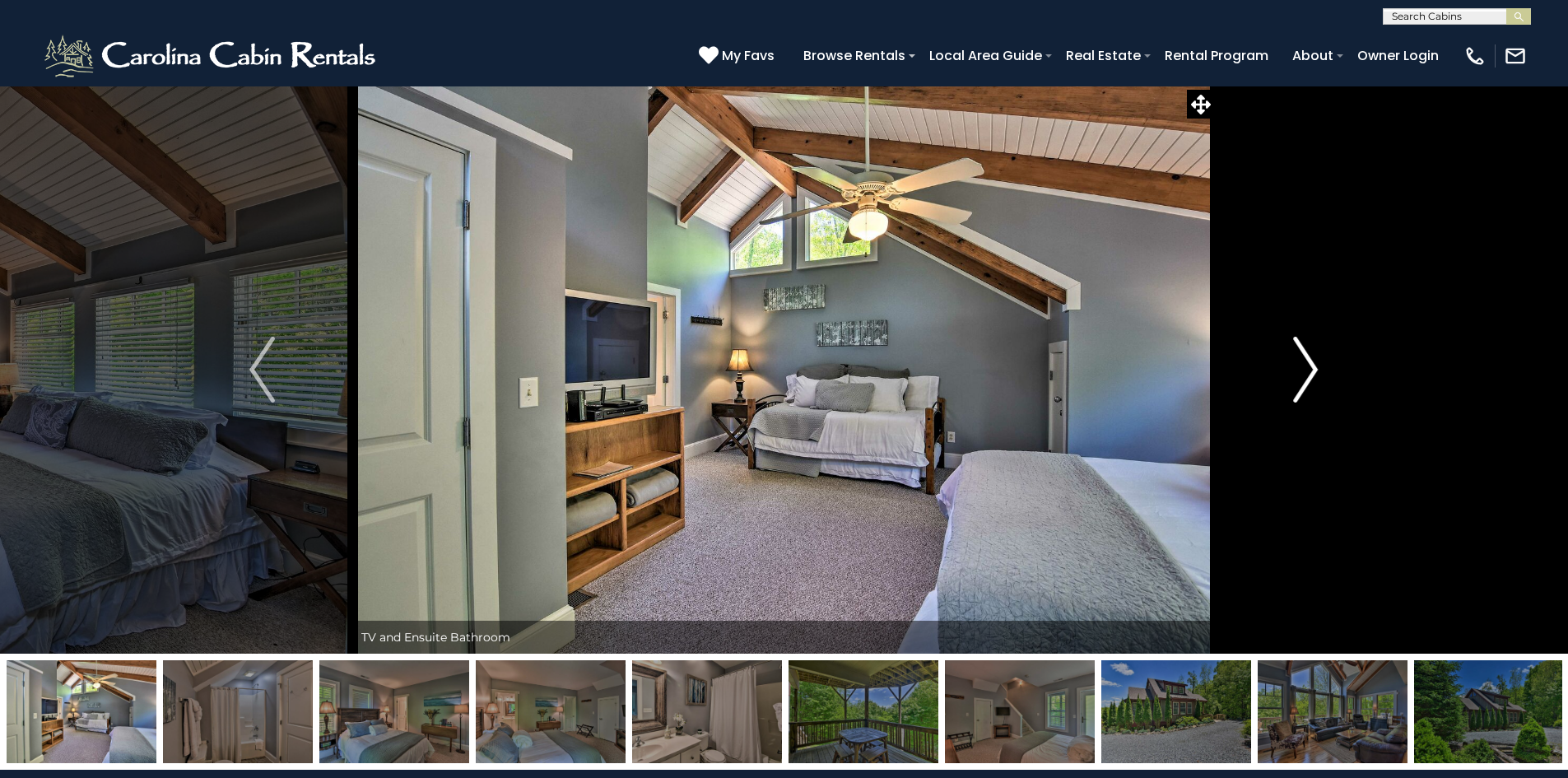
click at [1313, 368] on img "Next" at bounding box center [1306, 370] width 25 height 66
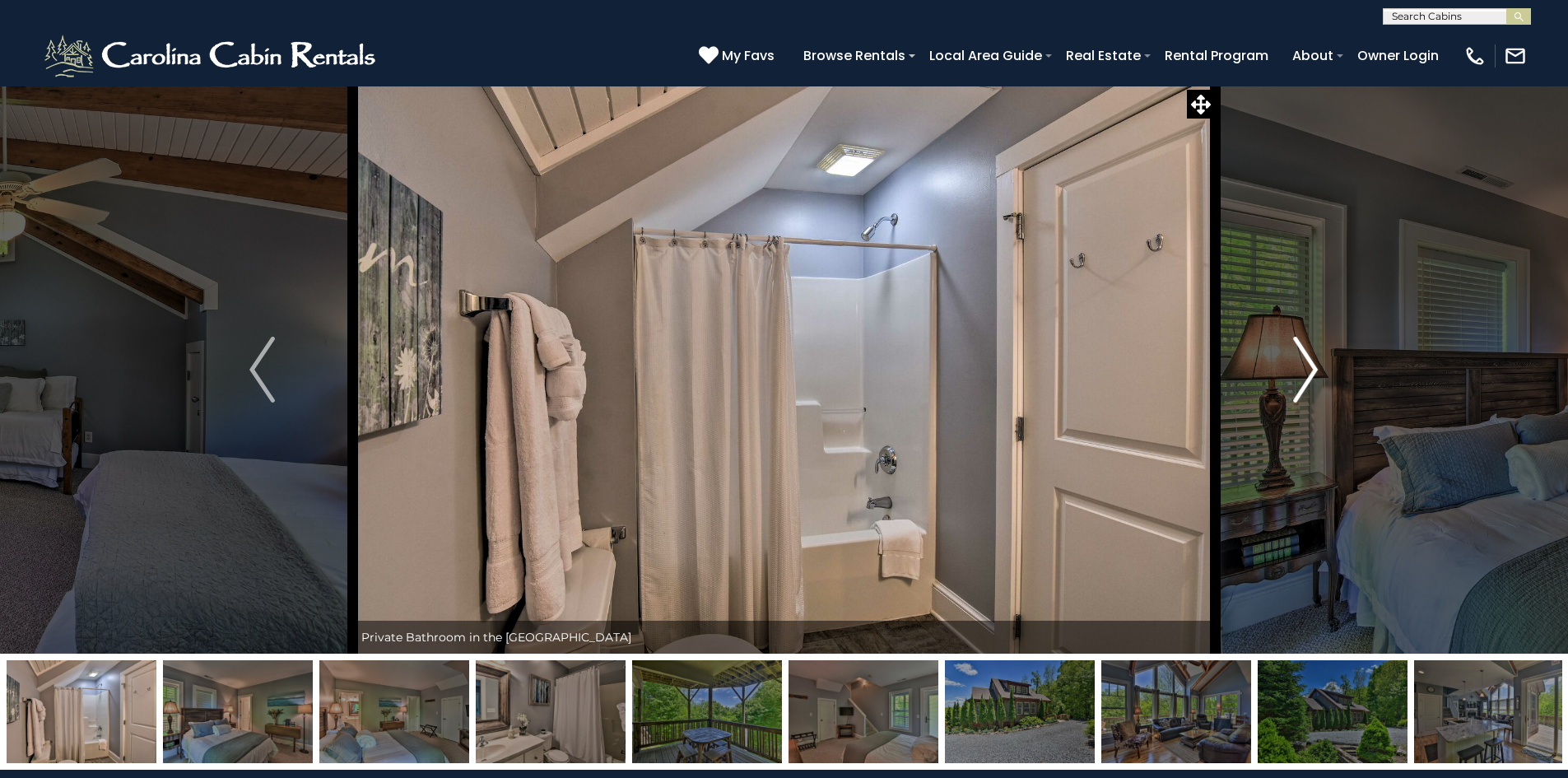
click at [1313, 368] on img "Next" at bounding box center [1306, 370] width 25 height 66
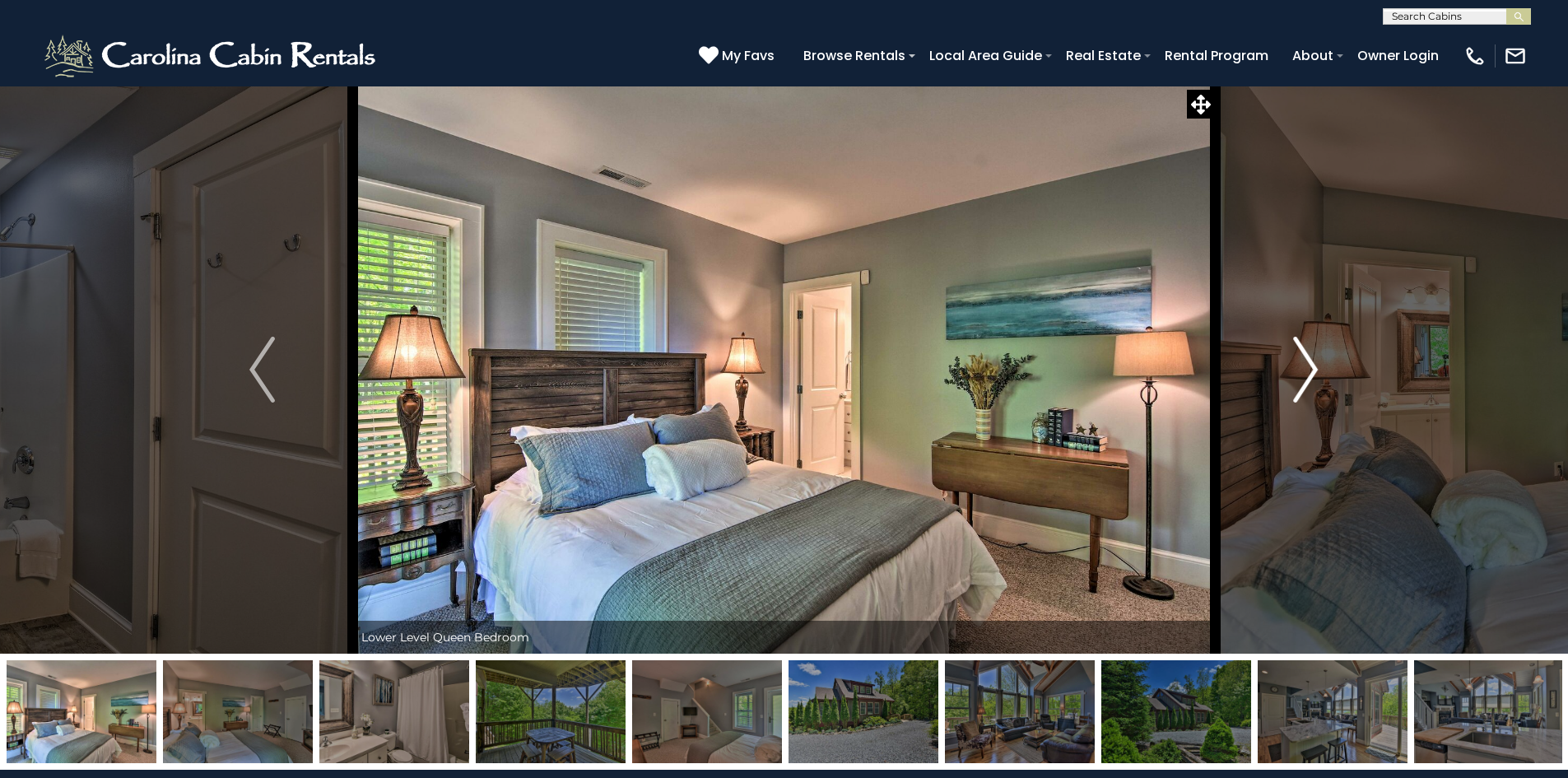
click at [1313, 368] on img "Next" at bounding box center [1306, 370] width 25 height 66
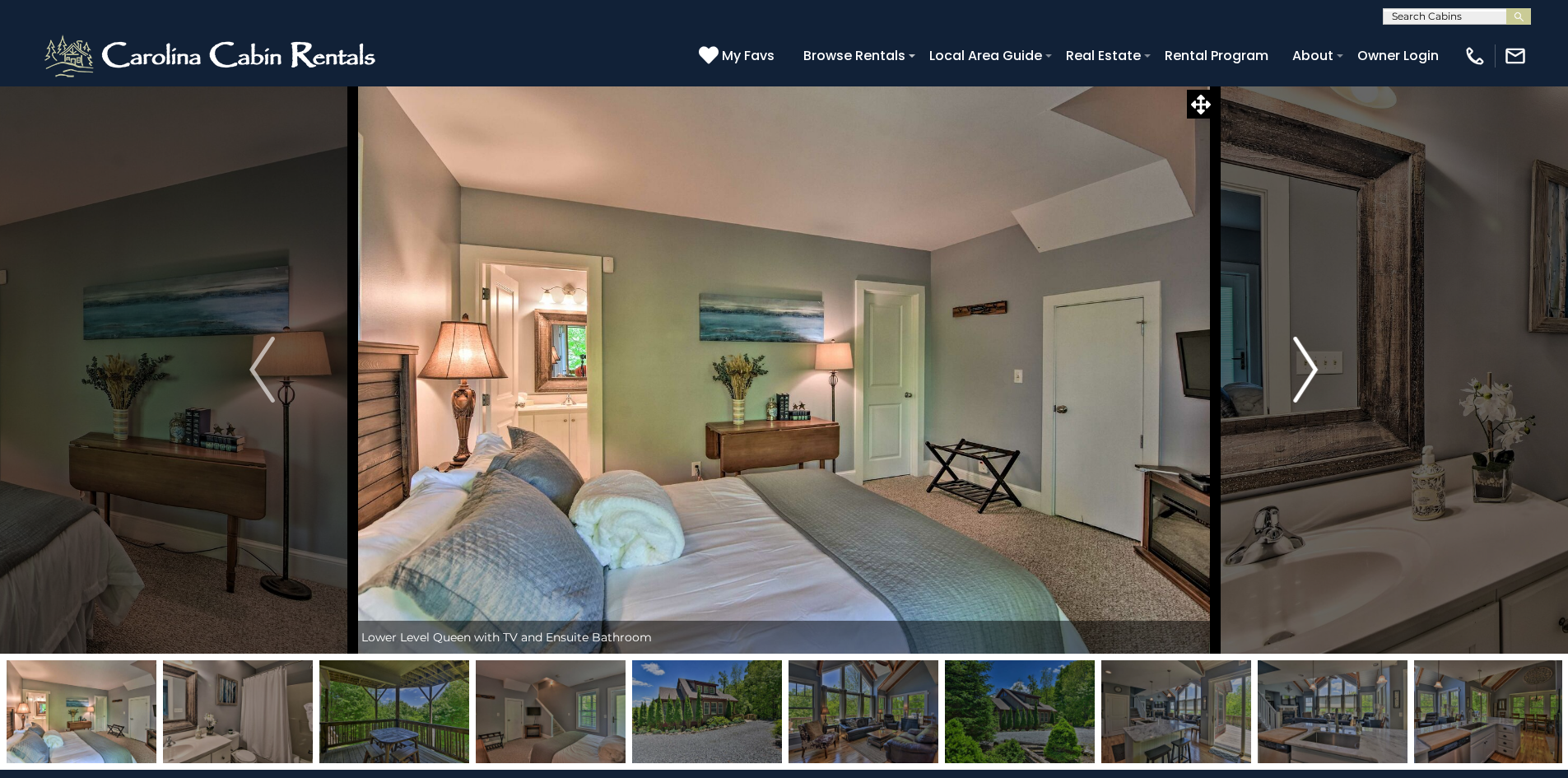
click at [1313, 368] on img "Next" at bounding box center [1306, 370] width 25 height 66
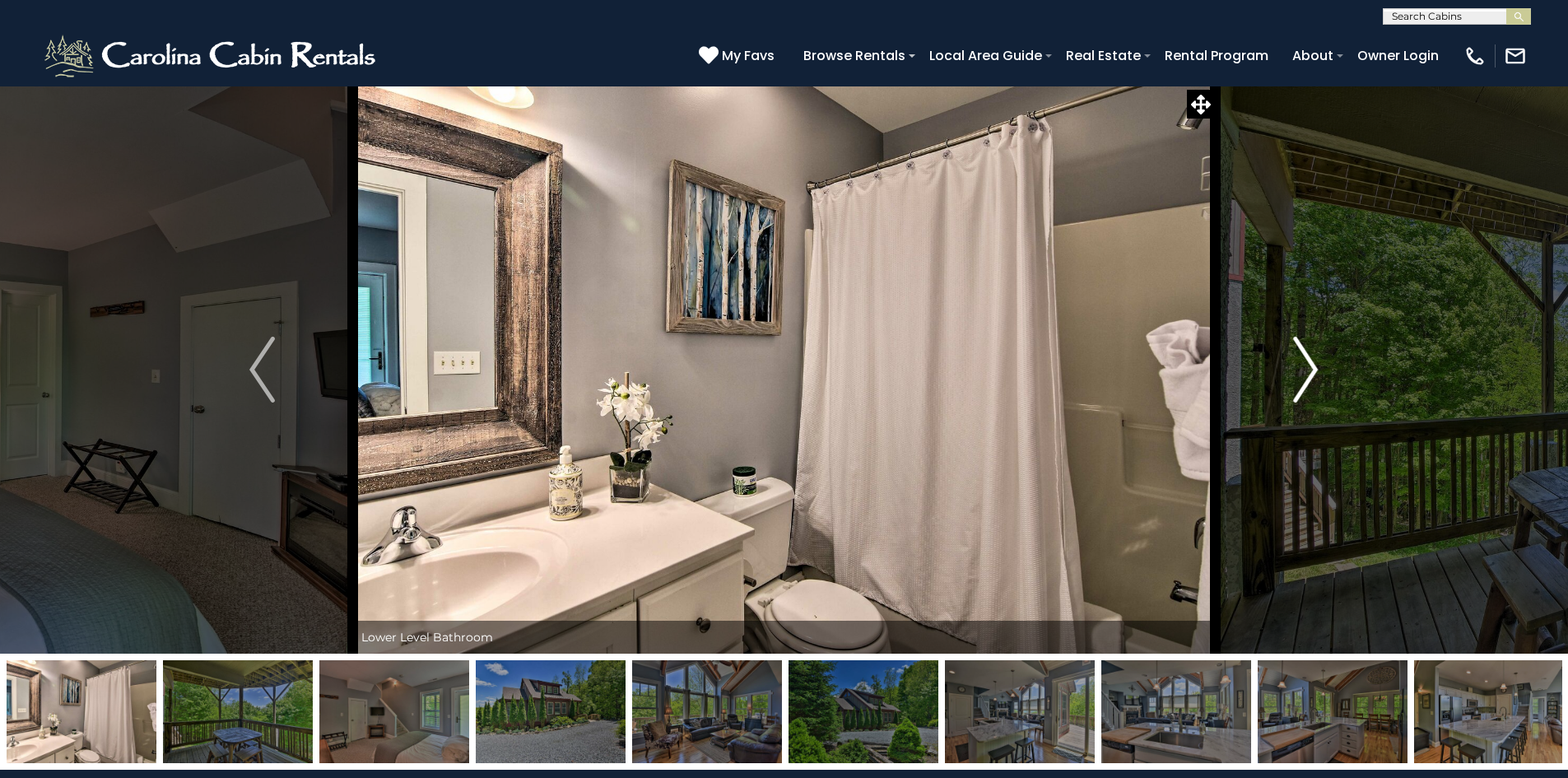
click at [1313, 368] on img "Next" at bounding box center [1306, 370] width 25 height 66
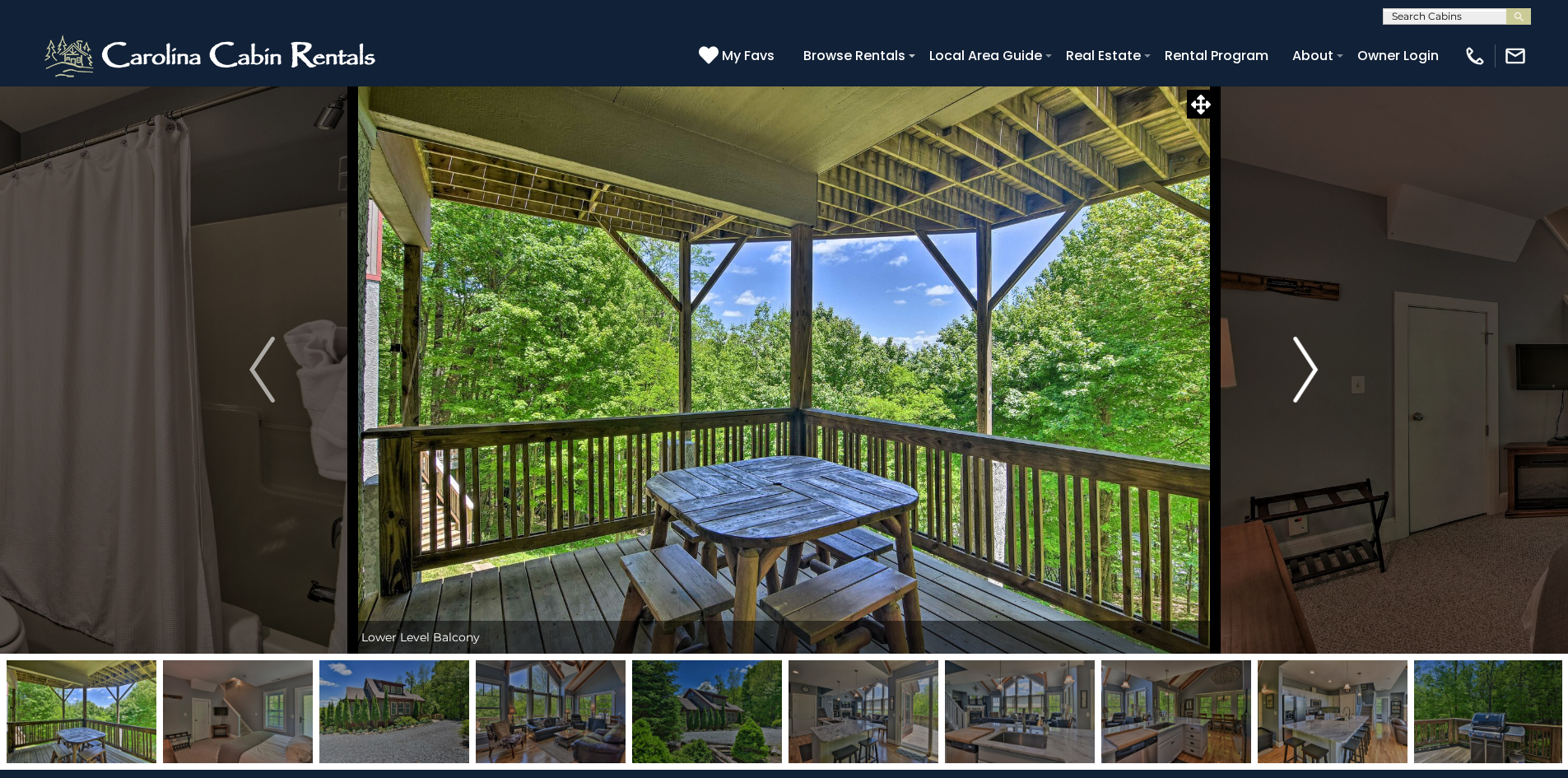
click at [1313, 368] on img "Next" at bounding box center [1306, 370] width 25 height 66
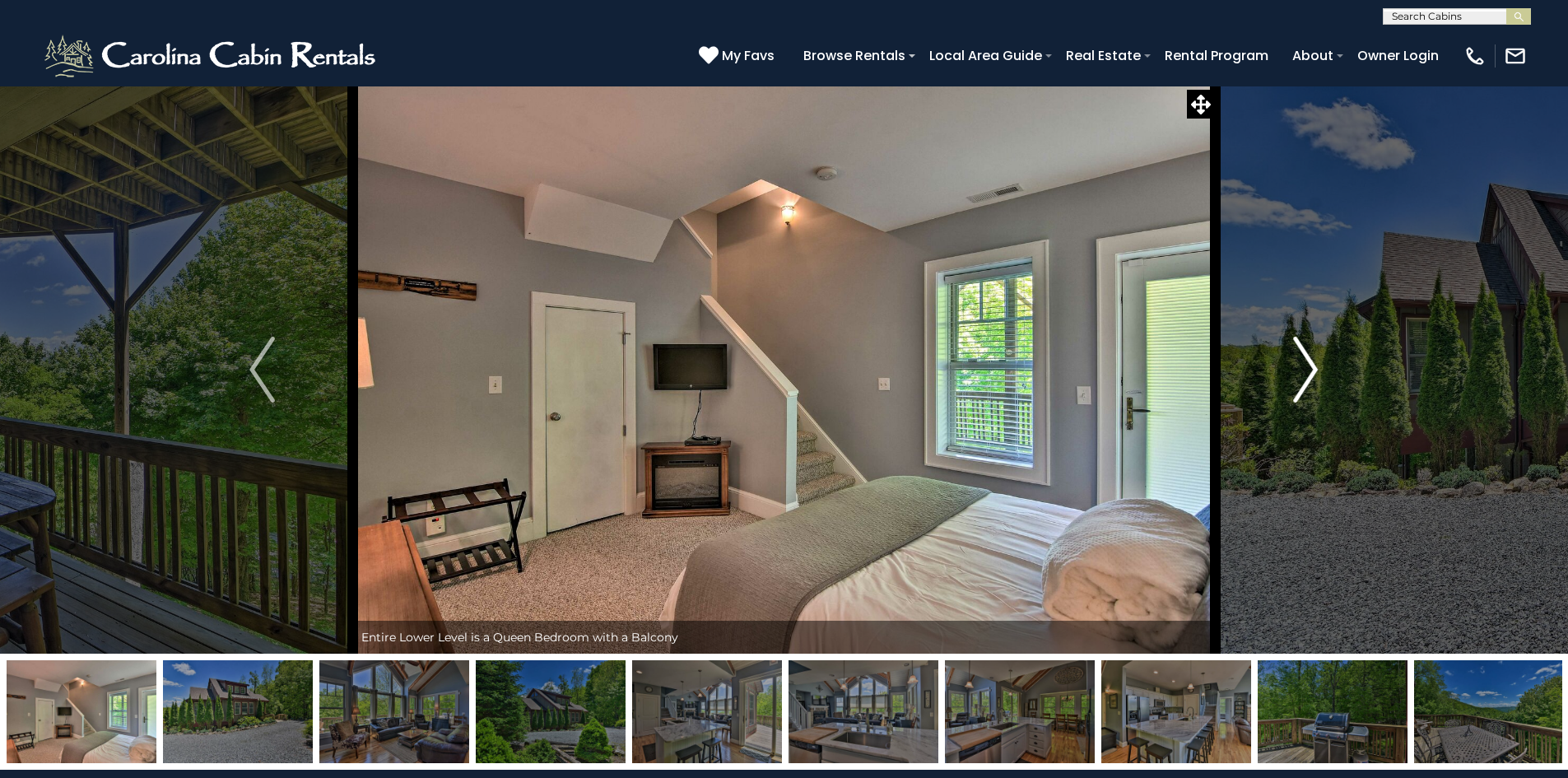
click at [1313, 368] on img "Next" at bounding box center [1306, 370] width 25 height 66
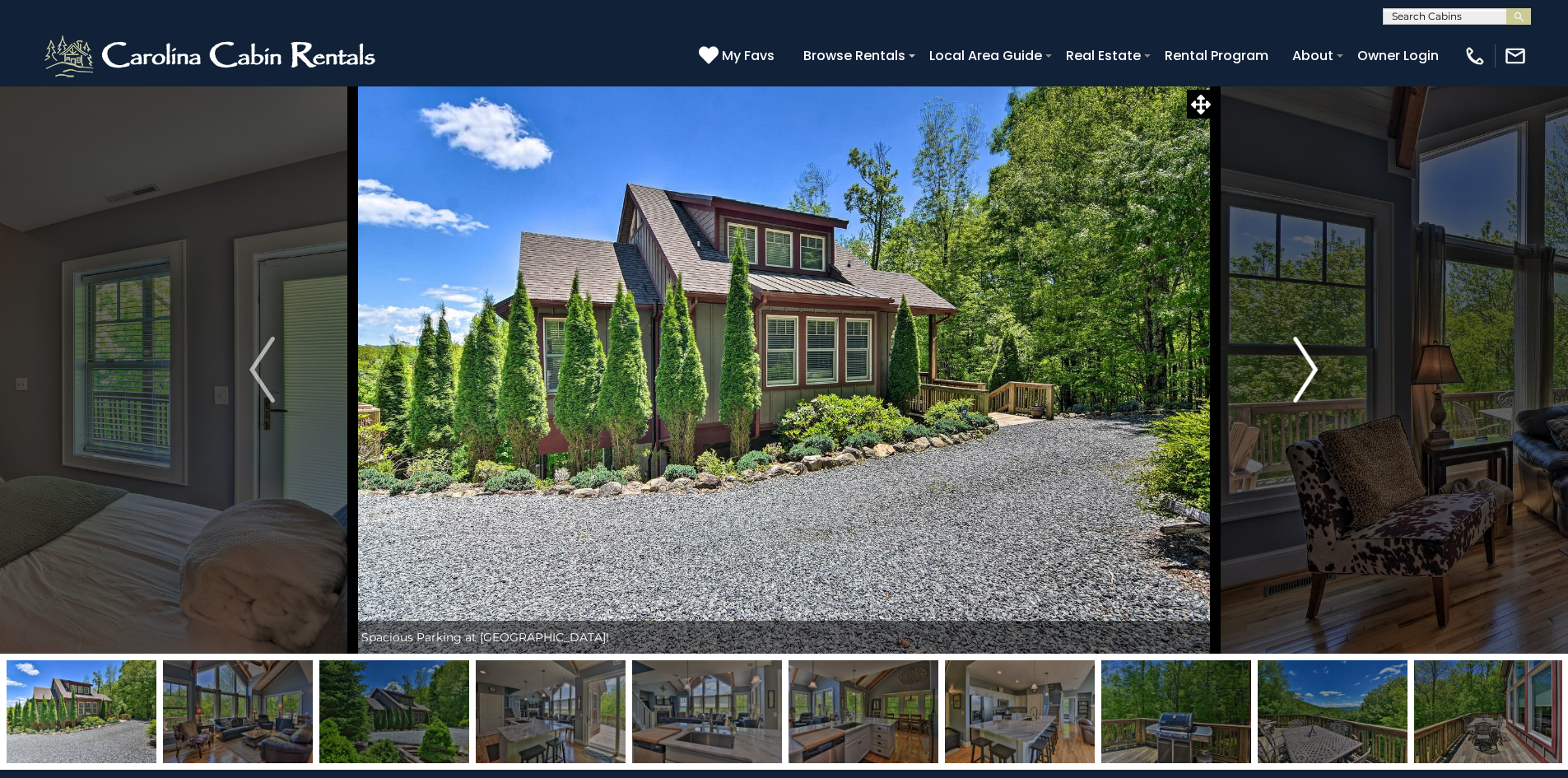
click at [1313, 368] on img "Next" at bounding box center [1306, 370] width 25 height 66
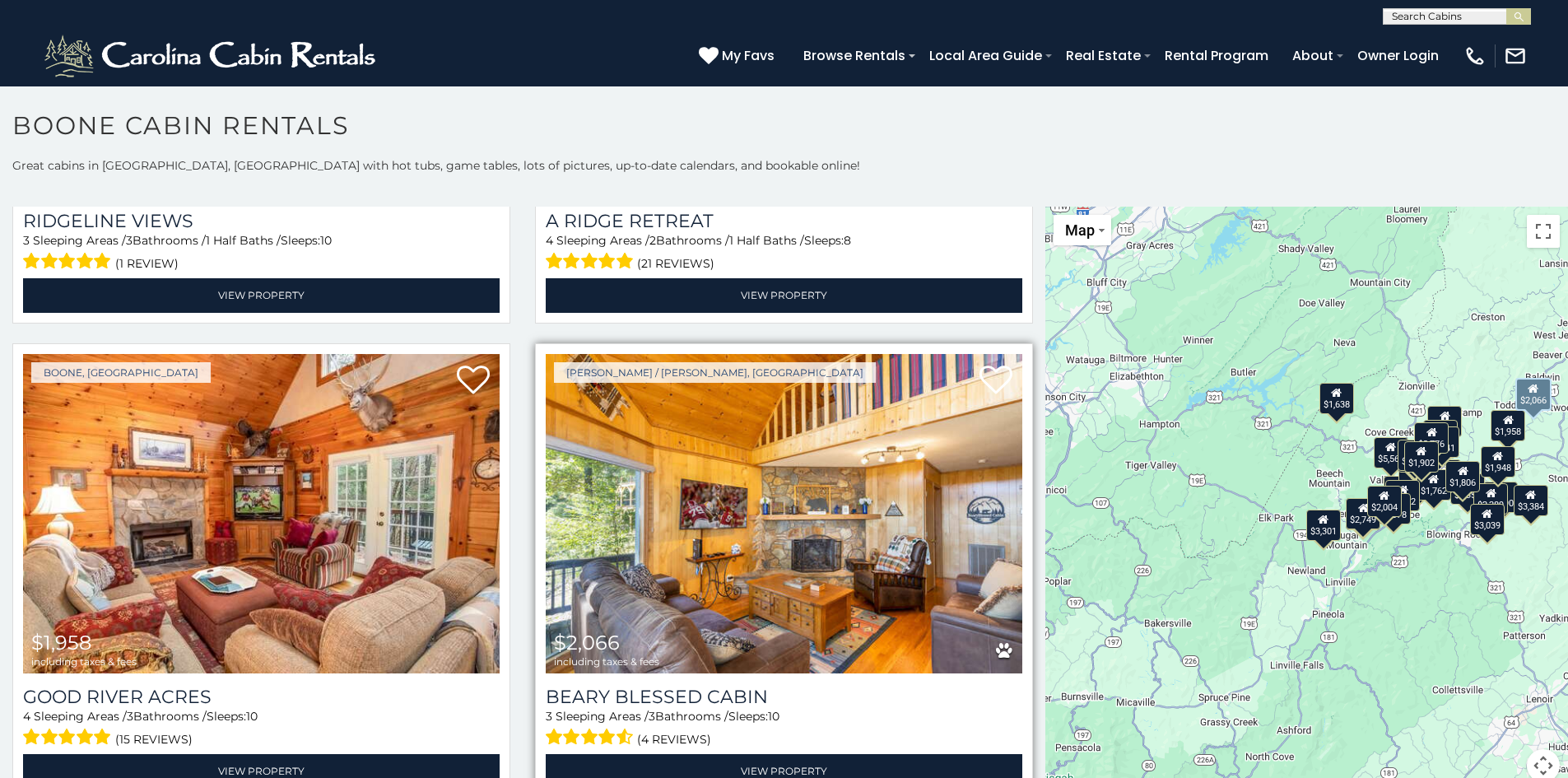
scroll to position [6094, 0]
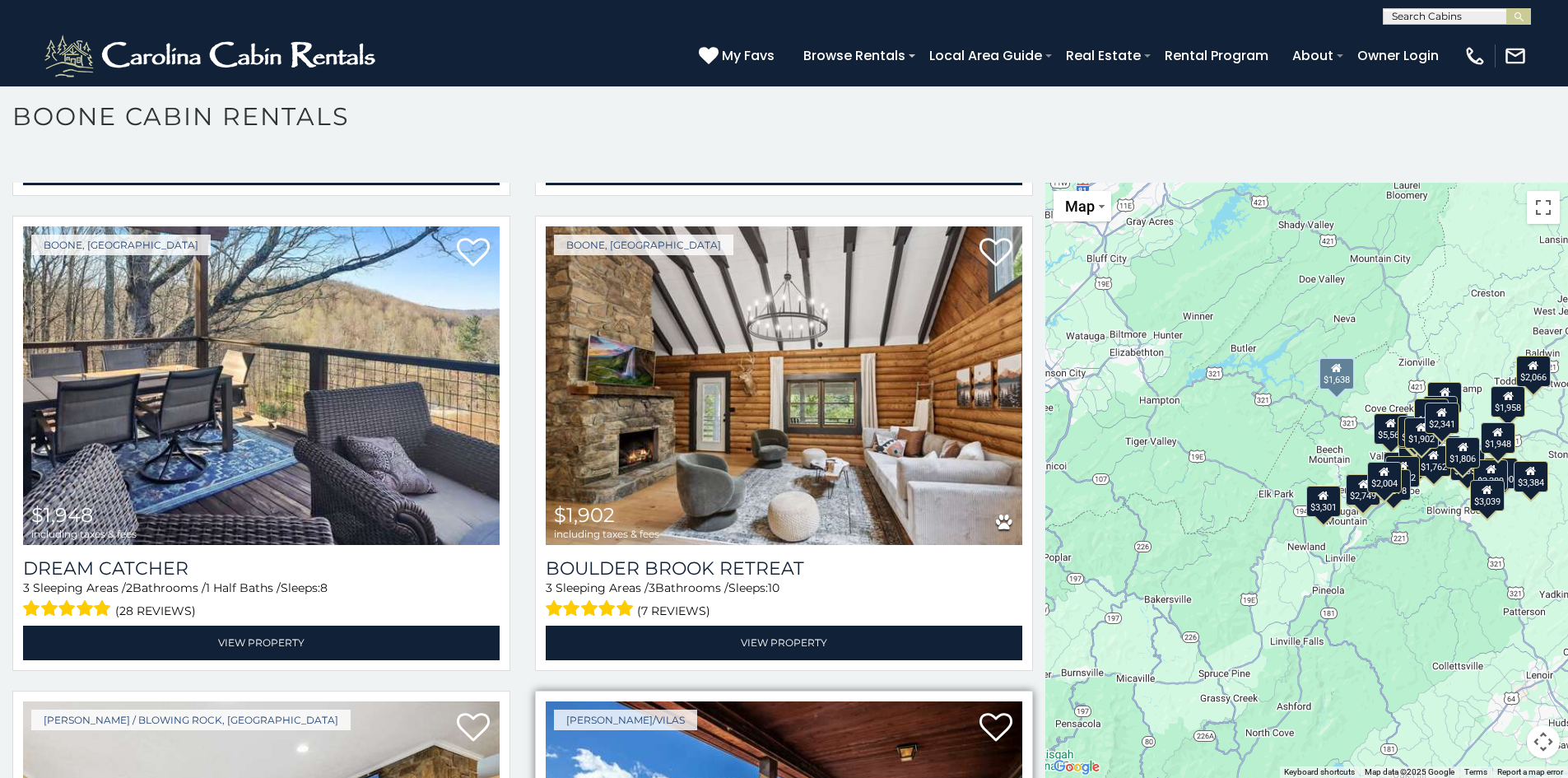
scroll to position [5183, 0]
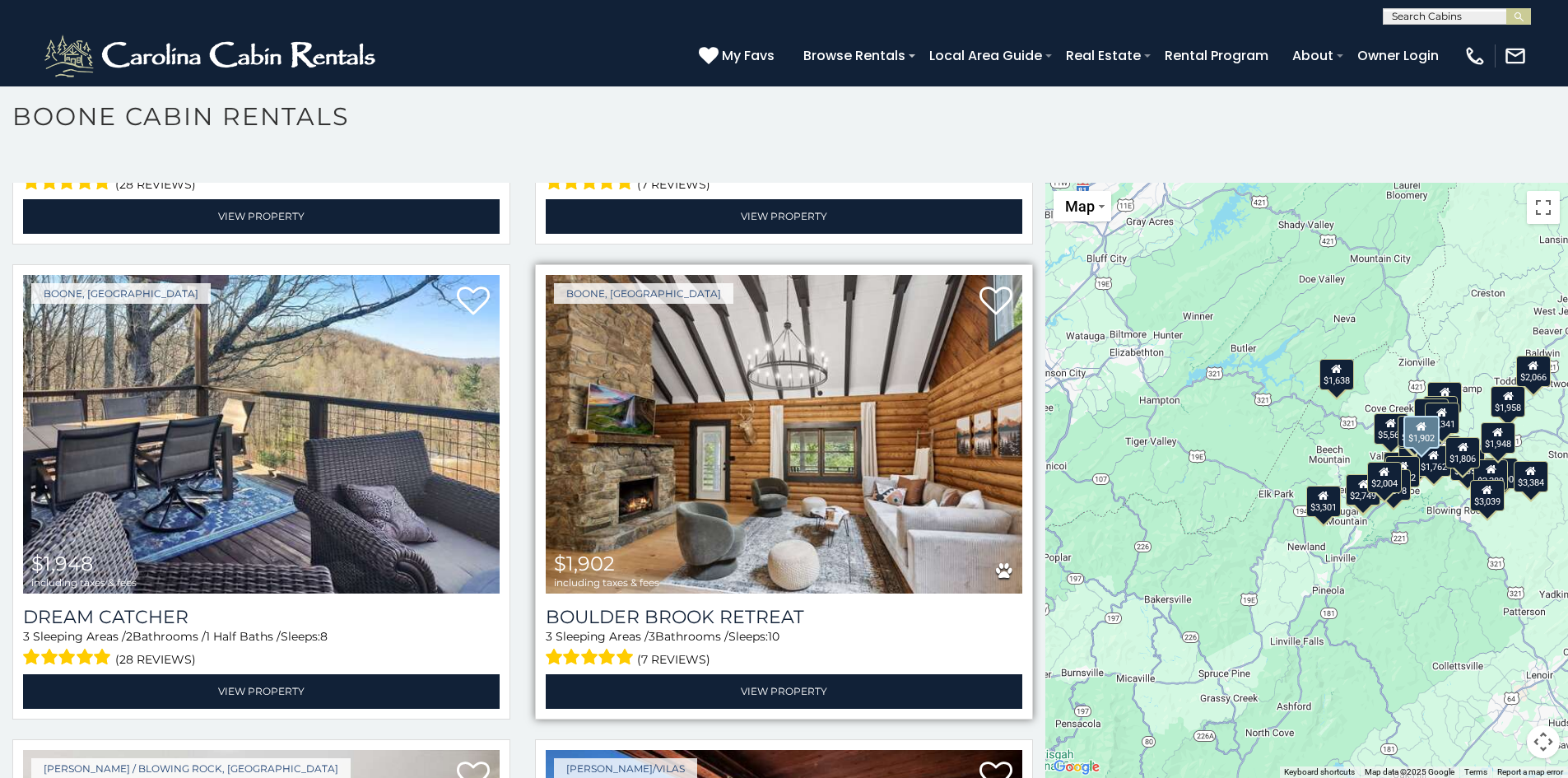
click at [744, 389] on img at bounding box center [784, 435] width 476 height 320
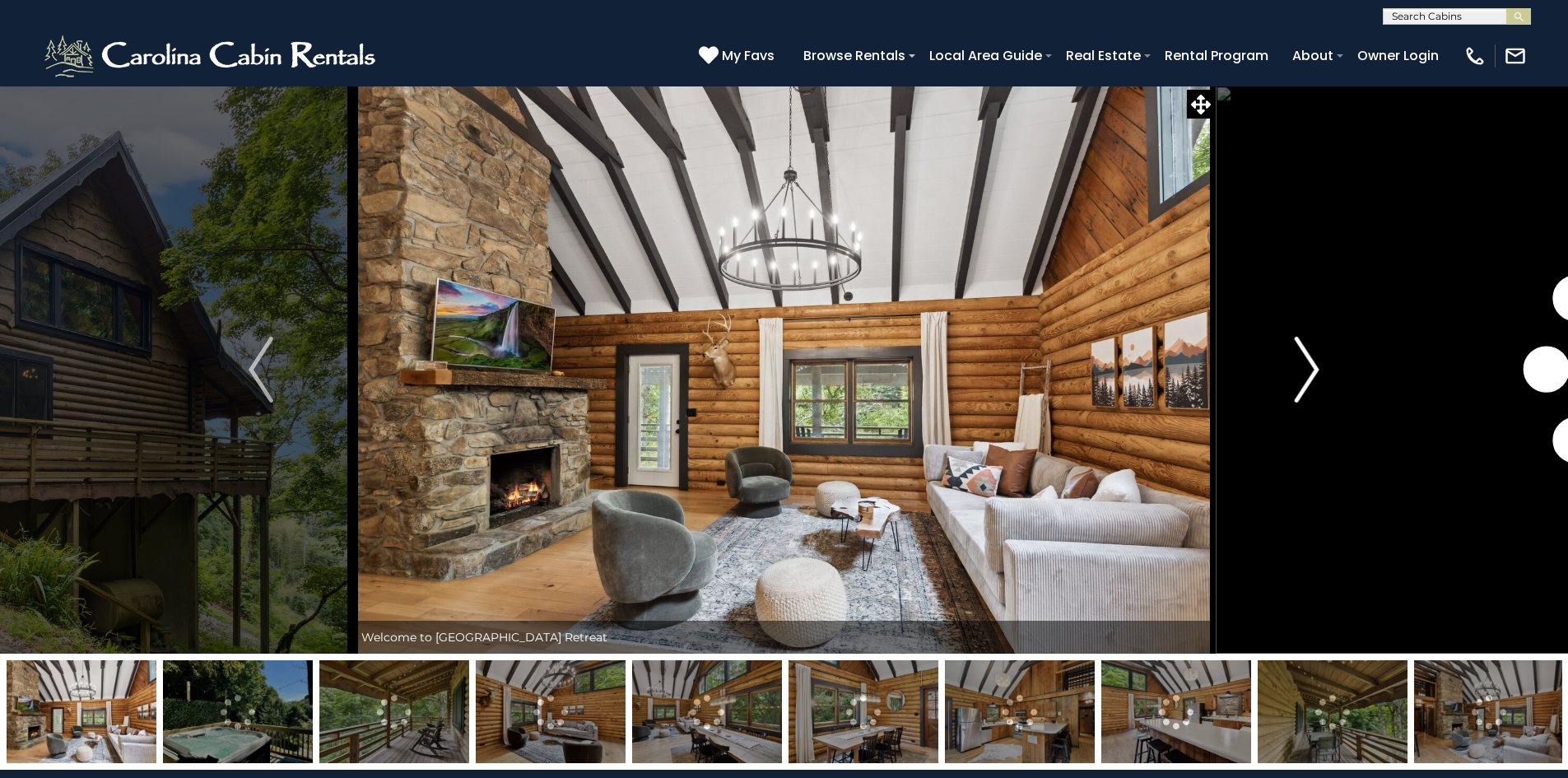
click at [1313, 367] on img "Next" at bounding box center [1307, 370] width 25 height 66
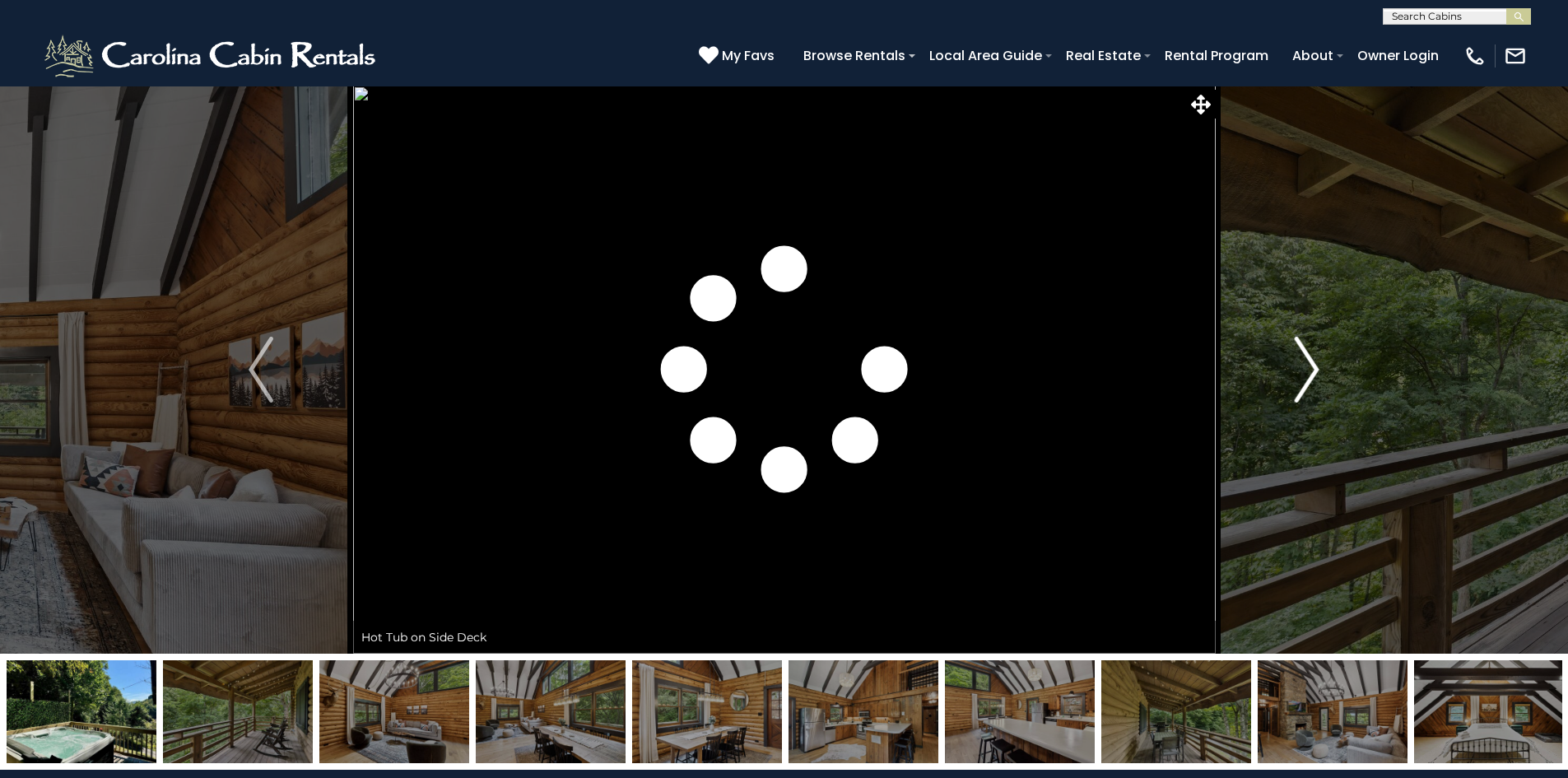
click at [1313, 367] on img "Next" at bounding box center [1307, 370] width 25 height 66
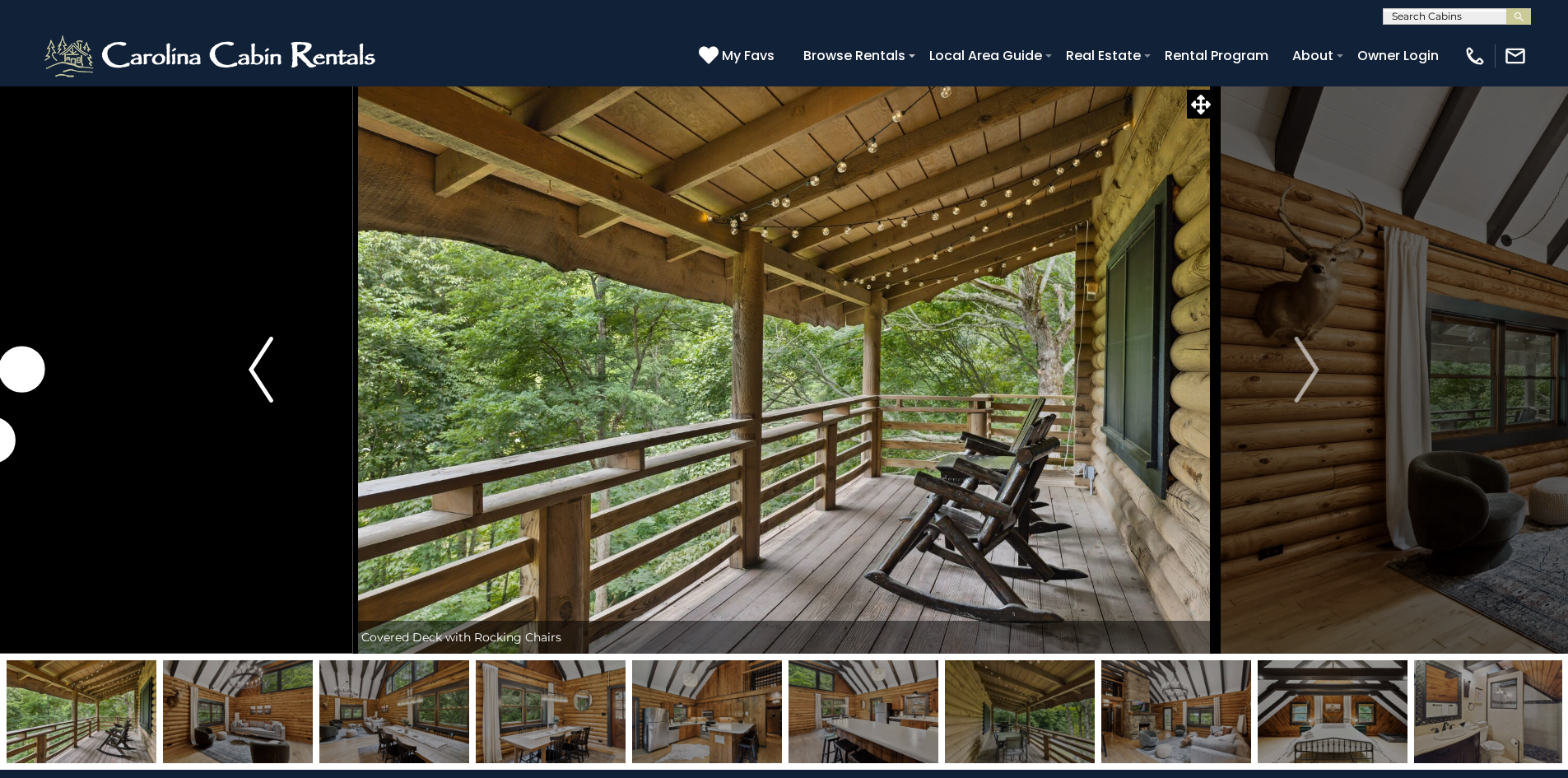
click at [267, 355] on img "Previous" at bounding box center [261, 370] width 25 height 66
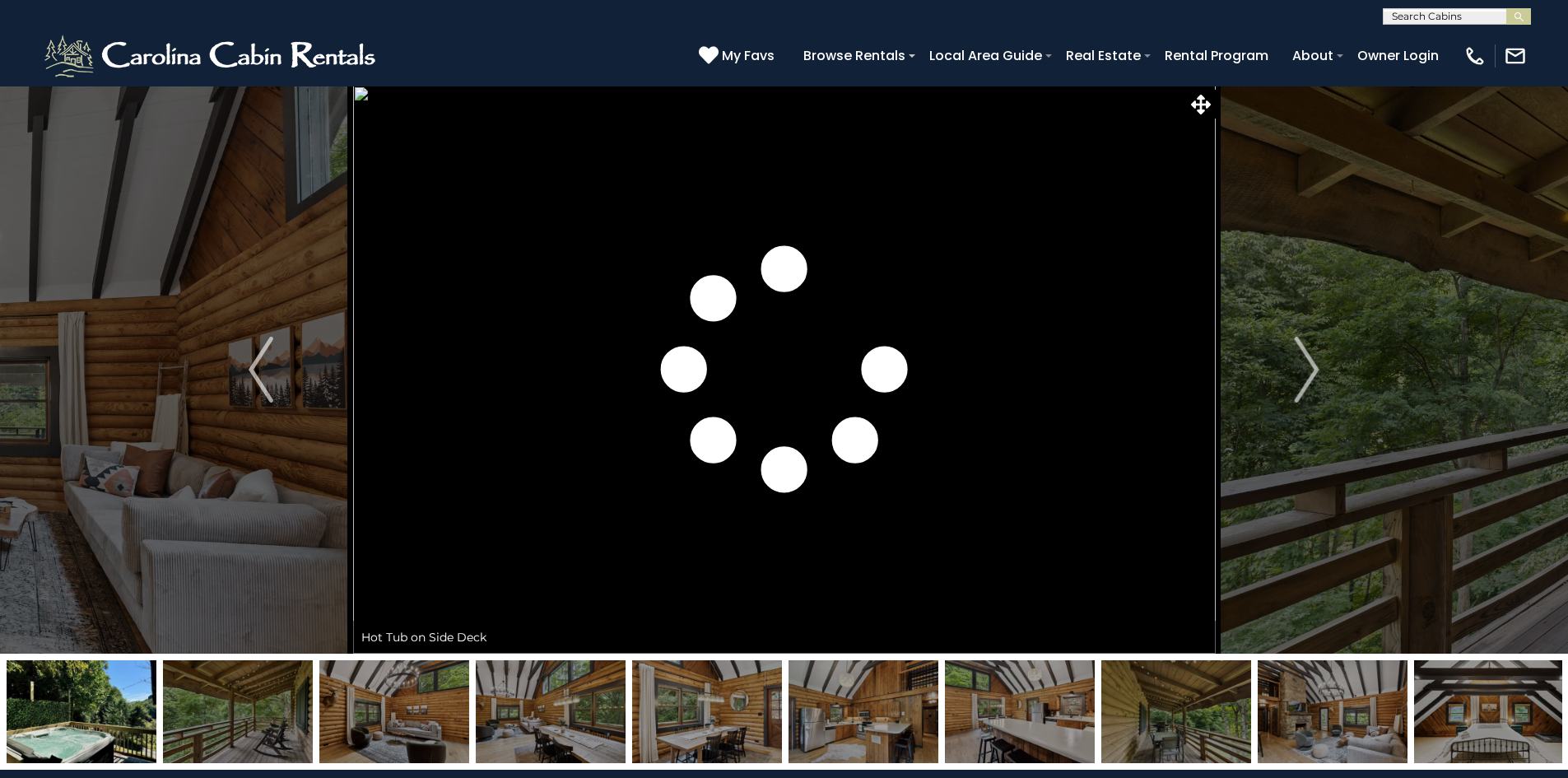
click at [87, 701] on img at bounding box center [81, 712] width 150 height 103
click at [1299, 375] on img "Next" at bounding box center [1307, 370] width 25 height 66
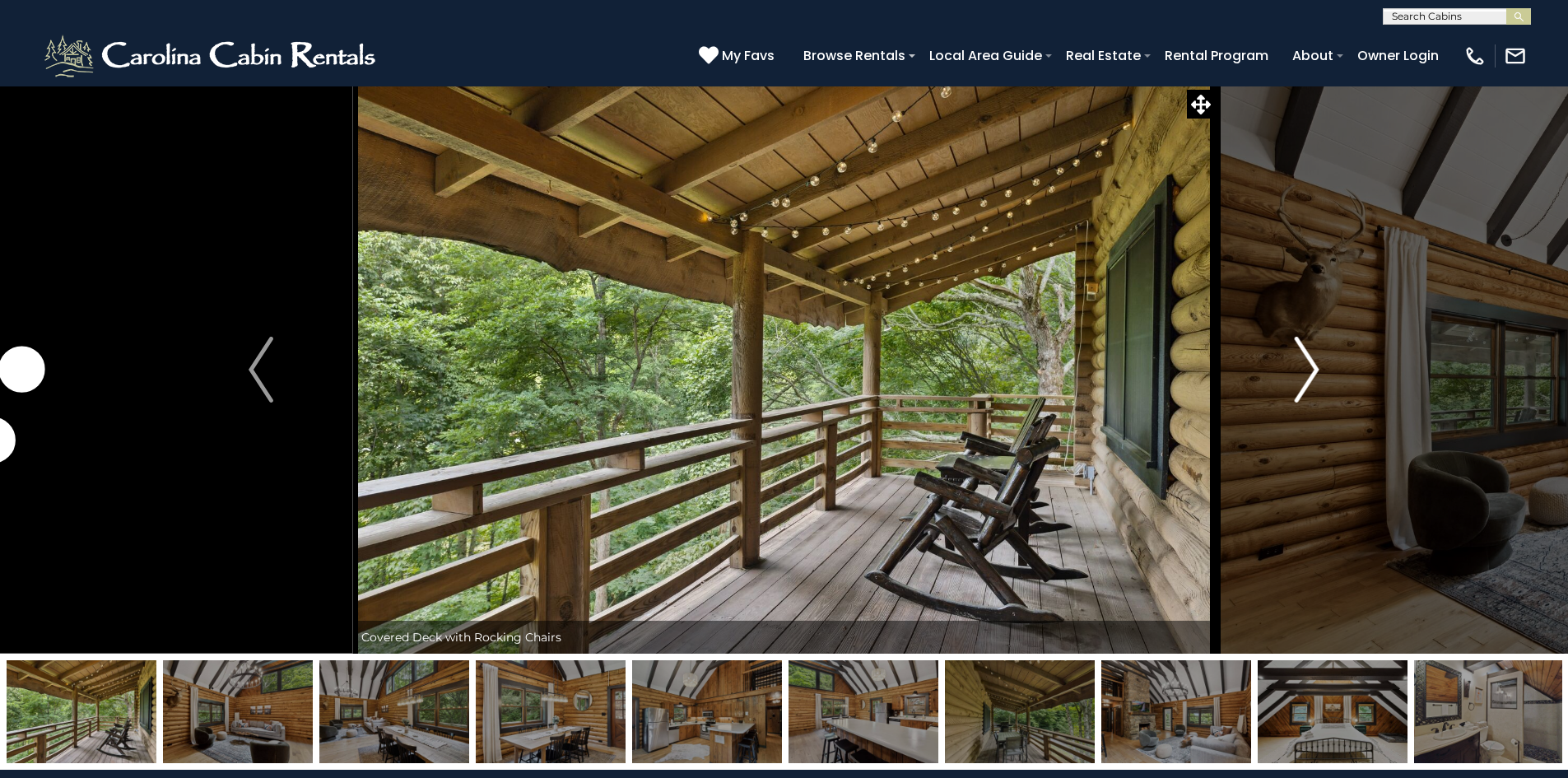
click at [1312, 378] on img "Next" at bounding box center [1307, 370] width 25 height 66
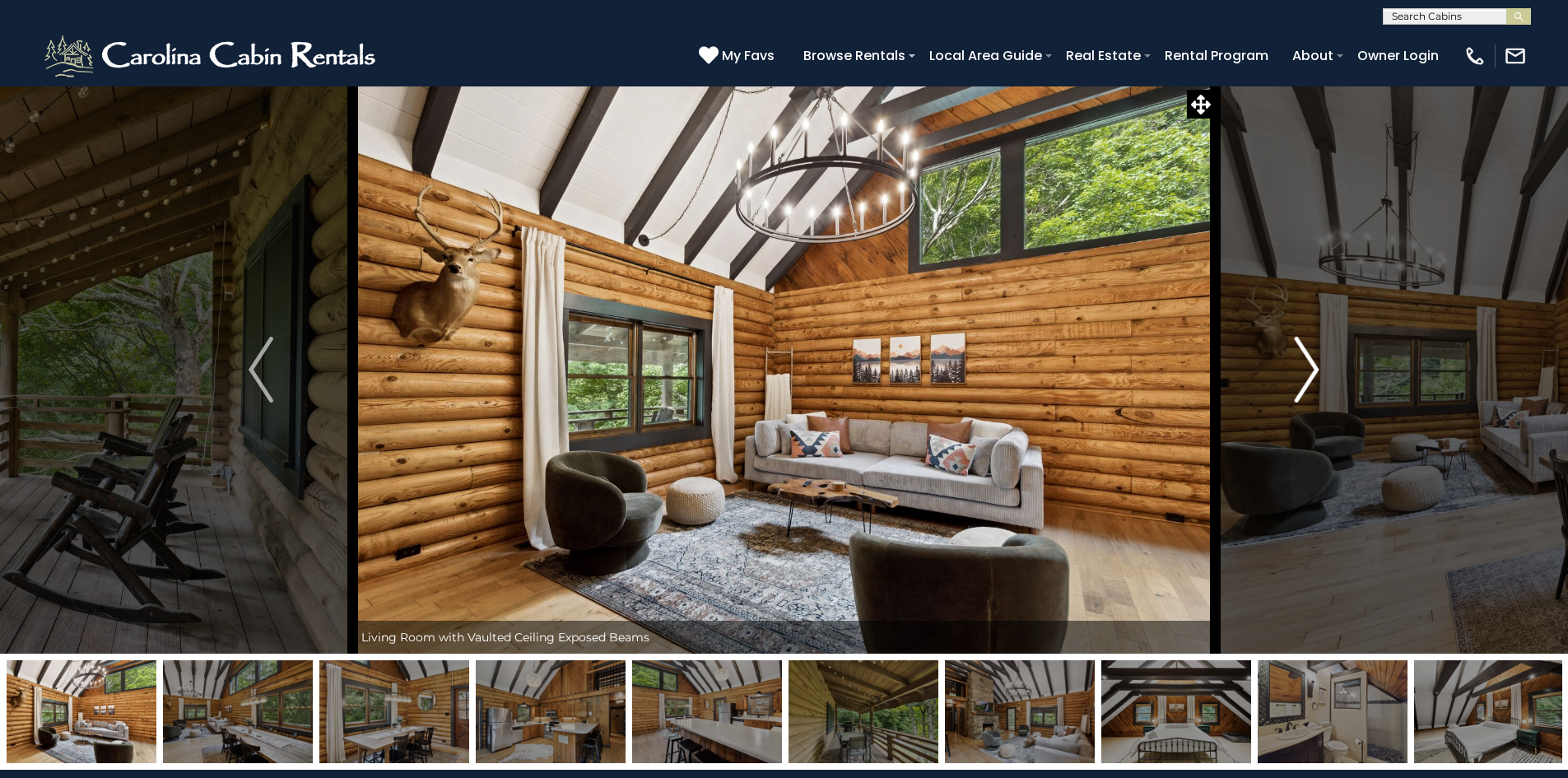
click at [1312, 378] on img "Next" at bounding box center [1307, 370] width 25 height 66
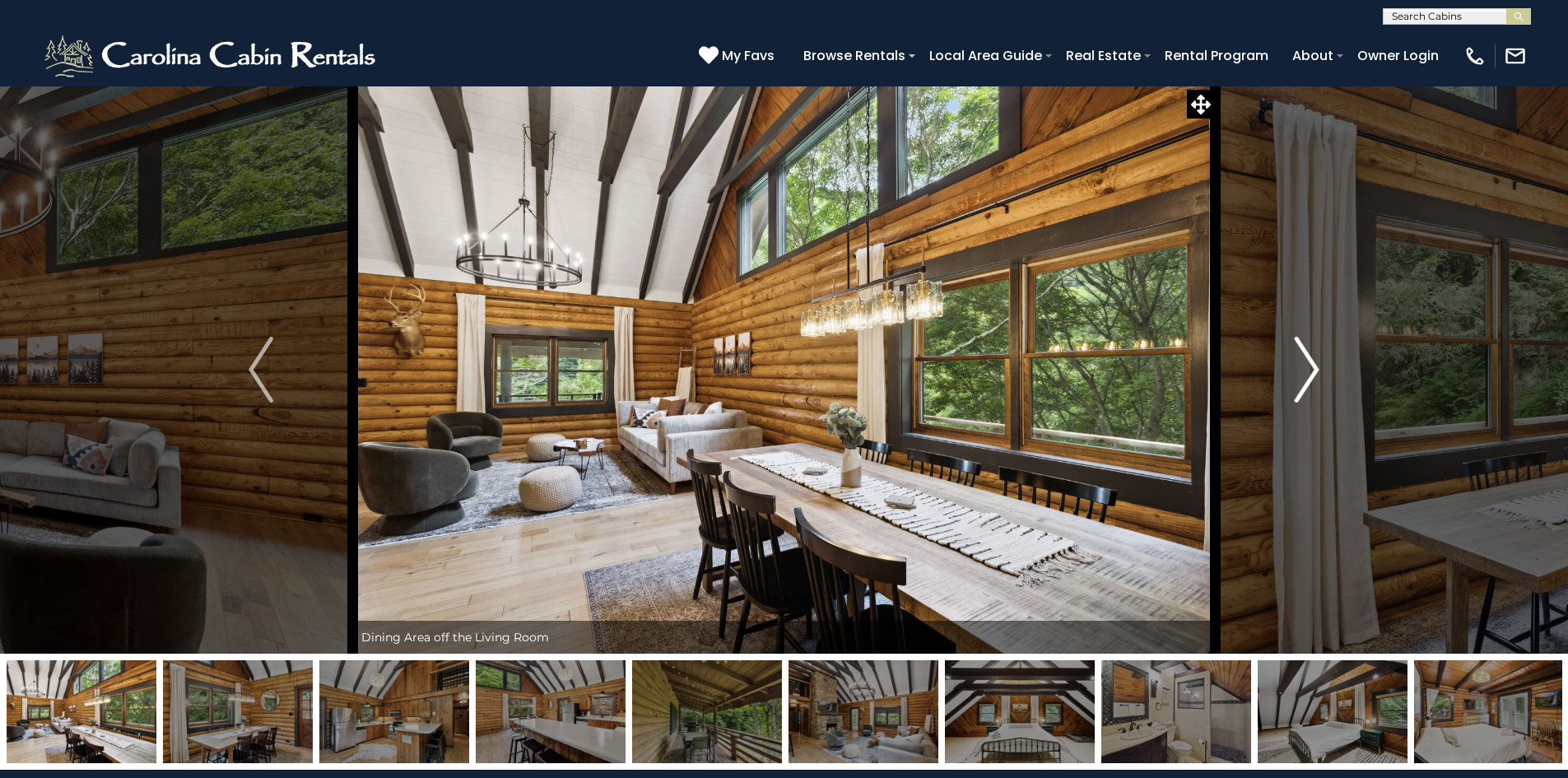
click at [1312, 378] on img "Next" at bounding box center [1307, 370] width 25 height 66
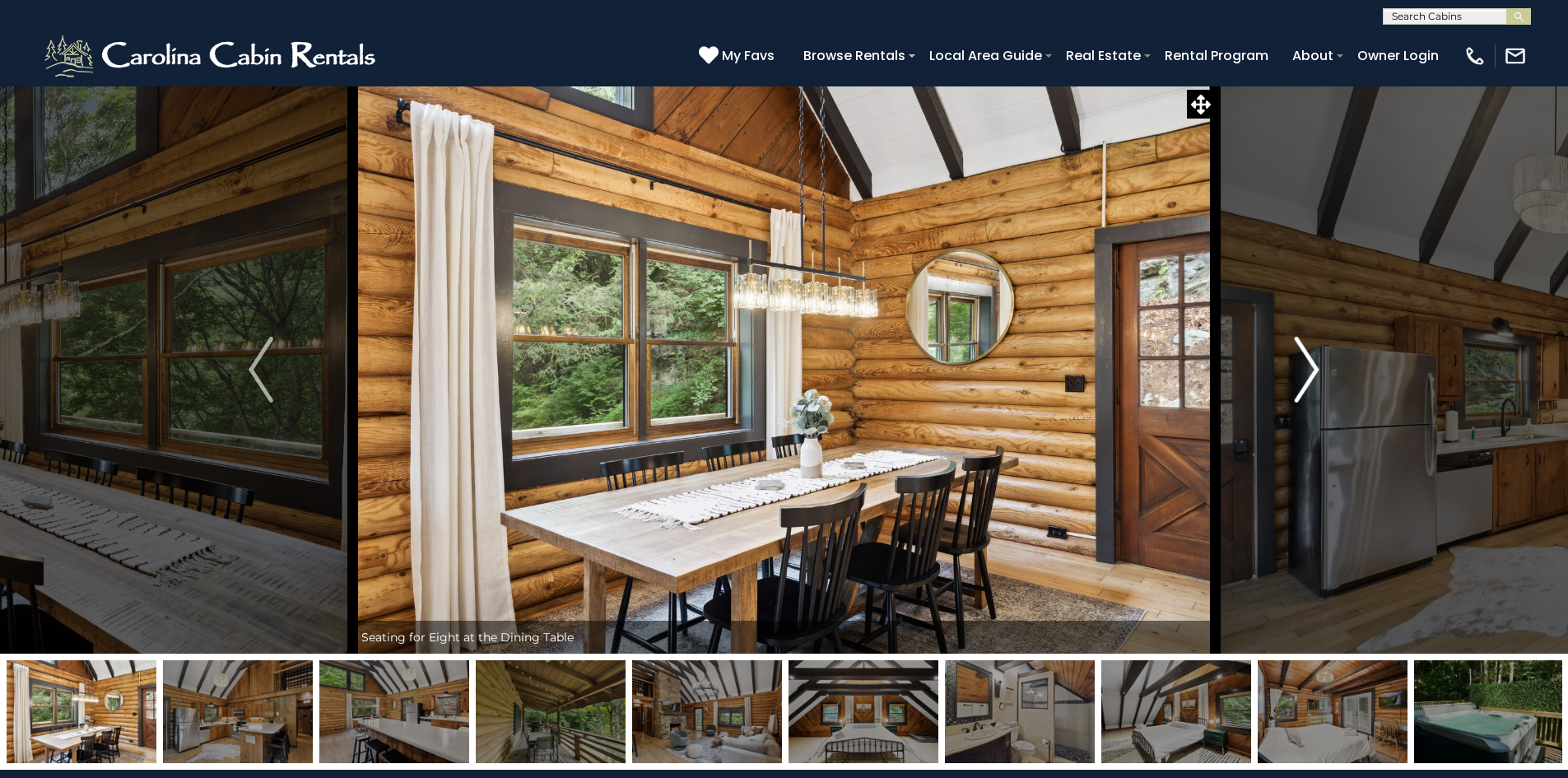
click at [1312, 378] on img "Next" at bounding box center [1307, 370] width 25 height 66
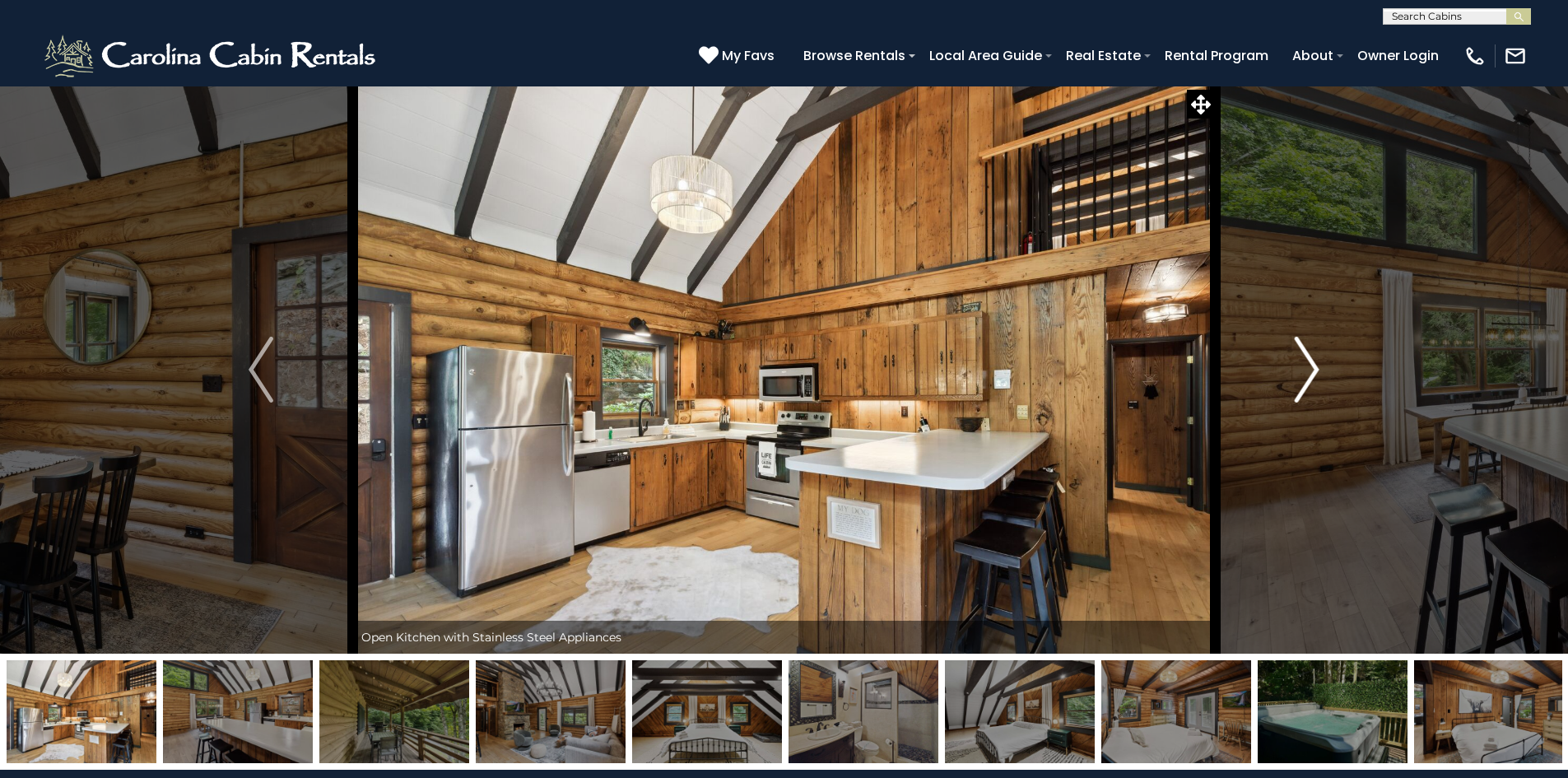
click at [1312, 378] on img "Next" at bounding box center [1307, 370] width 25 height 66
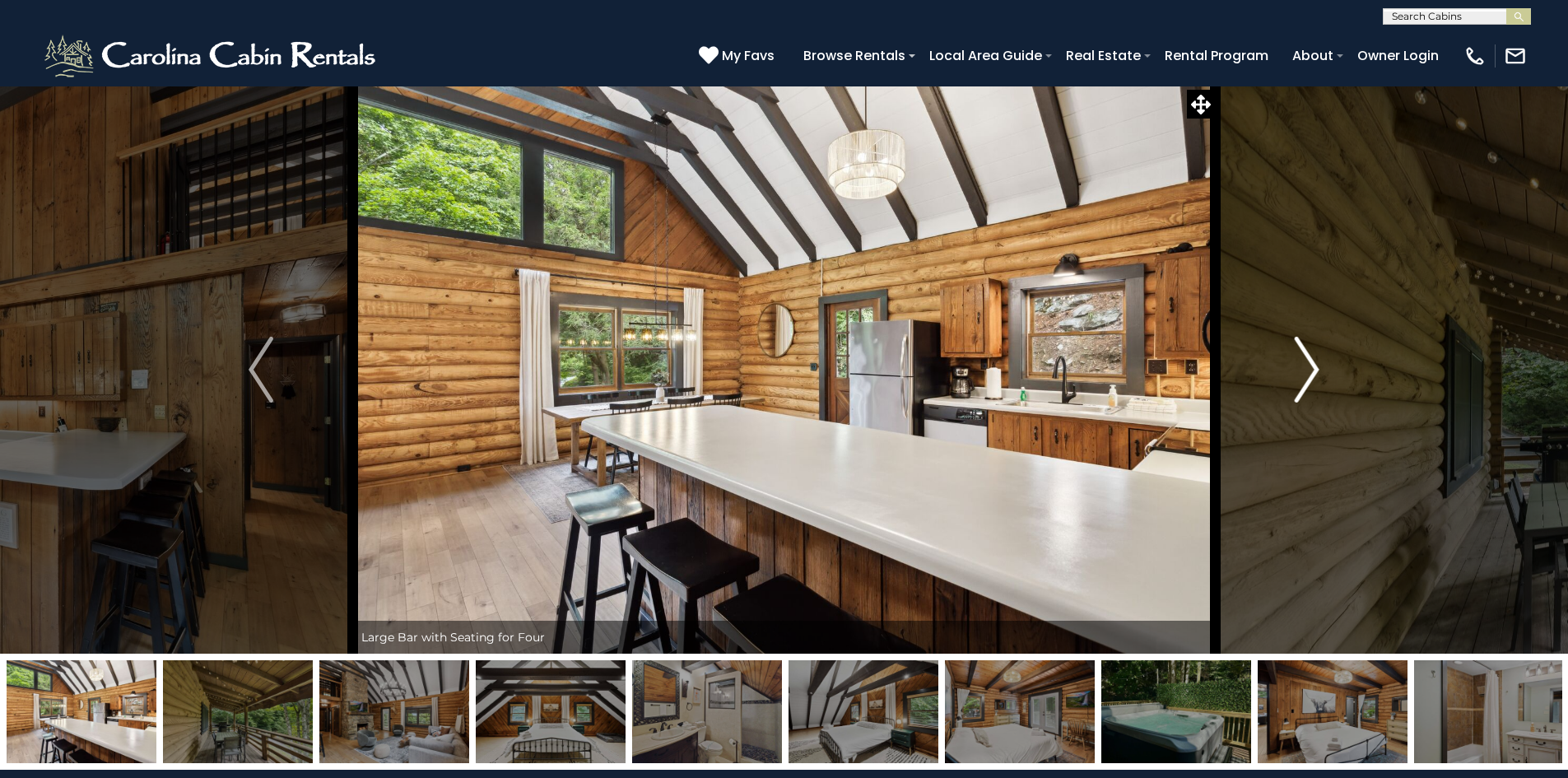
click at [1312, 378] on img "Next" at bounding box center [1307, 370] width 25 height 66
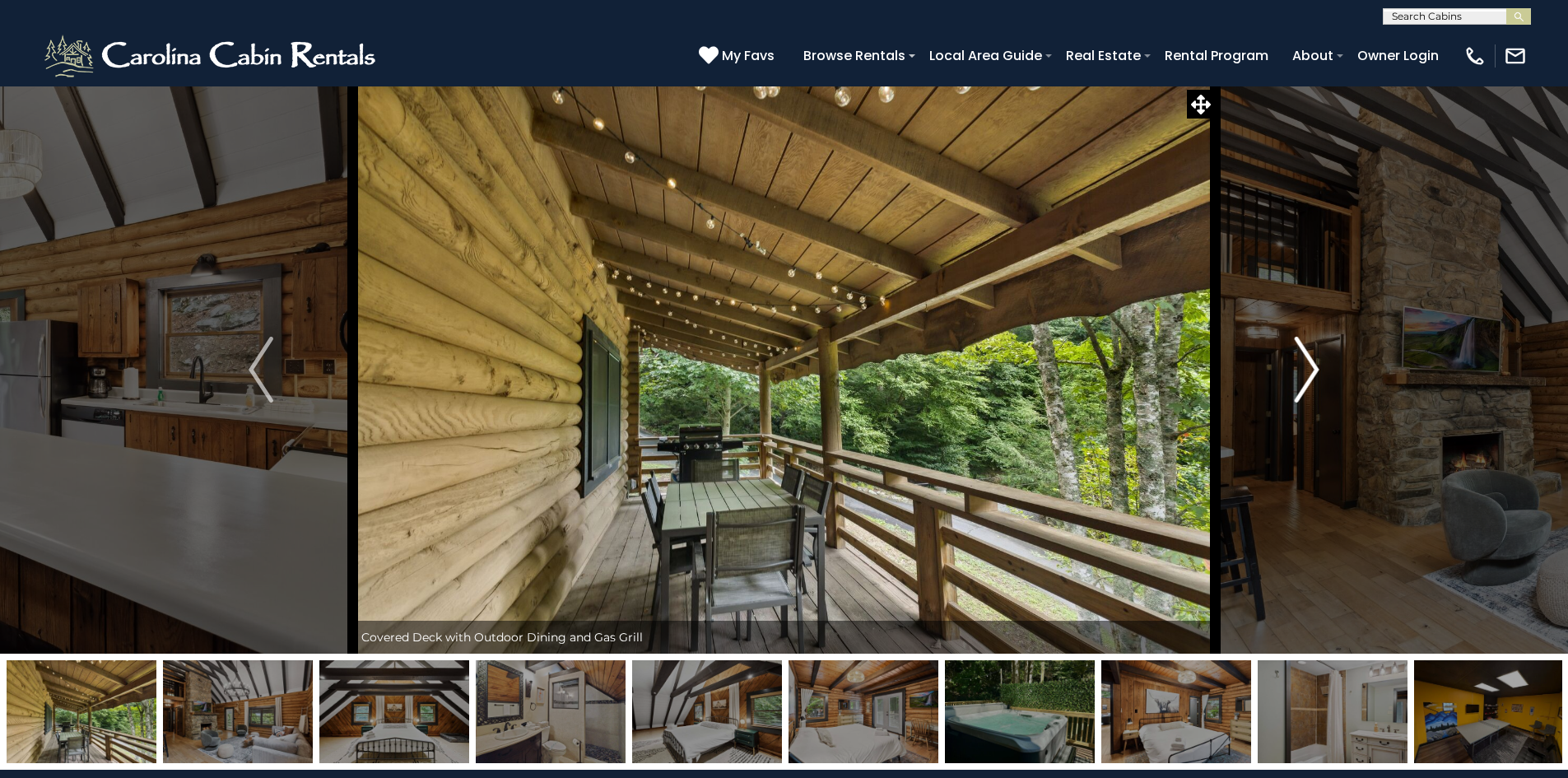
click at [1312, 378] on img "Next" at bounding box center [1307, 370] width 25 height 66
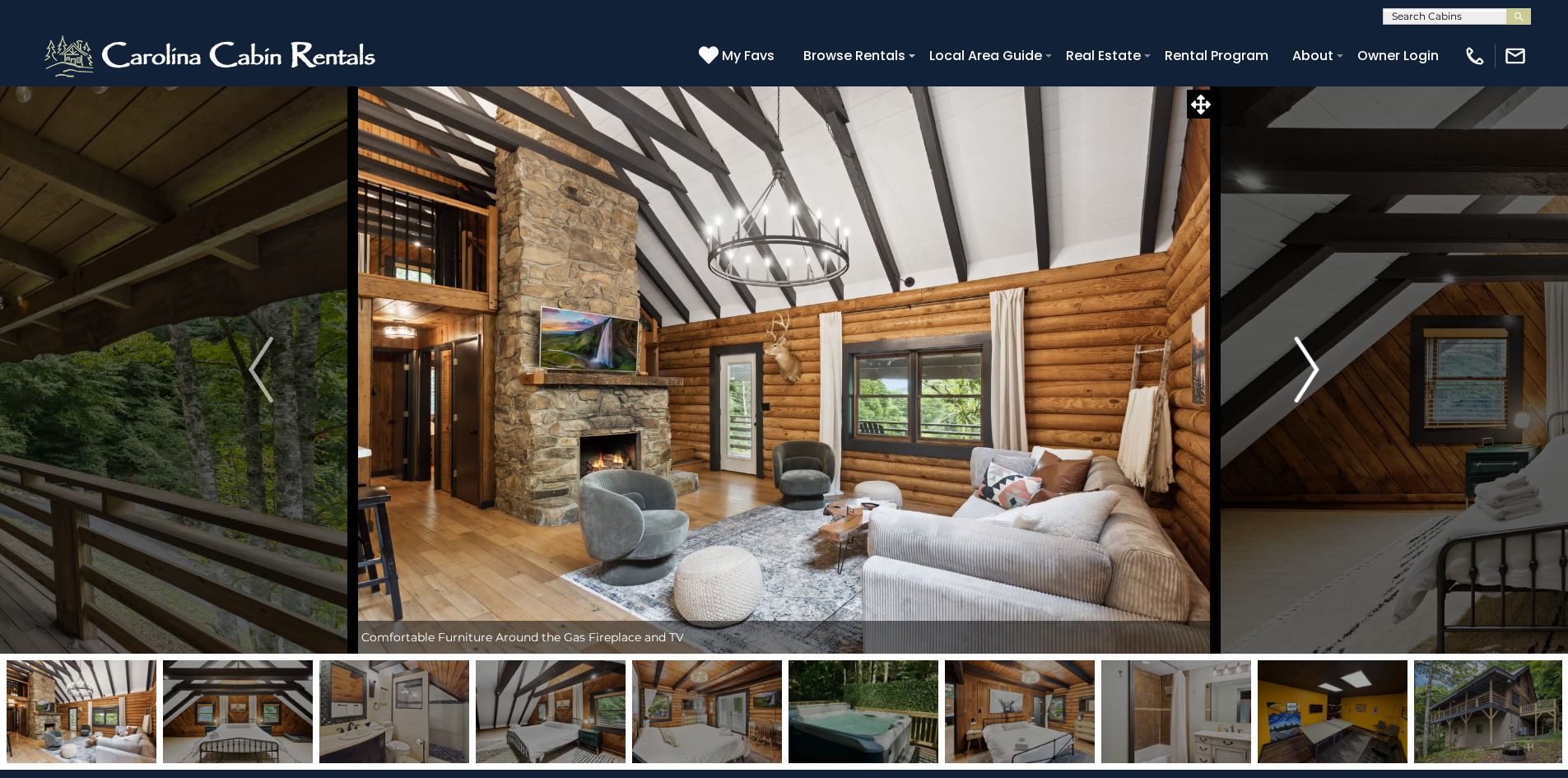
click at [1312, 378] on img "Next" at bounding box center [1307, 370] width 25 height 66
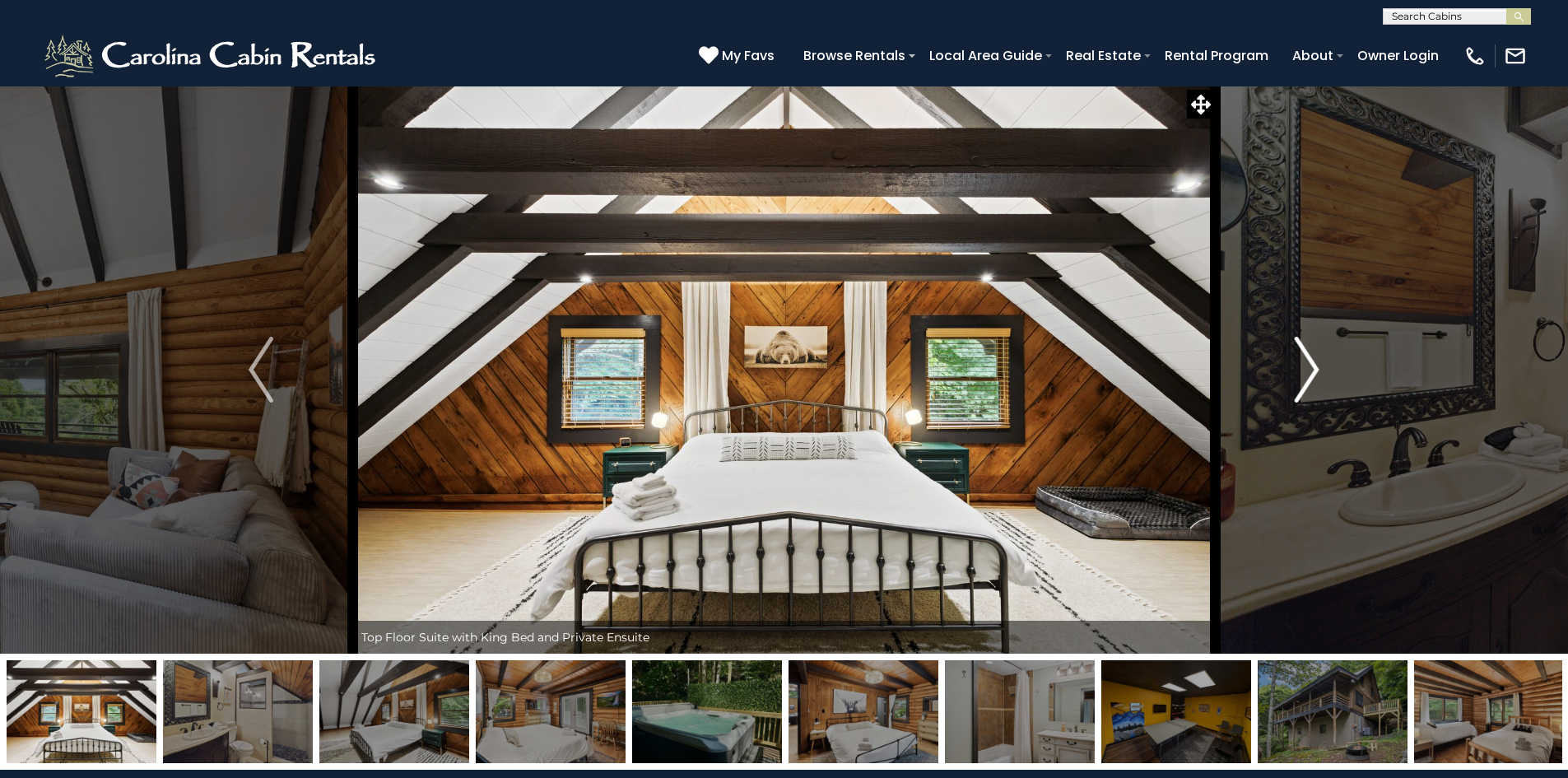
click at [1312, 378] on img "Next" at bounding box center [1307, 370] width 25 height 66
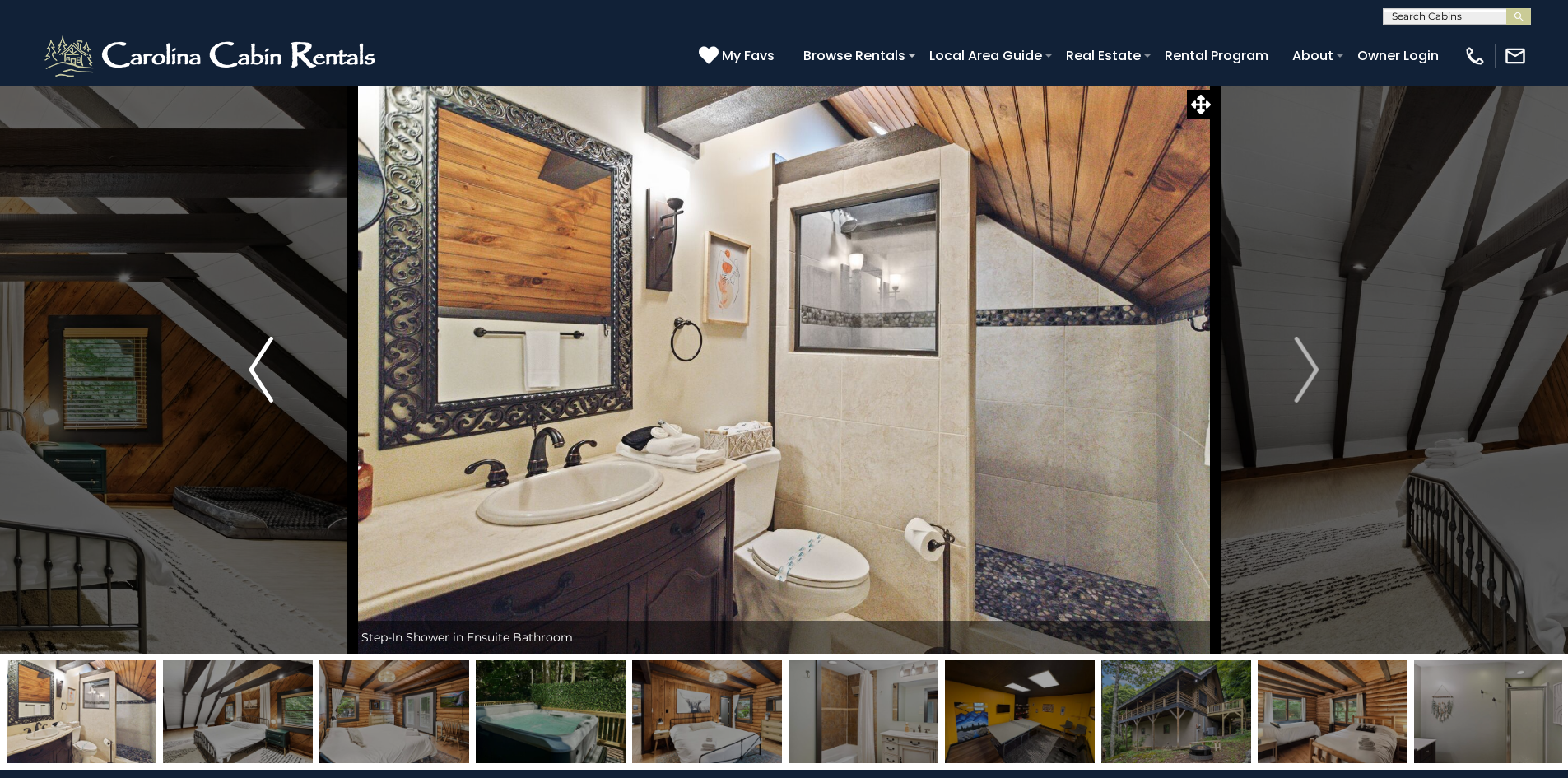
click at [254, 373] on img "Previous" at bounding box center [261, 370] width 25 height 66
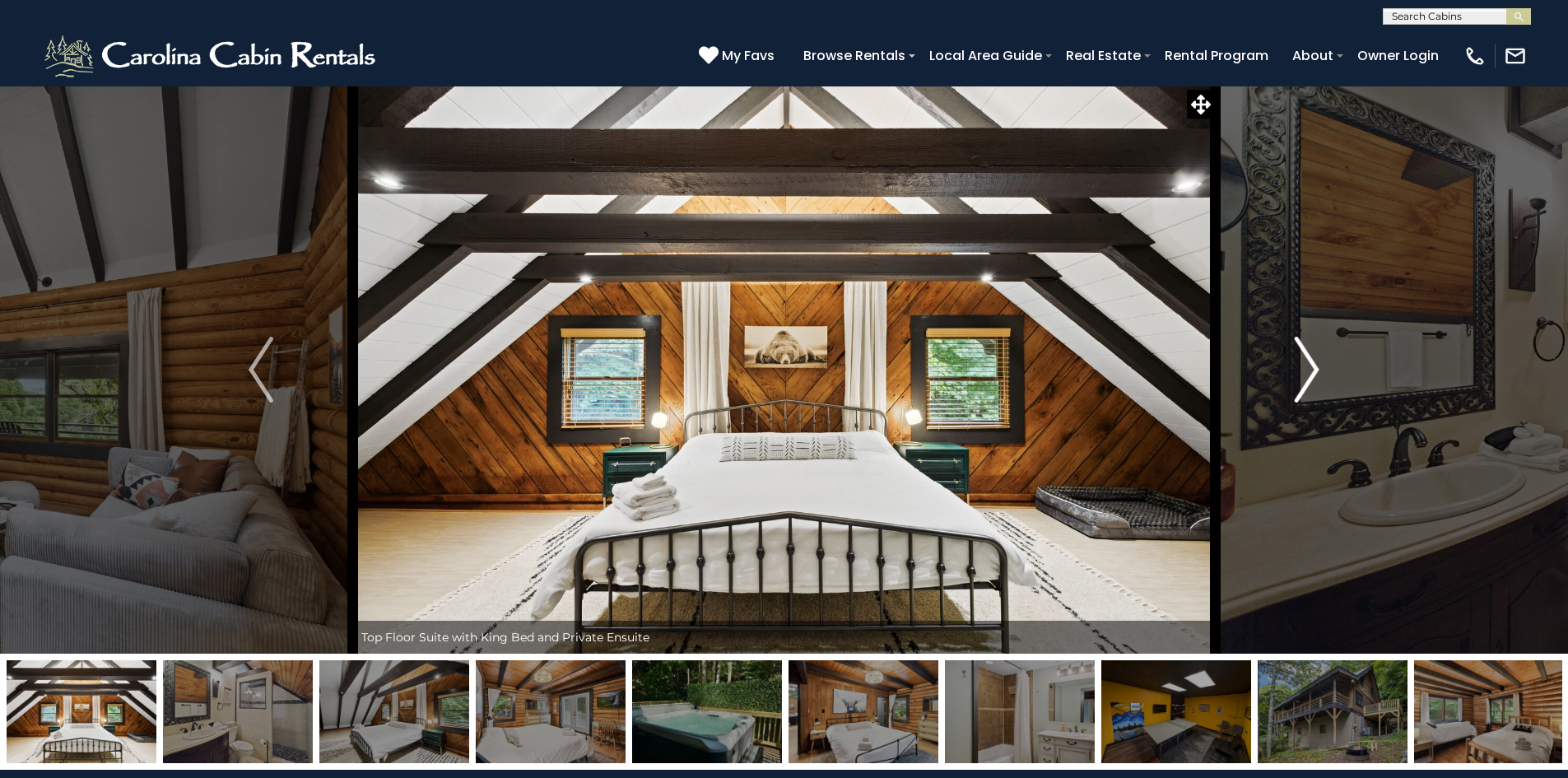
click at [1308, 372] on img "Next" at bounding box center [1307, 370] width 25 height 66
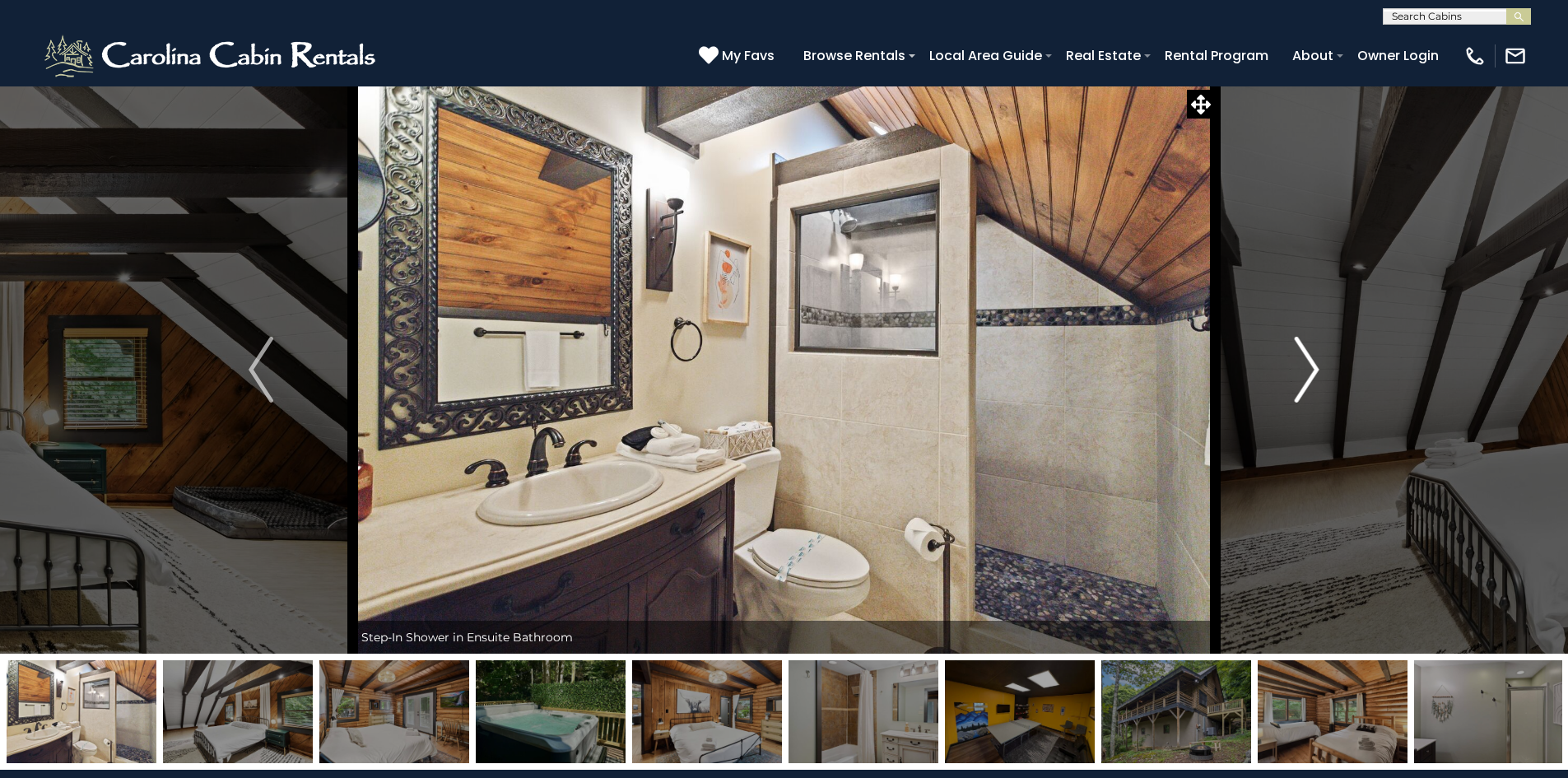
click at [1308, 372] on img "Next" at bounding box center [1307, 370] width 25 height 66
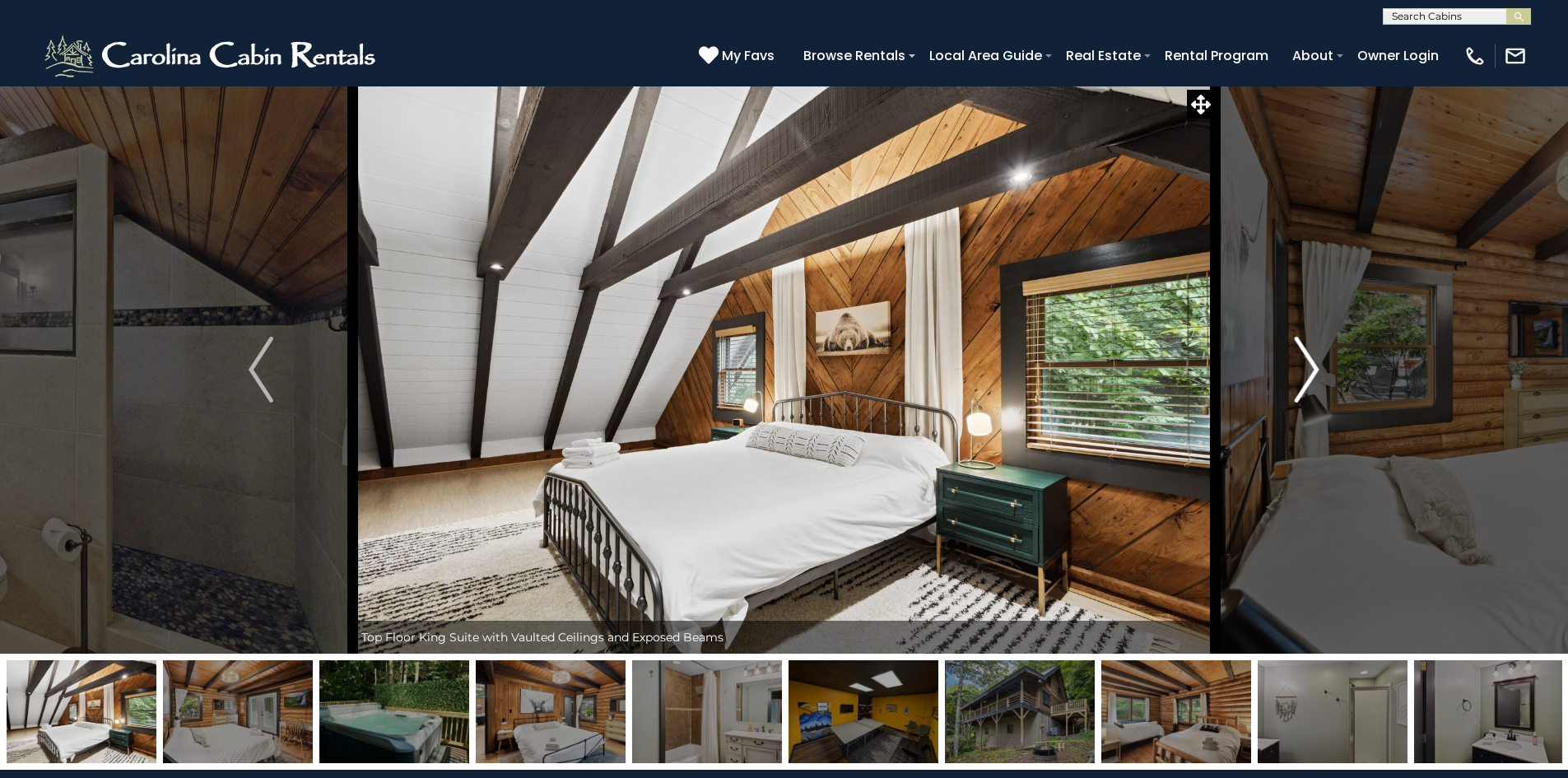
click at [1308, 372] on img "Next" at bounding box center [1307, 370] width 25 height 66
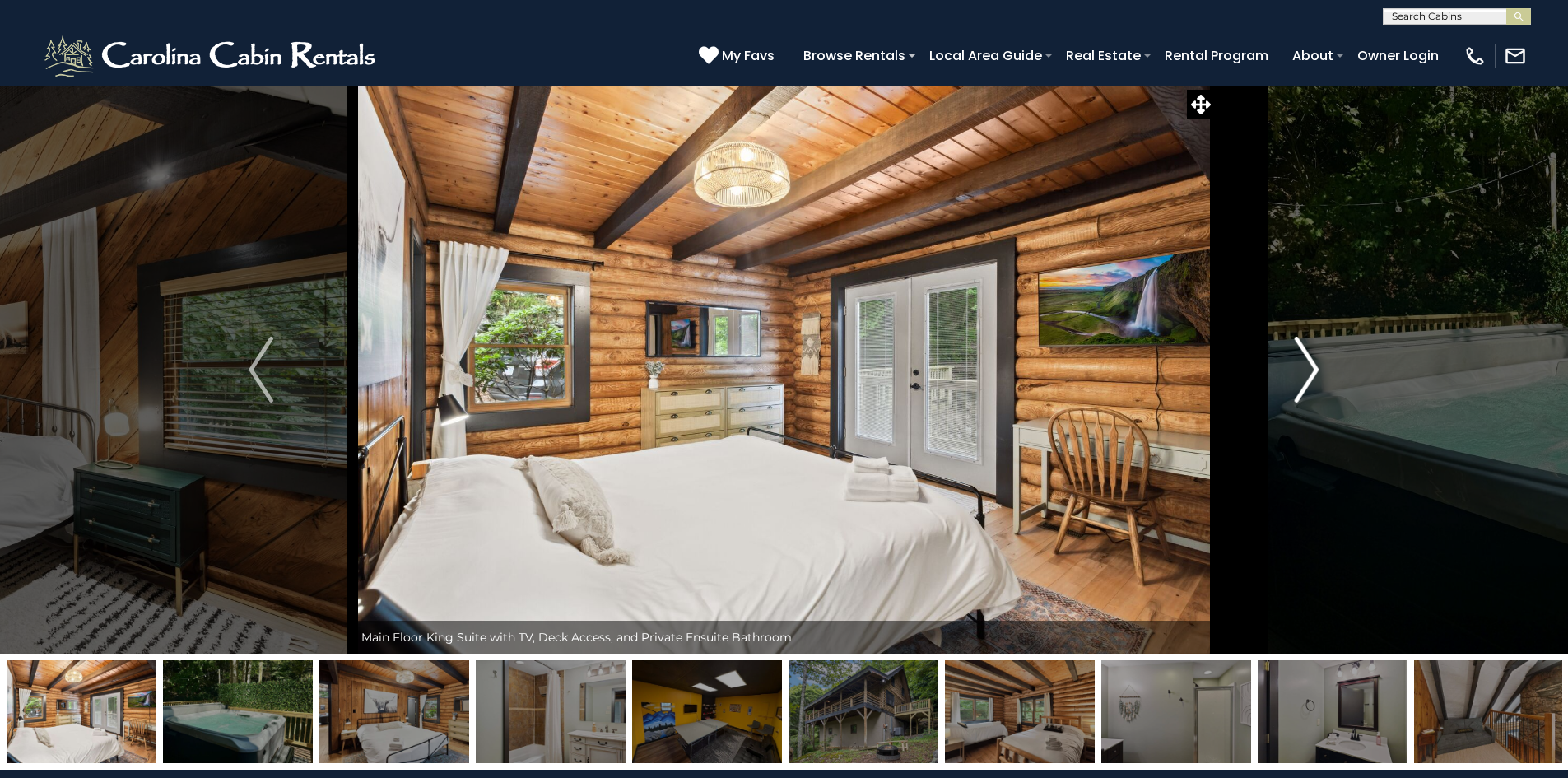
click at [1308, 372] on img "Next" at bounding box center [1307, 370] width 25 height 66
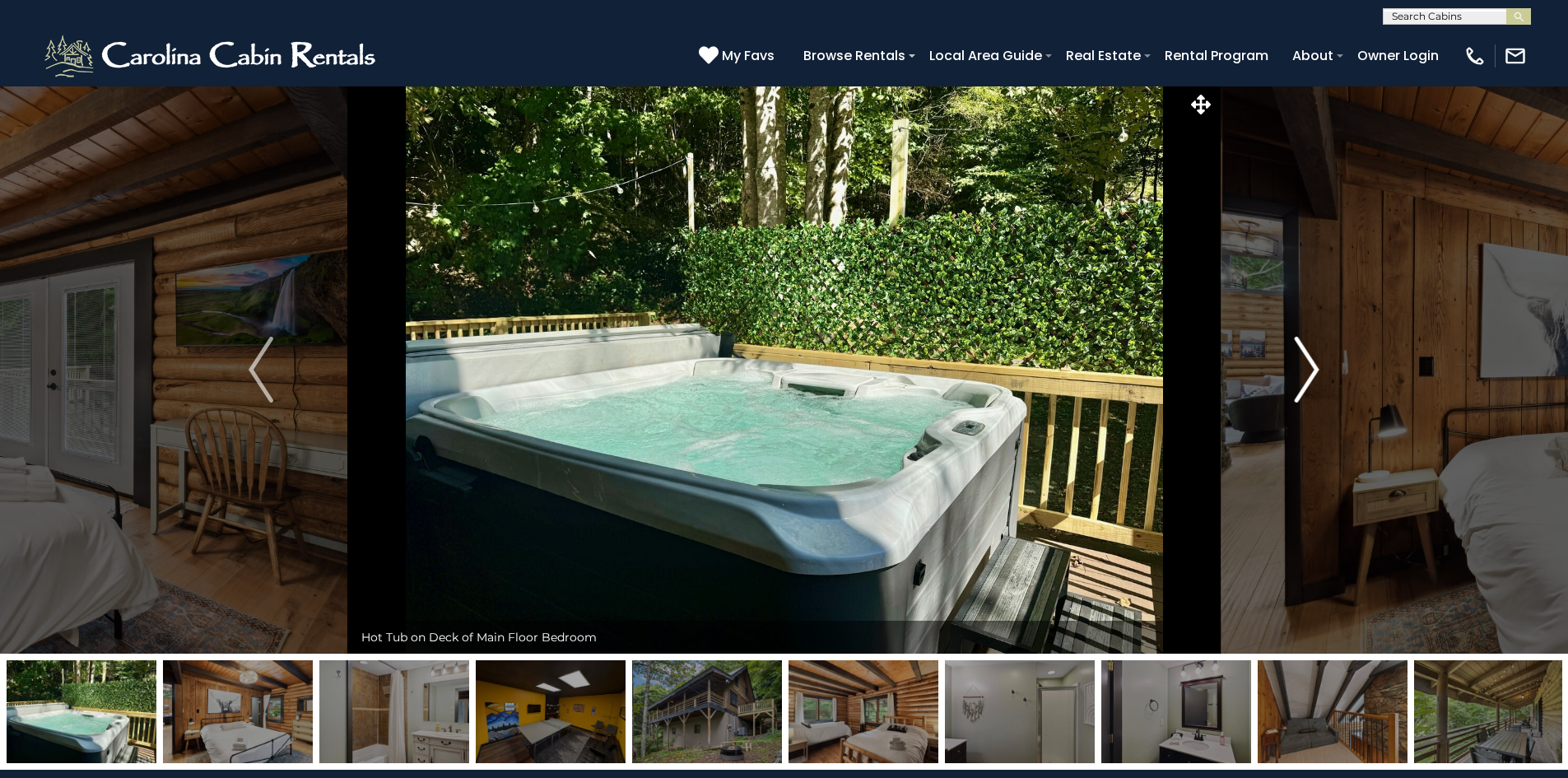
click at [1308, 372] on img "Next" at bounding box center [1307, 370] width 25 height 66
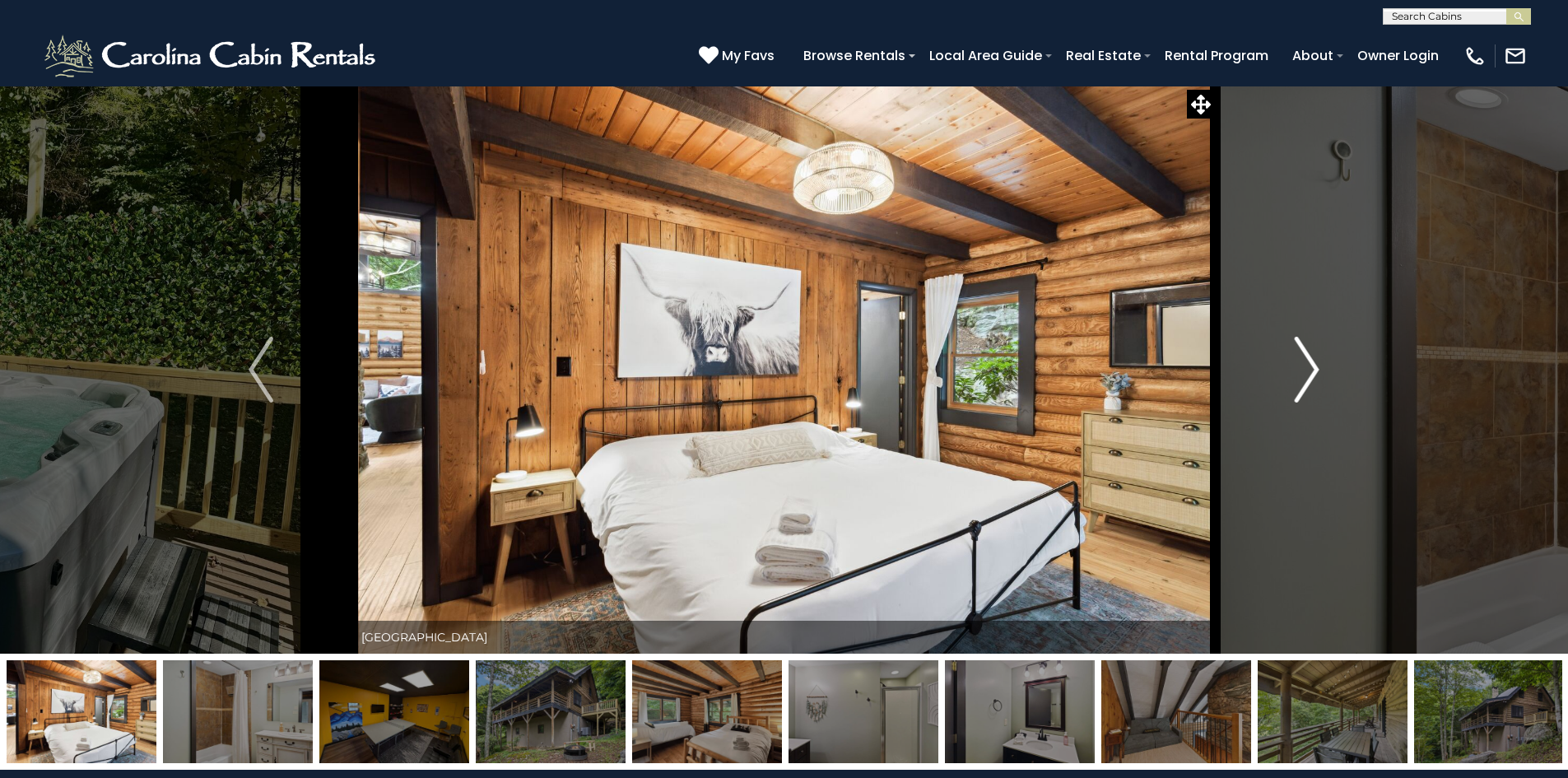
click at [1308, 372] on img "Next" at bounding box center [1307, 370] width 25 height 66
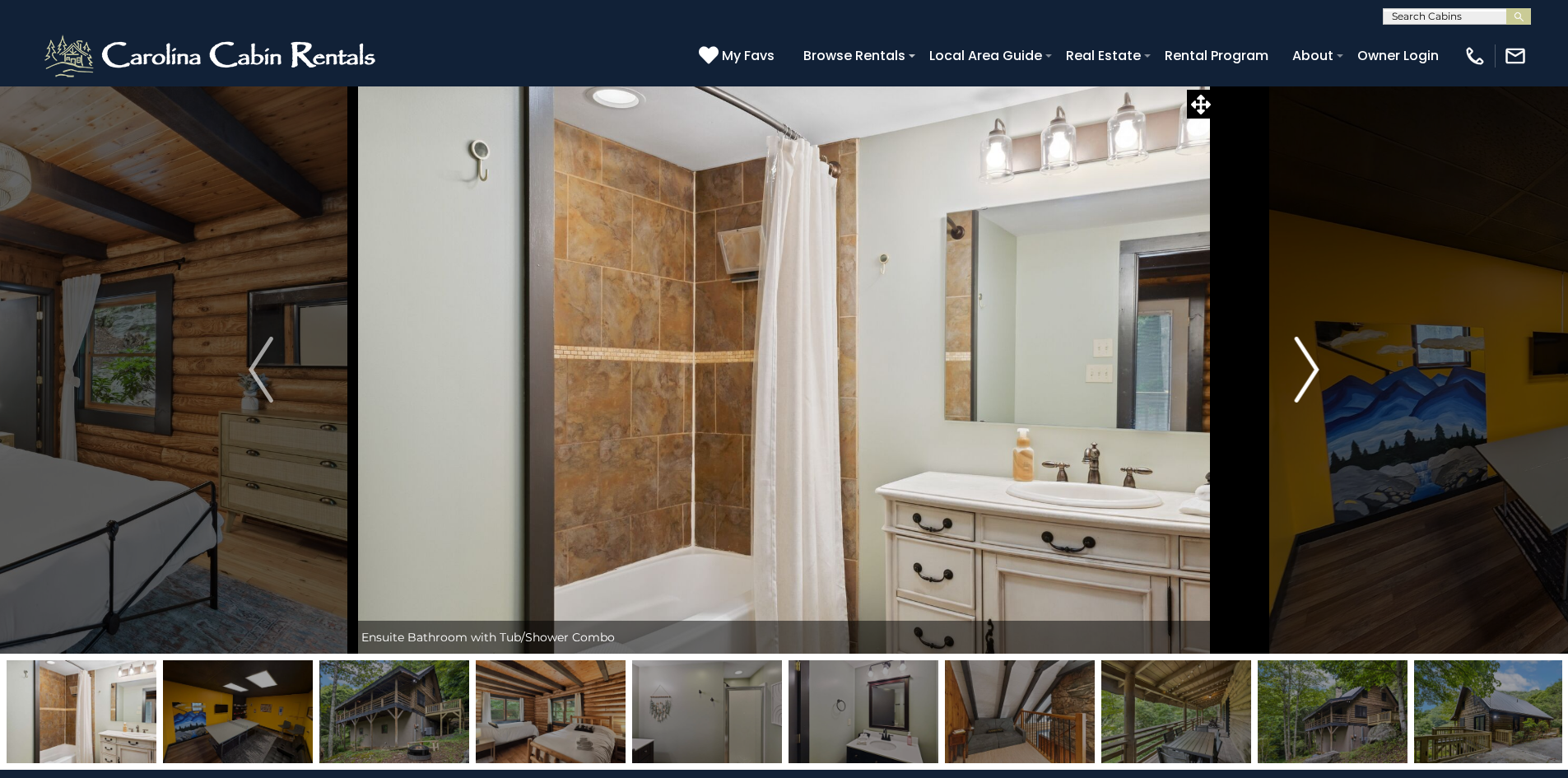
click at [1308, 372] on img "Next" at bounding box center [1307, 370] width 25 height 66
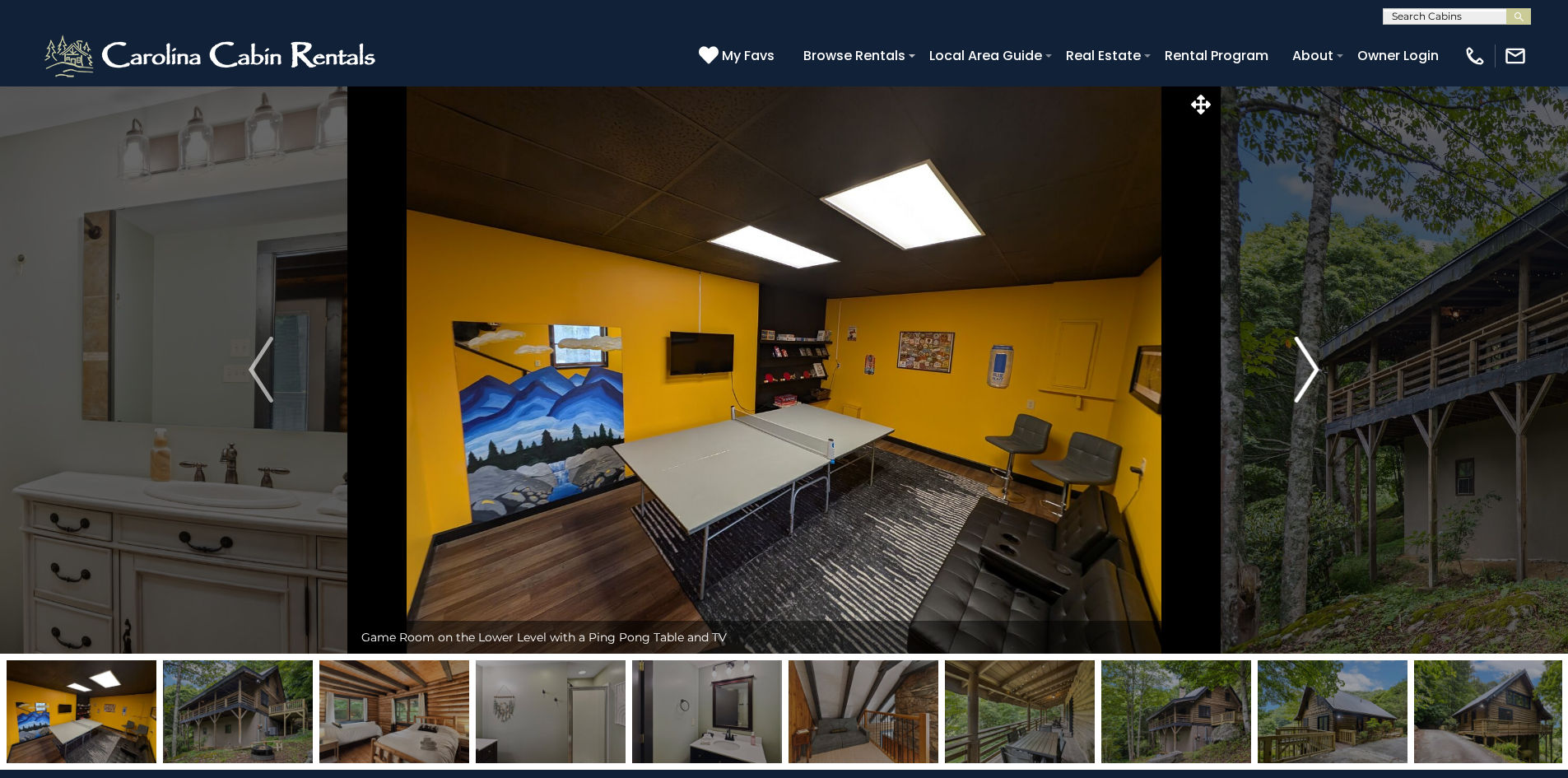
click at [1308, 372] on img "Next" at bounding box center [1307, 370] width 25 height 66
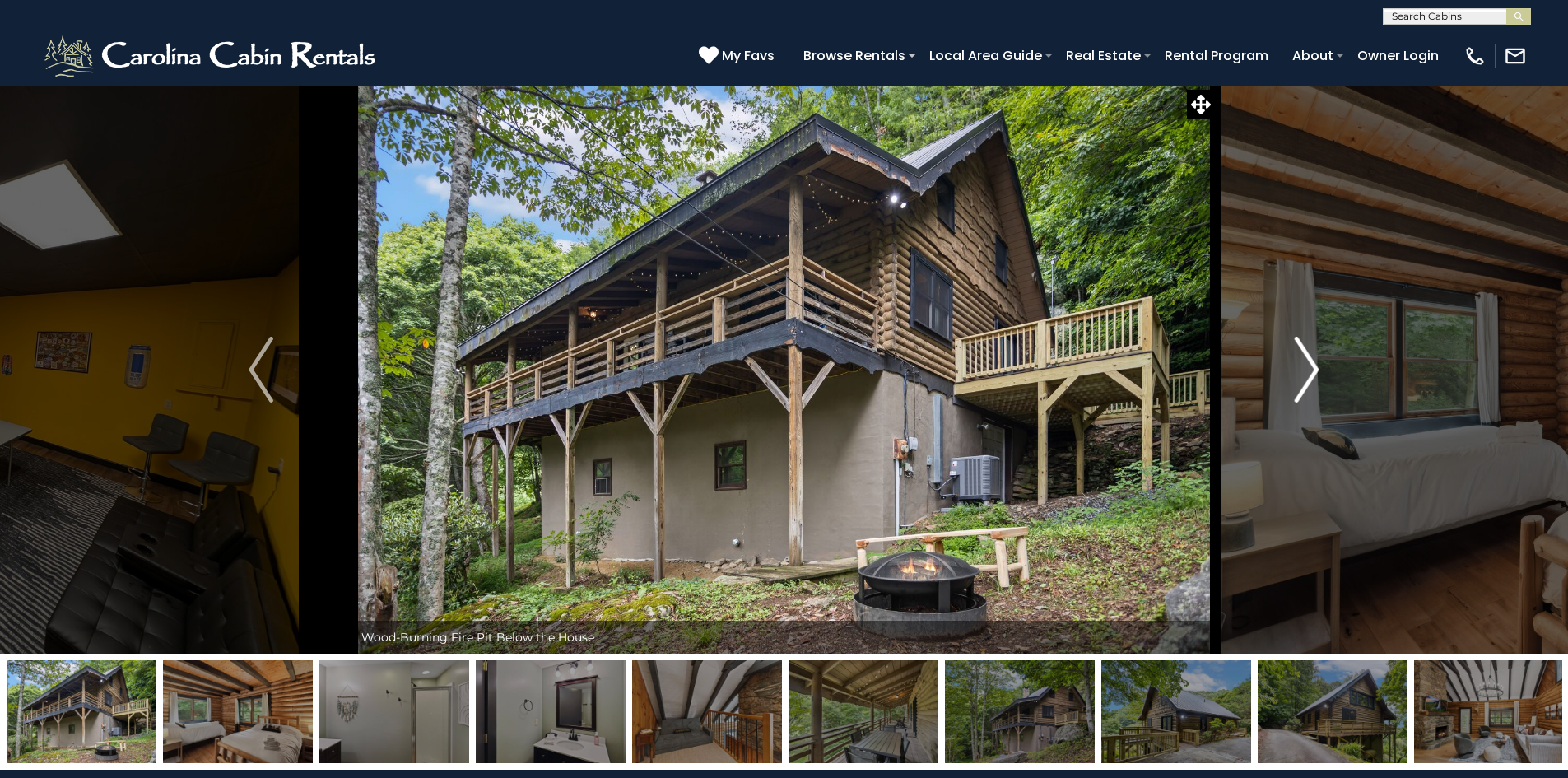
click at [1308, 372] on img "Next" at bounding box center [1307, 370] width 25 height 66
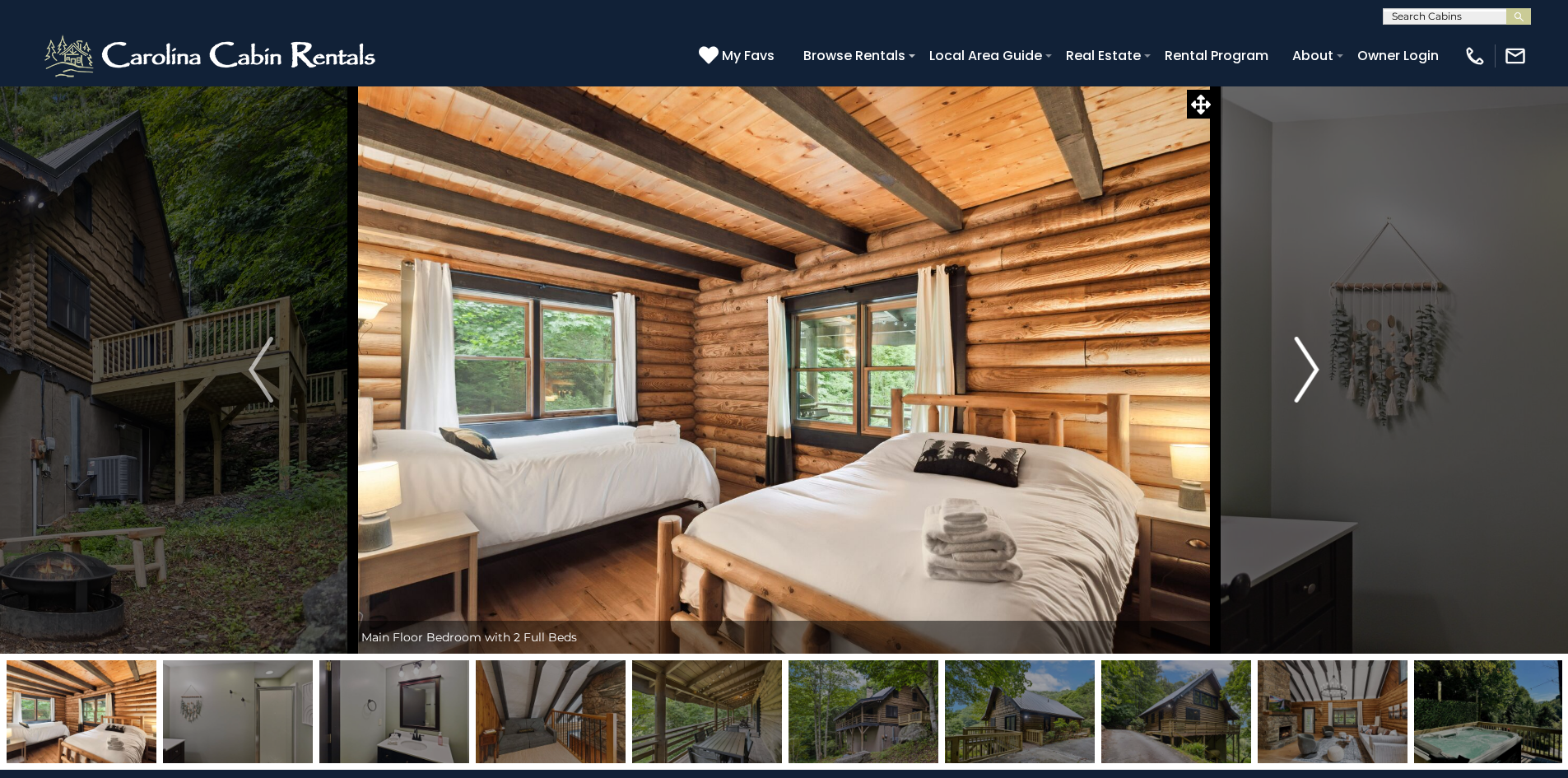
click at [1308, 372] on img "Next" at bounding box center [1307, 370] width 25 height 66
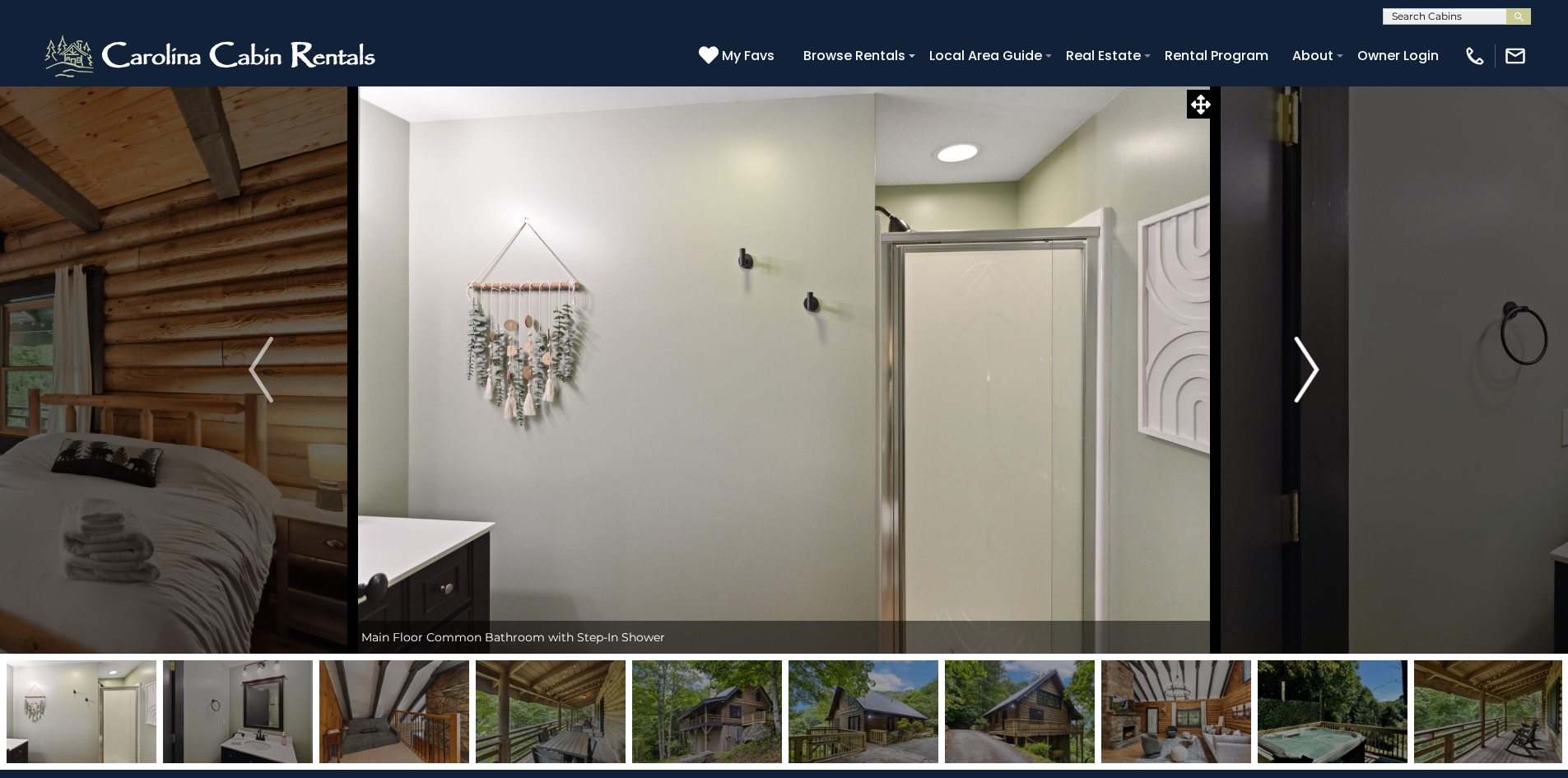
click at [1308, 372] on img "Next" at bounding box center [1307, 370] width 25 height 66
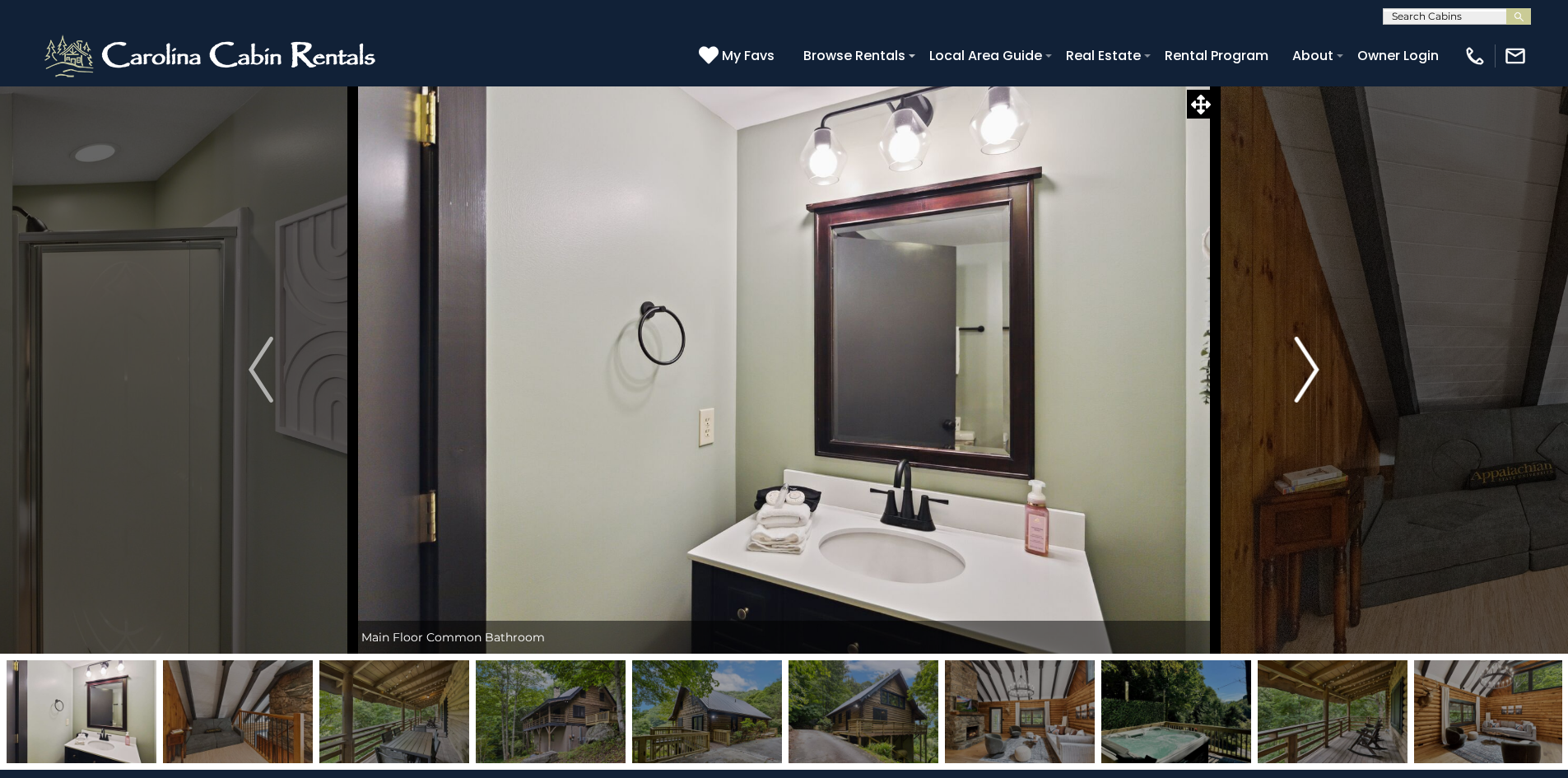
click at [1305, 372] on img "Next" at bounding box center [1307, 370] width 25 height 66
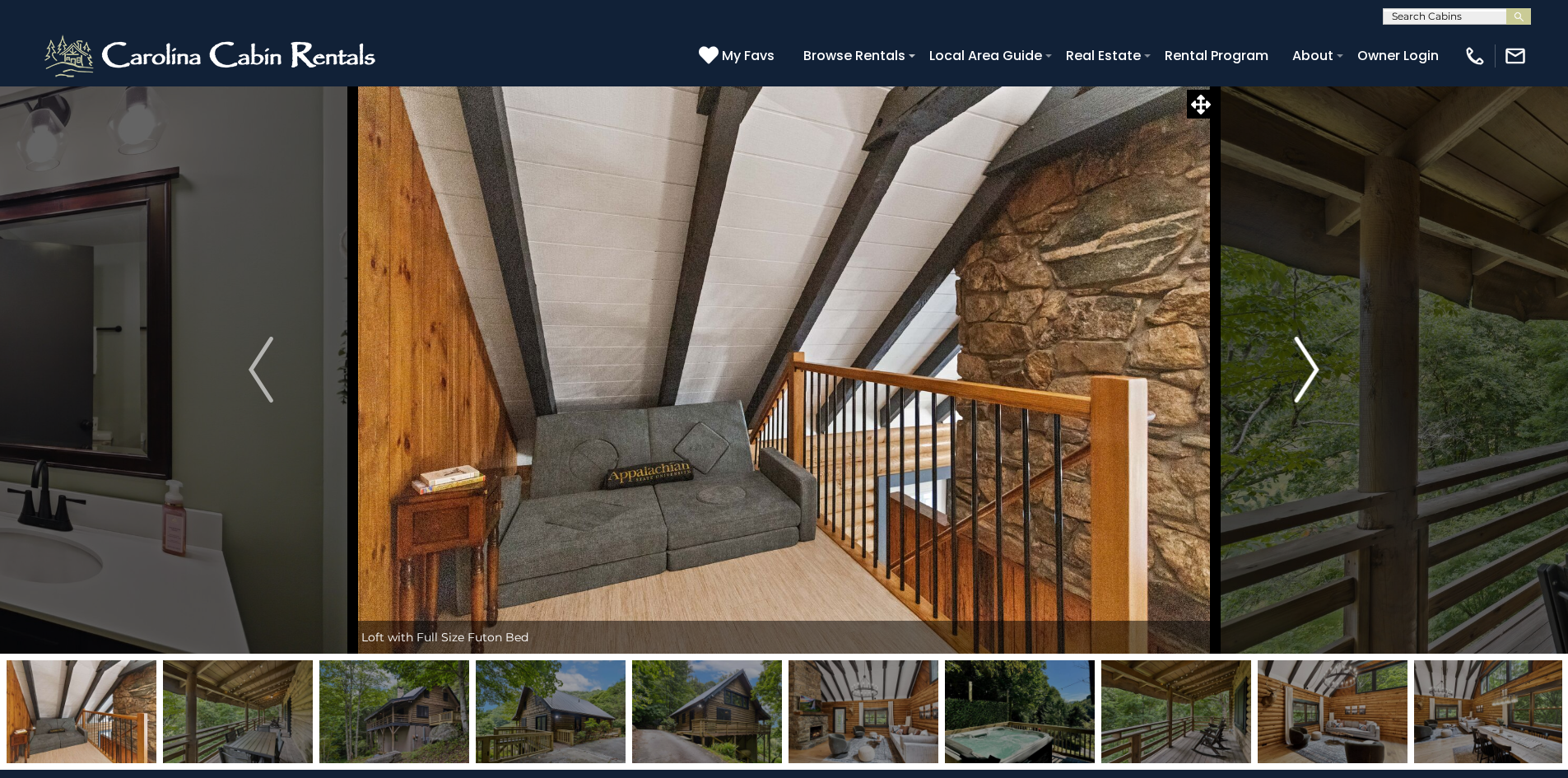
click at [1305, 372] on img "Next" at bounding box center [1307, 370] width 25 height 66
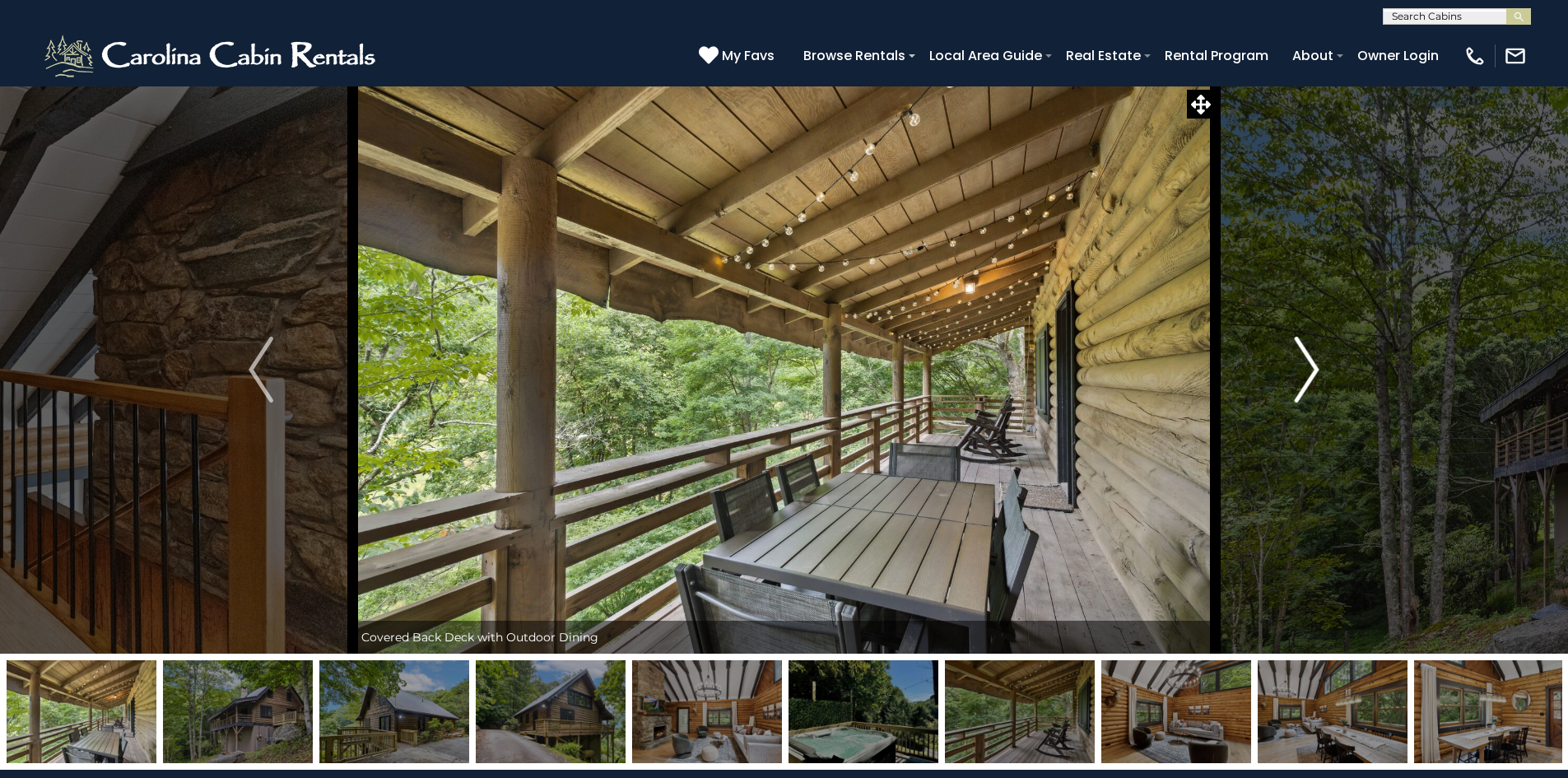
click at [1305, 372] on img "Next" at bounding box center [1307, 370] width 25 height 66
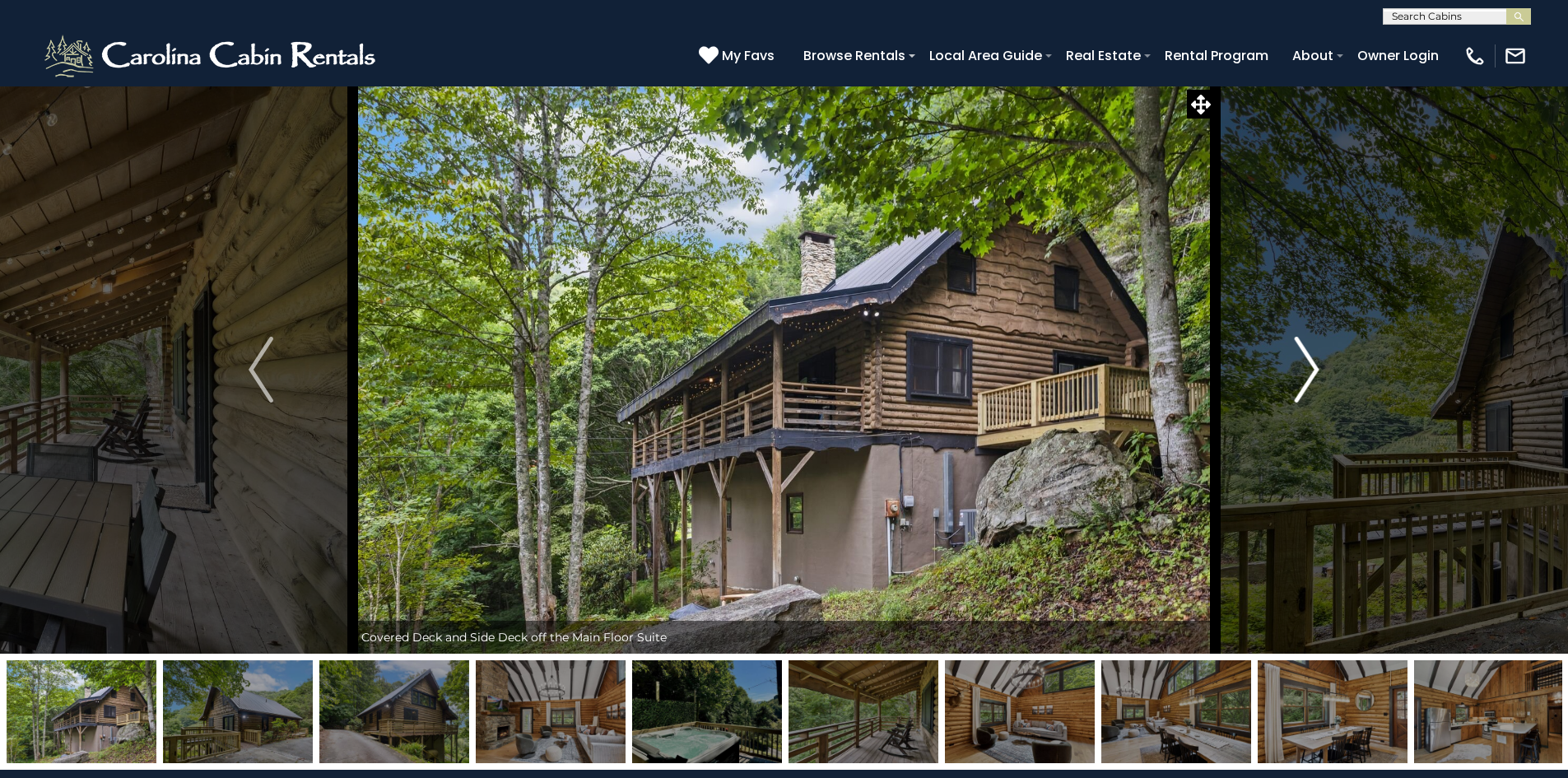
click at [1305, 372] on img "Next" at bounding box center [1307, 370] width 25 height 66
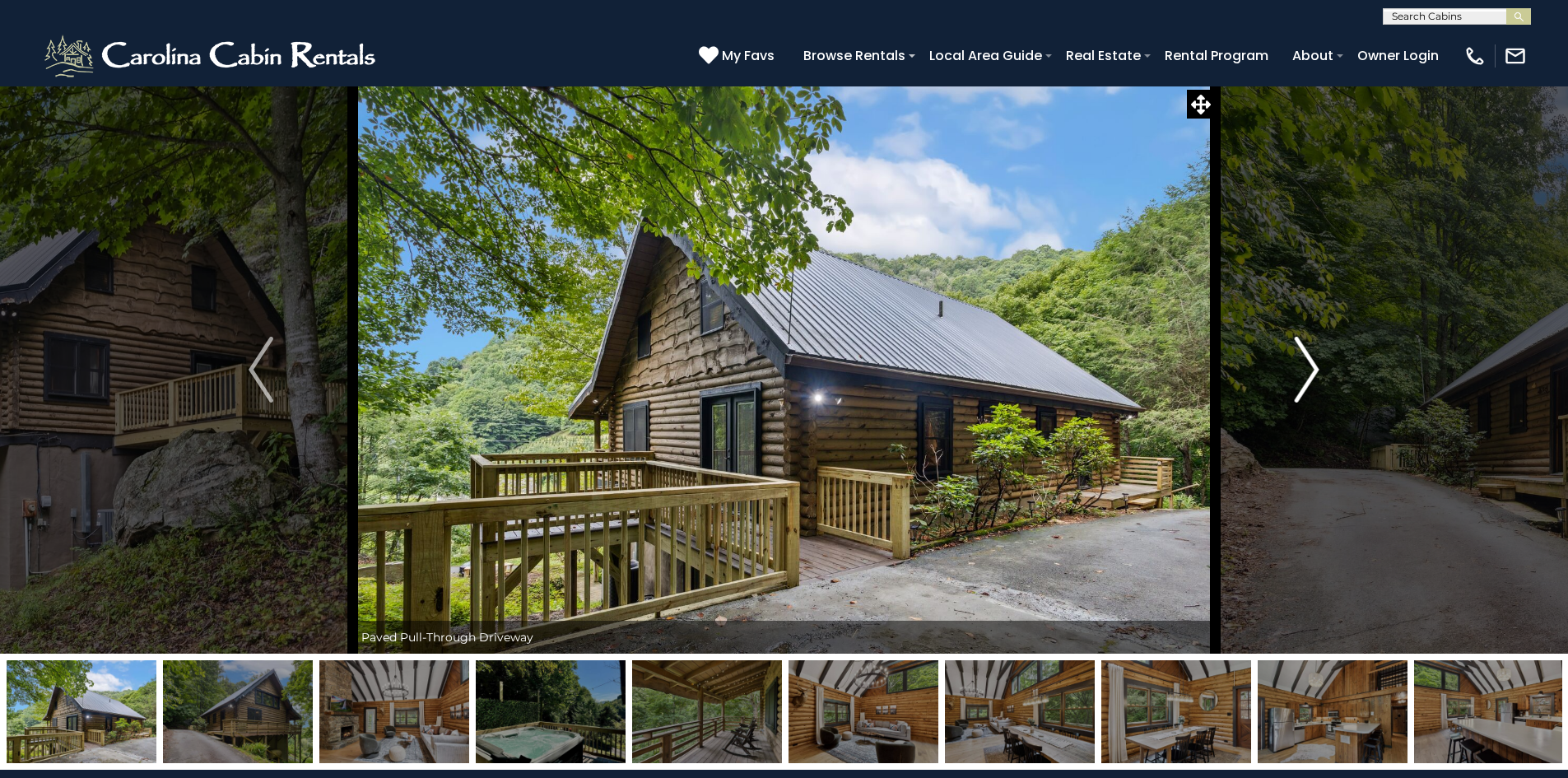
click at [1305, 372] on img "Next" at bounding box center [1307, 370] width 25 height 66
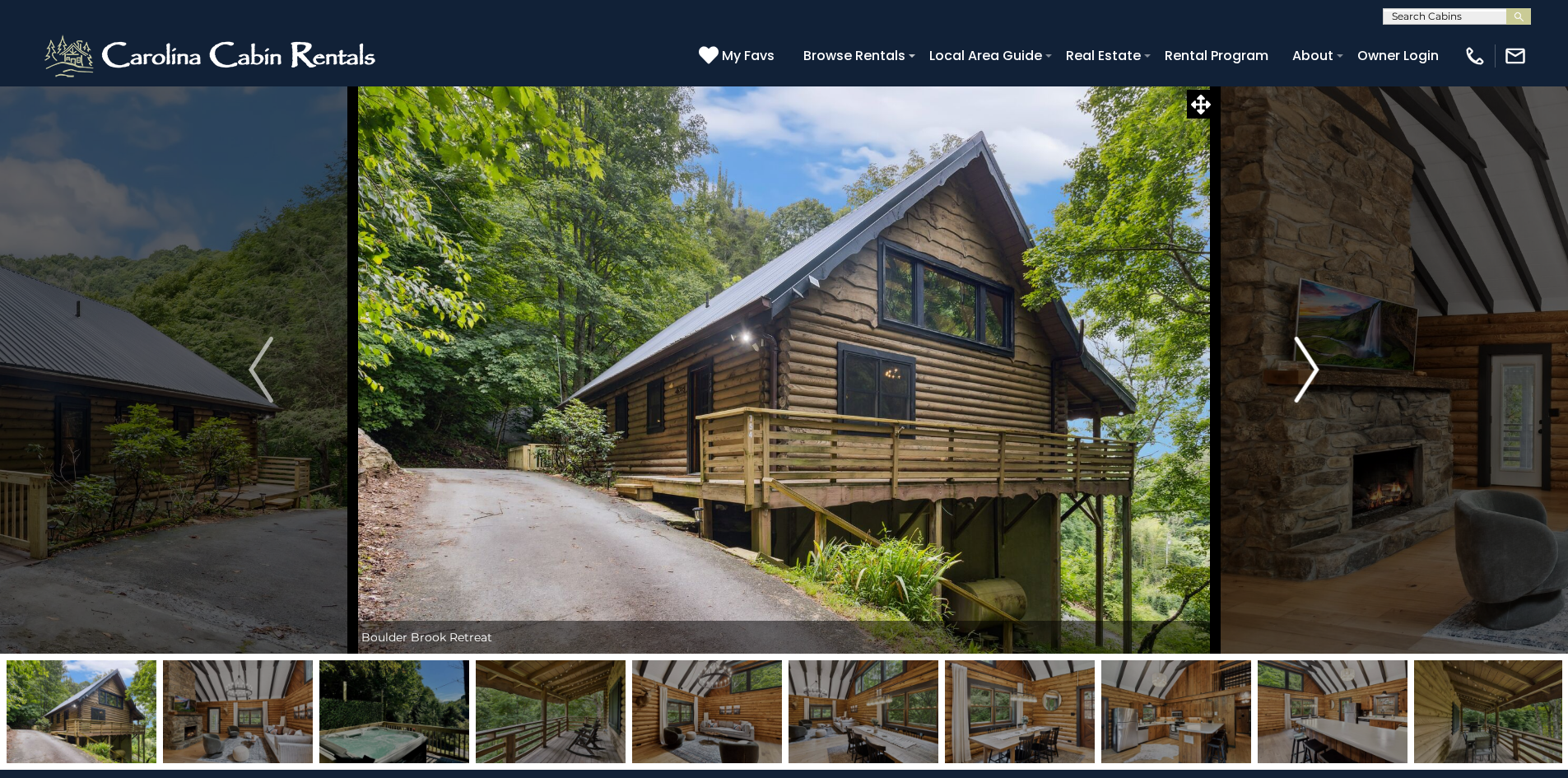
click at [1305, 372] on img "Next" at bounding box center [1307, 370] width 25 height 66
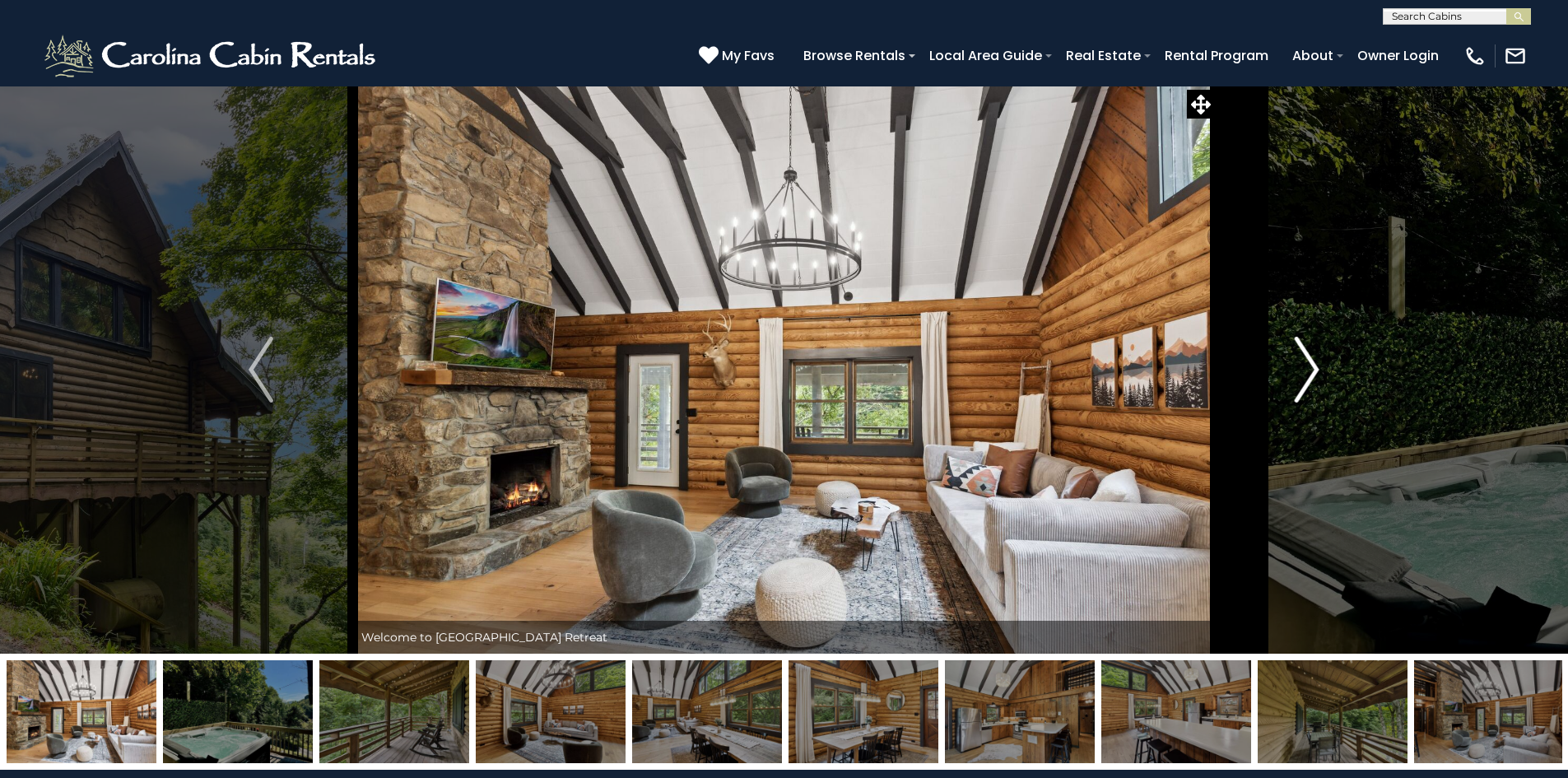
click at [1305, 372] on img "Next" at bounding box center [1307, 370] width 25 height 66
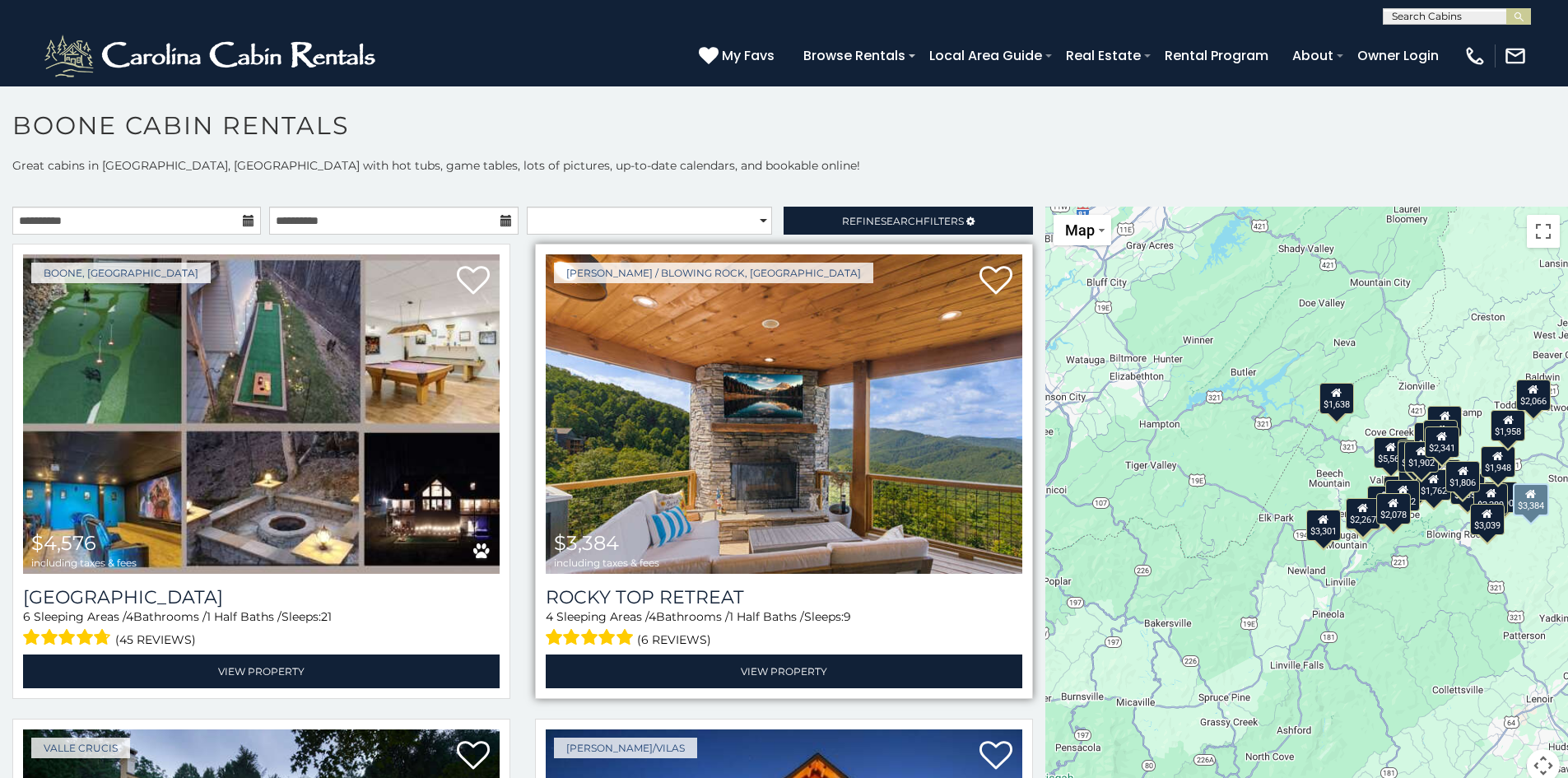
scroll to position [9, 0]
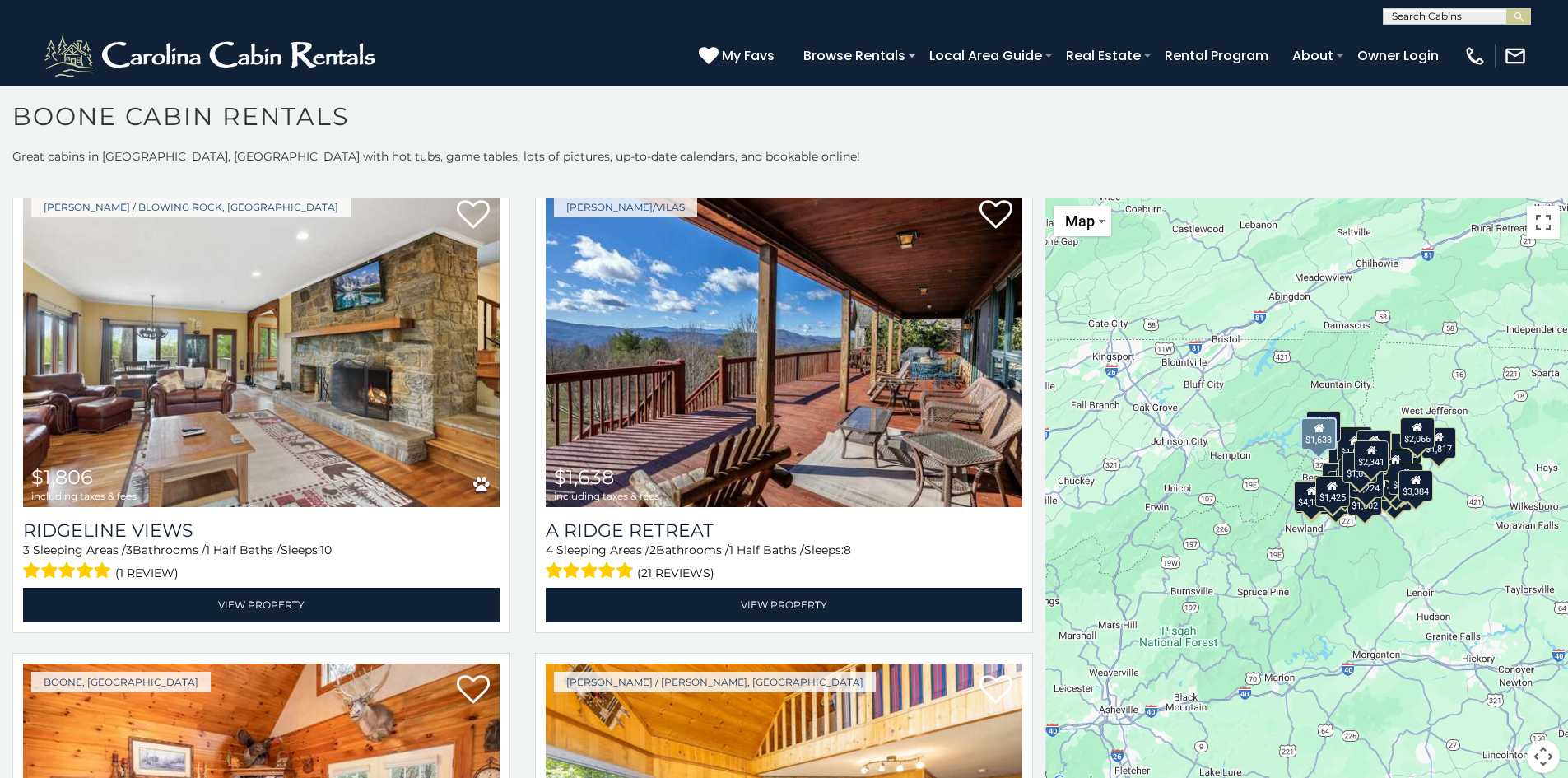
scroll to position [5677, 0]
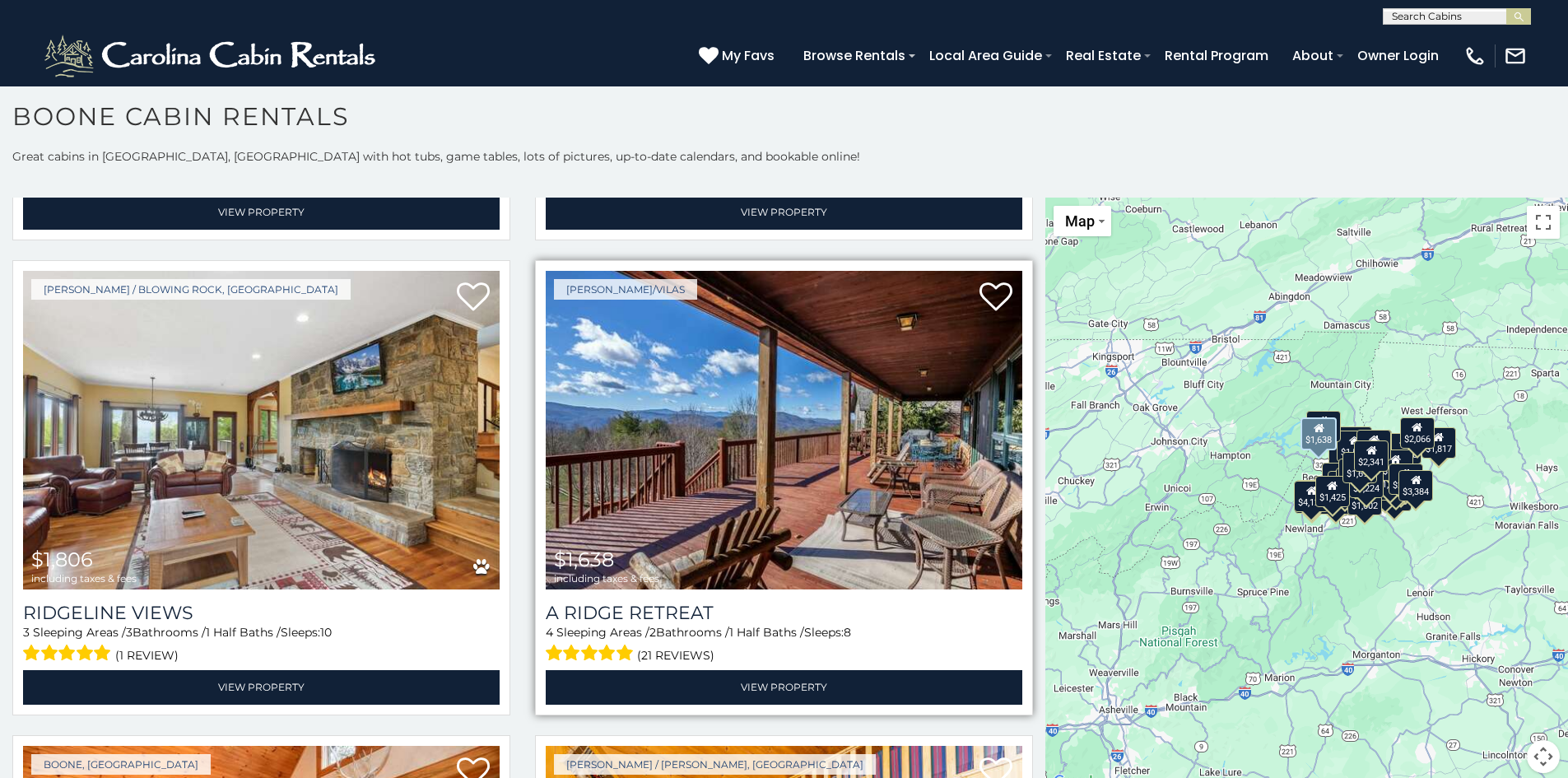
click at [783, 410] on img at bounding box center [784, 431] width 476 height 320
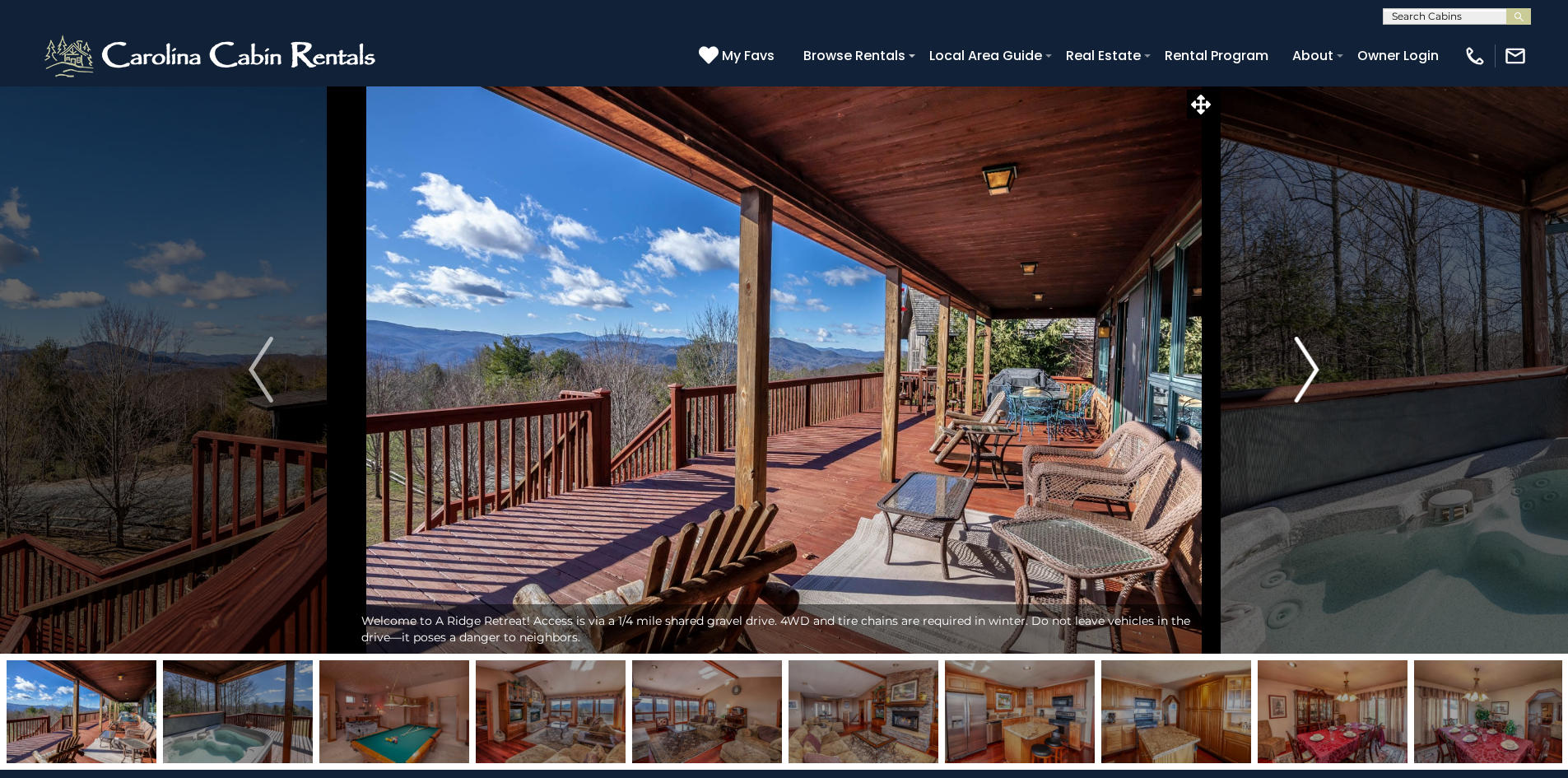
click at [1318, 361] on img "Next" at bounding box center [1307, 370] width 25 height 66
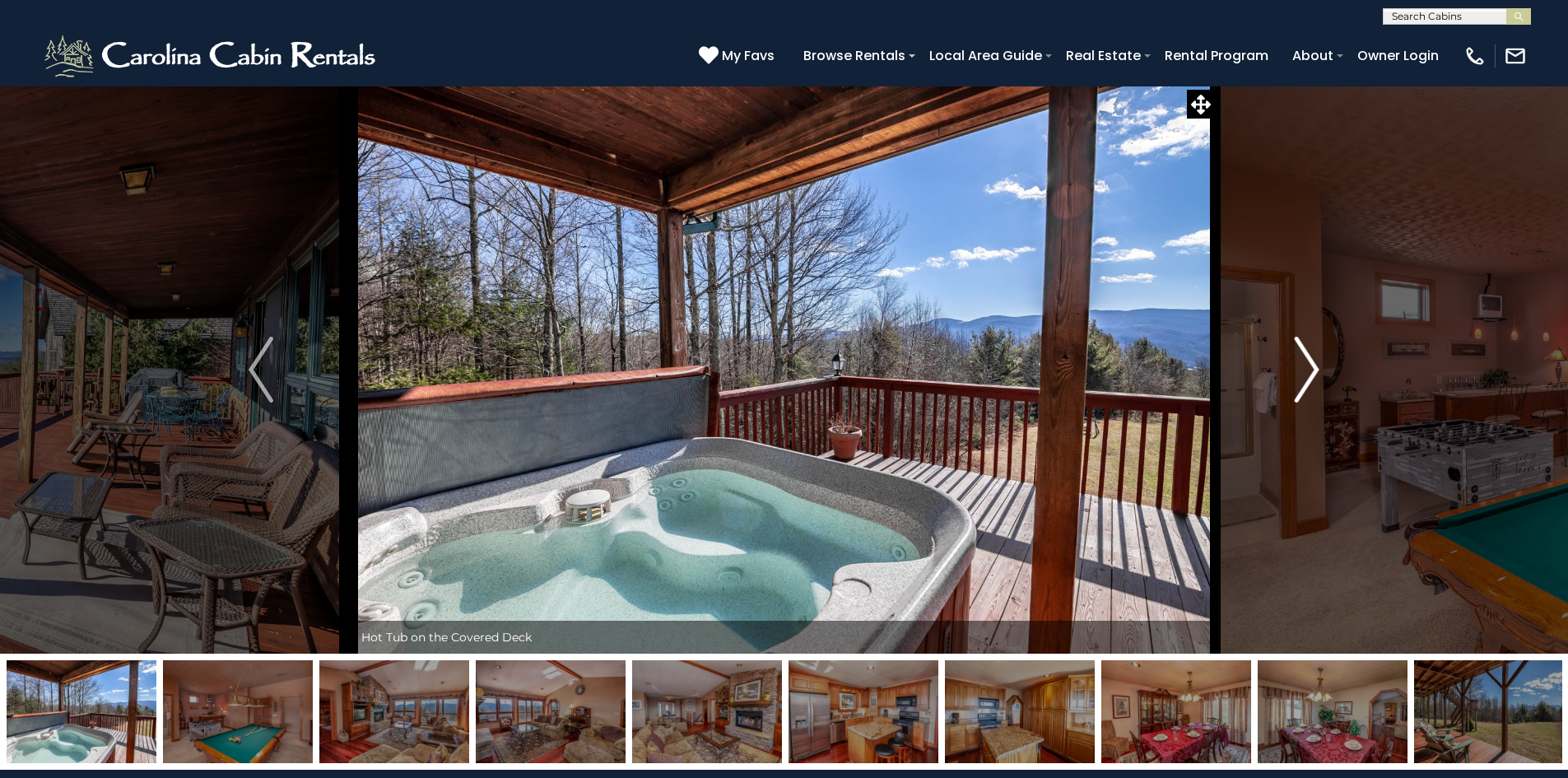
click at [1318, 361] on img "Next" at bounding box center [1307, 370] width 25 height 66
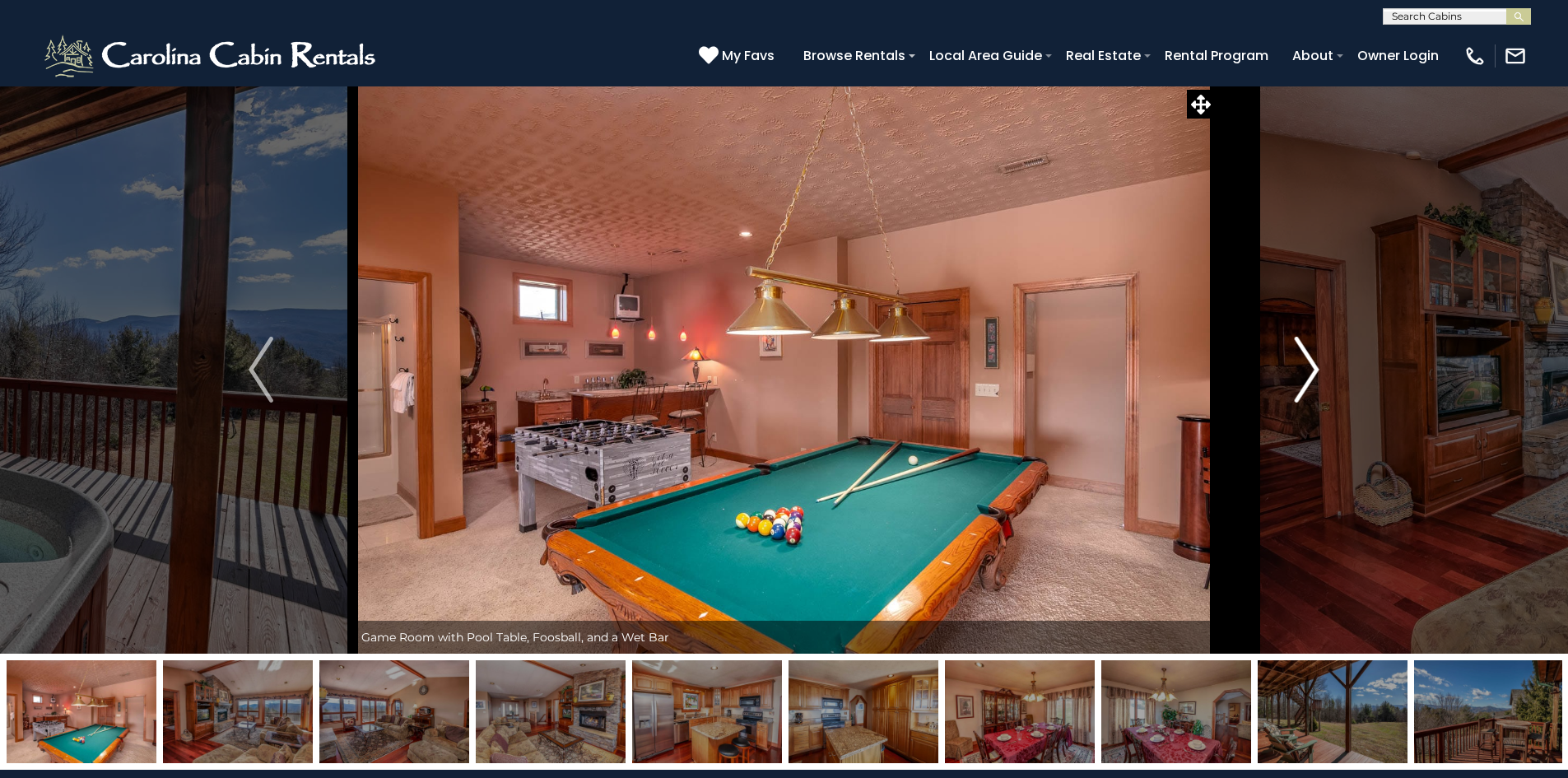
click at [1318, 361] on img "Next" at bounding box center [1307, 370] width 25 height 66
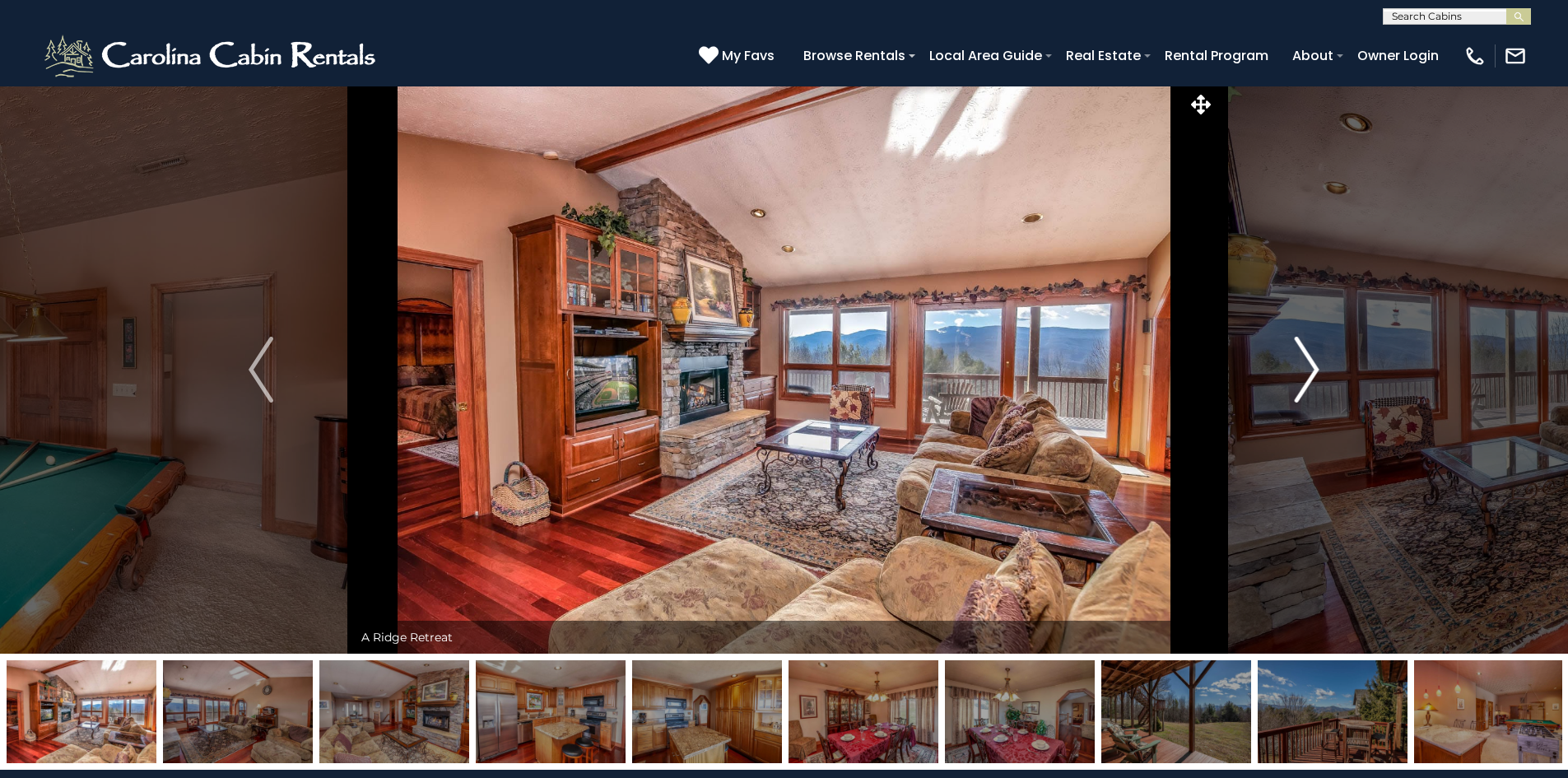
click at [1318, 361] on img "Next" at bounding box center [1307, 370] width 25 height 66
